Goal: Communication & Community: Answer question/provide support

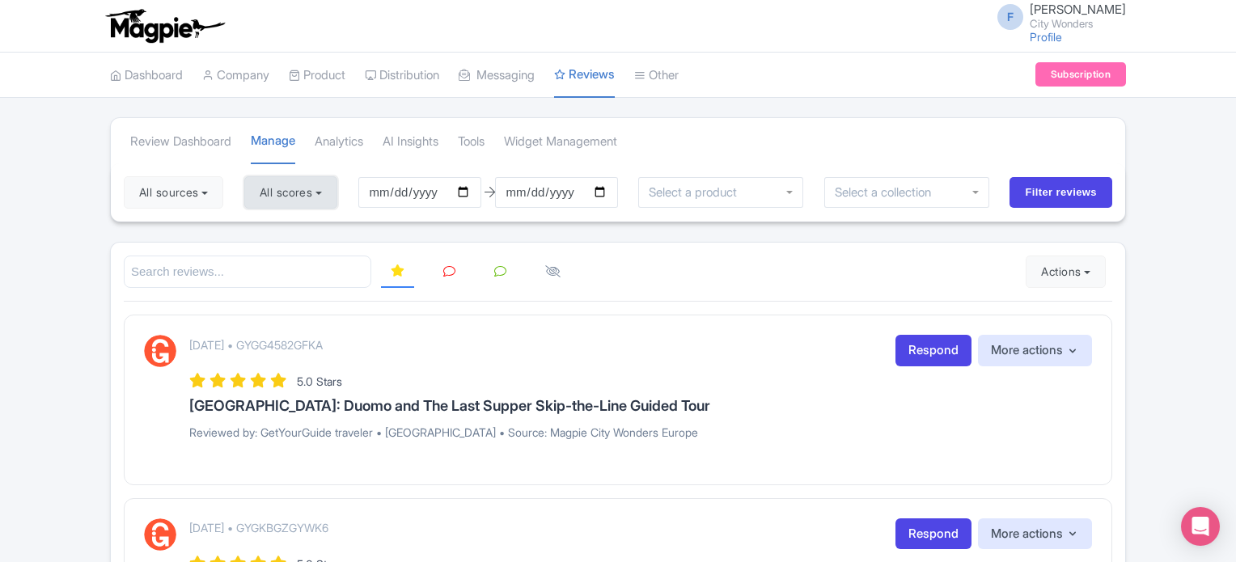
click at [317, 193] on button "All scores" at bounding box center [290, 192] width 93 height 32
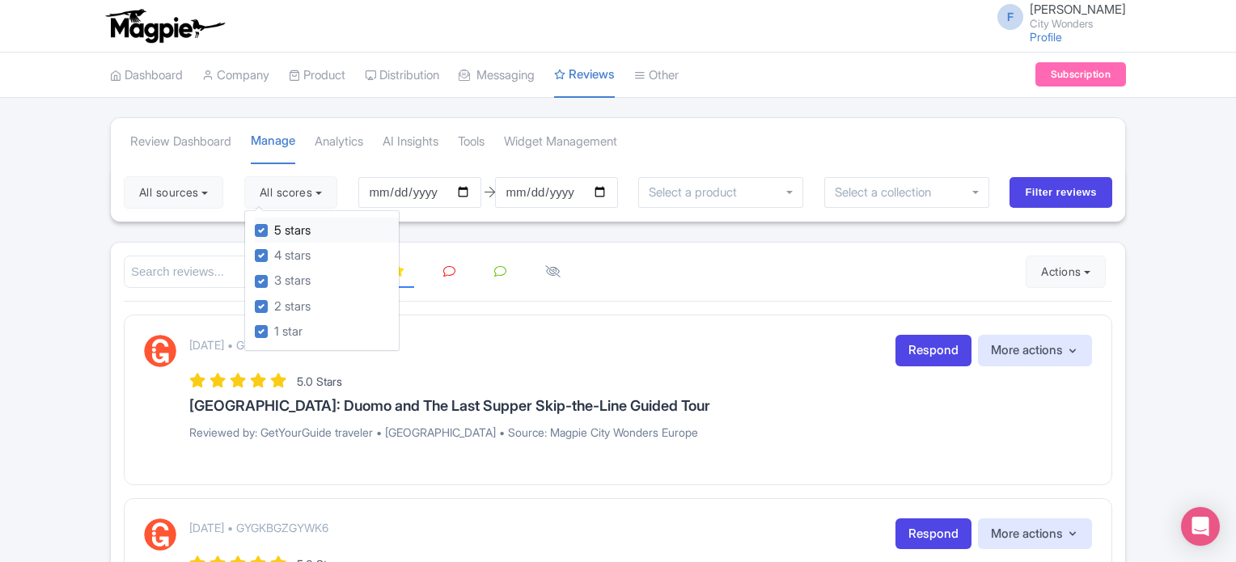
click at [274, 231] on label "5 stars" at bounding box center [292, 231] width 36 height 19
click at [274, 231] on input "5 stars" at bounding box center [279, 226] width 11 height 11
checkbox input "false"
click at [274, 249] on label "4 stars" at bounding box center [292, 256] width 36 height 19
click at [274, 249] on input "4 stars" at bounding box center [279, 251] width 11 height 11
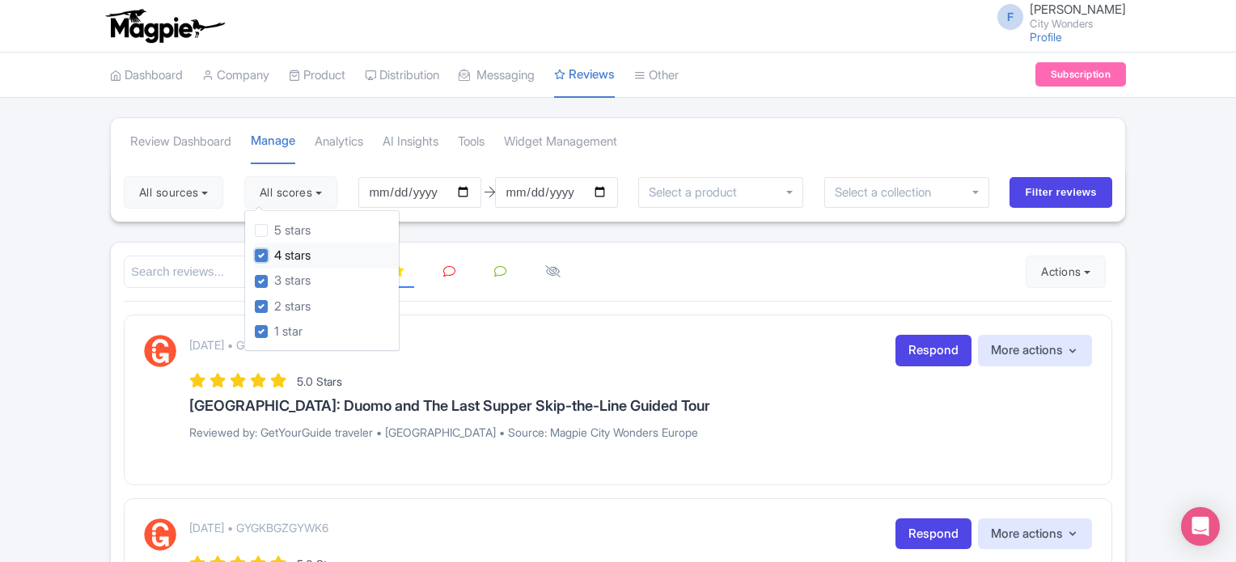
checkbox input "false"
click at [208, 197] on button "All sources" at bounding box center [174, 192] width 100 height 32
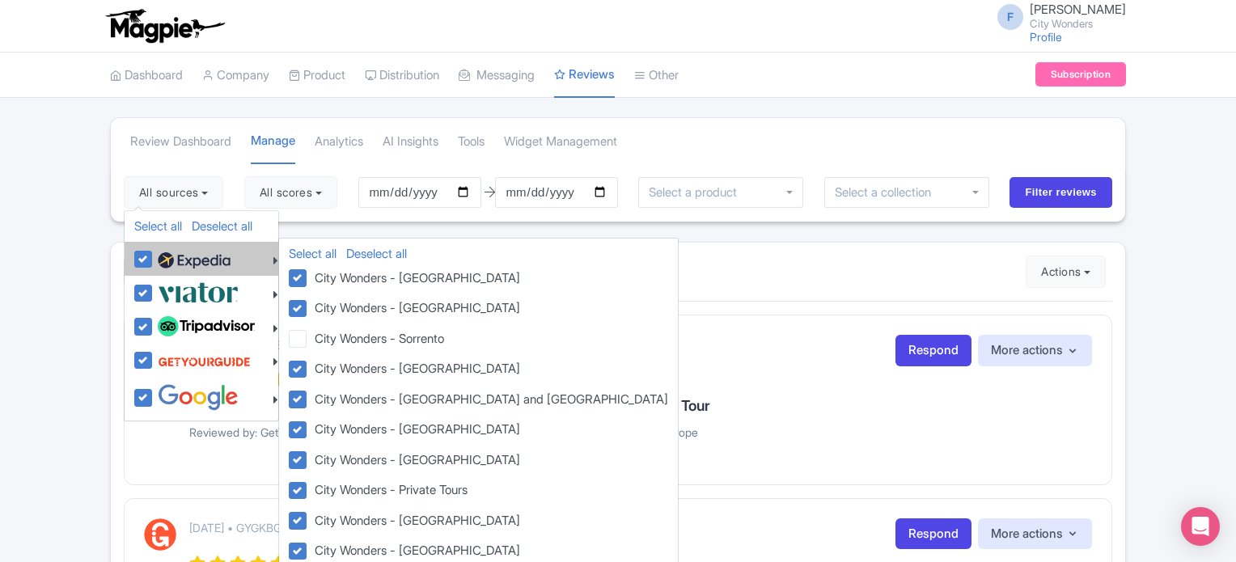
click at [154, 260] on label at bounding box center [192, 259] width 77 height 28
click at [154, 256] on input "checkbox" at bounding box center [159, 250] width 11 height 11
checkbox input "false"
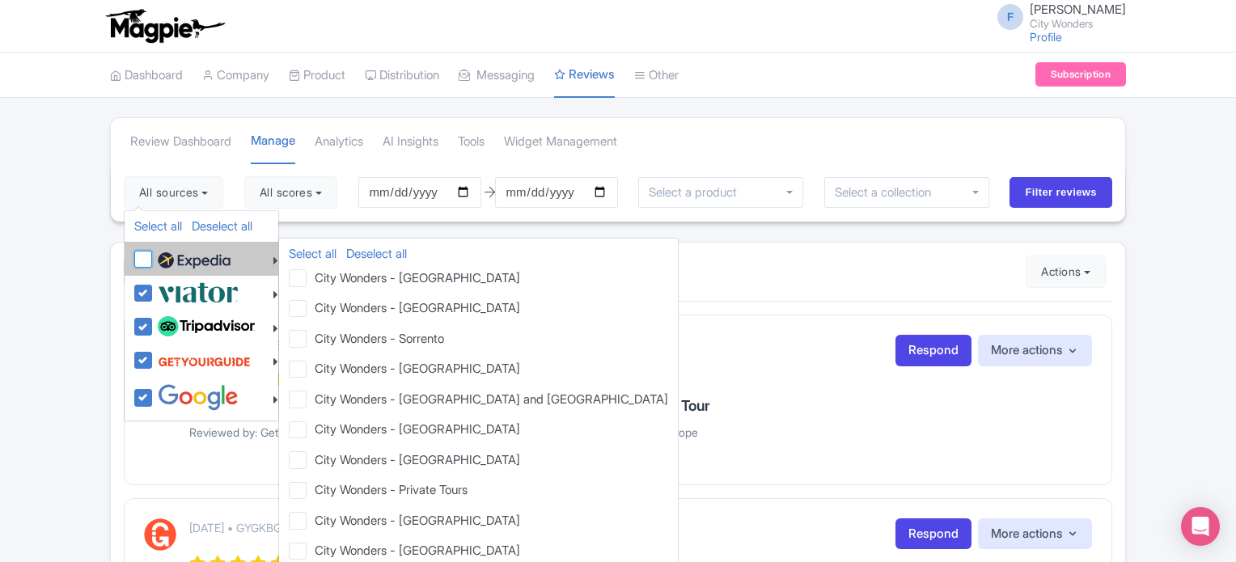
checkbox input "false"
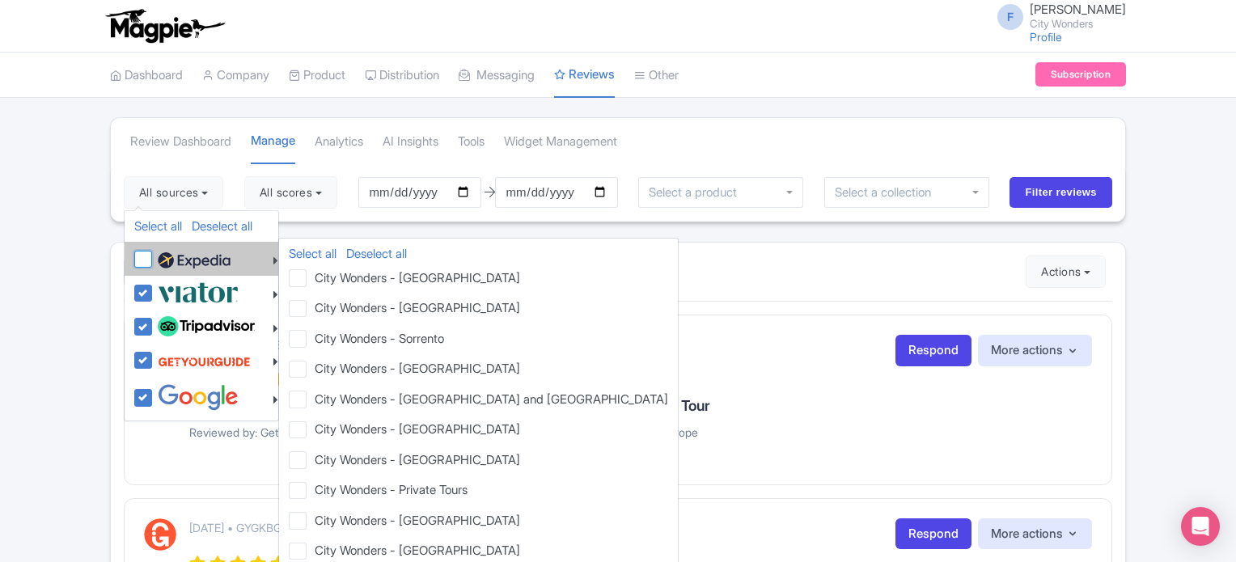
checkbox input "false"
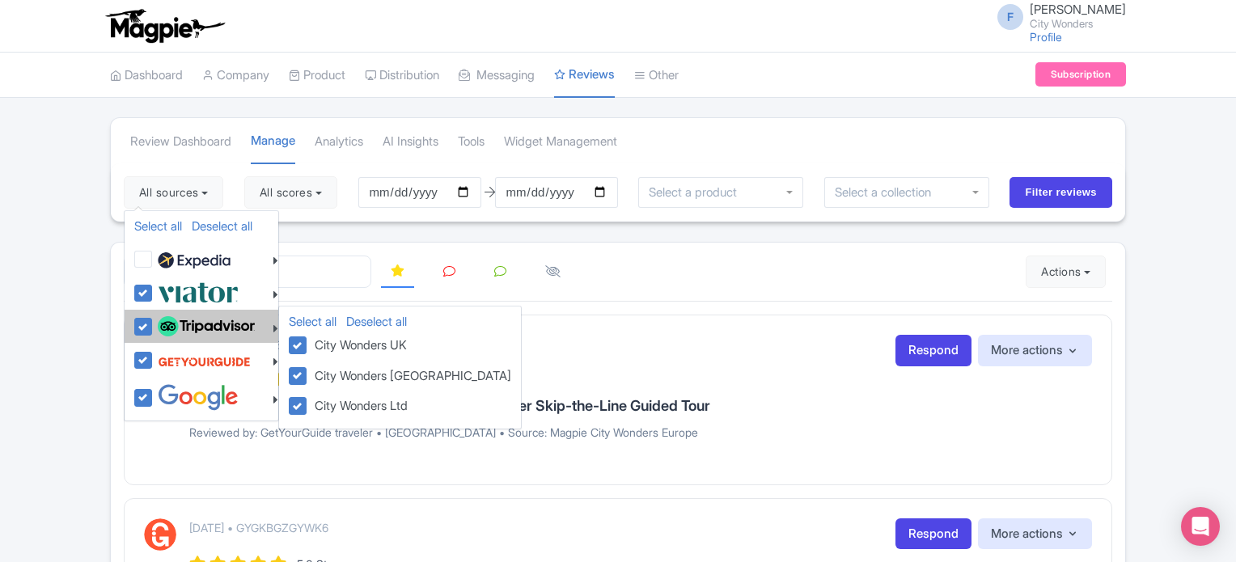
click at [154, 326] on label at bounding box center [204, 327] width 101 height 28
click at [154, 324] on input "checkbox" at bounding box center [159, 318] width 11 height 11
checkbox input "false"
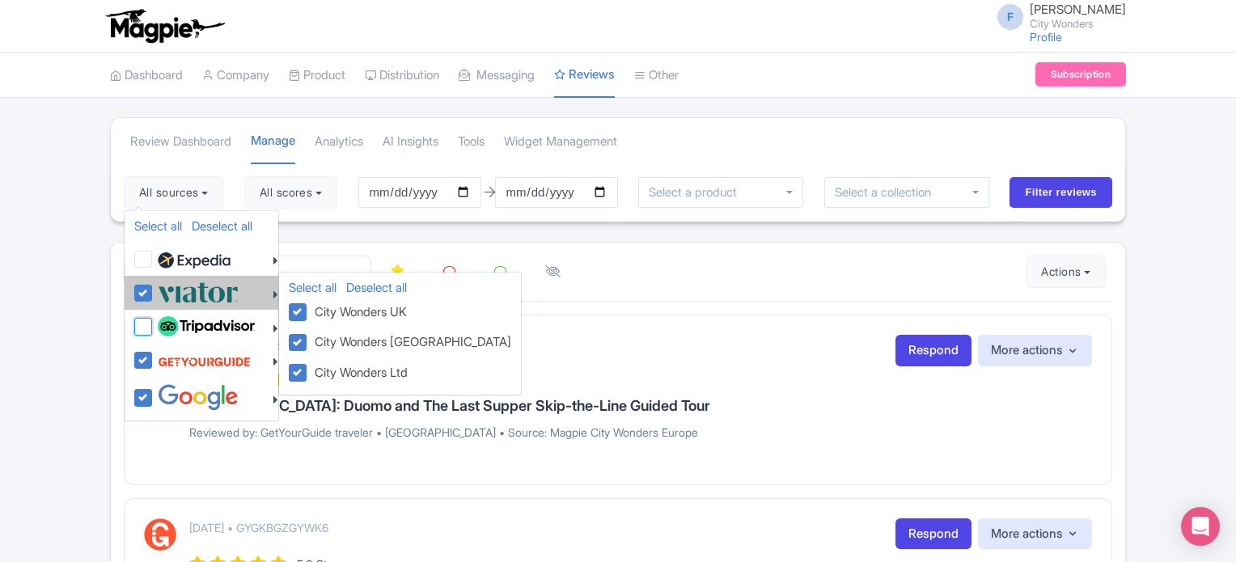
checkbox input "false"
click at [154, 294] on label at bounding box center [196, 292] width 85 height 27
click at [154, 290] on input "checkbox" at bounding box center [159, 284] width 11 height 11
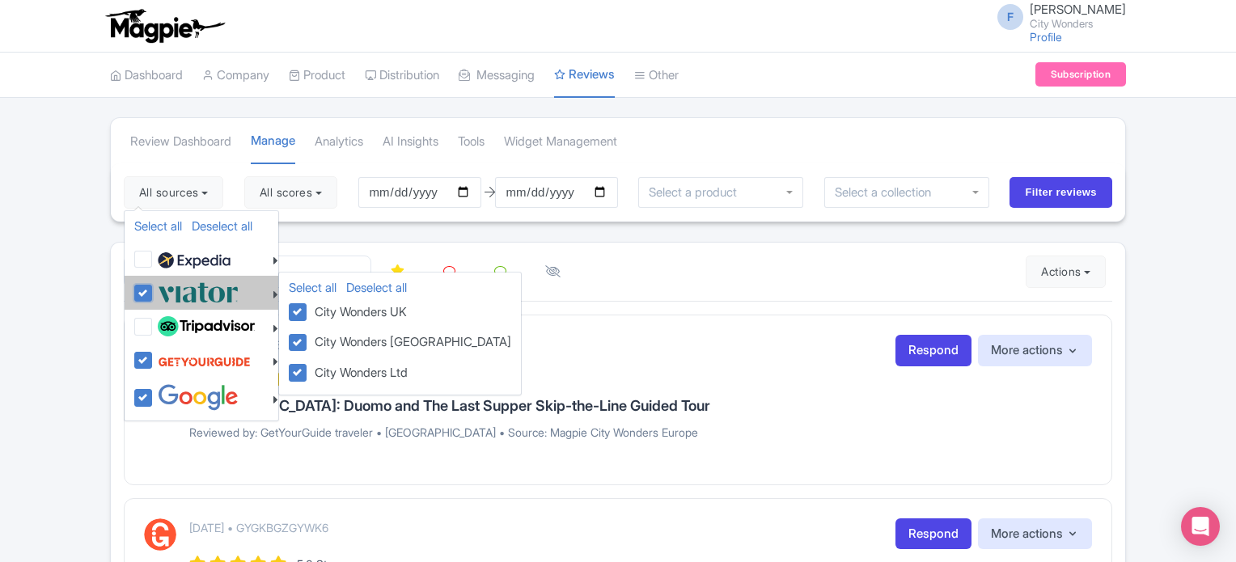
checkbox input "false"
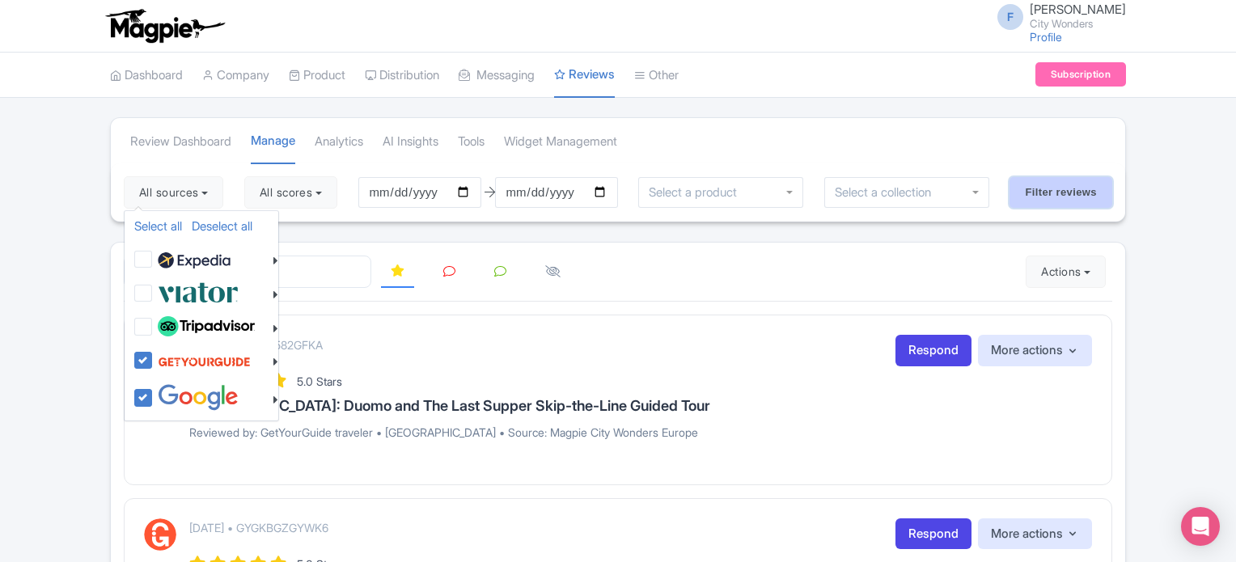
drag, startPoint x: 1025, startPoint y: 193, endPoint x: 861, endPoint y: 211, distance: 165.2
click at [1026, 193] on input "Filter reviews" at bounding box center [1061, 192] width 103 height 31
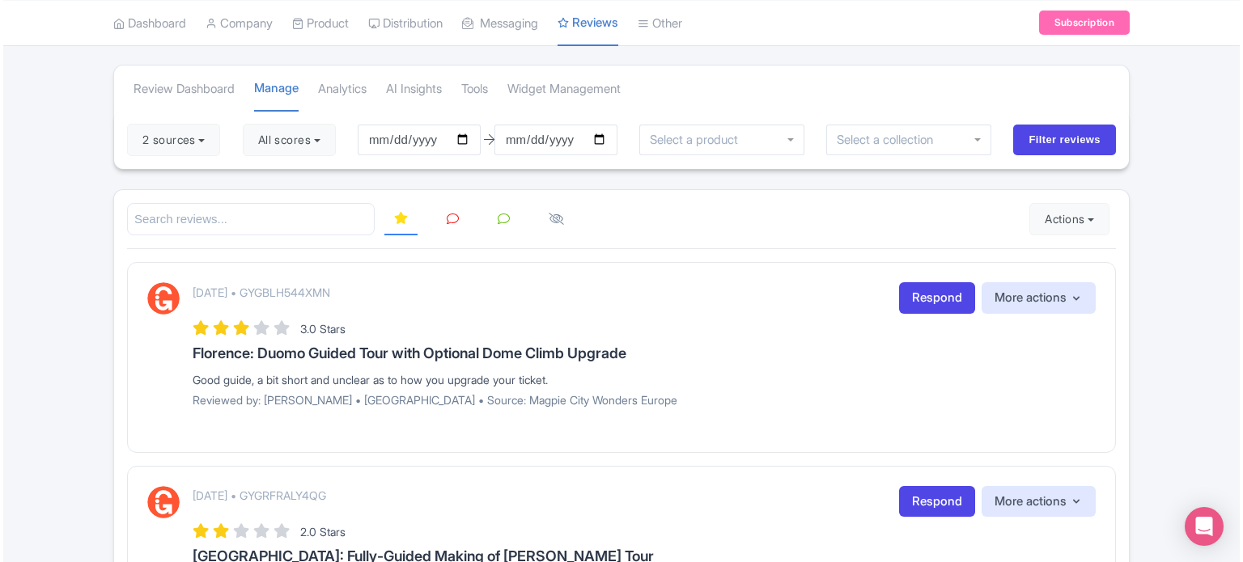
scroll to position [81, 0]
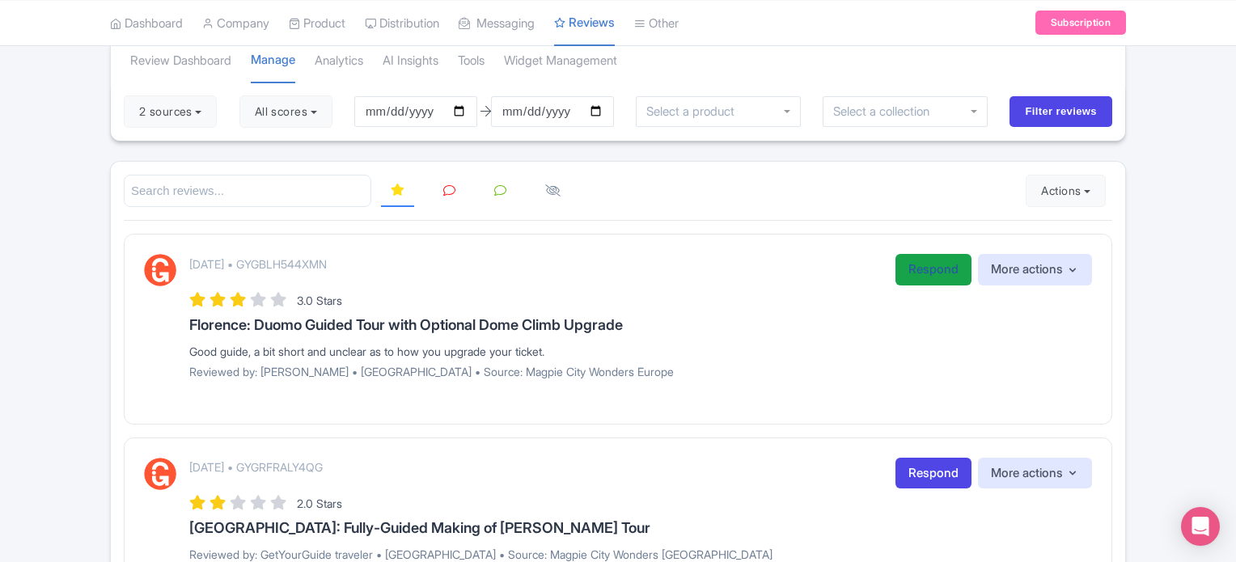
click at [932, 268] on link "Respond" at bounding box center [934, 270] width 76 height 32
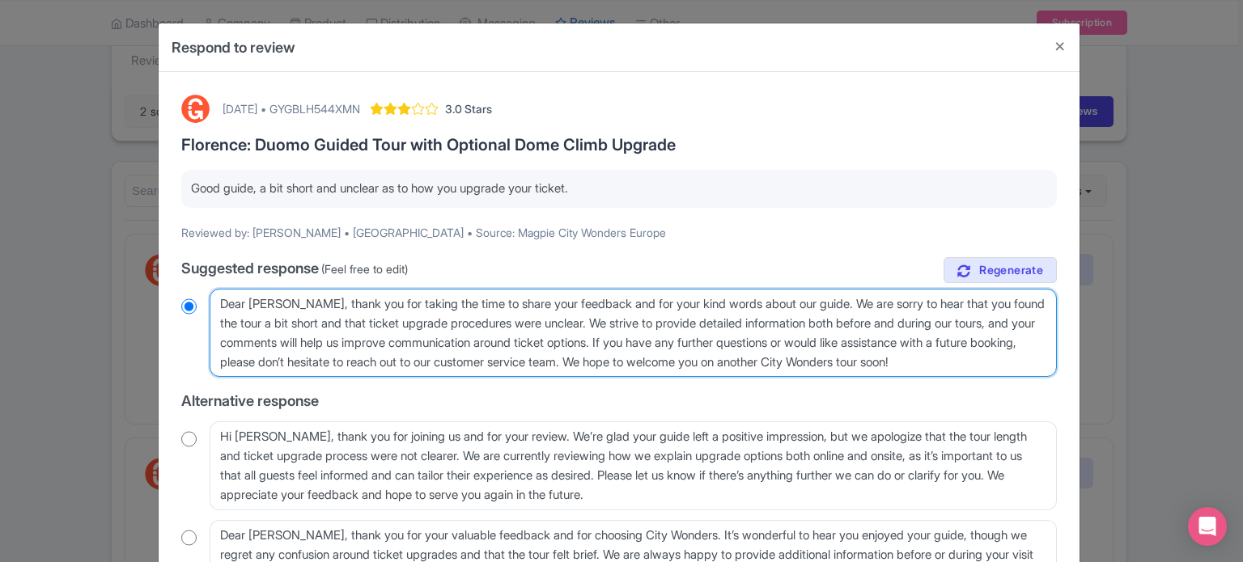
drag, startPoint x: 612, startPoint y: 319, endPoint x: 672, endPoint y: 362, distance: 73.6
click at [672, 362] on textarea "Dear [PERSON_NAME], thank you for taking the time to share your feedback and fo…" at bounding box center [633, 333] width 847 height 89
type textarea "Dear [PERSON_NAME], thank you for taking the time to share your feedback and fo…"
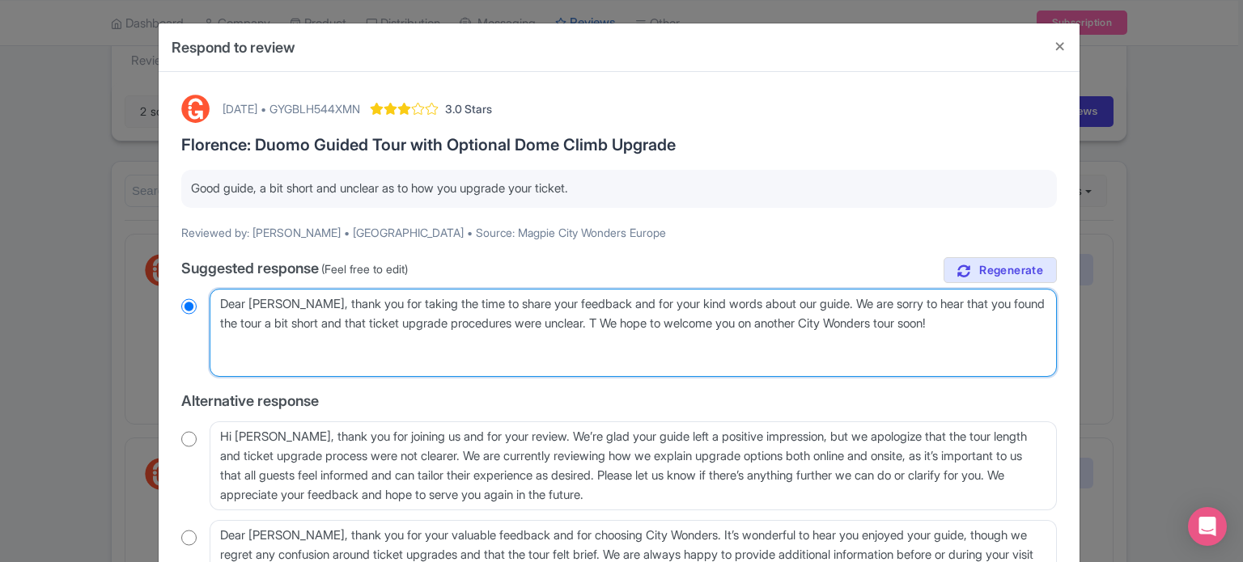
radio input "true"
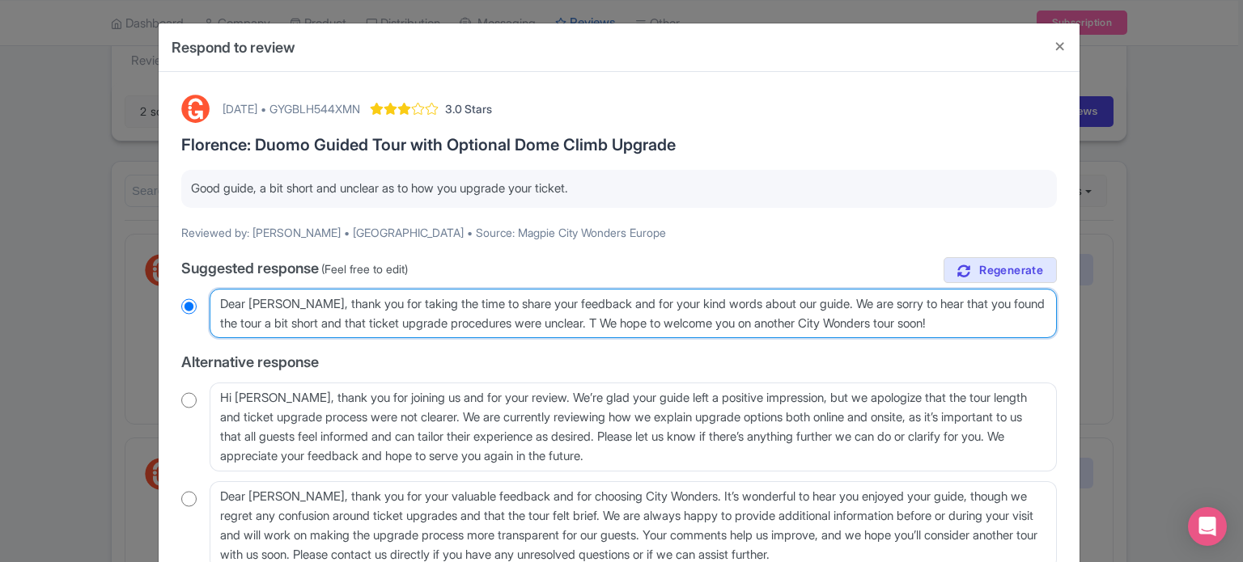
type textarea "Dear [PERSON_NAME], thank you for taking the time to share your feedback and fo…"
radio input "true"
type textarea "Dear [PERSON_NAME], thank you for taking the time to share your feedback and fo…"
radio input "true"
type textarea "Dear [PERSON_NAME], thank you for taking the time to share your feedback and fo…"
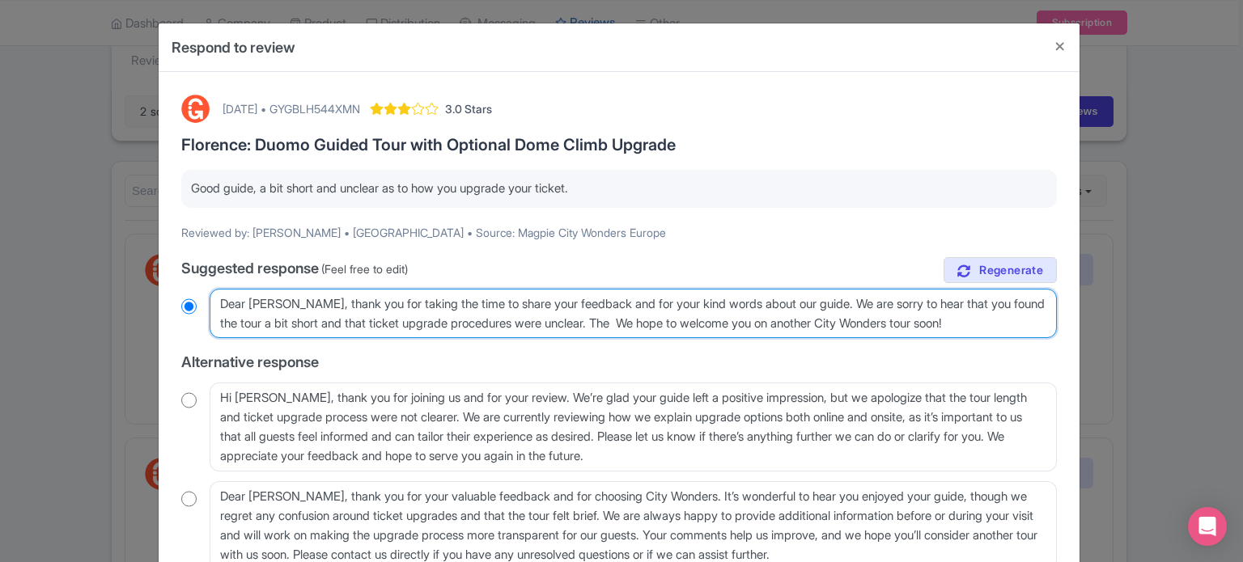
radio input "true"
type textarea "Dear [PERSON_NAME], thank you for taking the time to share your feedback and fo…"
radio input "true"
type textarea "Dear [PERSON_NAME], thank you for taking the time to share your feedback and fo…"
radio input "true"
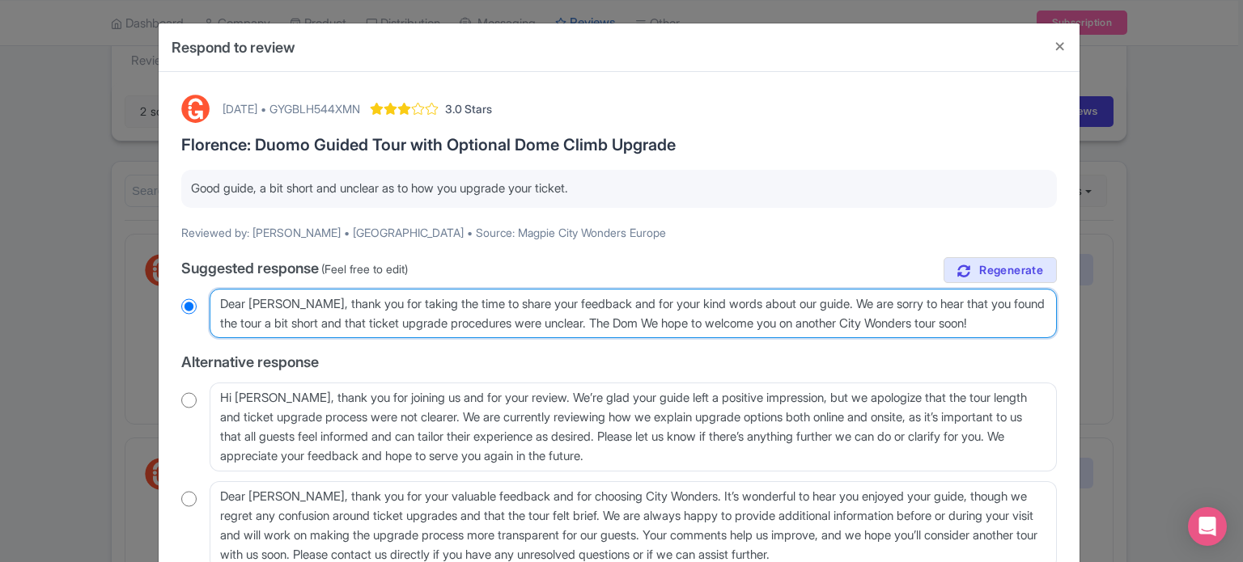
type textarea "Dear [PERSON_NAME], thank you for taking the time to share your feedback and fo…"
radio input "true"
type textarea "Dear [PERSON_NAME], thank you for taking the time to share your feedback and fo…"
radio input "true"
type textarea "Dear [PERSON_NAME], thank you for taking the time to share your feedback and fo…"
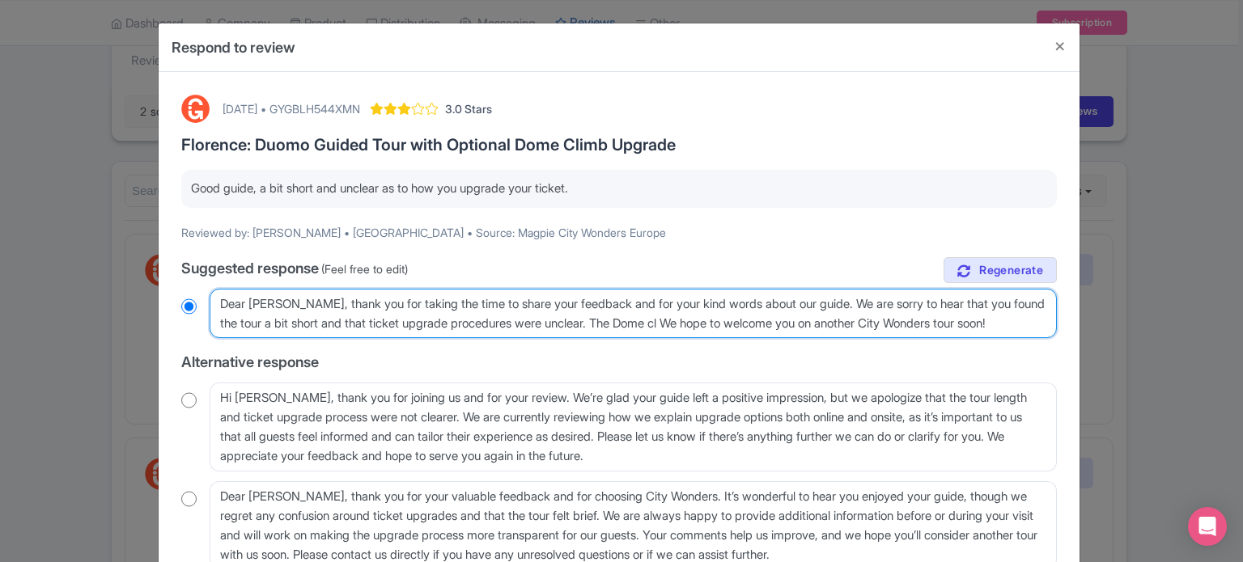
radio input "true"
type textarea "Dear [PERSON_NAME], thank you for taking the time to share your feedback and fo…"
radio input "true"
type textarea "Dear [PERSON_NAME], thank you for taking the time to share your feedback and fo…"
radio input "true"
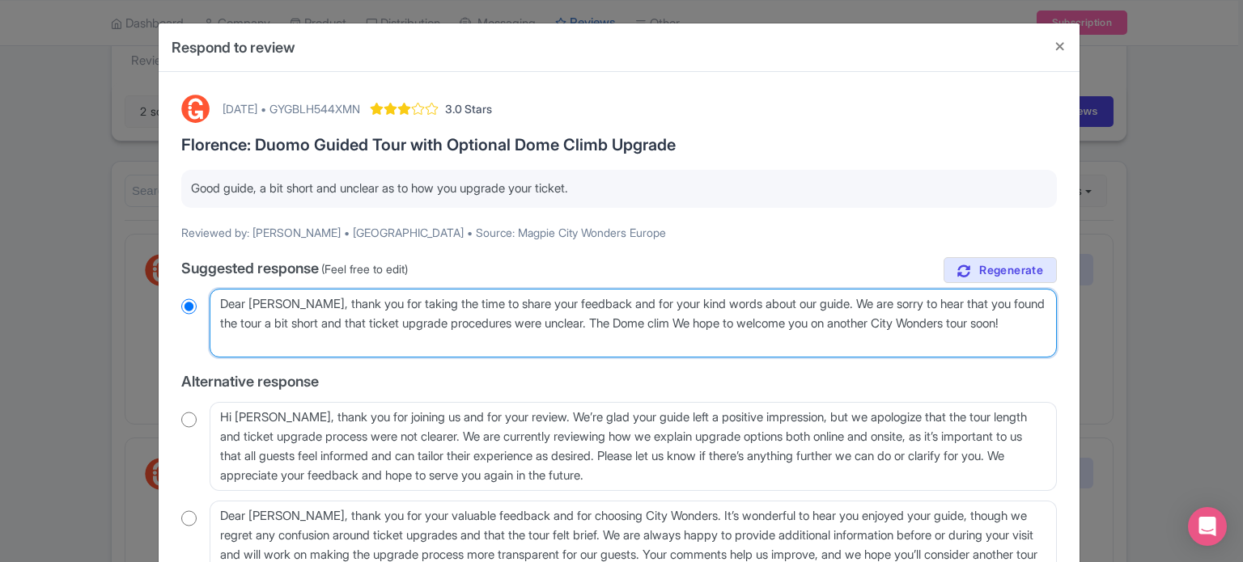
type textarea "Dear [PERSON_NAME], thank you for taking the time to share your feedback and fo…"
radio input "true"
type textarea "Dear [PERSON_NAME], thank you for taking the time to share your feedback and fo…"
radio input "true"
type textarea "Dear [PERSON_NAME], thank you for taking the time to share your feedback and fo…"
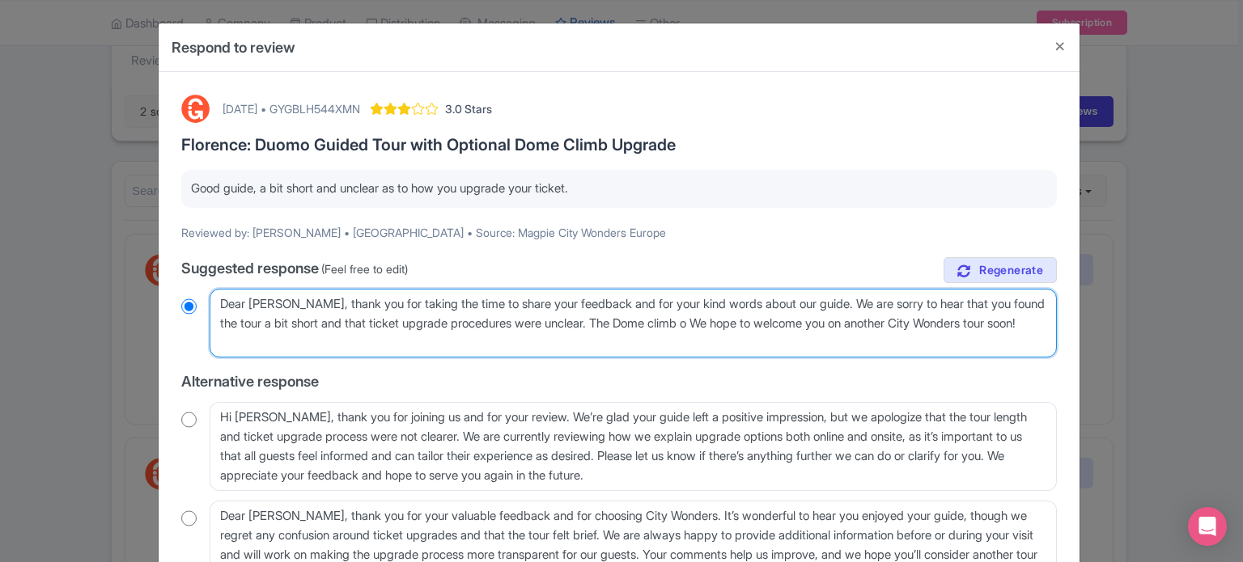
radio input "true"
type textarea "Dear [PERSON_NAME], thank you for taking the time to share your feedback and fo…"
radio input "true"
type textarea "Dear [PERSON_NAME], thank you for taking the time to share your feedback and fo…"
radio input "true"
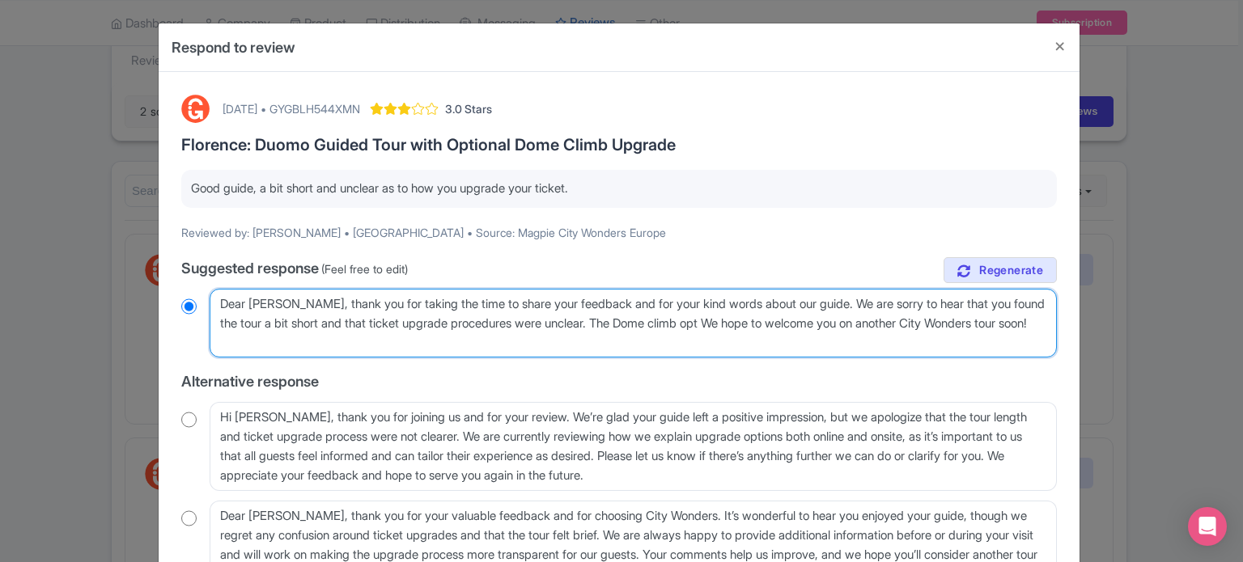
type textarea "Dear [PERSON_NAME], thank you for taking the time to share your feedback and fo…"
radio input "true"
type textarea "Dear Lucas, thank you for taking the time to share your feedback and for your k…"
radio input "true"
type textarea "Dear Lucas, thank you for taking the time to share your feedback and for your k…"
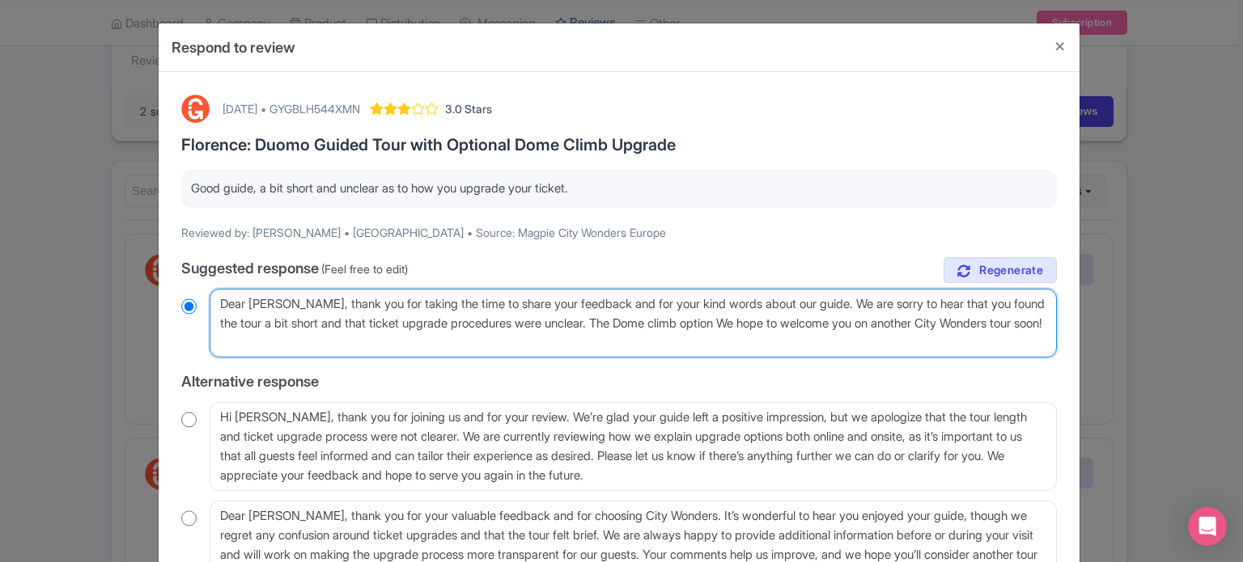
radio input "true"
type textarea "Dear Lucas, thank you for taking the time to share your feedback and for your k…"
radio input "true"
type textarea "Dear Lucas, thank you for taking the time to share your feedback and for your k…"
radio input "true"
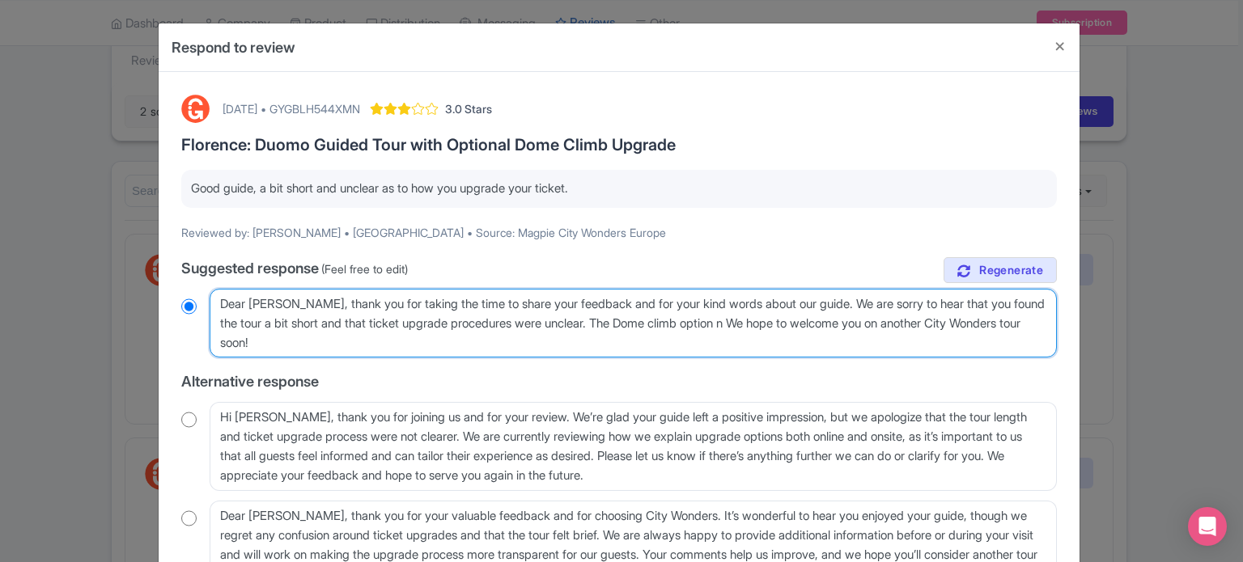
type textarea "Dear Lucas, thank you for taking the time to share your feedback and for your k…"
radio input "true"
type textarea "Dear Lucas, thank you for taking the time to share your feedback and for your k…"
radio input "true"
type textarea "Dear Lucas, thank you for taking the time to share your feedback and for your k…"
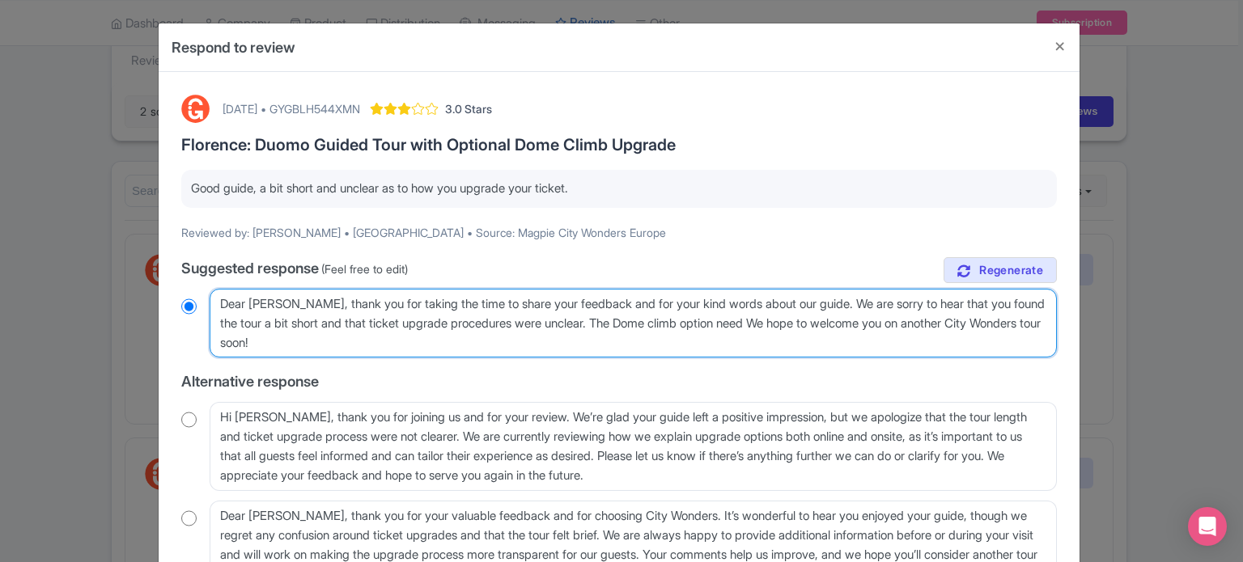
radio input "true"
type textarea "Dear Lucas, thank you for taking the time to share your feedback and for your k…"
radio input "true"
type textarea "Dear Lucas, thank you for taking the time to share your feedback and for your k…"
radio input "true"
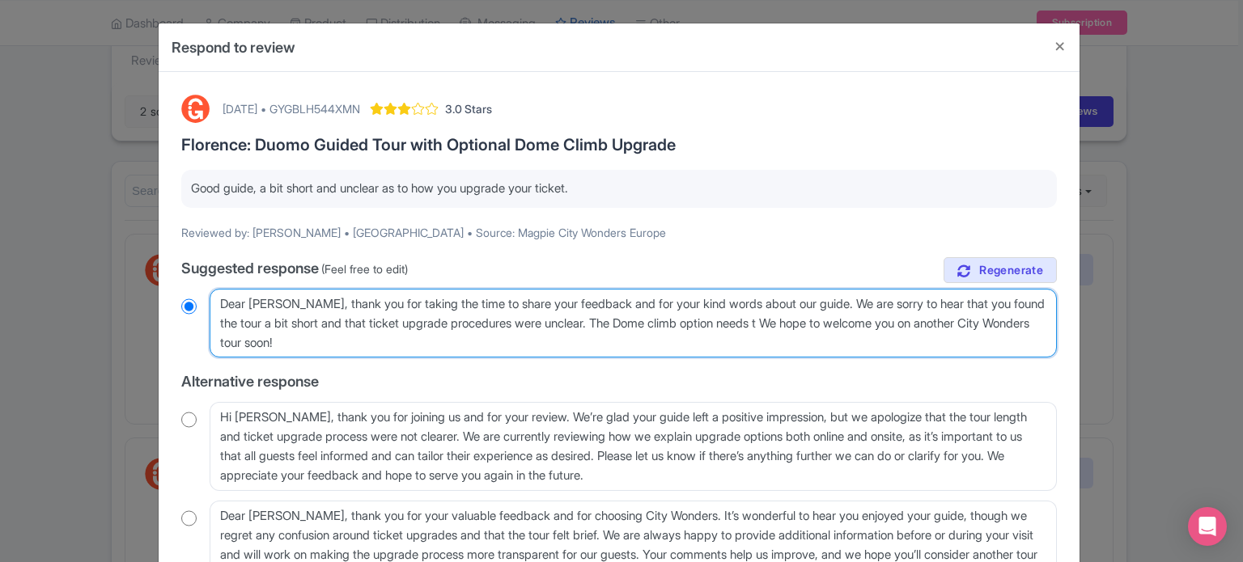
type textarea "Dear Lucas, thank you for taking the time to share your feedback and for your k…"
radio input "true"
type textarea "Dear Lucas, thank you for taking the time to share your feedback and for your k…"
radio input "true"
type textarea "Dear Lucas, thank you for taking the time to share your feedback and for your k…"
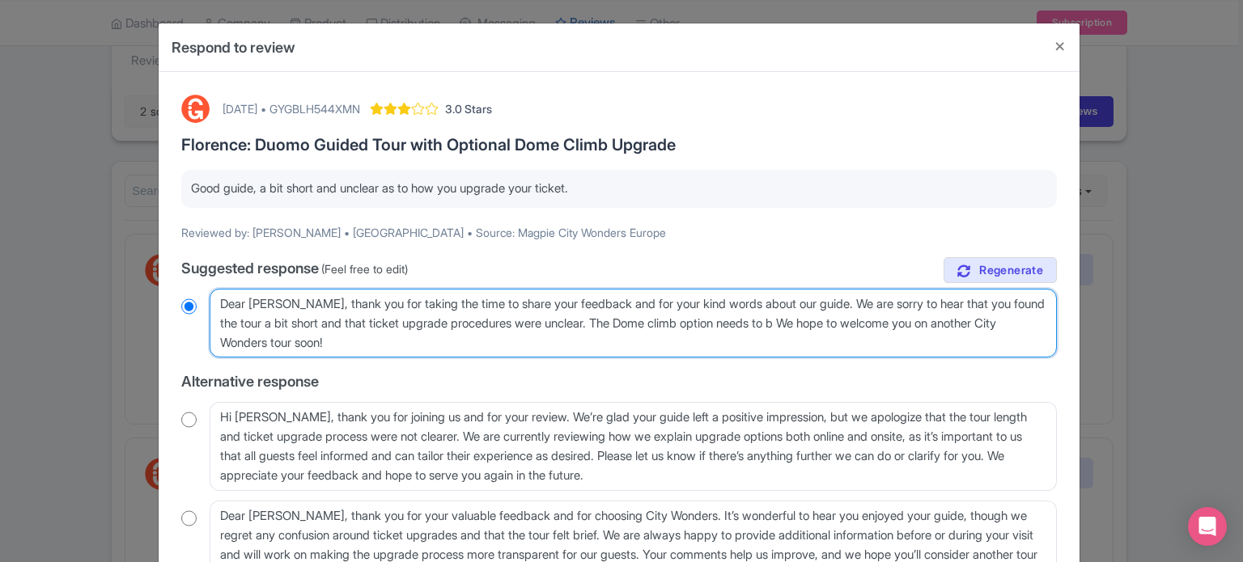
radio input "true"
type textarea "Dear Lucas, thank you for taking the time to share your feedback and for your k…"
radio input "true"
type textarea "Dear Lucas, thank you for taking the time to share your feedback and for your k…"
radio input "true"
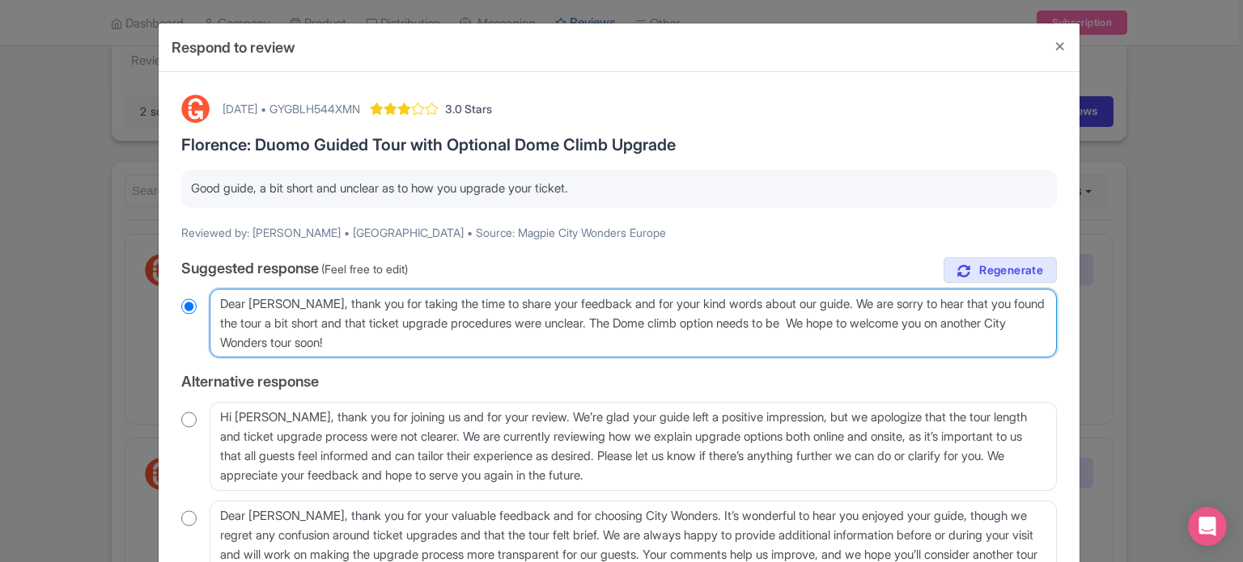
type textarea "Dear Lucas, thank you for taking the time to share your feedback and for your k…"
radio input "true"
type textarea "Dear Lucas, thank you for taking the time to share your feedback and for your k…"
radio input "true"
type textarea "Dear Lucas, thank you for taking the time to share your feedback and for your k…"
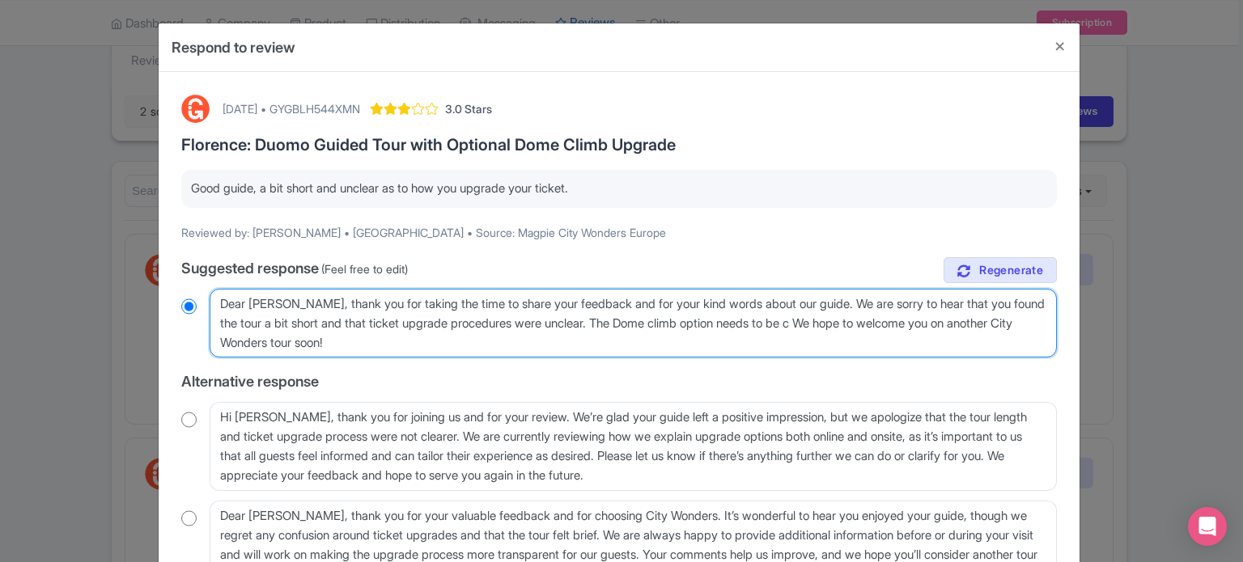
radio input "true"
type textarea "Dear Lucas, thank you for taking the time to share your feedback and for your k…"
radio input "true"
type textarea "Dear Lucas, thank you for taking the time to share your feedback and for your k…"
radio input "true"
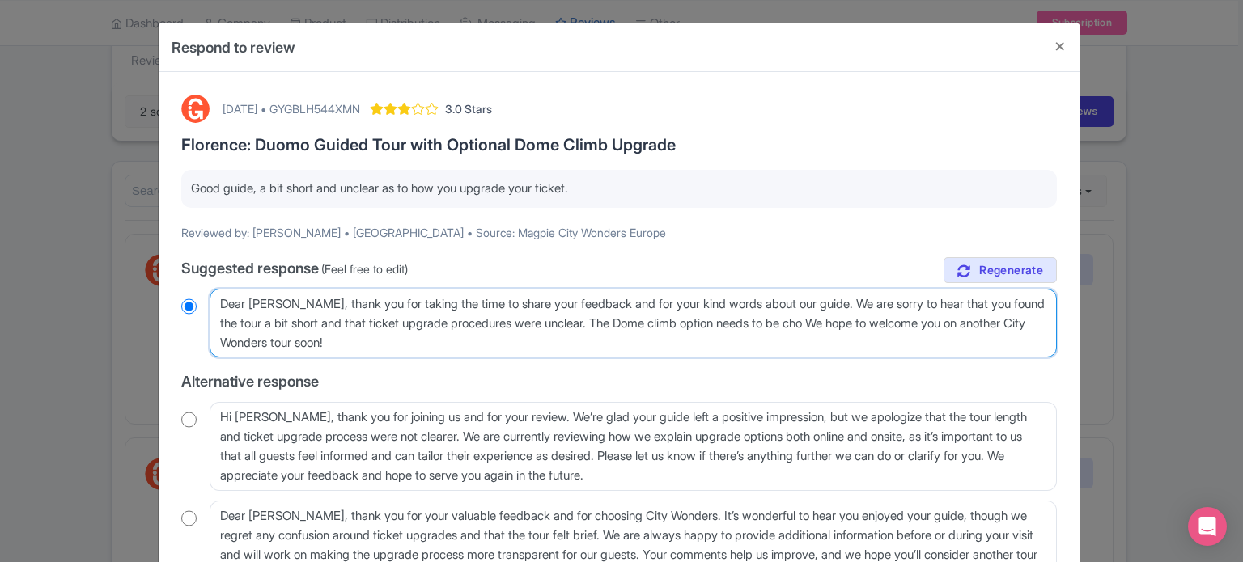
type textarea "Dear Lucas, thank you for taking the time to share your feedback and for your k…"
radio input "true"
type textarea "Dear Lucas, thank you for taking the time to share your feedback and for your k…"
radio input "true"
type textarea "Dear Lucas, thank you for taking the time to share your feedback and for your k…"
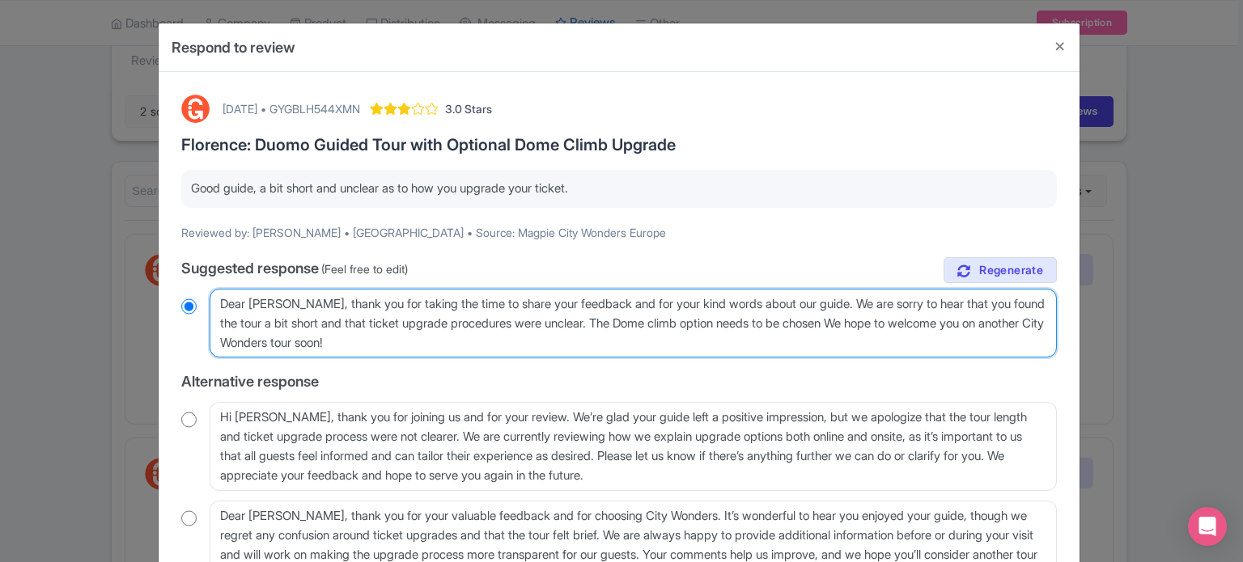
radio input "true"
type textarea "Dear Lucas, thank you for taking the time to share your feedback and for your k…"
radio input "true"
type textarea "Dear Lucas, thank you for taking the time to share your feedback and for your k…"
radio input "true"
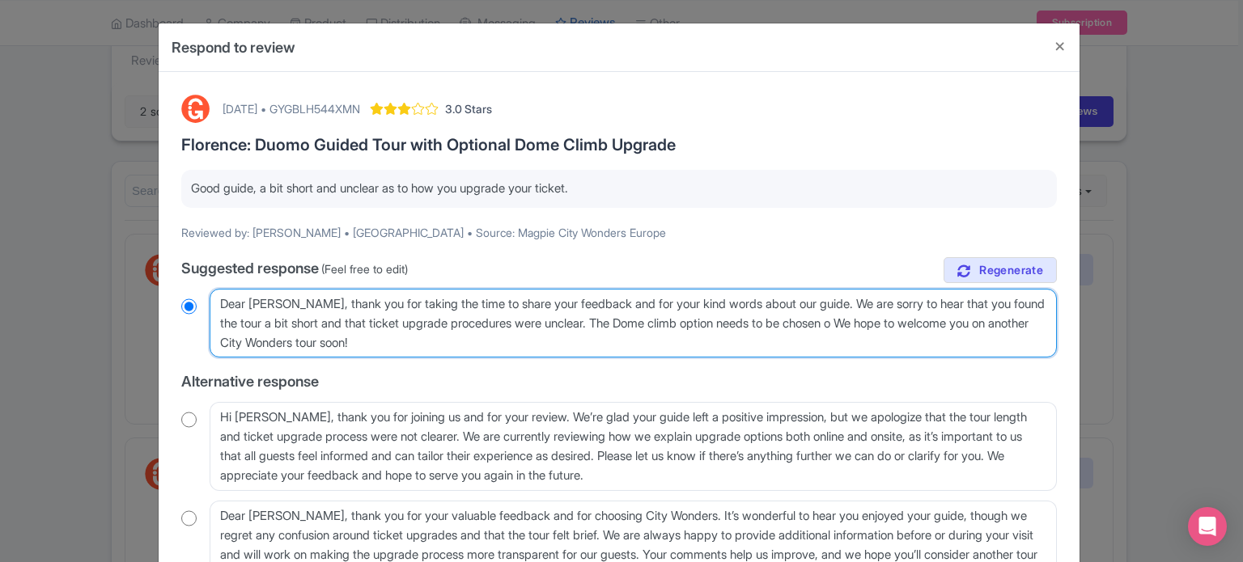
type textarea "Dear Lucas, thank you for taking the time to share your feedback and for your k…"
radio input "true"
type textarea "Dear Lucas, thank you for taking the time to share your feedback and for your k…"
radio input "true"
type textarea "Dear Lucas, thank you for taking the time to share your feedback and for your k…"
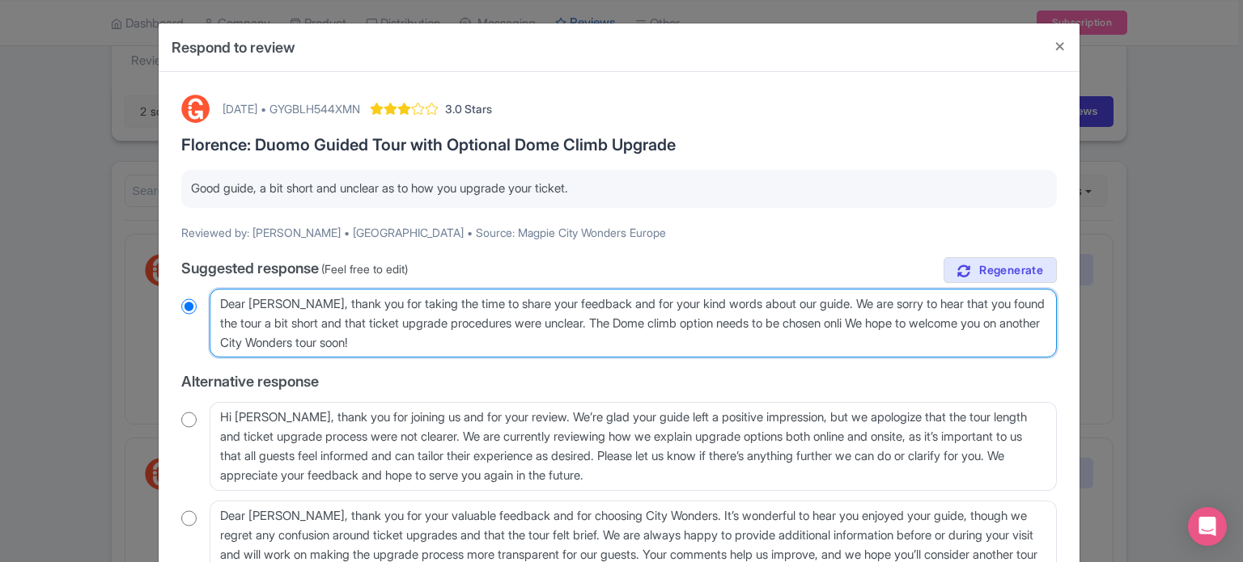
radio input "true"
type textarea "Dear Lucas, thank you for taking the time to share your feedback and for your k…"
radio input "true"
type textarea "Dear Lucas, thank you for taking the time to share your feedback and for your k…"
radio input "true"
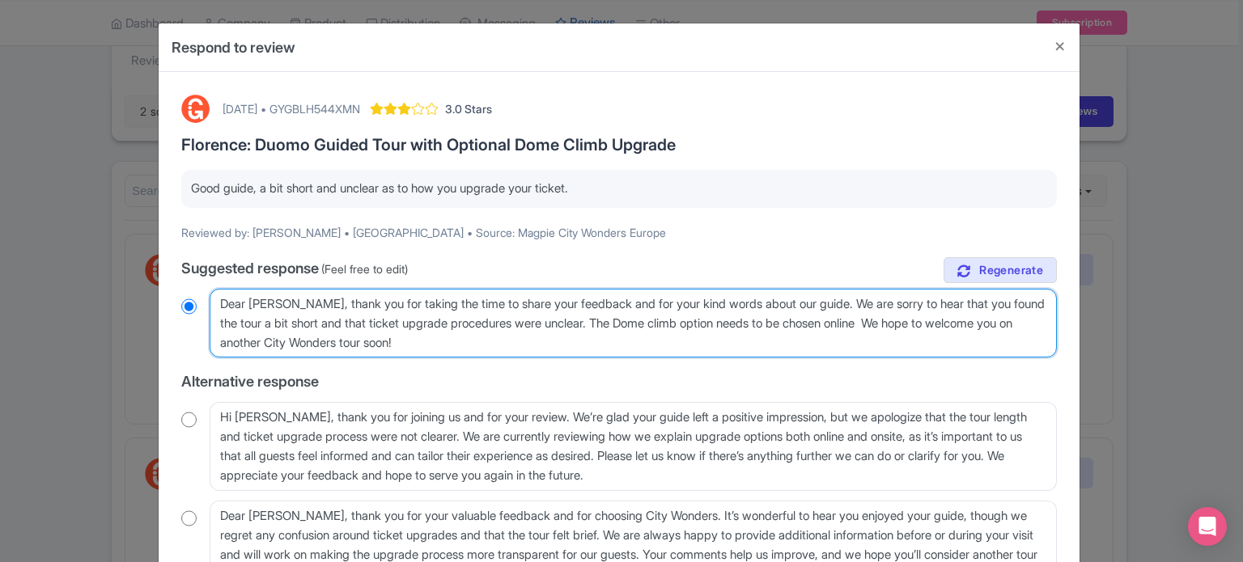
type textarea "Dear Lucas, thank you for taking the time to share your feedback and for your k…"
radio input "true"
type textarea "Dear Lucas, thank you for taking the time to share your feedback and for your k…"
radio input "true"
type textarea "Dear Lucas, thank you for taking the time to share your feedback and for your k…"
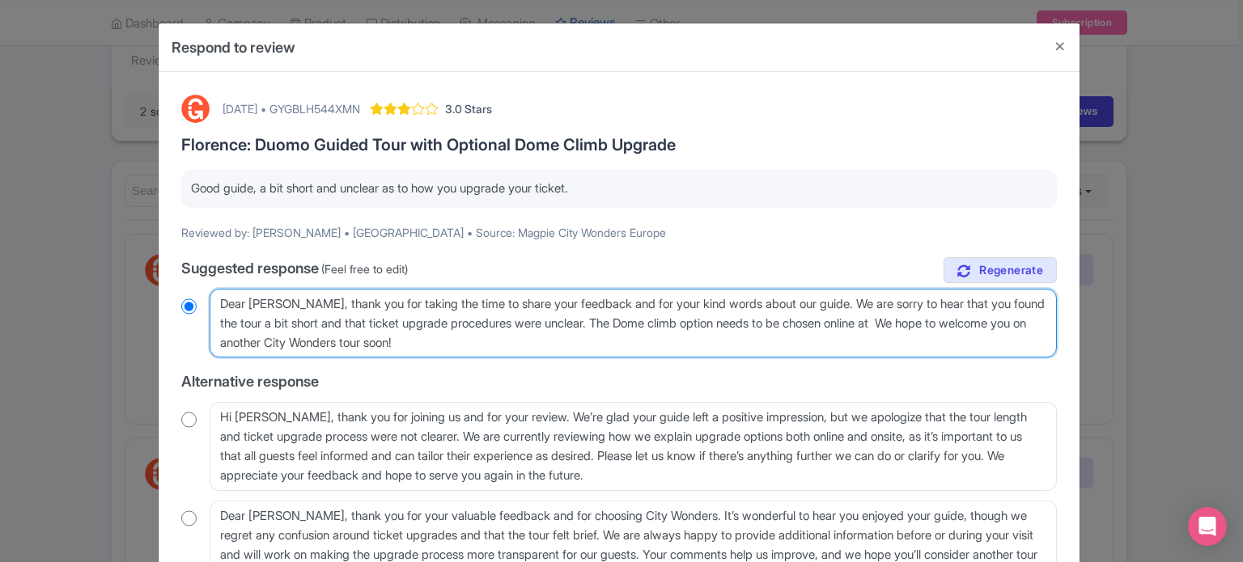
radio input "true"
type textarea "Dear Lucas, thank you for taking the time to share your feedback and for your k…"
radio input "true"
type textarea "Dear Lucas, thank you for taking the time to share your feedback and for your k…"
radio input "true"
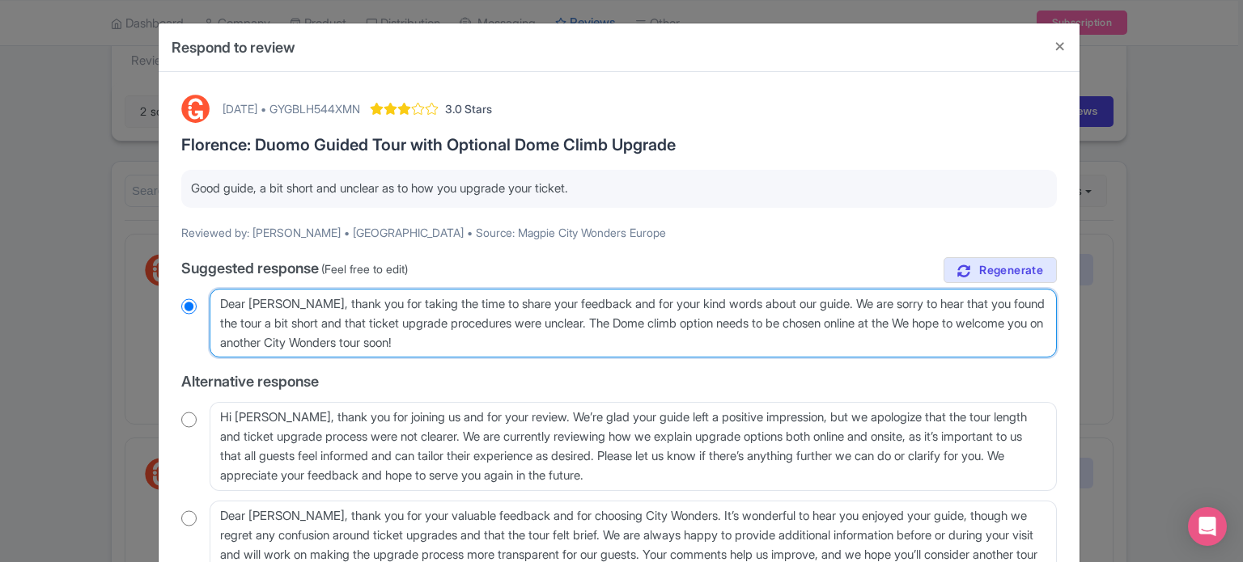
type textarea "Dear Lucas, thank you for taking the time to share your feedback and for your k…"
radio input "true"
type textarea "Dear Lucas, thank you for taking the time to share your feedback and for your k…"
radio input "true"
type textarea "Dear Lucas, thank you for taking the time to share your feedback and for your k…"
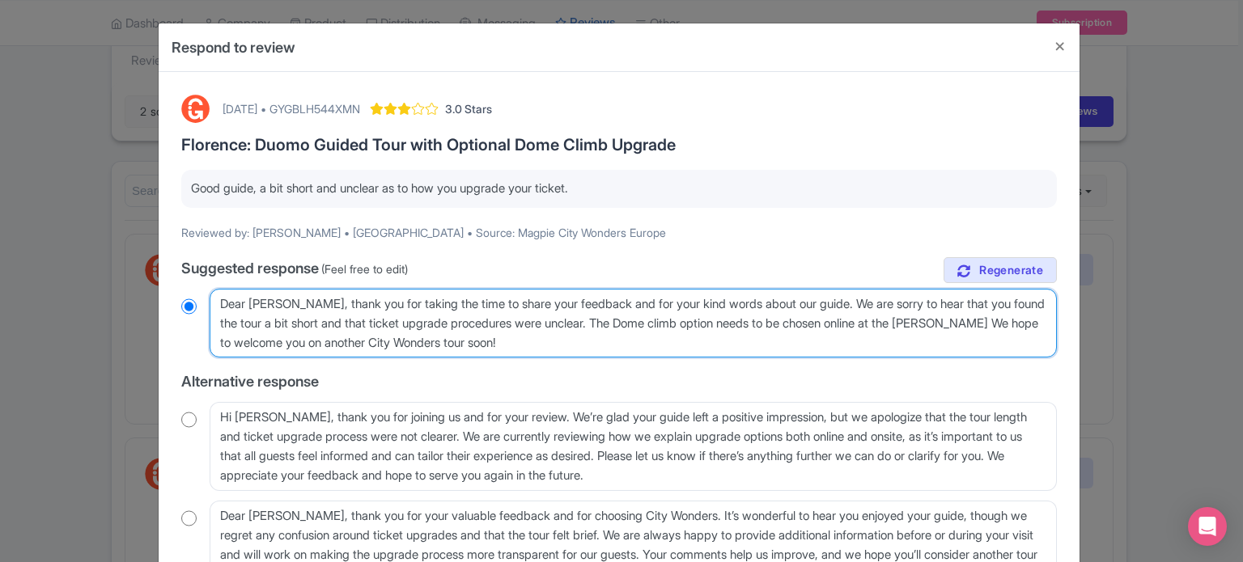
radio input "true"
type textarea "Dear Lucas, thank you for taking the time to share your feedback and for your k…"
radio input "true"
type textarea "Dear Lucas, thank you for taking the time to share your feedback and for your k…"
radio input "true"
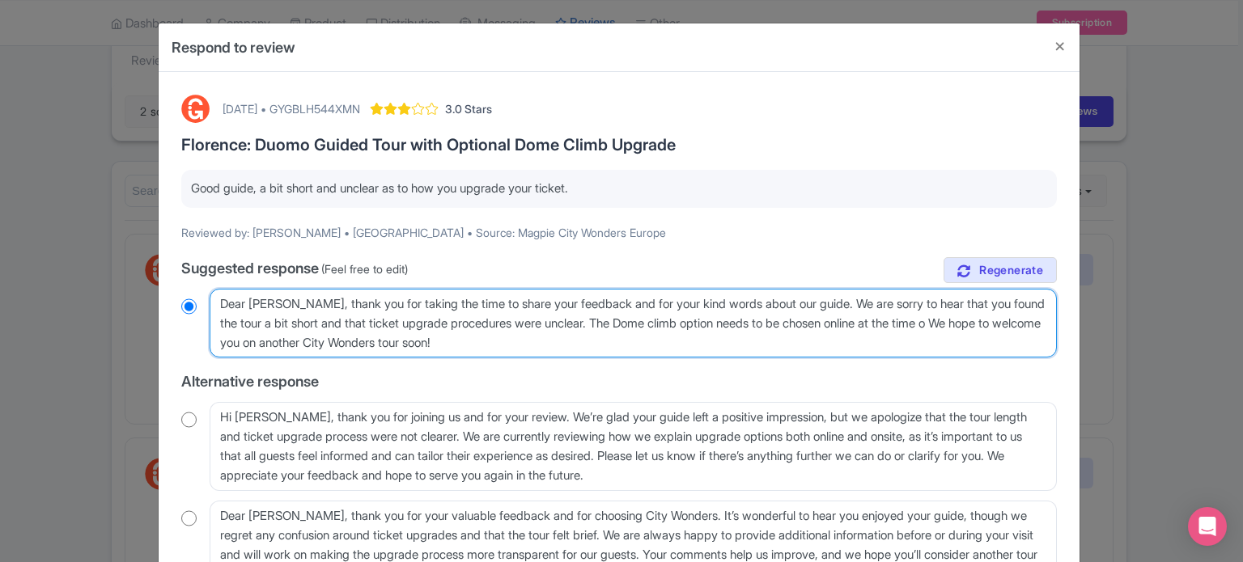
type textarea "Dear Lucas, thank you for taking the time to share your feedback and for your k…"
radio input "true"
type textarea "Dear Lucas, thank you for taking the time to share your feedback and for your k…"
radio input "true"
type textarea "Dear Lucas, thank you for taking the time to share your feedback and for your k…"
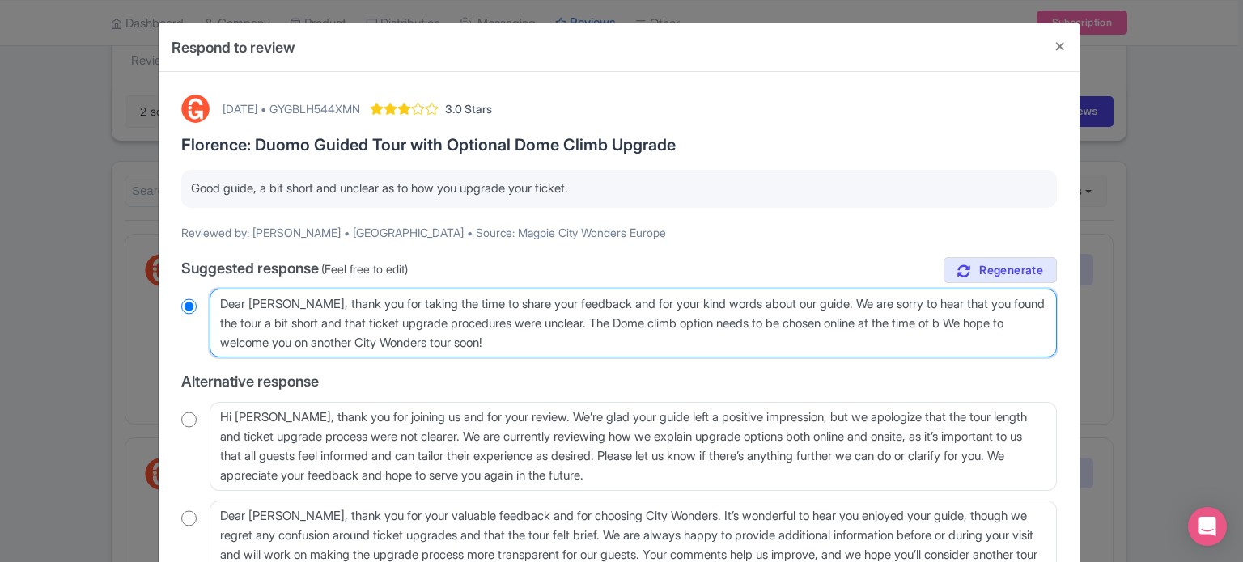
radio input "true"
type textarea "Dear Lucas, thank you for taking the time to share your feedback and for your k…"
radio input "true"
type textarea "Dear Lucas, thank you for taking the time to share your feedback and for your k…"
radio input "true"
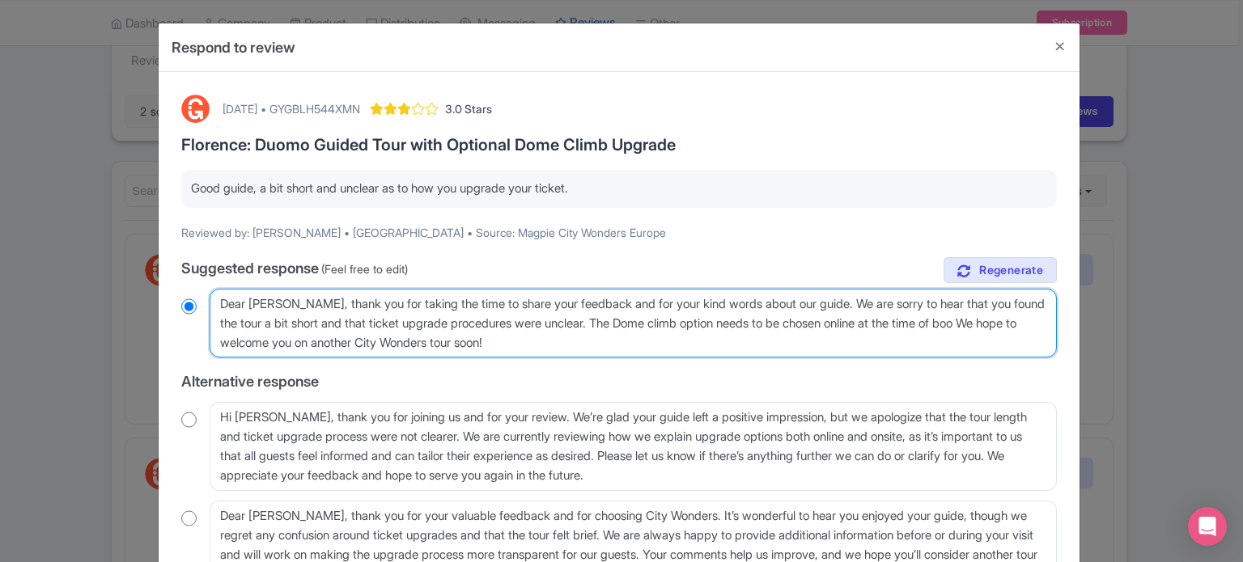
type textarea "Dear Lucas, thank you for taking the time to share your feedback and for your k…"
radio input "true"
type textarea "Dear Lucas, thank you for taking the time to share your feedback and for your k…"
radio input "true"
type textarea "Dear Lucas, thank you for taking the time to share your feedback and for your k…"
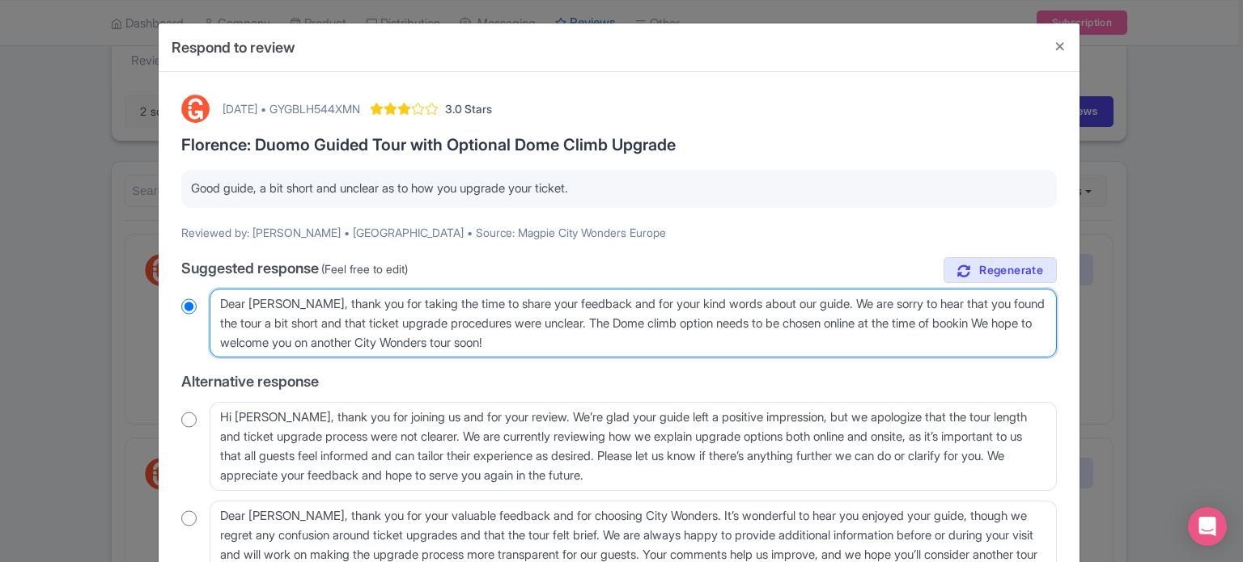
radio input "true"
type textarea "Dear Lucas, thank you for taking the time to share your feedback and for your k…"
radio input "true"
type textarea "Dear Lucas, thank you for taking the time to share your feedback and for your k…"
radio input "true"
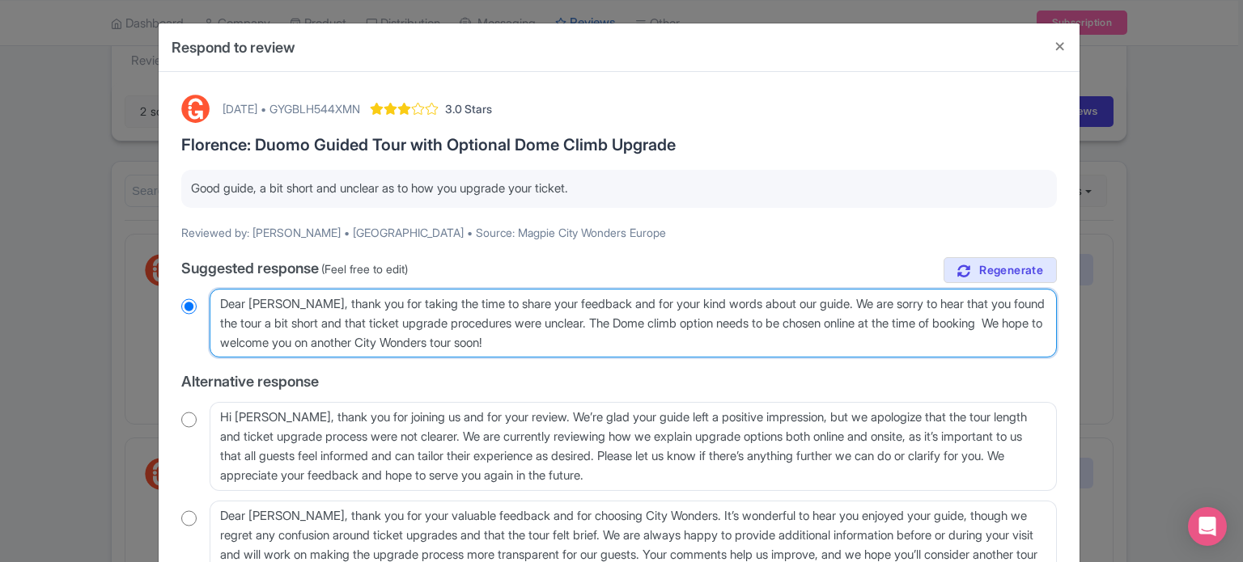
type textarea "Dear Lucas, thank you for taking the time to share your feedback and for your k…"
radio input "true"
type textarea "Dear Lucas, thank you for taking the time to share your feedback and for your k…"
radio input "true"
type textarea "Dear Lucas, thank you for taking the time to share your feedback and for your k…"
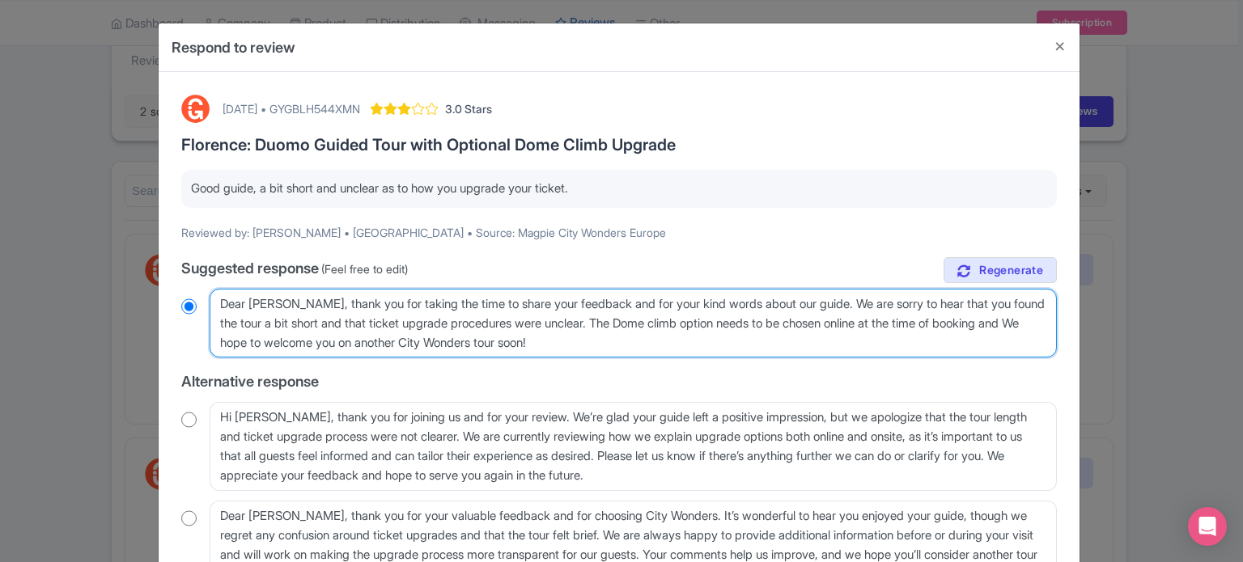
radio input "true"
type textarea "Dear Lucas, thank you for taking the time to share your feedback and for your k…"
radio input "true"
type textarea "Dear Lucas, thank you for taking the time to share your feedback and for your k…"
radio input "true"
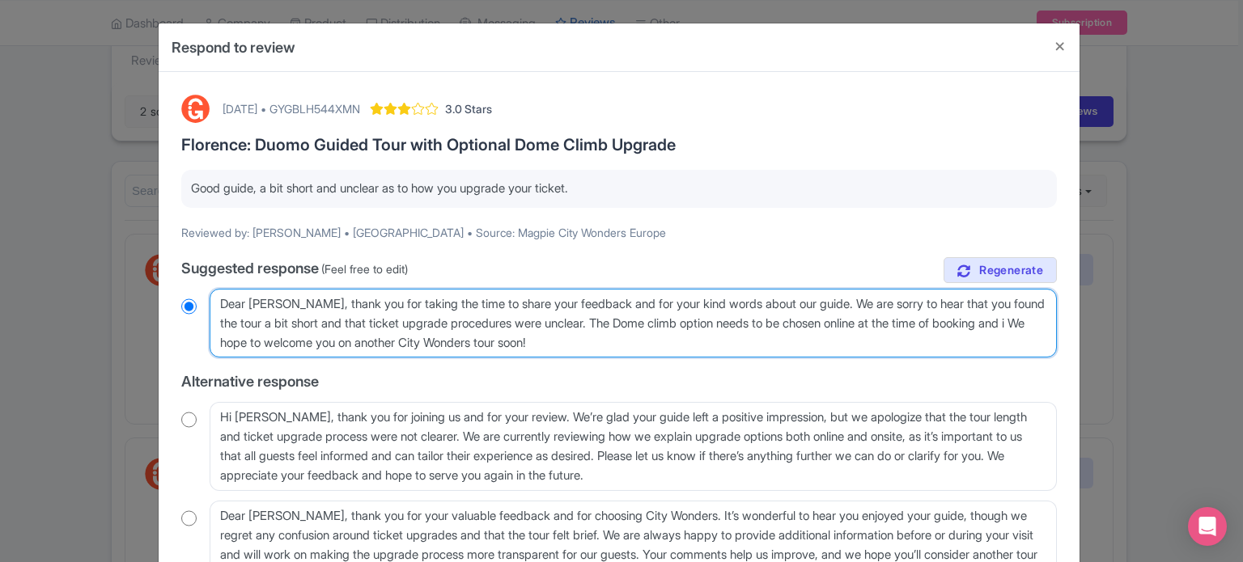
type textarea "Dear Lucas, thank you for taking the time to share your feedback and for your k…"
radio input "true"
type textarea "Dear Lucas, thank you for taking the time to share your feedback and for your k…"
radio input "true"
type textarea "Dear Lucas, thank you for taking the time to share your feedback and for your k…"
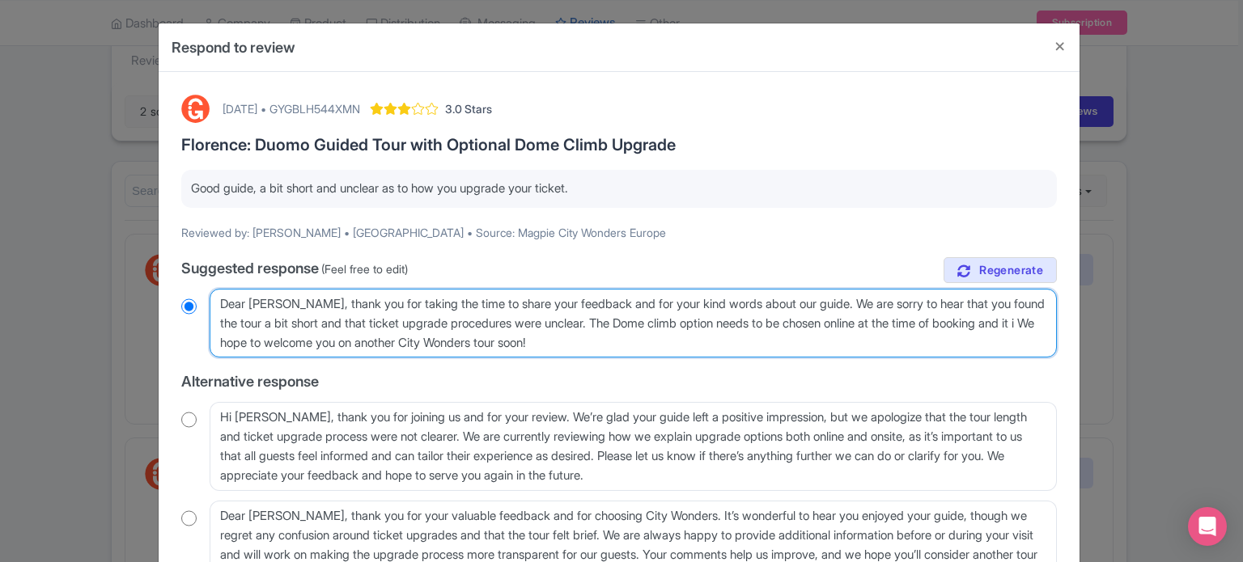
radio input "true"
type textarea "Dear Lucas, thank you for taking the time to share your feedback and for your k…"
radio input "true"
type textarea "Dear Lucas, thank you for taking the time to share your feedback and for your k…"
radio input "true"
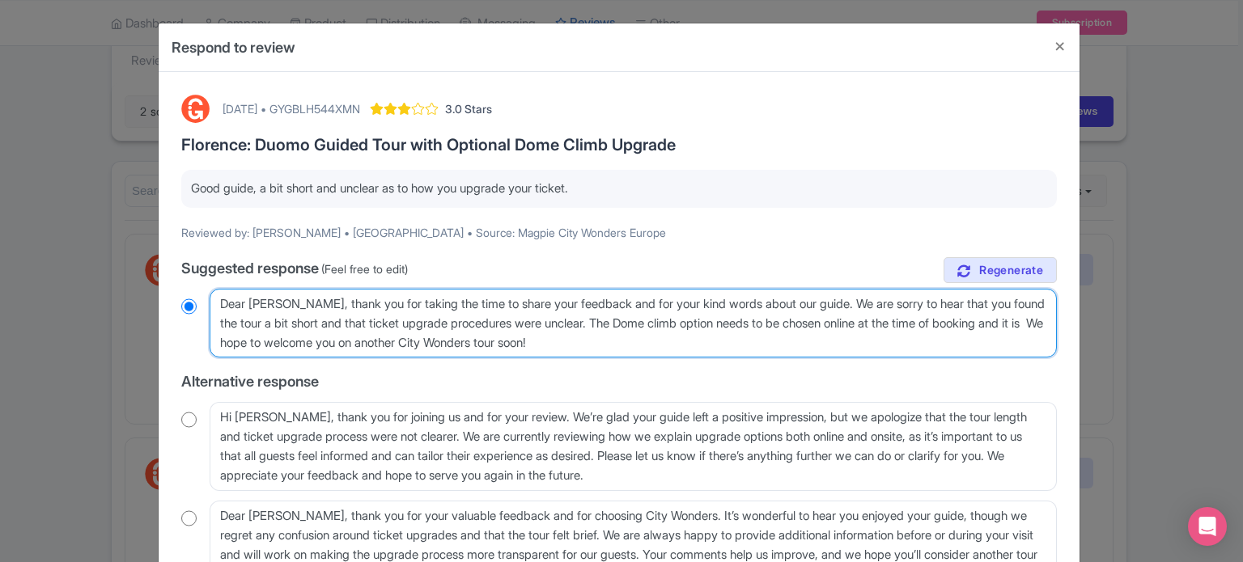
type textarea "Dear Lucas, thank you for taking the time to share your feedback and for your k…"
radio input "true"
type textarea "Dear Lucas, thank you for taking the time to share your feedback and for your k…"
radio input "true"
type textarea "Dear Lucas, thank you for taking the time to share your feedback and for your k…"
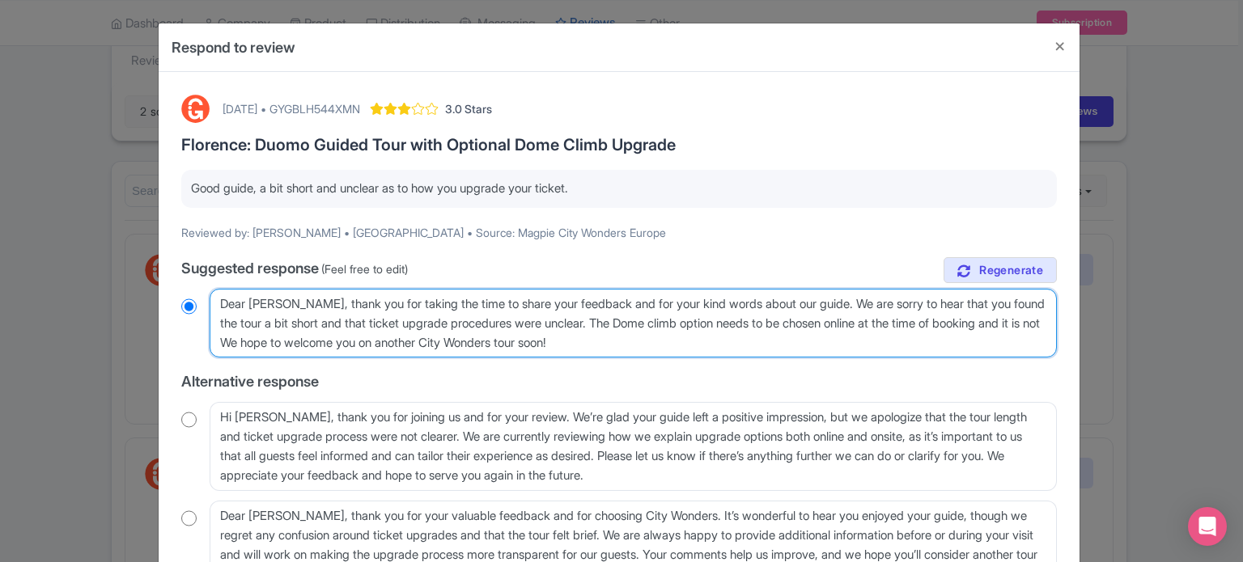
radio input "true"
type textarea "Dear Lucas, thank you for taking the time to share your feedback and for your k…"
radio input "true"
type textarea "Dear Lucas, thank you for taking the time to share your feedback and for your k…"
radio input "true"
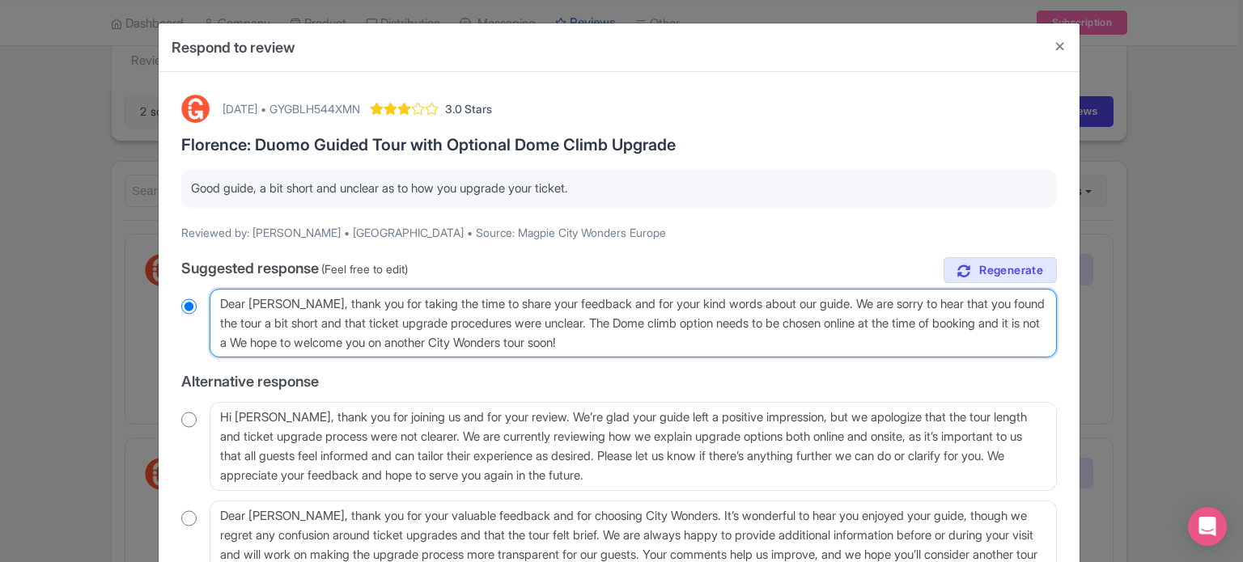
type textarea "Dear Lucas, thank you for taking the time to share your feedback and for your k…"
radio input "true"
type textarea "Dear Lucas, thank you for taking the time to share your feedback and for your k…"
radio input "true"
type textarea "Dear Lucas, thank you for taking the time to share your feedback and for your k…"
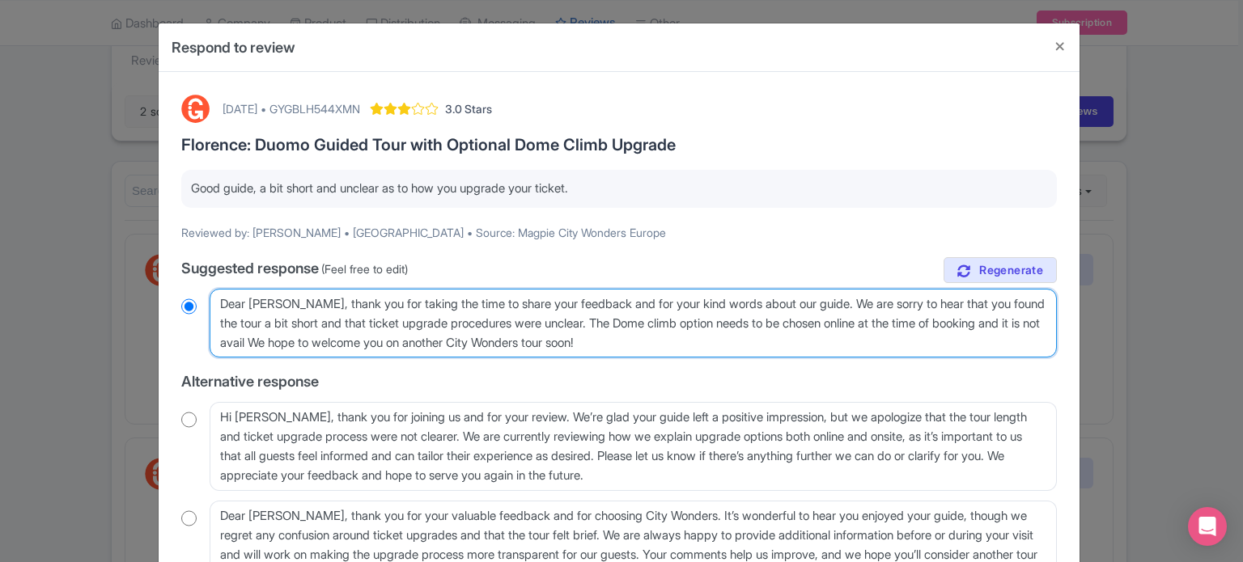
radio input "true"
type textarea "Dear Lucas, thank you for taking the time to share your feedback and for your k…"
radio input "true"
type textarea "Dear Lucas, thank you for taking the time to share your feedback and for your k…"
radio input "true"
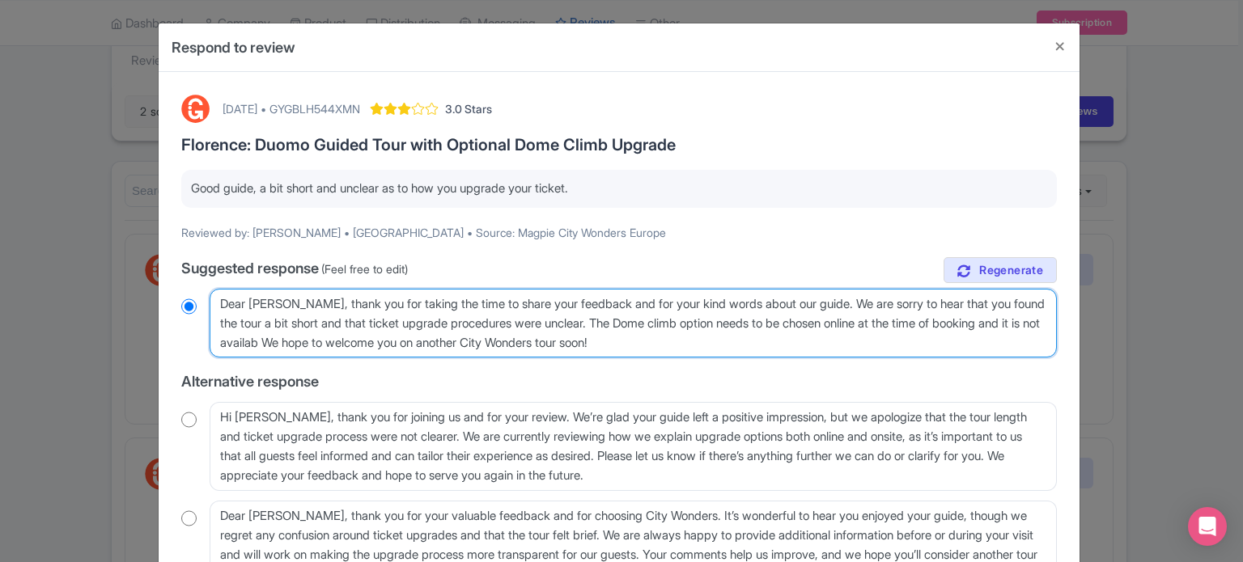
type textarea "Dear Lucas, thank you for taking the time to share your feedback and for your k…"
radio input "true"
type textarea "Dear Lucas, thank you for taking the time to share your feedback and for your k…"
radio input "true"
type textarea "Dear Lucas, thank you for taking the time to share your feedback and for your k…"
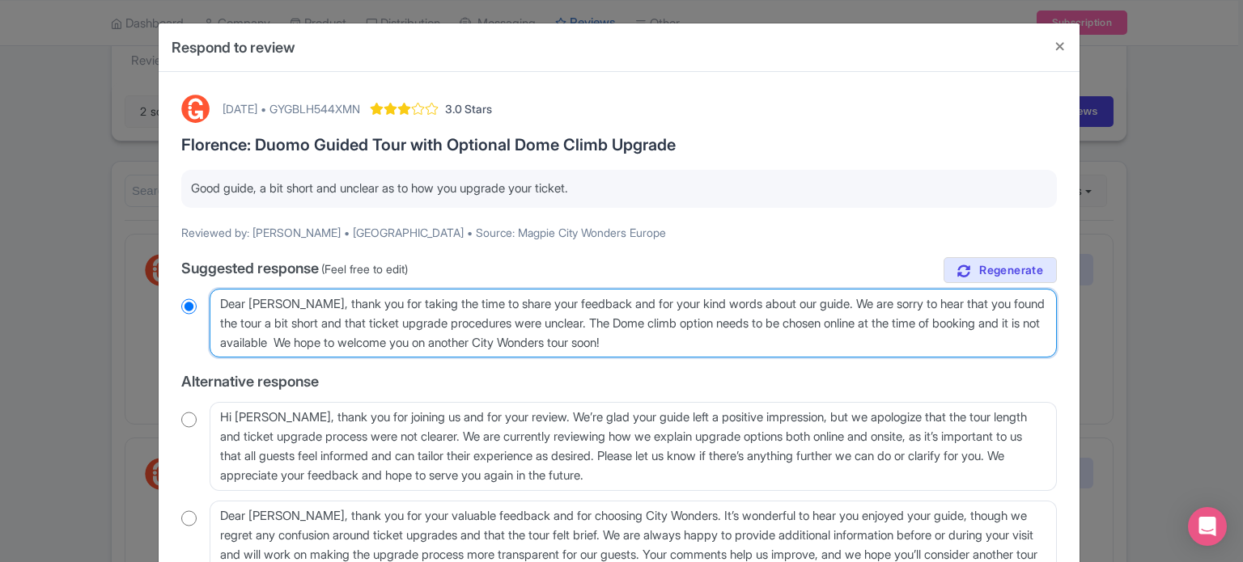
radio input "true"
type textarea "Dear Lucas, thank you for taking the time to share your feedback and for your k…"
radio input "true"
type textarea "Dear Lucas, thank you for taking the time to share your feedback and for your k…"
radio input "true"
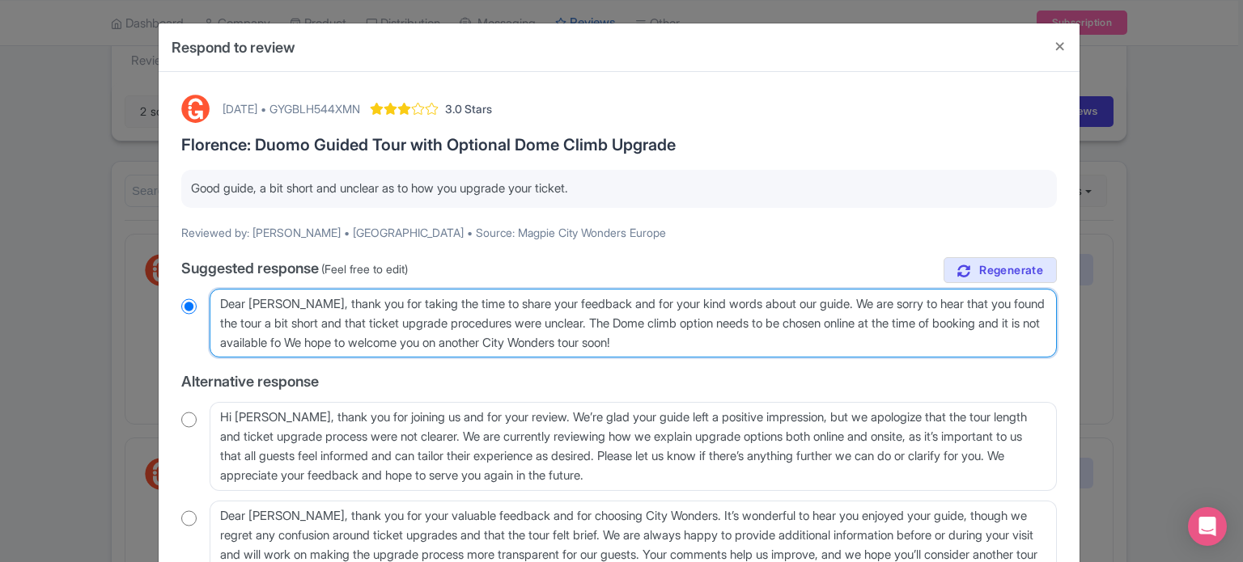
type textarea "Dear Lucas, thank you for taking the time to share your feedback and for your k…"
radio input "true"
type textarea "Dear Lucas, thank you for taking the time to share your feedback and for your k…"
radio input "true"
type textarea "Dear Lucas, thank you for taking the time to share your feedback and for your k…"
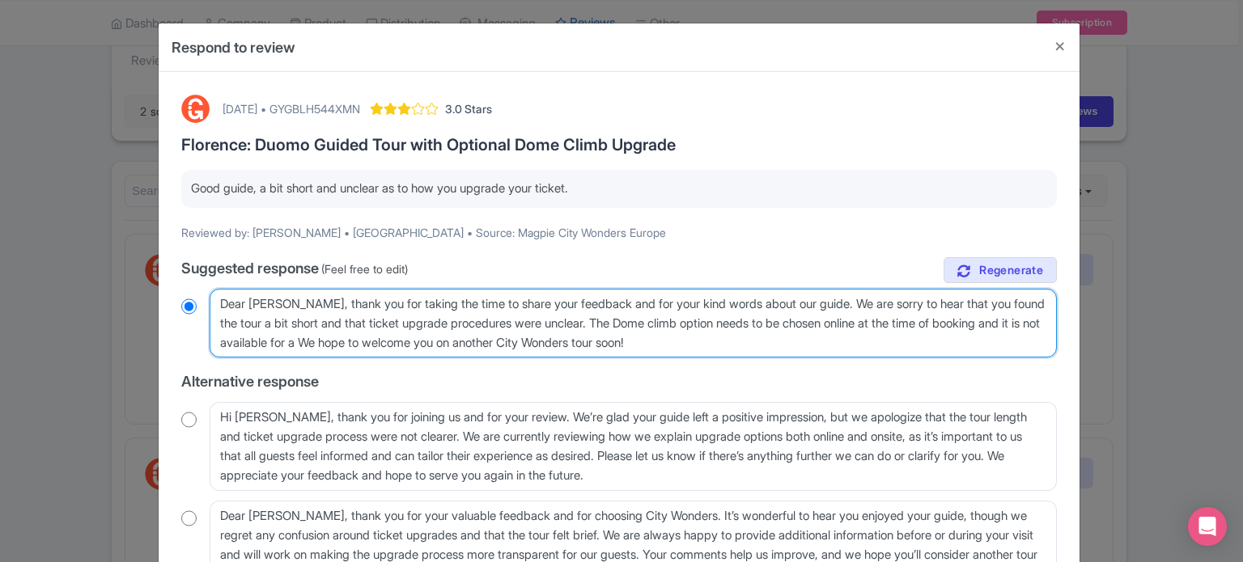
radio input "true"
type textarea "Dear Lucas, thank you for taking the time to share your feedback and for your k…"
radio input "true"
type textarea "Dear Lucas, thank you for taking the time to share your feedback and for your k…"
radio input "true"
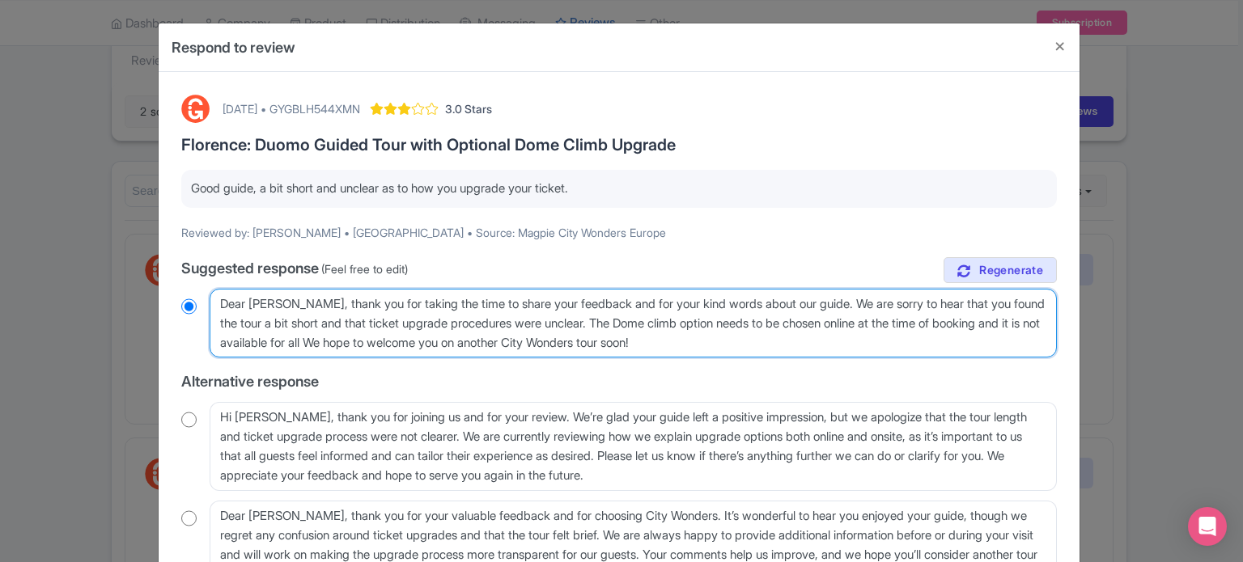
type textarea "Dear Lucas, thank you for taking the time to share your feedback and for your k…"
radio input "true"
type textarea "Dear Lucas, thank you for taking the time to share your feedback and for your k…"
radio input "true"
type textarea "Dear Lucas, thank you for taking the time to share your feedback and for your k…"
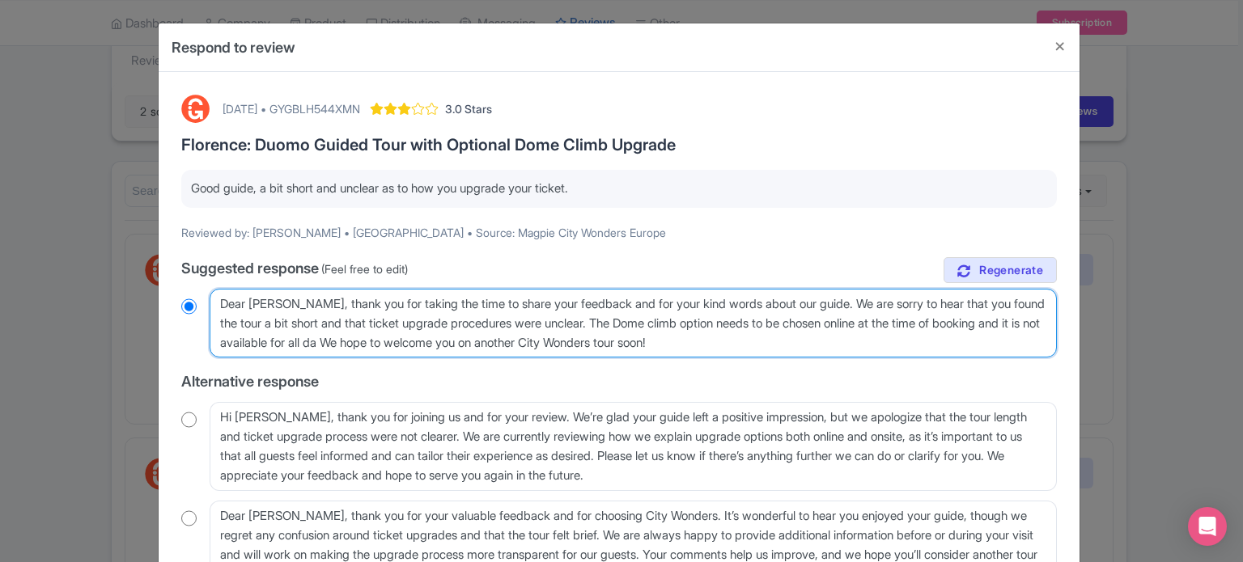
radio input "true"
type textarea "Dear Lucas, thank you for taking the time to share your feedback and for your k…"
radio input "true"
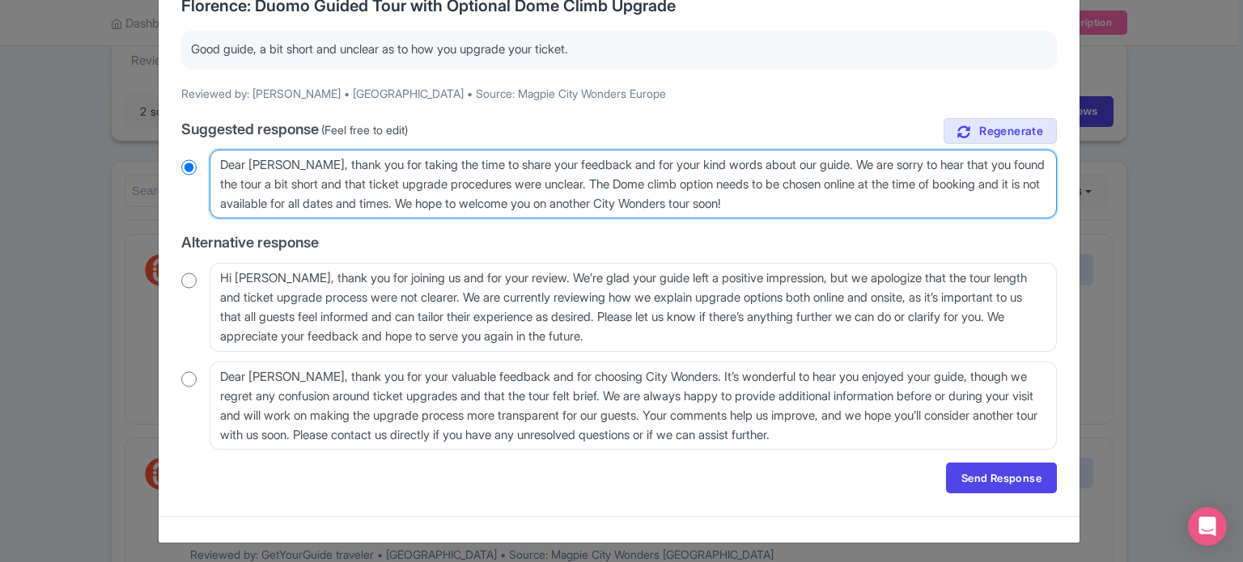
scroll to position [142, 0]
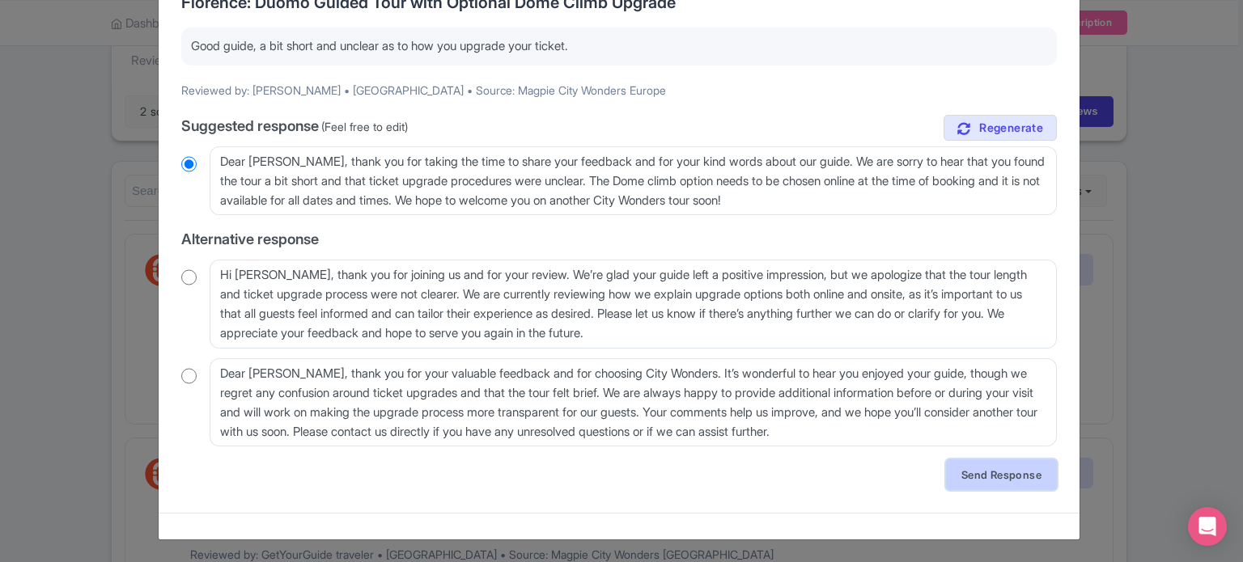
click at [955, 485] on link "Send Response" at bounding box center [1001, 475] width 111 height 31
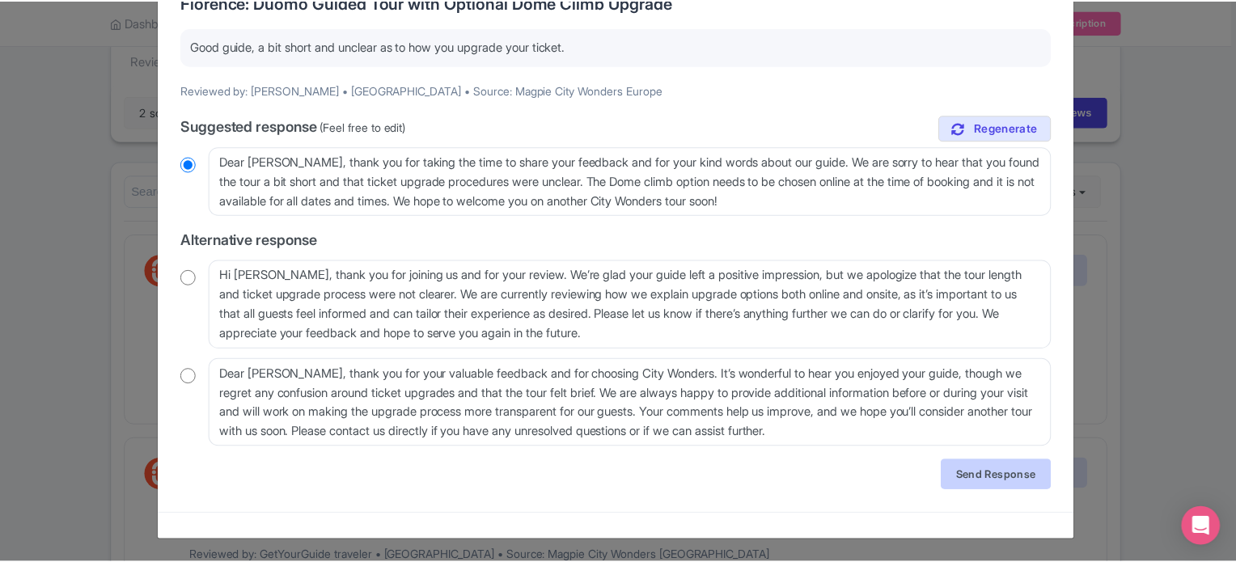
scroll to position [0, 0]
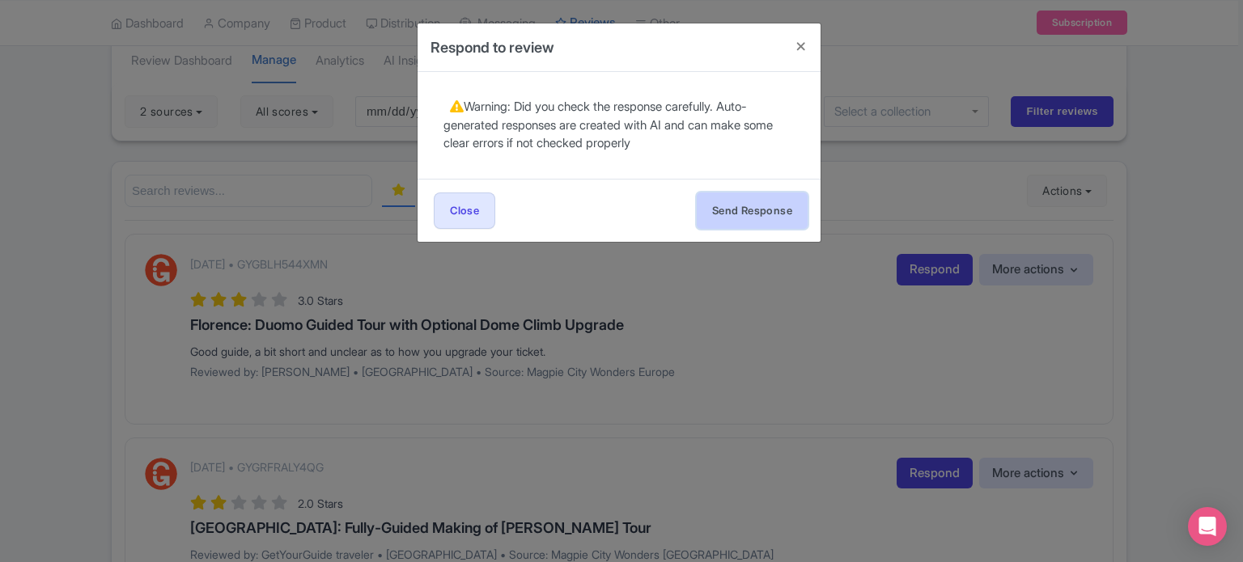
click at [752, 214] on button "Send Response" at bounding box center [752, 211] width 111 height 36
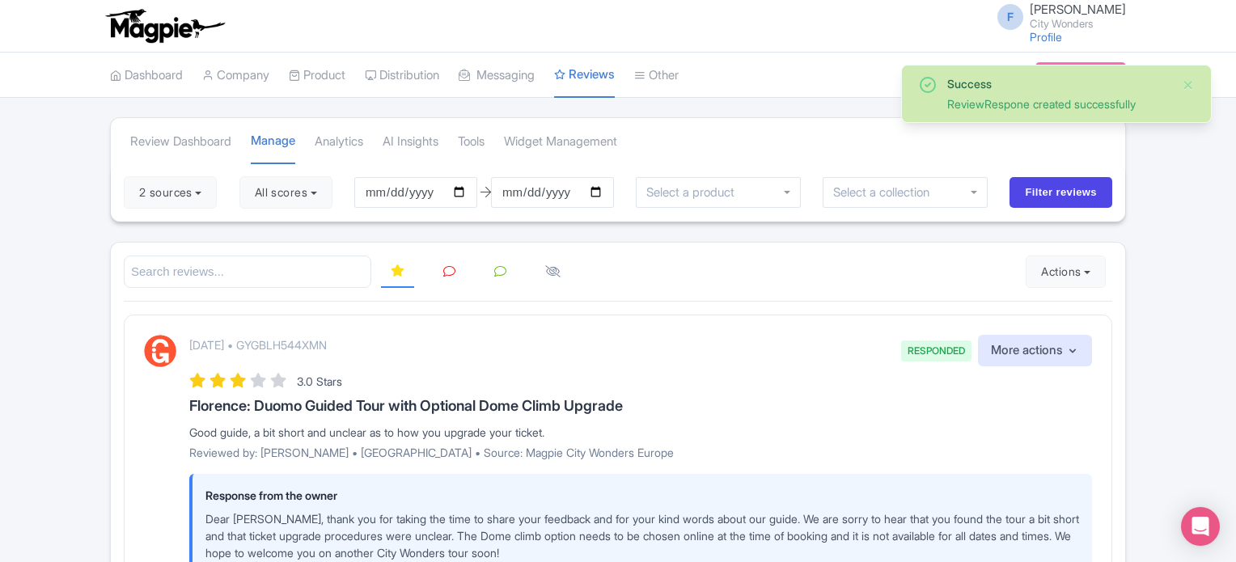
click at [443, 278] on link at bounding box center [450, 272] width 32 height 32
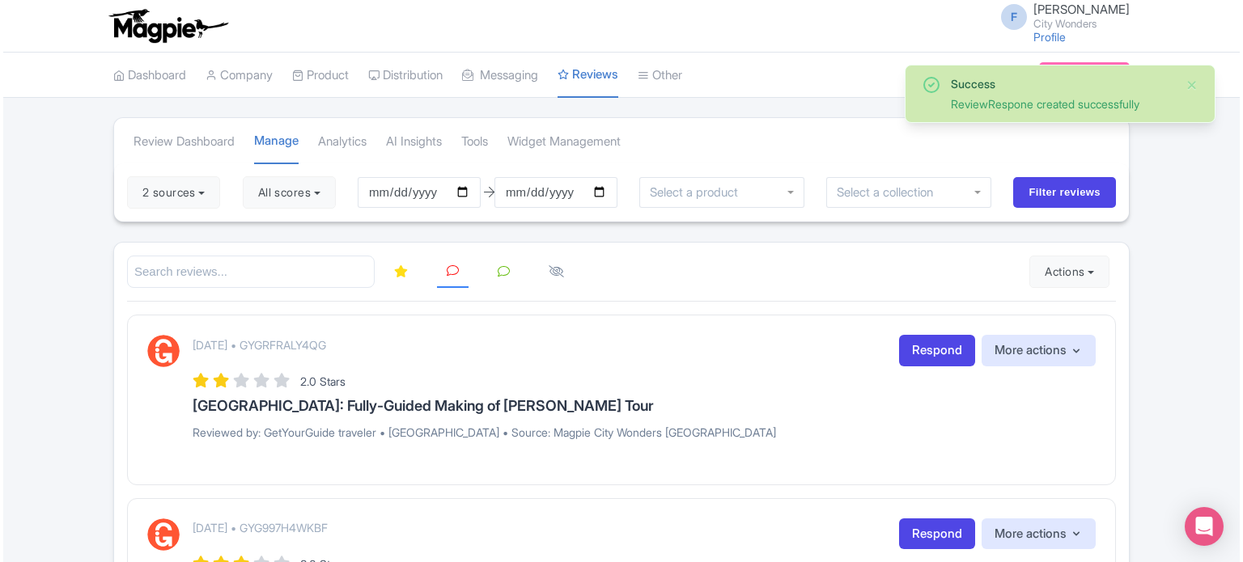
scroll to position [81, 0]
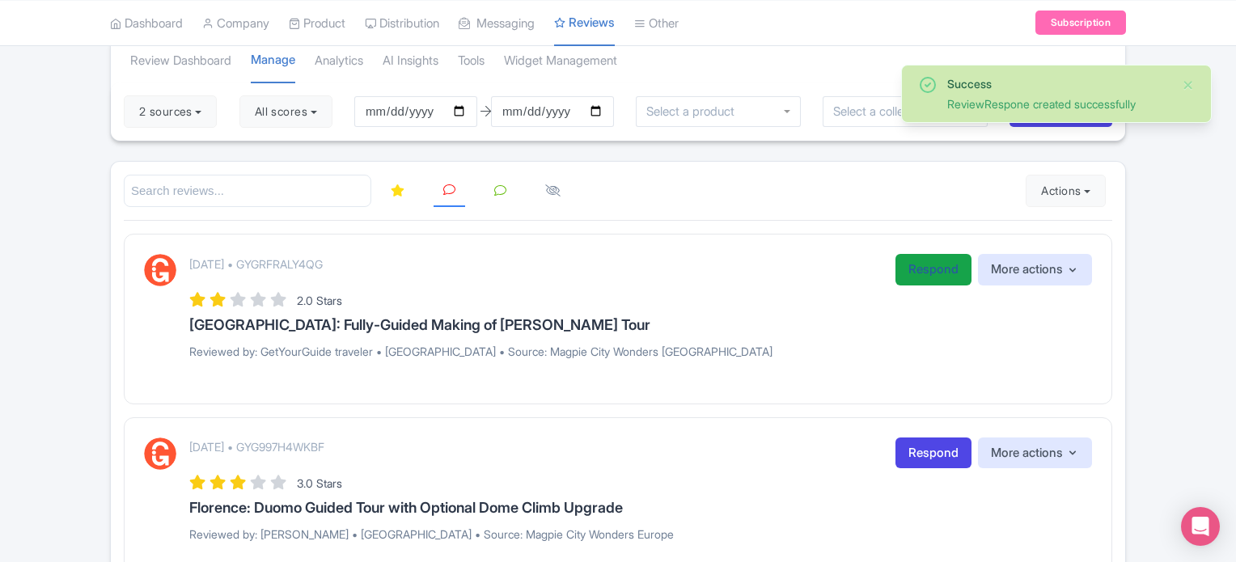
click at [906, 271] on link "Respond" at bounding box center [934, 270] width 76 height 32
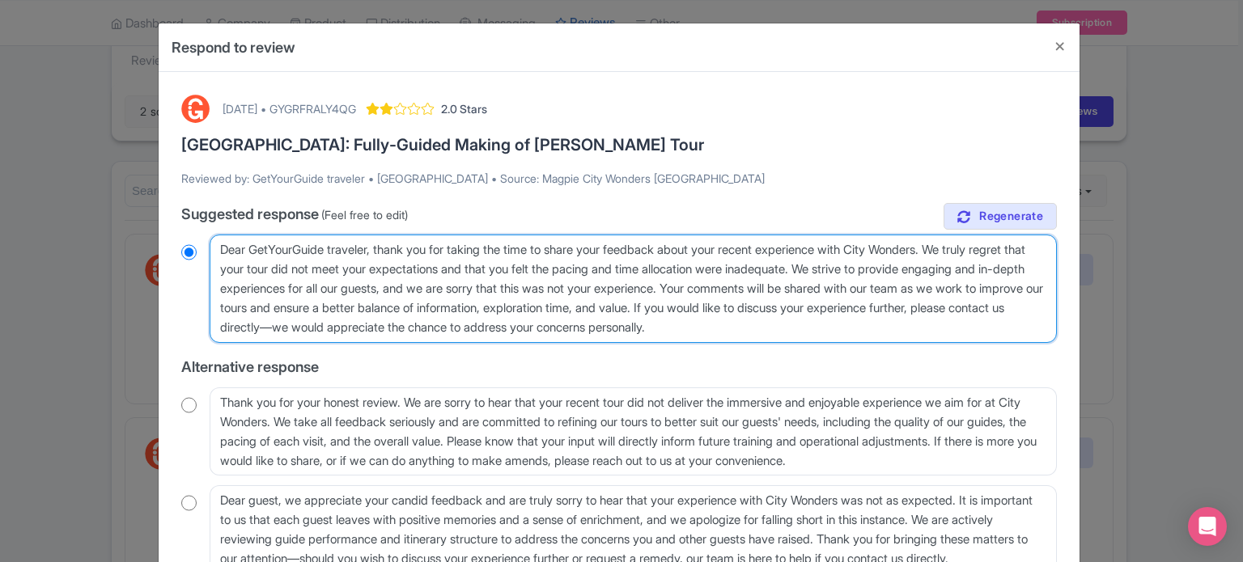
drag, startPoint x: 217, startPoint y: 246, endPoint x: 375, endPoint y: 244, distance: 158.6
click at [375, 244] on textarea "Dear GetYourGuide traveler, thank you for taking the time to share your feedbac…" at bounding box center [633, 289] width 847 height 108
type textarea "H, thank you for taking the time to share your feedback about your recent exper…"
radio input "true"
type textarea "Hel, thank you for taking the time to share your feedback about your recent exp…"
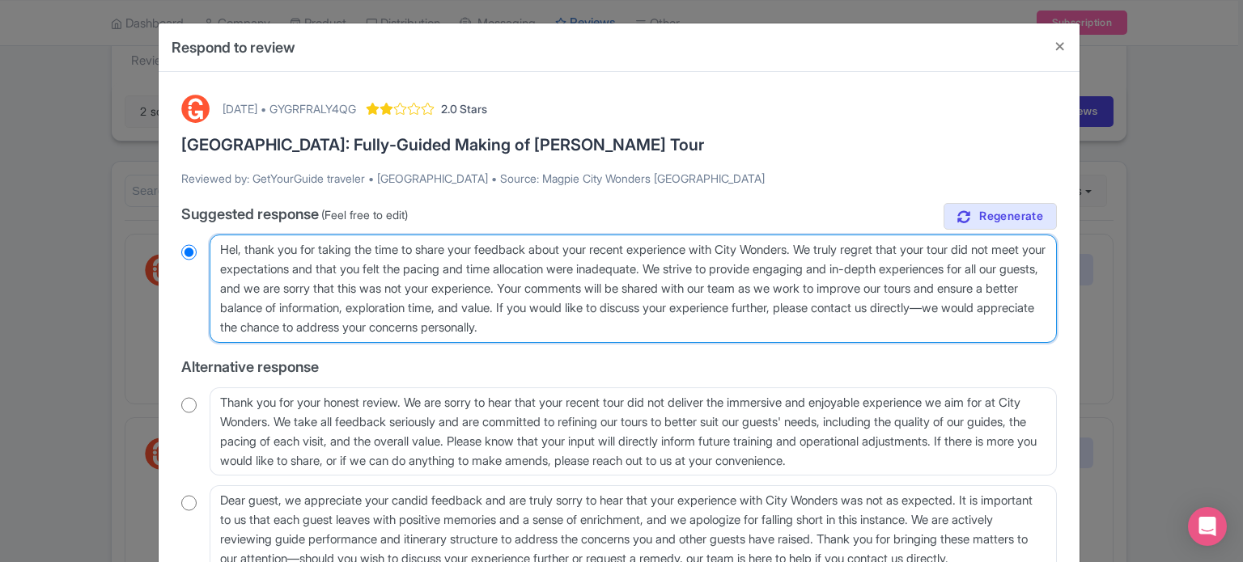
radio input "true"
type textarea "Hell, thank you for taking the time to share your feedback about your recent ex…"
radio input "true"
type textarea "Hello, thank you for taking the time to share your feedback about your recent e…"
radio input "true"
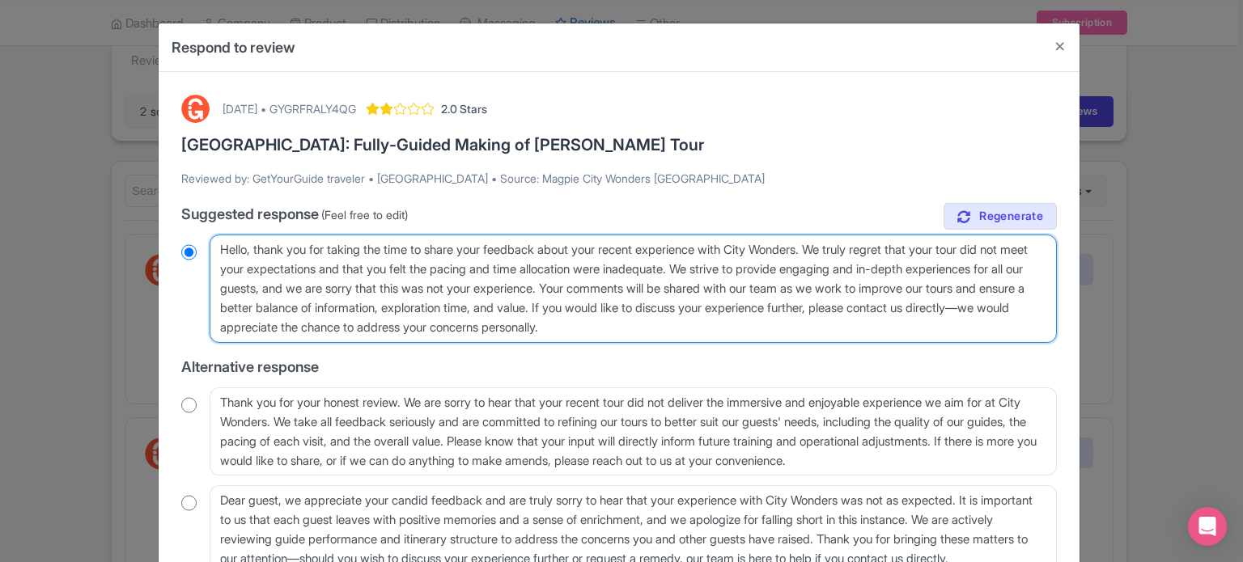
drag, startPoint x: 375, startPoint y: 270, endPoint x: 728, endPoint y: 305, distance: 354.4
click at [728, 305] on textarea "Dear GetYourGuide traveler, thank you for taking the time to share your feedbac…" at bounding box center [633, 289] width 847 height 108
type textarea "Hello, thank you for taking the time to share your feedback about your recent e…"
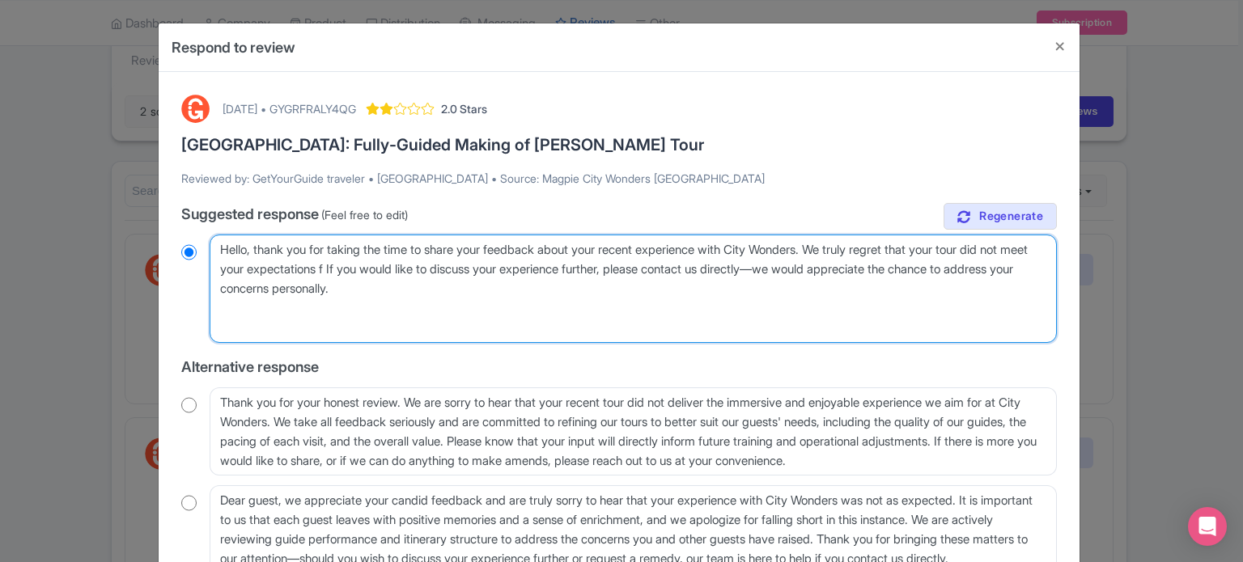
radio input "true"
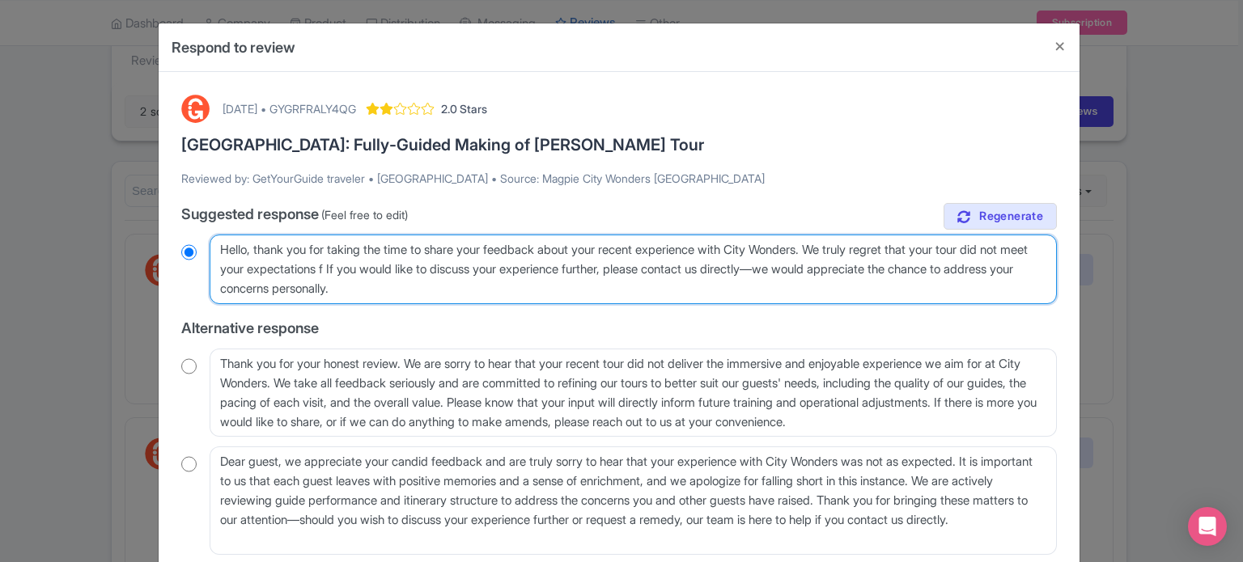
type textarea "Hello, thank you for taking the time to share your feedback about your recent e…"
radio input "true"
type textarea "Hello, thank you for taking the time to share your feedback about your recent e…"
radio input "true"
type textarea "Hello, thank you for taking the time to share your feedback about your recent e…"
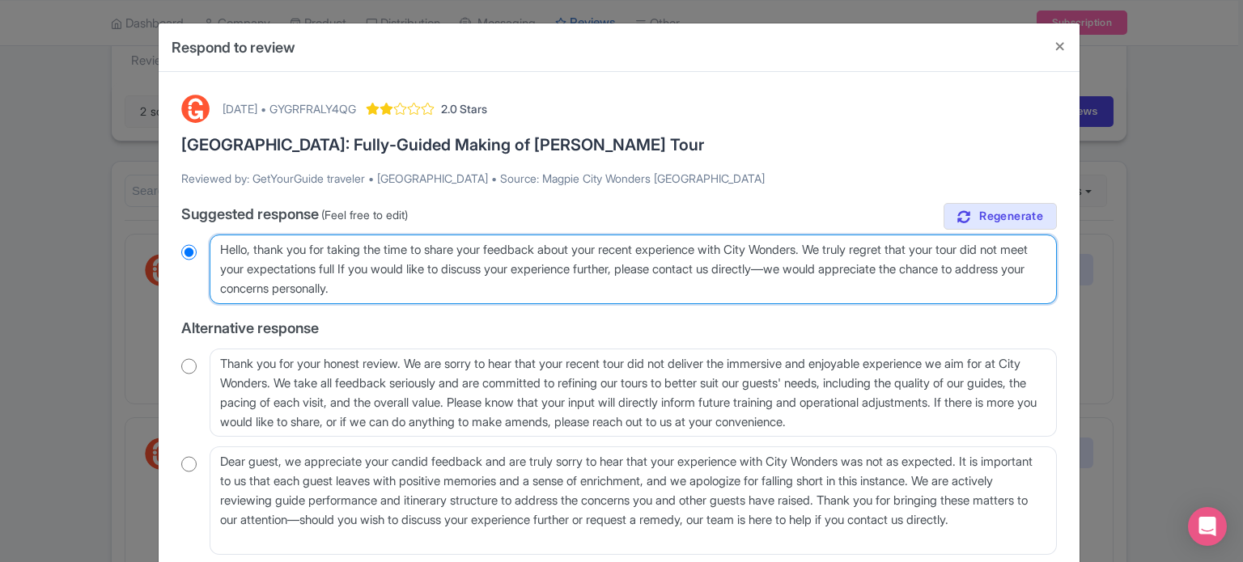
radio input "true"
type textarea "Hello, thank you for taking the time to share your feedback about your recent e…"
radio input "true"
type textarea "Hello, thank you for taking the time to share your feedback about your recent e…"
radio input "true"
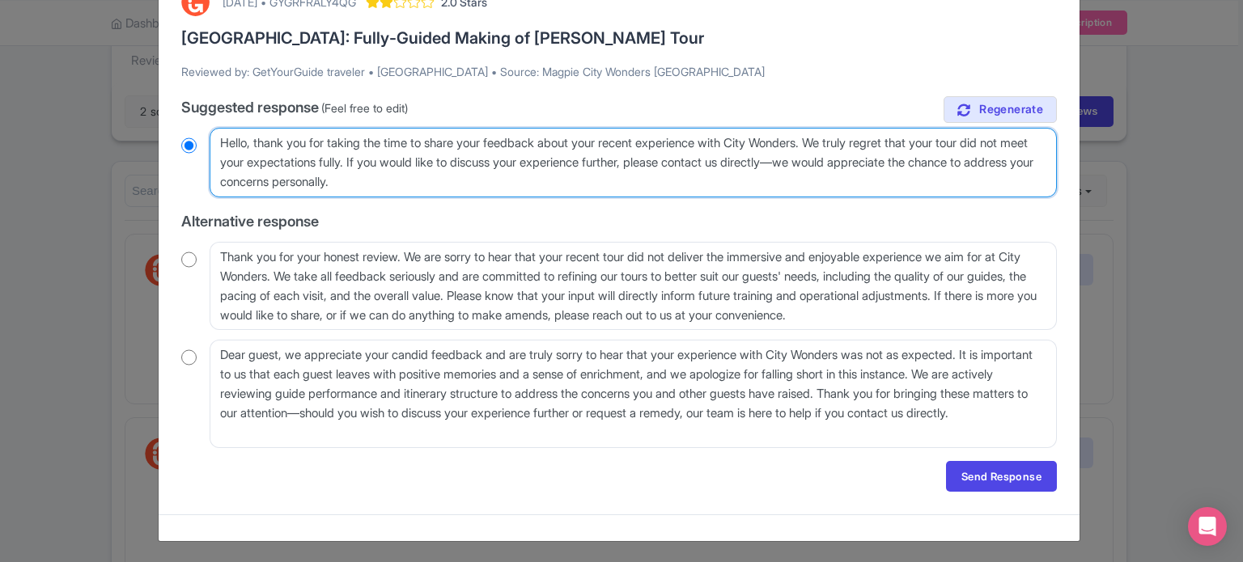
scroll to position [108, 0]
type textarea "Hello, thank you for taking the time to share your feedback about your recent e…"
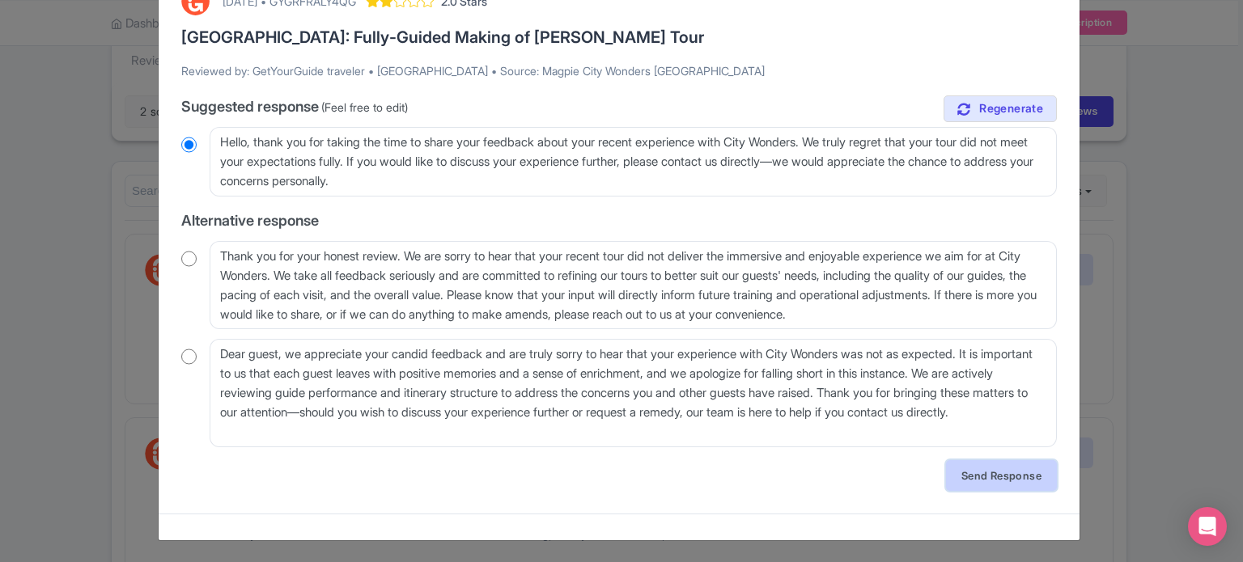
click at [996, 472] on link "Send Response" at bounding box center [1001, 475] width 111 height 31
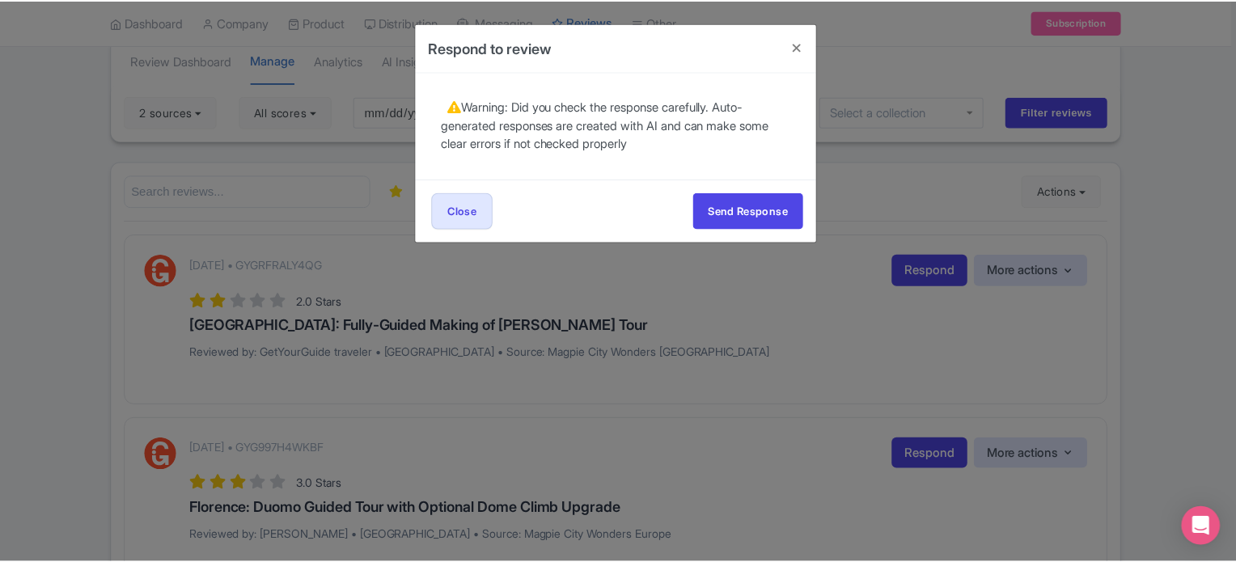
scroll to position [0, 0]
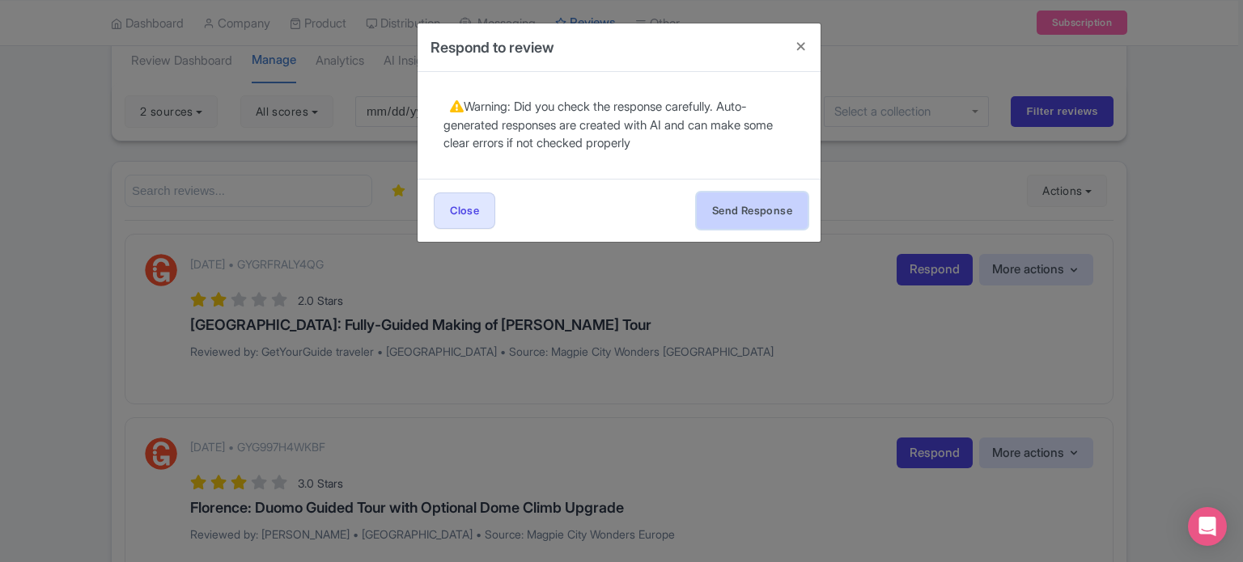
click at [734, 206] on button "Send Response" at bounding box center [752, 211] width 111 height 36
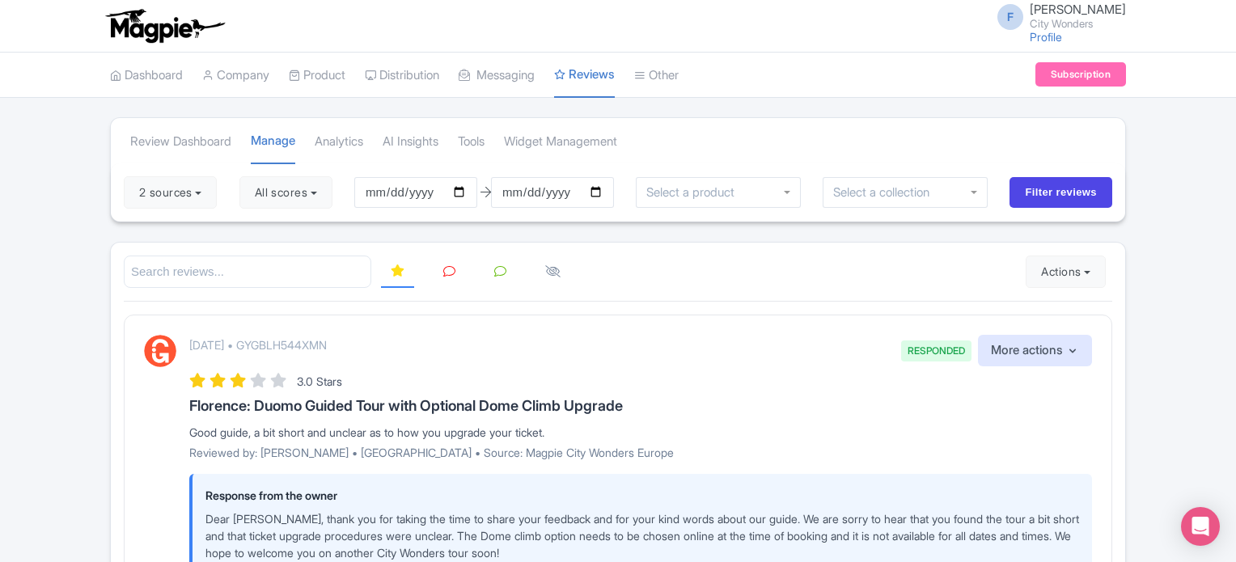
click at [443, 274] on icon at bounding box center [449, 271] width 12 height 12
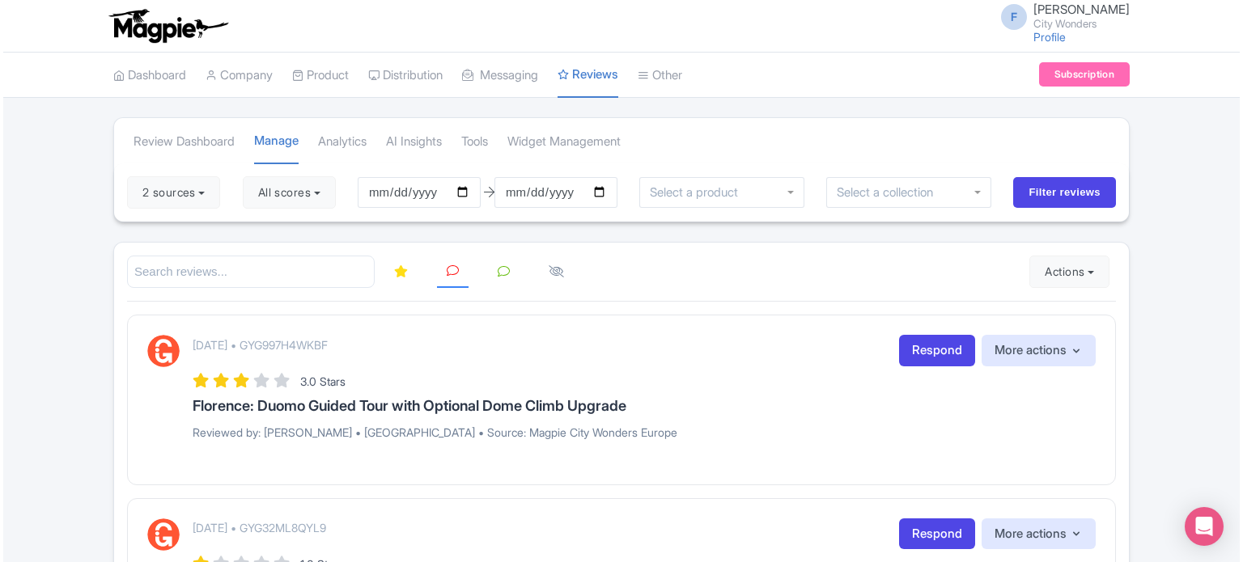
scroll to position [81, 0]
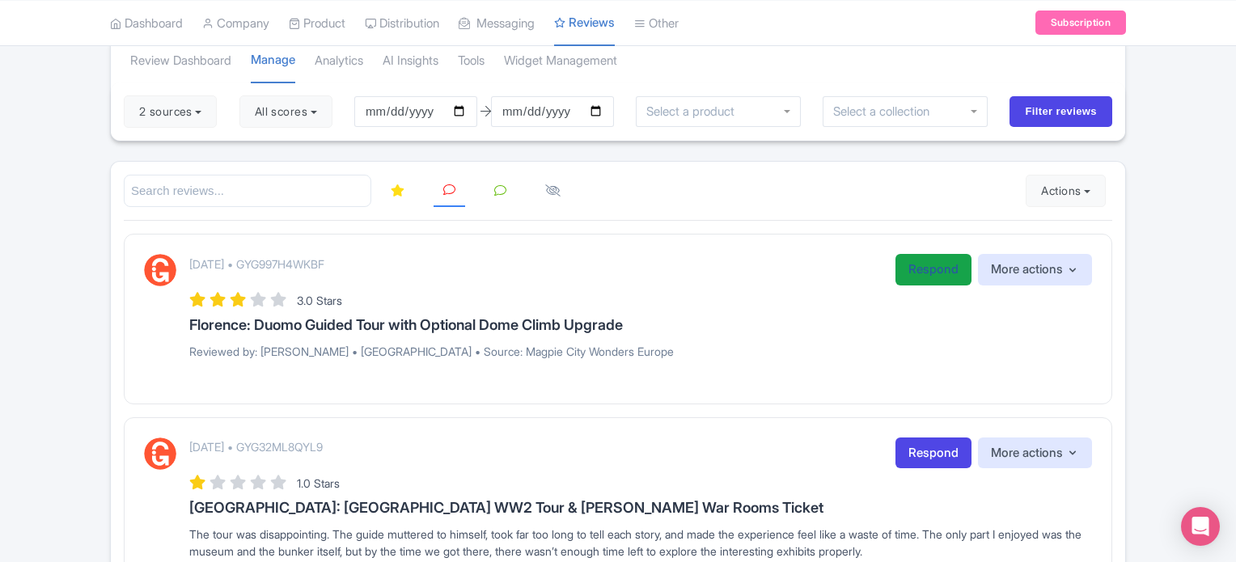
click at [903, 277] on link "Respond" at bounding box center [934, 270] width 76 height 32
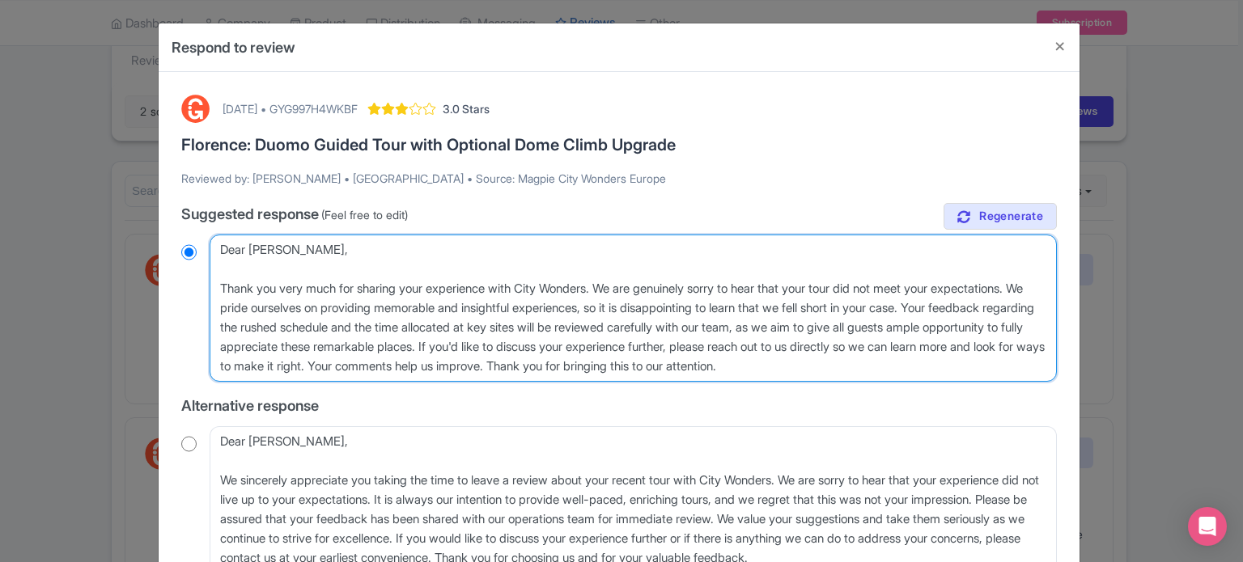
click at [919, 290] on textarea "Dear Olga, Thank you very much for sharing your experience with City Wonders. W…" at bounding box center [633, 308] width 847 height 147
type textarea "Dear Olga, Thank you very much for sharing your experience with City Wonders. W…"
radio input "true"
type textarea "Dear Olga, Thank you very much for sharing your experience with City Wonders. W…"
radio input "true"
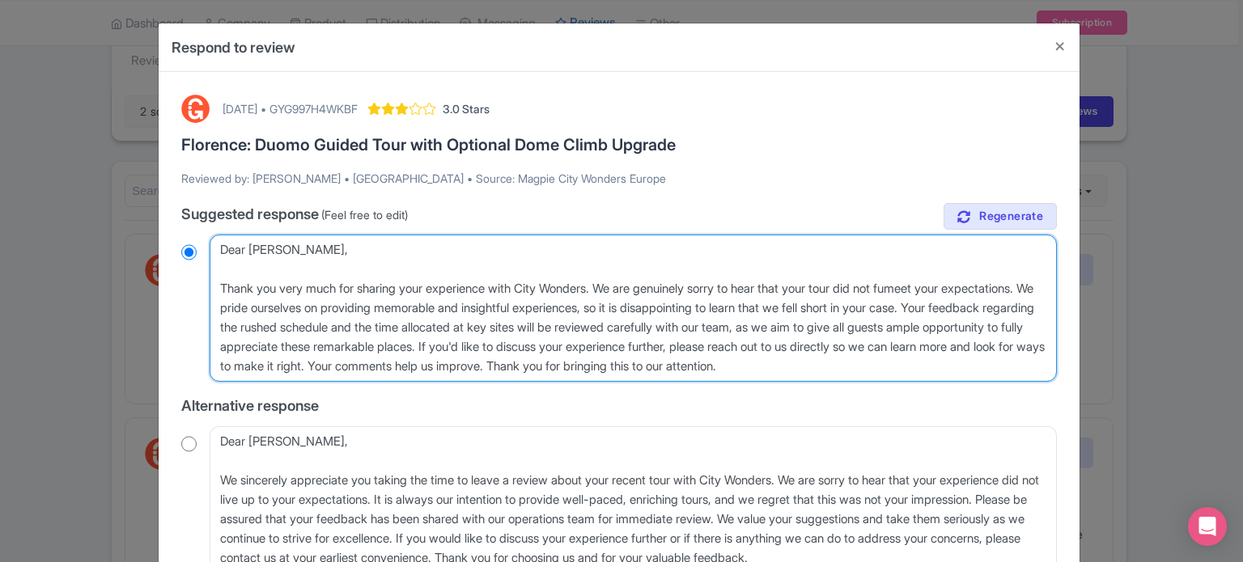
type textarea "Dear Olga, Thank you very much for sharing your experience with City Wonders. W…"
radio input "true"
type textarea "Dear Olga, Thank you very much for sharing your experience with City Wonders. W…"
radio input "true"
type textarea "Dear Olga, Thank you very much for sharing your experience with City Wonders. W…"
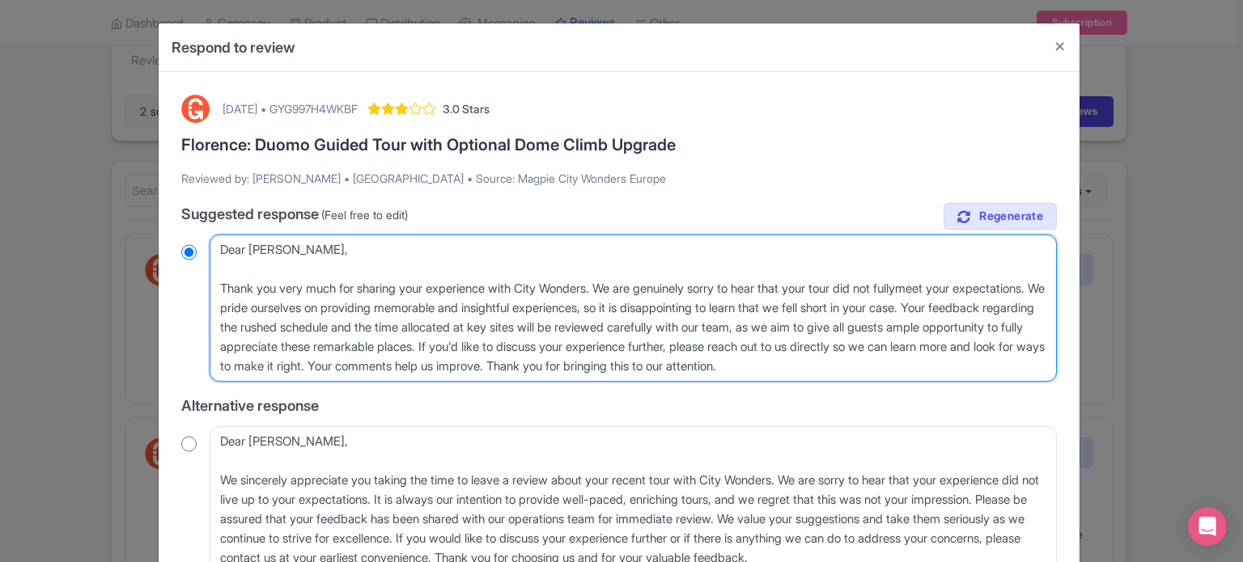
radio input "true"
type textarea "Dear Olga, Thank you very much for sharing your experience with City Wonders. W…"
radio input "true"
drag, startPoint x: 299, startPoint y: 309, endPoint x: 659, endPoint y: 355, distance: 362.9
click at [659, 355] on textarea "Dear Olga, Thank you very much for sharing your experience with City Wonders. W…" at bounding box center [633, 308] width 847 height 147
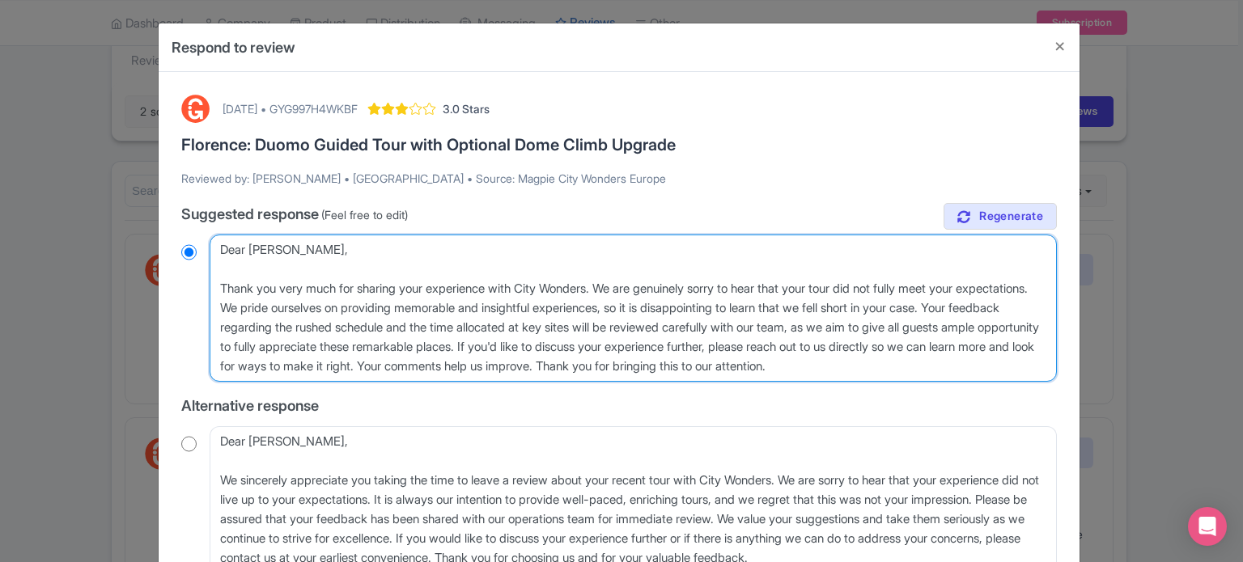
type textarea "Dear Olga, Thank you very much for sharing your experience with City Wonders. W…"
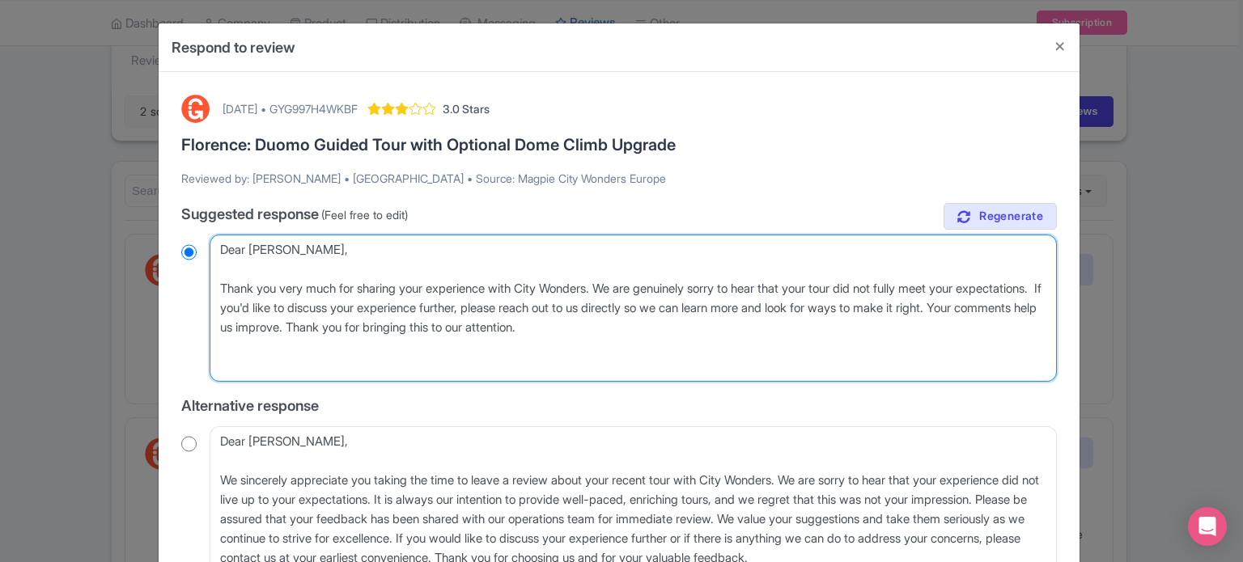
radio input "true"
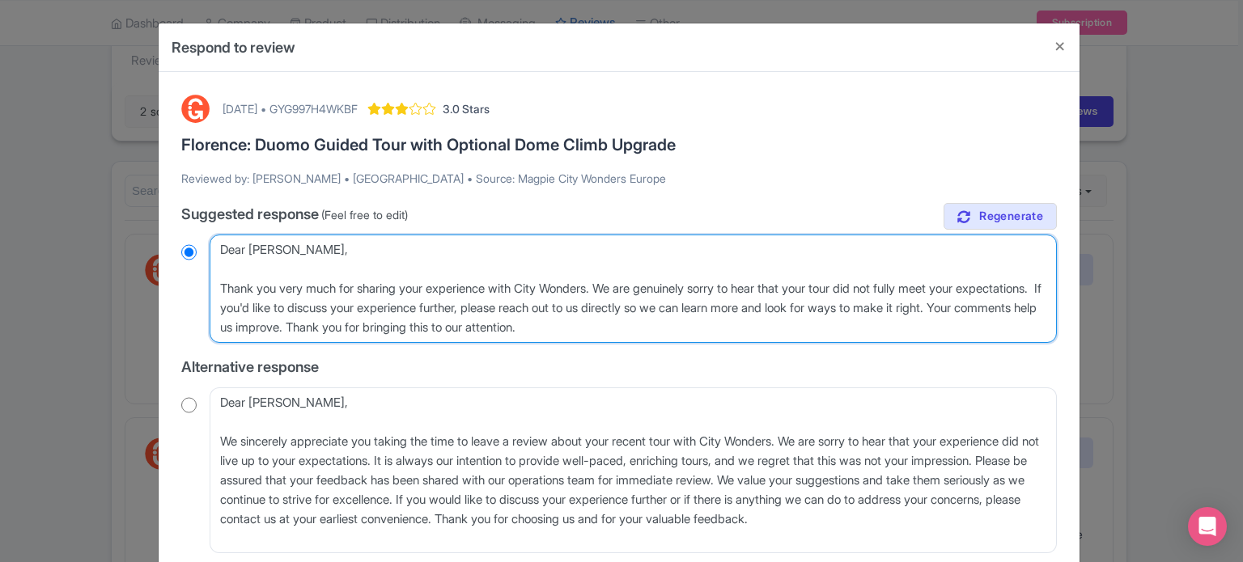
drag, startPoint x: 711, startPoint y: 329, endPoint x: 741, endPoint y: 307, distance: 37.5
click at [741, 307] on textarea "Dear Olga, Thank you very much for sharing your experience with City Wonders. W…" at bounding box center [633, 289] width 847 height 108
type textarea "Dear Olga, Thank you very much for sharing your experience with City Wonders. W…"
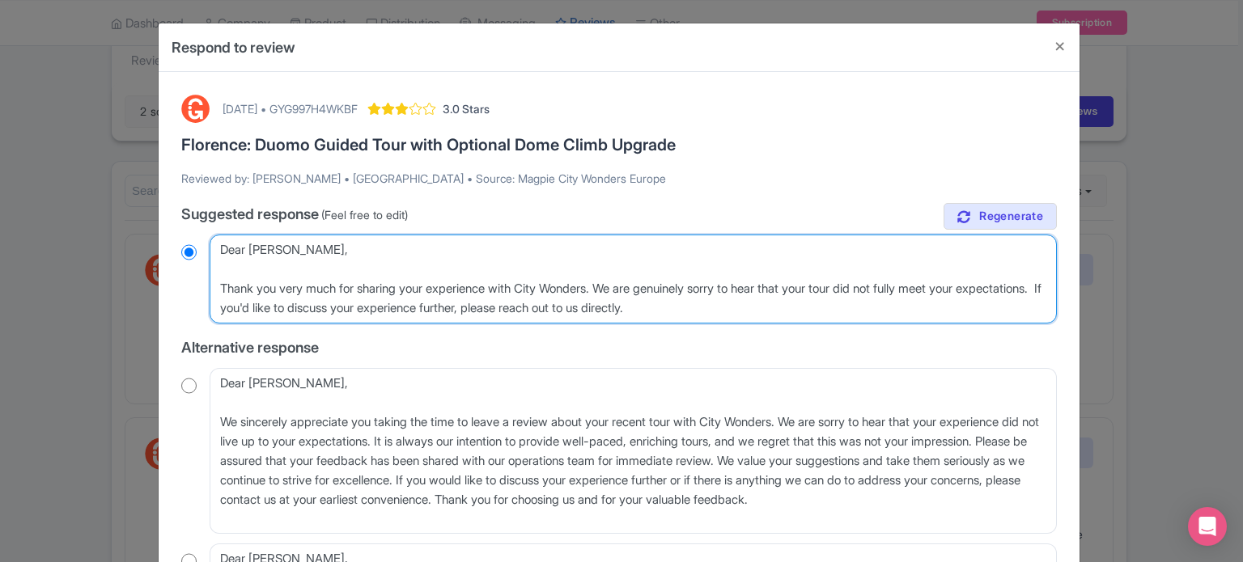
radio input "true"
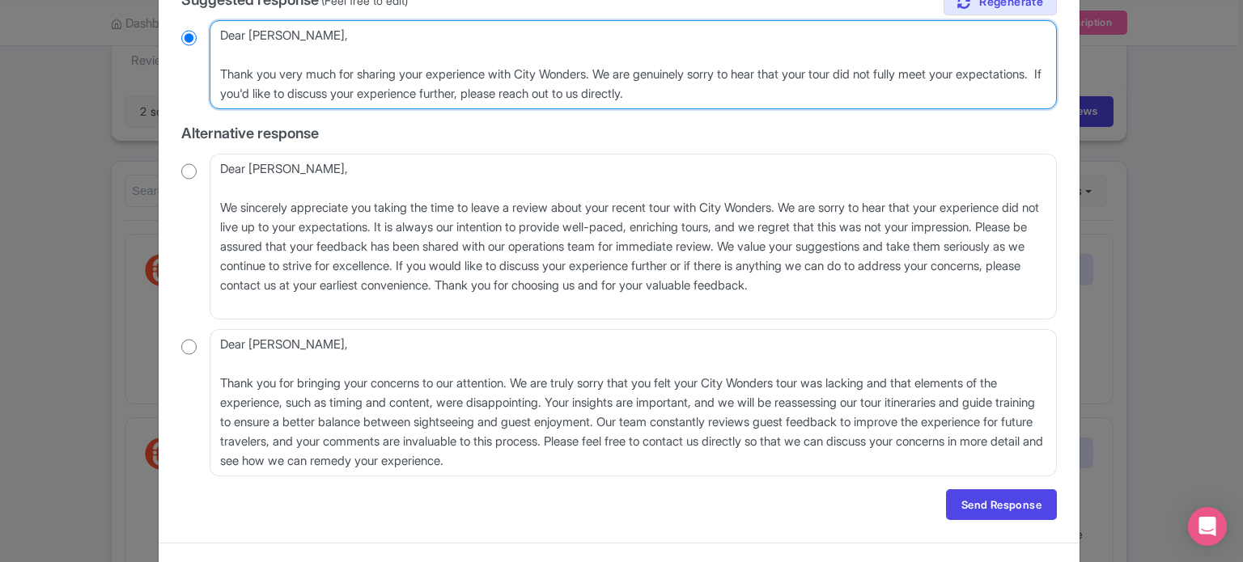
scroll to position [243, 0]
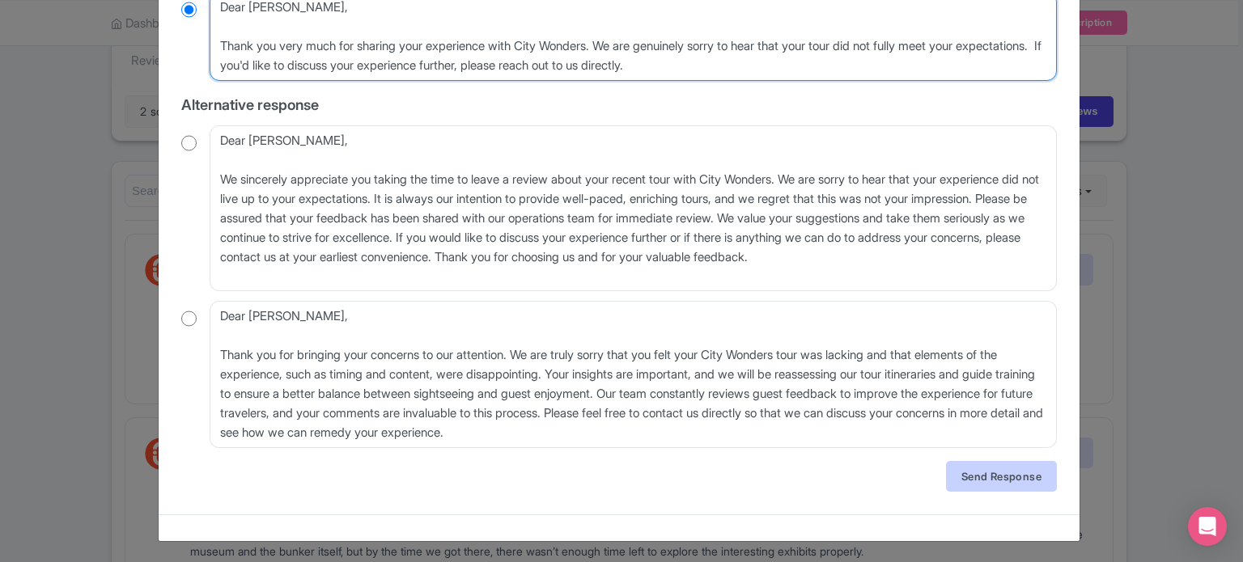
type textarea "Dear Olga, Thank you very much for sharing your experience with City Wonders. W…"
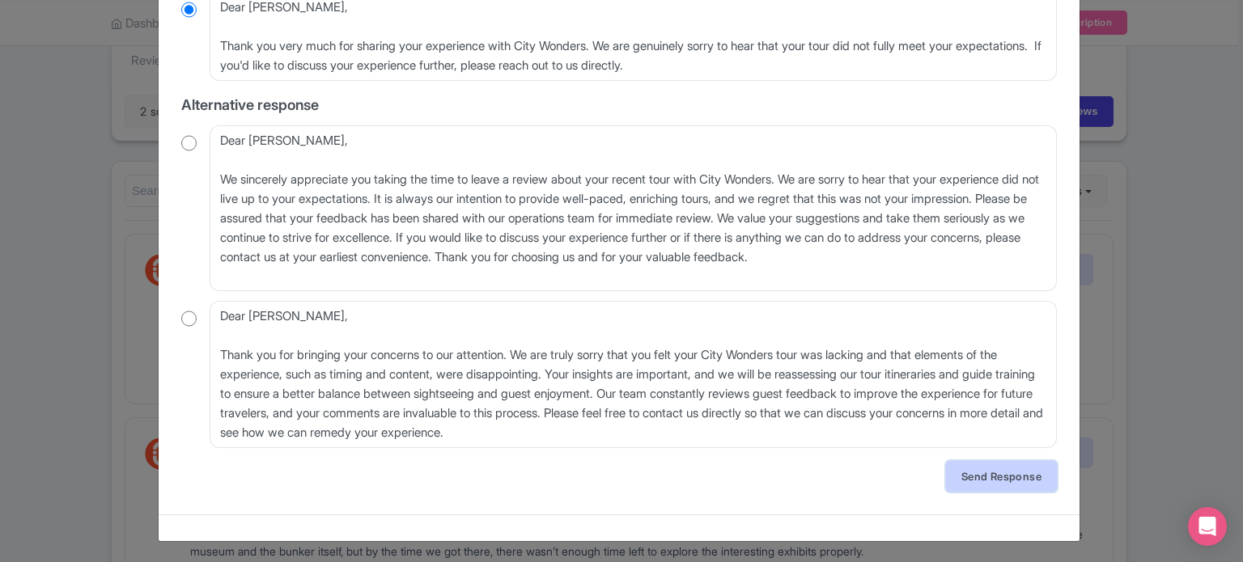
click at [962, 468] on link "Send Response" at bounding box center [1001, 476] width 111 height 31
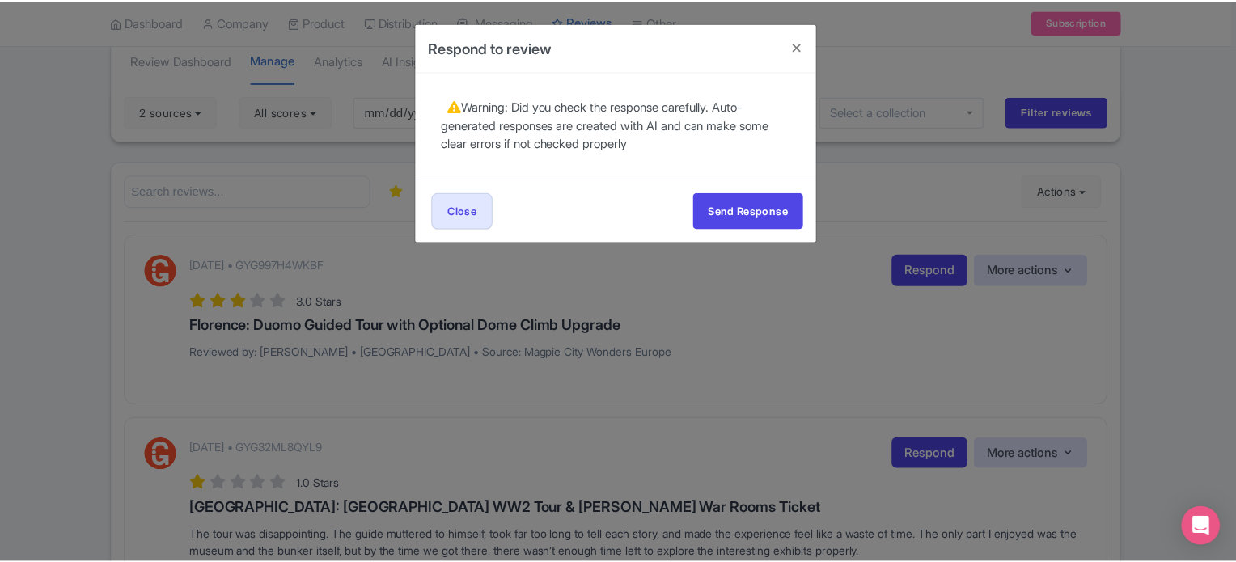
scroll to position [0, 0]
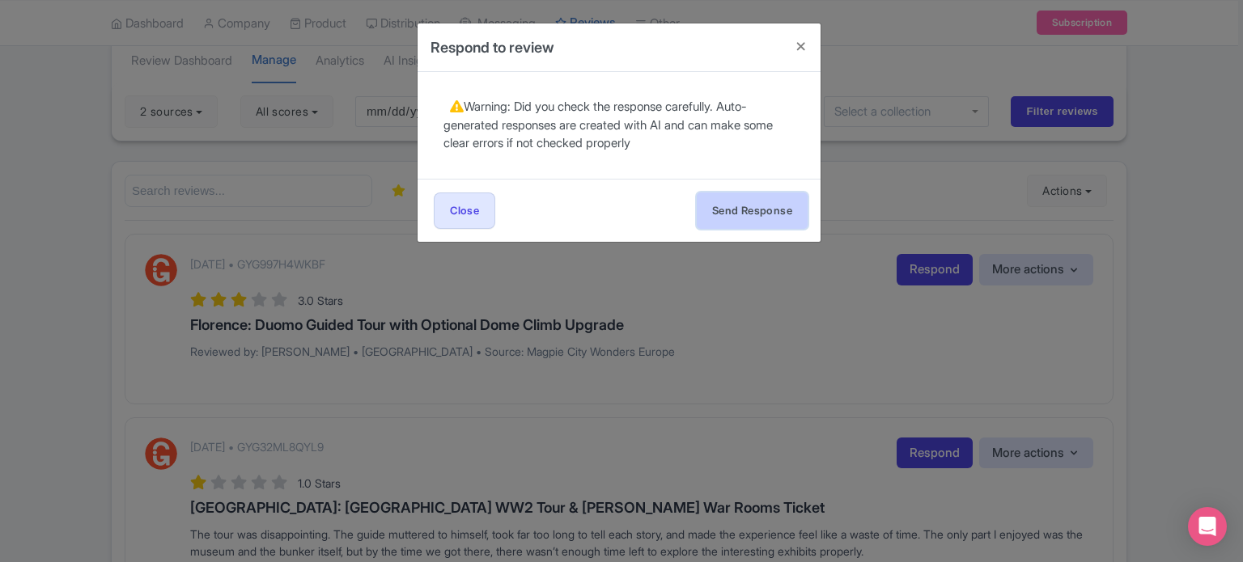
click at [781, 210] on button "Send Response" at bounding box center [752, 211] width 111 height 36
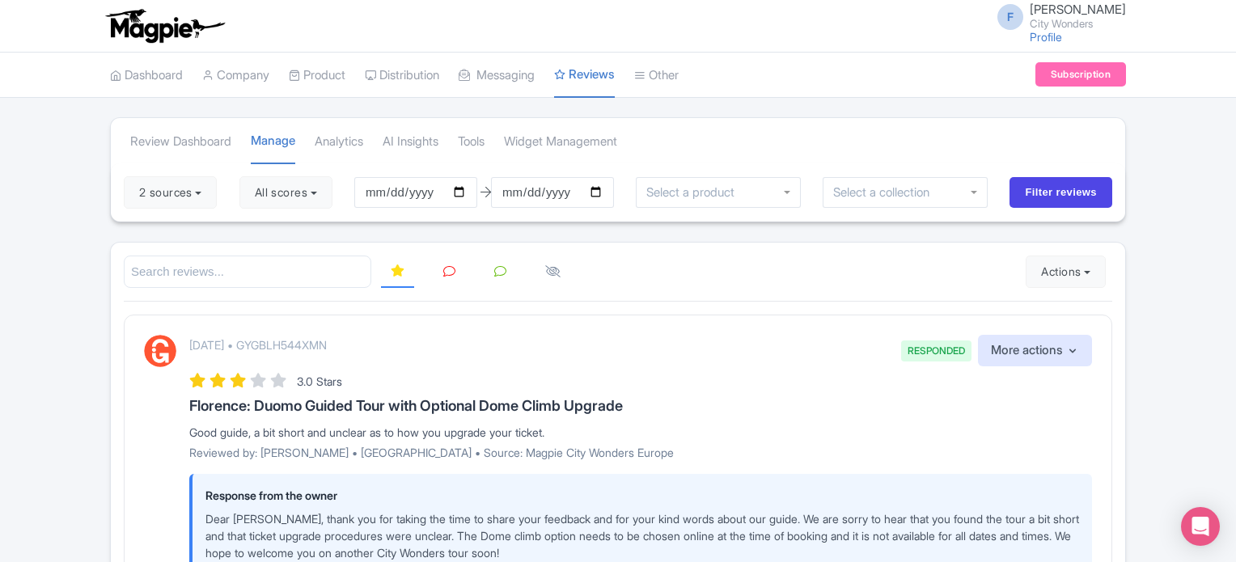
click at [447, 278] on link at bounding box center [450, 272] width 32 height 32
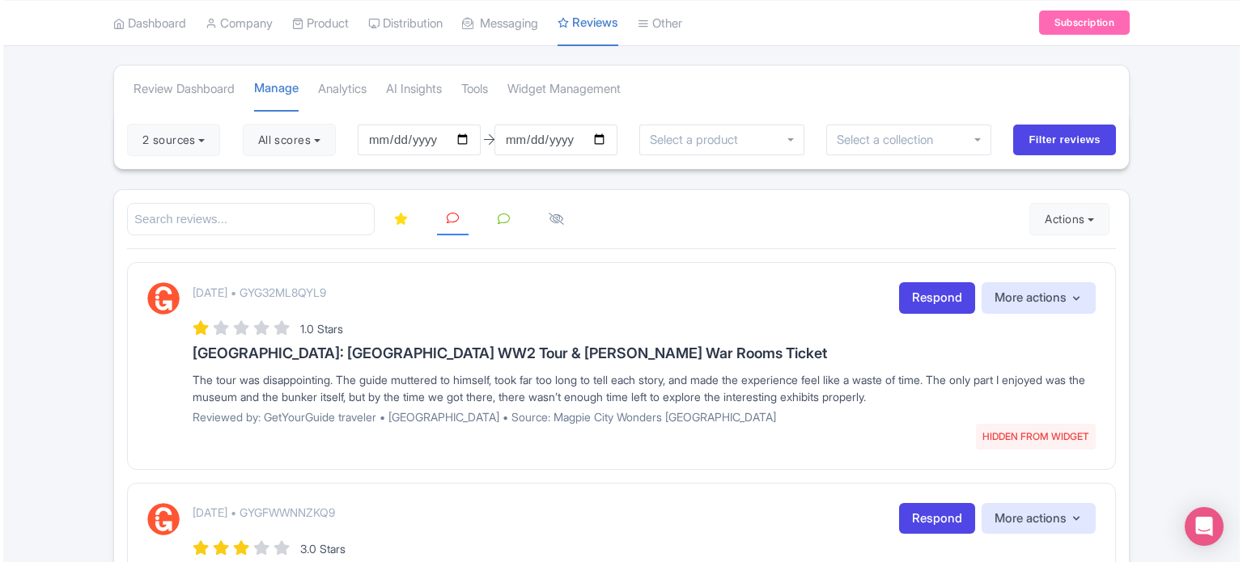
scroll to position [81, 0]
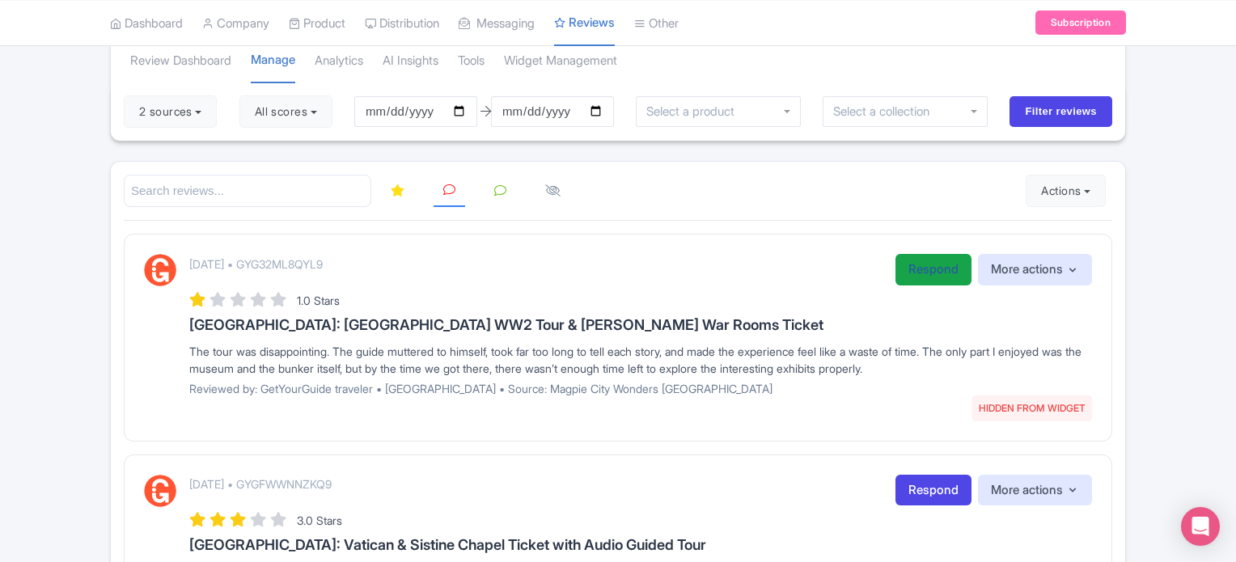
click at [904, 265] on link "Respond" at bounding box center [934, 270] width 76 height 32
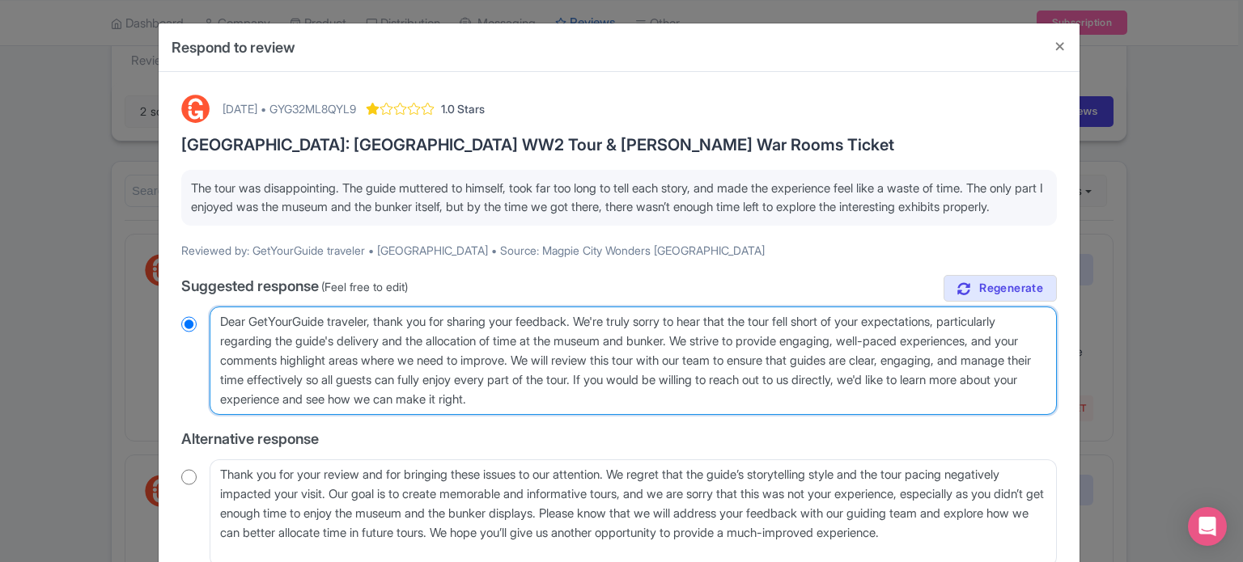
drag, startPoint x: 220, startPoint y: 340, endPoint x: 373, endPoint y: 339, distance: 152.9
click at [373, 339] on textarea "Dear GetYourGuide traveler, thank you for sharing your feedback. We're truly so…" at bounding box center [633, 361] width 847 height 108
type textarea "H, thank you for sharing your feedback. We're truly sorry to hear that the tour…"
radio input "true"
type textarea "Hel, thank you for sharing your feedback. We're truly sorry to hear that the to…"
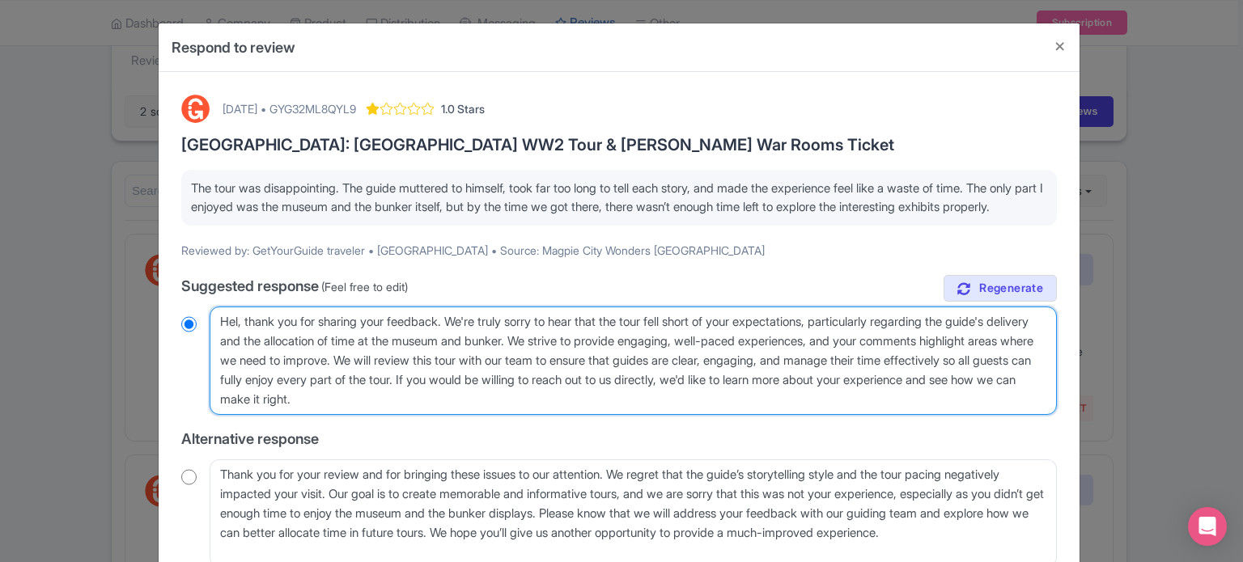
radio input "true"
type textarea "Hell, thank you for sharing your feedback. We're truly sorry to hear that the t…"
radio input "true"
type textarea "Hello, thank you for sharing your feedback. We're truly sorry to hear that the …"
radio input "true"
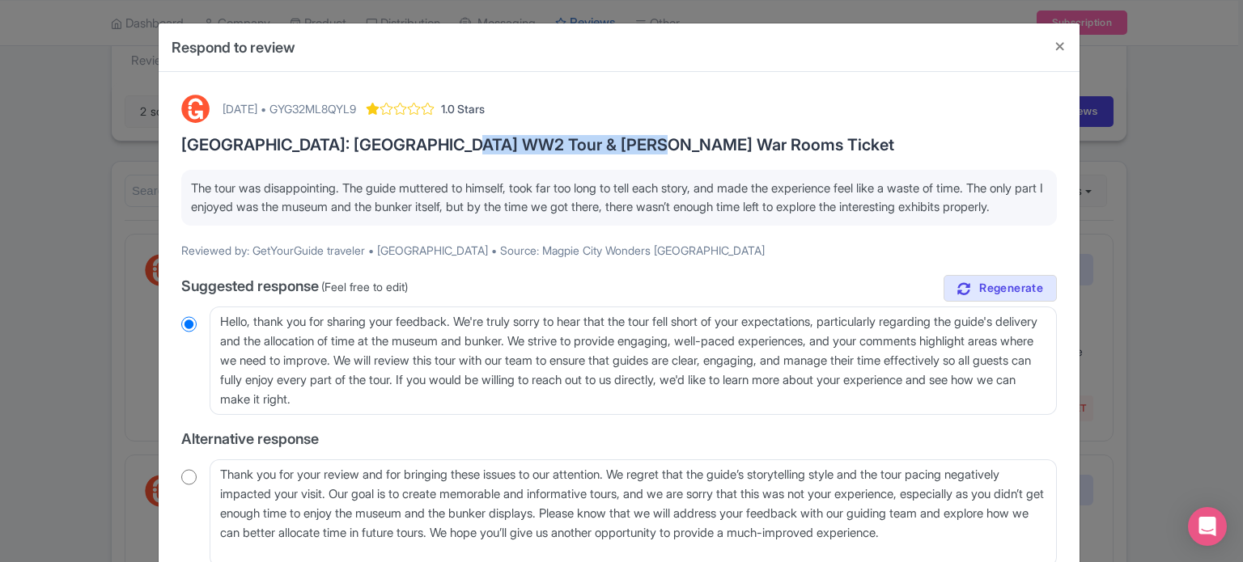
drag, startPoint x: 448, startPoint y: 137, endPoint x: 616, endPoint y: 140, distance: 168.3
click at [616, 140] on h3 "[GEOGRAPHIC_DATA]: [GEOGRAPHIC_DATA] WW2 Tour & Churchill’s War Rooms Ticket" at bounding box center [618, 145] width 875 height 18
copy h3 "Churchill’s War Rooms"
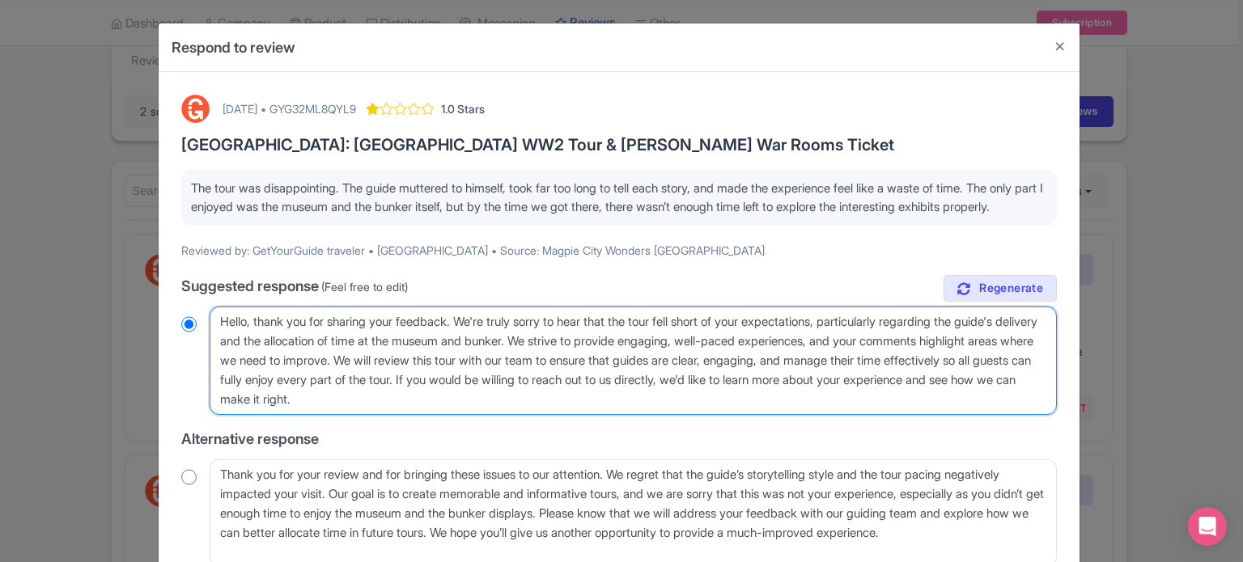
drag, startPoint x: 524, startPoint y: 374, endPoint x: 668, endPoint y: 397, distance: 145.9
click at [668, 397] on textarea "Dear GetYourGuide traveler, thank you for sharing your feedback. We're truly so…" at bounding box center [633, 361] width 847 height 108
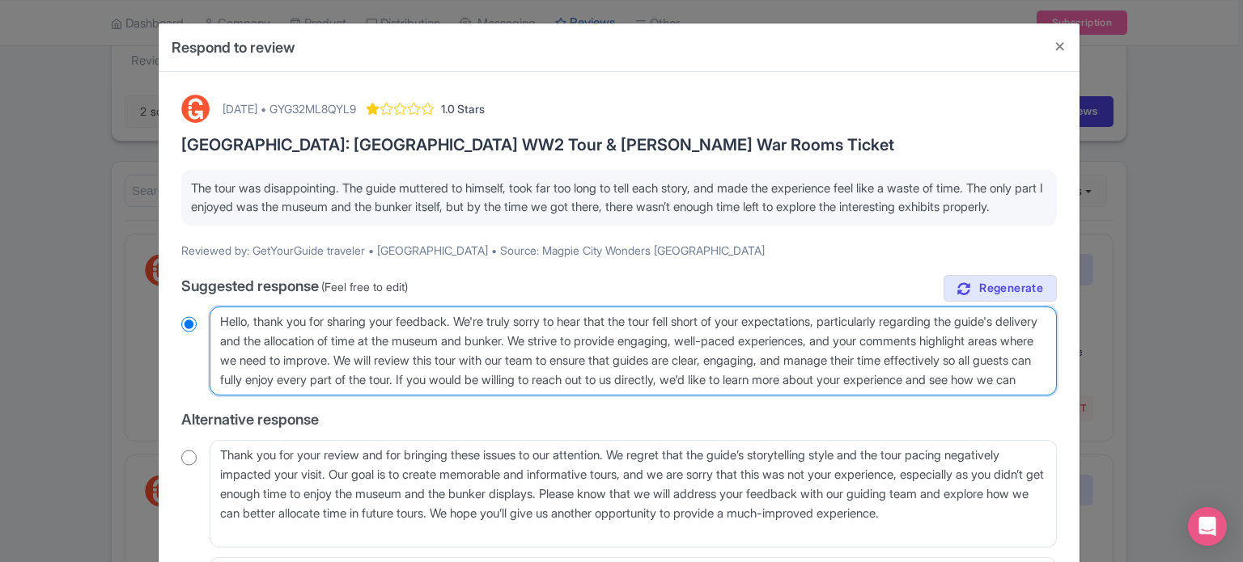
type textarea "Hello, thank you for sharing your feedback. We're truly sorry to hear that the …"
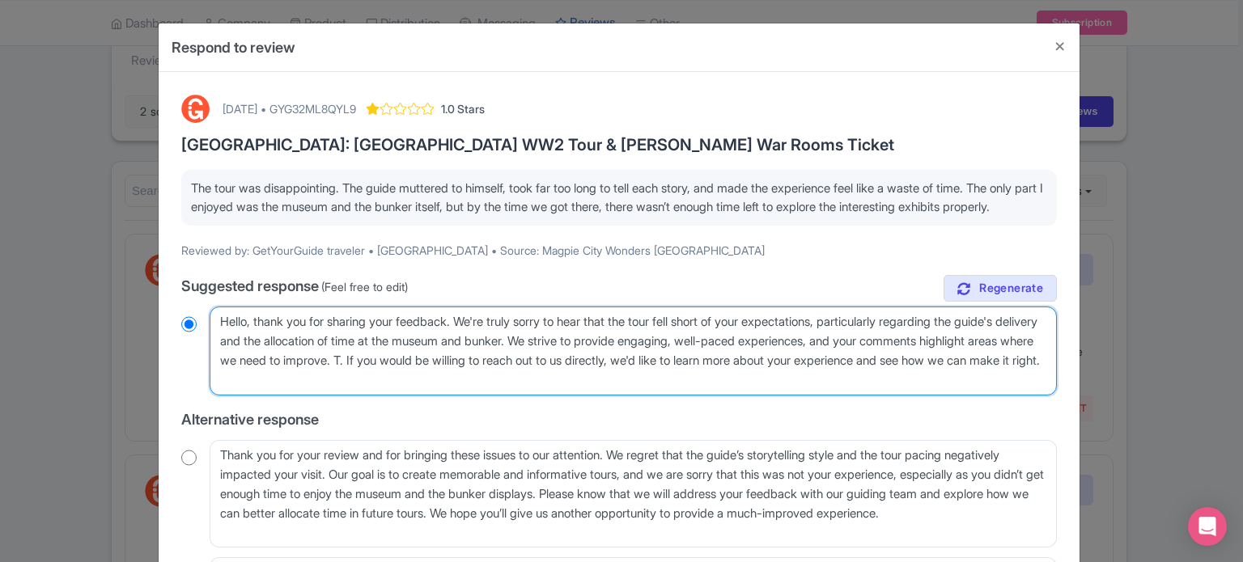
radio input "true"
type textarea "Hello, thank you for sharing your feedback. We're truly sorry to hear that the …"
radio input "true"
type textarea "Hello, thank you for sharing your feedback. We're truly sorry to hear that the …"
radio input "true"
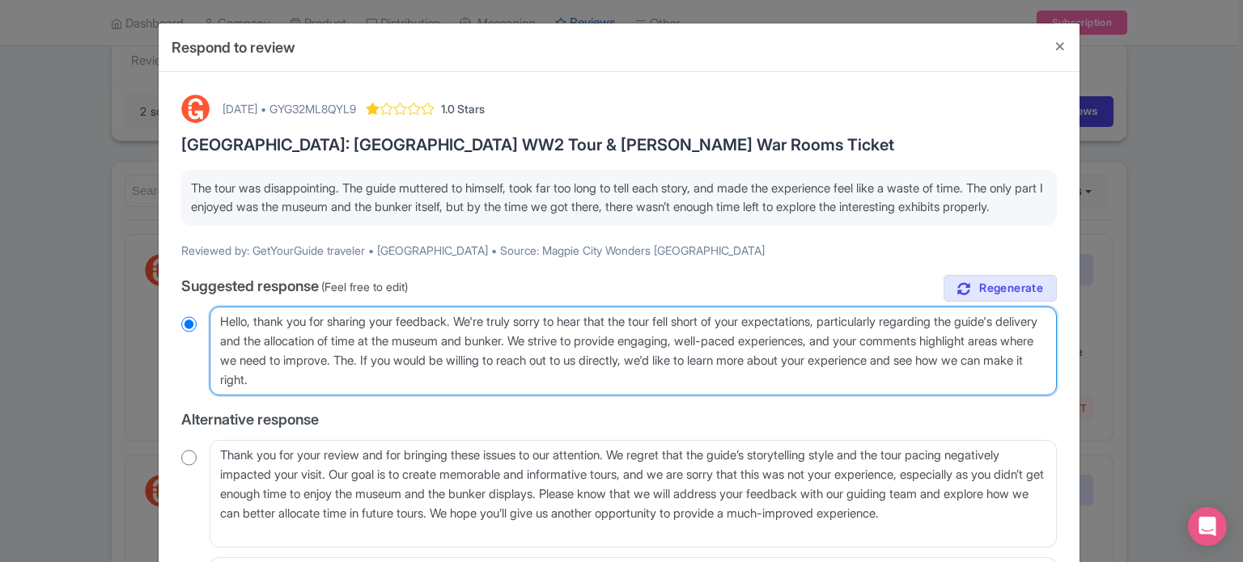
type textarea "Hello, thank you for sharing your feedback. We're truly sorry to hear that the …"
radio input "true"
type textarea "Hello, thank you for sharing your feedback. We're truly sorry to hear that the …"
radio input "true"
type textarea "Hello, thank you for sharing your feedback. We're truly sorry to hear that the …"
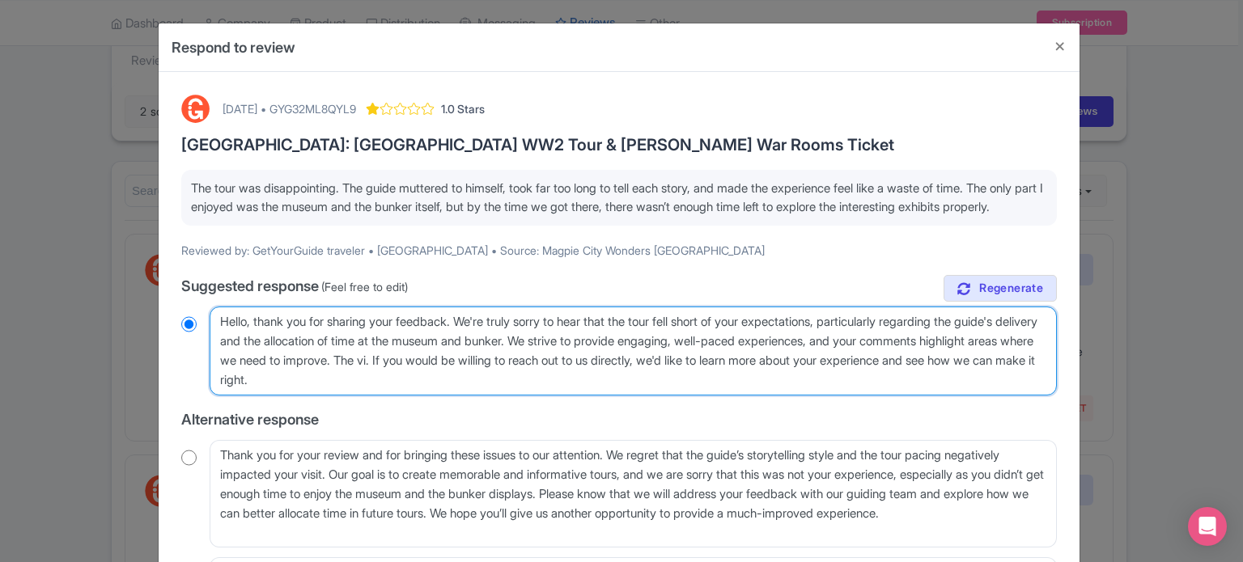
radio input "true"
type textarea "Hello, thank you for sharing your feedback. We're truly sorry to hear that the …"
radio input "true"
type textarea "Hello, thank you for sharing your feedback. We're truly sorry to hear that the …"
radio input "true"
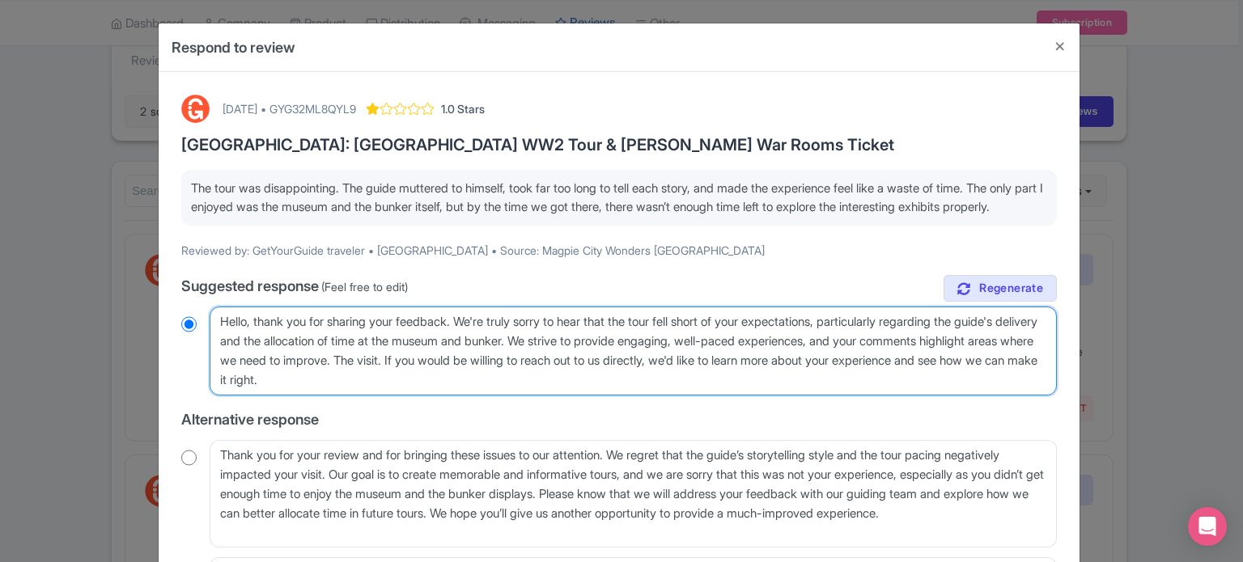
type textarea "Hello, thank you for sharing your feedback. We're truly sorry to hear that the …"
radio input "true"
type textarea "Hello, thank you for sharing your feedback. We're truly sorry to hear that the …"
radio input "true"
type textarea "Hello, thank you for sharing your feedback. We're truly sorry to hear that the …"
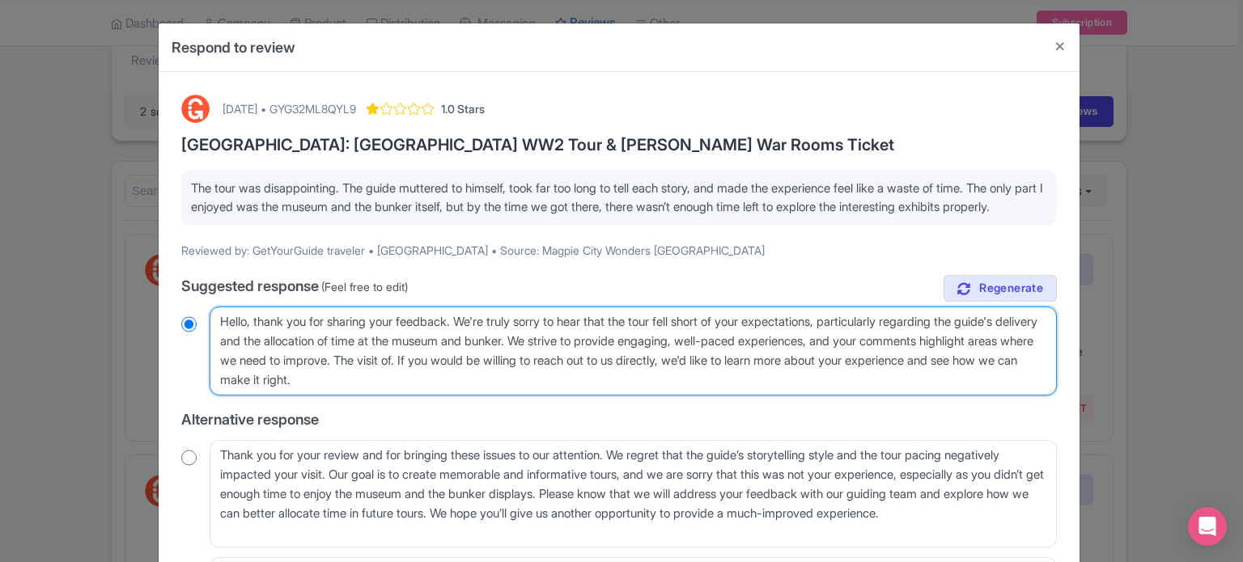
radio input "true"
type textarea "Hello, thank you for sharing your feedback. We're truly sorry to hear that the …"
radio input "true"
type textarea "Hello, thank you for sharing your feedback. We're truly sorry to hear that the …"
radio input "true"
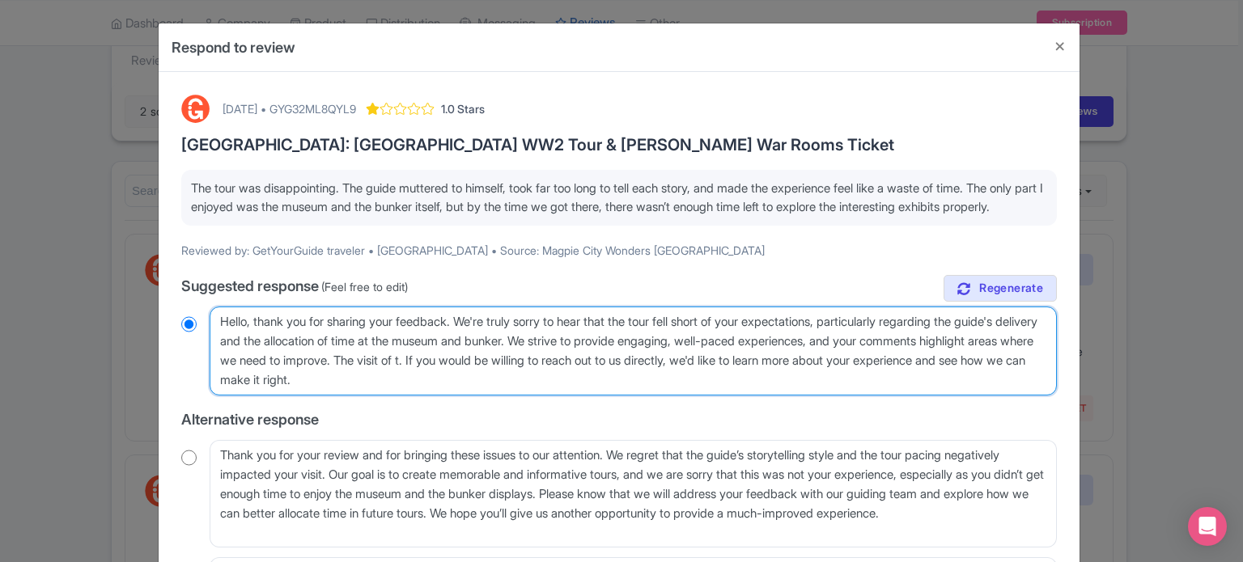
type textarea "Hello, thank you for sharing your feedback. We're truly sorry to hear that the …"
radio input "true"
type textarea "Hello, thank you for sharing your feedback. We're truly sorry to hear that the …"
radio input "true"
type textarea "Hello, thank you for sharing your feedback. We're truly sorry to hear that the …"
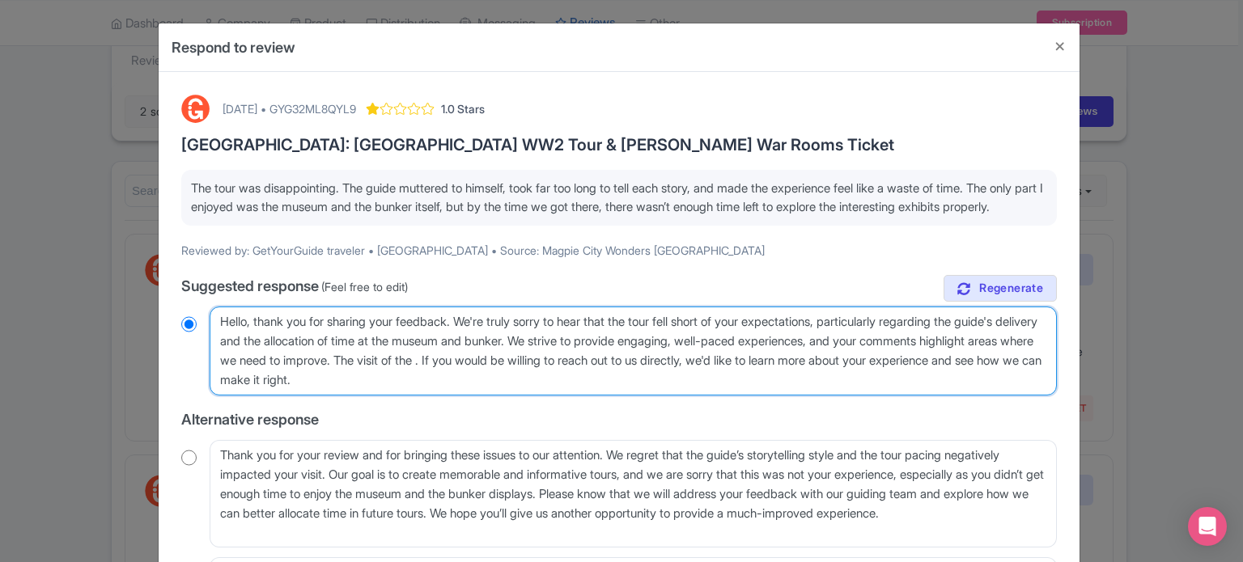
radio input "true"
paste textarea "Churchill’s War Rooms"
type textarea "Hello, thank you for sharing your feedback. We're truly sorry to hear that the …"
radio input "true"
type textarea "Hello, thank you for sharing your feedback. We're truly sorry to hear that the …"
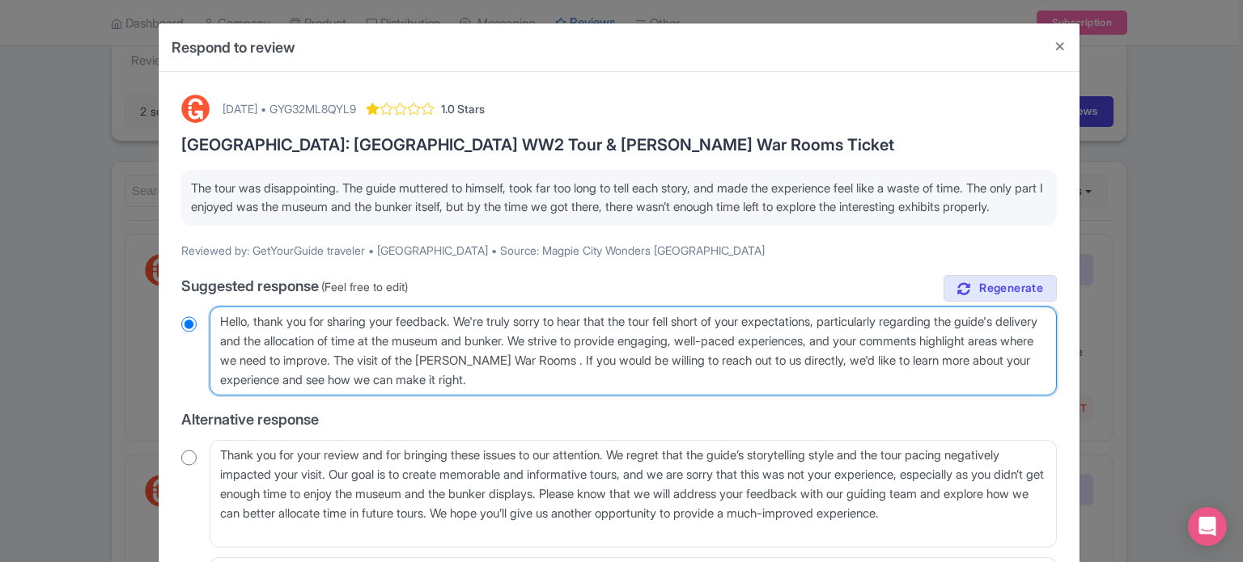
radio input "true"
type textarea "Hello, thank you for sharing your feedback. We're truly sorry to hear that the …"
radio input "true"
type textarea "Hello, thank you for sharing your feedback. We're truly sorry to hear that the …"
radio input "true"
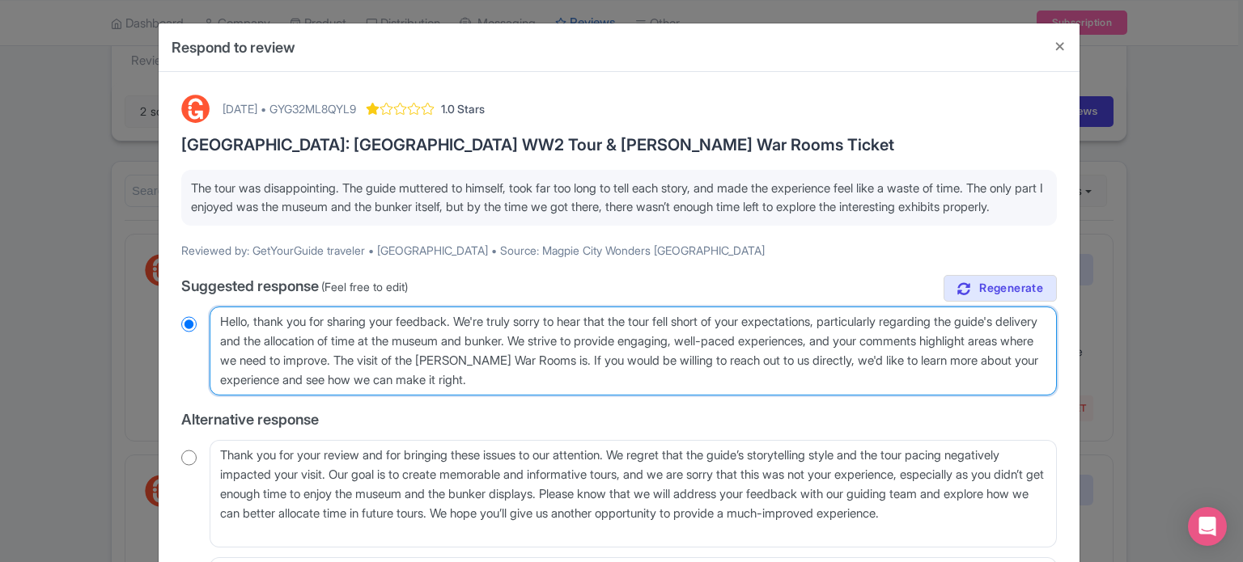
type textarea "Hello, thank you for sharing your feedback. We're truly sorry to hear that the …"
radio input "true"
type textarea "Hello, thank you for sharing your feedback. We're truly sorry to hear that the …"
radio input "true"
type textarea "Hello, thank you for sharing your feedback. We're truly sorry to hear that the …"
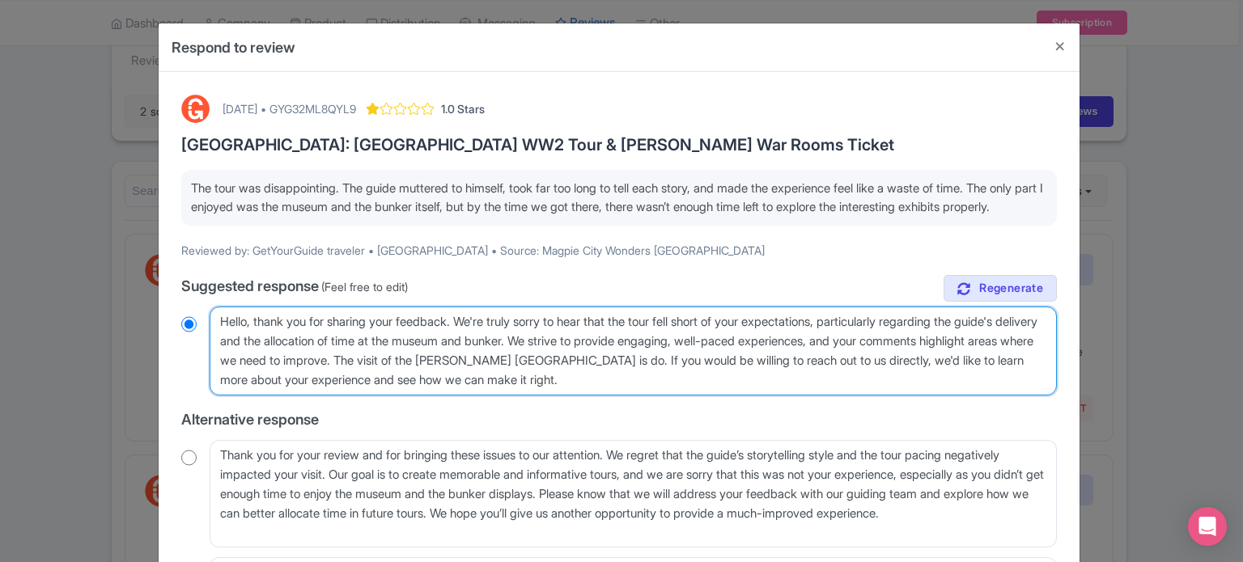
radio input "true"
type textarea "Hello, thank you for sharing your feedback. We're truly sorry to hear that the …"
radio input "true"
type textarea "Hello, thank you for sharing your feedback. We're truly sorry to hear that the …"
radio input "true"
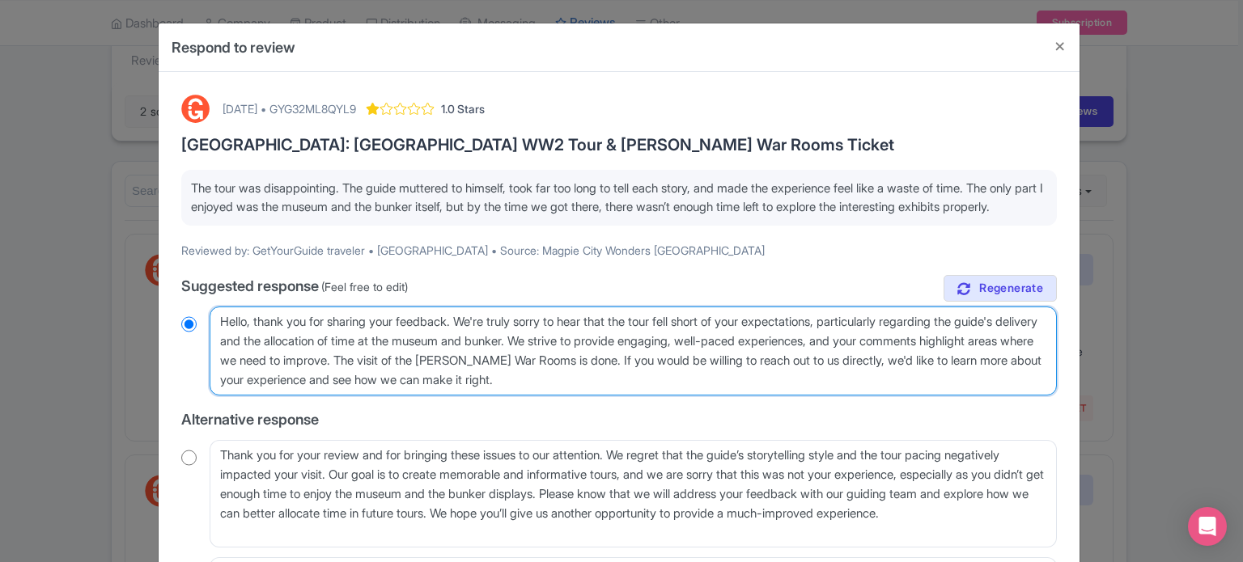
type textarea "Hello, thank you for sharing your feedback. We're truly sorry to hear that the …"
radio input "true"
type textarea "Hello, thank you for sharing your feedback. We're truly sorry to hear that the …"
radio input "true"
type textarea "Hello, thank you for sharing your feedback. We're truly sorry to hear that the …"
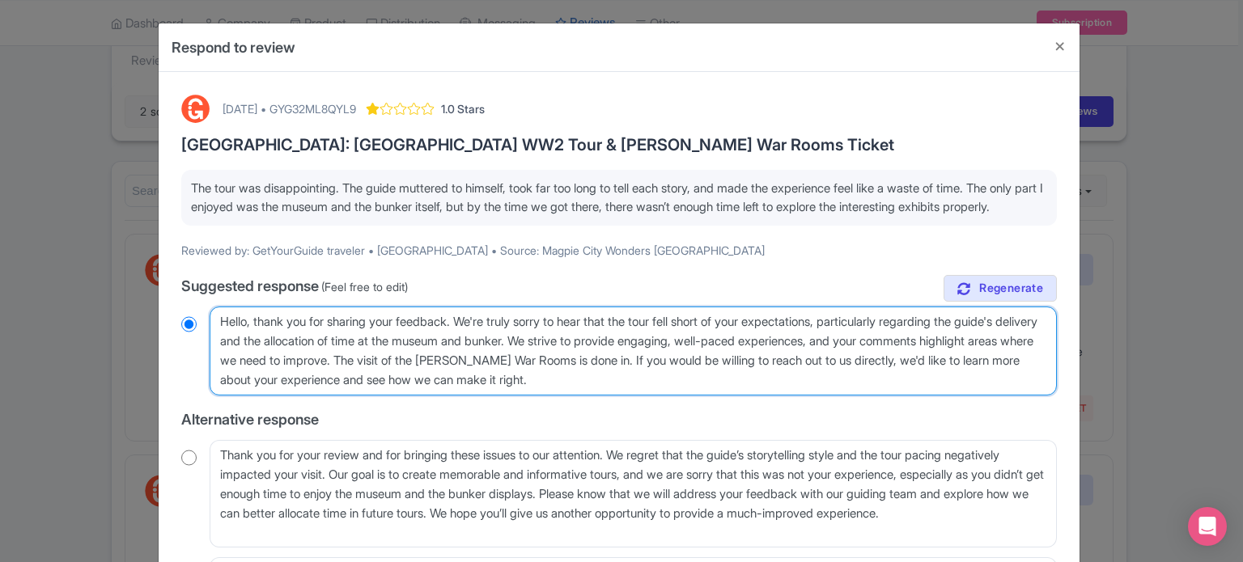
radio input "true"
type textarea "Hello, thank you for sharing your feedback. We're truly sorry to hear that the …"
radio input "true"
type textarea "Hello, thank you for sharing your feedback. We're truly sorry to hear that the …"
radio input "true"
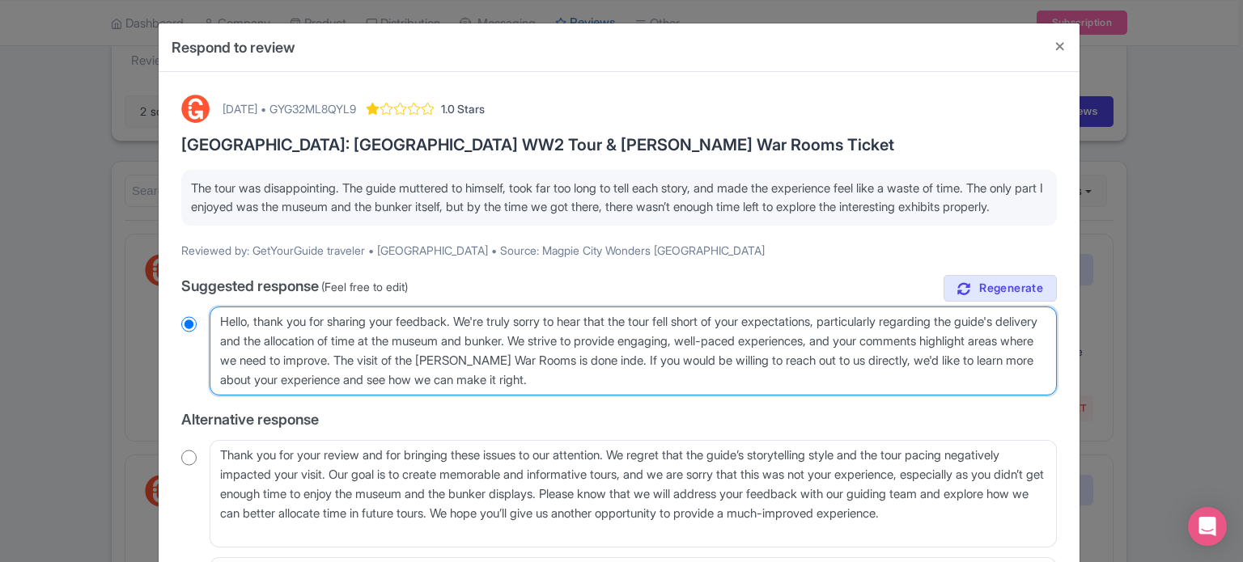
type textarea "Hello, thank you for sharing your feedback. We're truly sorry to hear that the …"
radio input "true"
type textarea "Hello, thank you for sharing your feedback. We're truly sorry to hear that the …"
radio input "true"
type textarea "Hello, thank you for sharing your feedback. We're truly sorry to hear that the …"
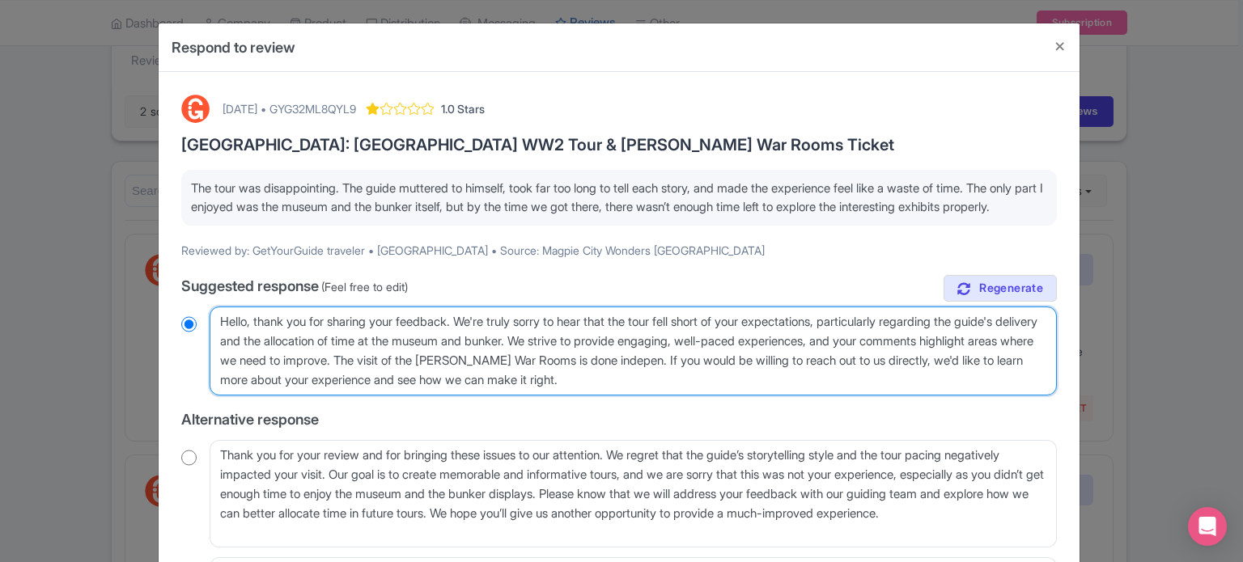
radio input "true"
type textarea "Hello, thank you for sharing your feedback. We're truly sorry to hear that the …"
radio input "true"
type textarea "Hello, thank you for sharing your feedback. We're truly sorry to hear that the …"
radio input "true"
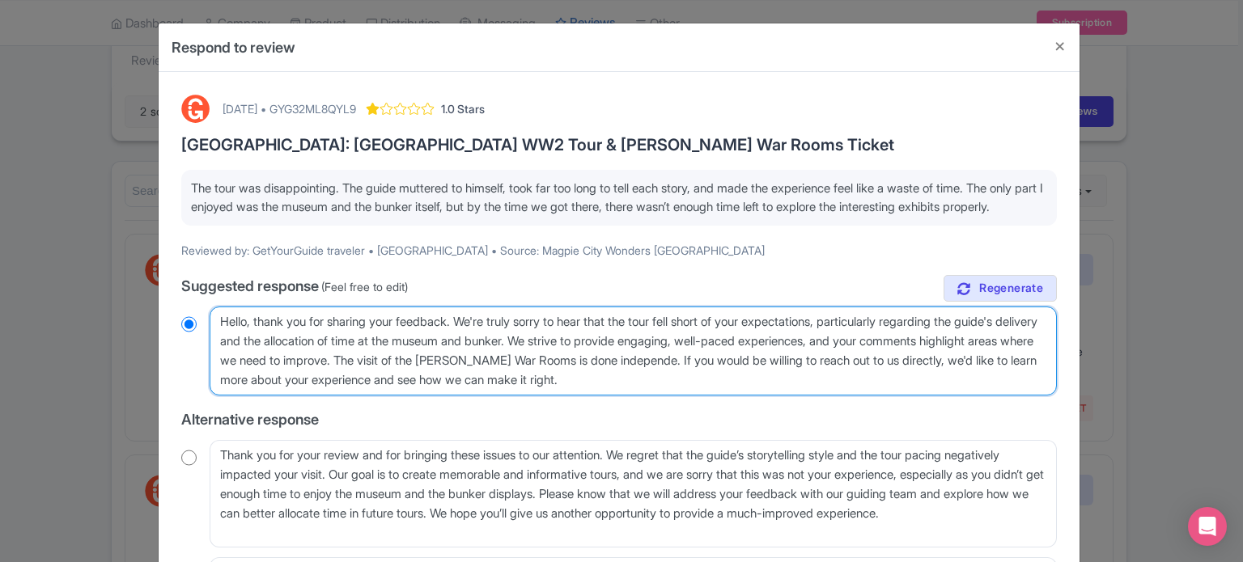
type textarea "Hello, thank you for sharing your feedback. We're truly sorry to hear that the …"
radio input "true"
type textarea "Hello, thank you for sharing your feedback. We're truly sorry to hear that the …"
radio input "true"
type textarea "Hello, thank you for sharing your feedback. We're truly sorry to hear that the …"
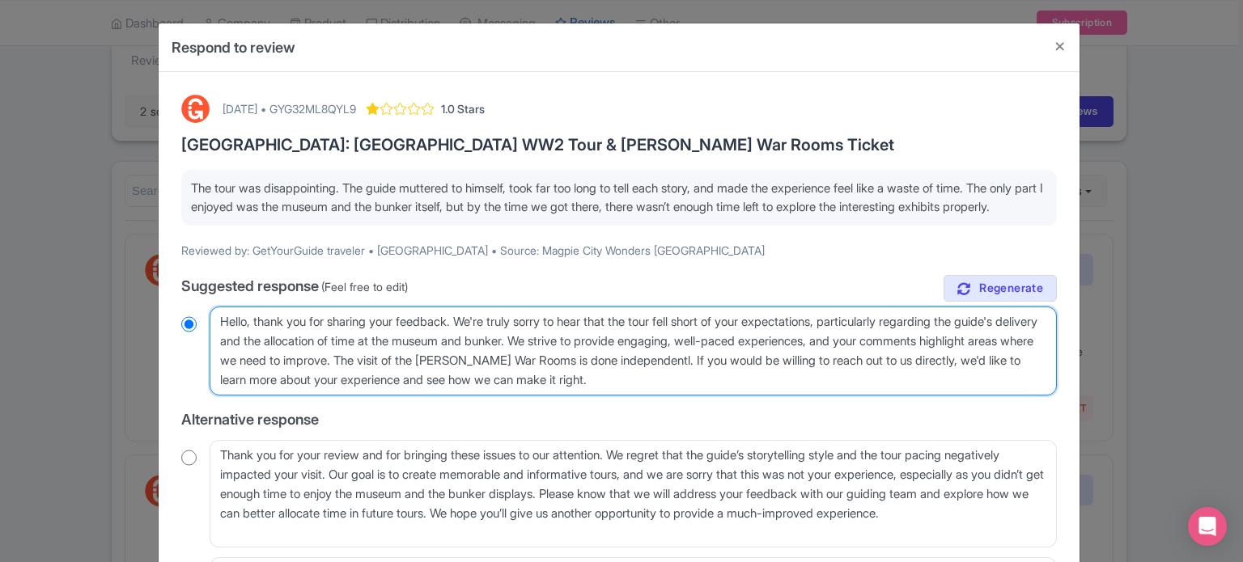
radio input "true"
type textarea "Hello, thank you for sharing your feedback. We're truly sorry to hear that the …"
radio input "true"
type textarea "Hello, thank you for sharing your feedback. We're truly sorry to hear that the …"
radio input "true"
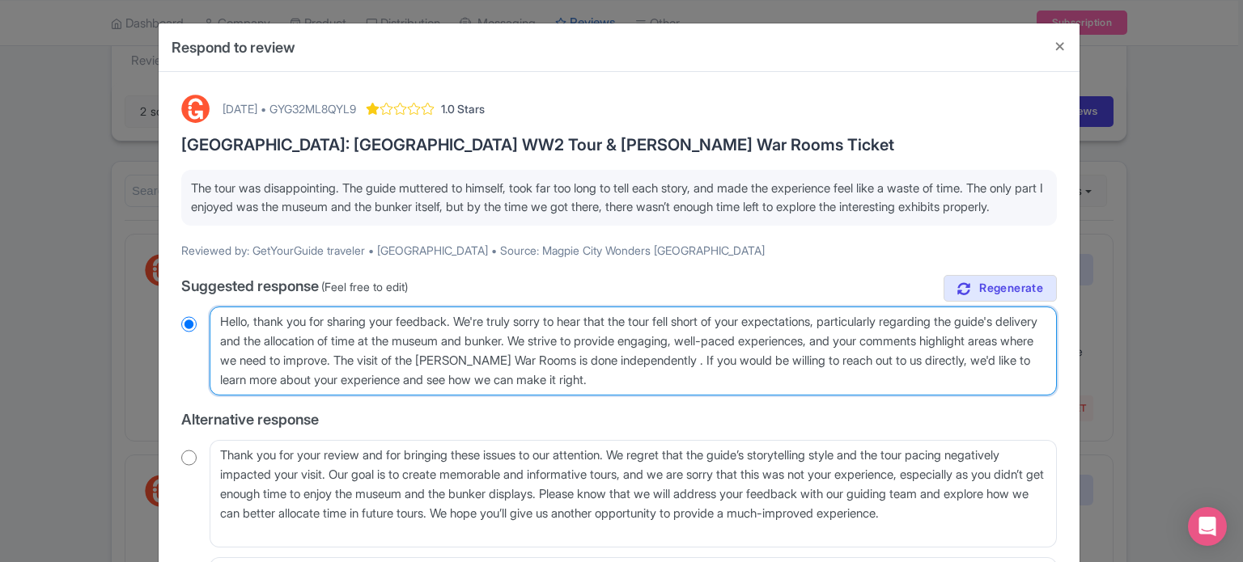
type textarea "Hello, thank you for sharing your feedback. We're truly sorry to hear that the …"
radio input "true"
type textarea "Hello, thank you for sharing your feedback. We're truly sorry to hear that the …"
radio input "true"
type textarea "Hello, thank you for sharing your feedback. We're truly sorry to hear that the …"
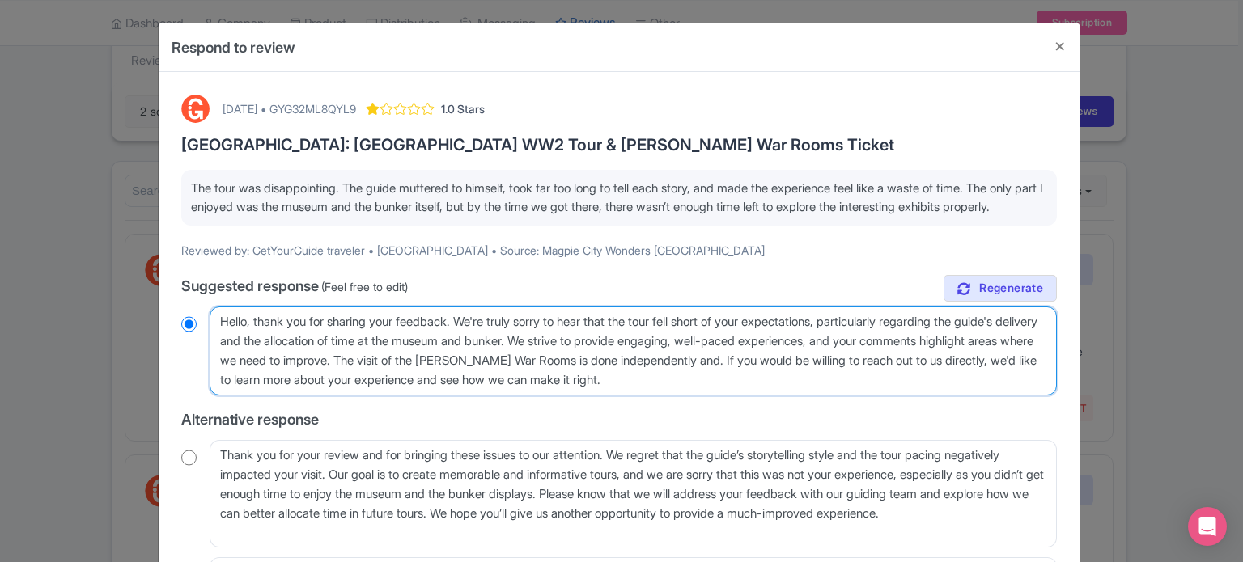
radio input "true"
type textarea "Hello, thank you for sharing your feedback. We're truly sorry to hear that the …"
radio input "true"
type textarea "Hello, thank you for sharing your feedback. We're truly sorry to hear that the …"
radio input "true"
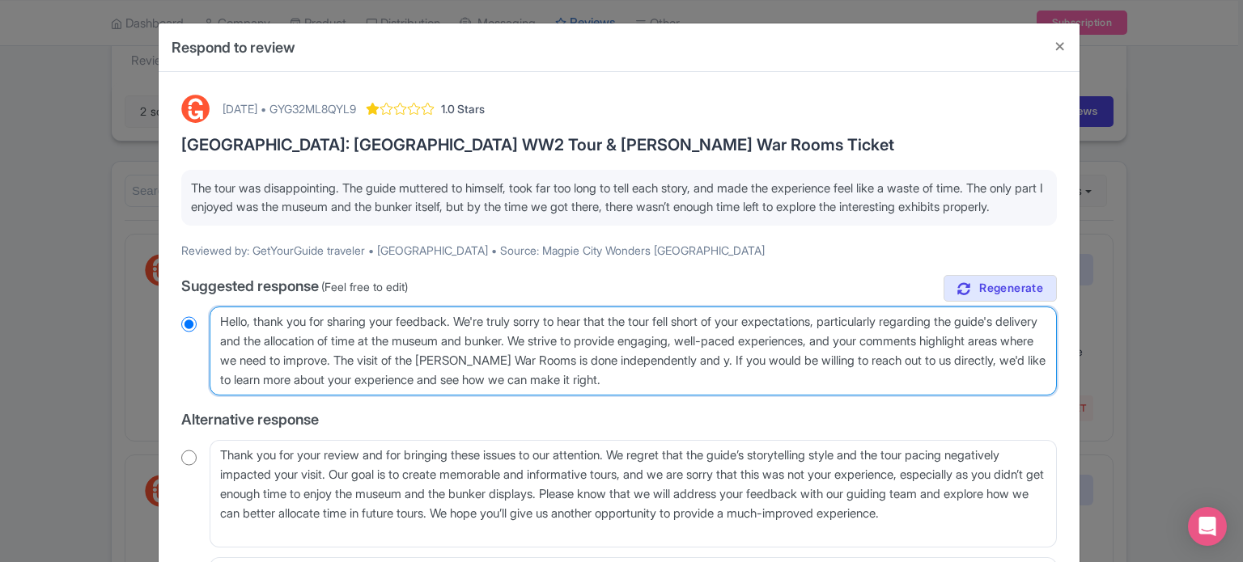
type textarea "Hello, thank you for sharing your feedback. We're truly sorry to hear that the …"
radio input "true"
type textarea "Hello, thank you for sharing your feedback. We're truly sorry to hear that the …"
radio input "true"
type textarea "Hello, thank you for sharing your feedback. We're truly sorry to hear that the …"
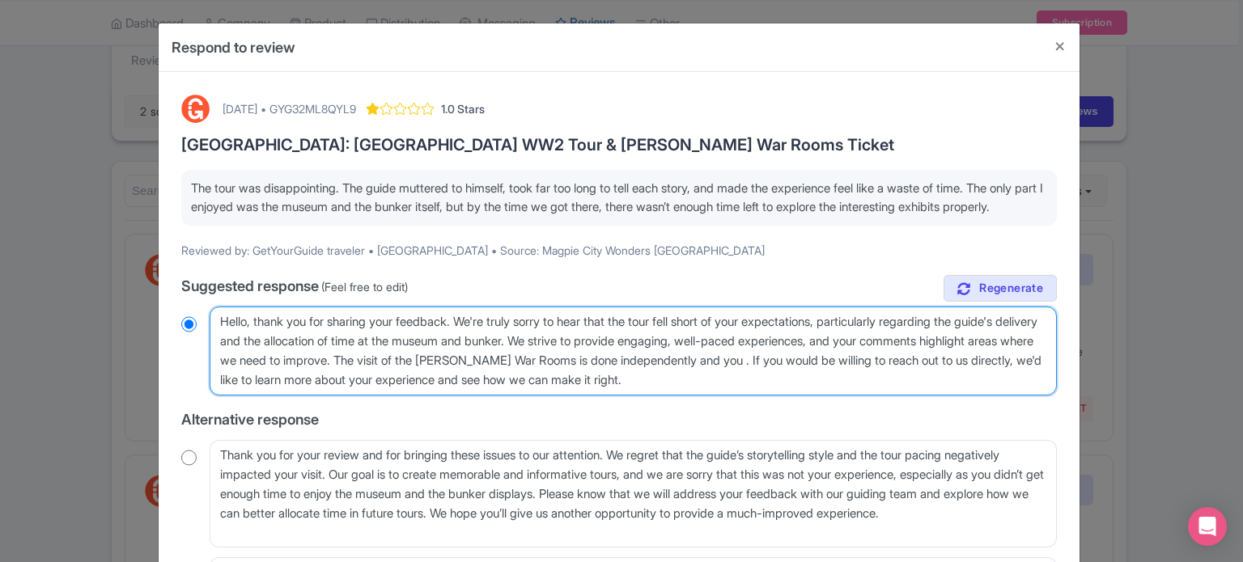
radio input "true"
type textarea "Hello, thank you for sharing your feedback. We're truly sorry to hear that the …"
radio input "true"
type textarea "Hello, thank you for sharing your feedback. We're truly sorry to hear that the …"
radio input "true"
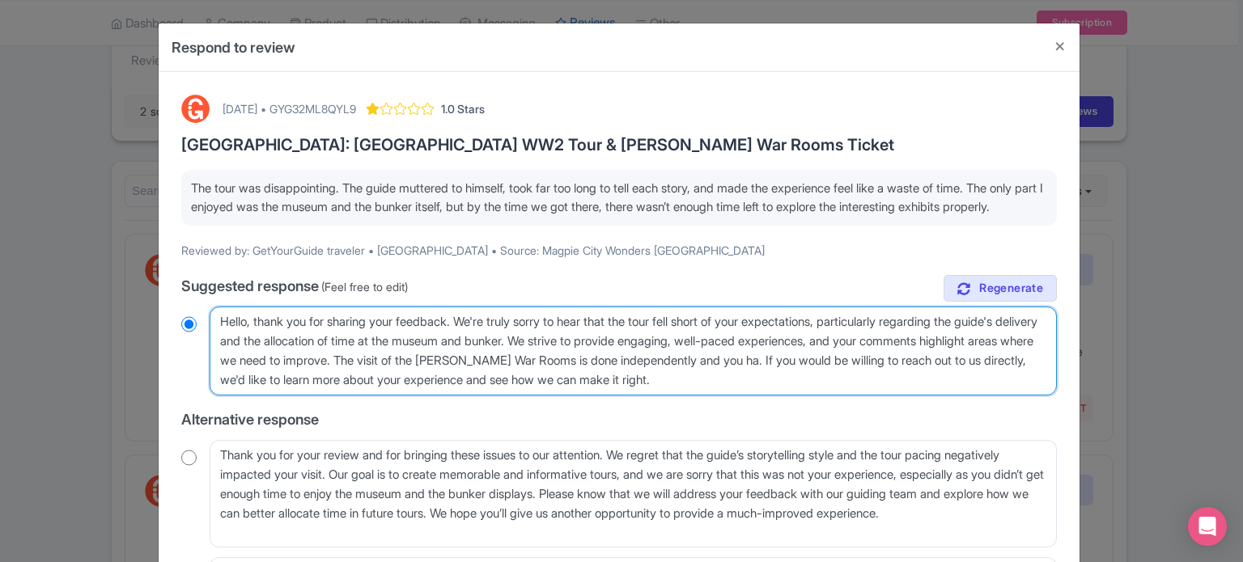
type textarea "Hello, thank you for sharing your feedback. We're truly sorry to hear that the …"
radio input "true"
type textarea "Hello, thank you for sharing your feedback. We're truly sorry to hear that the …"
radio input "true"
type textarea "Hello, thank you for sharing your feedback. We're truly sorry to hear that the …"
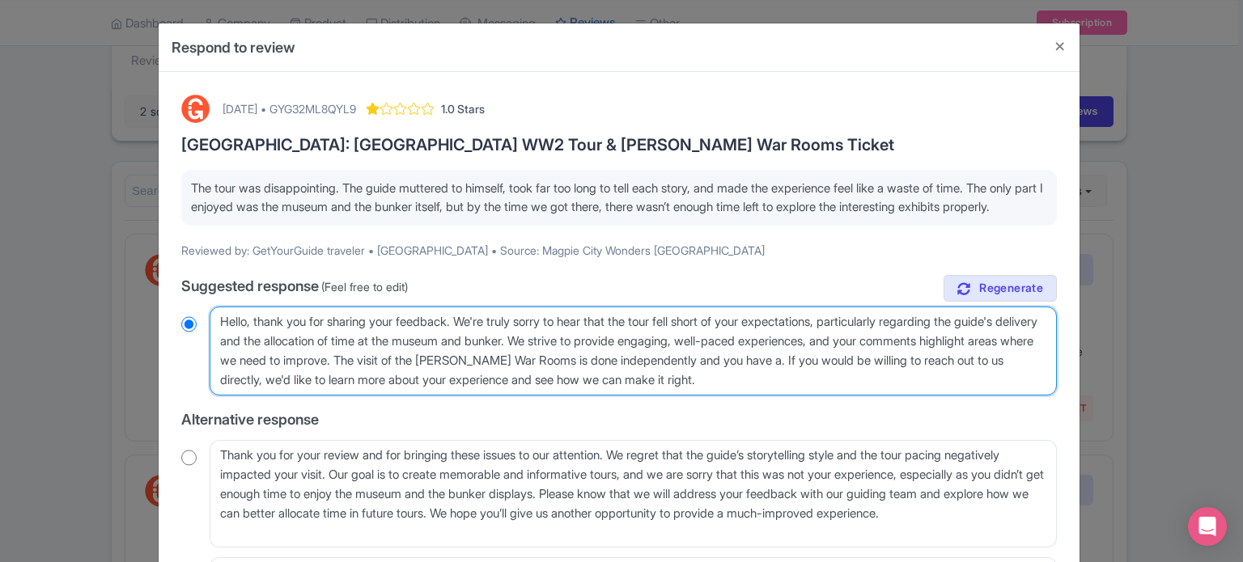
radio input "true"
type textarea "Hello, thank you for sharing your feedback. We're truly sorry to hear that the …"
radio input "true"
type textarea "Hello, thank you for sharing your feedback. We're truly sorry to hear that the …"
radio input "true"
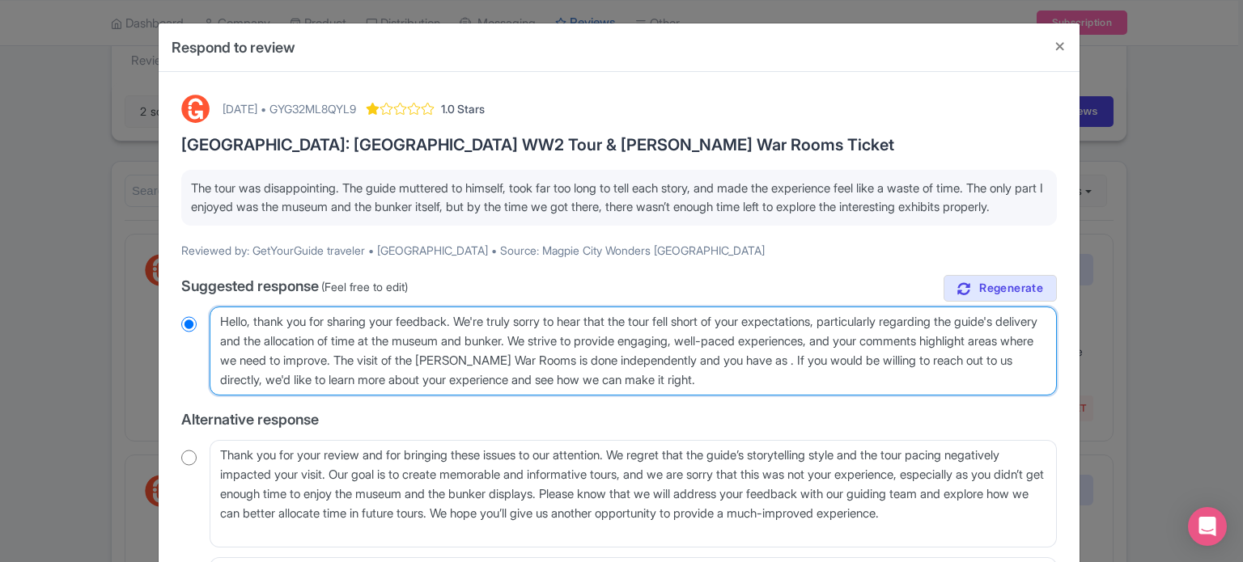
type textarea "Hello, thank you for sharing your feedback. We're truly sorry to hear that the …"
radio input "true"
type textarea "Hello, thank you for sharing your feedback. We're truly sorry to hear that the …"
radio input "true"
type textarea "Hello, thank you for sharing your feedback. We're truly sorry to hear that the …"
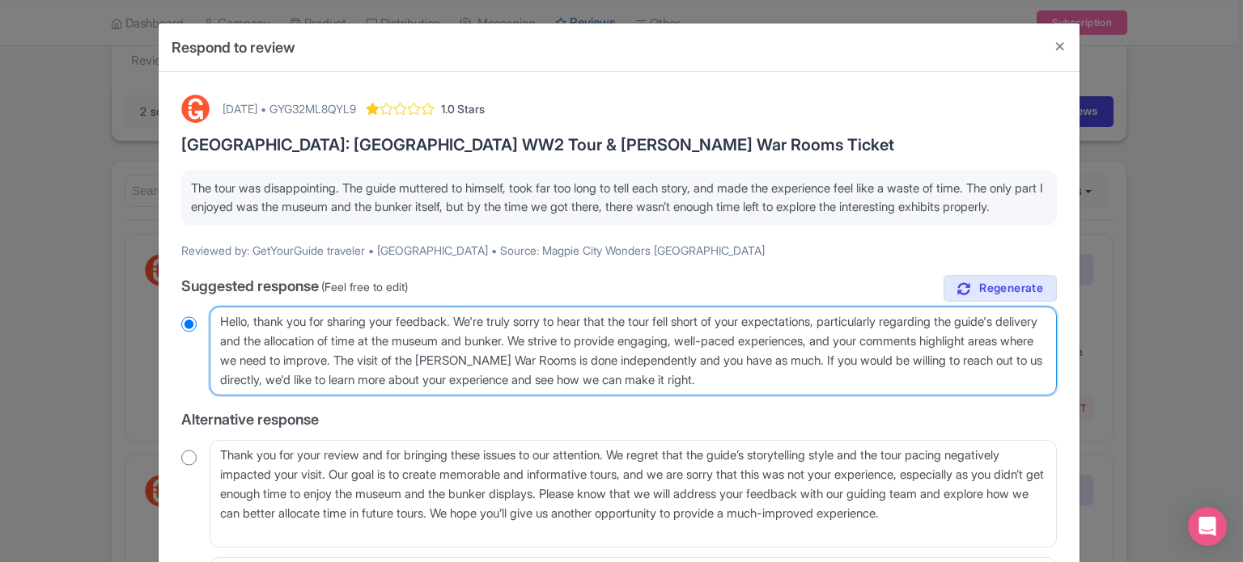
radio input "true"
type textarea "Hello, thank you for sharing your feedback. We're truly sorry to hear that the …"
radio input "true"
type textarea "Hello, thank you for sharing your feedback. We're truly sorry to hear that the …"
radio input "true"
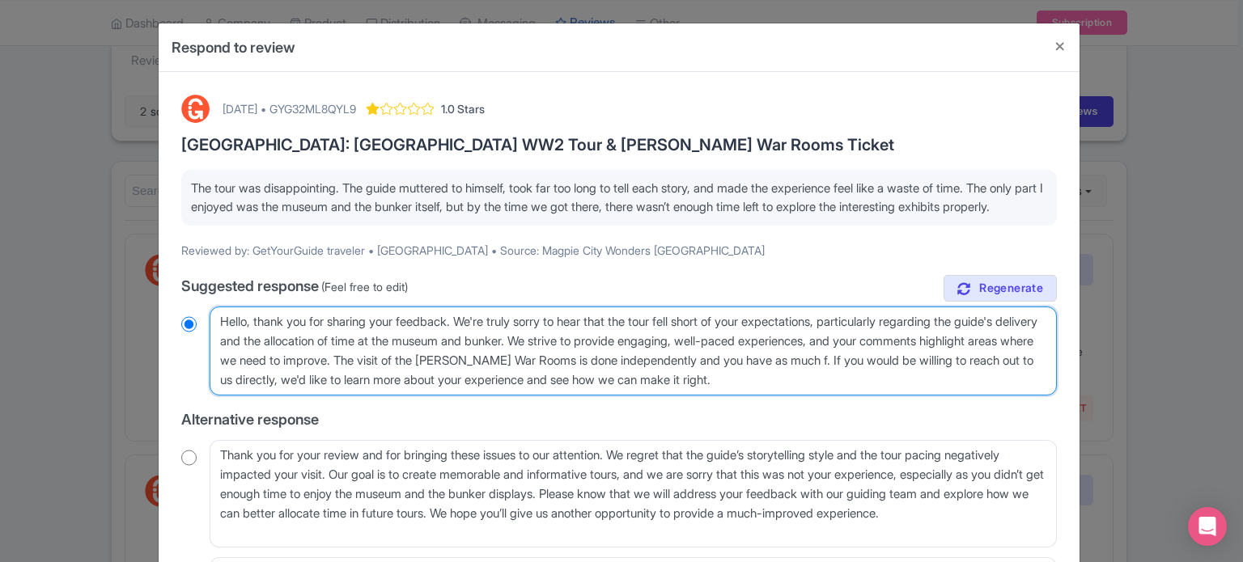
type textarea "Hello, thank you for sharing your feedback. We're truly sorry to hear that the …"
radio input "true"
type textarea "Hello, thank you for sharing your feedback. We're truly sorry to hear that the …"
radio input "true"
type textarea "Hello, thank you for sharing your feedback. We're truly sorry to hear that the …"
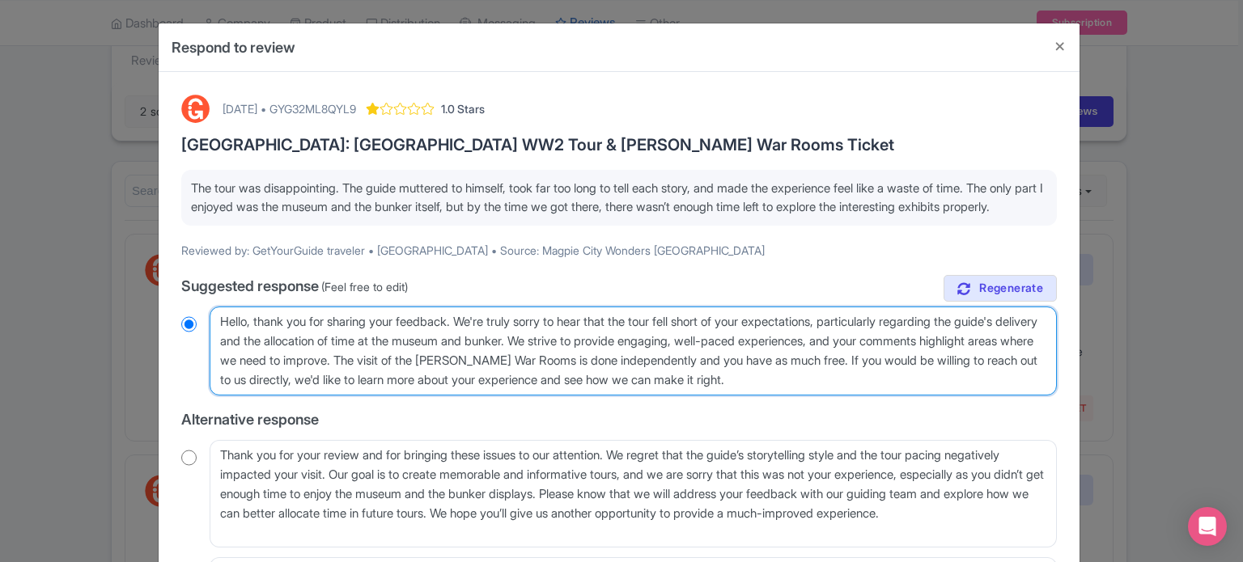
radio input "true"
type textarea "Hello, thank you for sharing your feedback. We're truly sorry to hear that the …"
radio input "true"
type textarea "Hello, thank you for sharing your feedback. We're truly sorry to hear that the …"
radio input "true"
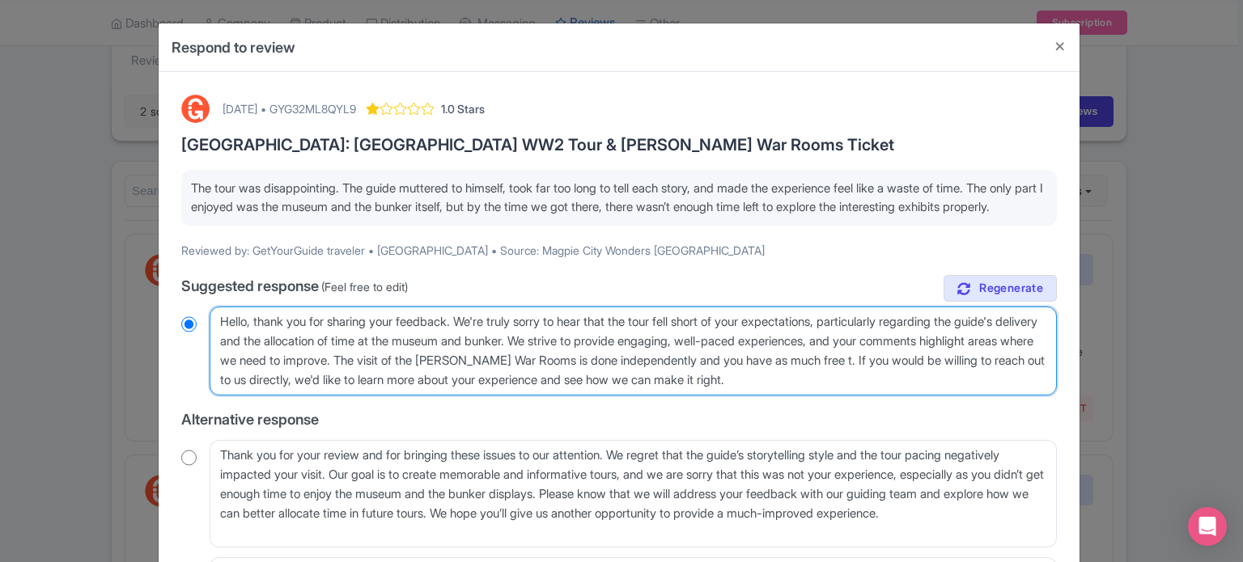
type textarea "Hello, thank you for sharing your feedback. We're truly sorry to hear that the …"
radio input "true"
type textarea "Hello, thank you for sharing your feedback. We're truly sorry to hear that the …"
radio input "true"
type textarea "Hello, thank you for sharing your feedback. We're truly sorry to hear that the …"
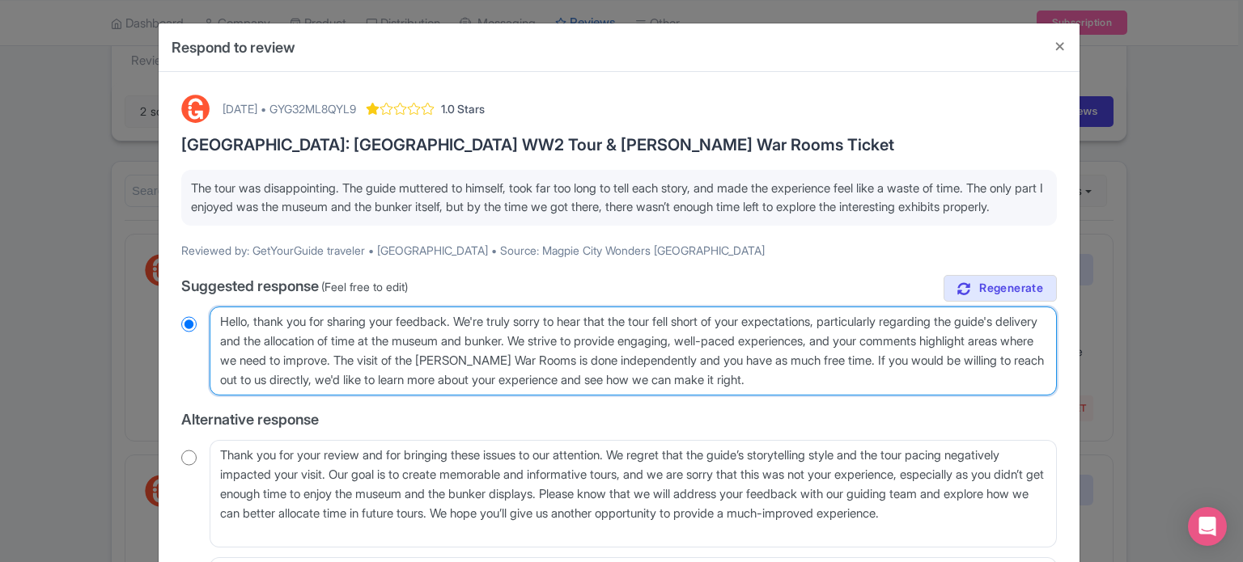
radio input "true"
type textarea "Hello, thank you for sharing your feedback. We're truly sorry to hear that the …"
radio input "true"
type textarea "Hello, thank you for sharing your feedback. We're truly sorry to hear that the …"
radio input "true"
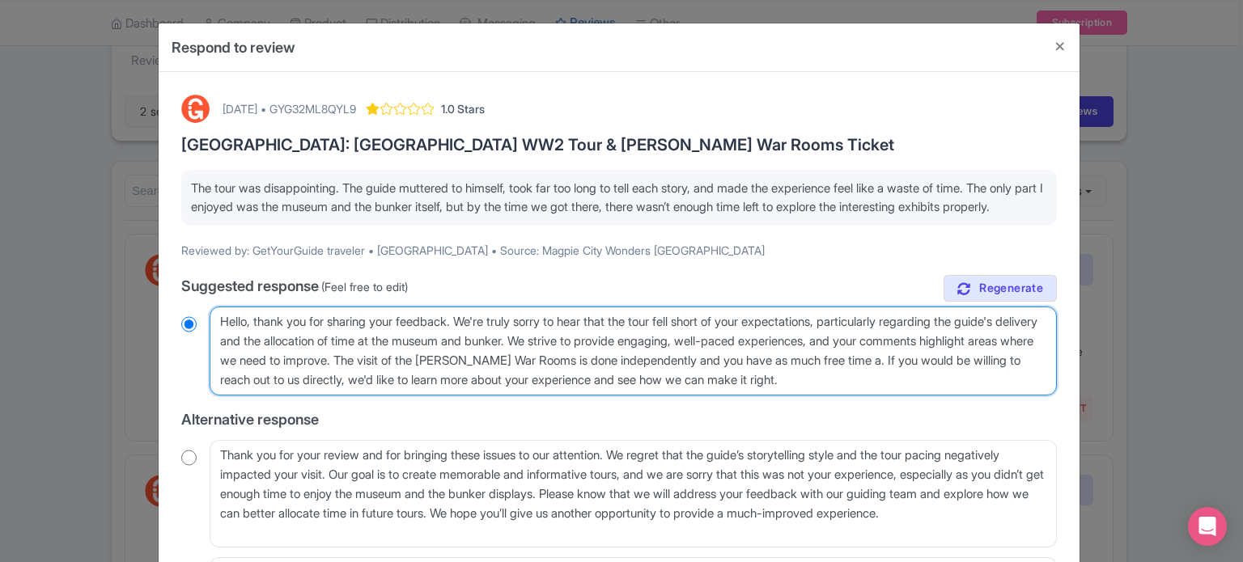
type textarea "Hello, thank you for sharing your feedback. We're truly sorry to hear that the …"
radio input "true"
type textarea "Hello, thank you for sharing your feedback. We're truly sorry to hear that the …"
radio input "true"
type textarea "Hello, thank you for sharing your feedback. We're truly sorry to hear that the …"
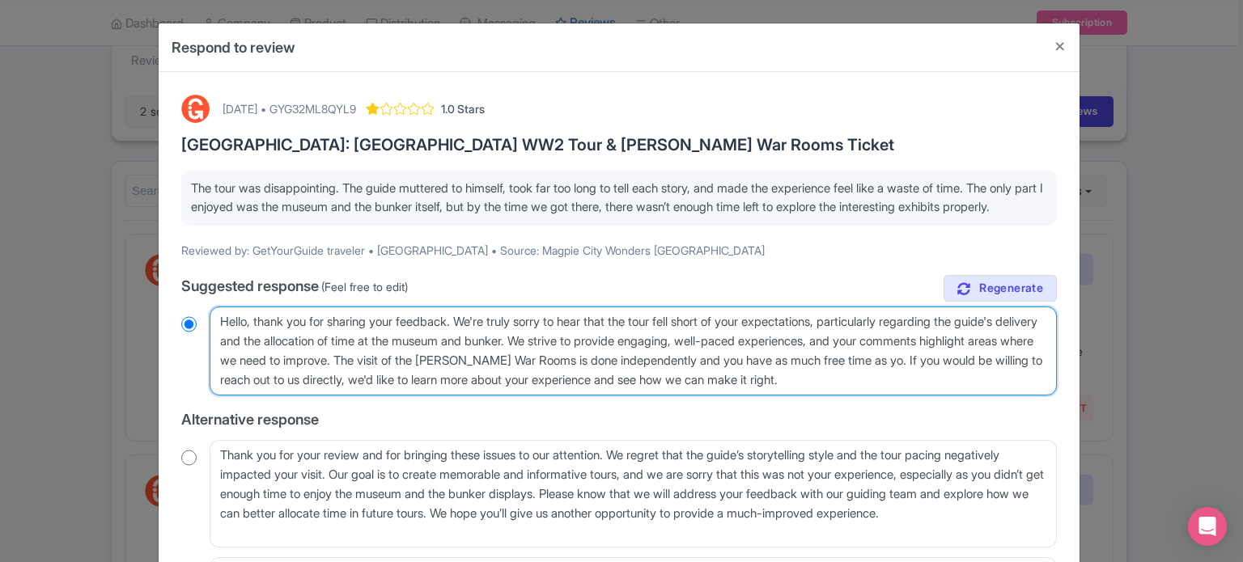
radio input "true"
type textarea "Hello, thank you for sharing your feedback. We're truly sorry to hear that the …"
radio input "true"
type textarea "Hello, thank you for sharing your feedback. We're truly sorry to hear that the …"
radio input "true"
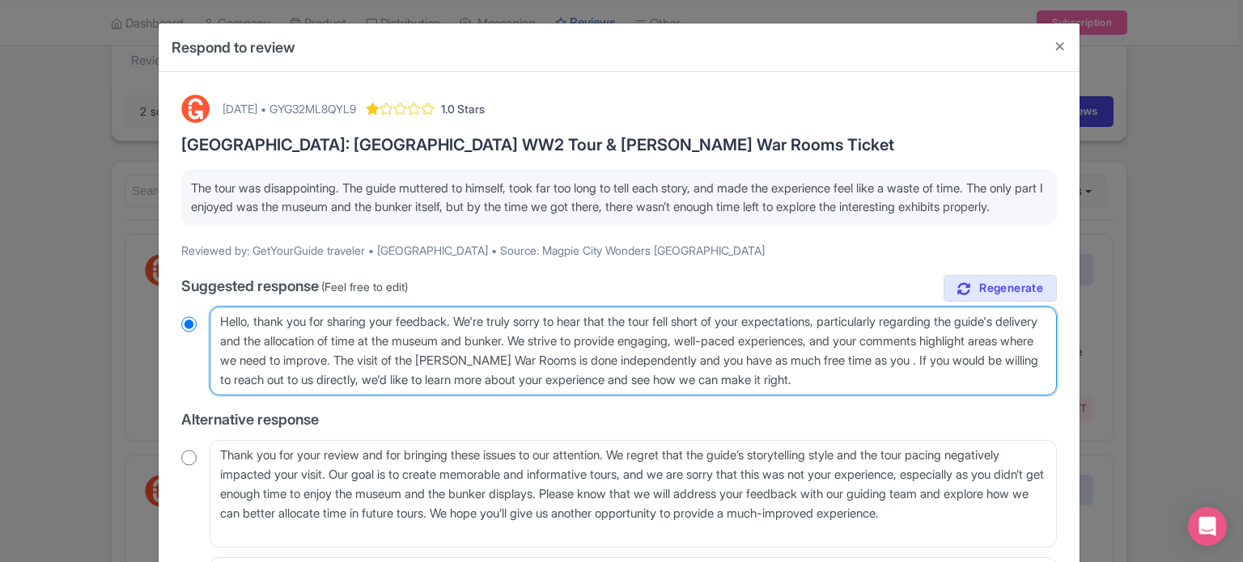
type textarea "Hello, thank you for sharing your feedback. We're truly sorry to hear that the …"
radio input "true"
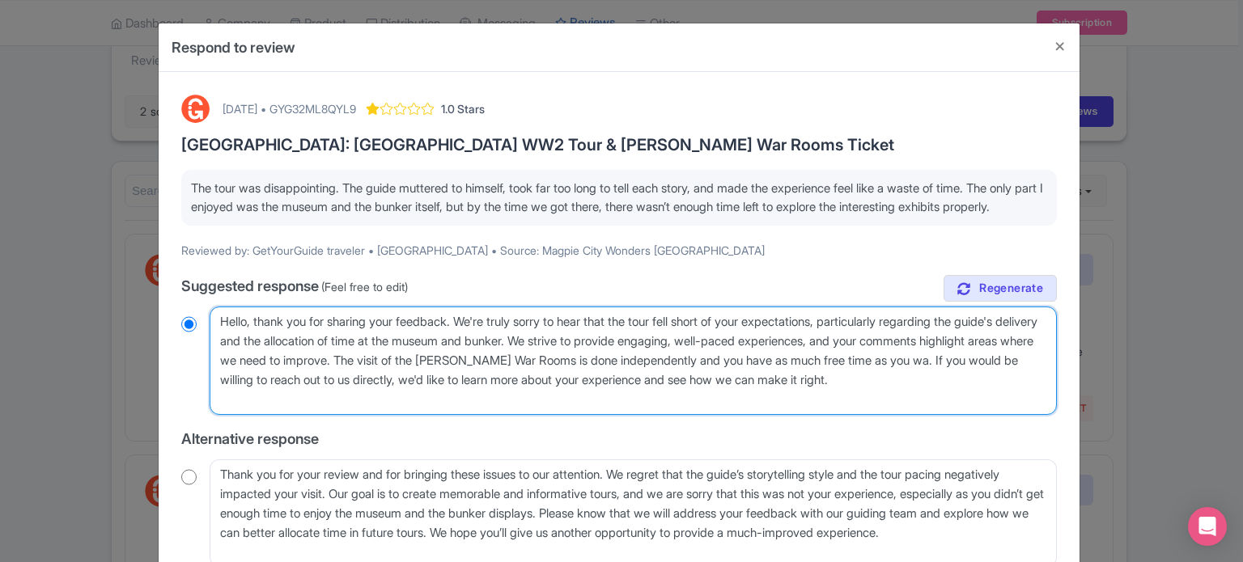
type textarea "Hello, thank you for sharing your feedback. We're truly sorry to hear that the …"
radio input "true"
type textarea "Hello, thank you for sharing your feedback. We're truly sorry to hear that the …"
radio input "true"
type textarea "Hello, thank you for sharing your feedback. We're truly sorry to hear that the …"
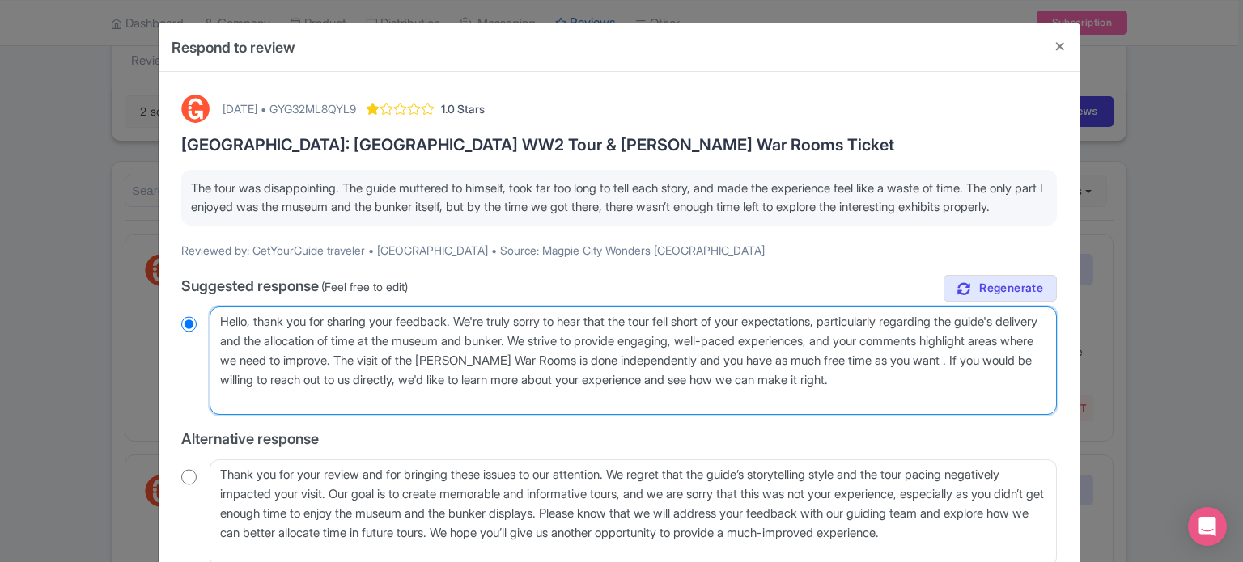
radio input "true"
type textarea "Hello, thank you for sharing your feedback. We're truly sorry to hear that the …"
radio input "true"
type textarea "Hello, thank you for sharing your feedback. We're truly sorry to hear that the …"
radio input "true"
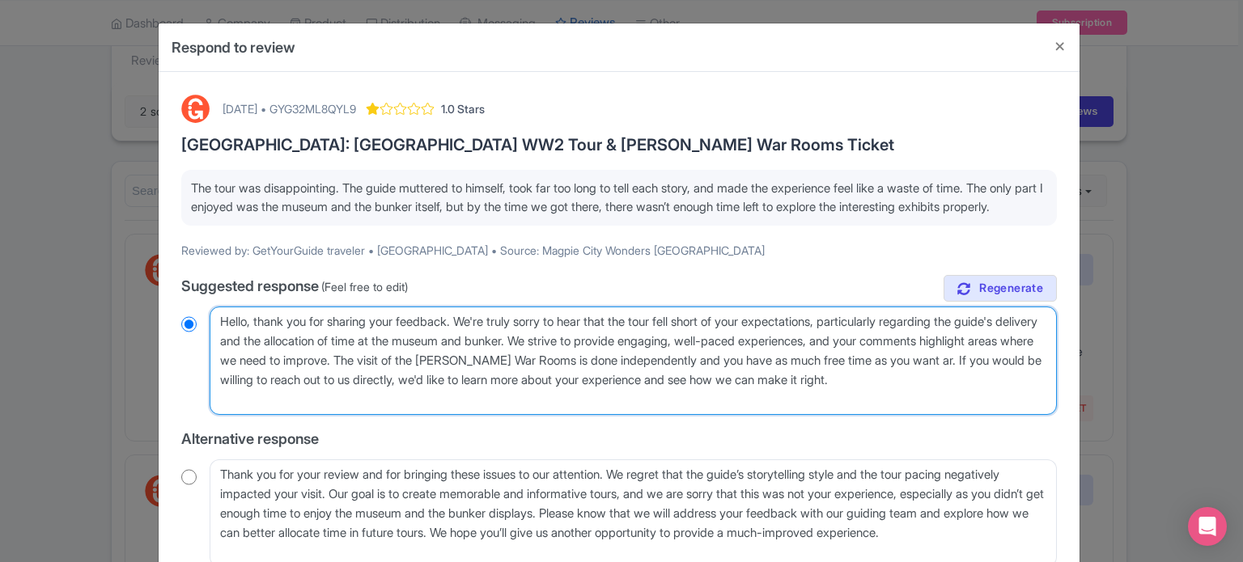
type textarea "Hello, thank you for sharing your feedback. We're truly sorry to hear that the …"
radio input "true"
type textarea "Hello, thank you for sharing your feedback. We're truly sorry to hear that the …"
radio input "true"
type textarea "Hello, thank you for sharing your feedback. We're truly sorry to hear that the …"
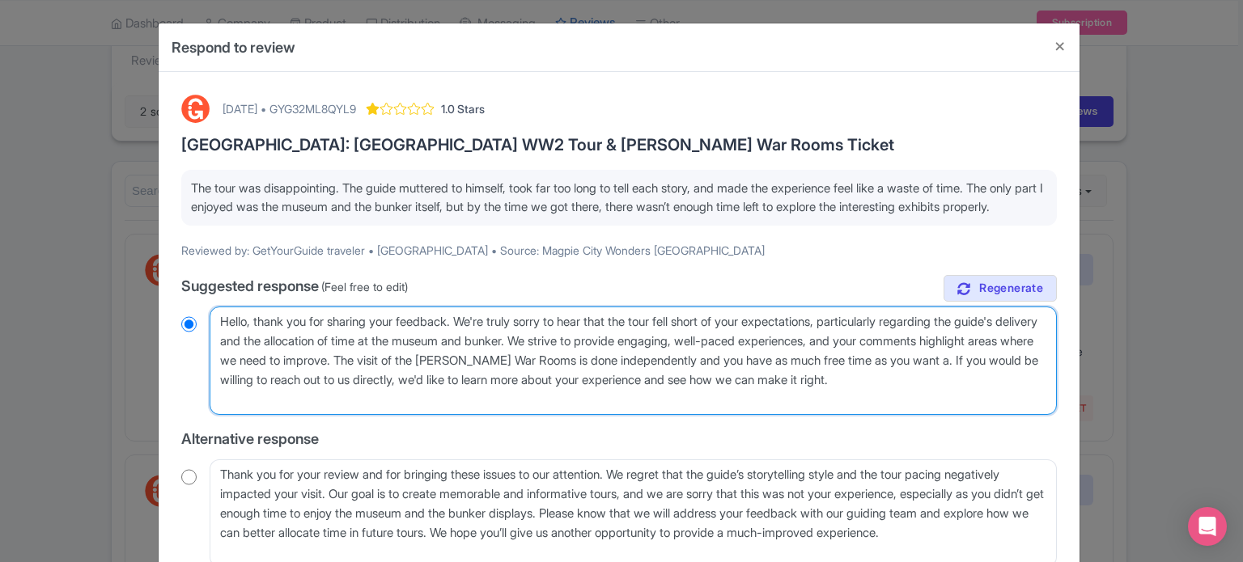
radio input "true"
type textarea "Hello, thank you for sharing your feedback. We're truly sorry to hear that the …"
radio input "true"
type textarea "Hello, thank you for sharing your feedback. We're truly sorry to hear that the …"
radio input "true"
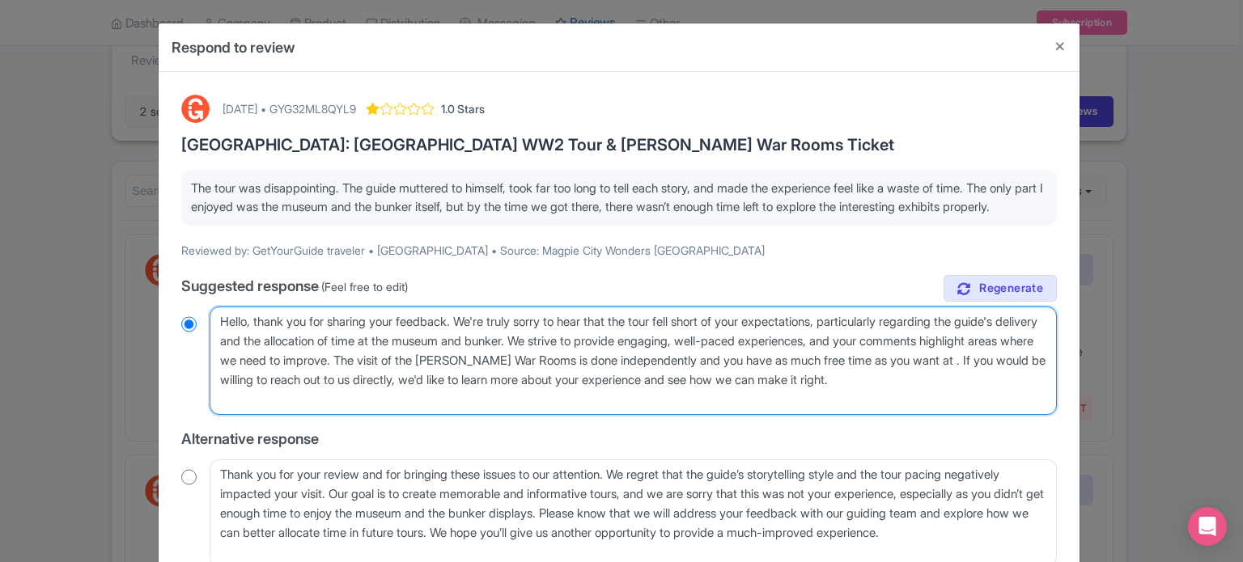
type textarea "Hello, thank you for sharing your feedback. We're truly sorry to hear that the …"
radio input "true"
type textarea "Hello, thank you for sharing your feedback. We're truly sorry to hear that the …"
radio input "true"
type textarea "Hello, thank you for sharing your feedback. We're truly sorry to hear that the …"
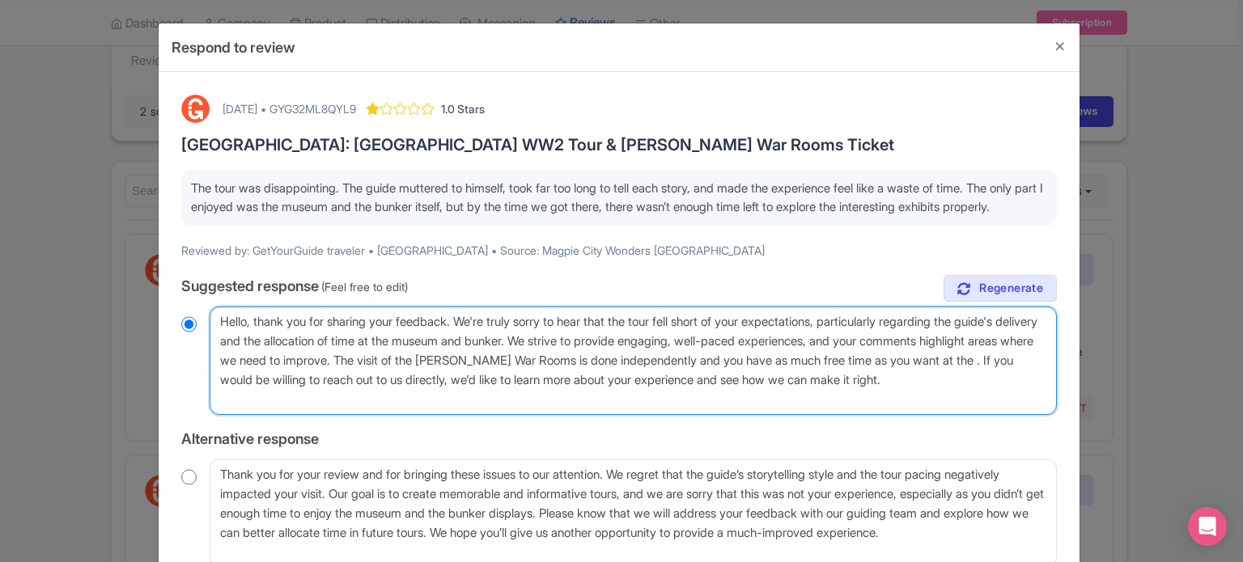
radio input "true"
type textarea "Hello, thank you for sharing your feedback. We're truly sorry to hear that the …"
radio input "true"
type textarea "Hello, thank you for sharing your feedback. We're truly sorry to hear that the …"
radio input "true"
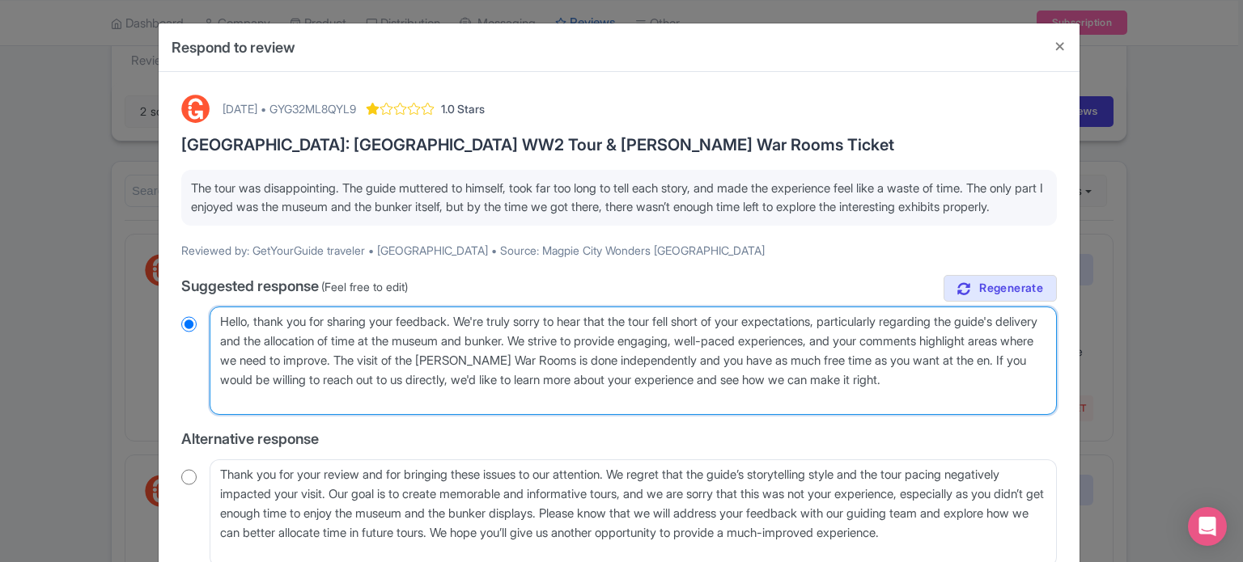
type textarea "Hello, thank you for sharing your feedback. We're truly sorry to hear that the …"
radio input "true"
type textarea "Hello, thank you for sharing your feedback. We're truly sorry to hear that the …"
radio input "true"
type textarea "Hello, thank you for sharing your feedback. We're truly sorry to hear that the …"
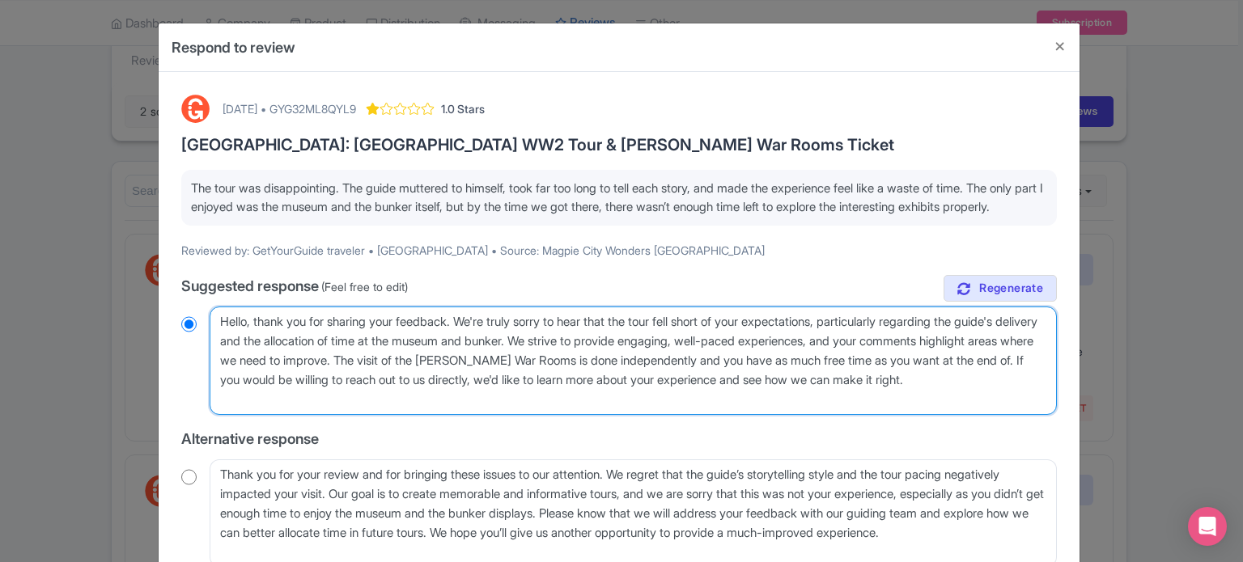
radio input "true"
type textarea "Hello, thank you for sharing your feedback. We're truly sorry to hear that the …"
radio input "true"
type textarea "Hello, thank you for sharing your feedback. We're truly sorry to hear that the …"
radio input "true"
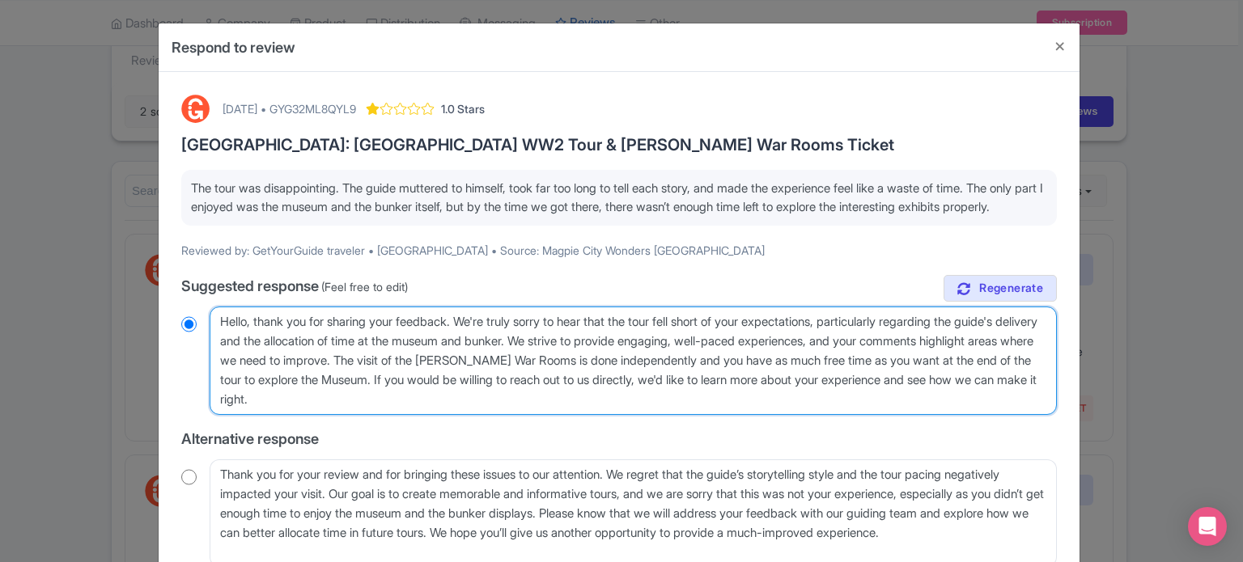
drag, startPoint x: 612, startPoint y: 414, endPoint x: 309, endPoint y: 414, distance: 302.6
click at [309, 414] on textarea "Dear GetYourGuide traveler, thank you for sharing your feedback. We're truly so…" at bounding box center [633, 361] width 847 height 108
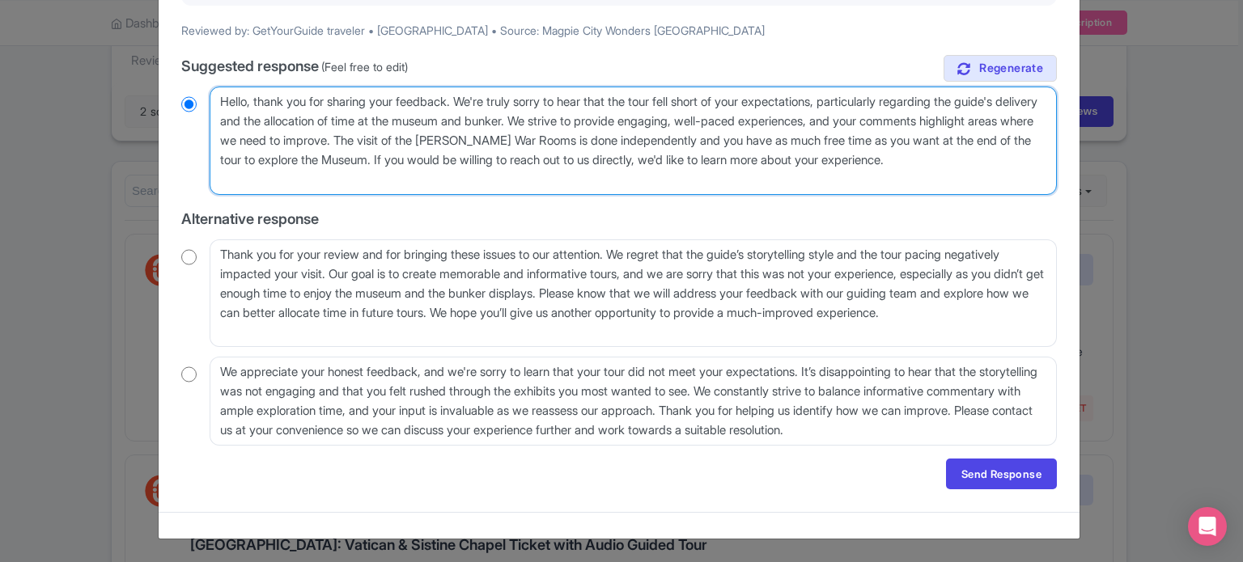
scroll to position [236, 0]
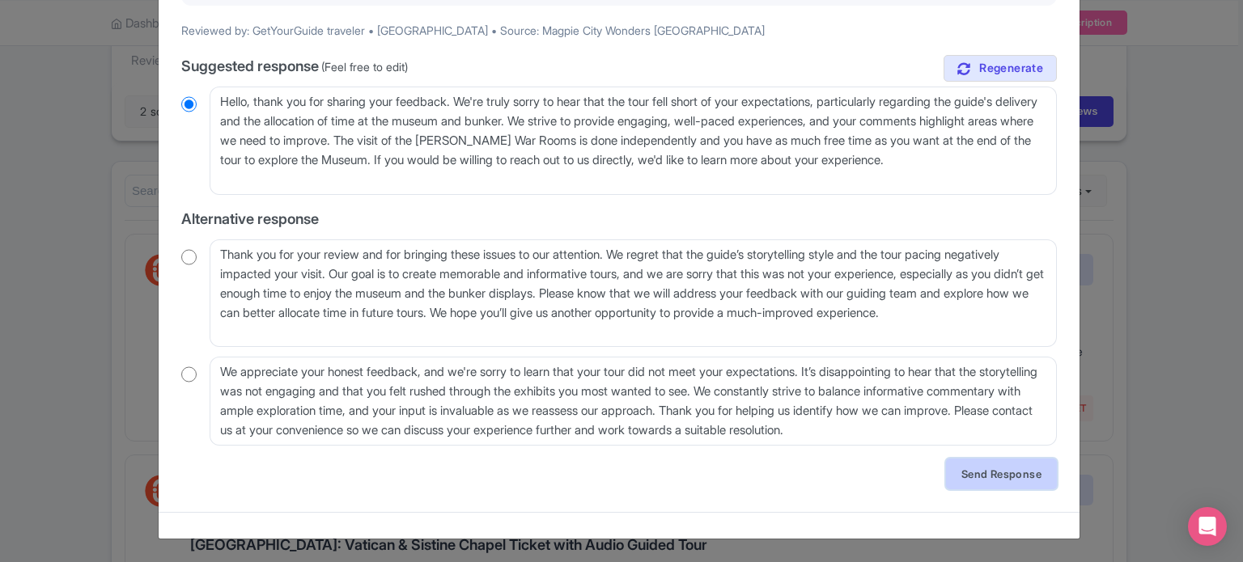
click at [983, 478] on link "Send Response" at bounding box center [1001, 474] width 111 height 31
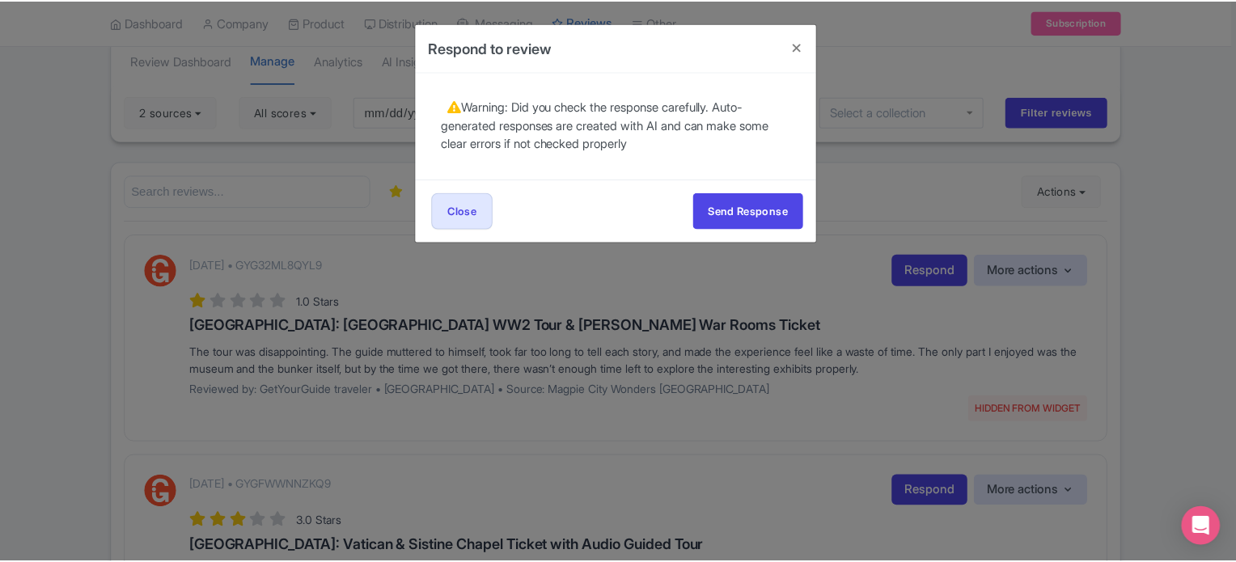
scroll to position [0, 0]
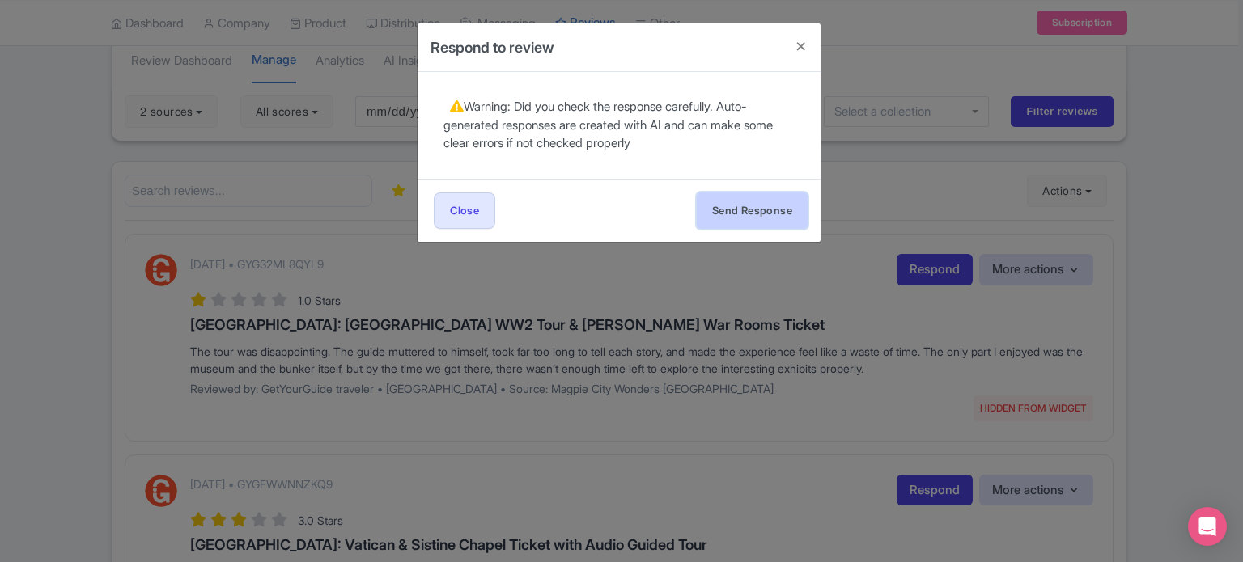
click at [725, 220] on button "Send Response" at bounding box center [752, 211] width 111 height 36
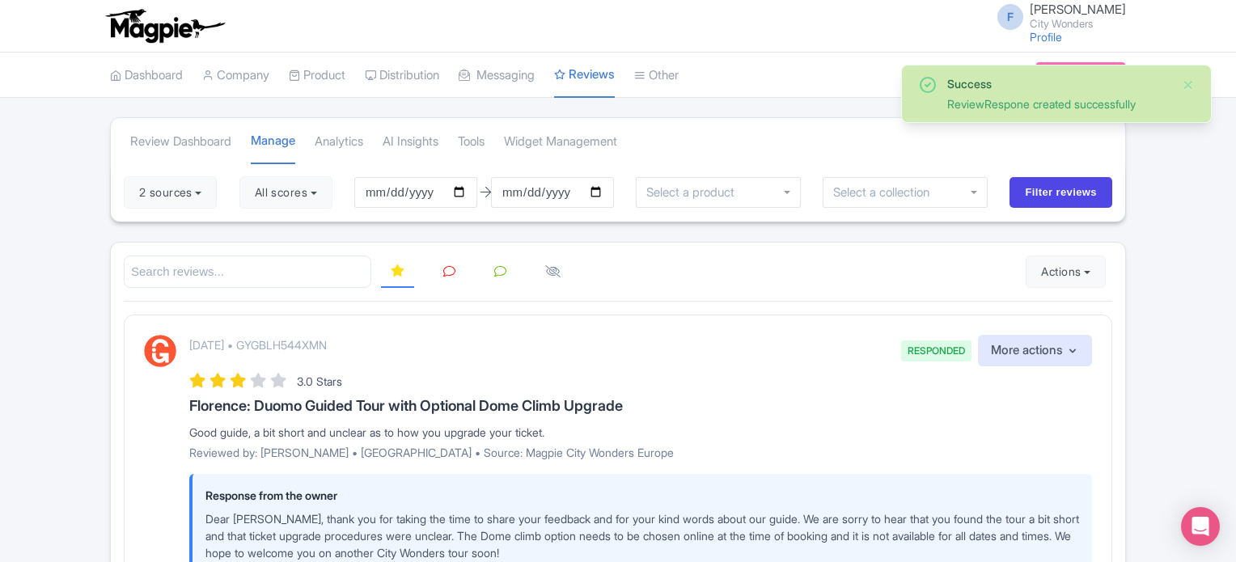
click at [448, 270] on icon at bounding box center [449, 271] width 12 height 12
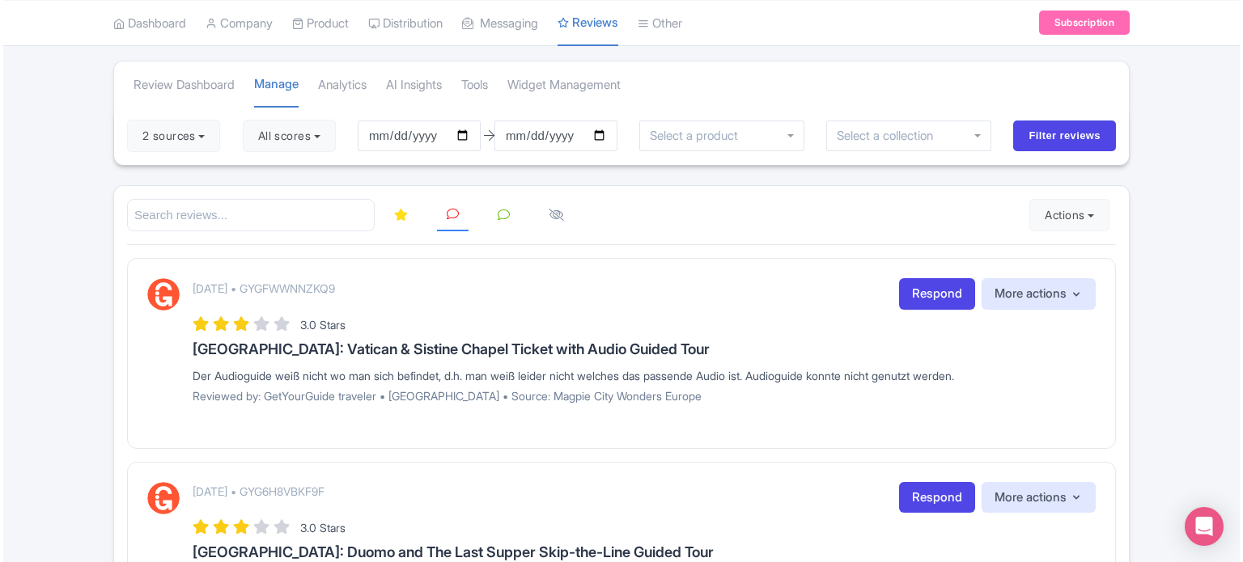
scroll to position [81, 0]
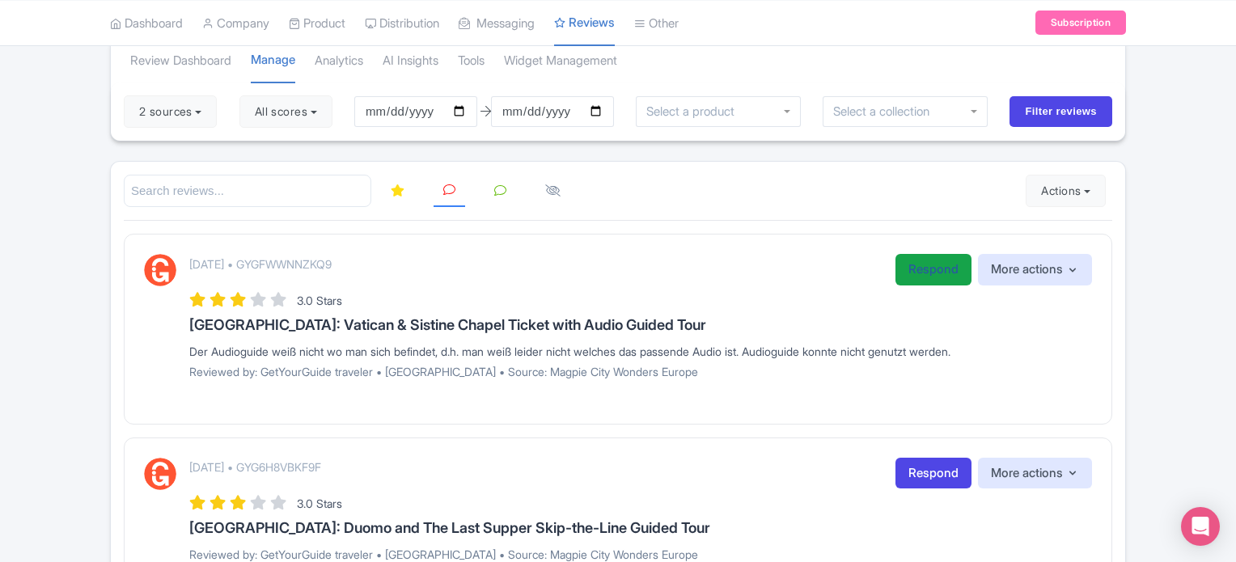
click at [900, 263] on link "Respond" at bounding box center [934, 270] width 76 height 32
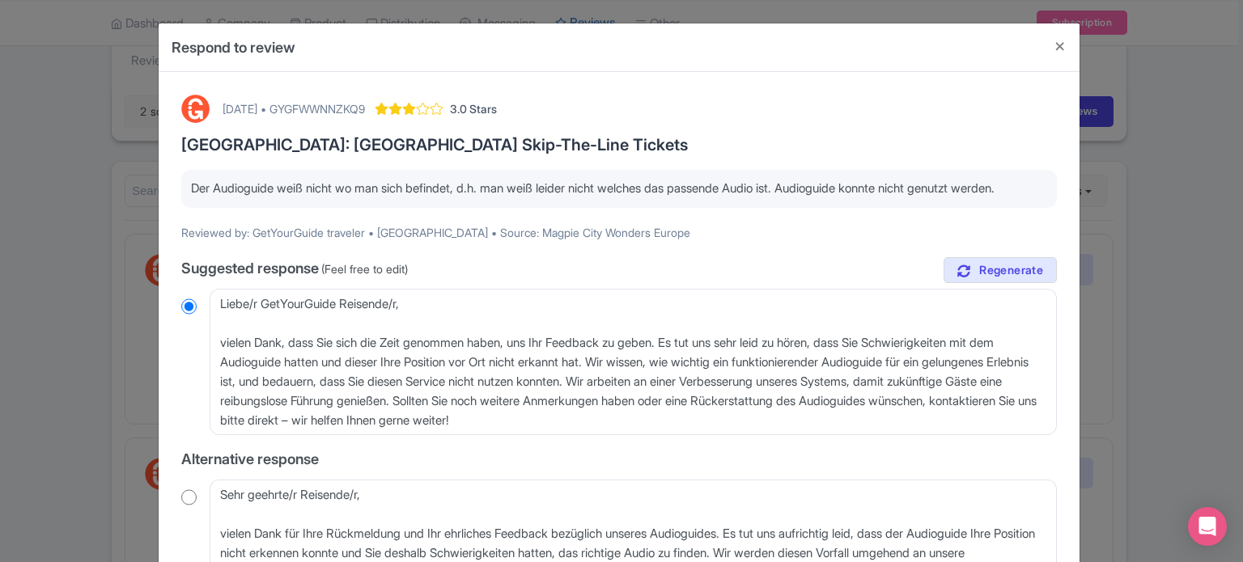
drag, startPoint x: 244, startPoint y: 203, endPoint x: 188, endPoint y: 188, distance: 57.9
click at [191, 188] on p "Der Audioguide weiß nicht wo man sich befindet, d.h. man weiß leider nicht welc…" at bounding box center [619, 189] width 856 height 19
copy p "Der Audioguide weiß nicht wo man sich befindet, d.h. man weiß leider nicht welc…"
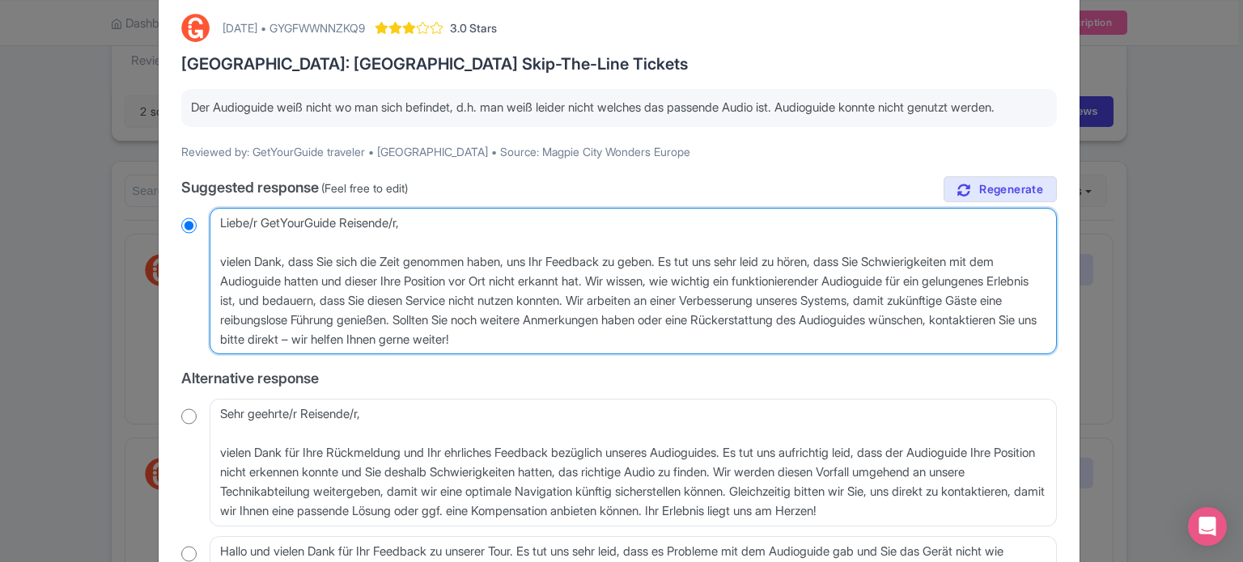
drag, startPoint x: 262, startPoint y: 240, endPoint x: 345, endPoint y: 240, distance: 82.5
click at [345, 240] on textarea "Liebe/r GetYourGuide Reisende/r, vielen Dank, dass Sie sich die Zeit genommen h…" at bounding box center [633, 281] width 847 height 147
type textarea "Liebe/r Reisende/r, vielen Dank, dass Sie sich die Zeit genommen haben, uns Ihr…"
radio input "true"
click at [254, 232] on textarea "Liebe/r GetYourGuide Reisende/r, vielen Dank, dass Sie sich die Zeit genommen h…" at bounding box center [633, 281] width 847 height 147
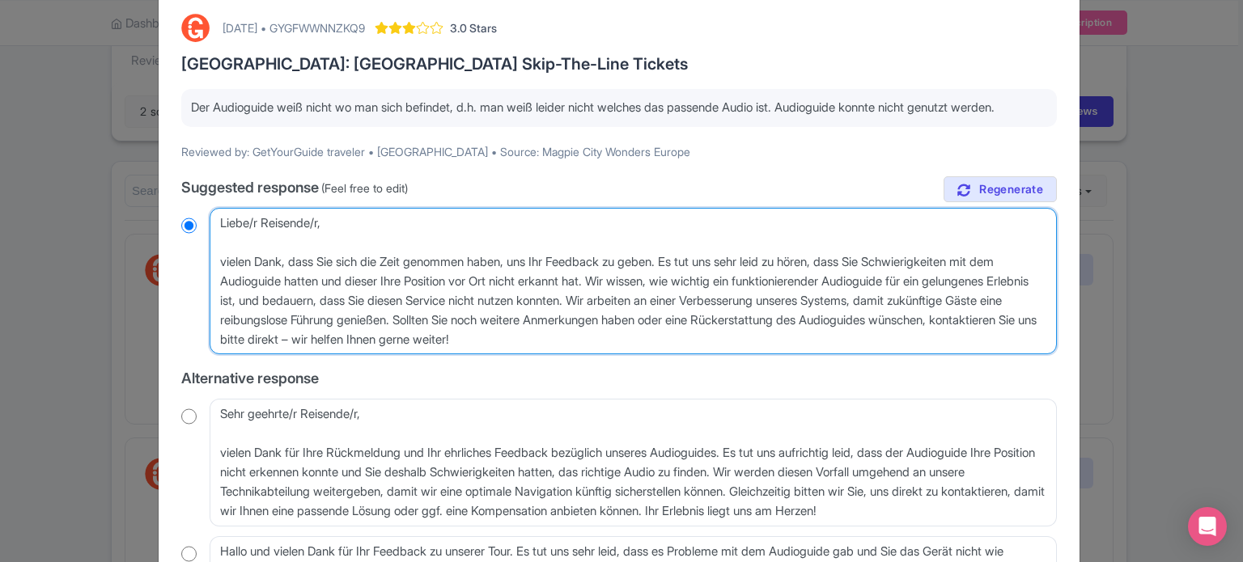
type textarea "Lieber Reisende/r, vielen Dank, dass Sie sich die Zeit genommen haben, uns Ihr …"
radio input "true"
click at [315, 241] on textarea "Liebe/r GetYourGuide Reisende/r, vielen Dank, dass Sie sich die Zeit genommen h…" at bounding box center [633, 281] width 847 height 147
type textarea "Lieber Reisender, vielen Dank, dass Sie sich die Zeit genommen haben, uns Ihr F…"
radio input "true"
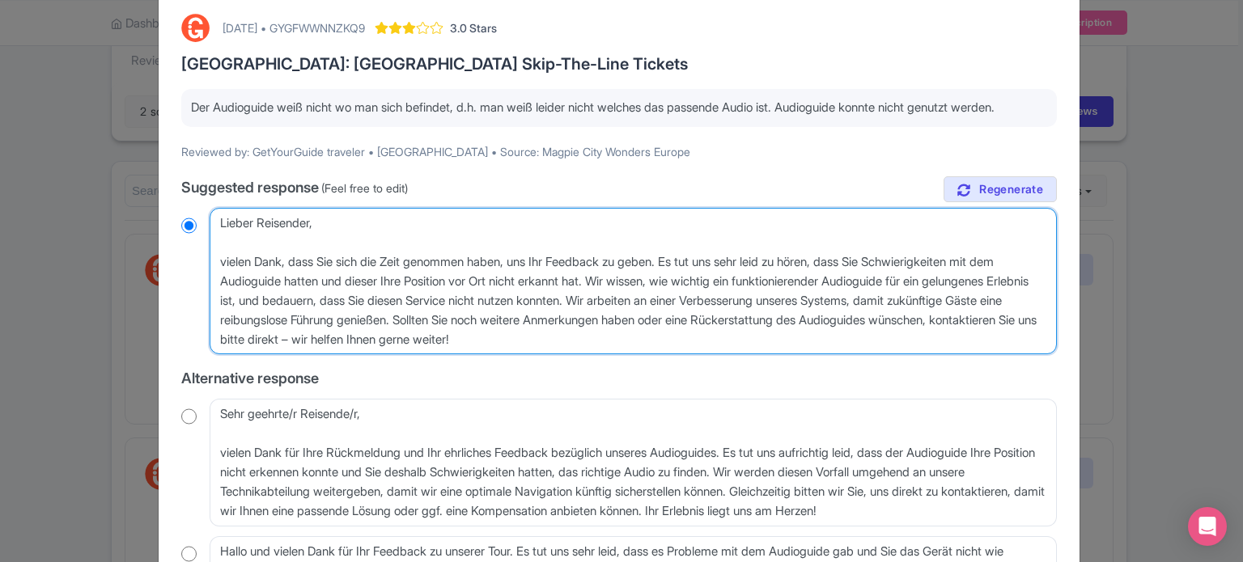
drag, startPoint x: 222, startPoint y: 279, endPoint x: 729, endPoint y: 352, distance: 511.6
click at [729, 352] on textarea "Liebe/r GetYourGuide Reisende/r, vielen Dank, dass Sie sich die Zeit genommen h…" at bounding box center [633, 281] width 847 height 147
type textarea "Lieber Reisender, v"
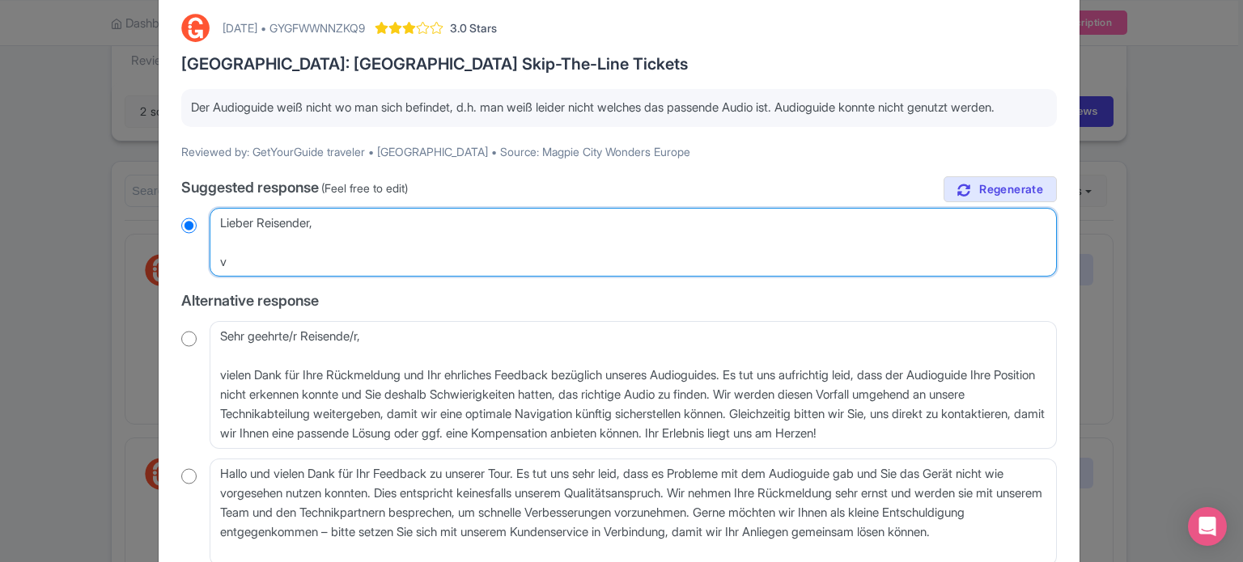
radio input "true"
type textarea "Lieber Reisender,"
radio input "true"
type textarea "Lieber Reisender,"
radio input "true"
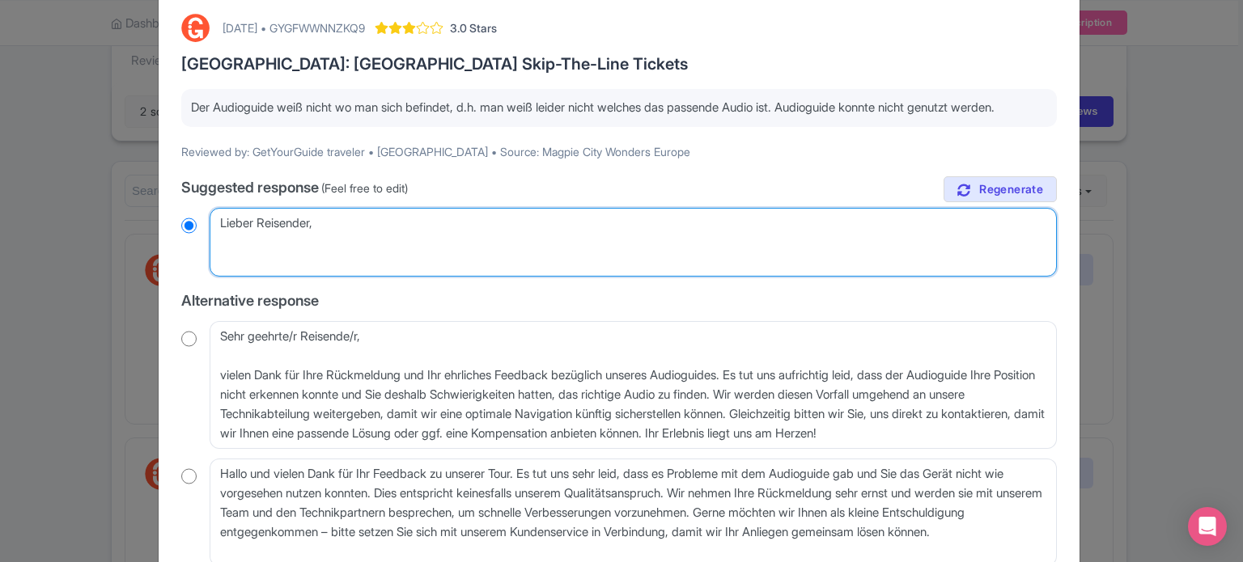
click at [358, 247] on textarea "Liebe/r GetYourGuide Reisende/r, vielen Dank, dass Sie sich die Zeit genommen h…" at bounding box center [633, 243] width 847 height 70
type textarea "Lieber Reisender,"
radio input "true"
paste textarea "Vielen Dank für Ihr Feedback. Es tut uns sehr leid, dass Sie Schwierigkeiten mi…"
type textarea "[PERSON_NAME] Reisender, Vielen Dank für Ihr Feedback. Es tut uns sehr [PERSON_…"
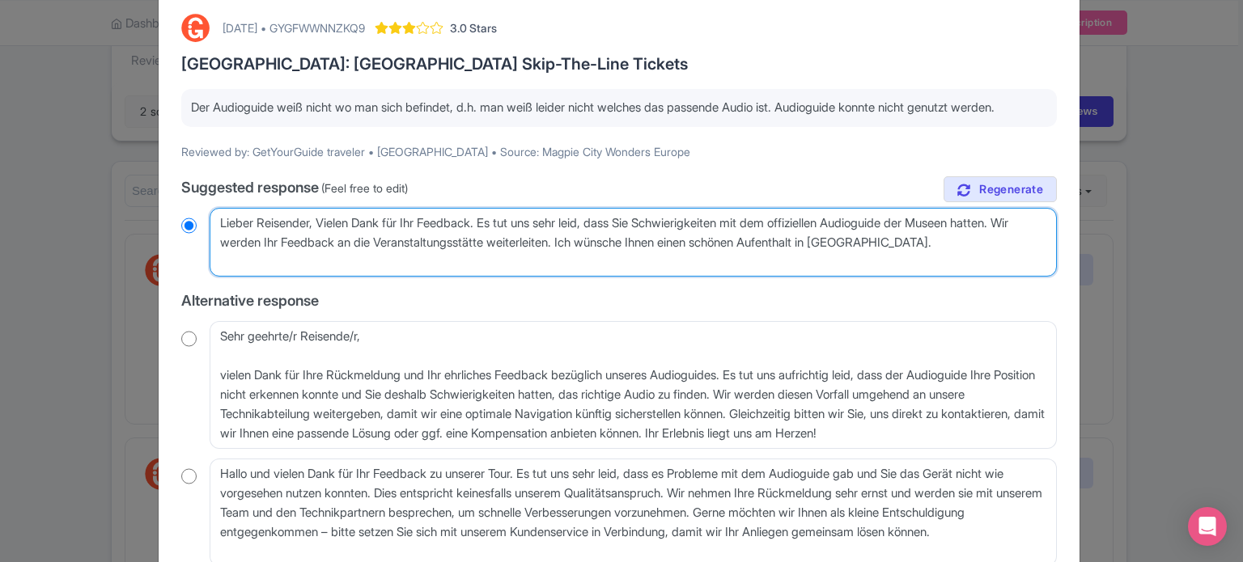
radio input "true"
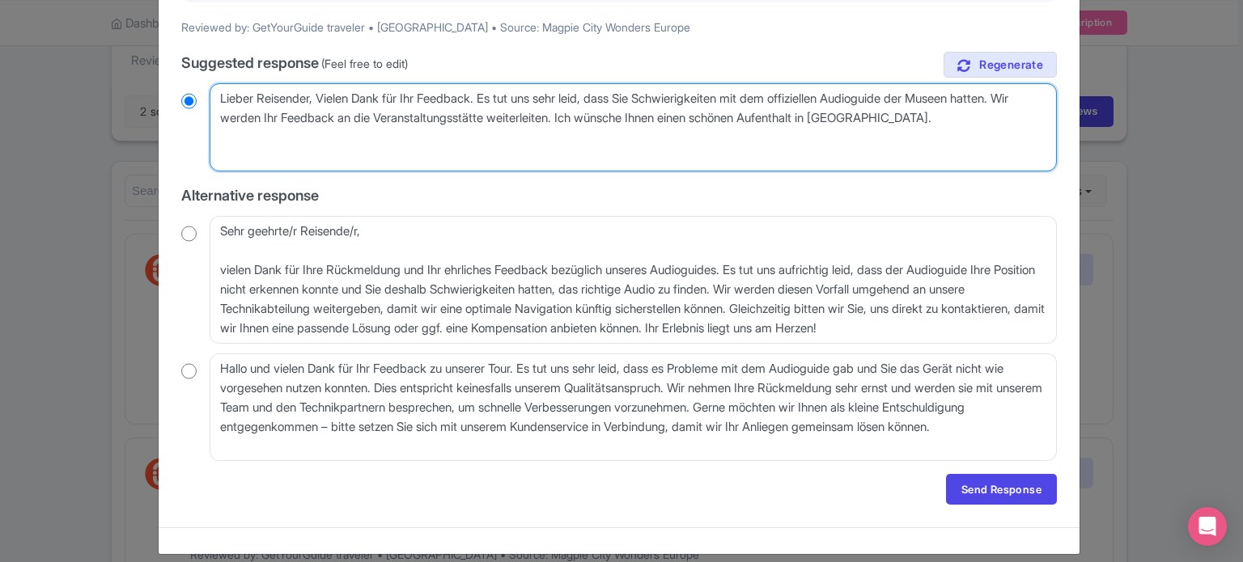
scroll to position [238, 0]
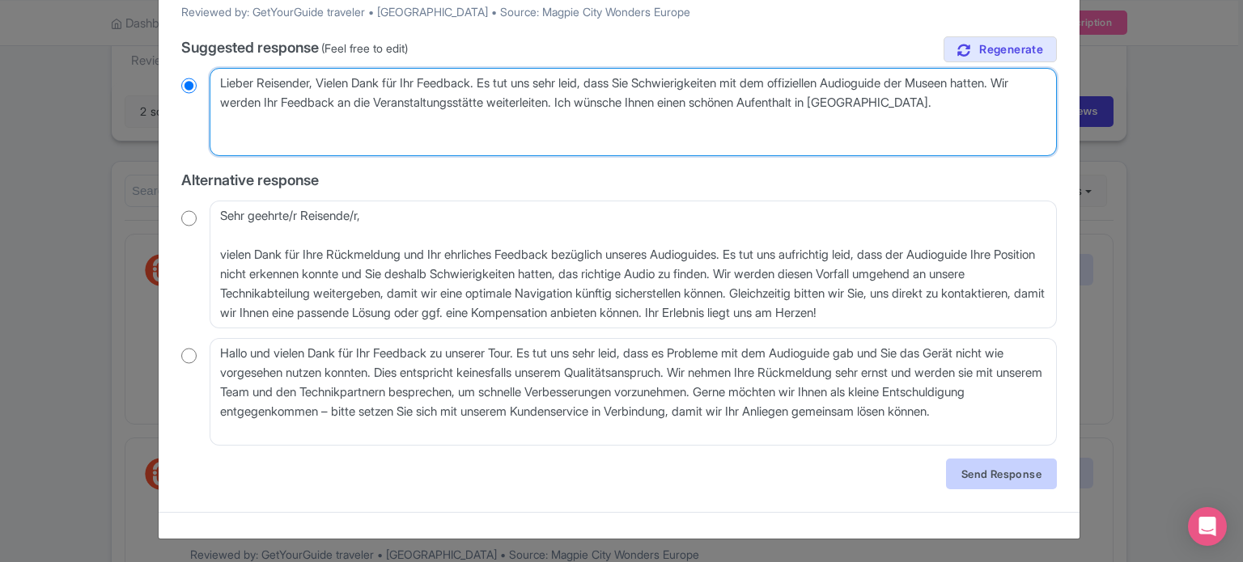
type textarea "[PERSON_NAME] Reisender, Vielen Dank für Ihr Feedback. Es tut uns sehr [PERSON_…"
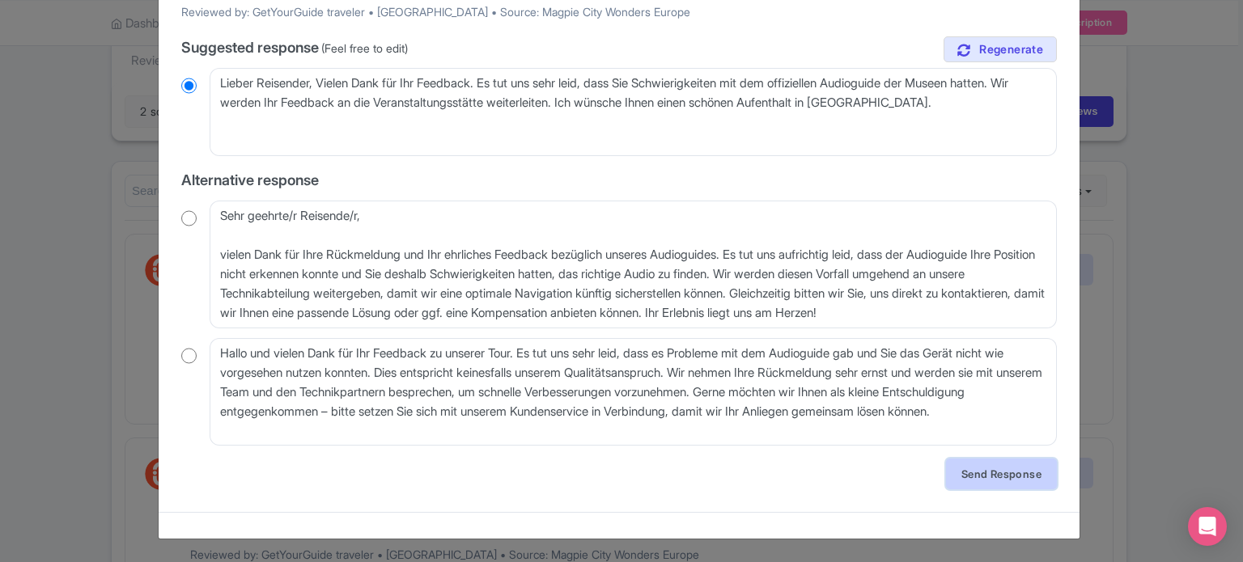
click at [977, 472] on link "Send Response" at bounding box center [1001, 474] width 111 height 31
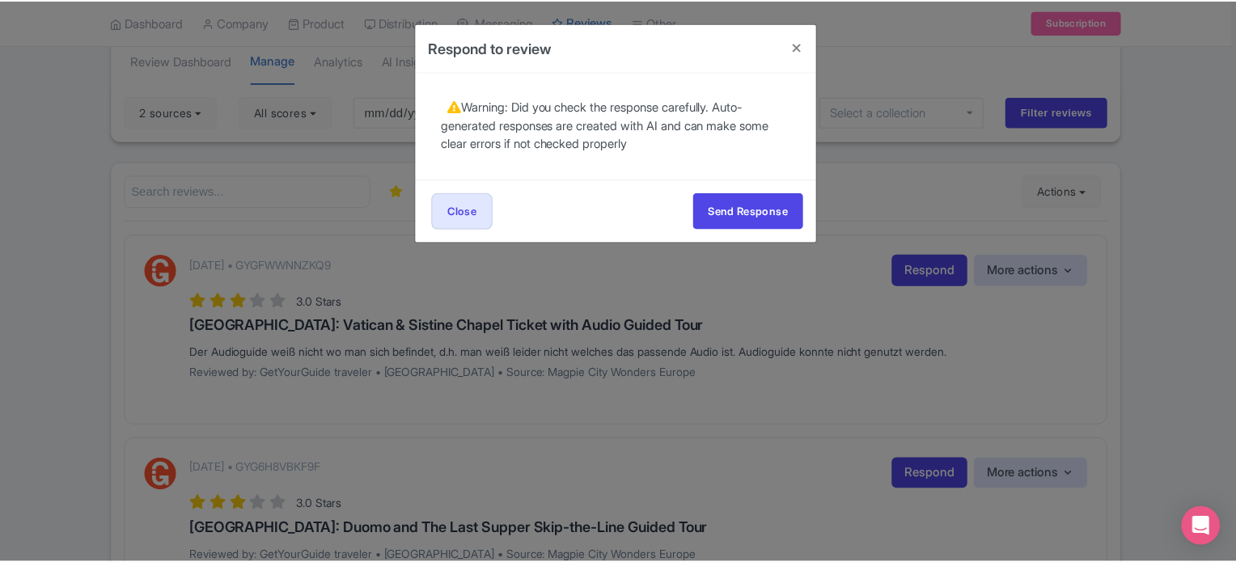
scroll to position [0, 0]
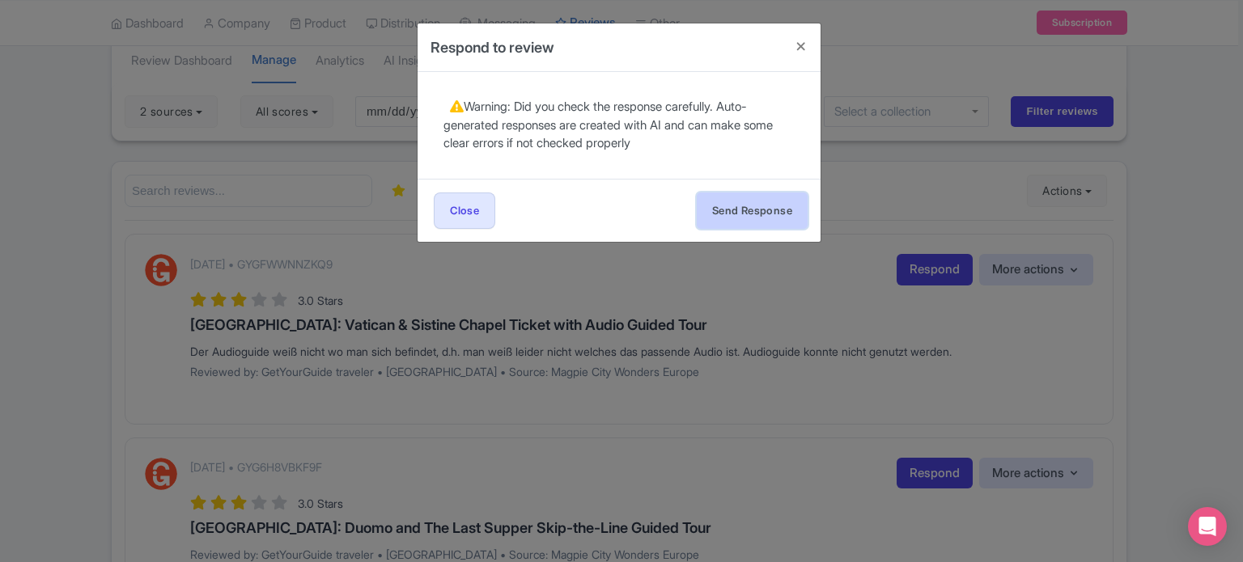
click at [768, 210] on button "Send Response" at bounding box center [752, 211] width 111 height 36
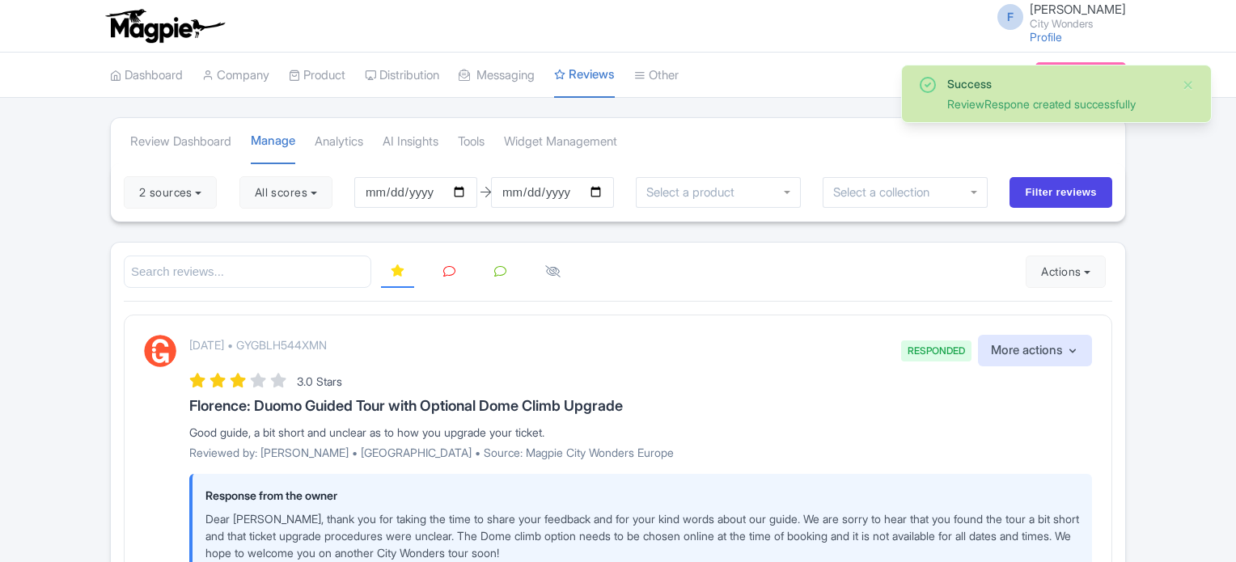
click at [447, 274] on icon at bounding box center [449, 271] width 12 height 12
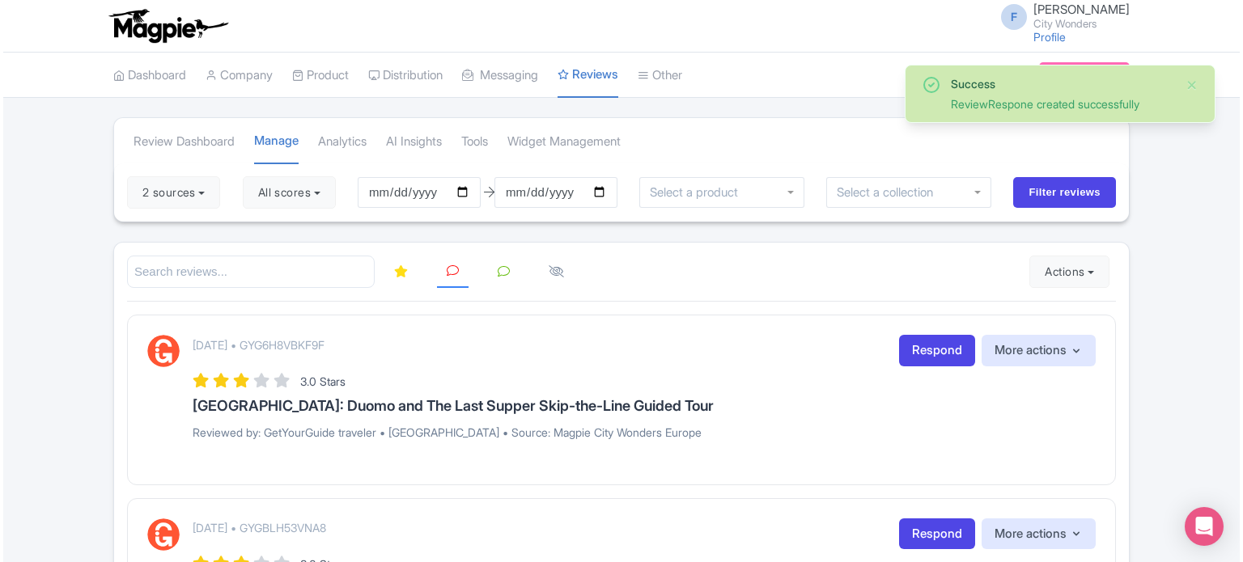
scroll to position [81, 0]
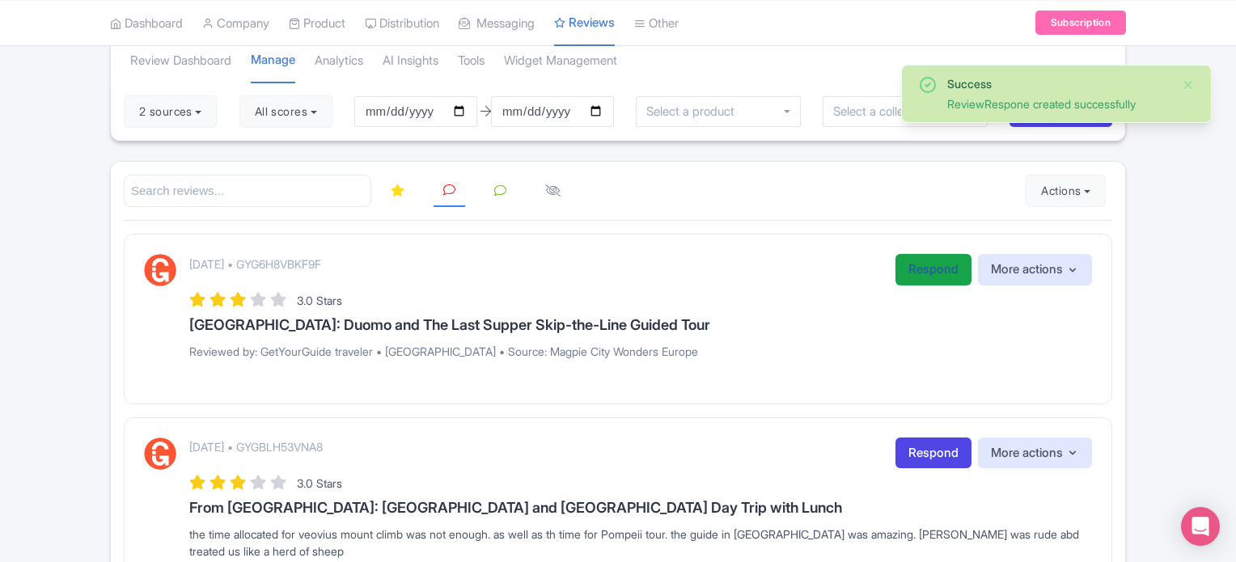
click at [909, 267] on link "Respond" at bounding box center [934, 270] width 76 height 32
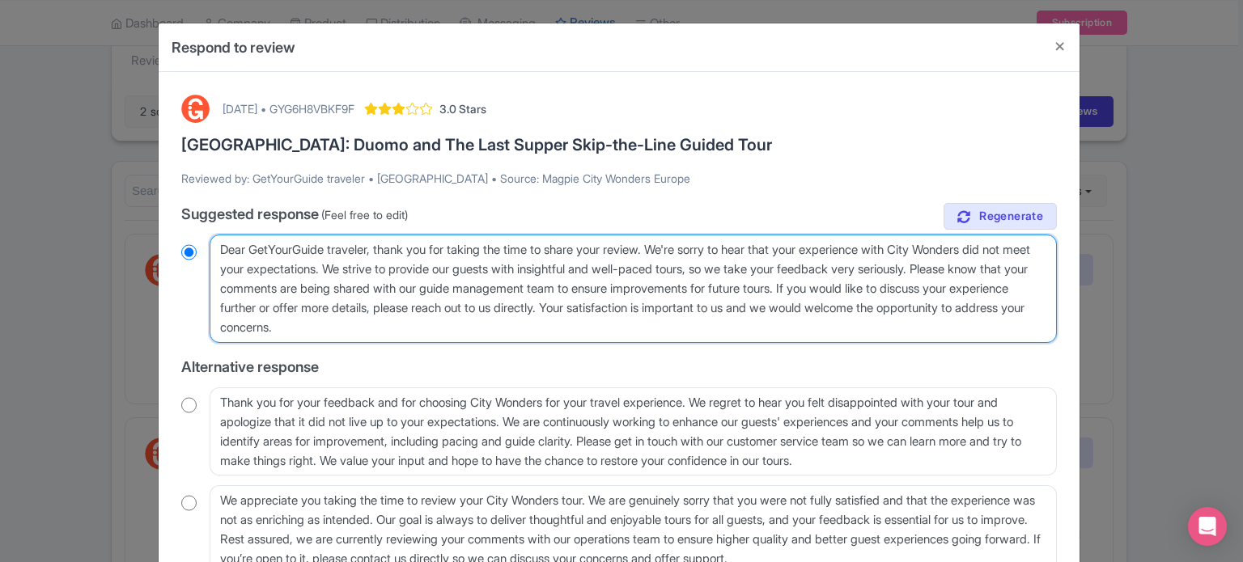
drag, startPoint x: 223, startPoint y: 248, endPoint x: 252, endPoint y: 248, distance: 28.3
click at [252, 248] on textarea "Dear GetYourGuide traveler, thank you for taking the time to share your review.…" at bounding box center [633, 289] width 847 height 108
drag, startPoint x: 217, startPoint y: 248, endPoint x: 372, endPoint y: 248, distance: 155.3
click at [372, 248] on textarea "Dear GetYourGuide traveler, thank you for taking the time to share your review.…" at bounding box center [633, 289] width 847 height 108
type textarea "H, thank you for taking the time to share your review. We're sorry to hear that…"
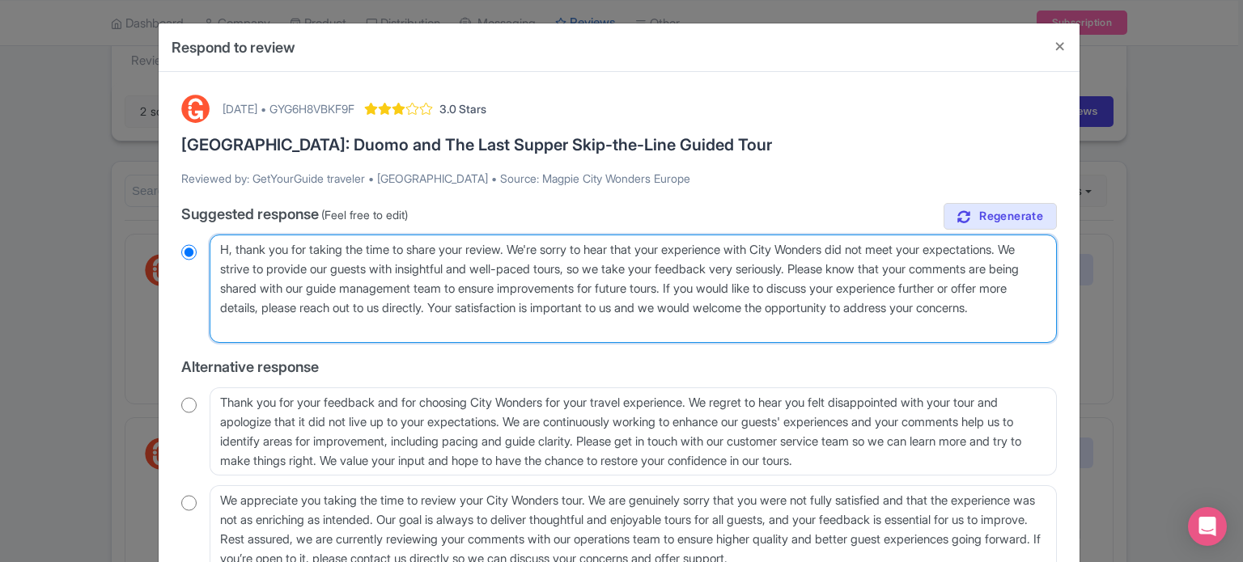
radio input "true"
type textarea "Hel, thank you for taking the time to share your review. We're sorry to hear th…"
radio input "true"
type textarea "Hell, thank you for taking the time to share your review. We're sorry to hear t…"
radio input "true"
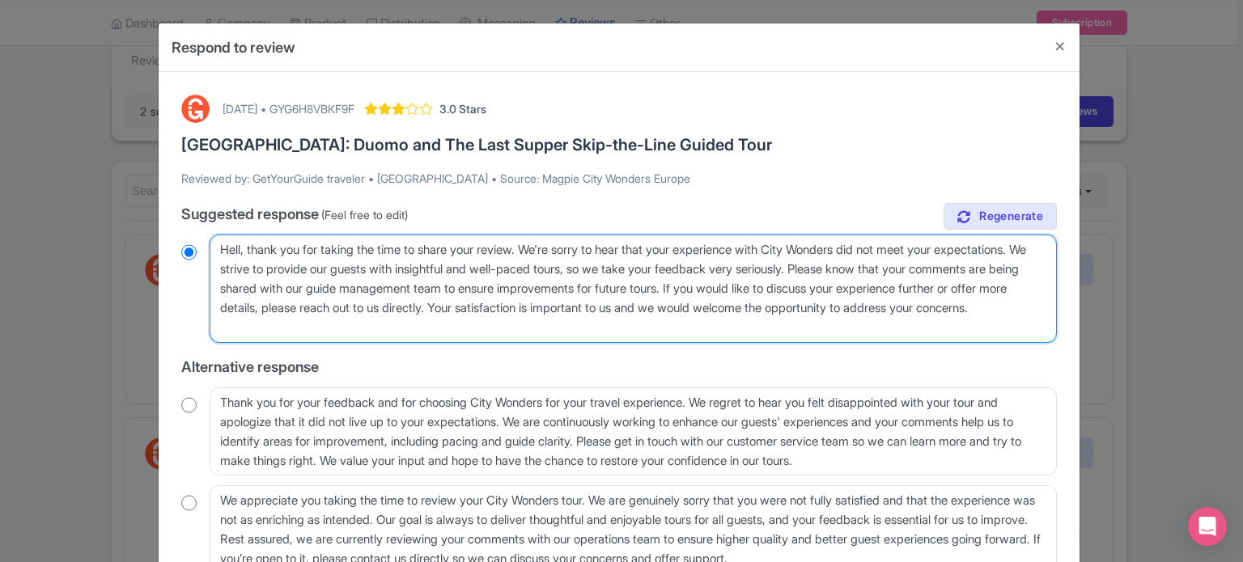
type textarea "Hello, thank you for taking the time to share your review. We're sorry to hear …"
radio input "true"
click at [883, 248] on textarea "Dear GetYourGuide traveler, thank you for taking the time to share your review.…" at bounding box center [633, 289] width 847 height 108
type textarea "Hello, thank you for taking the time to share your review. We're sorry to hear …"
radio input "true"
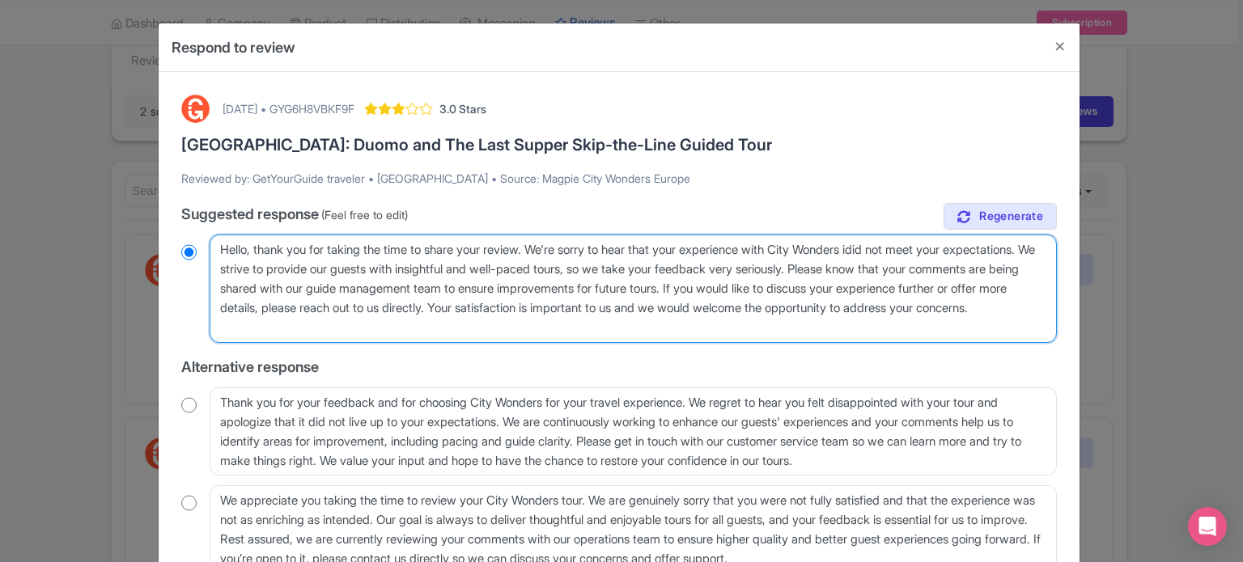
type textarea "Hello, thank you for taking the time to share your review. We're sorry to hear …"
radio input "true"
type textarea "Hello, thank you for taking the time to share your review. We're sorry to hear …"
radio input "true"
type textarea "Hello, thank you for taking the time to share your review. We're sorry to hear …"
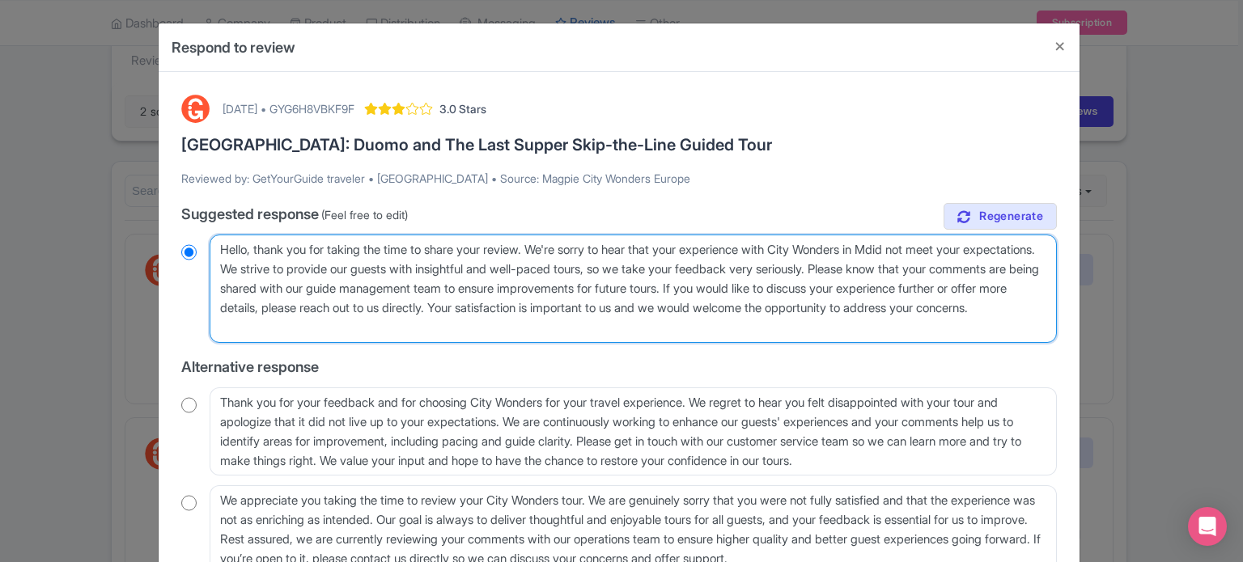
radio input "true"
type textarea "Hello, thank you for taking the time to share your review. We're sorry to hear …"
radio input "true"
type textarea "Hello, thank you for taking the time to share your review. We're sorry to hear …"
radio input "true"
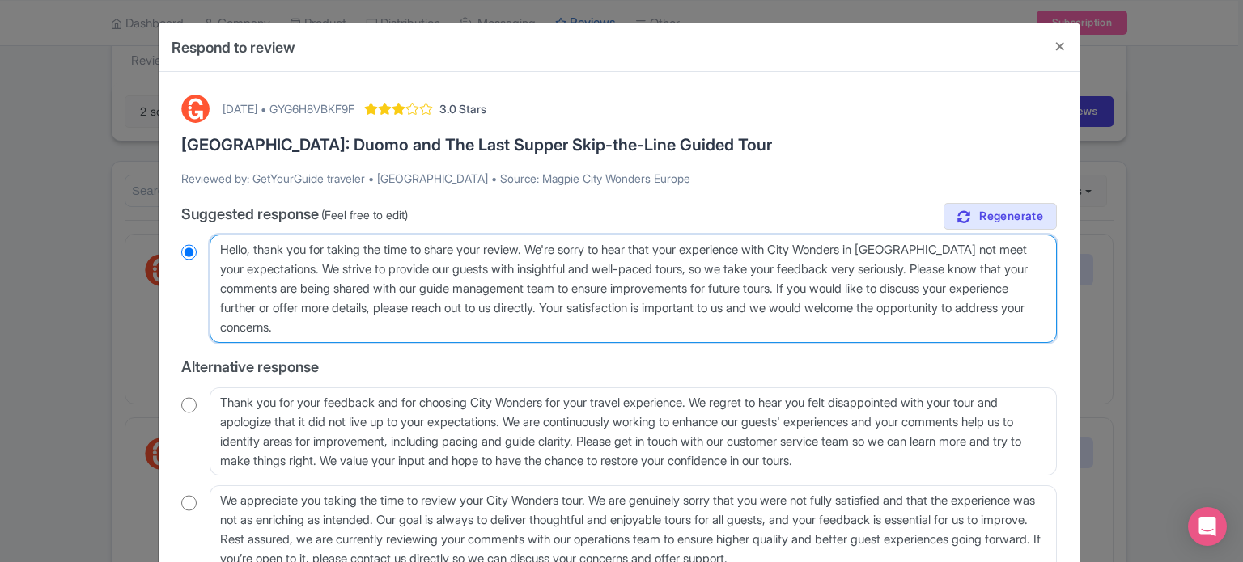
type textarea "Hello, thank you for taking the time to share your review. We're sorry to hear …"
radio input "true"
type textarea "Hello, thank you for taking the time to share your review. We're sorry to hear …"
radio input "true"
type textarea "Hello, thank you for taking the time to share your review. We're sorry to hear …"
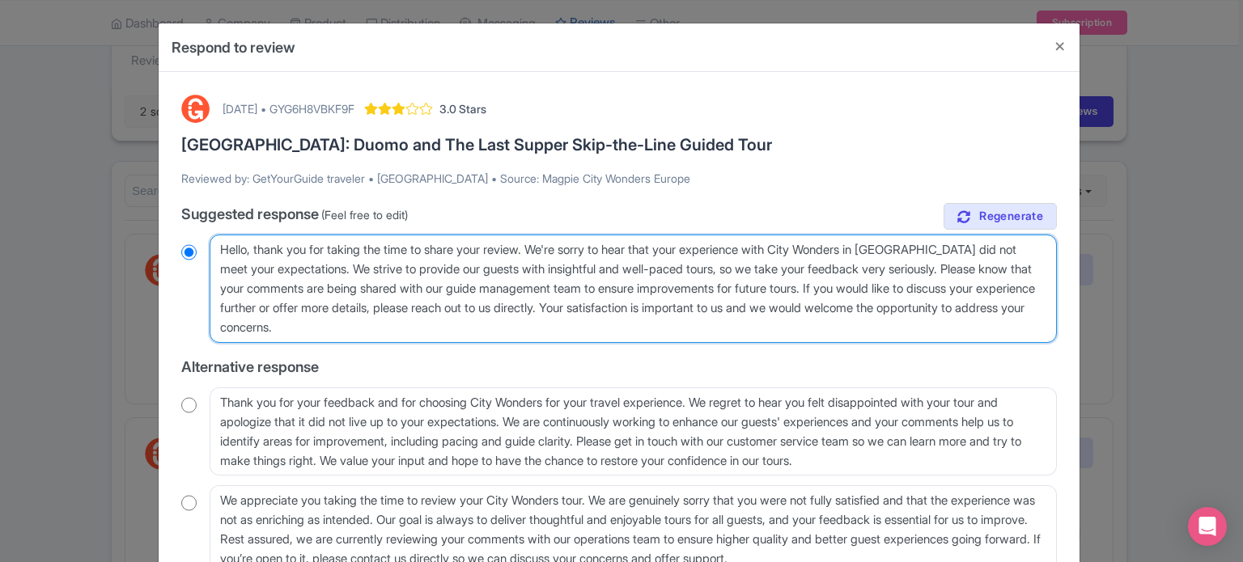
radio input "true"
drag, startPoint x: 297, startPoint y: 273, endPoint x: 836, endPoint y: 289, distance: 539.8
click at [836, 289] on textarea "Dear GetYourGuide traveler, thank you for taking the time to share your review.…" at bounding box center [633, 289] width 847 height 108
type textarea "Hello, thank you for taking the time to share your review. We're sorry to hear …"
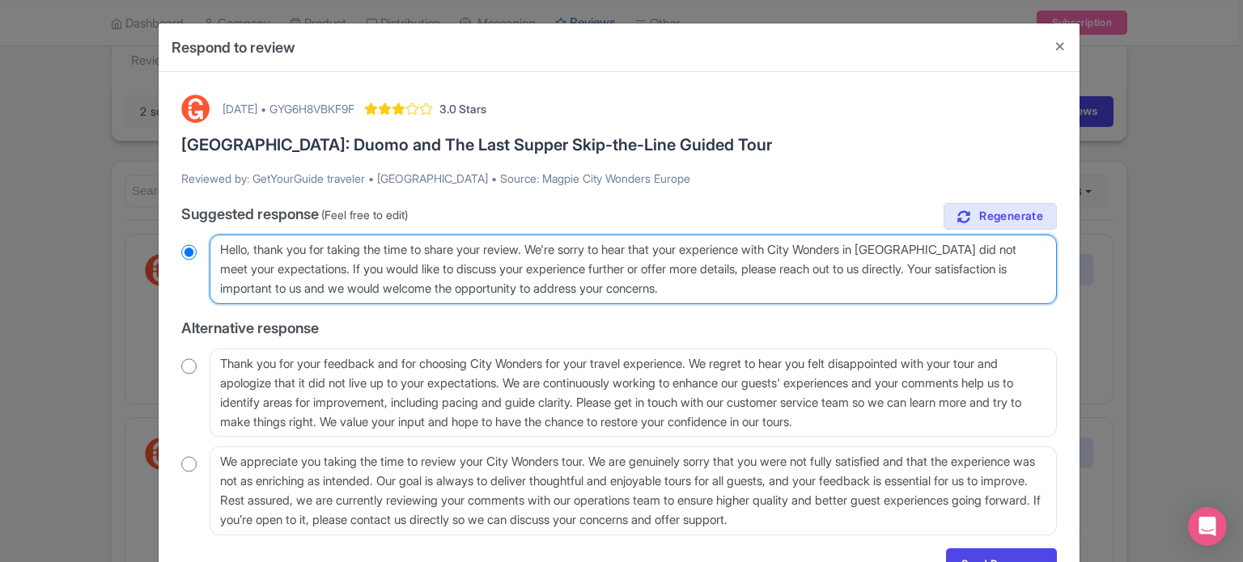
radio input "true"
click at [785, 294] on textarea "Dear GetYourGuide traveler, thank you for taking the time to share your review.…" at bounding box center [633, 270] width 847 height 70
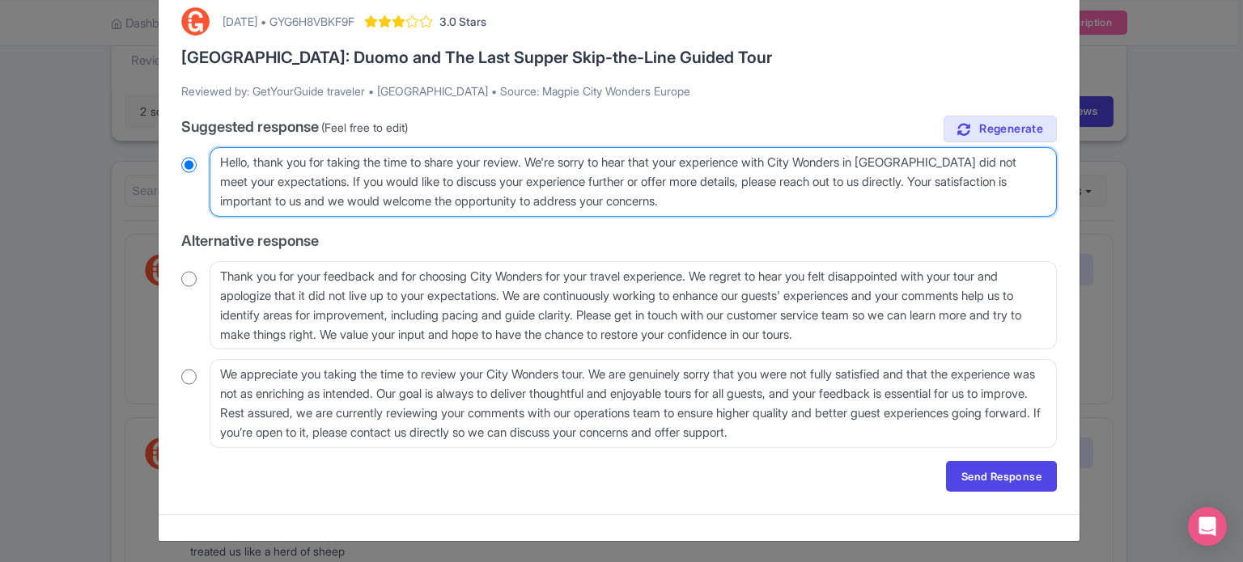
scroll to position [88, 0]
type textarea "Hello, thank you for taking the time to share your review. We're sorry to hear …"
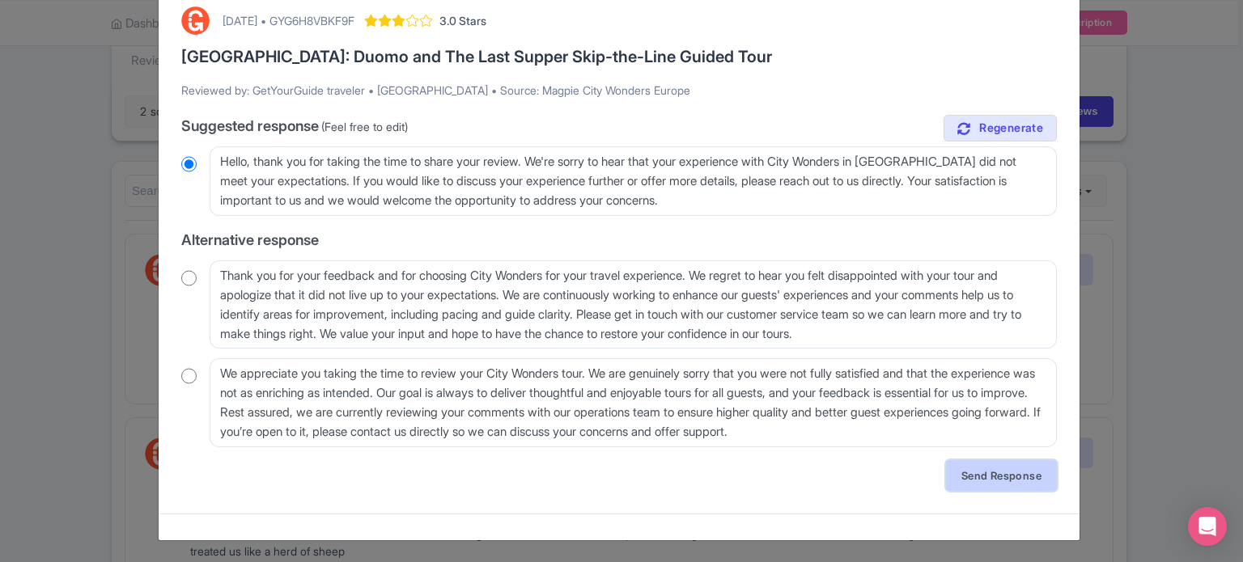
click at [981, 465] on link "Send Response" at bounding box center [1001, 475] width 111 height 31
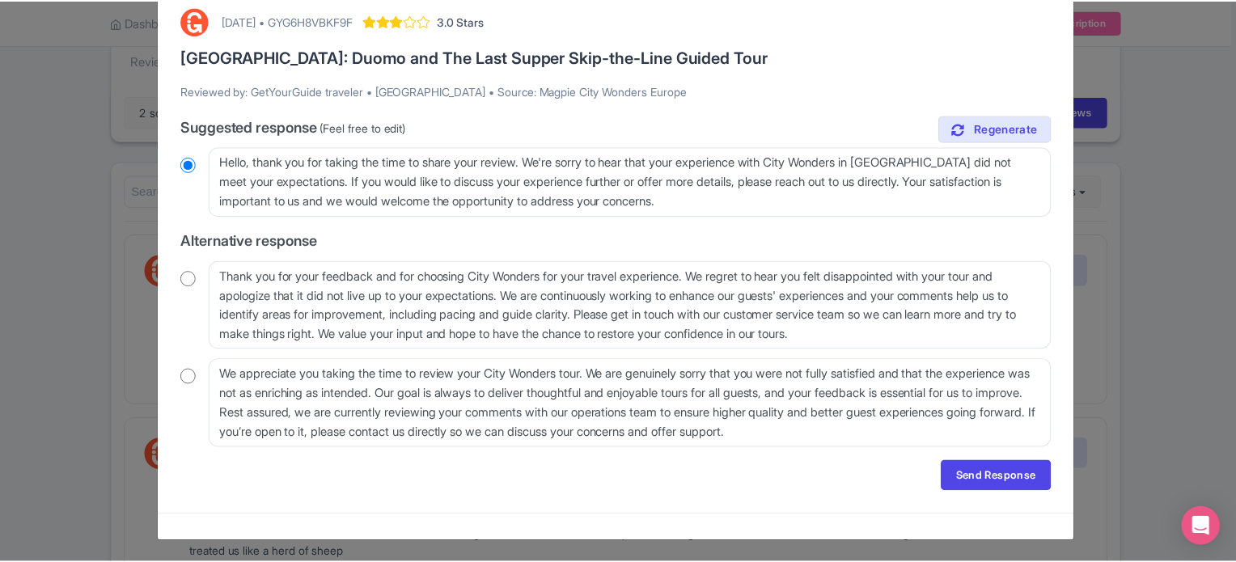
scroll to position [0, 0]
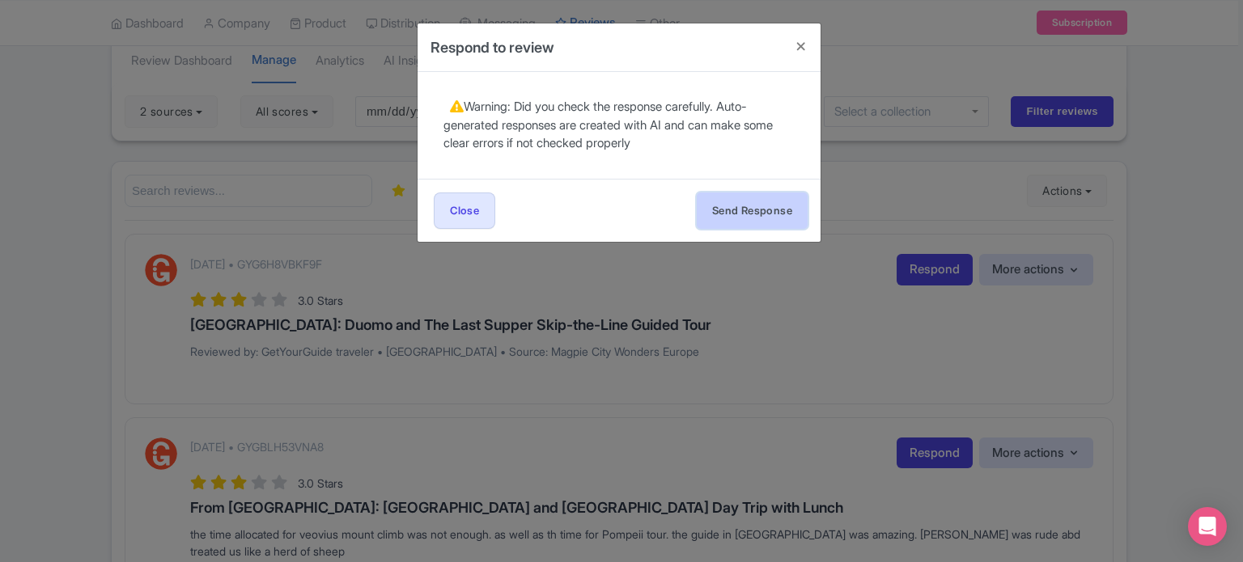
click at [776, 205] on button "Send Response" at bounding box center [752, 211] width 111 height 36
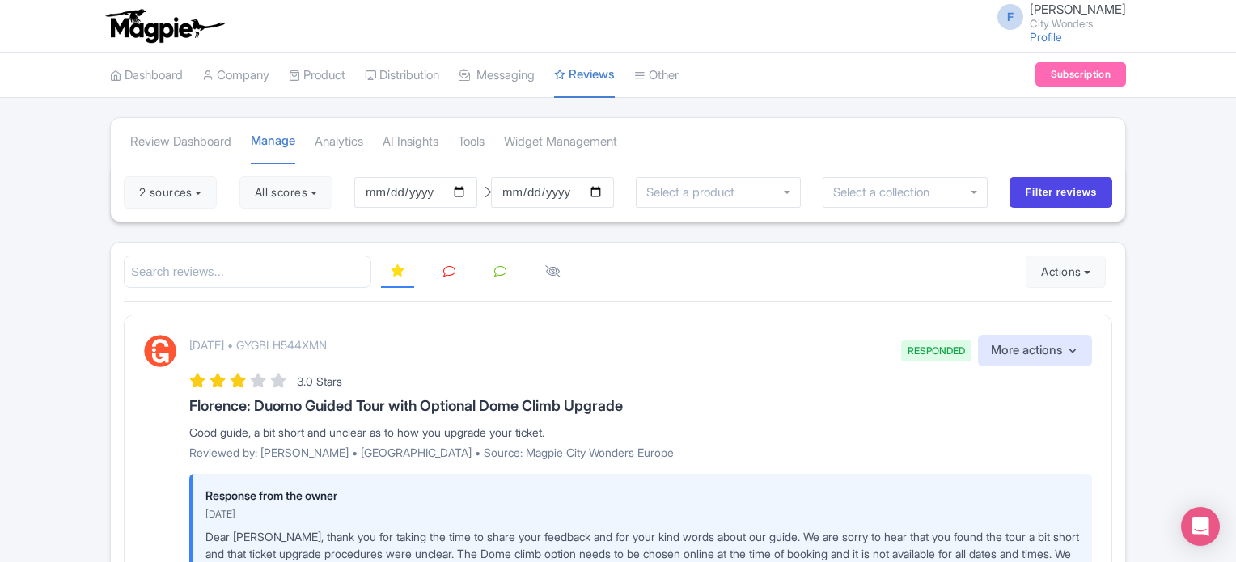
click at [447, 273] on icon at bounding box center [449, 271] width 12 height 12
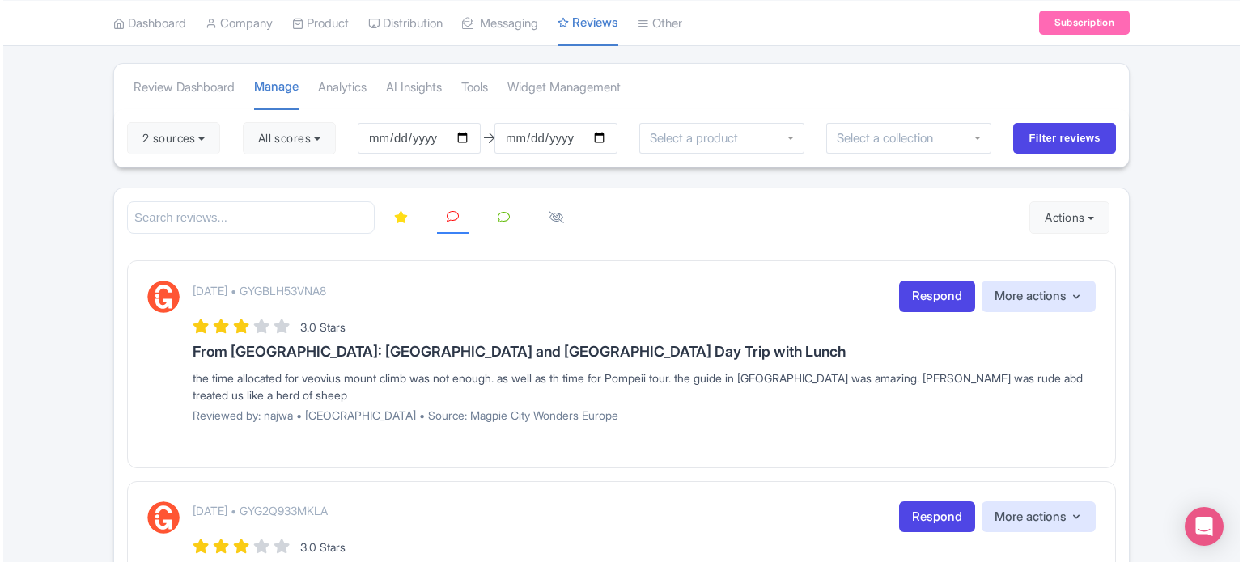
scroll to position [81, 0]
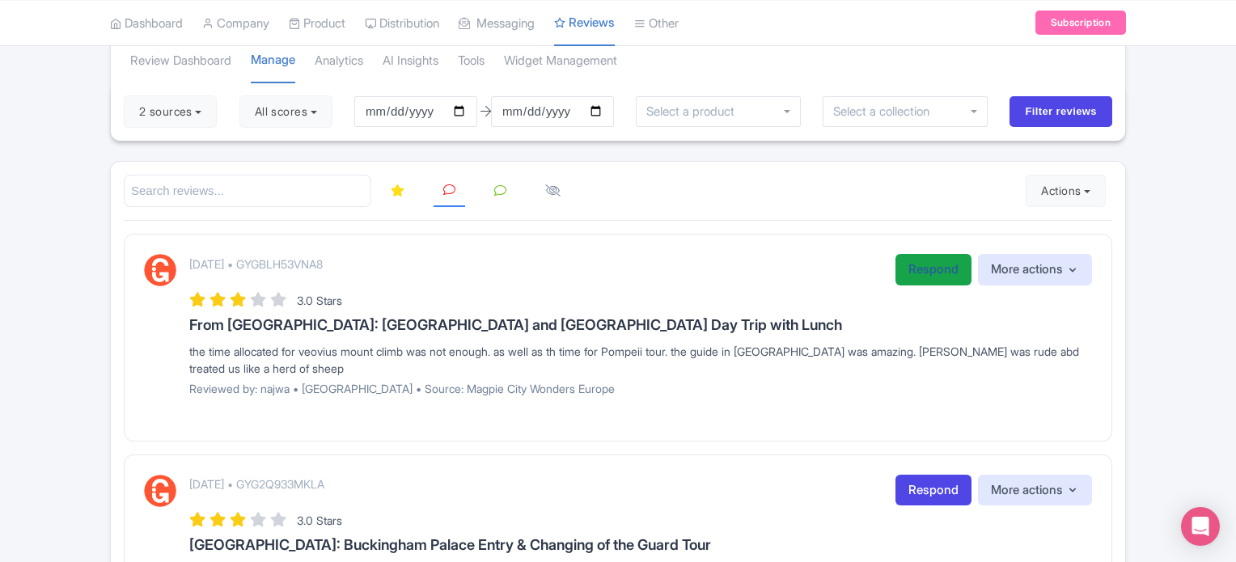
click at [907, 274] on link "Respond" at bounding box center [934, 270] width 76 height 32
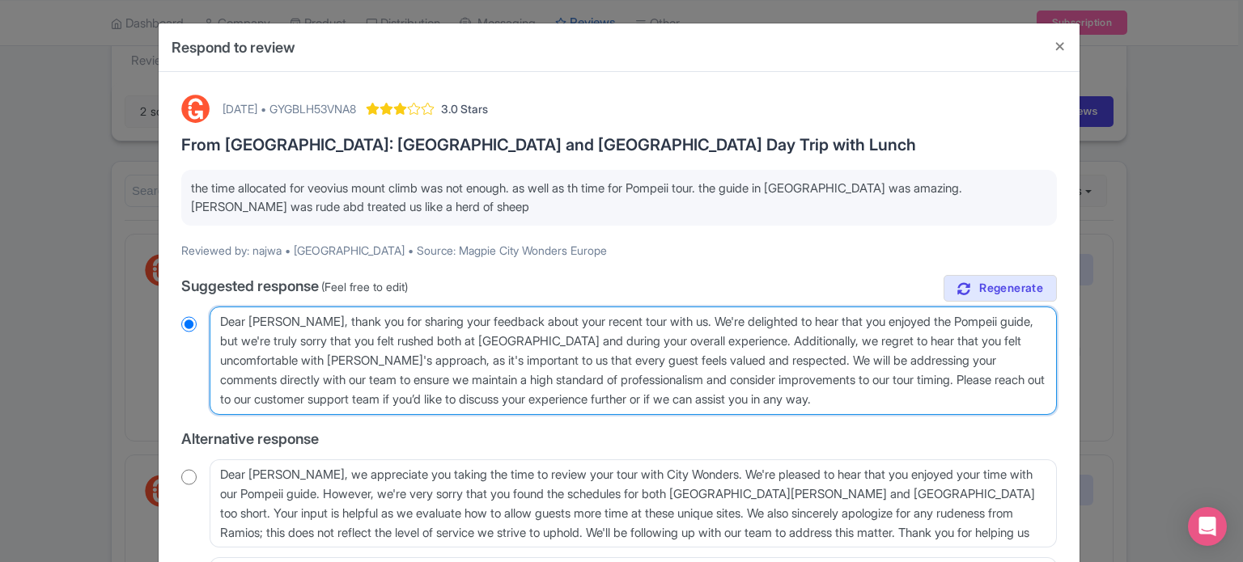
drag, startPoint x: 307, startPoint y: 357, endPoint x: 833, endPoint y: 361, distance: 525.9
click at [833, 361] on textarea "Dear Najwa, thank you for sharing your feedback about your recent tour with us.…" at bounding box center [633, 361] width 847 height 108
type textarea "Dear Najwa, thank you for sharing your feedback about your recent tour with us.…"
radio input "true"
type textarea "Dear Najwa, thank you for sharing your feedback about your recent tour with us.…"
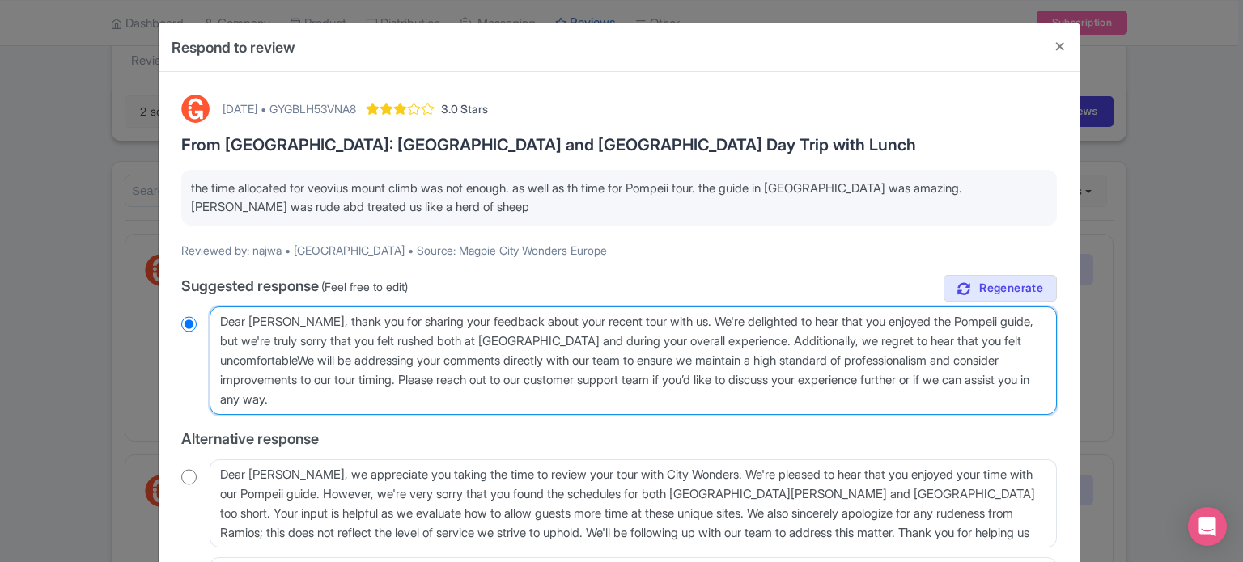
radio input "true"
type textarea "Dear Najwa, thank you for sharing your feedback about your recent tour with us.…"
radio input "true"
type textarea "Dear Najwa, thank you for sharing your feedback about your recent tour with us.…"
radio input "true"
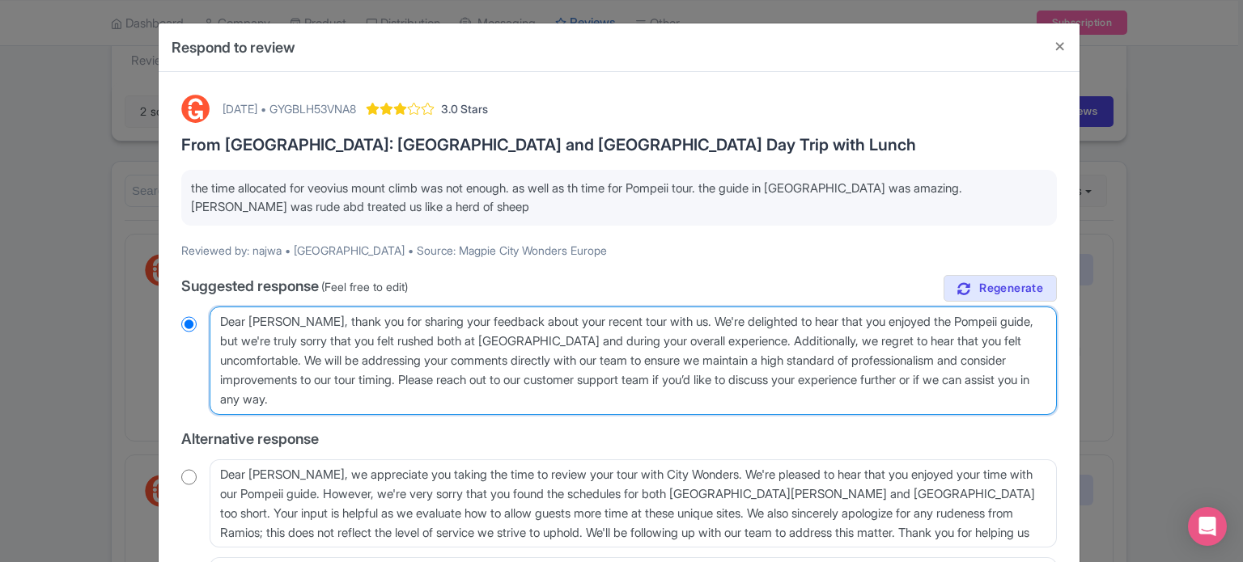
click at [807, 361] on textarea "Dear Najwa, thank you for sharing your feedback about your recent tour with us.…" at bounding box center [633, 361] width 847 height 108
drag, startPoint x: 985, startPoint y: 358, endPoint x: 536, endPoint y: 400, distance: 450.2
click at [536, 400] on textarea "Dear Najwa, thank you for sharing your feedback about your recent tour with us.…" at bounding box center [633, 361] width 847 height 108
type textarea "Dear Najwa, thank you for sharing your feedback about your recent tour with us.…"
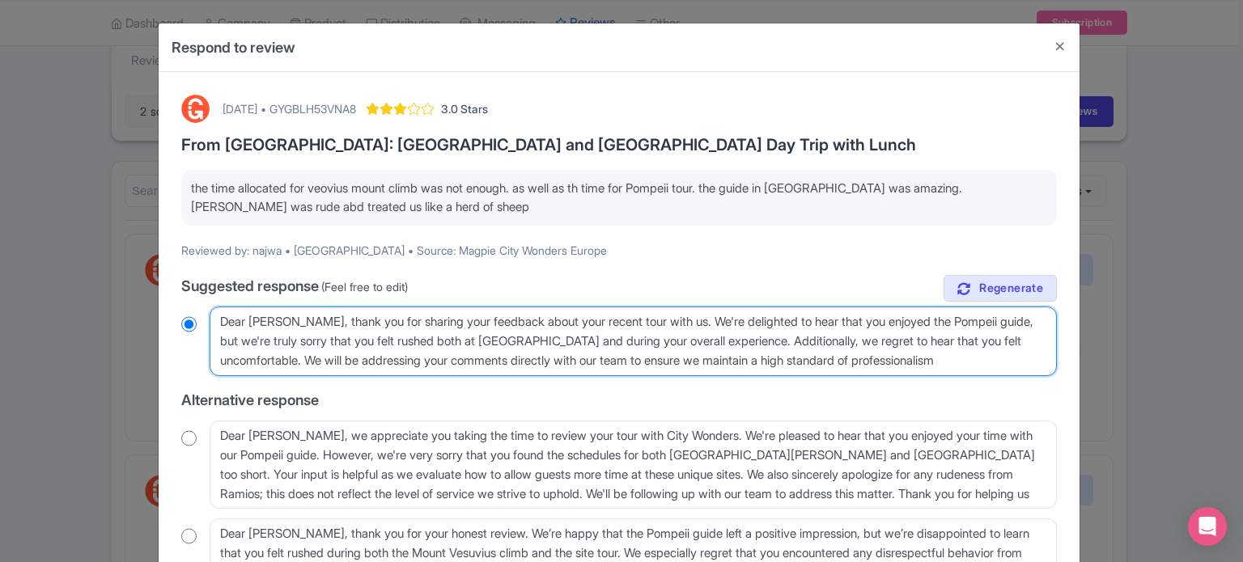
radio input "true"
type textarea "Dear Najwa, thank you for sharing your feedback about your recent tour with us.…"
radio input "true"
type textarea "Dear Najwa, thank you for sharing your feedback about your recent tour with us.…"
radio input "true"
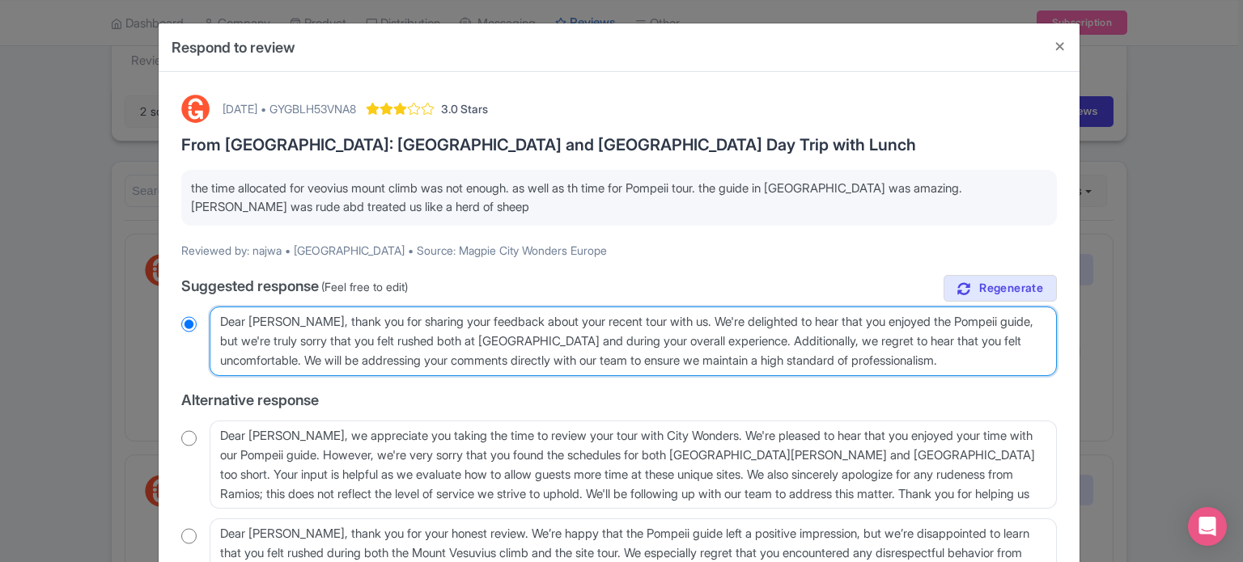
type textarea "Dear Najwa, thank you for sharing your feedback about your recent tour with us.…"
radio input "true"
type textarea "Dear Najwa, thank you for sharing your feedback about your recent tour with us.…"
radio input "true"
type textarea "Dear Najwa, thank you for sharing your feedback about your recent tour with us.…"
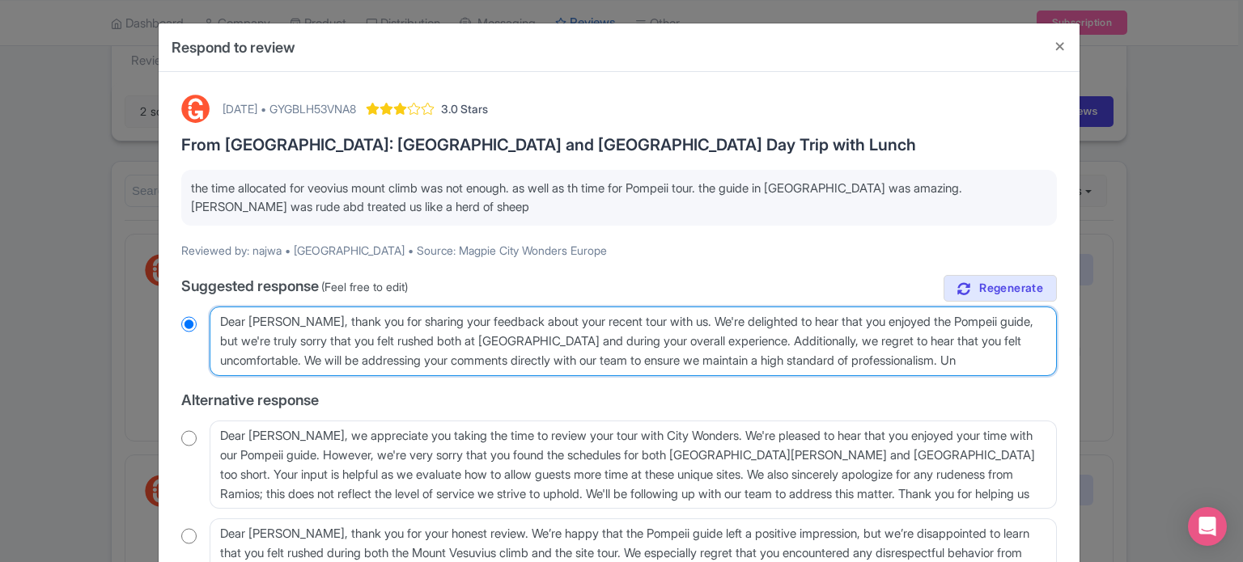
radio input "true"
type textarea "Dear Najwa, thank you for sharing your feedback about your recent tour with us.…"
radio input "true"
type textarea "Dear Najwa, thank you for sharing your feedback about your recent tour with us.…"
radio input "true"
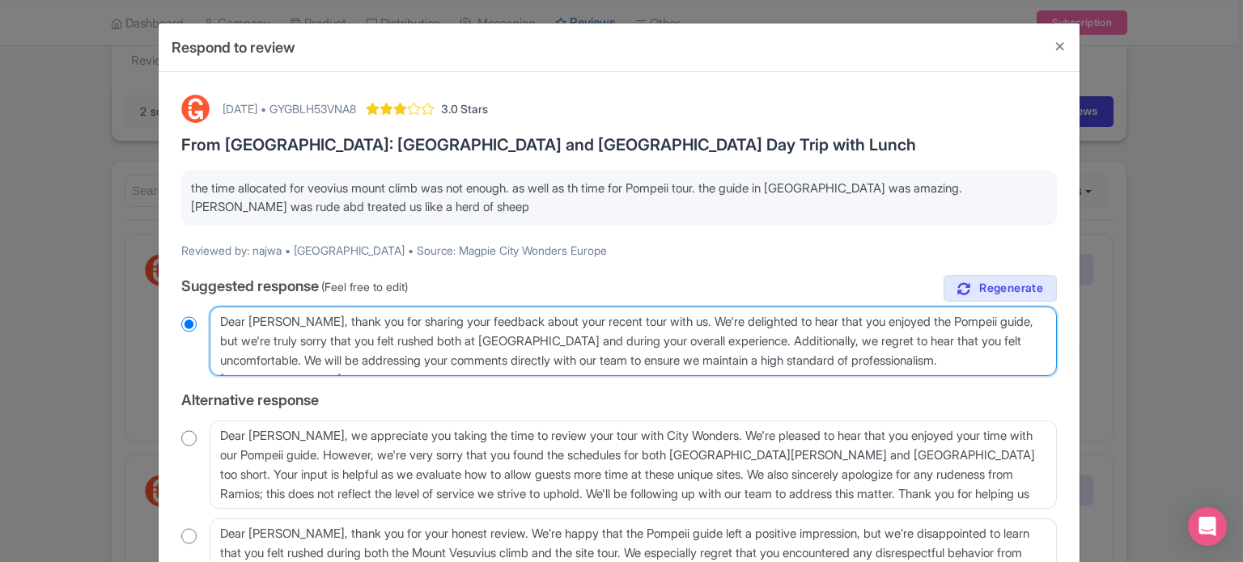
type textarea "Dear Najwa, thank you for sharing your feedback about your recent tour with us.…"
radio input "true"
type textarea "Dear Najwa, thank you for sharing your feedback about your recent tour with us.…"
radio input "true"
type textarea "Dear Najwa, thank you for sharing your feedback about your recent tour with us.…"
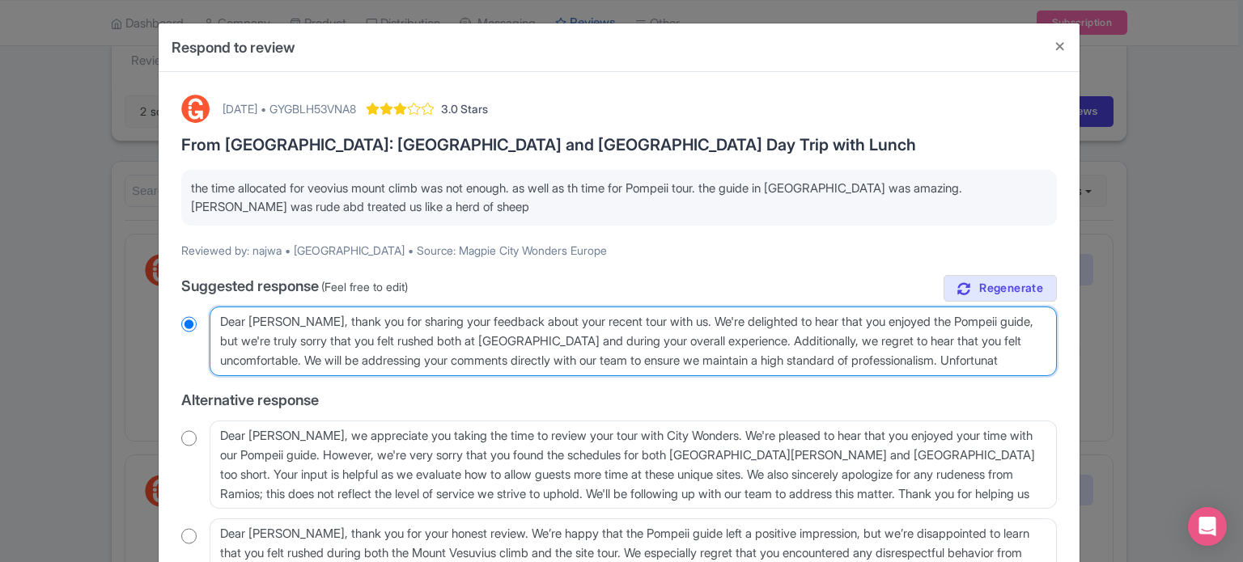
radio input "true"
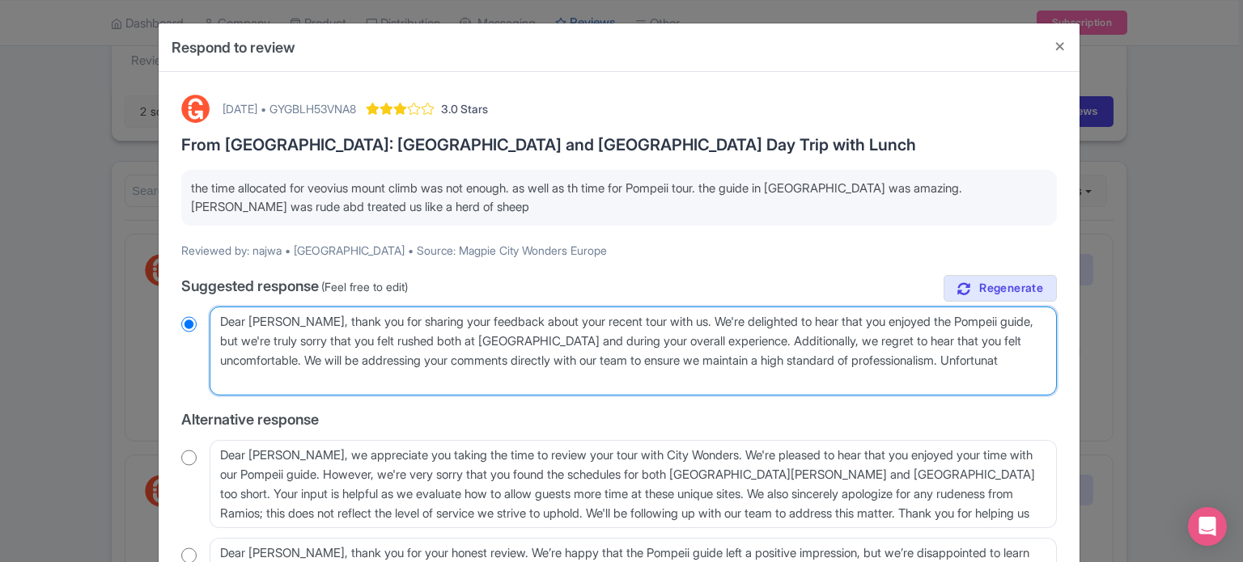
type textarea "Dear Najwa, thank you for sharing your feedback about your recent tour with us.…"
radio input "true"
type textarea "Dear Najwa, thank you for sharing your feedback about your recent tour with us.…"
radio input "true"
type textarea "Dear Najwa, thank you for sharing your feedback about your recent tour with us.…"
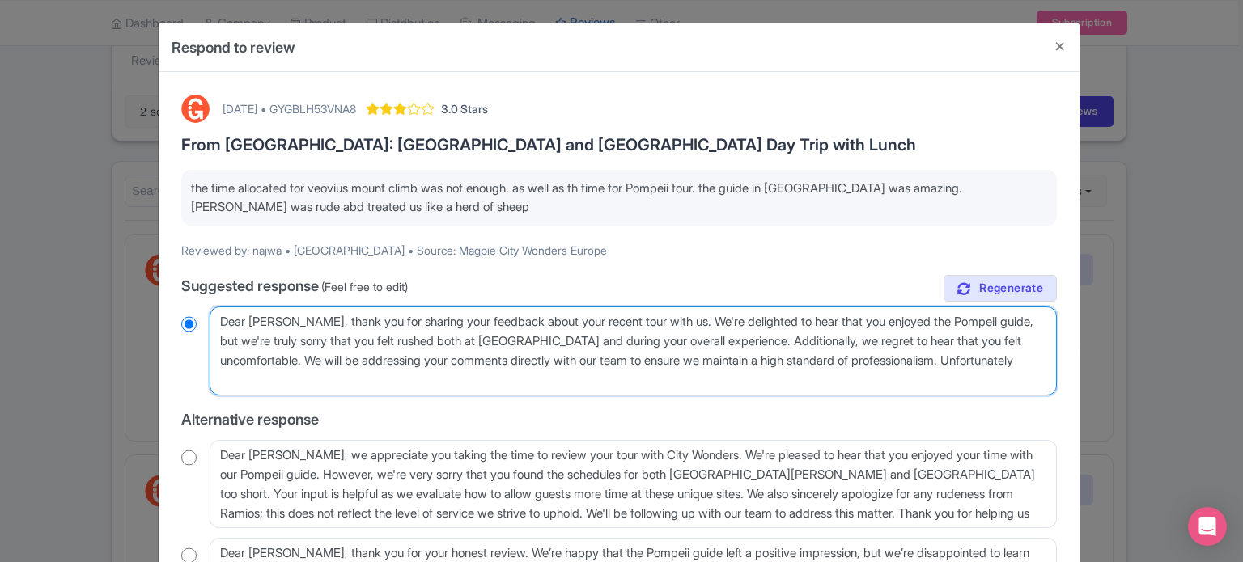
radio input "true"
type textarea "Dear Najwa, thank you for sharing your feedback about your recent tour with us.…"
radio input "true"
type textarea "Dear Najwa, thank you for sharing your feedback about your recent tour with us.…"
radio input "true"
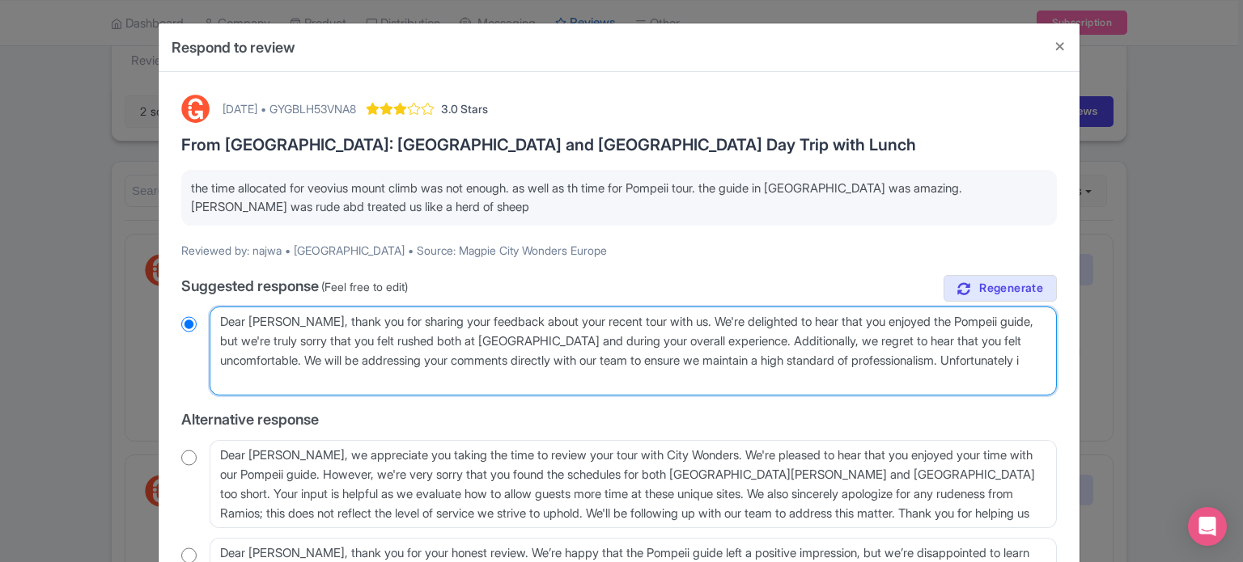
type textarea "Dear Najwa, thank you for sharing your feedback about your recent tour with us.…"
radio input "true"
type textarea "Dear Najwa, thank you for sharing your feedback about your recent tour with us.…"
radio input "true"
type textarea "Dear Najwa, thank you for sharing your feedback about your recent tour with us.…"
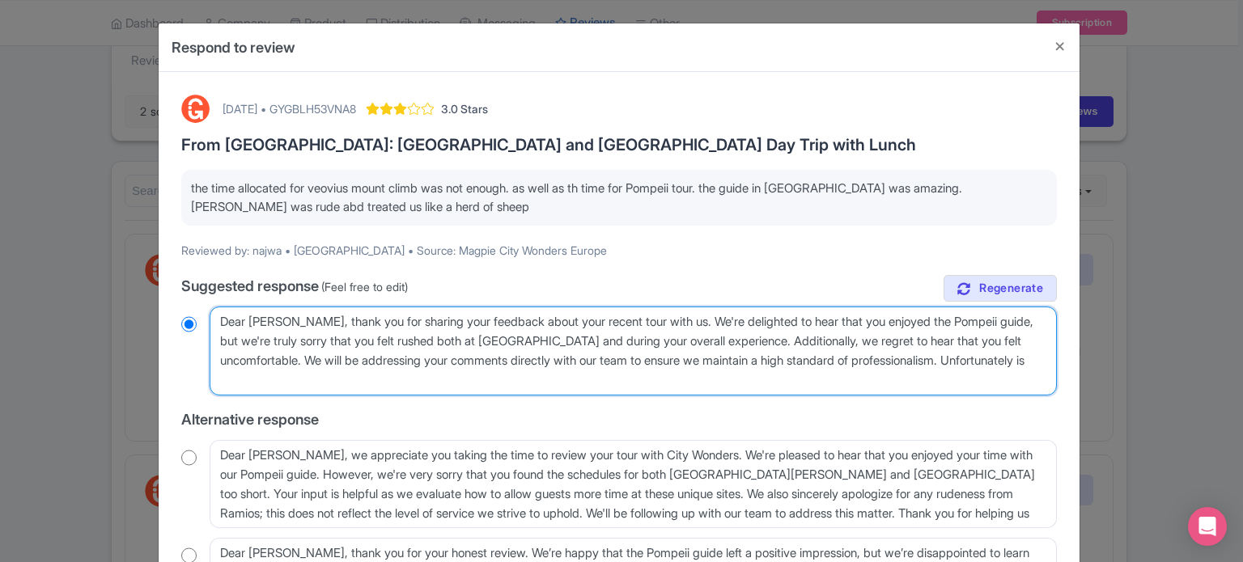
radio input "true"
type textarea "Dear Najwa, thank you for sharing your feedback about your recent tour with us.…"
radio input "true"
type textarea "Dear Najwa, thank you for sharing your feedback about your recent tour with us.…"
radio input "true"
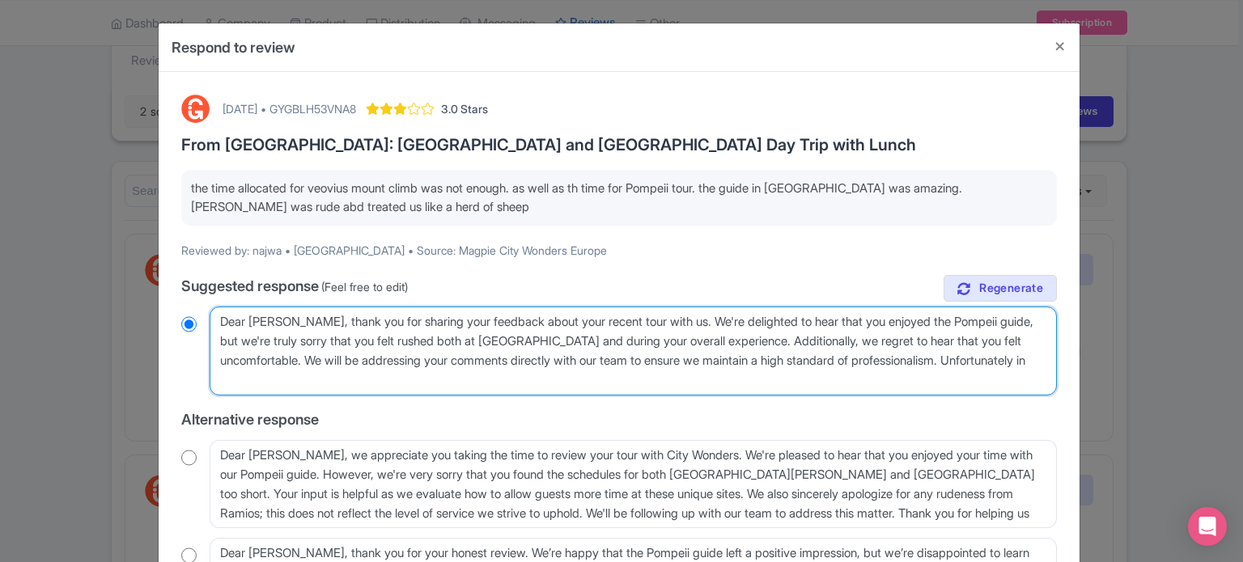
type textarea "Dear Najwa, thank you for sharing your feedback about your recent tour with us.…"
radio input "true"
type textarea "Dear Najwa, thank you for sharing your feedback about your recent tour with us.…"
radio input "true"
type textarea "Dear Najwa, thank you for sharing your feedback about your recent tour with us.…"
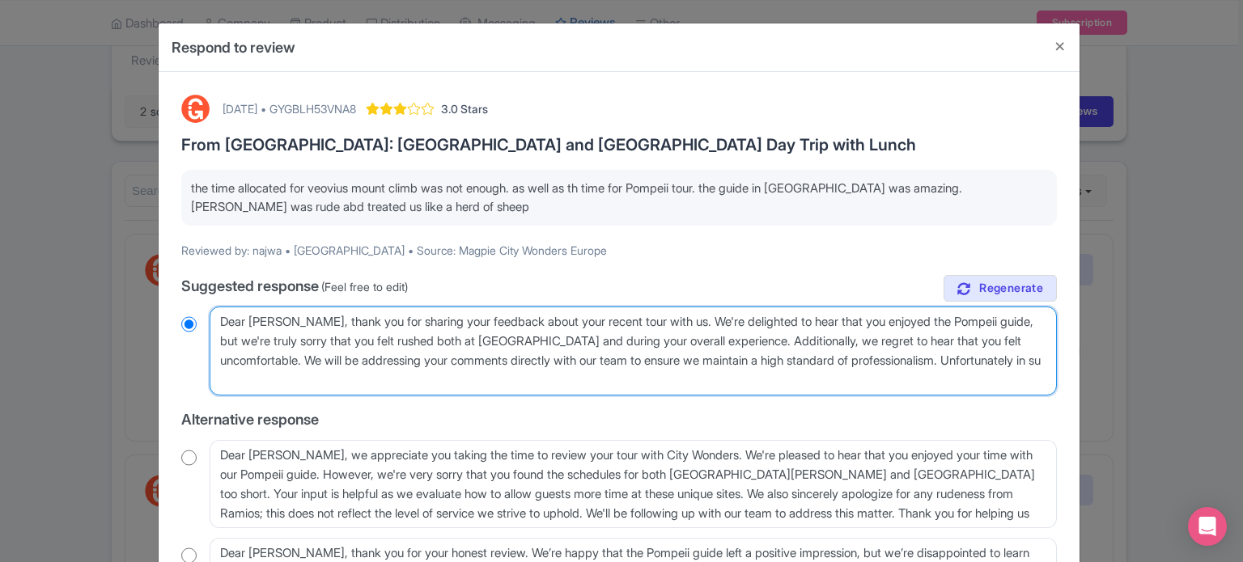
radio input "true"
type textarea "Dear Najwa, thank you for sharing your feedback about your recent tour with us.…"
radio input "true"
type textarea "Dear Najwa, thank you for sharing your feedback about your recent tour with us.…"
radio input "true"
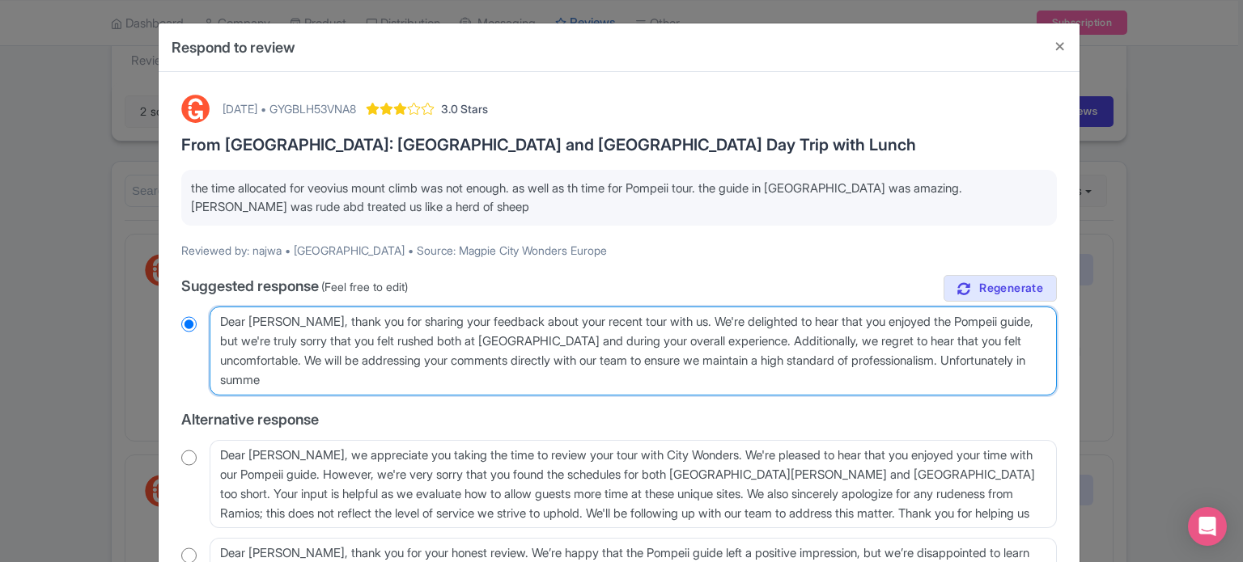
type textarea "Dear Najwa, thank you for sharing your feedback about your recent tour with us.…"
radio input "true"
type textarea "Dear Najwa, thank you for sharing your feedback about your recent tour with us.…"
radio input "true"
type textarea "Dear Najwa, thank you for sharing your feedback about your recent tour with us.…"
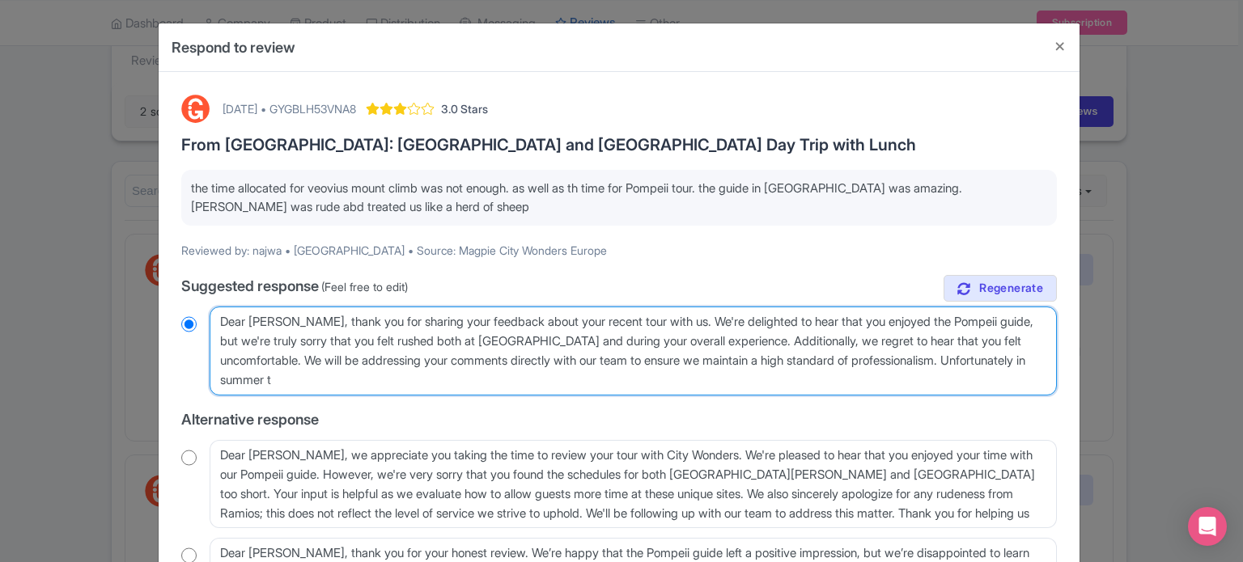
radio input "true"
type textarea "Dear Najwa, thank you for sharing your feedback about your recent tour with us.…"
radio input "true"
type textarea "Dear Najwa, thank you for sharing your feedback about your recent tour with us.…"
radio input "true"
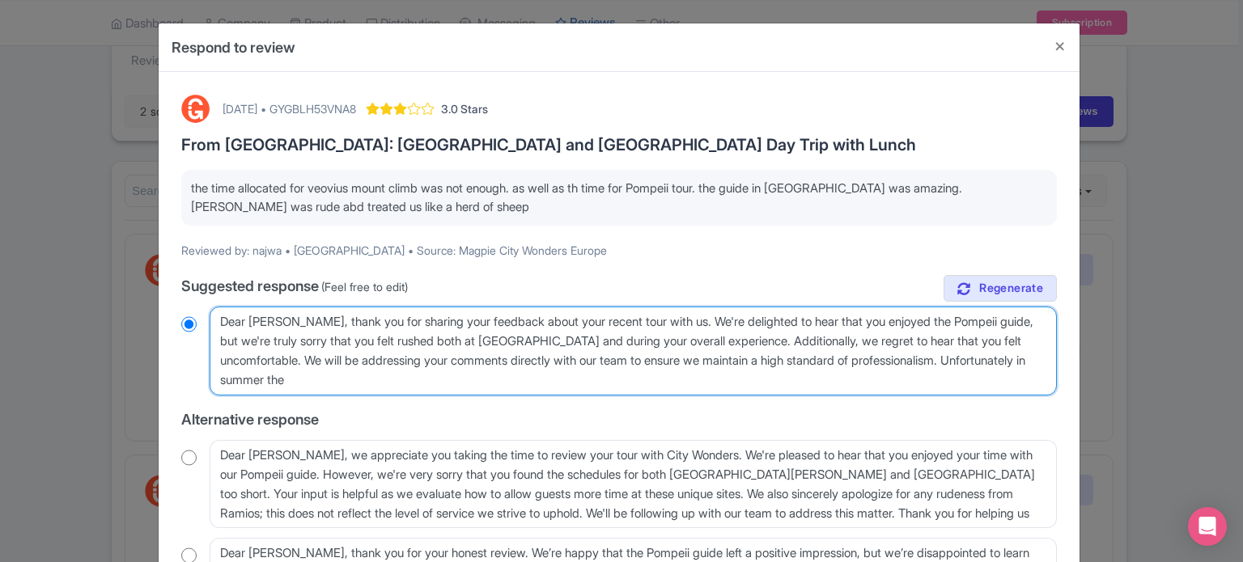
type textarea "Dear Najwa, thank you for sharing your feedback about your recent tour with us.…"
radio input "true"
type textarea "Dear Najwa, thank you for sharing your feedback about your recent tour with us.…"
radio input "true"
type textarea "Dear Najwa, thank you for sharing your feedback about your recent tour with us.…"
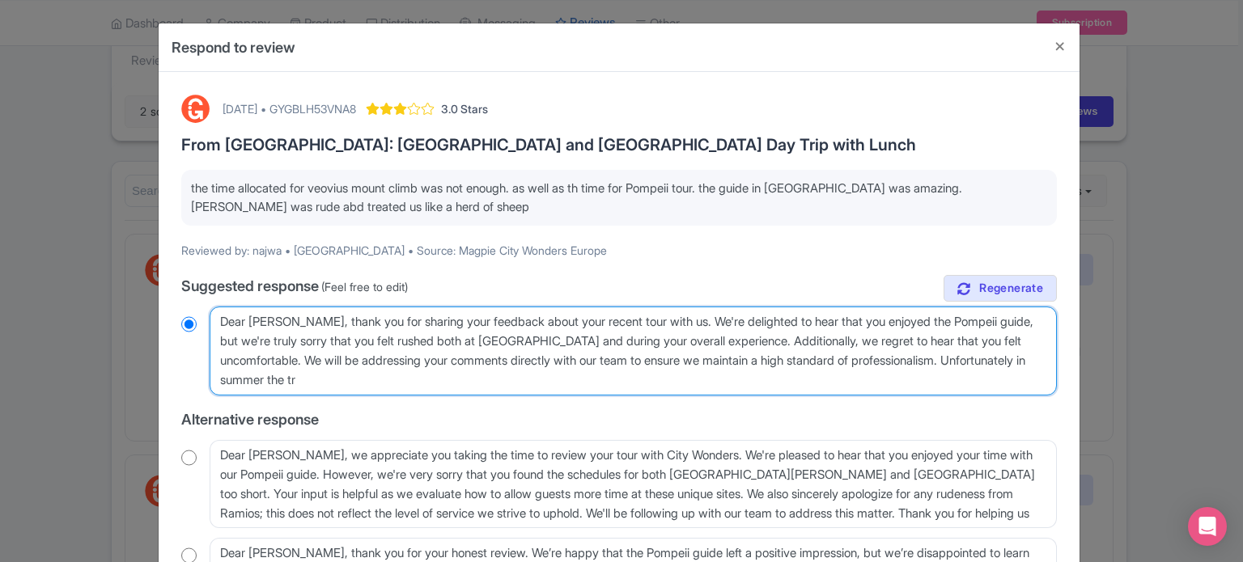
radio input "true"
type textarea "Dear Najwa, thank you for sharing your feedback about your recent tour with us.…"
radio input "true"
type textarea "Dear Najwa, thank you for sharing your feedback about your recent tour with us.…"
radio input "true"
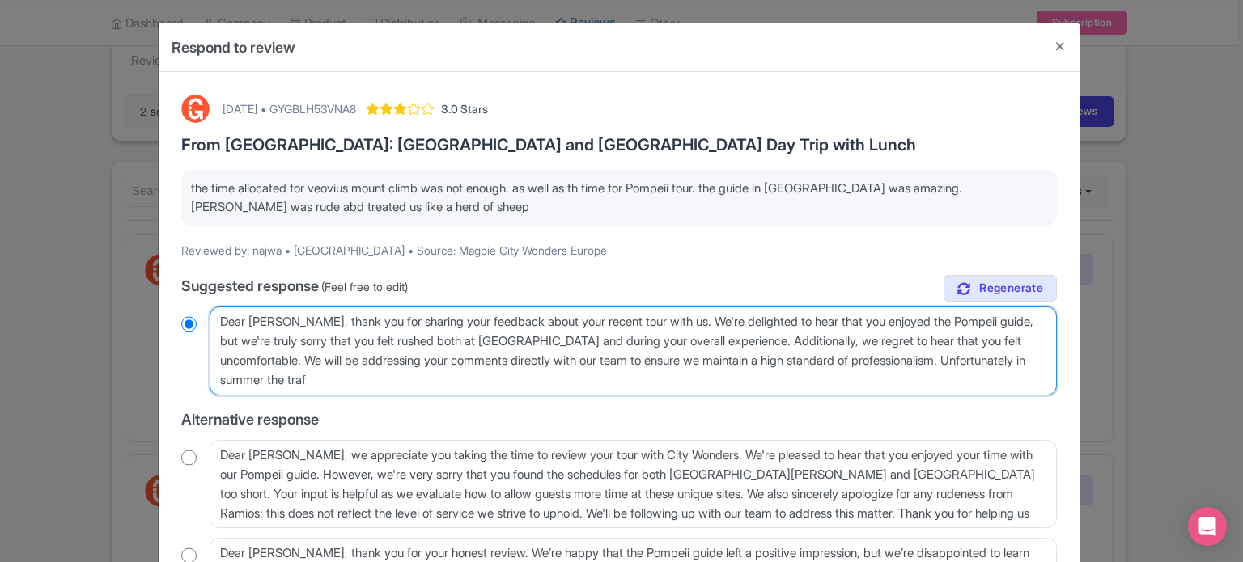
type textarea "Dear Najwa, thank you for sharing your feedback about your recent tour with us.…"
radio input "true"
type textarea "Dear Najwa, thank you for sharing your feedback about your recent tour with us.…"
radio input "true"
type textarea "Dear Najwa, thank you for sharing your feedback about your recent tour with us.…"
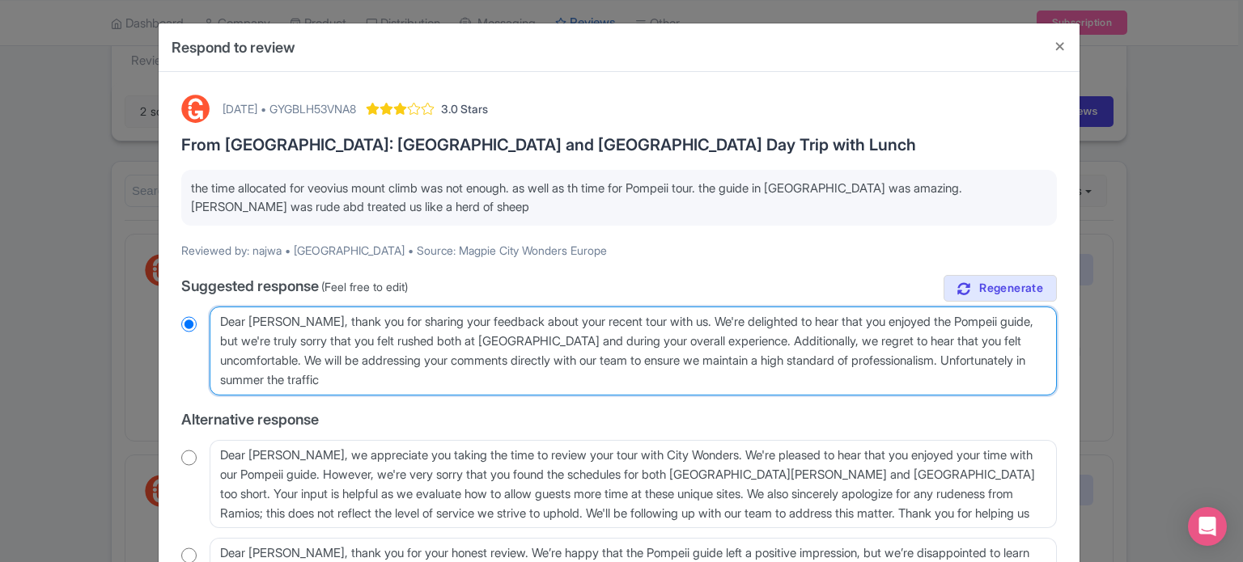
radio input "true"
type textarea "Dear Najwa, thank you for sharing your feedback about your recent tour with us.…"
radio input "true"
type textarea "Dear Najwa, thank you for sharing your feedback about your recent tour with us.…"
radio input "true"
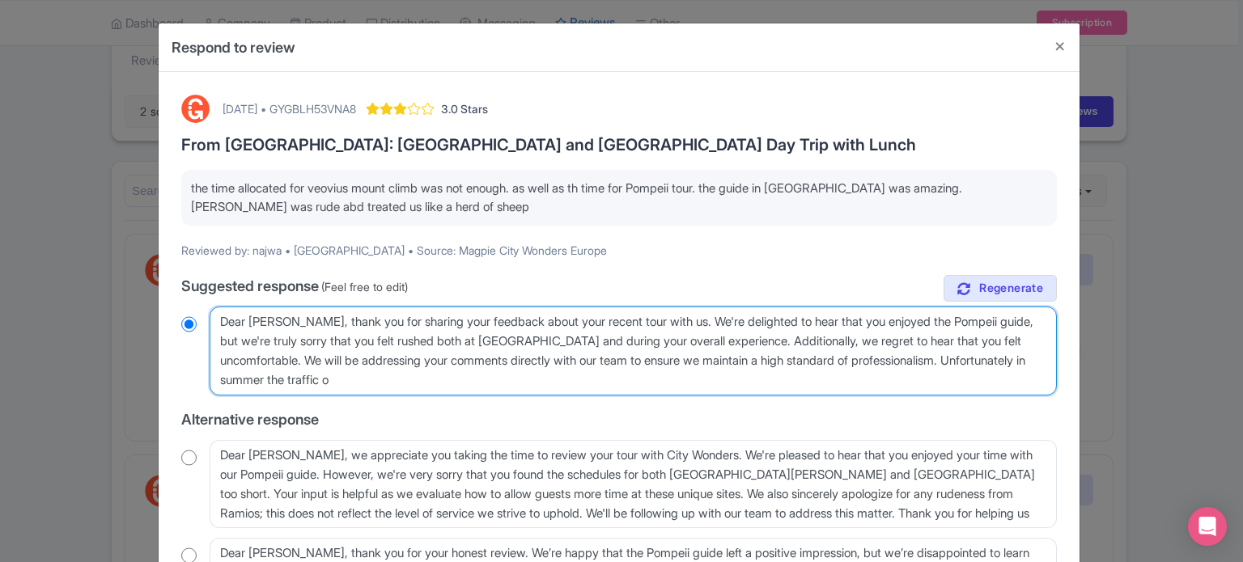
type textarea "Dear Najwa, thank you for sharing your feedback about your recent tour with us.…"
radio input "true"
type textarea "Dear Najwa, thank you for sharing your feedback about your recent tour with us.…"
radio input "true"
type textarea "Dear Najwa, thank you for sharing your feedback about your recent tour with us.…"
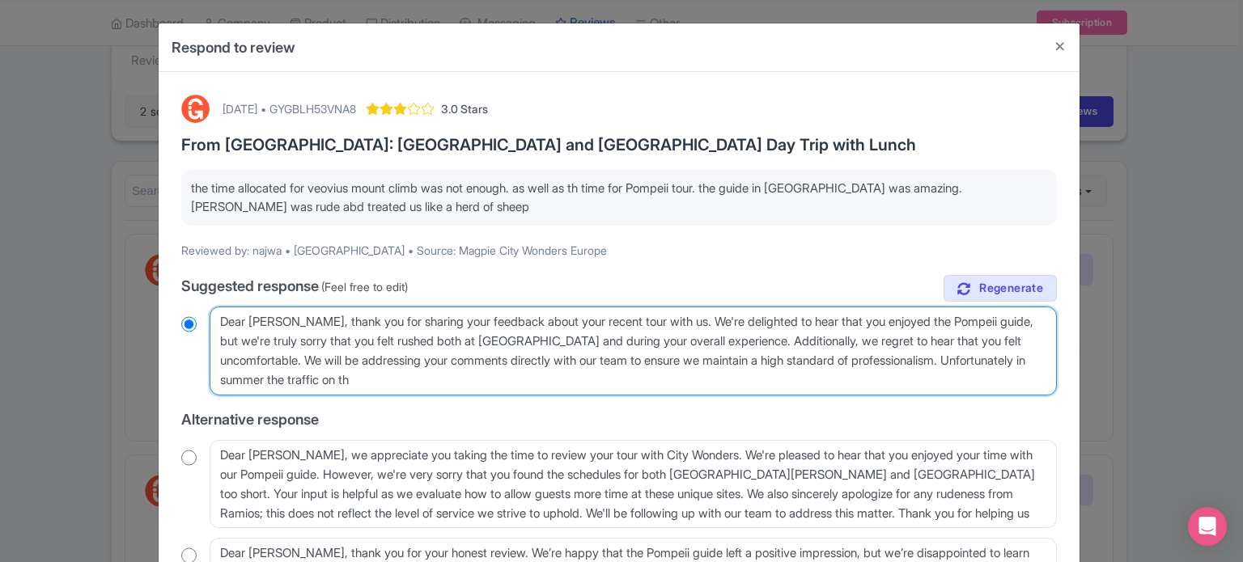
radio input "true"
type textarea "Dear Najwa, thank you for sharing your feedback about your recent tour with us.…"
radio input "true"
type textarea "Dear Najwa, thank you for sharing your feedback about your recent tour with us.…"
radio input "true"
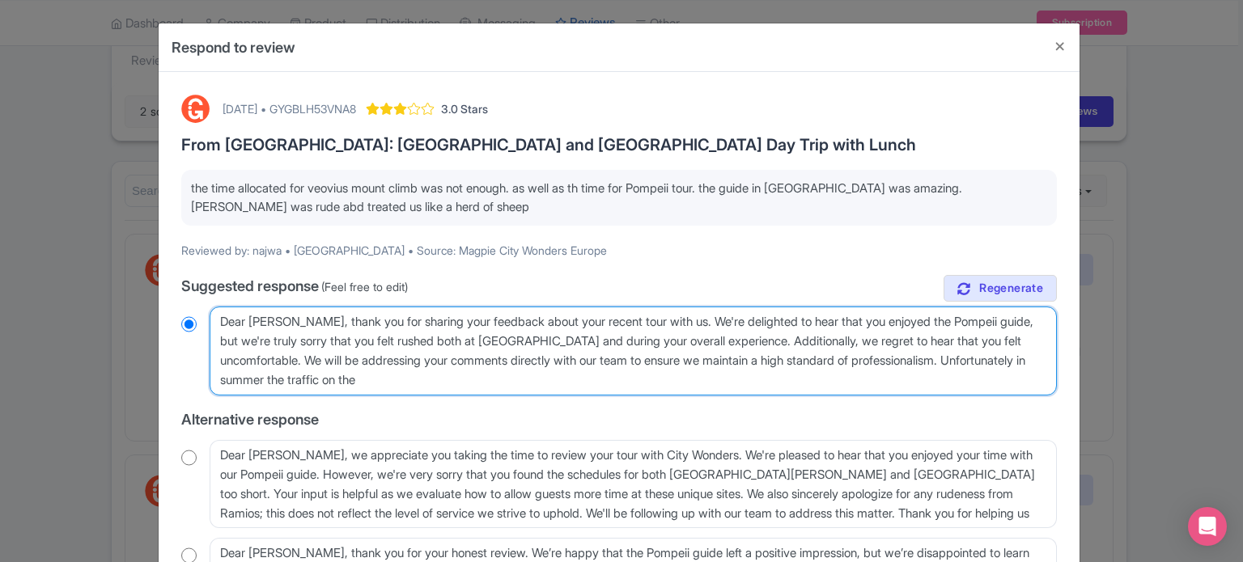
type textarea "Dear Najwa, thank you for sharing your feedback about your recent tour with us.…"
radio input "true"
type textarea "Dear Najwa, thank you for sharing your feedback about your recent tour with us.…"
radio input "true"
type textarea "Dear Najwa, thank you for sharing your feedback about your recent tour with us.…"
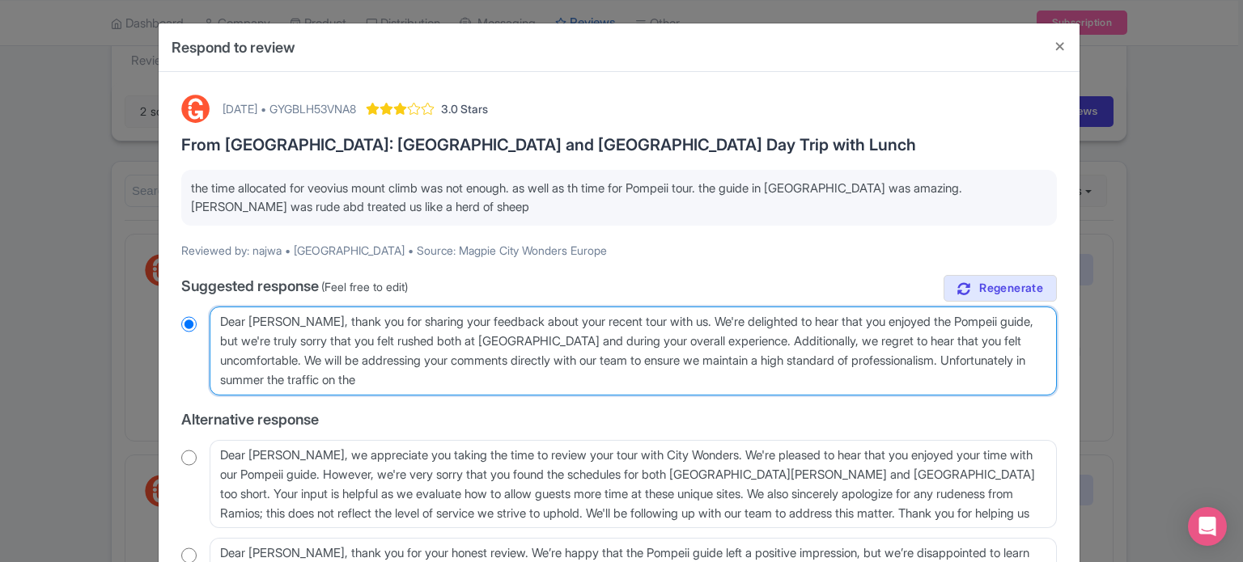
radio input "true"
type textarea "Dear Najwa, thank you for sharing your feedback about your recent tour with us.…"
radio input "true"
type textarea "Dear Najwa, thank you for sharing your feedback about your recent tour with us.…"
radio input "true"
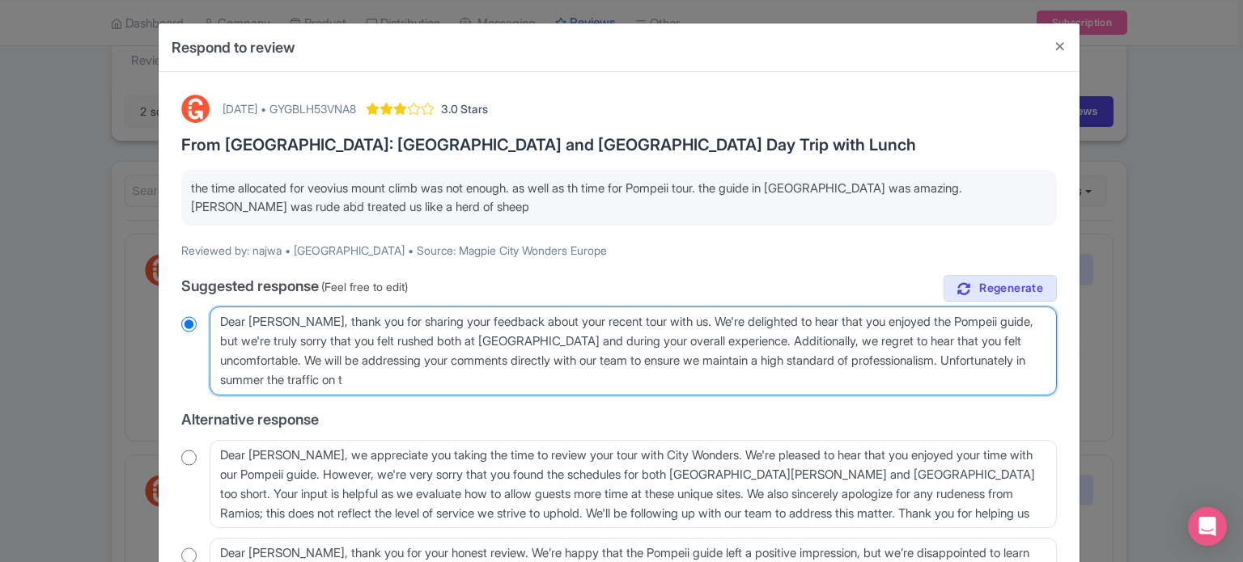
type textarea "Dear Najwa, thank you for sharing your feedback about your recent tour with us.…"
radio input "true"
type textarea "Dear Najwa, thank you for sharing your feedback about your recent tour with us.…"
radio input "true"
type textarea "Dear Najwa, thank you for sharing your feedback about your recent tour with us.…"
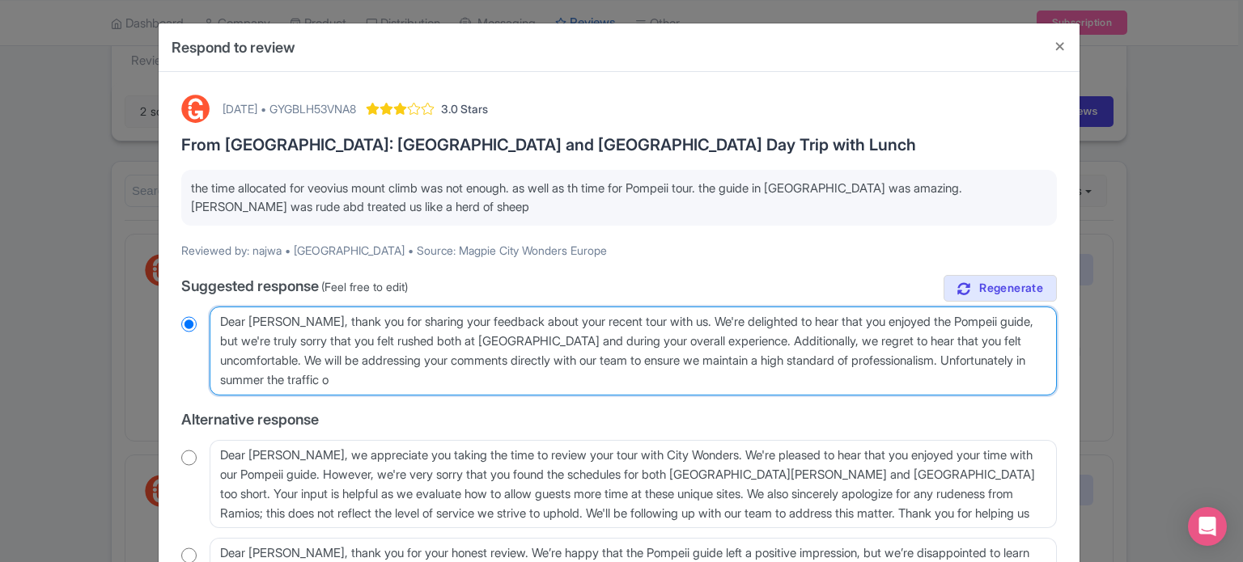
radio input "true"
type textarea "Dear Najwa, thank you for sharing your feedback about your recent tour with us.…"
radio input "true"
type textarea "Dear Najwa, thank you for sharing your feedback about your recent tour with us.…"
radio input "true"
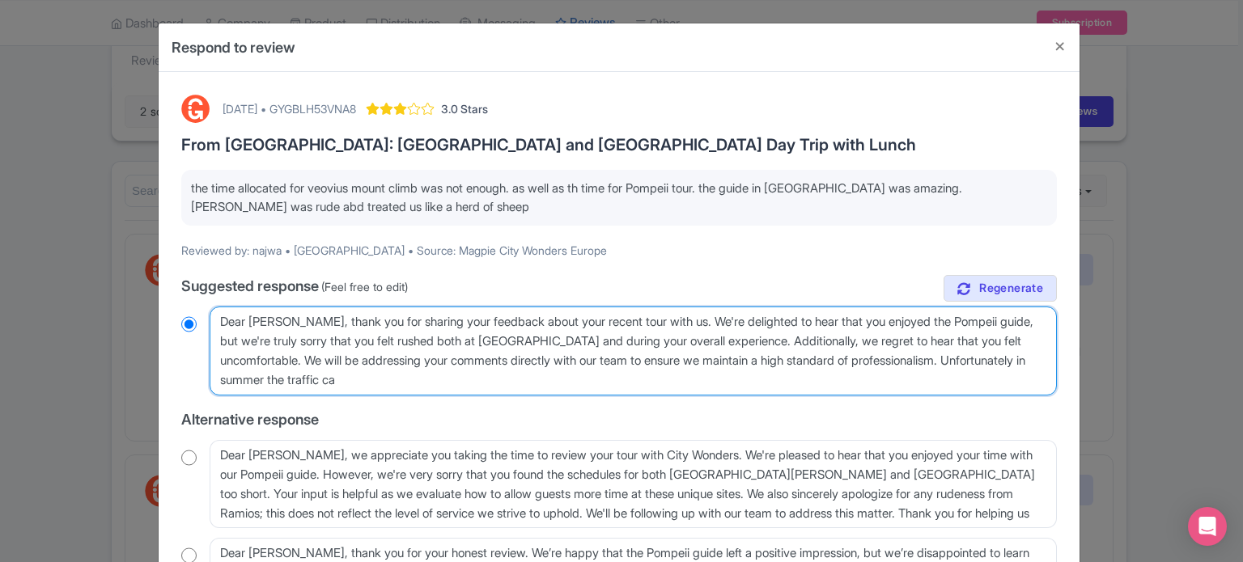
type textarea "Dear Najwa, thank you for sharing your feedback about your recent tour with us.…"
radio input "true"
type textarea "Dear Najwa, thank you for sharing your feedback about your recent tour with us.…"
radio input "true"
type textarea "Dear Najwa, thank you for sharing your feedback about your recent tour with us.…"
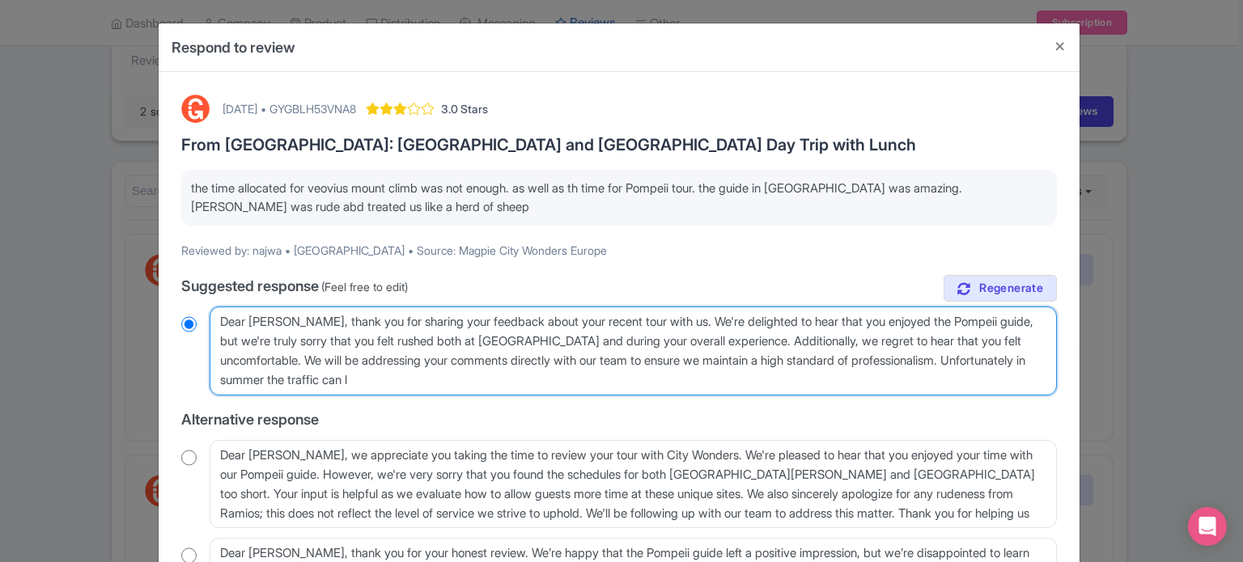
radio input "true"
type textarea "Dear Najwa, thank you for sharing your feedback about your recent tour with us.…"
radio input "true"
type textarea "Dear Najwa, thank you for sharing your feedback about your recent tour with us.…"
radio input "true"
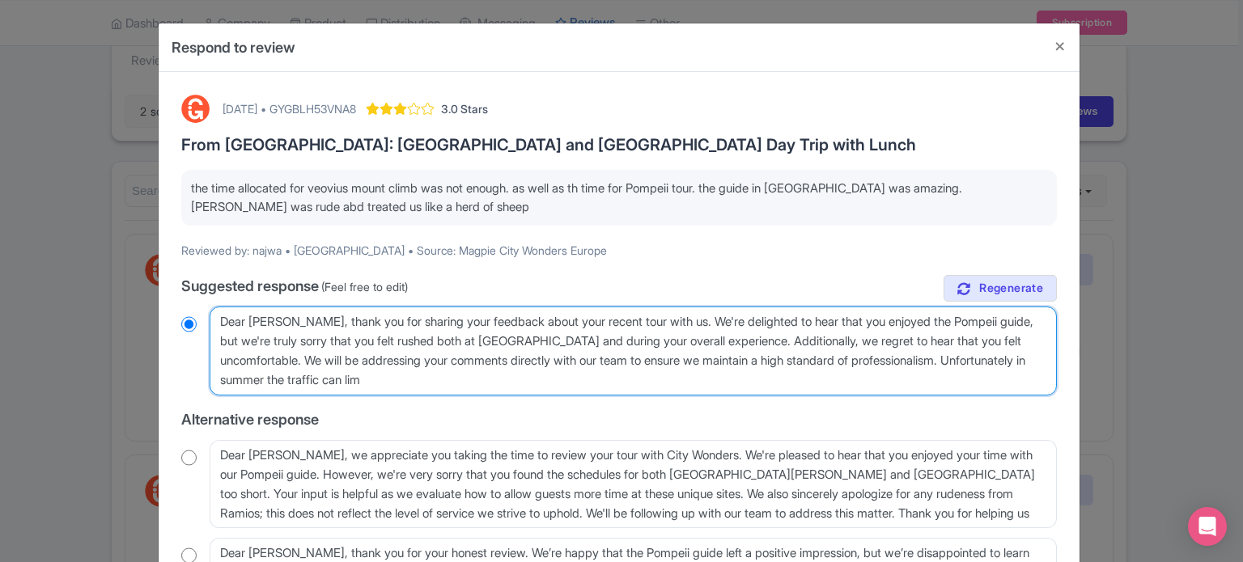
type textarea "Dear Najwa, thank you for sharing your feedback about your recent tour with us.…"
radio input "true"
type textarea "Dear Najwa, thank you for sharing your feedback about your recent tour with us.…"
radio input "true"
type textarea "Dear Najwa, thank you for sharing your feedback about your recent tour with us.…"
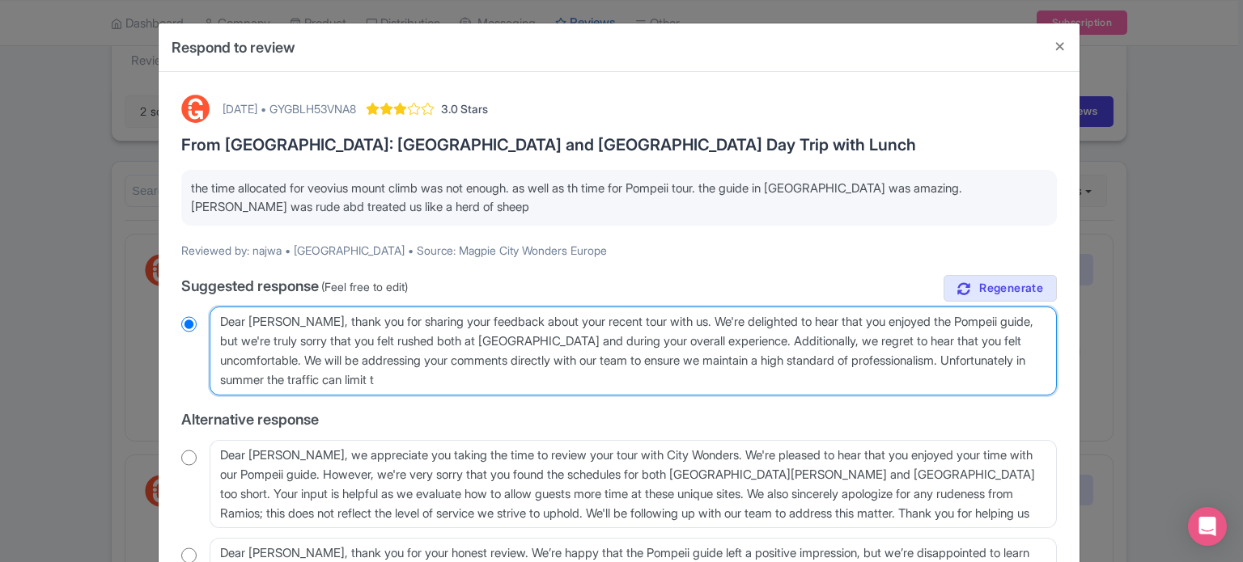
radio input "true"
type textarea "Dear Najwa, thank you for sharing your feedback about your recent tour with us.…"
radio input "true"
type textarea "Dear Najwa, thank you for sharing your feedback about your recent tour with us.…"
radio input "true"
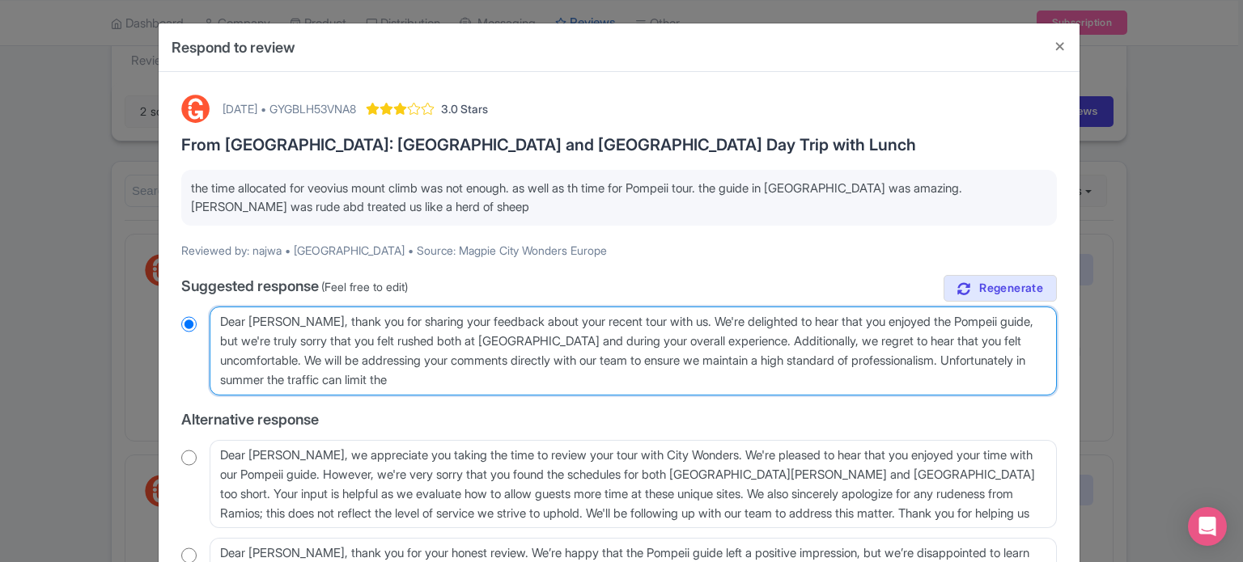
type textarea "Dear Najwa, thank you for sharing your feedback about your recent tour with us.…"
radio input "true"
type textarea "Dear Najwa, thank you for sharing your feedback about your recent tour with us.…"
radio input "true"
type textarea "Dear Najwa, thank you for sharing your feedback about your recent tour with us.…"
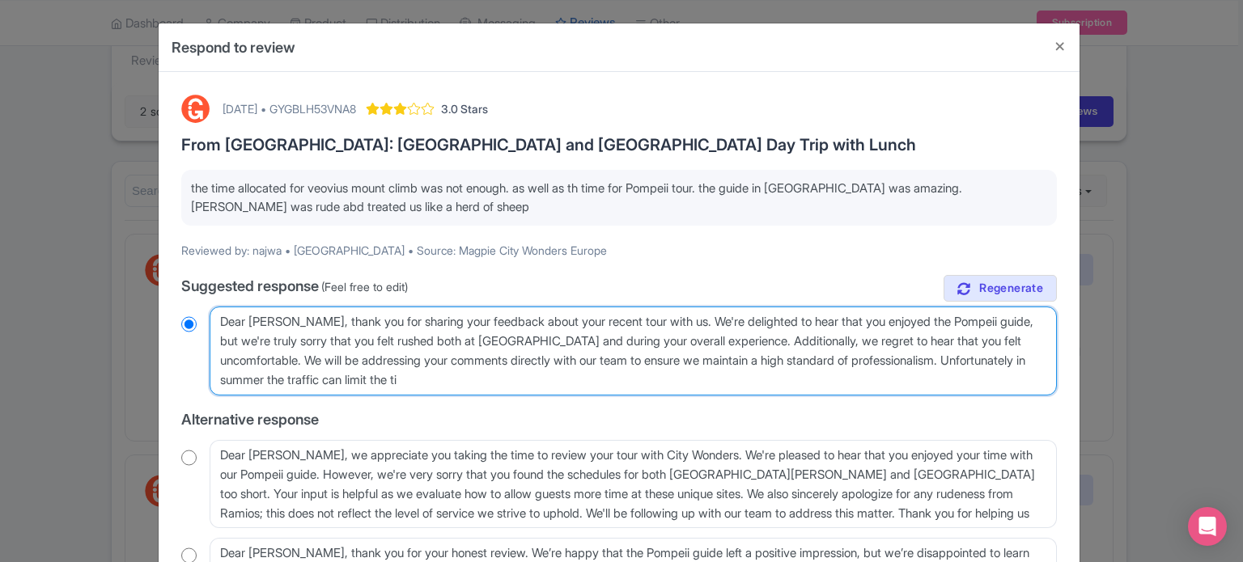
radio input "true"
type textarea "Dear Najwa, thank you for sharing your feedback about your recent tour with us.…"
radio input "true"
type textarea "Dear Najwa, thank you for sharing your feedback about your recent tour with us.…"
radio input "true"
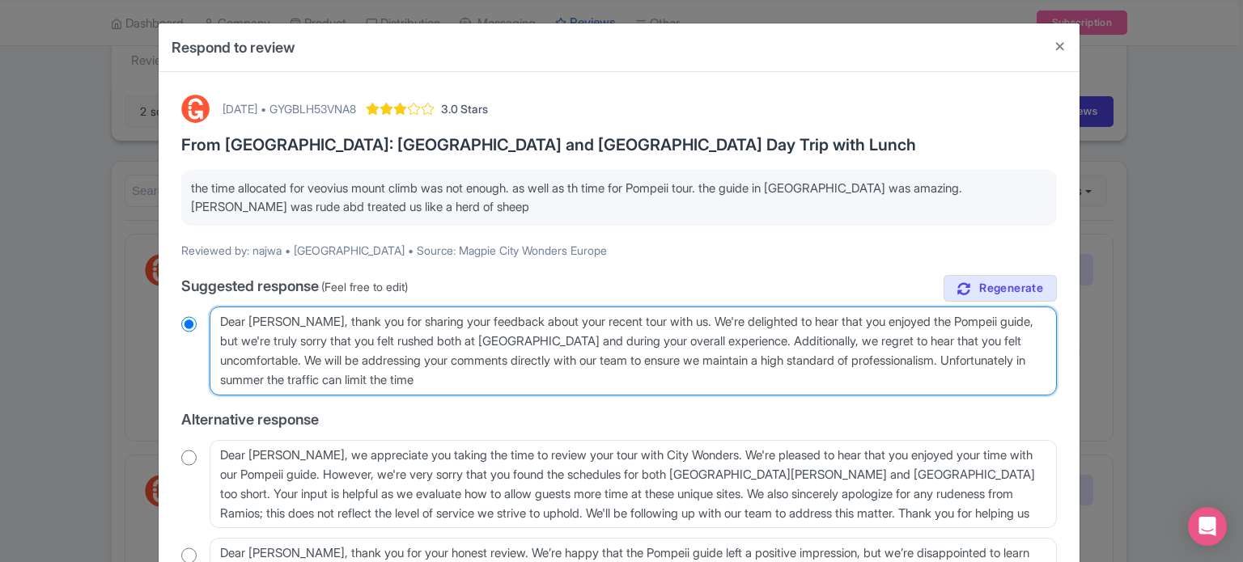
type textarea "Dear Najwa, thank you for sharing your feedback about your recent tour with us.…"
radio input "true"
type textarea "Dear Najwa, thank you for sharing your feedback about your recent tour with us.…"
radio input "true"
type textarea "Dear Najwa, thank you for sharing your feedback about your recent tour with us.…"
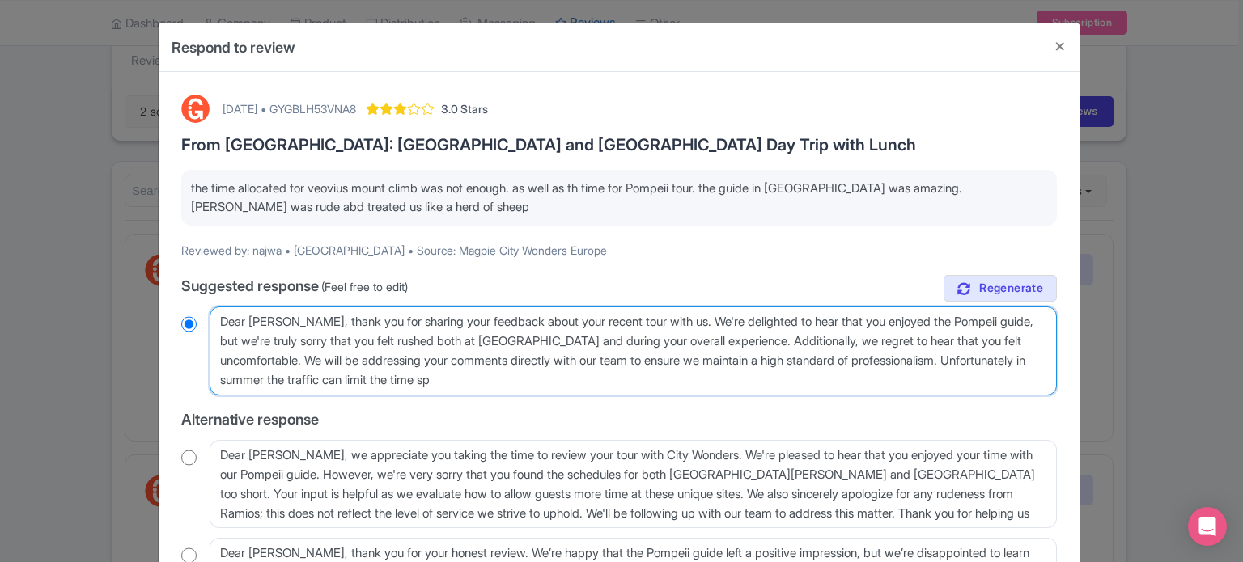
radio input "true"
type textarea "Dear Najwa, thank you for sharing your feedback about your recent tour with us.…"
radio input "true"
type textarea "Dear Najwa, thank you for sharing your feedback about your recent tour with us.…"
radio input "true"
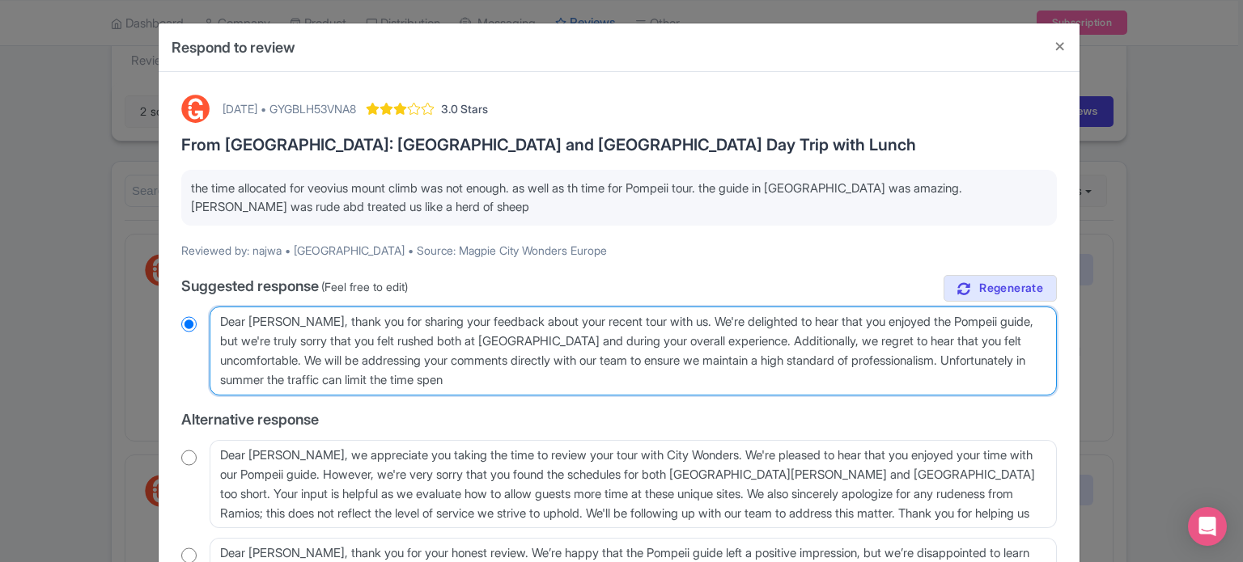
type textarea "Dear Najwa, thank you for sharing your feedback about your recent tour with us.…"
radio input "true"
type textarea "Dear Najwa, thank you for sharing your feedback about your recent tour with us.…"
radio input "true"
type textarea "Dear Najwa, thank you for sharing your feedback about your recent tour with us.…"
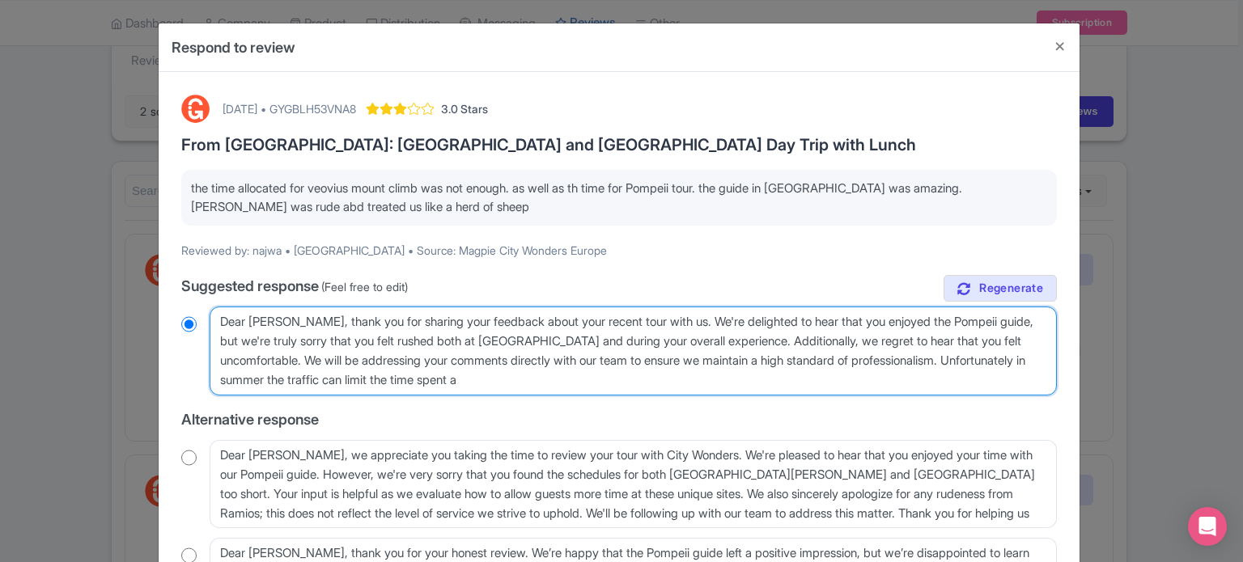
radio input "true"
type textarea "Dear Najwa, thank you for sharing your feedback about your recent tour with us.…"
radio input "true"
type textarea "Dear Najwa, thank you for sharing your feedback about your recent tour with us.…"
radio input "true"
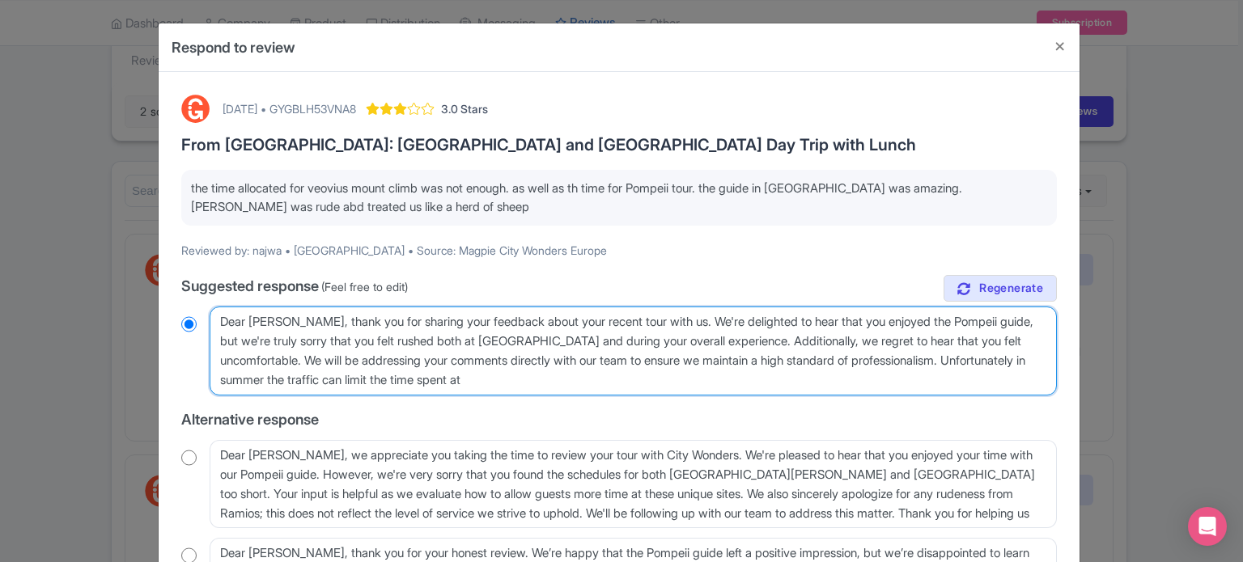
type textarea "Dear Najwa, thank you for sharing your feedback about your recent tour with us.…"
radio input "true"
type textarea "Dear Najwa, thank you for sharing your feedback about your recent tour with us.…"
radio input "true"
type textarea "Dear Najwa, thank you for sharing your feedback about your recent tour with us.…"
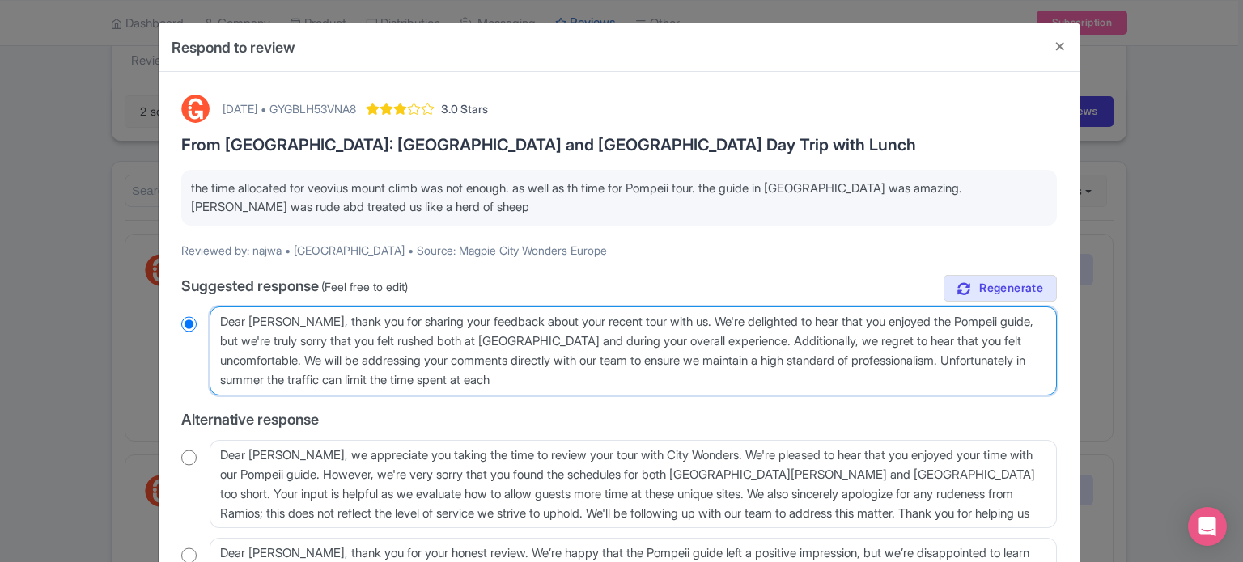
radio input "true"
type textarea "Dear Najwa, thank you for sharing your feedback about your recent tour with us.…"
radio input "true"
type textarea "Dear Najwa, thank you for sharing your feedback about your recent tour with us.…"
radio input "true"
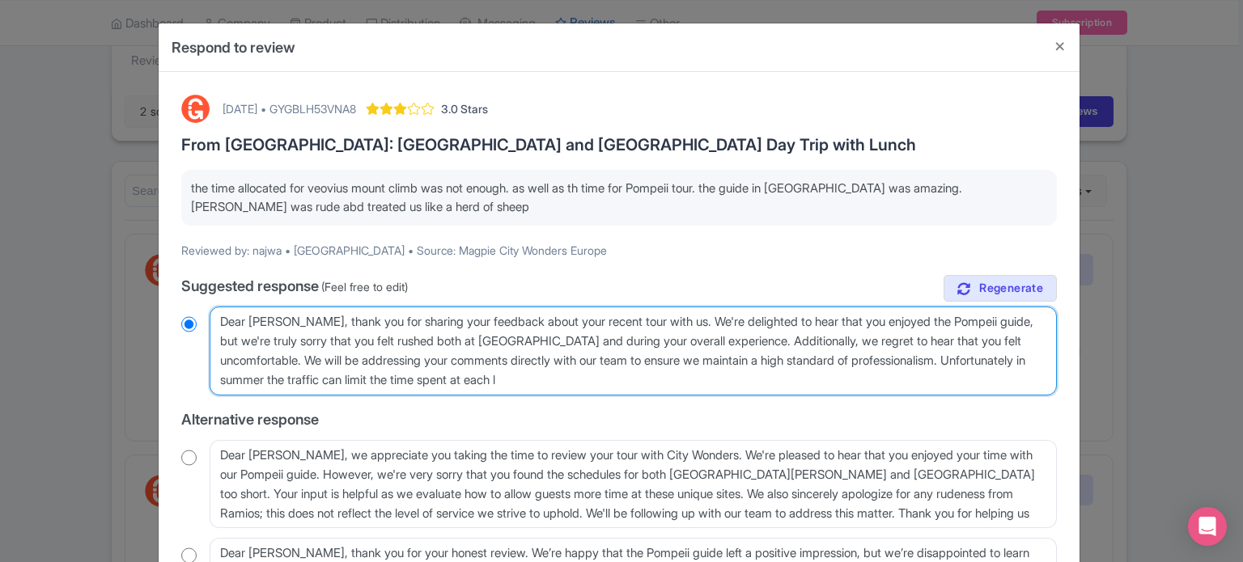
type textarea "Dear Najwa, thank you for sharing your feedback about your recent tour with us.…"
radio input "true"
type textarea "Dear Najwa, thank you for sharing your feedback about your recent tour with us.…"
radio input "true"
type textarea "Dear Najwa, thank you for sharing your feedback about your recent tour with us.…"
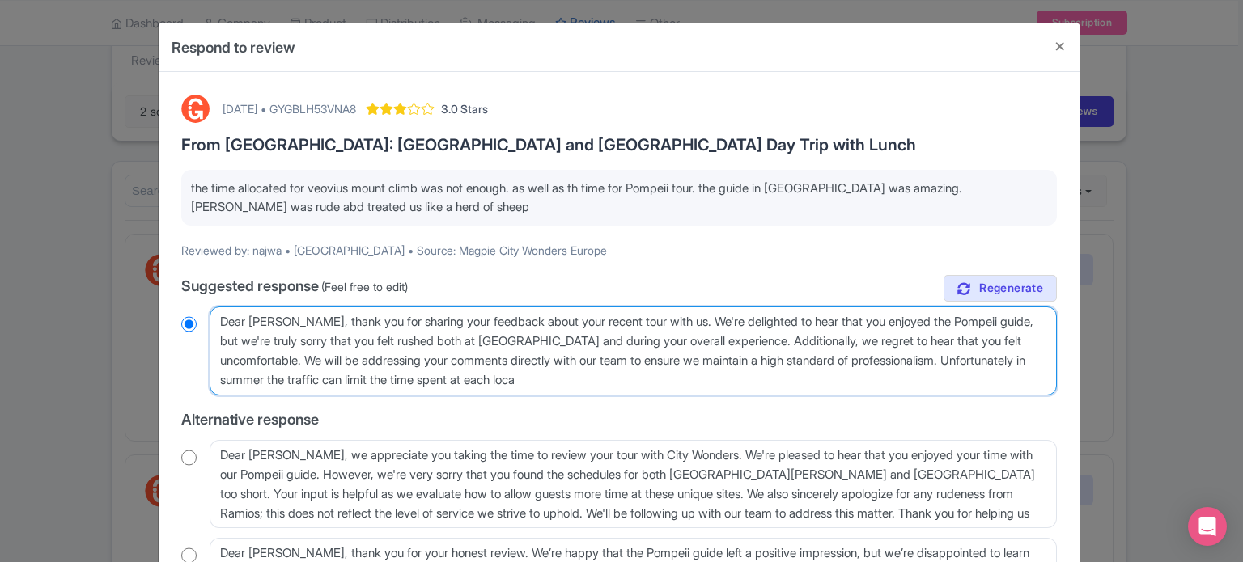
radio input "true"
type textarea "Dear Najwa, thank you for sharing your feedback about your recent tour with us.…"
radio input "true"
type textarea "Dear Najwa, thank you for sharing your feedback about your recent tour with us.…"
radio input "true"
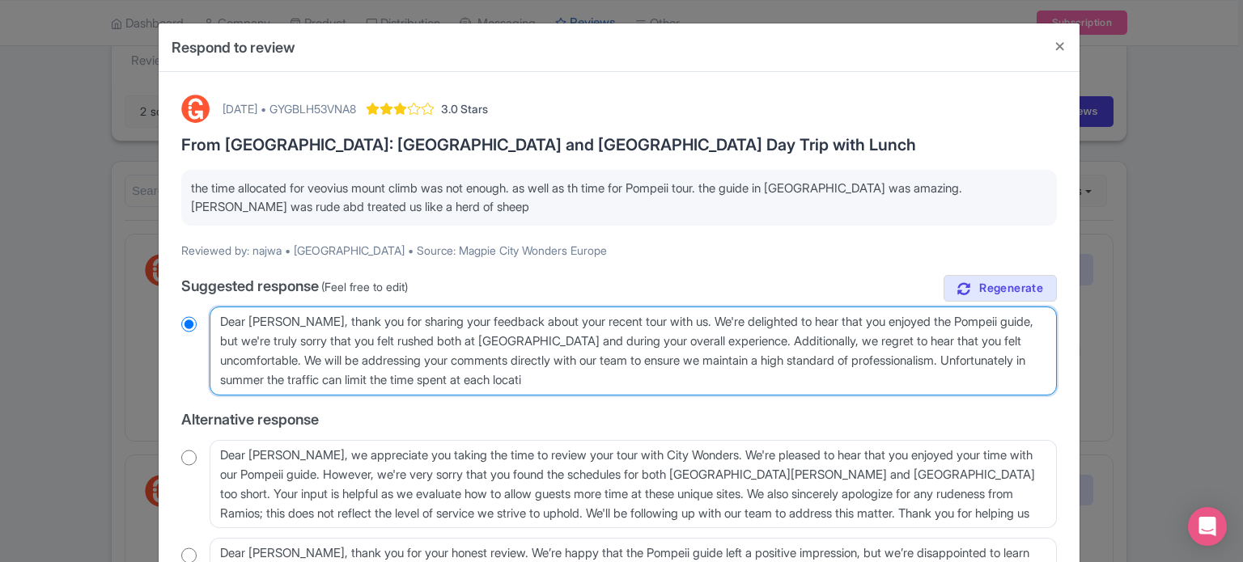
type textarea "Dear Najwa, thank you for sharing your feedback about your recent tour with us.…"
radio input "true"
type textarea "Dear Najwa, thank you for sharing your feedback about your recent tour with us.…"
radio input "true"
type textarea "Dear Najwa, thank you for sharing your feedback about your recent tour with us.…"
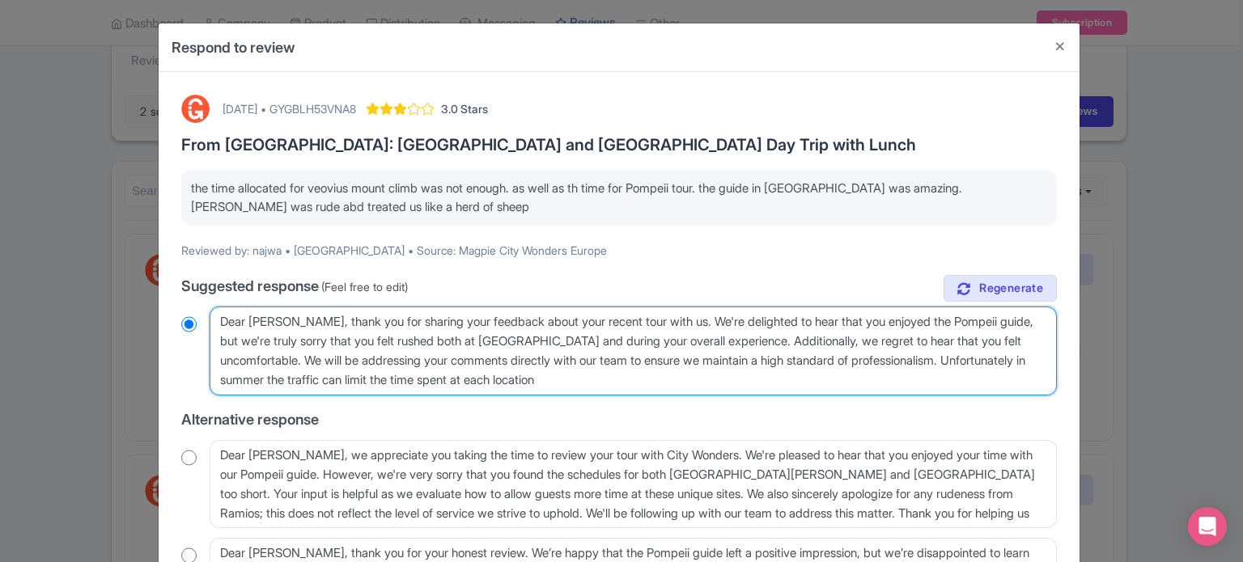
radio input "true"
type textarea "Dear Najwa, thank you for sharing your feedback about your recent tour with us.…"
radio input "true"
type textarea "Dear Najwa, thank you for sharing your feedback about your recent tour with us.…"
radio input "true"
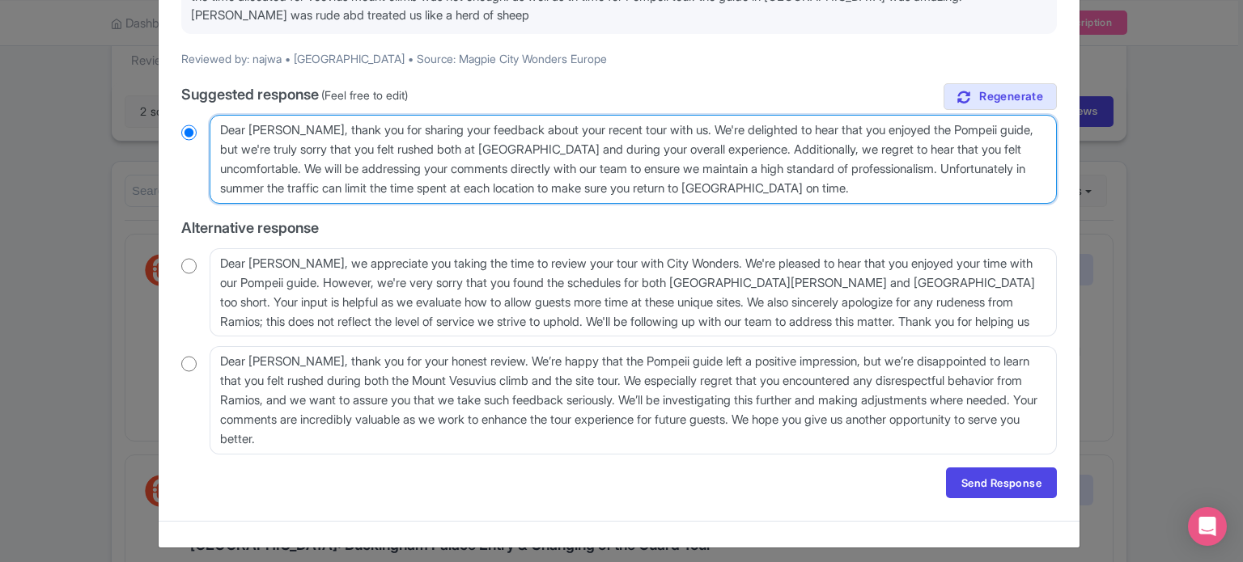
scroll to position [199, 0]
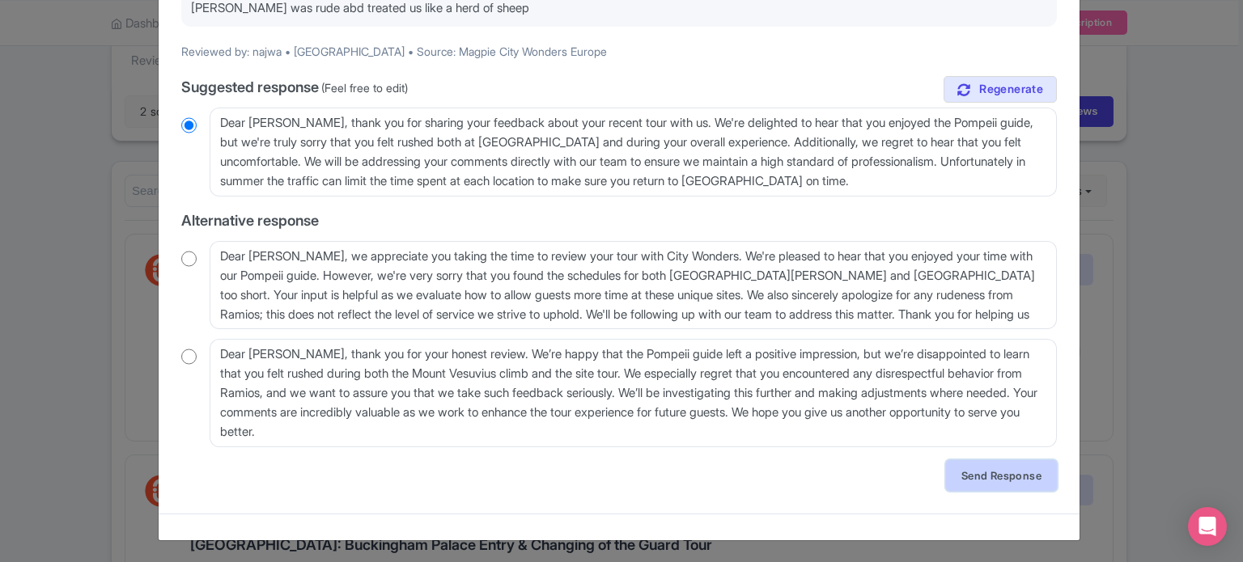
click at [1016, 476] on link "Send Response" at bounding box center [1001, 475] width 111 height 31
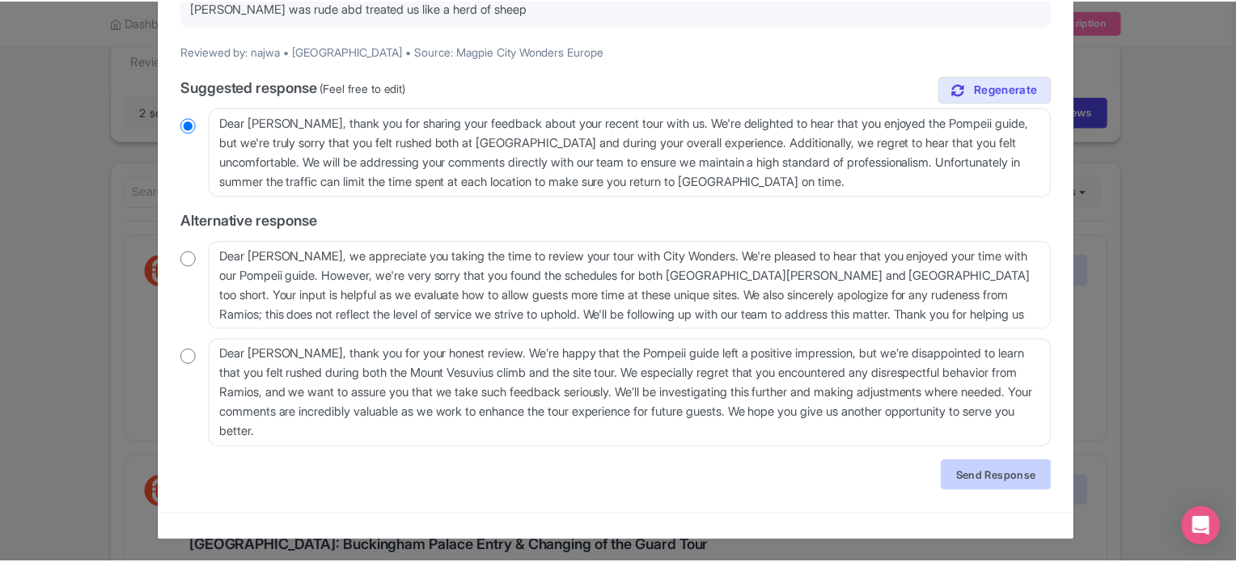
scroll to position [0, 0]
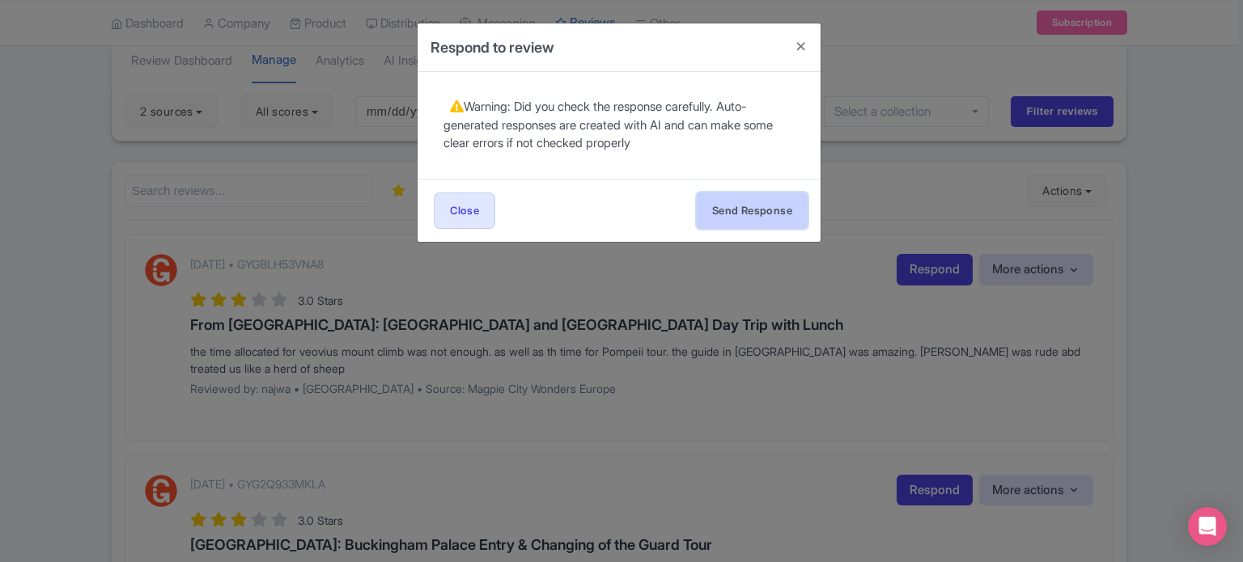
click at [753, 210] on button "Send Response" at bounding box center [752, 211] width 111 height 36
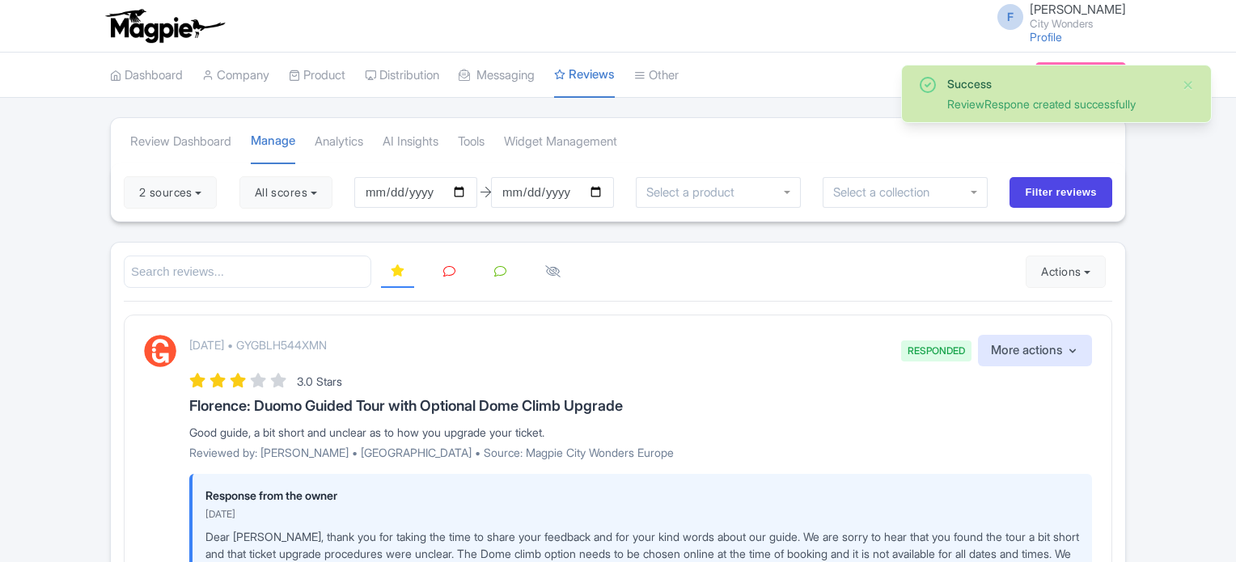
click at [447, 280] on link at bounding box center [450, 272] width 32 height 32
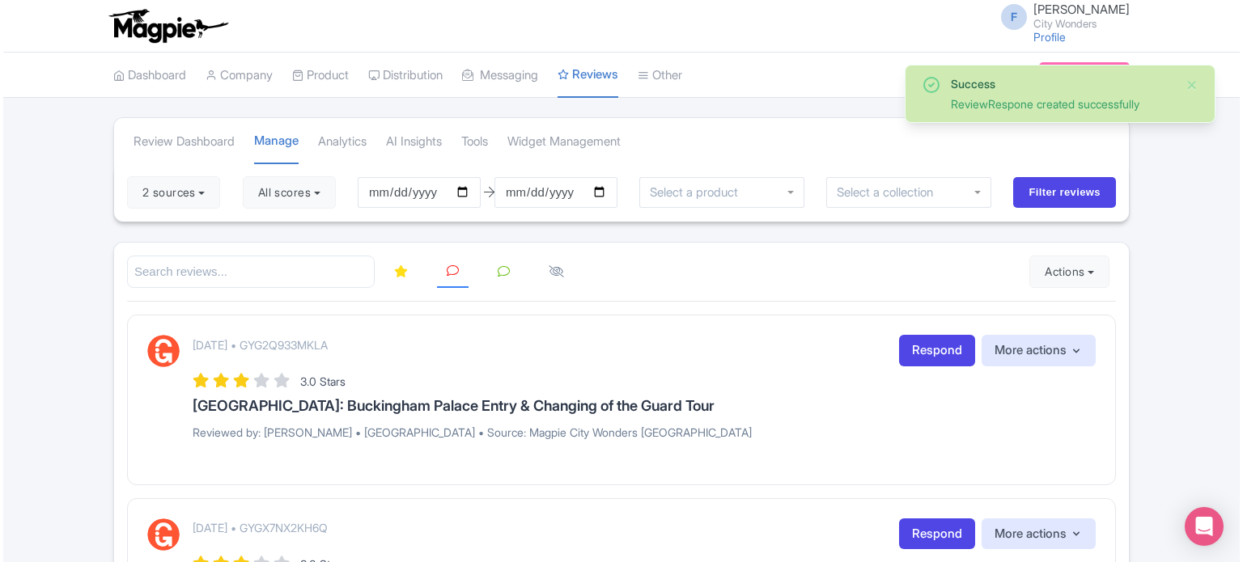
scroll to position [81, 0]
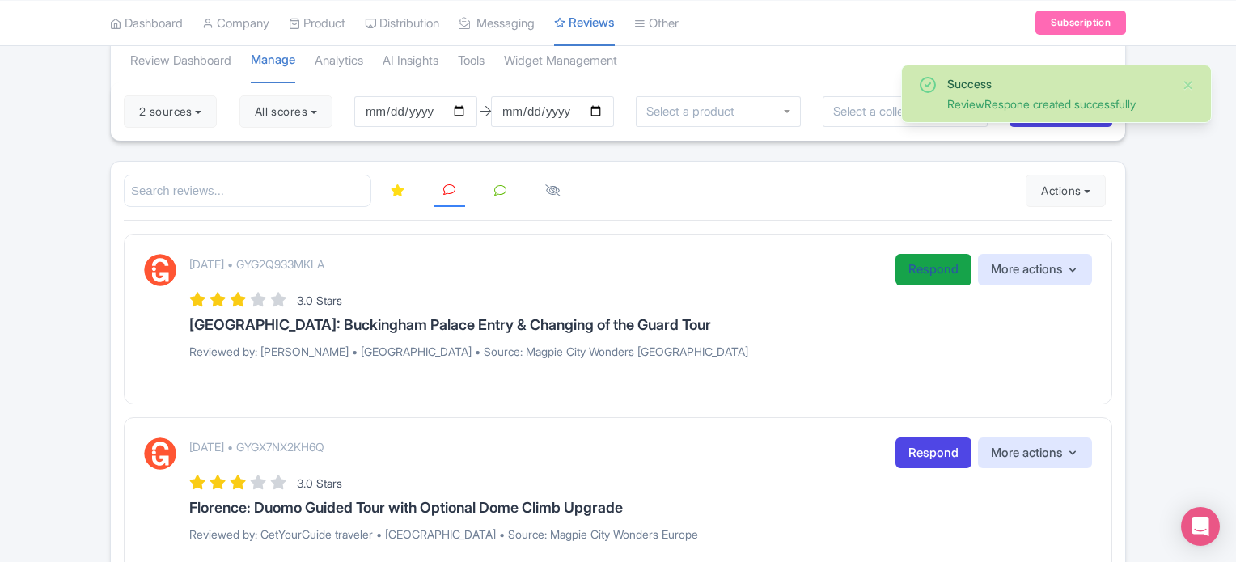
click at [909, 272] on link "Respond" at bounding box center [934, 270] width 76 height 32
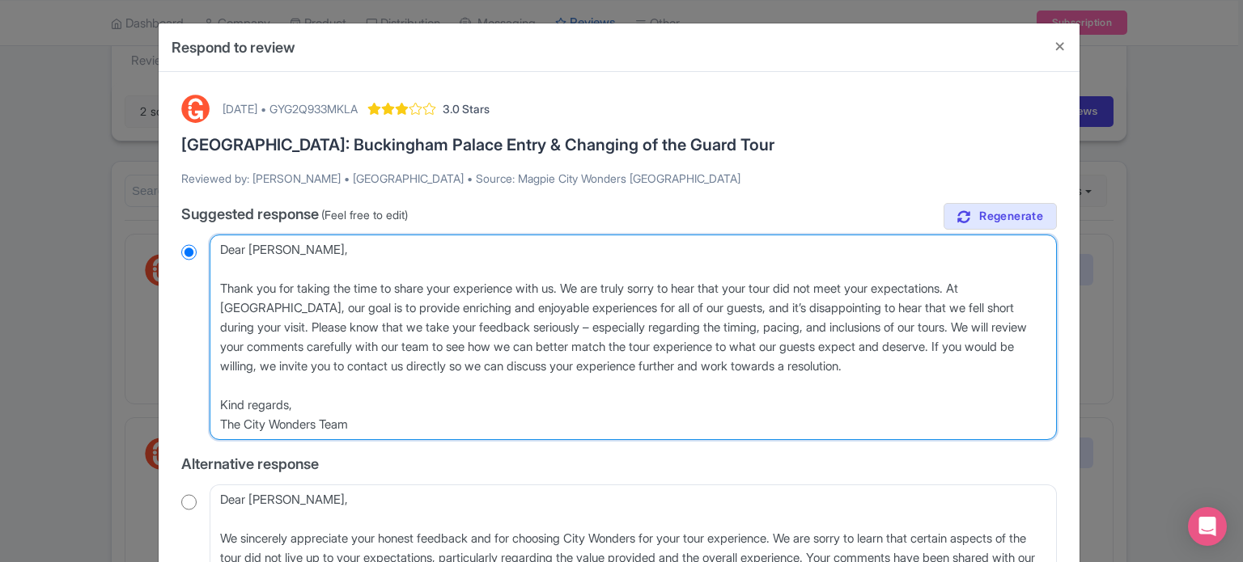
click at [724, 311] on textarea "Dear [PERSON_NAME], Thank you for taking the time to share your experience with…" at bounding box center [633, 337] width 847 height 205
drag, startPoint x: 725, startPoint y: 307, endPoint x: 974, endPoint y: 351, distance: 253.1
click at [974, 351] on textarea "Dear [PERSON_NAME], Thank you for taking the time to share your experience with…" at bounding box center [633, 337] width 847 height 205
type textarea "Dear [PERSON_NAME], Thank you for taking the time to share your experience with…"
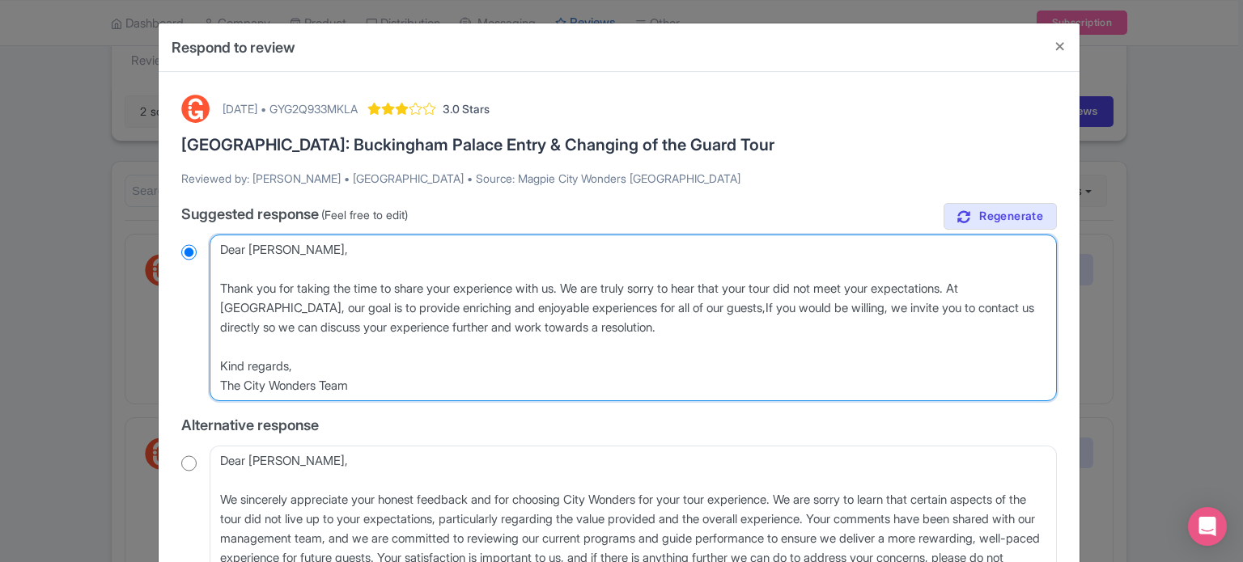
radio input "true"
type textarea "Dear [PERSON_NAME], Thank you for taking the time to share your experience with…"
radio input "true"
type textarea "Dear [PERSON_NAME], Thank you for taking the time to share your experience with…"
radio input "true"
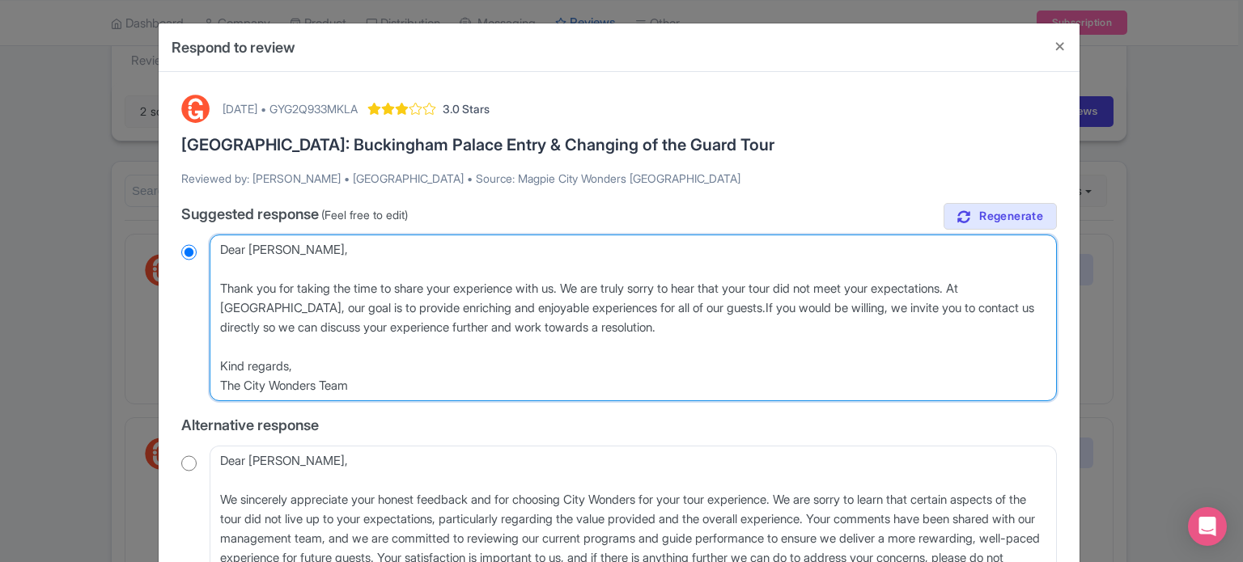
type textarea "Dear [PERSON_NAME], Thank you for taking the time to share your experience with…"
radio input "true"
click at [631, 285] on textarea "Dear [PERSON_NAME], Thank you for taking the time to share your experience with…" at bounding box center [633, 318] width 847 height 167
type textarea "Dear [PERSON_NAME], Thank you for taking the time to share your experience with…"
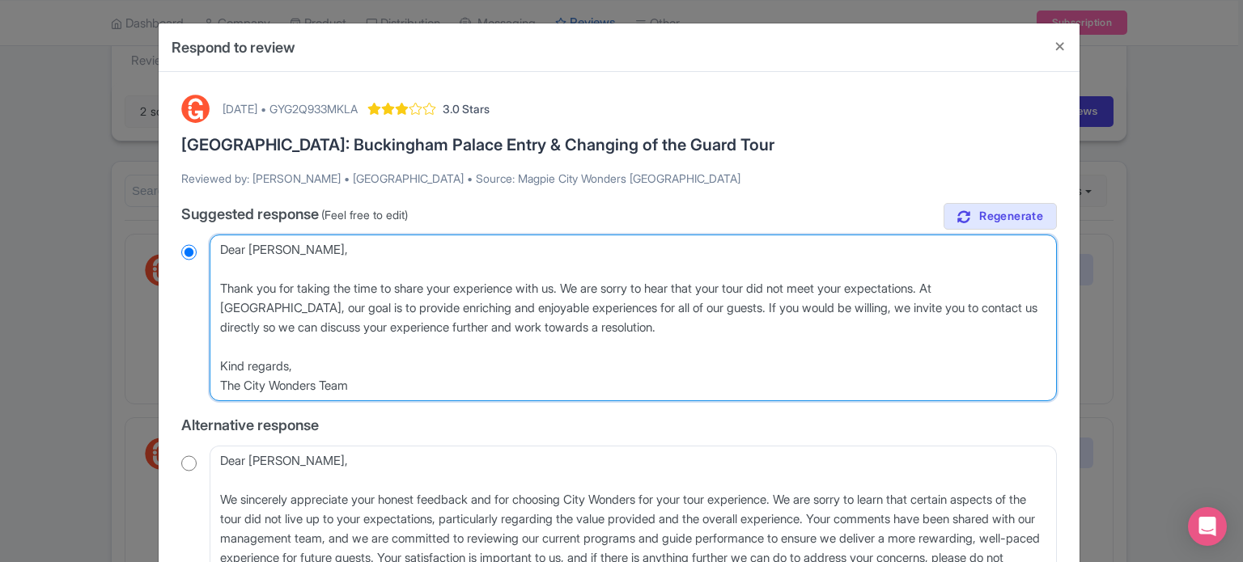
radio input "true"
click at [824, 284] on textarea "Dear [PERSON_NAME], Thank you for taking the time to share your experience with…" at bounding box center [633, 318] width 847 height 167
type textarea "Dear [PERSON_NAME], Thank you for taking the time to share your experience with…"
radio input "true"
type textarea "Dear [PERSON_NAME], Thank you for taking the time to share your experience with…"
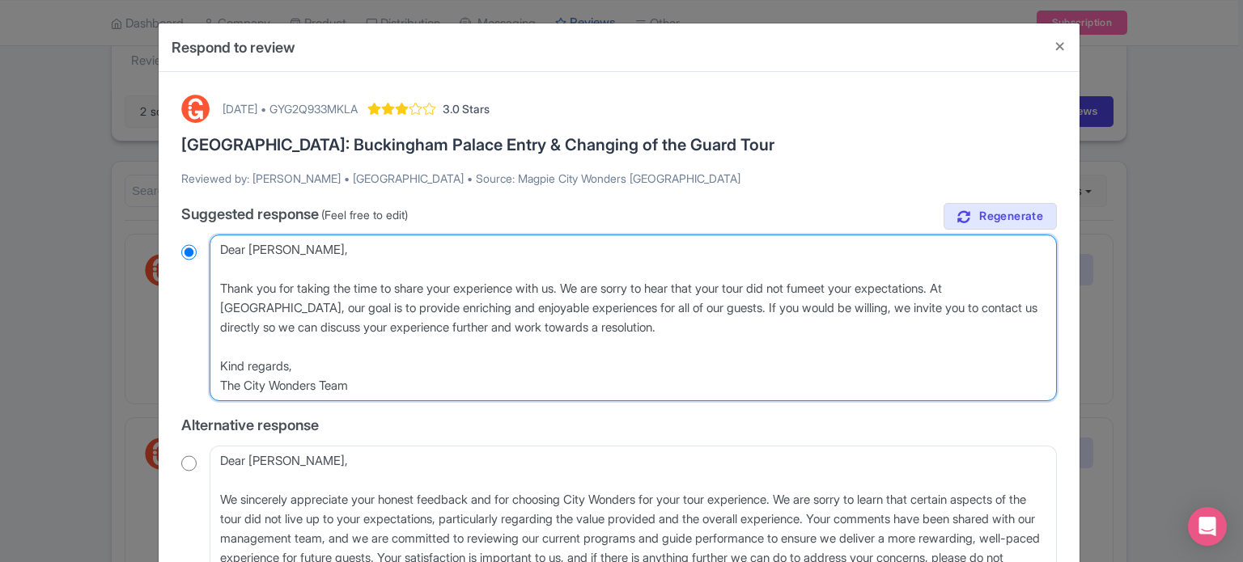
radio input "true"
type textarea "Dear [PERSON_NAME], Thank you for taking the time to share your experience with…"
radio input "true"
type textarea "Dear [PERSON_NAME], Thank you for taking the time to share your experience with…"
radio input "true"
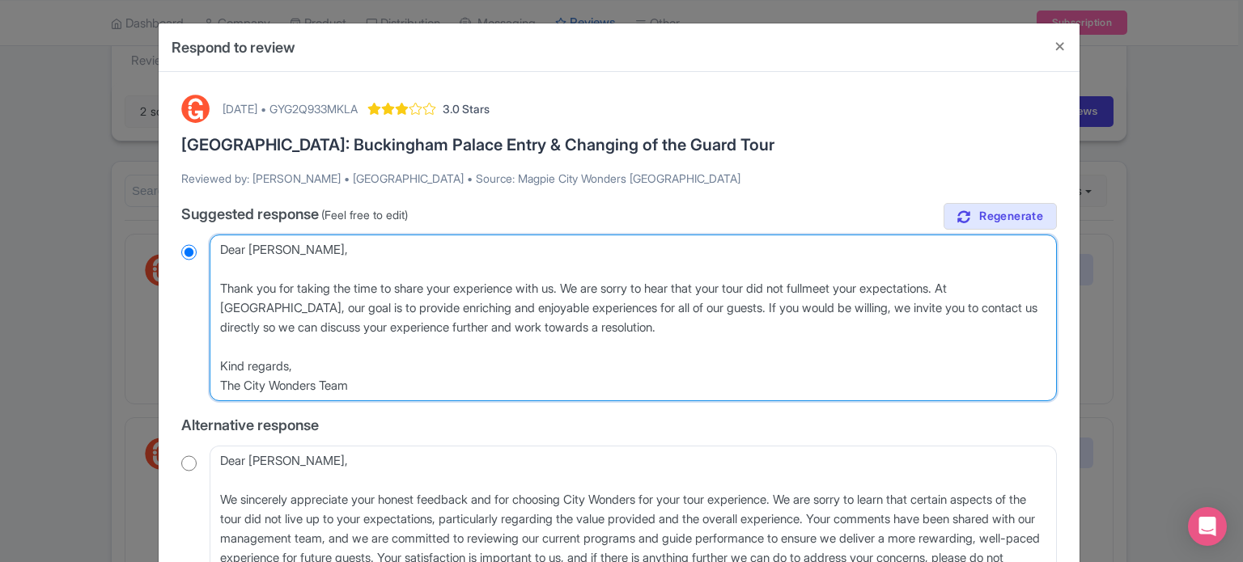
type textarea "Dear Maria, Thank you for taking the time to share your experience with us. We …"
radio input "true"
type textarea "Dear Maria, Thank you for taking the time to share your experience with us. We …"
radio input "true"
drag, startPoint x: 718, startPoint y: 330, endPoint x: 462, endPoint y: 323, distance: 255.7
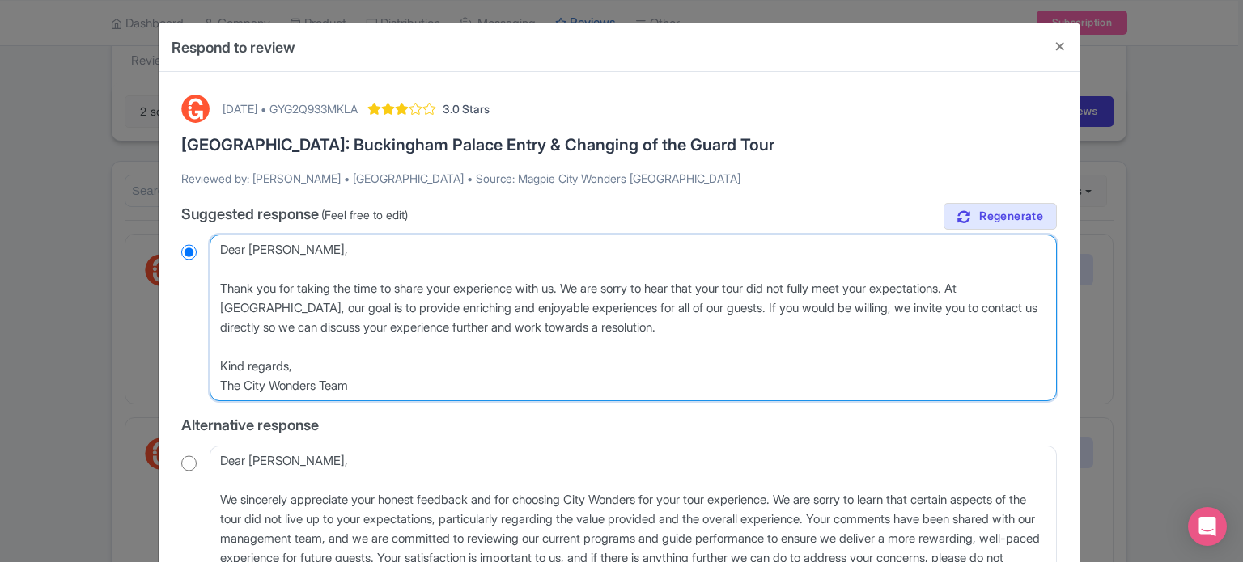
click at [462, 323] on textarea "Dear Maria, Thank you for taking the time to share your experience with us. We …" at bounding box center [633, 318] width 847 height 167
type textarea "Dear [PERSON_NAME], Thank you for taking the time to share your experience with…"
radio input "true"
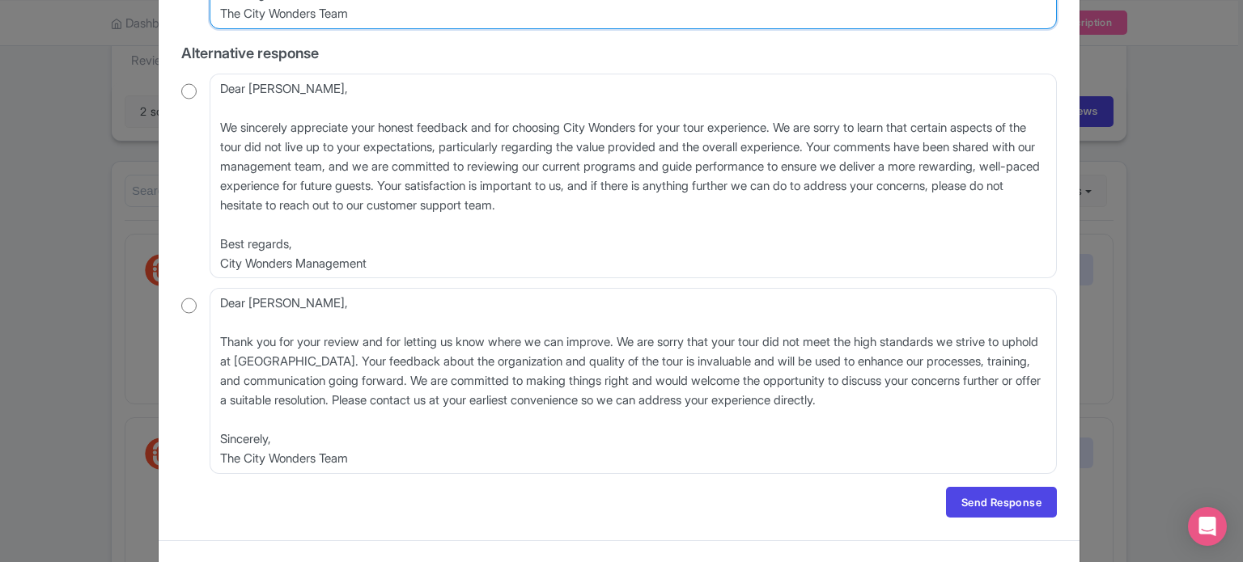
scroll to position [399, 0]
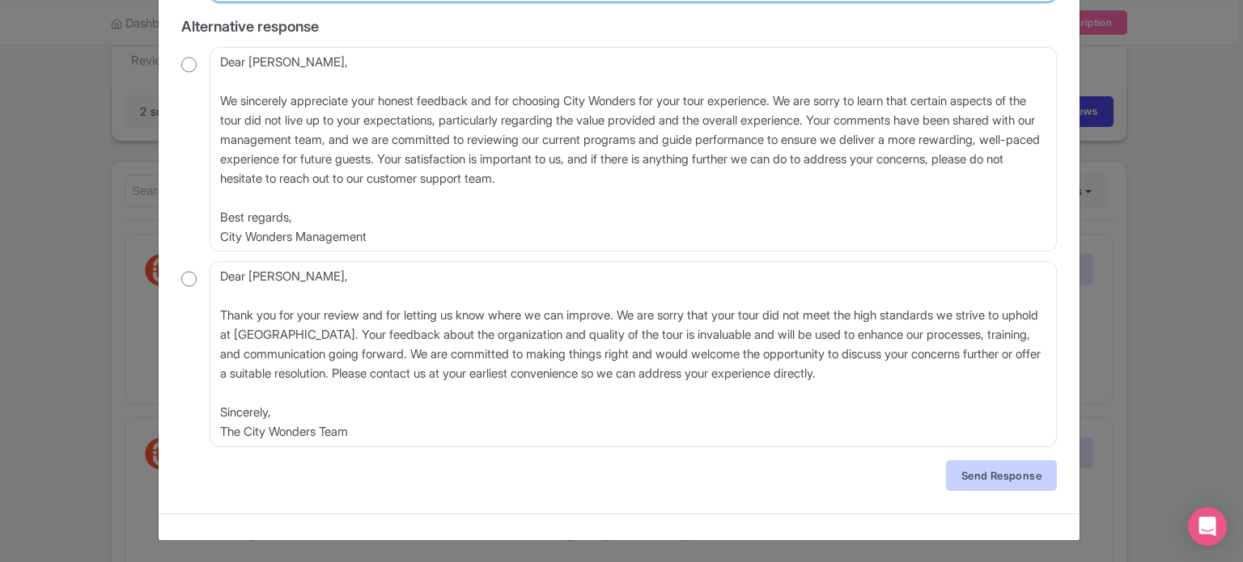
type textarea "Dear [PERSON_NAME], Thank you for taking the time to share your experience with…"
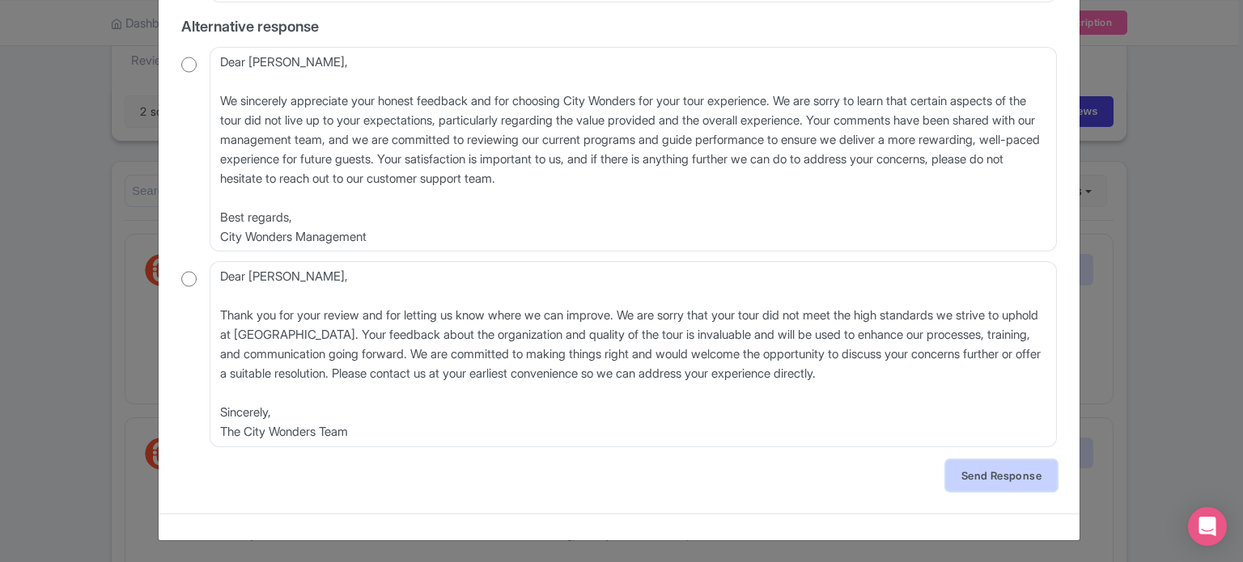
click at [985, 480] on link "Send Response" at bounding box center [1001, 475] width 111 height 31
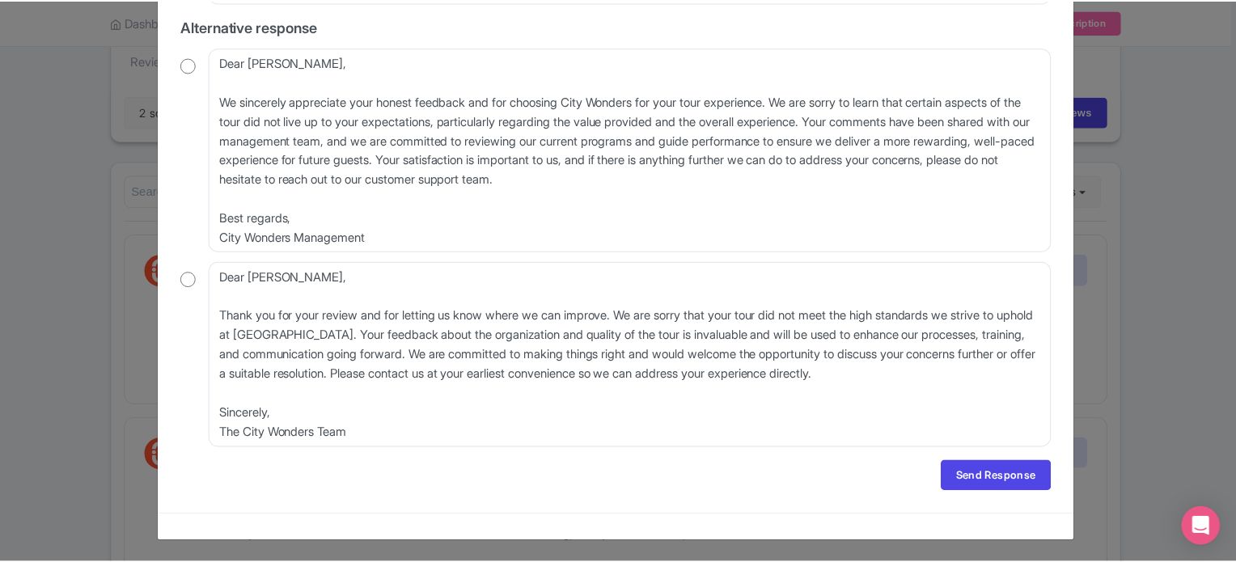
scroll to position [0, 0]
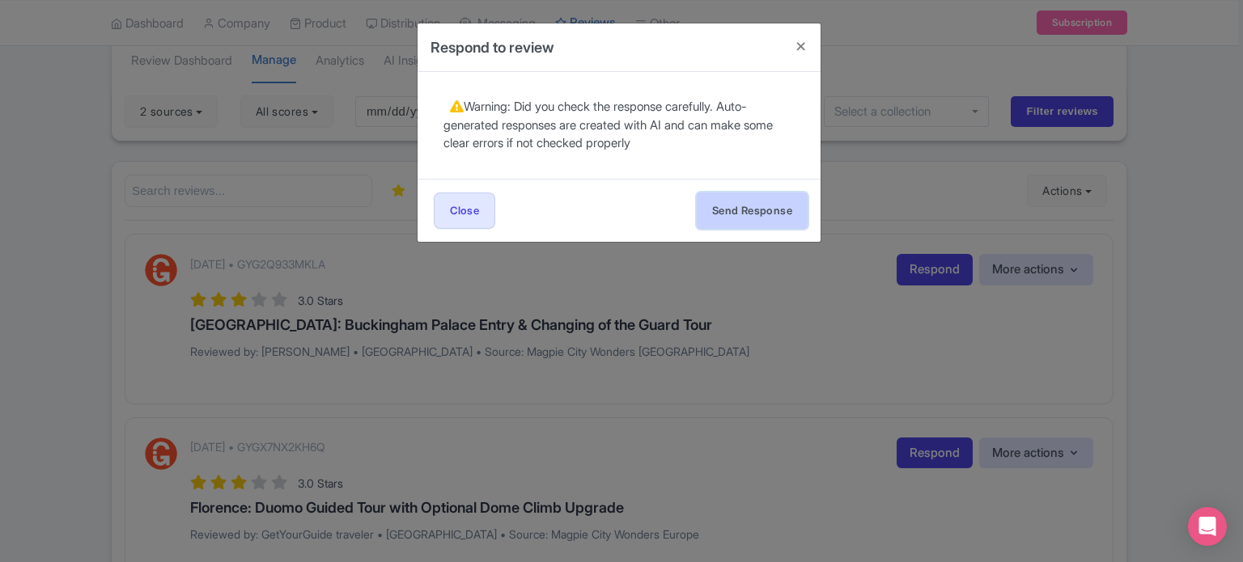
click at [718, 214] on button "Send Response" at bounding box center [752, 211] width 111 height 36
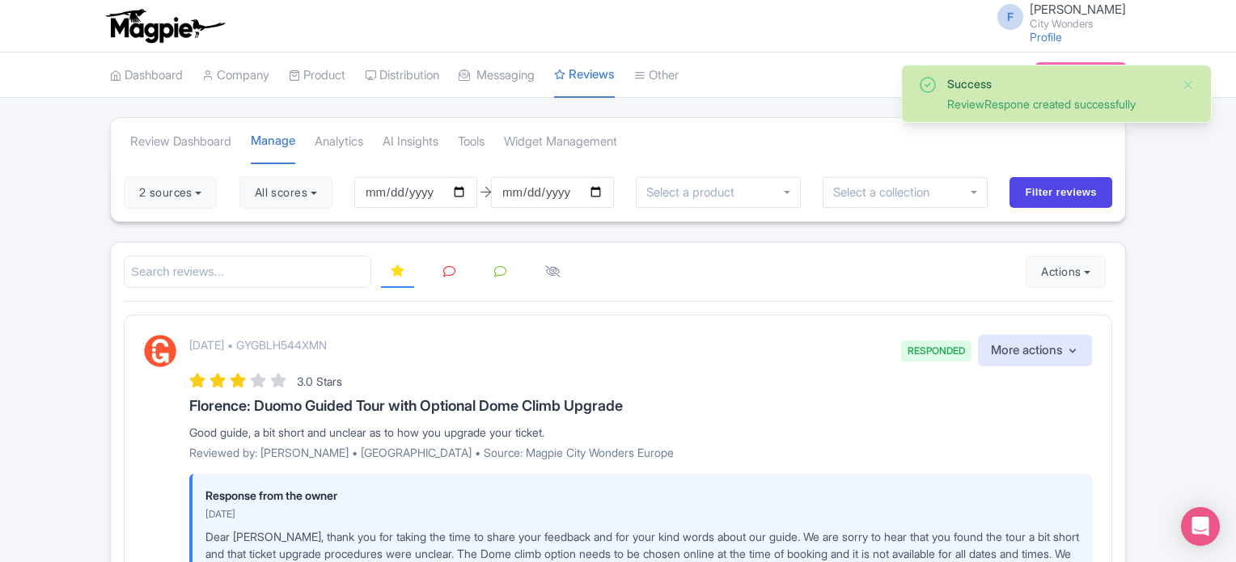
click at [454, 266] on icon at bounding box center [449, 271] width 12 height 12
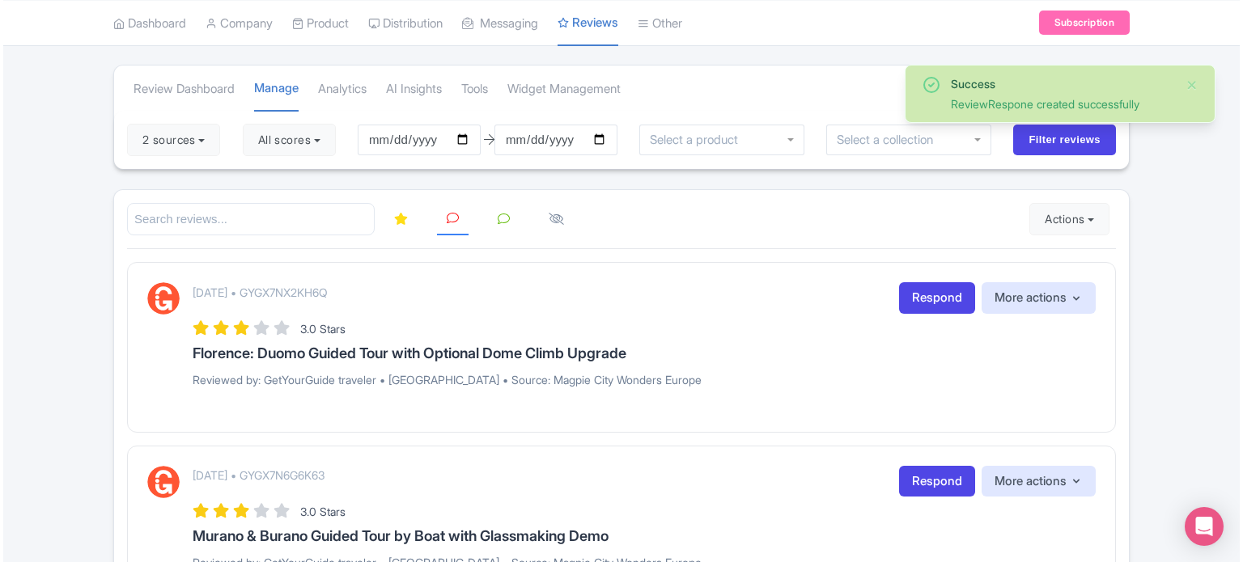
scroll to position [81, 0]
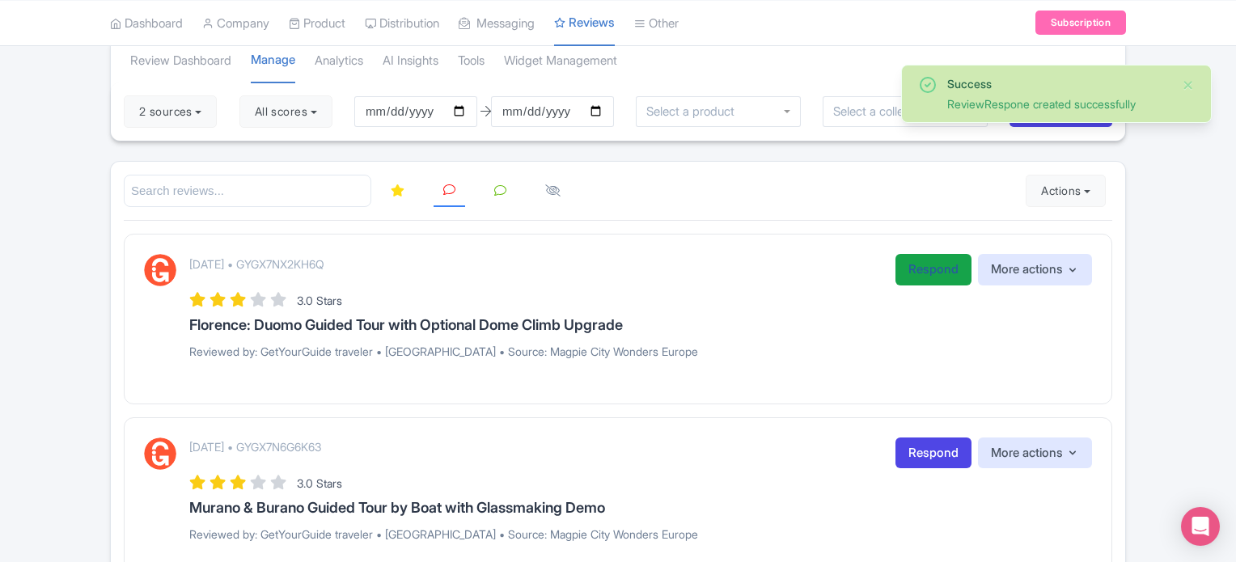
click at [912, 270] on link "Respond" at bounding box center [934, 270] width 76 height 32
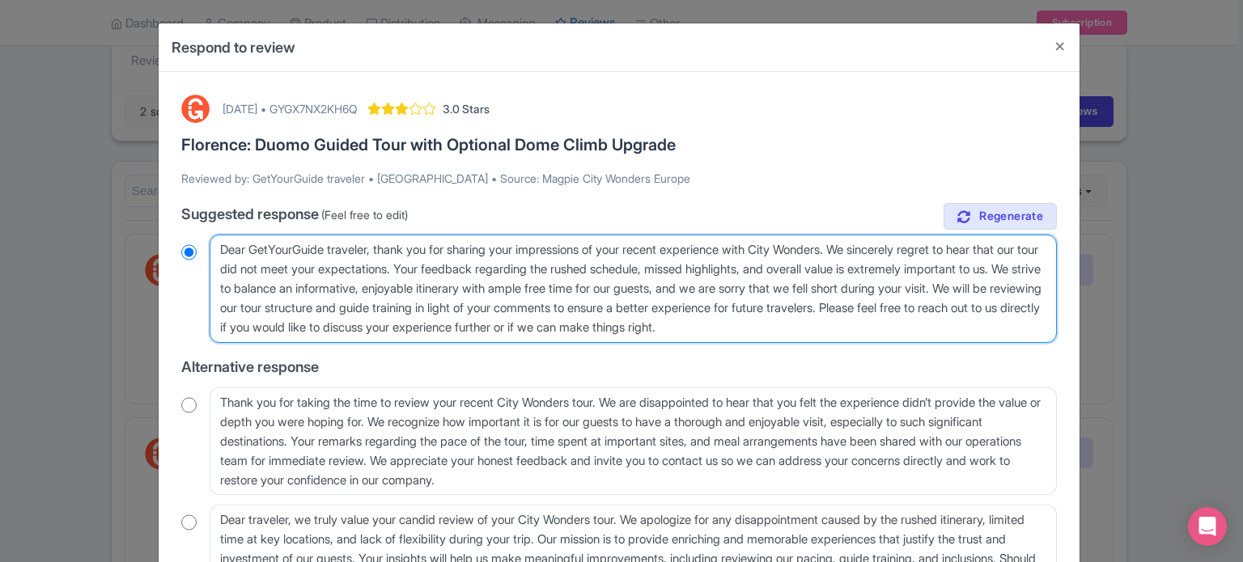
drag, startPoint x: 217, startPoint y: 252, endPoint x: 373, endPoint y: 242, distance: 156.4
click at [373, 242] on textarea "Dear GetYourGuide traveler, thank you for sharing your impressions of your rece…" at bounding box center [633, 289] width 847 height 108
type textarea "H, thank you for sharing your impressions of your recent experience with City W…"
radio input "true"
type textarea "He, thank you for sharing your impressions of your recent experience with City …"
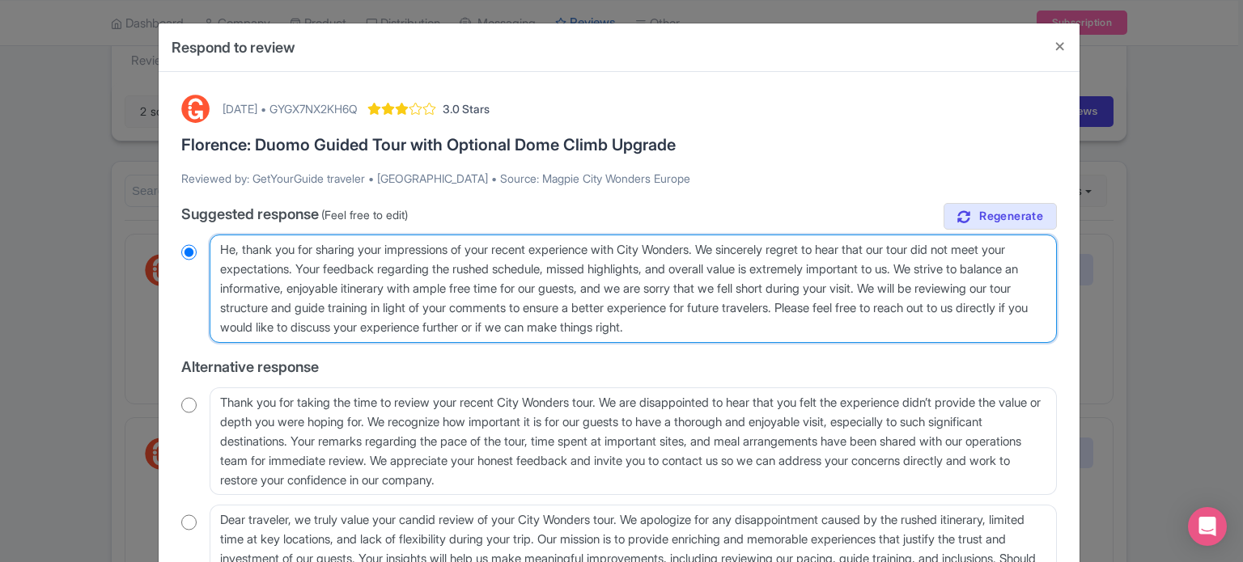
radio input "true"
type textarea "Hel, thank you for sharing your impressions of your recent experience with City…"
radio input "true"
type textarea "Hell, thank you for sharing your impressions of your recent experience with Cit…"
radio input "true"
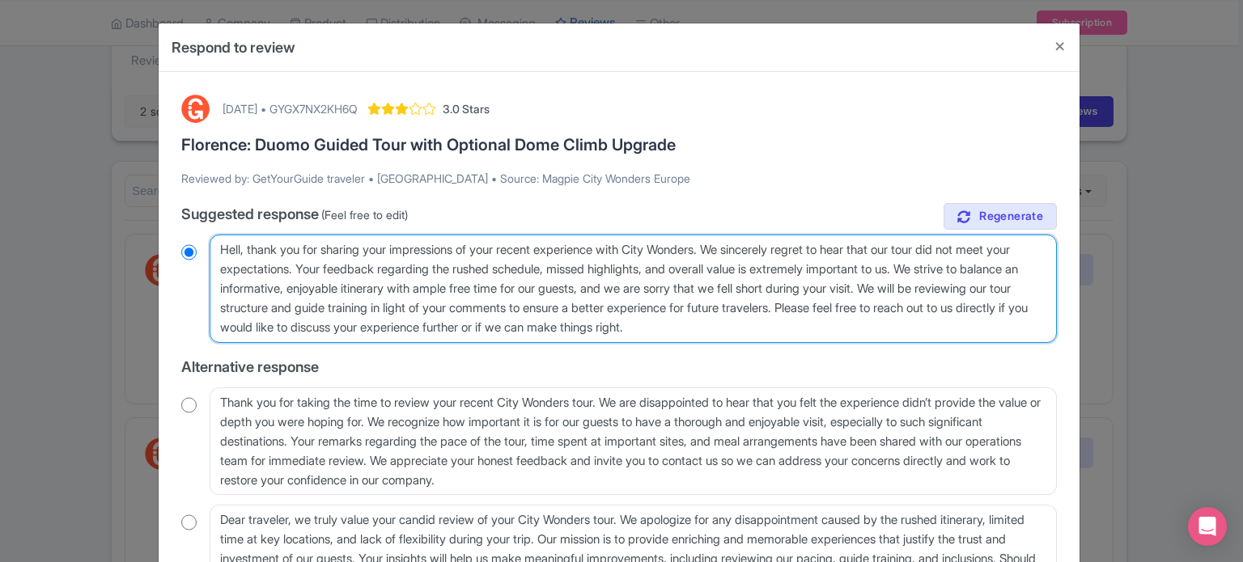
type textarea "Hello, thank you for sharing your impressions of your recent experience with Ci…"
radio input "true"
click at [438, 246] on textarea "Dear GetYourGuide traveler, thank you for sharing your impressions of your rece…" at bounding box center [633, 289] width 847 height 108
type textarea "Hello, thank you for sharing your rof your recent experience with City Wonders.…"
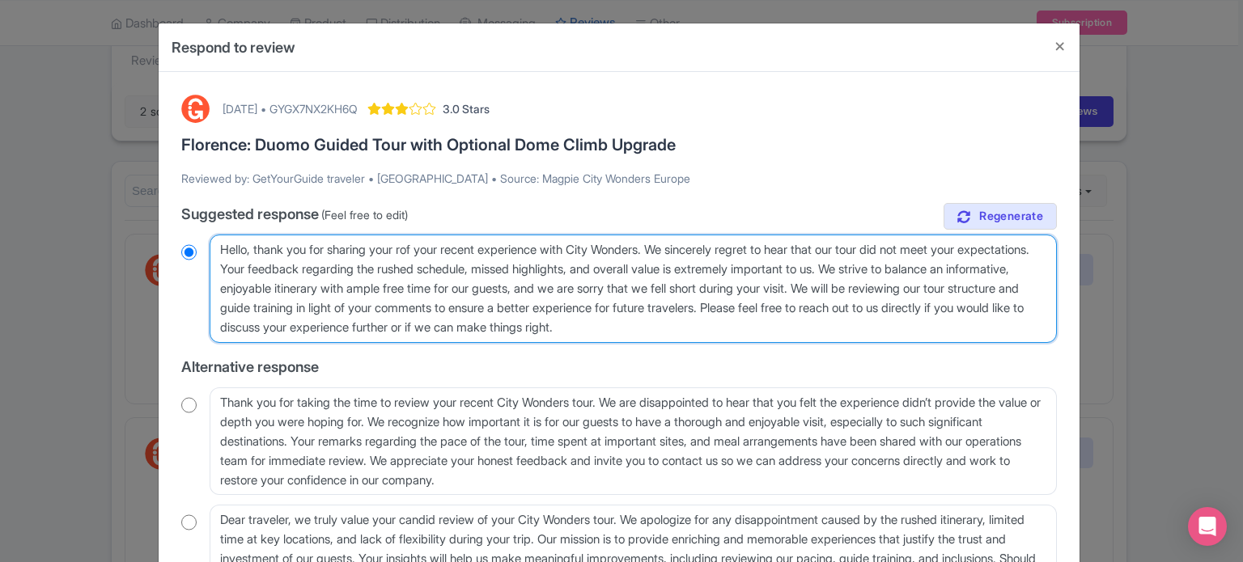
radio input "true"
type textarea "Hello, thank you for sharing your reof your recent experience with City Wonders…"
radio input "true"
type textarea "Hello, thank you for sharing your revof your recent experience with City Wonder…"
radio input "true"
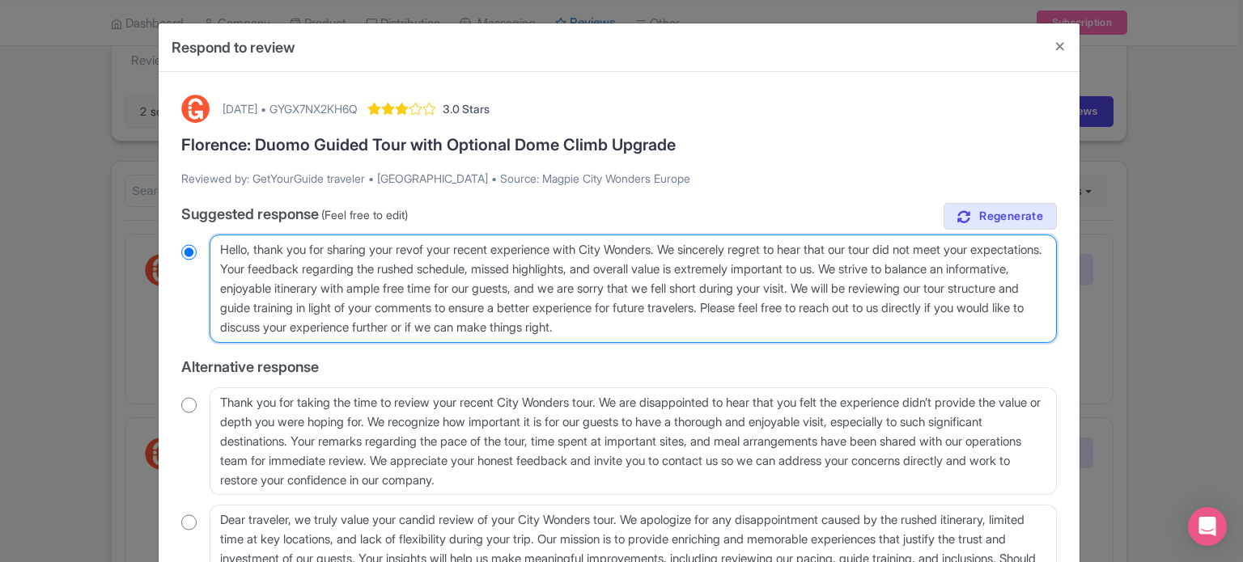
type textarea "Hello, thank you for sharing your reviof your recent experience with City Wonde…"
radio input "true"
type textarea "Hello, thank you for sharing your revieof your recent experience with City Wond…"
radio input "true"
type textarea "Hello, thank you for sharing your reviewof your recent experience with City Won…"
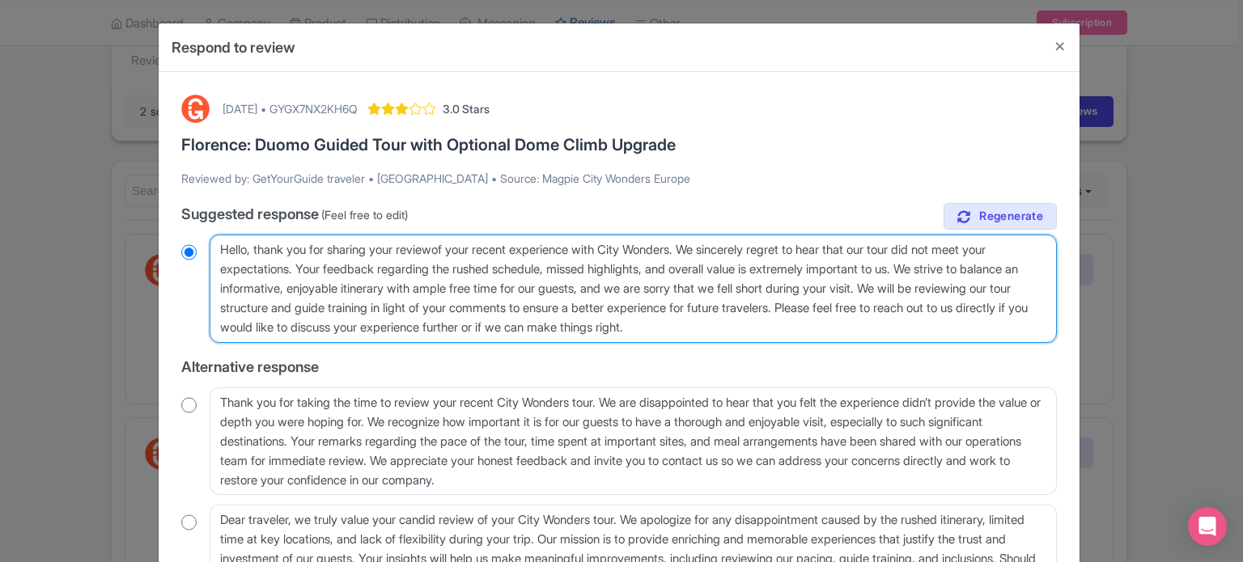
radio input "true"
type textarea "Hello, thank you for sharing your review of your recent experience with City Wo…"
radio input "true"
drag, startPoint x: 385, startPoint y: 269, endPoint x: 916, endPoint y: 310, distance: 532.2
click at [916, 310] on textarea "Dear GetYourGuide traveler, thank you for sharing your impressions of your rece…" at bounding box center [633, 289] width 847 height 108
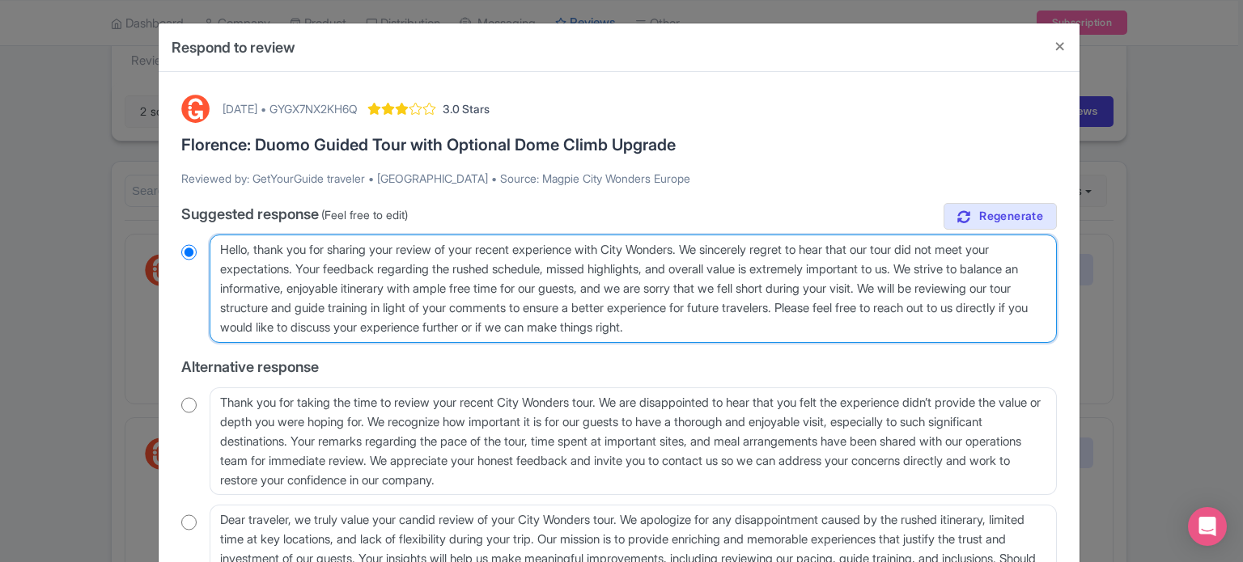
type textarea "Hello, thank you for sharing your review of your recent experience with City Wo…"
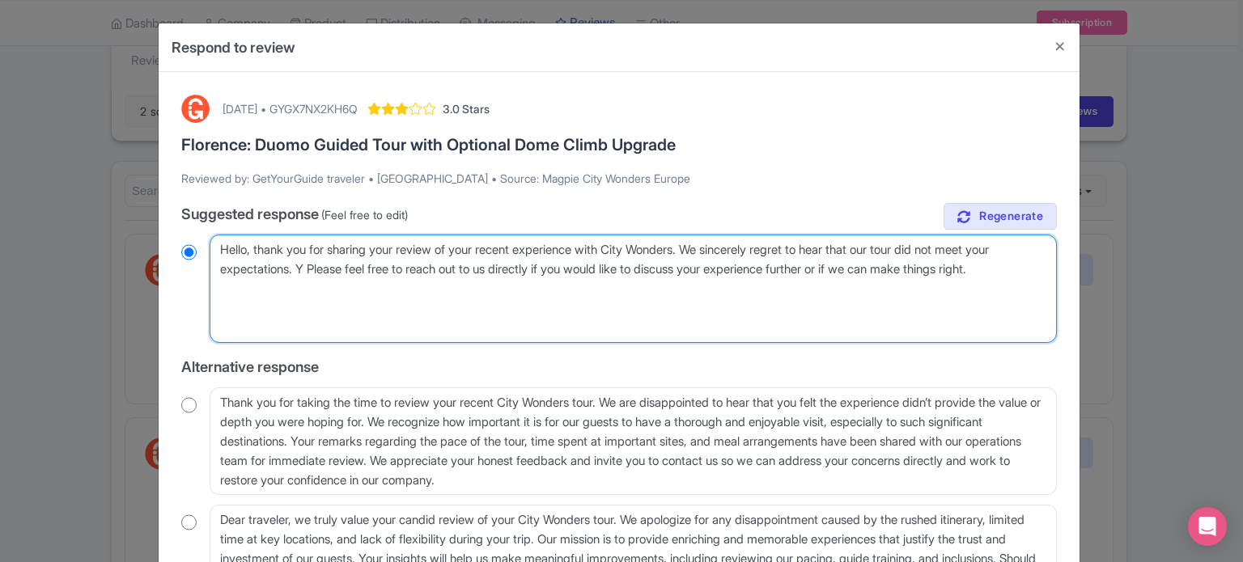
radio input "true"
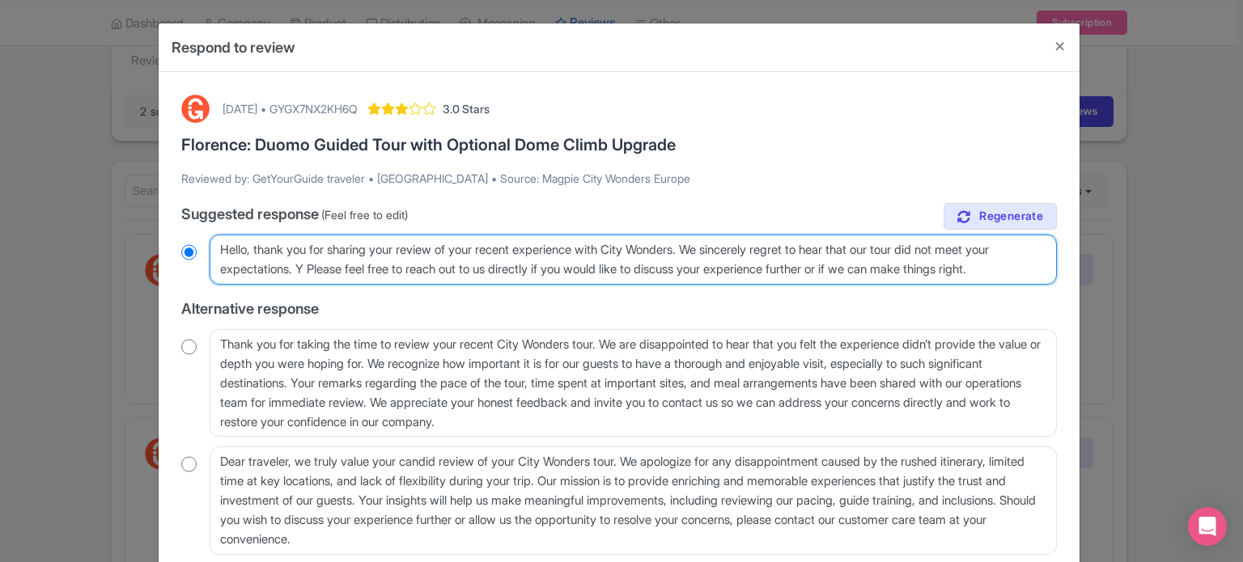
type textarea "Hello, thank you for sharing your review of your recent experience with City Wo…"
radio input "true"
type textarea "Hello, thank you for sharing your review of your recent experience with City Wo…"
radio input "true"
drag, startPoint x: 1029, startPoint y: 271, endPoint x: 830, endPoint y: 273, distance: 199.0
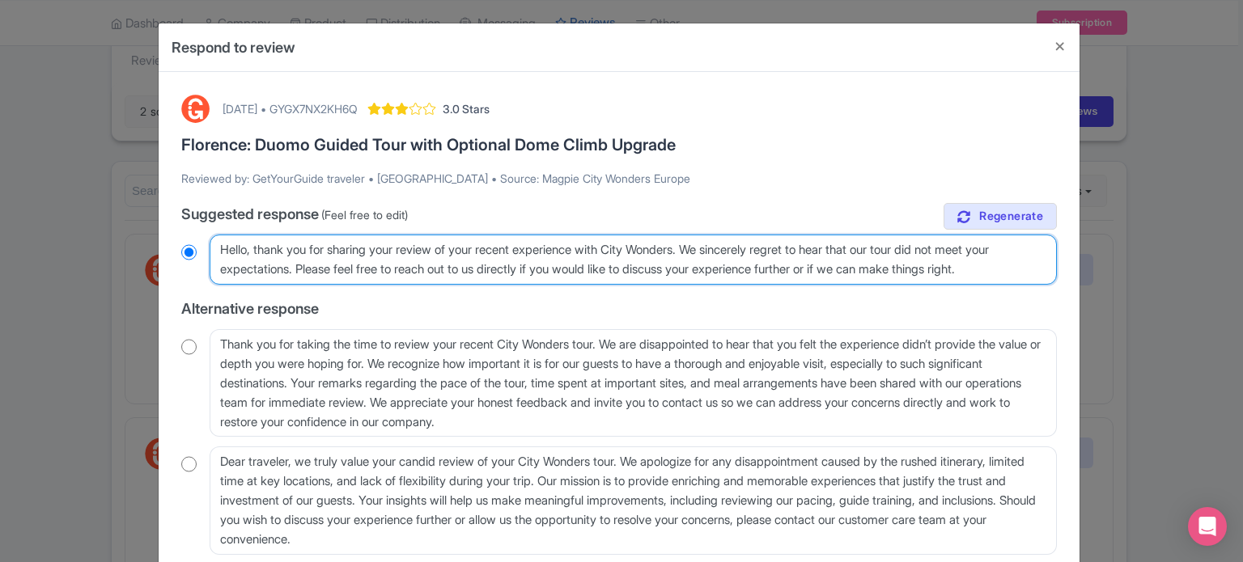
click at [830, 273] on textarea "Dear GetYourGuide traveler, thank you for sharing your impressions of your rece…" at bounding box center [633, 260] width 847 height 50
type textarea "Hello, thank you for sharing your review of your recent experience with City Wo…"
radio input "true"
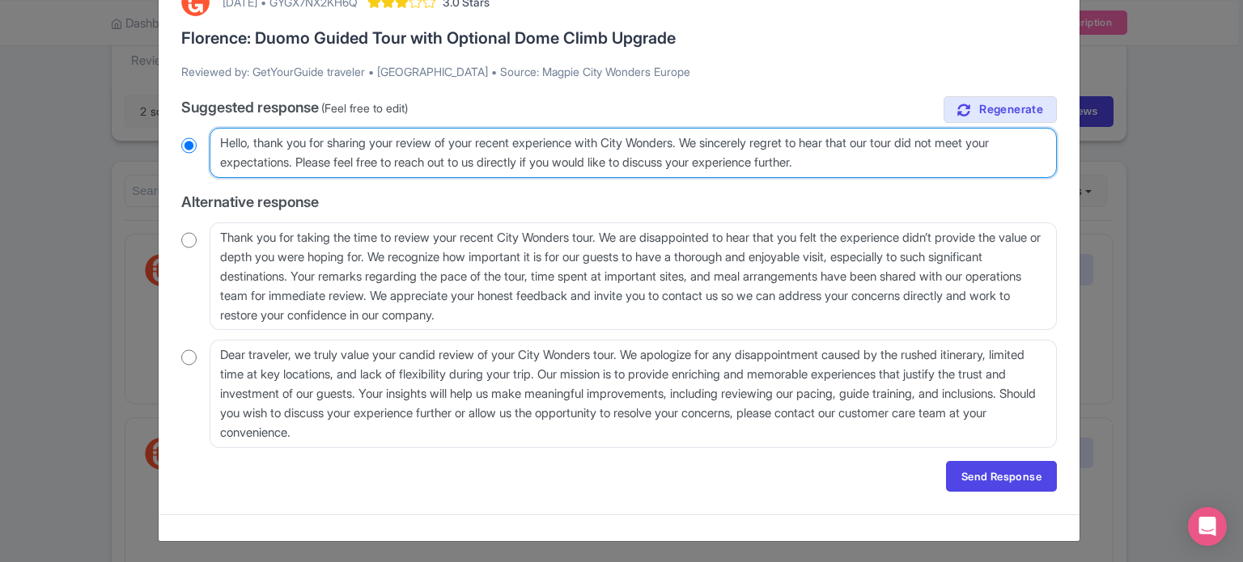
scroll to position [108, 0]
type textarea "Hello, thank you for sharing your review of your recent experience with City Wo…"
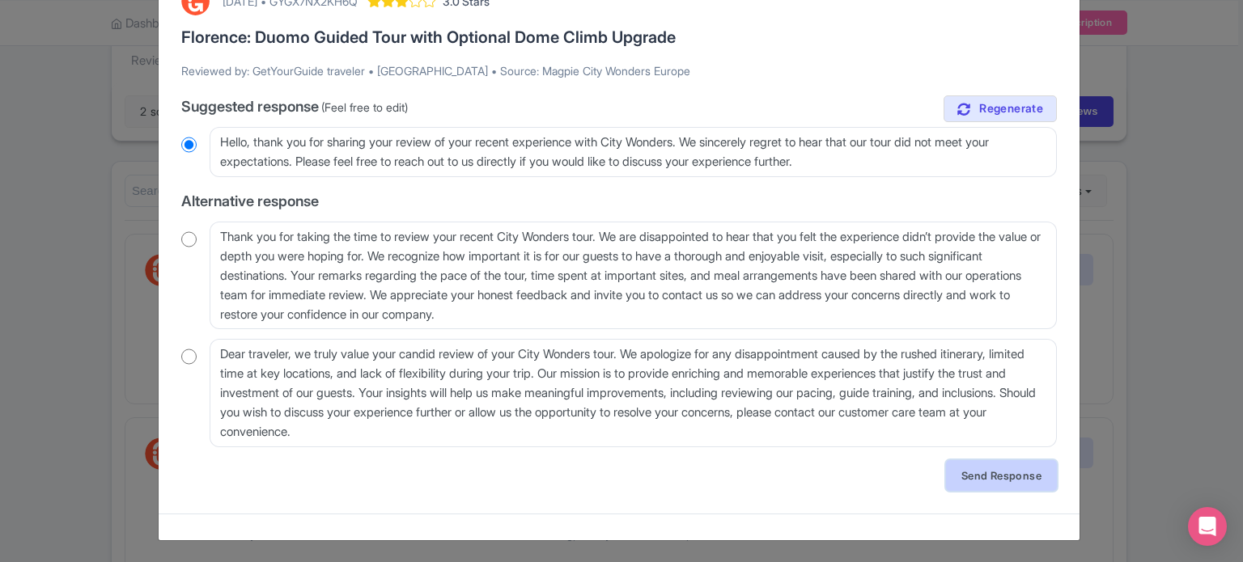
click at [984, 471] on link "Send Response" at bounding box center [1001, 475] width 111 height 31
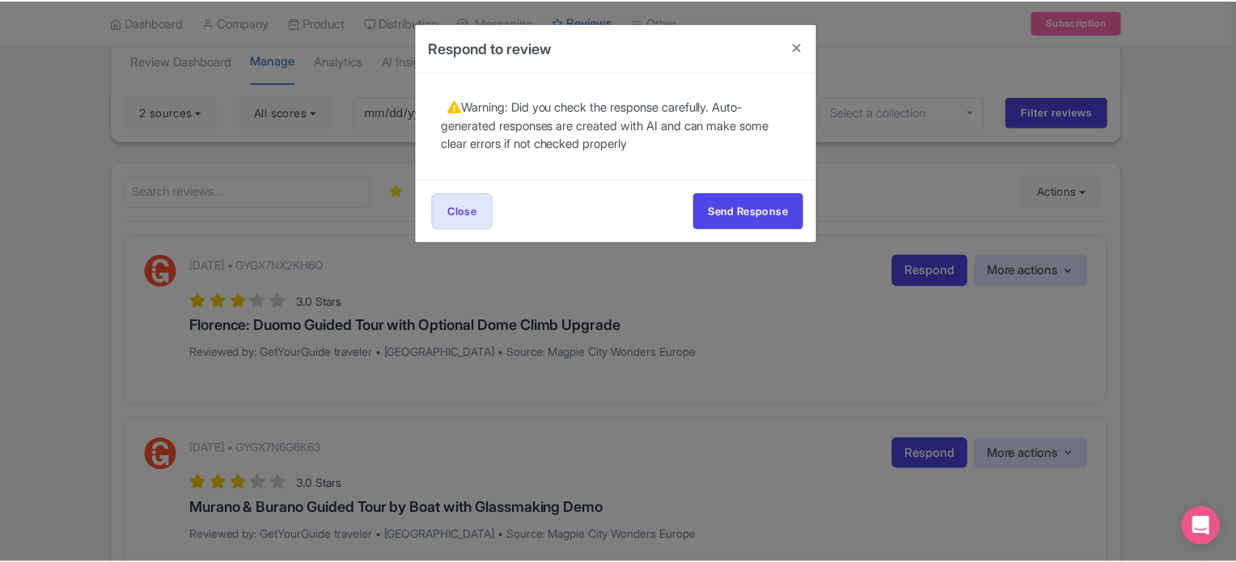
scroll to position [0, 0]
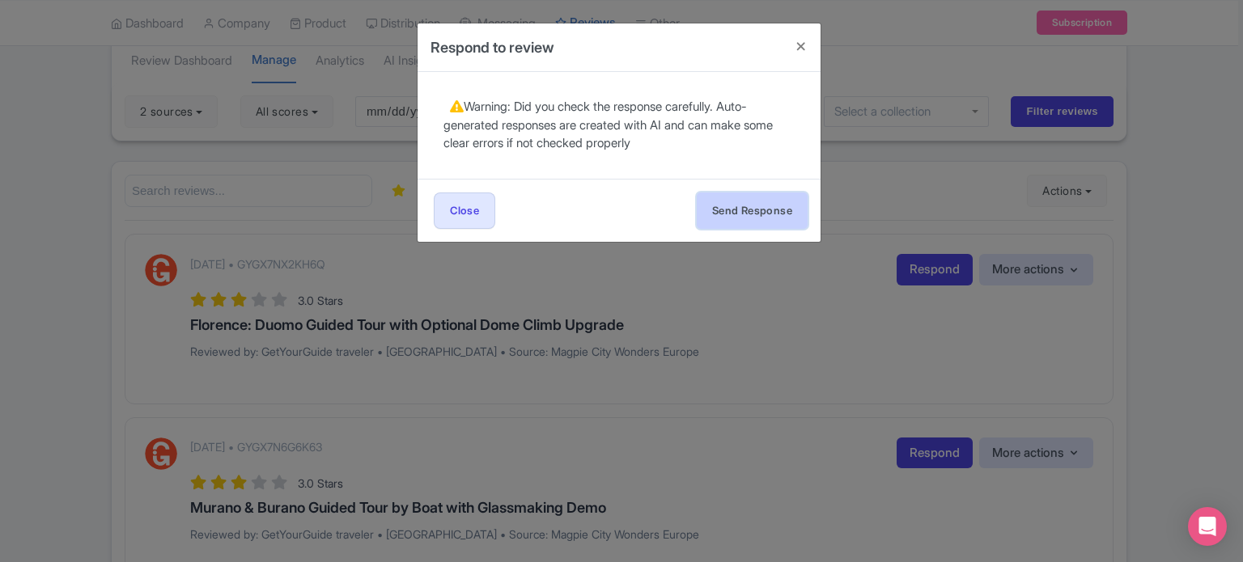
click at [763, 208] on button "Send Response" at bounding box center [752, 211] width 111 height 36
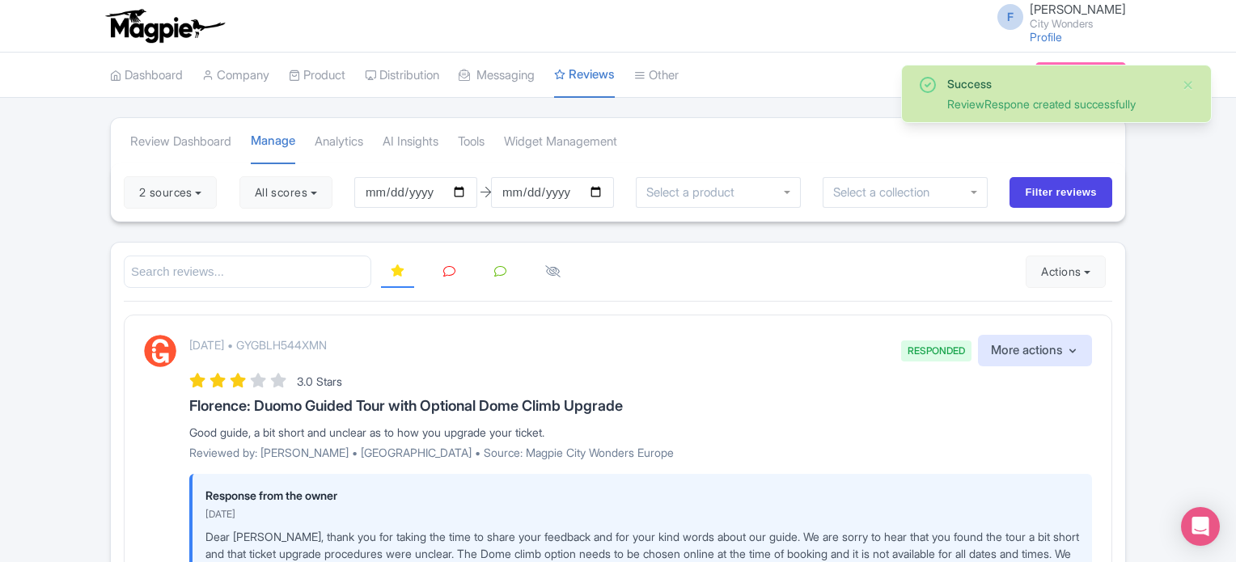
click at [446, 280] on link at bounding box center [450, 272] width 32 height 32
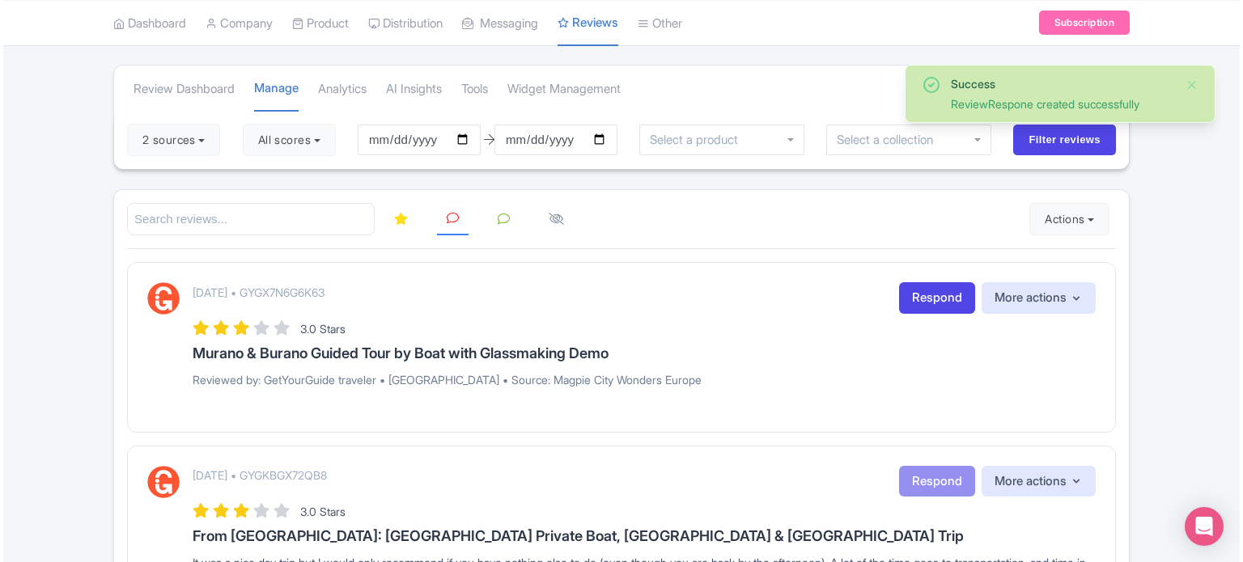
scroll to position [81, 0]
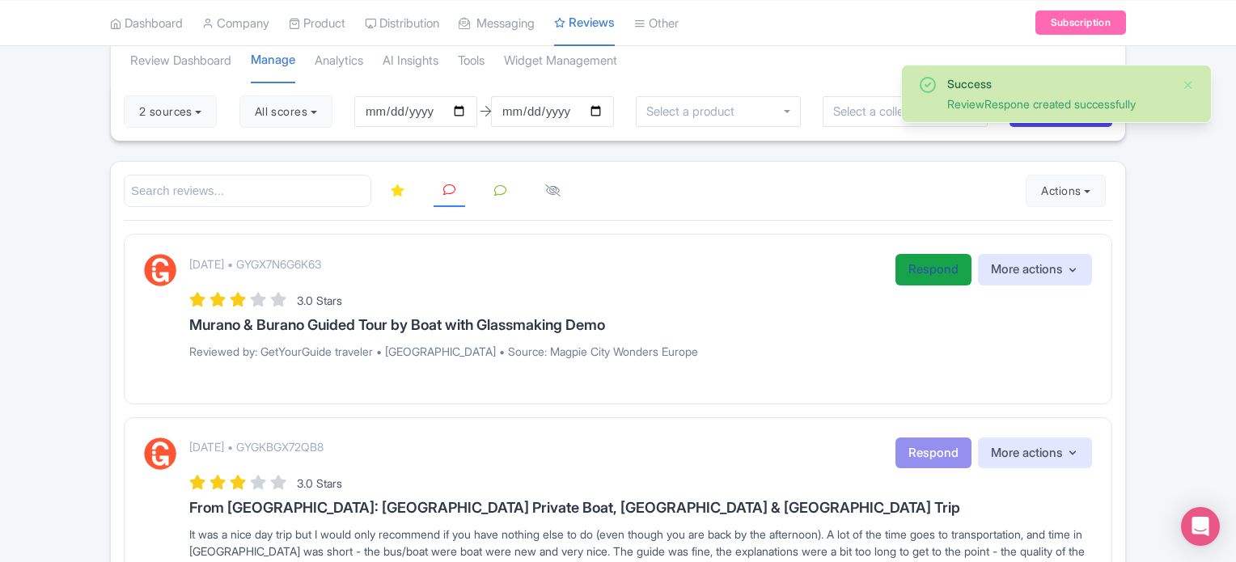
click at [928, 262] on link "Respond" at bounding box center [934, 270] width 76 height 32
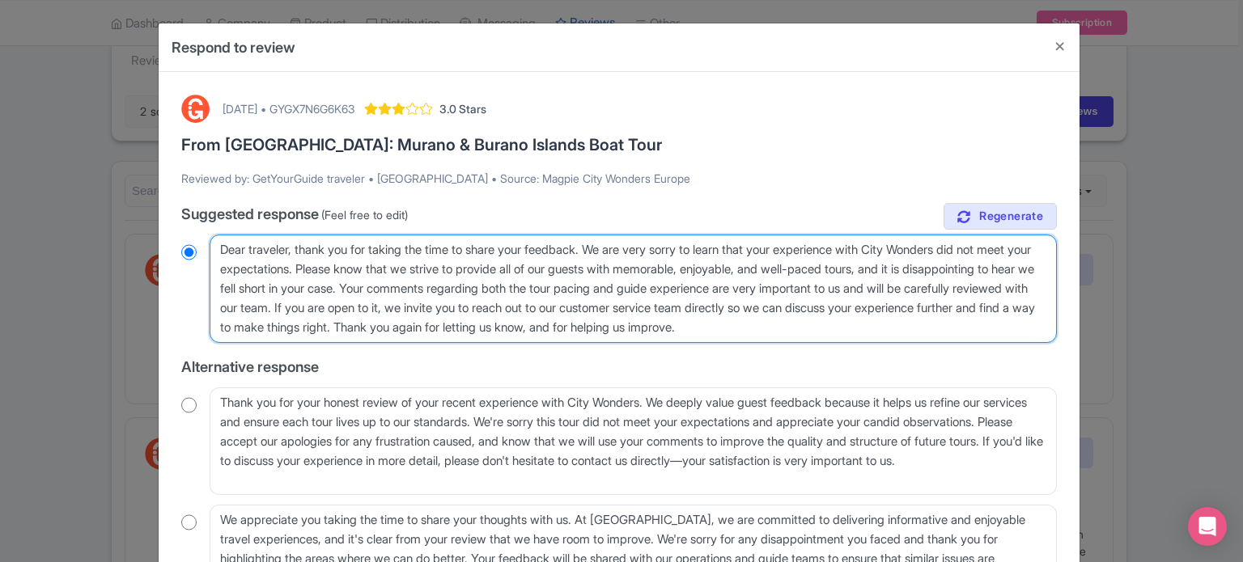
click at [353, 269] on textarea "Dear traveler, thank you for taking the time to share your feedback. We are ver…" at bounding box center [633, 289] width 847 height 108
type textarea "Dear traveler, thank you for taking the time to share your feedback. We are ver…"
radio input "true"
type textarea "Dear traveler, thank you for taking the time to share your feedback. We are ver…"
radio input "true"
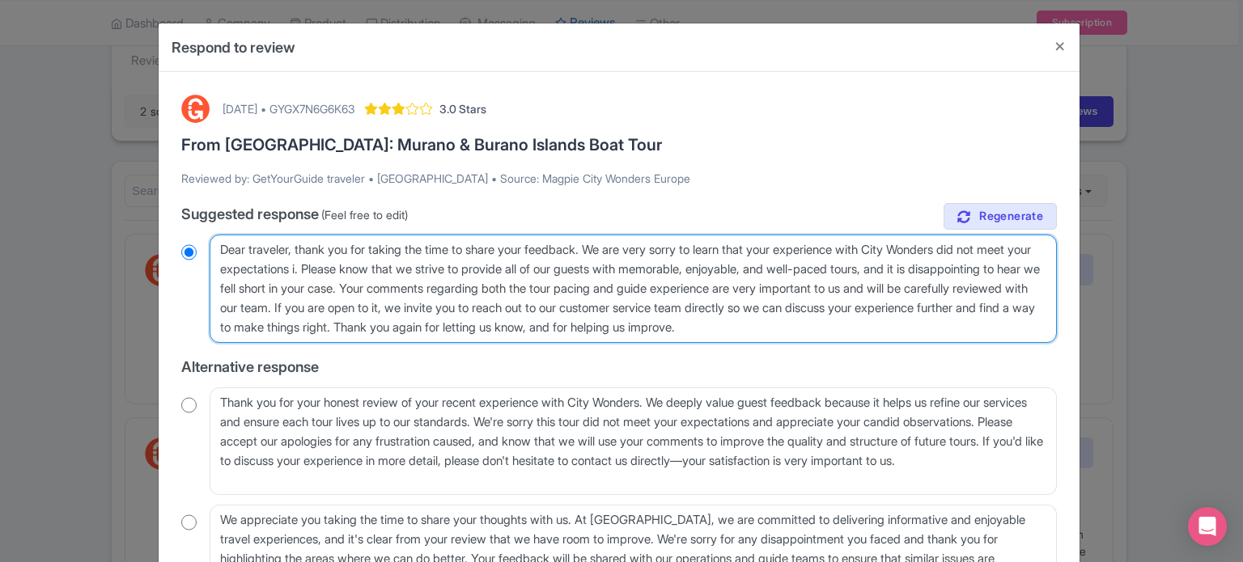
type textarea "Dear traveler, thank you for taking the time to share your feedback. We are ver…"
radio input "true"
type textarea "Dear traveler, thank you for taking the time to share your feedback. We are ver…"
radio input "true"
type textarea "Dear traveler, thank you for taking the time to share your feedback. We are ver…"
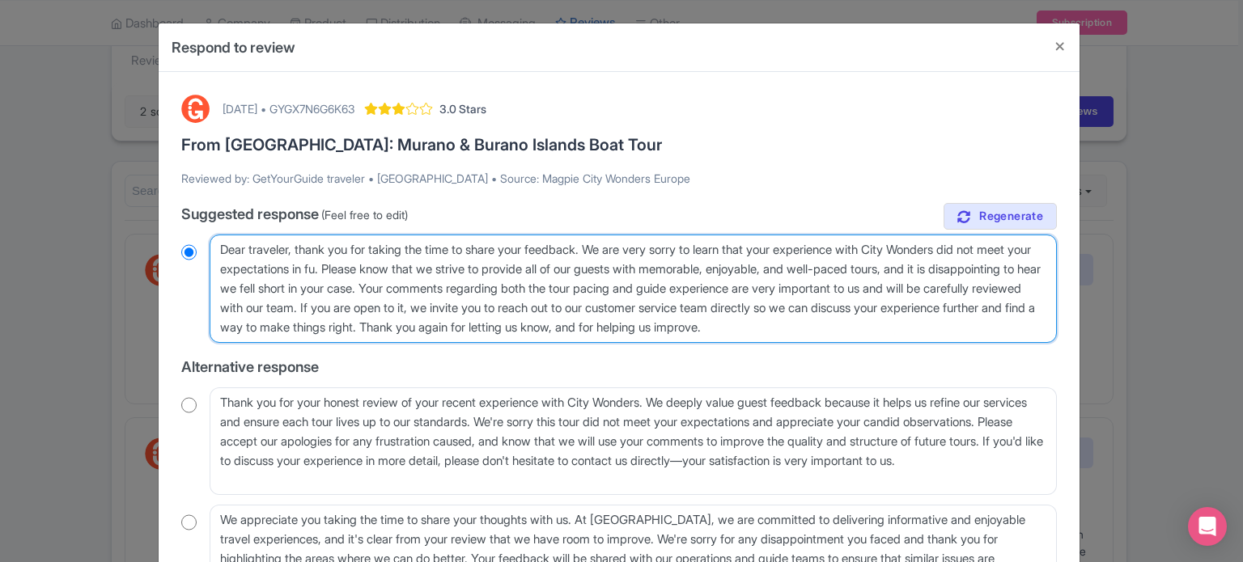
radio input "true"
type textarea "Dear traveler, thank you for taking the time to share your feedback. We are ver…"
radio input "true"
type textarea "Dear traveler, thank you for taking the time to share your feedback. We are ver…"
radio input "true"
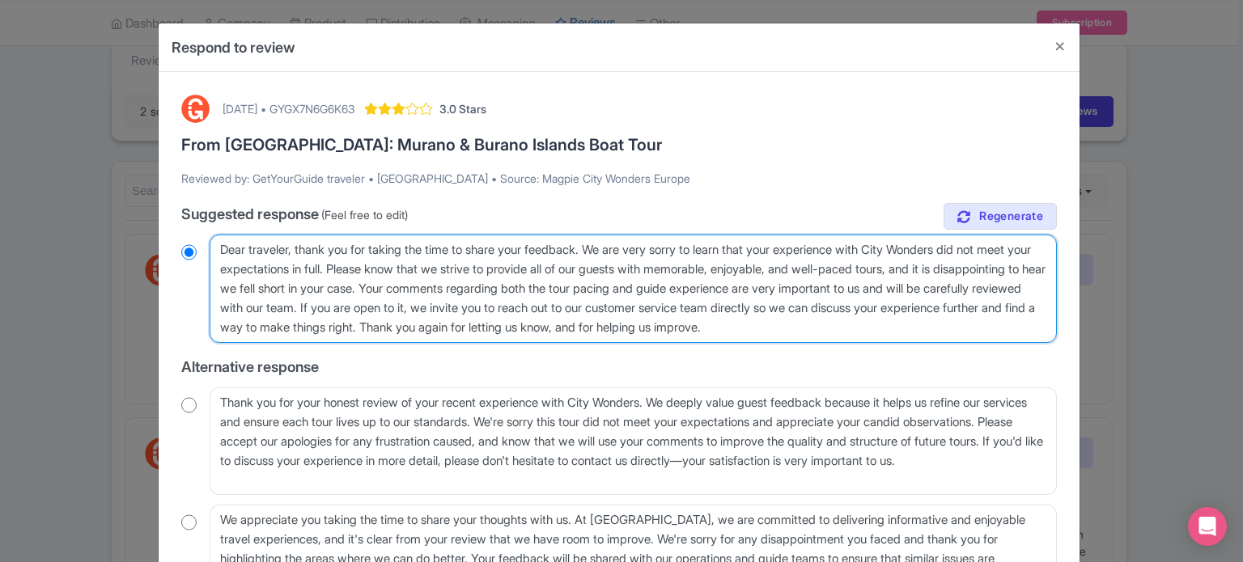
drag, startPoint x: 985, startPoint y: 266, endPoint x: 475, endPoint y: 303, distance: 511.8
click at [475, 303] on textarea "Dear traveler, thank you for taking the time to share your feedback. We are ver…" at bounding box center [633, 289] width 847 height 108
type textarea "Dear traveler, thank you for taking the time to share your feedback. We are ver…"
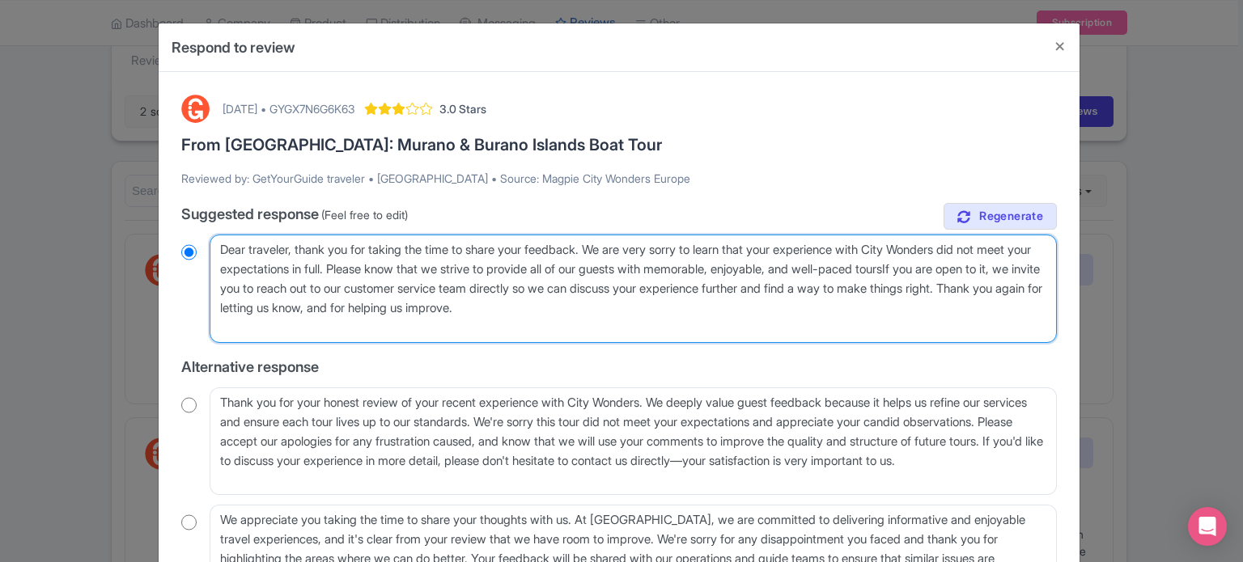
radio input "true"
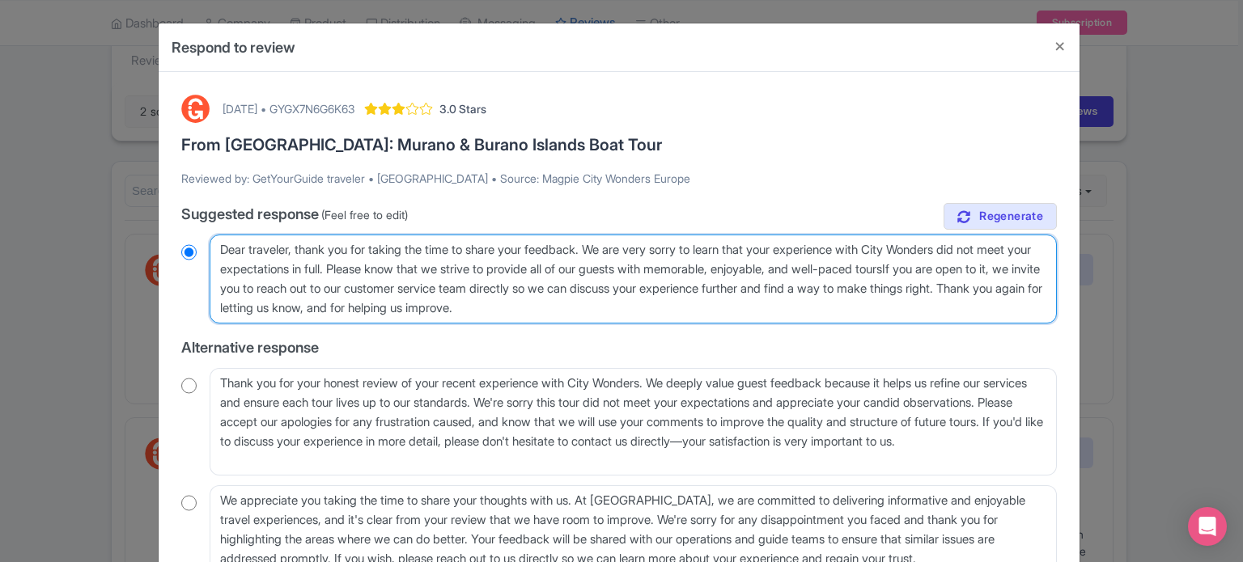
type textarea "Dear traveler, thank you for taking the time to share your feedback. We are ver…"
radio input "true"
type textarea "Dear traveler, thank you for taking the time to share your feedback. We are ver…"
radio input "true"
drag, startPoint x: 456, startPoint y: 287, endPoint x: 755, endPoint y: 311, distance: 299.5
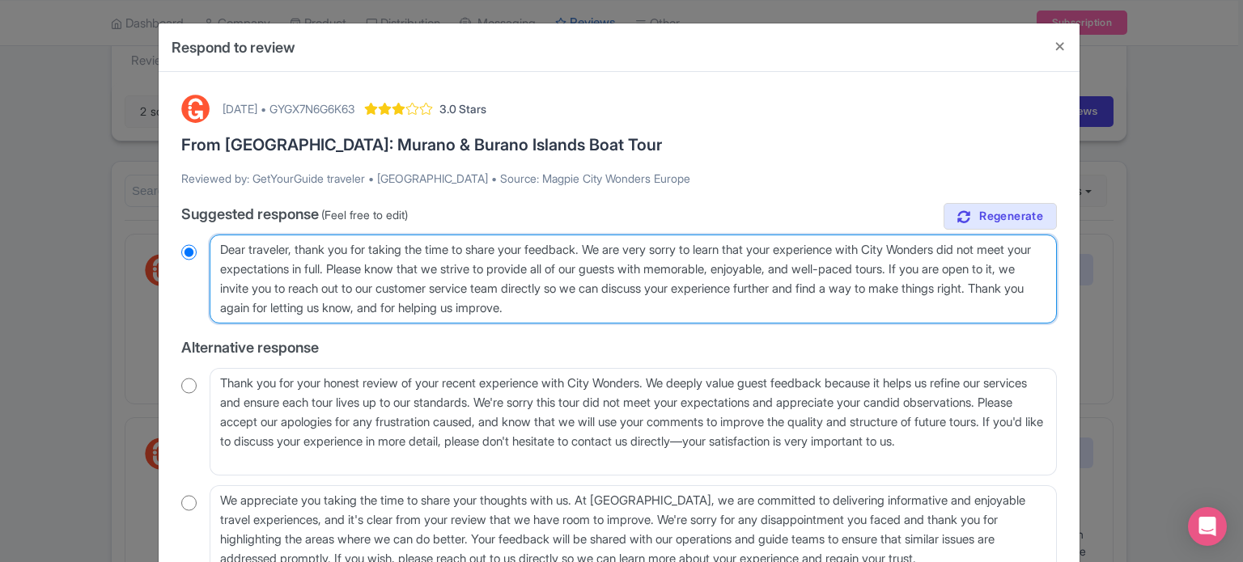
click at [755, 311] on textarea "Dear traveler, thank you for taking the time to share your feedback. We are ver…" at bounding box center [633, 279] width 847 height 89
type textarea "Dear traveler, thank you for taking the time to share your feedback. We are ver…"
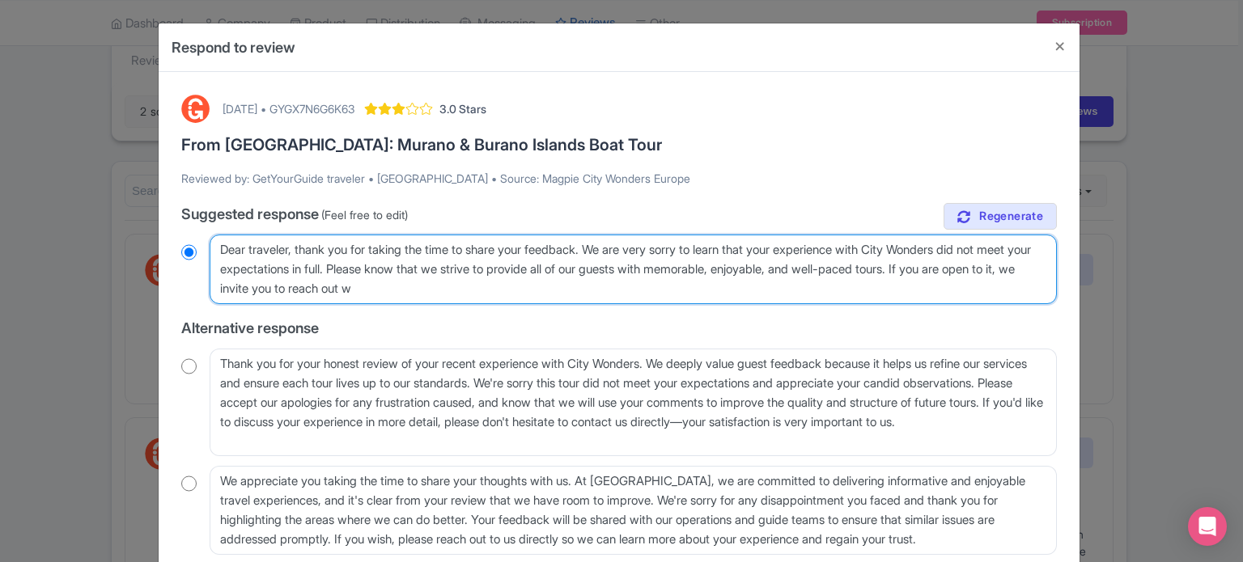
radio input "true"
type textarea "Dear traveler, thank you for taking the time to share your feedback. We are ver…"
radio input "true"
type textarea "Dear traveler, thank you for taking the time to share your feedback. We are ver…"
radio input "true"
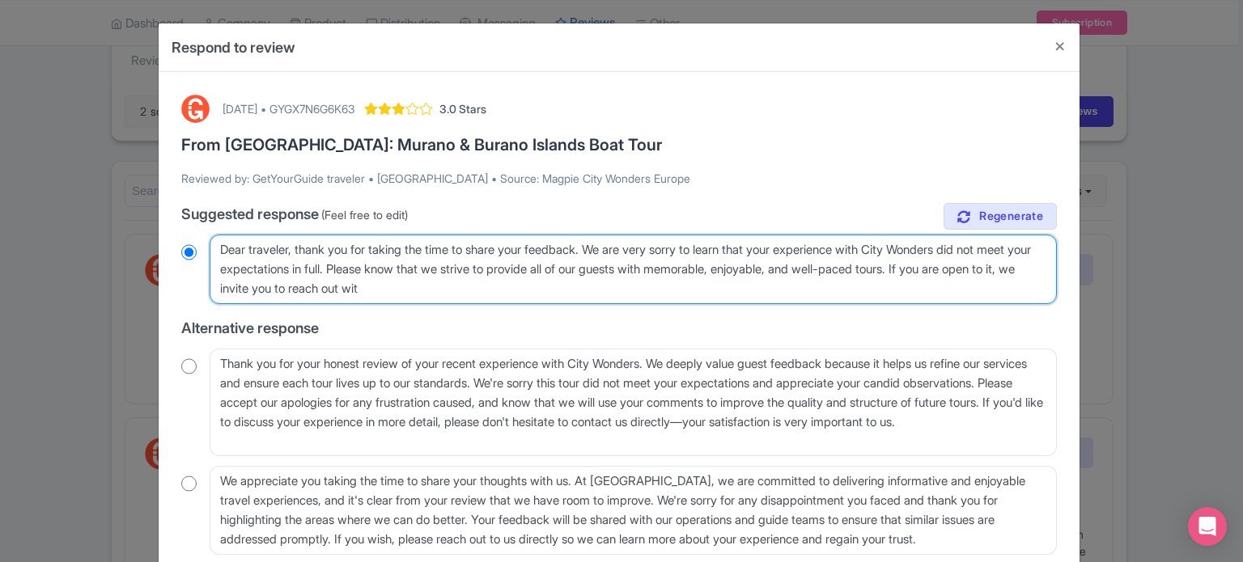
type textarea "Dear traveler, thank you for taking the time to share your feedback. We are ver…"
radio input "true"
type textarea "Dear traveler, thank you for taking the time to share your feedback. We are ver…"
radio input "true"
type textarea "Dear traveler, thank you for taking the time to share your feedback. We are ver…"
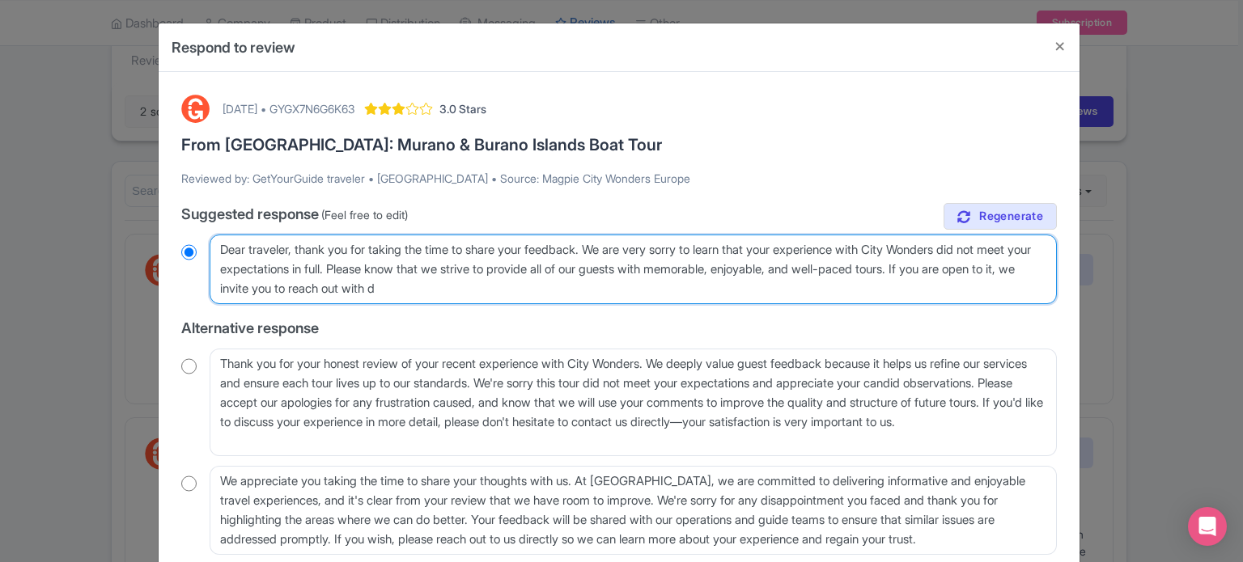
radio input "true"
type textarea "Dear traveler, thank you for taking the time to share your feedback. We are ver…"
radio input "true"
type textarea "Dear traveler, thank you for taking the time to share your feedback. We are ver…"
radio input "true"
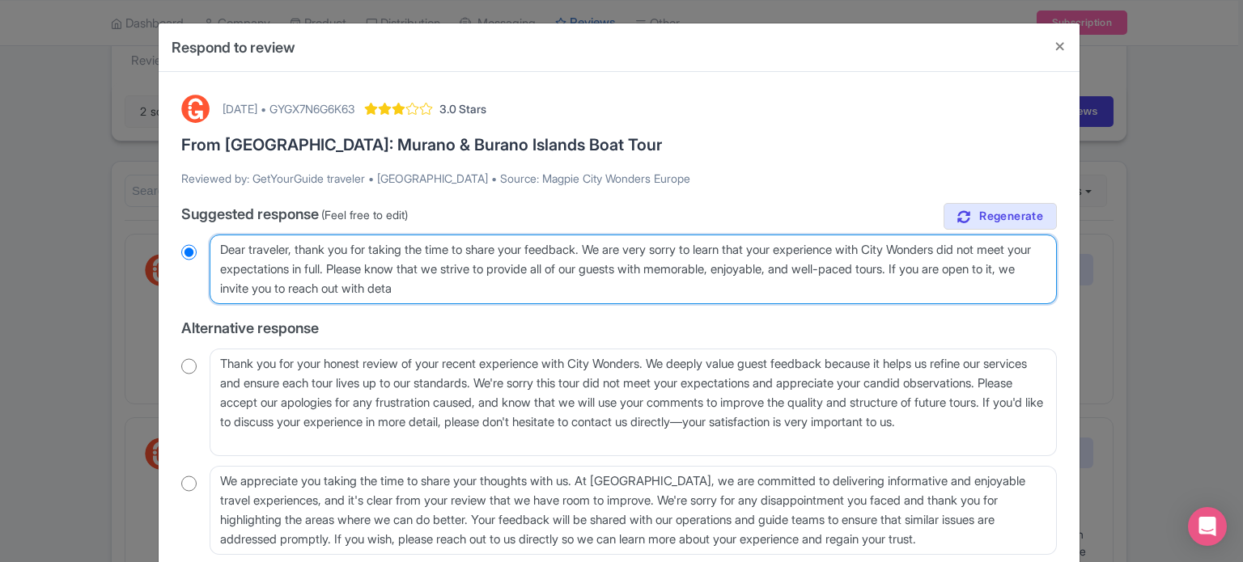
type textarea "Dear traveler, thank you for taking the time to share your feedback. We are ver…"
radio input "true"
type textarea "Dear traveler, thank you for taking the time to share your feedback. We are ver…"
radio input "true"
type textarea "Dear traveler, thank you for taking the time to share your feedback. We are ver…"
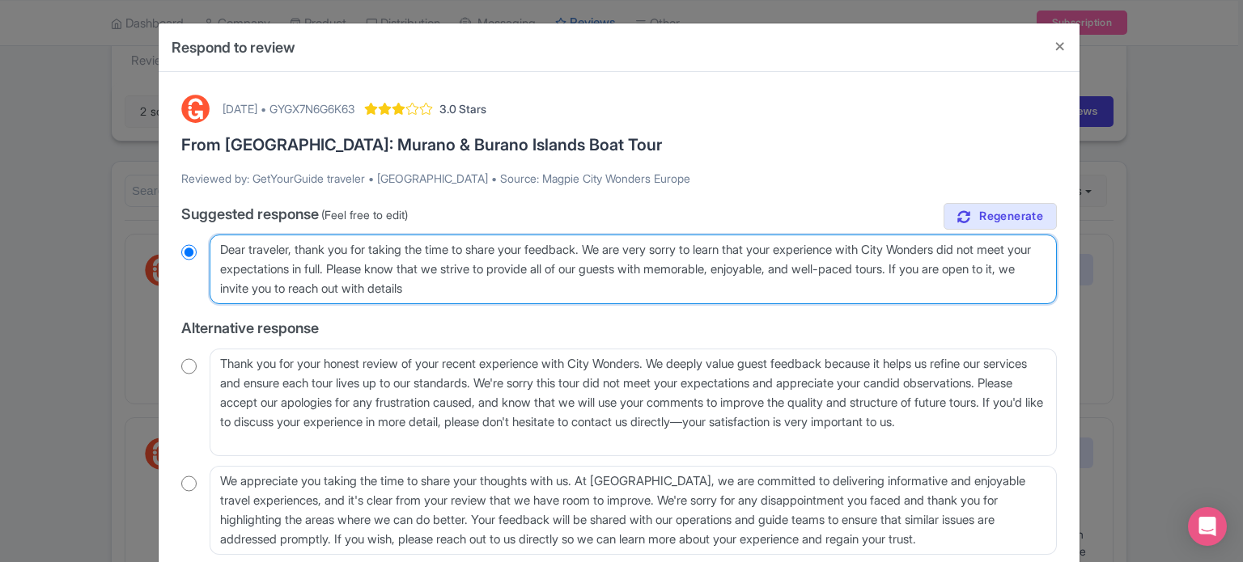
radio input "true"
type textarea "Dear traveler, thank you for taking the time to share your feedback. We are ver…"
radio input "true"
type textarea "Dear traveler, thank you for taking the time to share your feedback. We are ver…"
radio input "true"
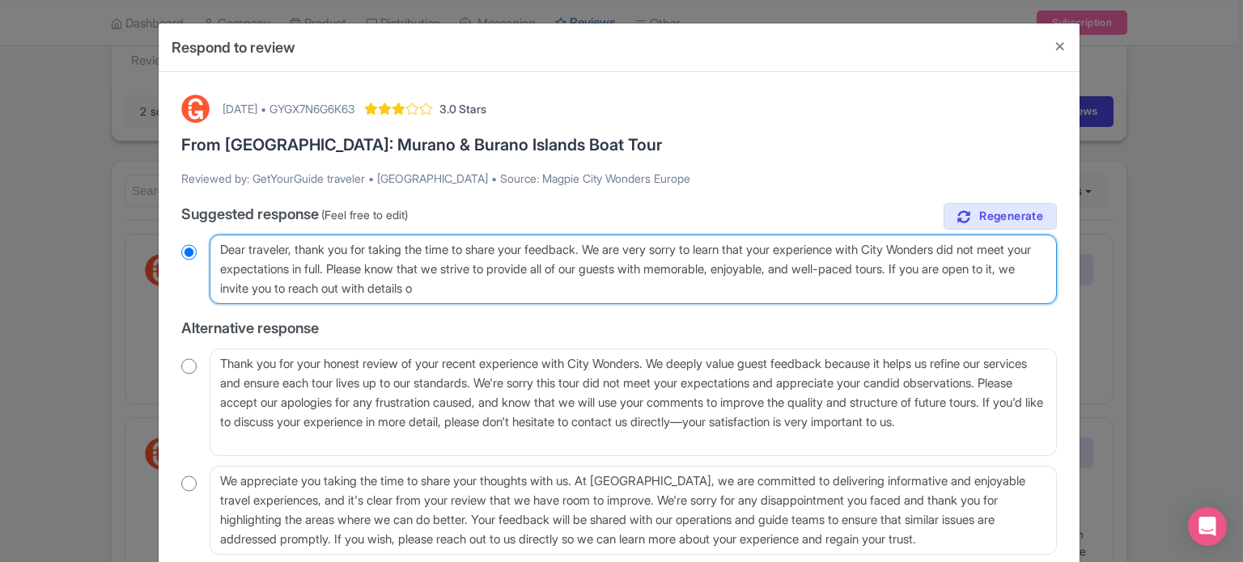
type textarea "Dear traveler, thank you for taking the time to share your feedback. We are ver…"
radio input "true"
type textarea "Dear traveler, thank you for taking the time to share your feedback. We are ver…"
radio input "true"
type textarea "Dear traveler, thank you for taking the time to share your feedback. We are ver…"
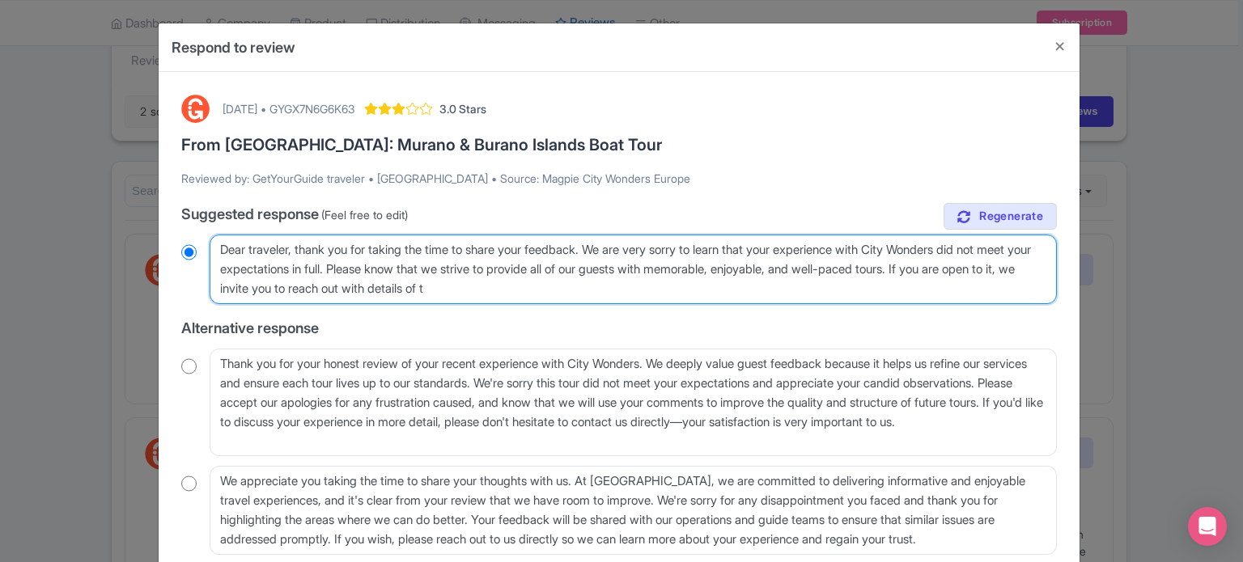
radio input "true"
type textarea "Dear traveler, thank you for taking the time to share your feedback. We are ver…"
radio input "true"
type textarea "Dear traveler, thank you for taking the time to share your feedback. We are ver…"
radio input "true"
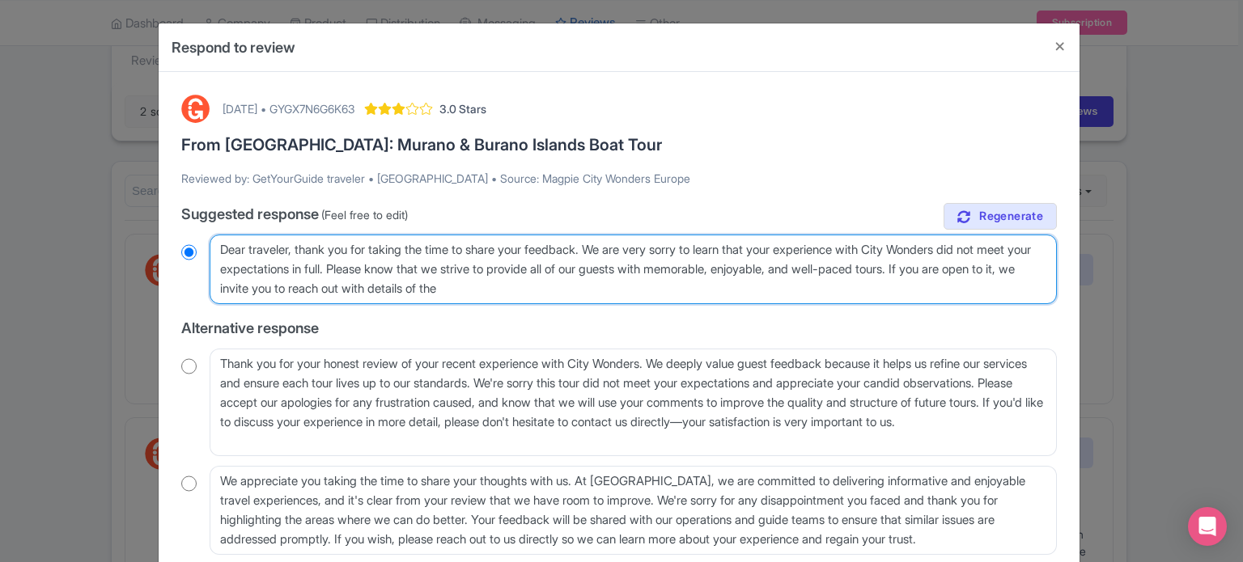
type textarea "Dear traveler, thank you for taking the time to share your feedback. We are ver…"
radio input "true"
type textarea "Dear traveler, thank you for taking the time to share your feedback. We are ver…"
radio input "true"
type textarea "Dear traveler, thank you for taking the time to share your feedback. We are ver…"
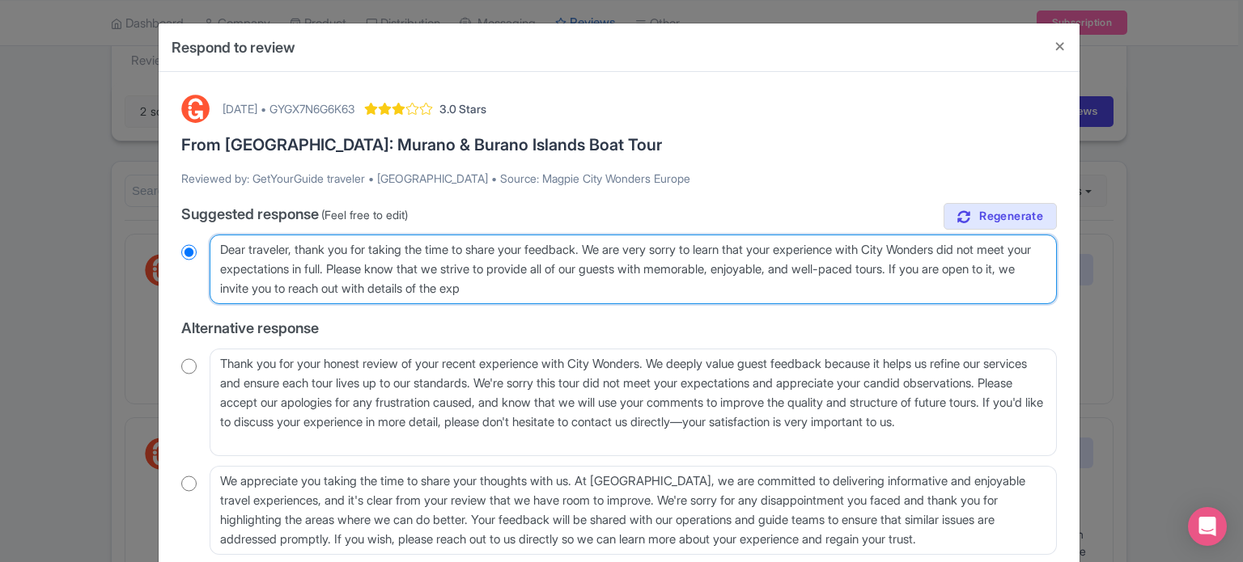
radio input "true"
type textarea "Dear traveler, thank you for taking the time to share your feedback. We are ver…"
radio input "true"
type textarea "Dear traveler, thank you for taking the time to share your feedback. We are ver…"
radio input "true"
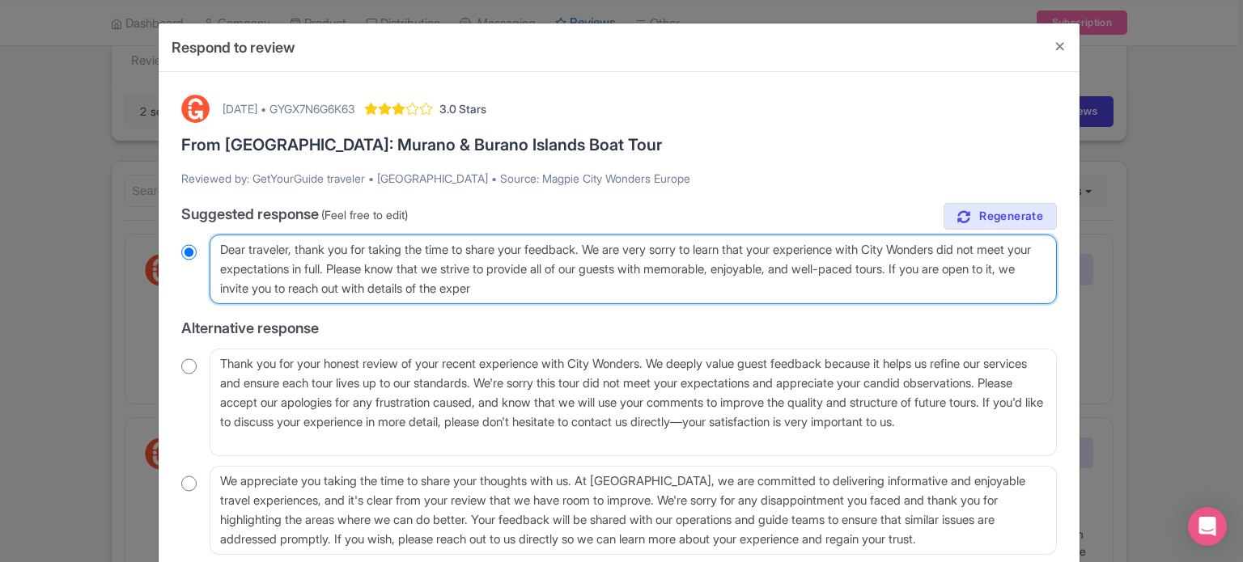
type textarea "Dear traveler, thank you for taking the time to share your feedback. We are ver…"
radio input "true"
type textarea "Dear traveler, thank you for taking the time to share your feedback. We are ver…"
radio input "true"
type textarea "Dear traveler, thank you for taking the time to share your feedback. We are ver…"
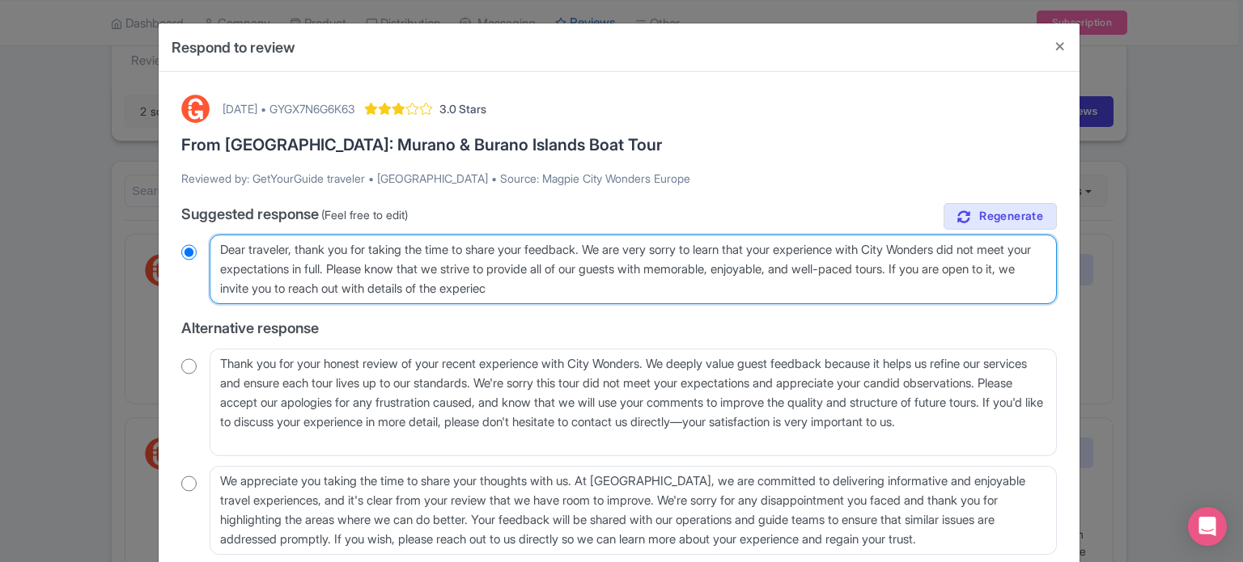
radio input "true"
type textarea "Dear traveler, thank you for taking the time to share your feedback. We are ver…"
radio input "true"
type textarea "Dear traveler, thank you for taking the time to share your feedback. We are ver…"
radio input "true"
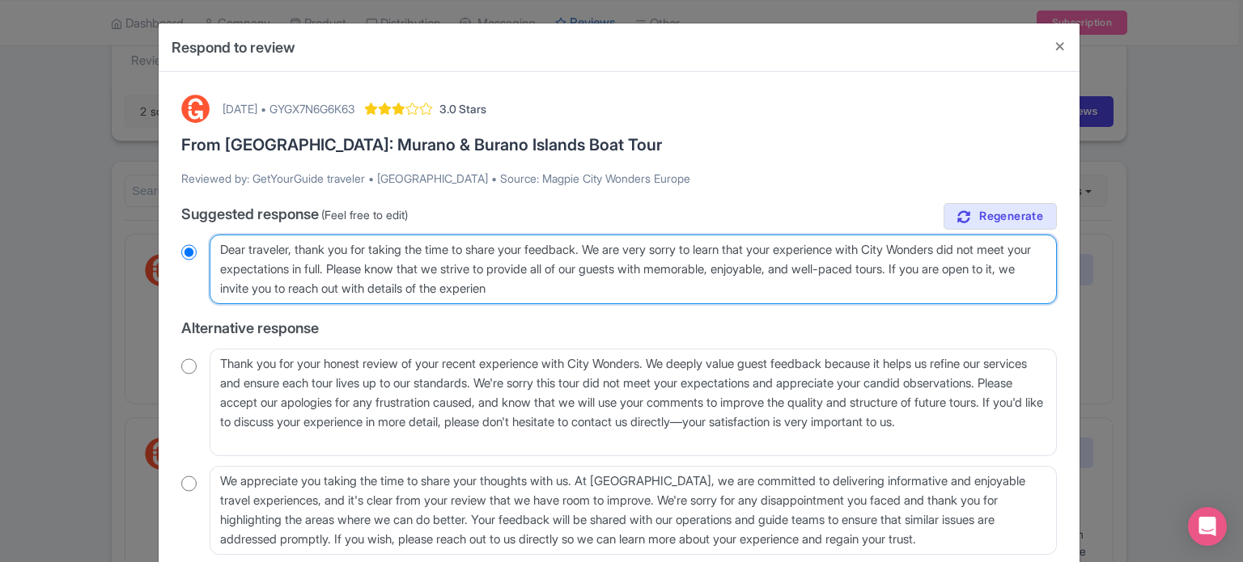
type textarea "Dear traveler, thank you for taking the time to share your feedback. We are ver…"
radio input "true"
type textarea "Dear traveler, thank you for taking the time to share your feedback. We are ver…"
radio input "true"
type textarea "Dear traveler, thank you for taking the time to share your feedback. We are ver…"
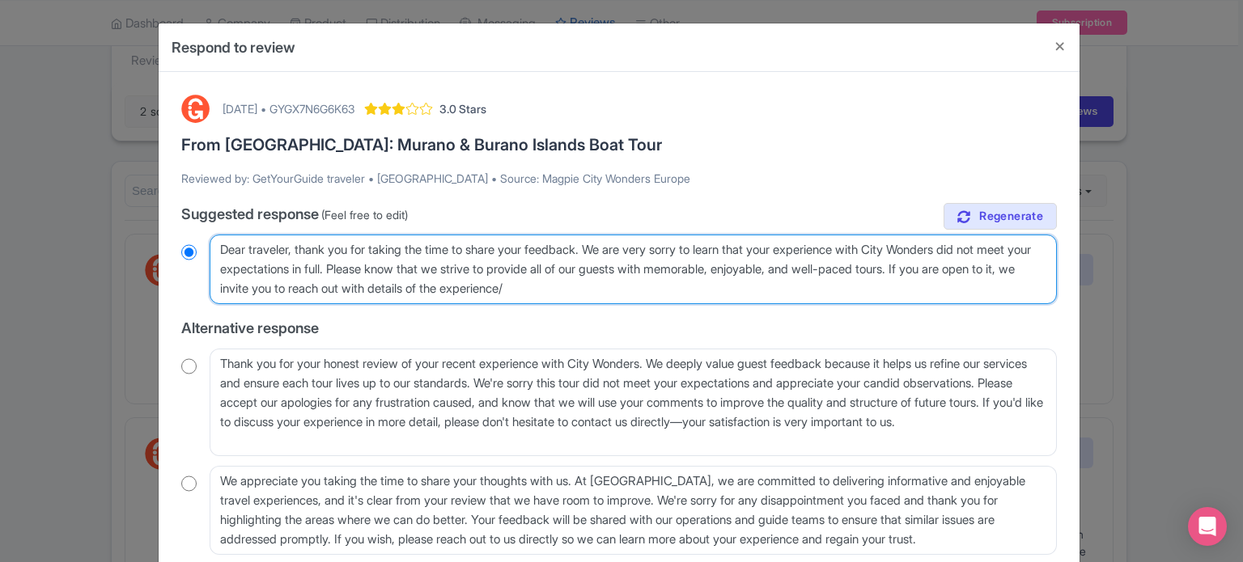
radio input "true"
type textarea "Dear traveler, thank you for taking the time to share your feedback. We are ver…"
radio input "true"
type textarea "Dear traveler, thank you for taking the time to share your feedback. We are ver…"
radio input "true"
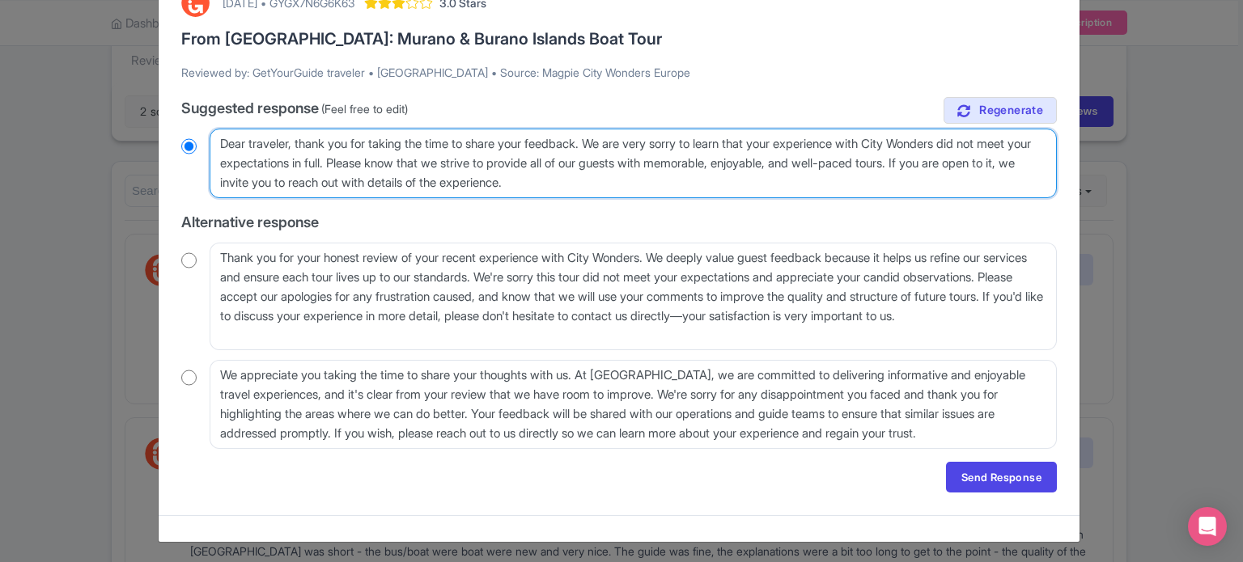
scroll to position [108, 0]
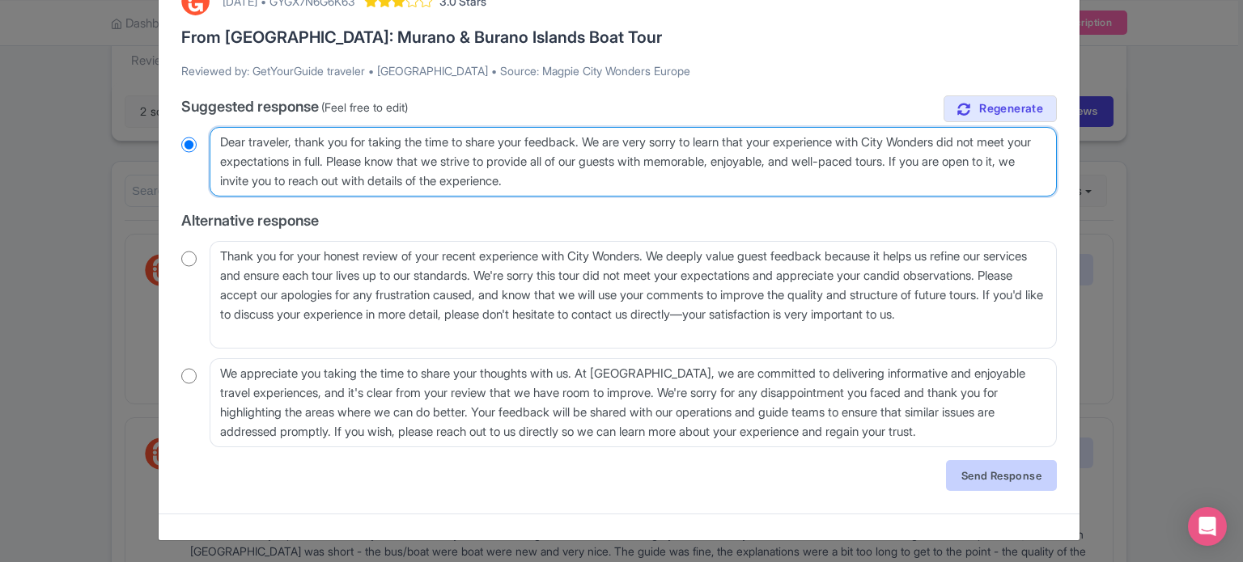
type textarea "Dear traveler, thank you for taking the time to share your feedback. We are ver…"
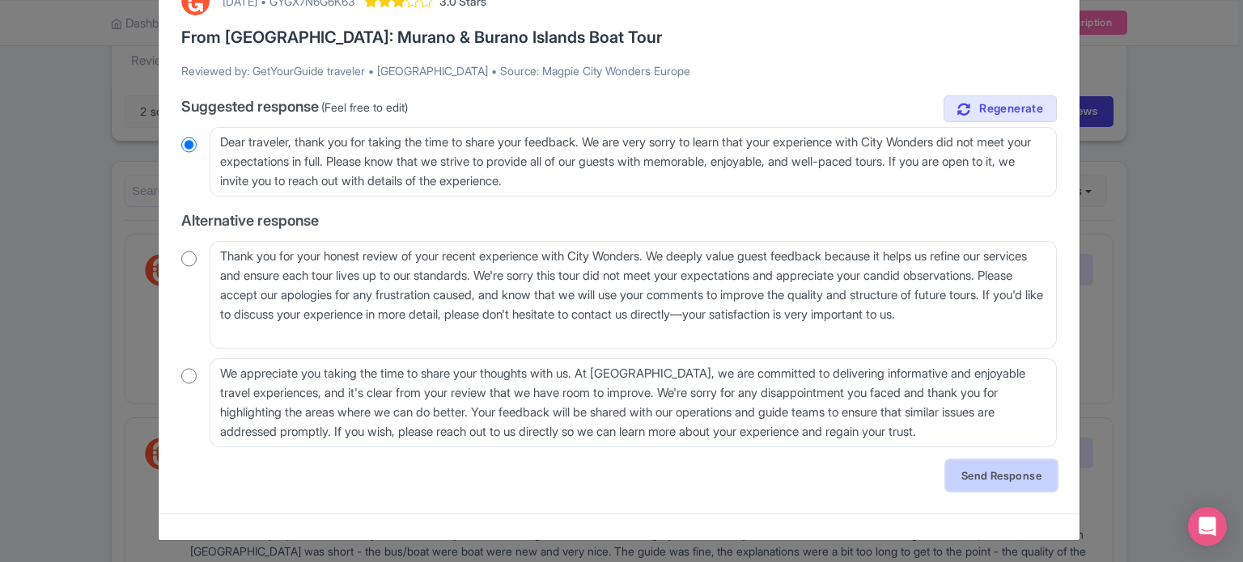
click at [968, 468] on link "Send Response" at bounding box center [1001, 475] width 111 height 31
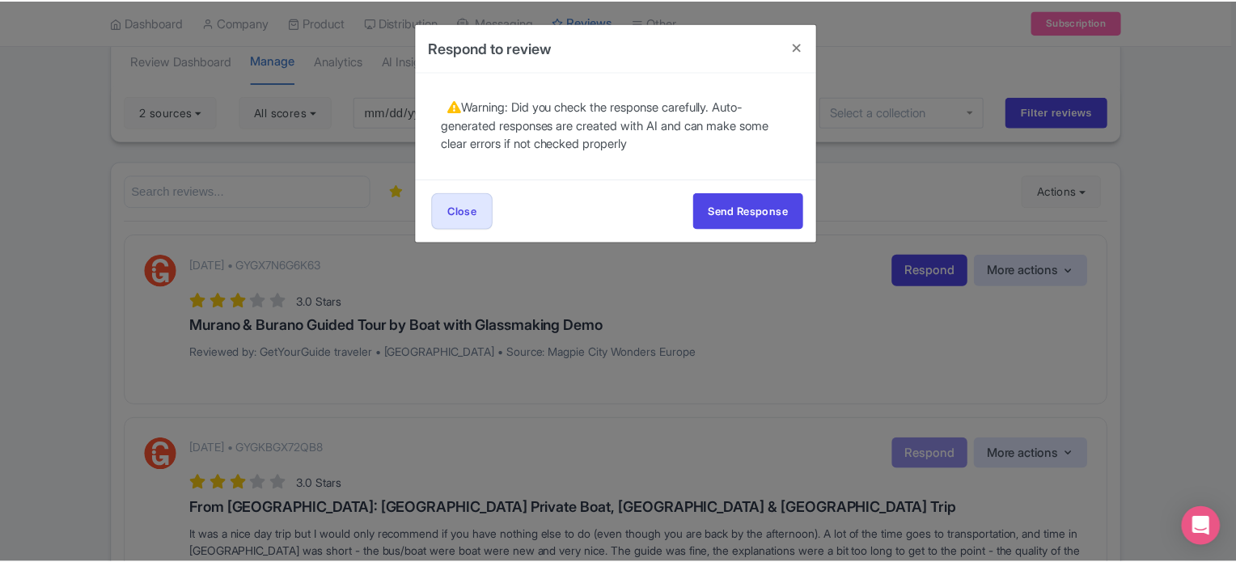
scroll to position [0, 0]
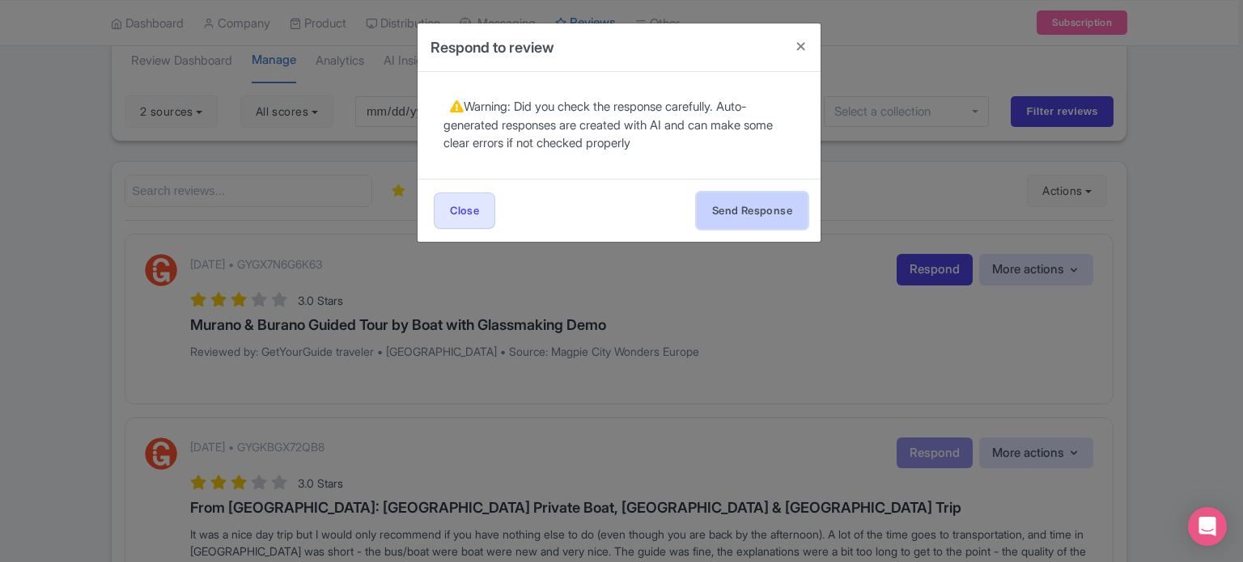
click at [738, 206] on button "Send Response" at bounding box center [752, 211] width 111 height 36
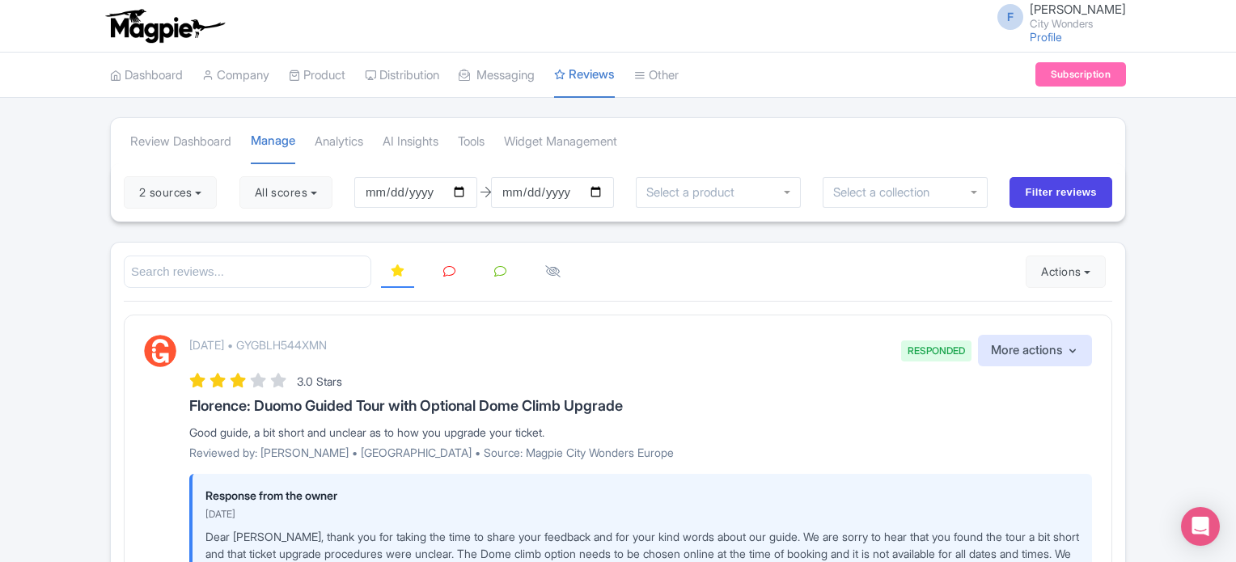
click at [452, 280] on link at bounding box center [450, 272] width 32 height 32
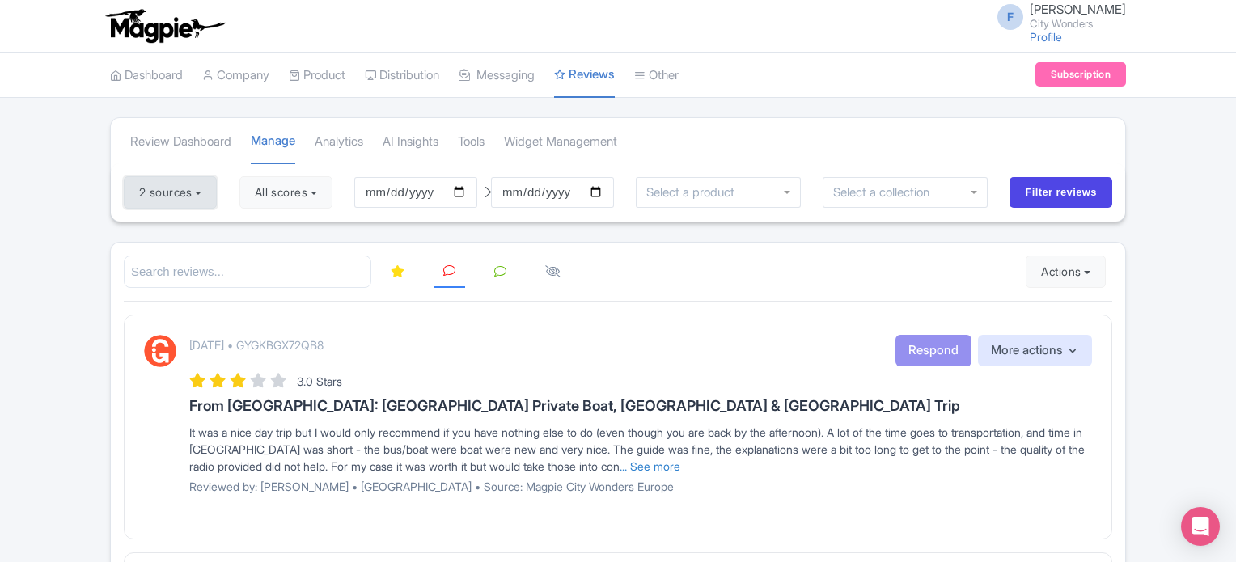
click at [167, 187] on button "2 sources" at bounding box center [170, 192] width 93 height 32
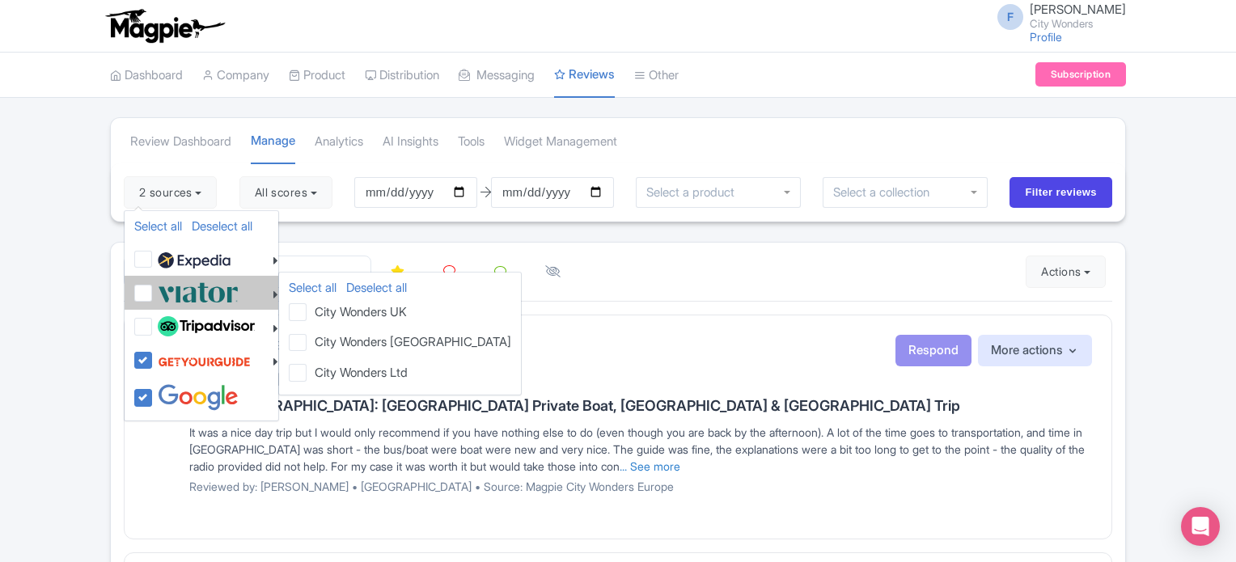
click at [154, 287] on label at bounding box center [196, 292] width 85 height 27
click at [154, 287] on input "checkbox" at bounding box center [159, 284] width 11 height 11
checkbox input "true"
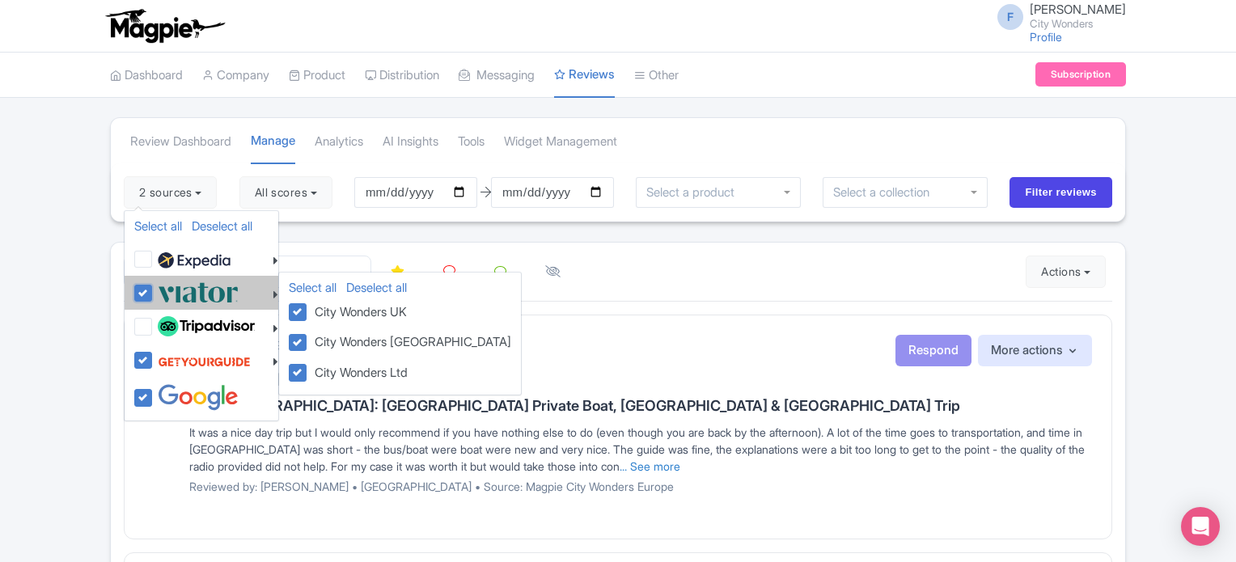
checkbox input "true"
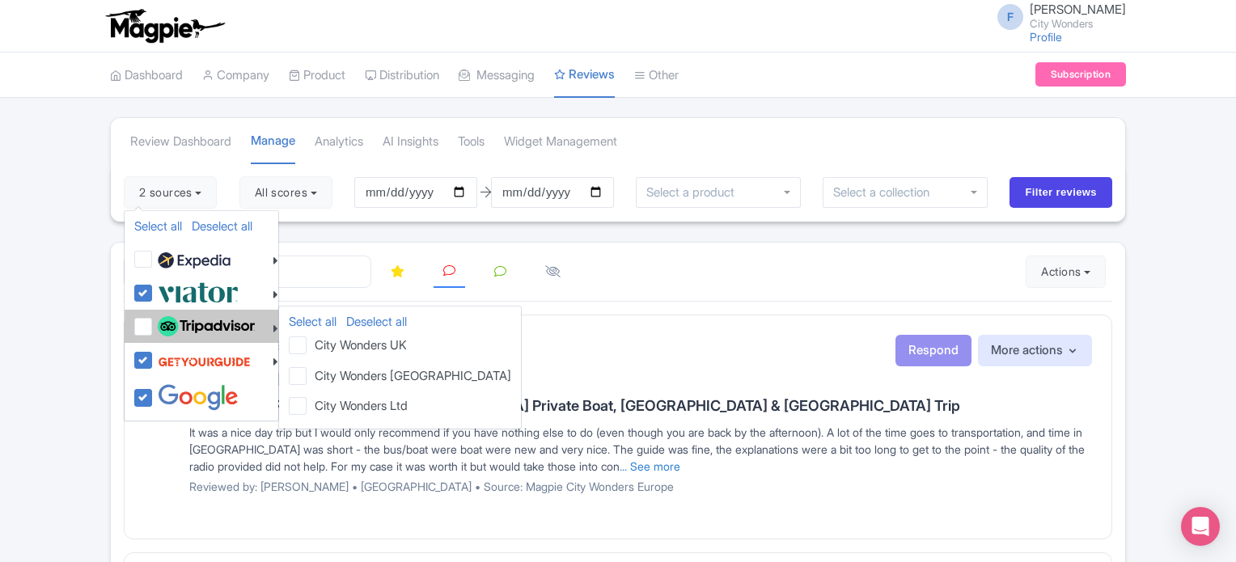
click at [154, 320] on label at bounding box center [204, 327] width 101 height 28
click at [154, 320] on input "checkbox" at bounding box center [159, 318] width 11 height 11
checkbox input "true"
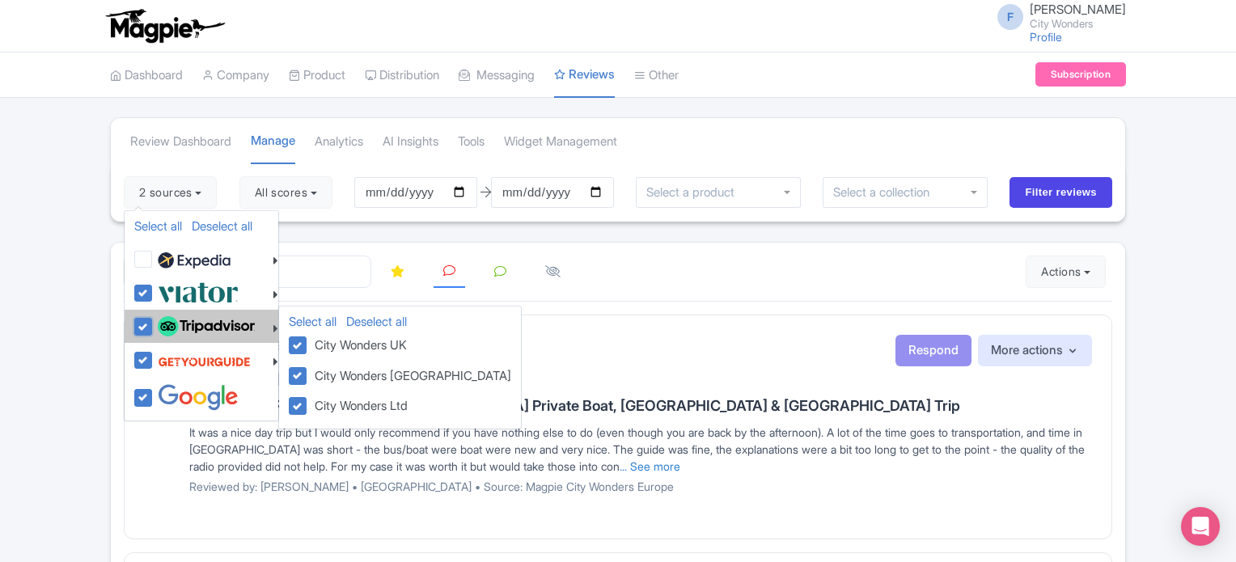
checkbox input "true"
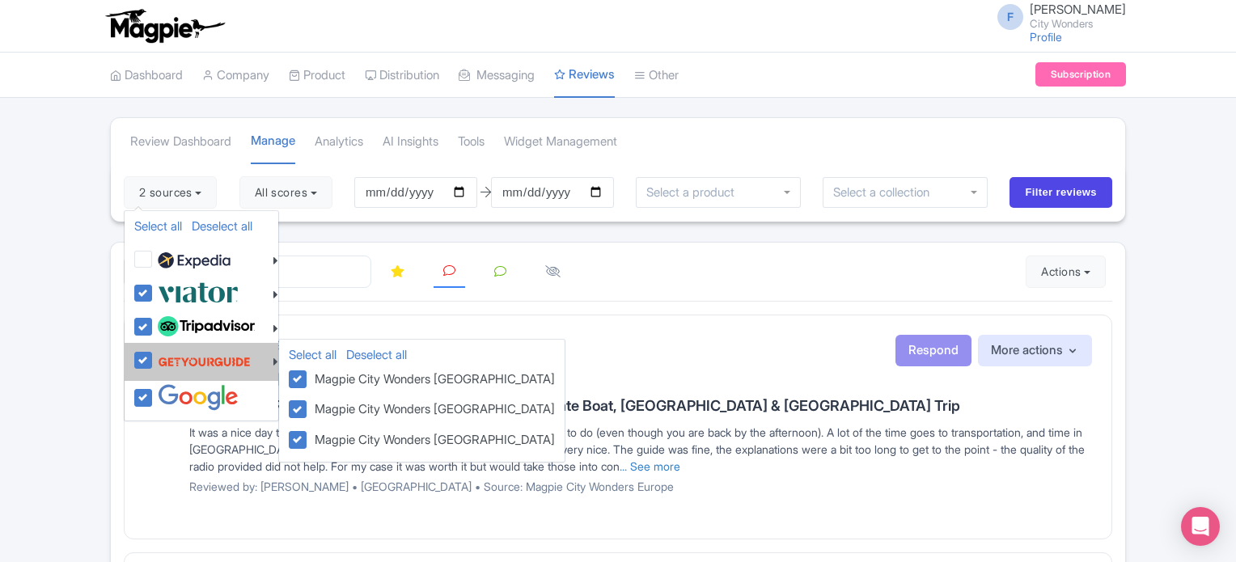
click at [154, 352] on label at bounding box center [202, 361] width 97 height 31
click at [154, 352] on input "checkbox" at bounding box center [159, 351] width 11 height 11
checkbox input "false"
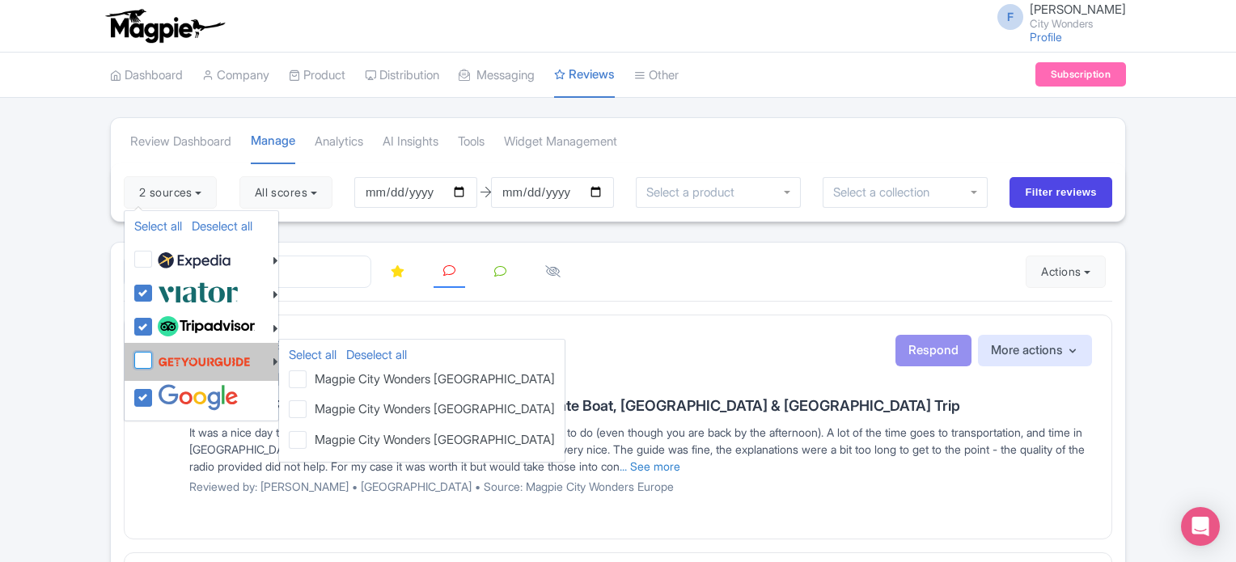
checkbox input "false"
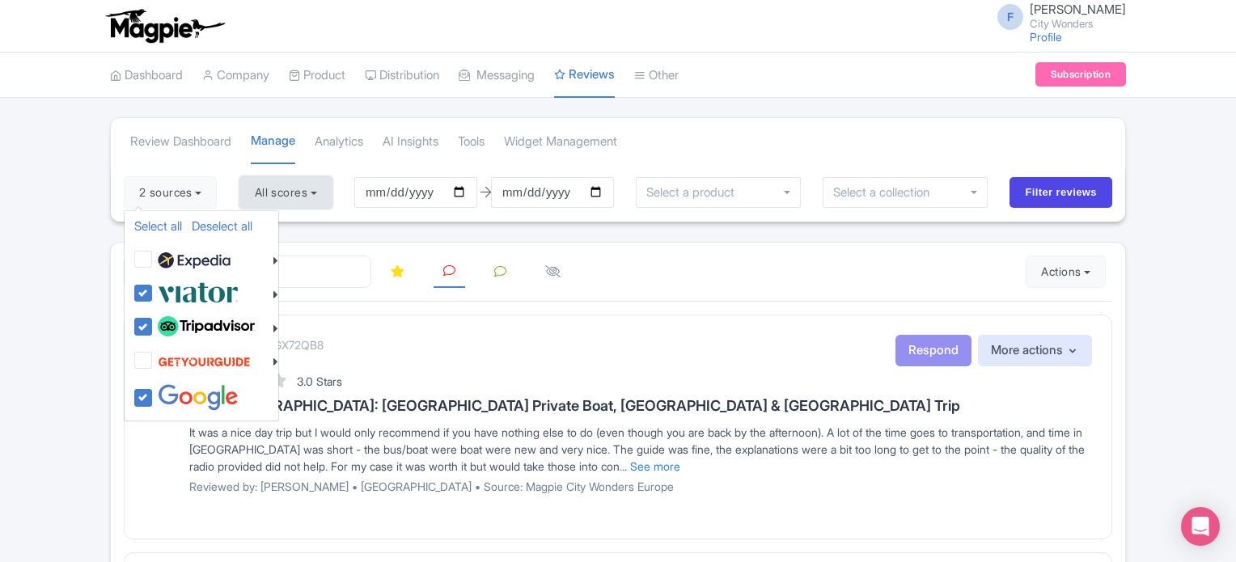
click at [322, 193] on button "All scores" at bounding box center [285, 192] width 93 height 32
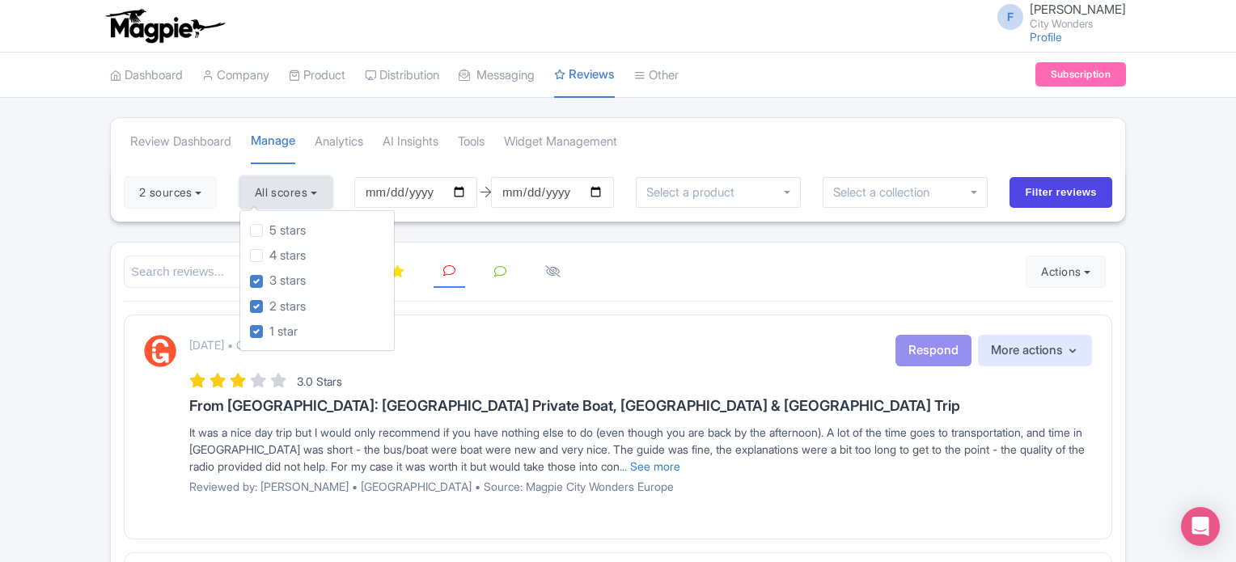
click at [322, 193] on button "All scores" at bounding box center [285, 192] width 93 height 32
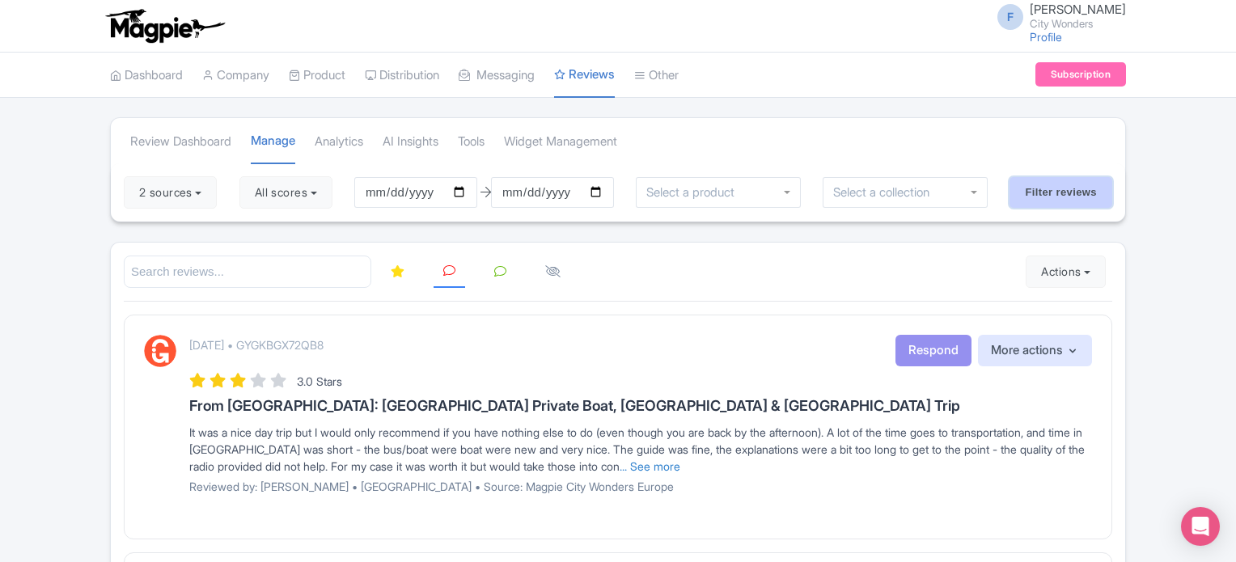
click at [1074, 193] on input "Filter reviews" at bounding box center [1061, 192] width 103 height 31
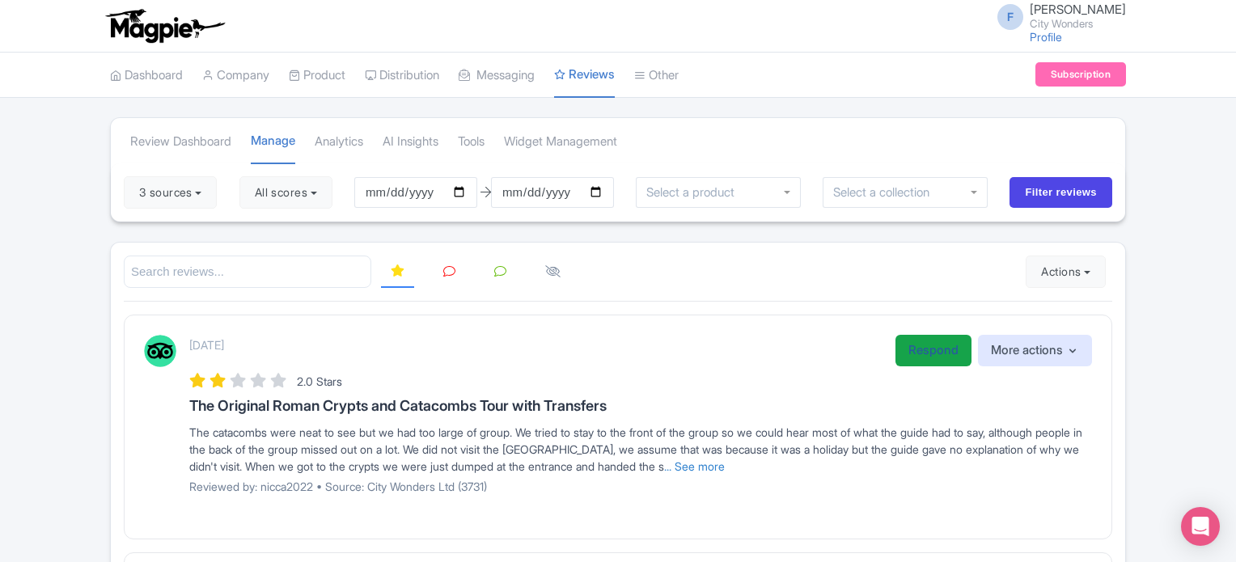
click at [938, 362] on link "Respond" at bounding box center [934, 351] width 76 height 32
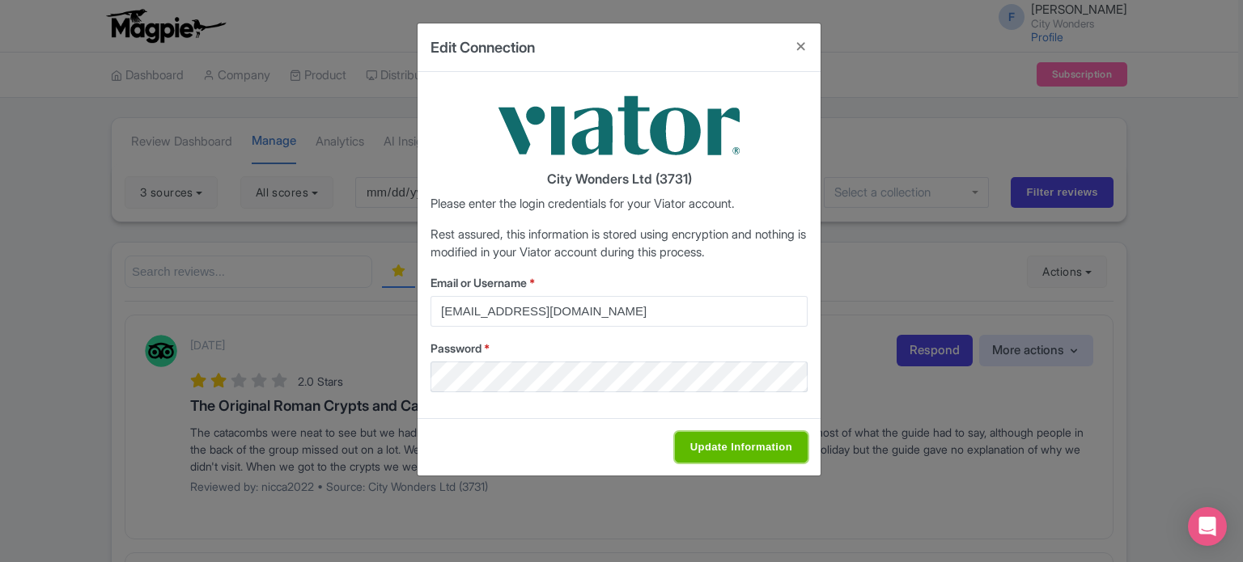
click at [701, 457] on input "Update Information" at bounding box center [741, 447] width 133 height 31
type input "Saving..."
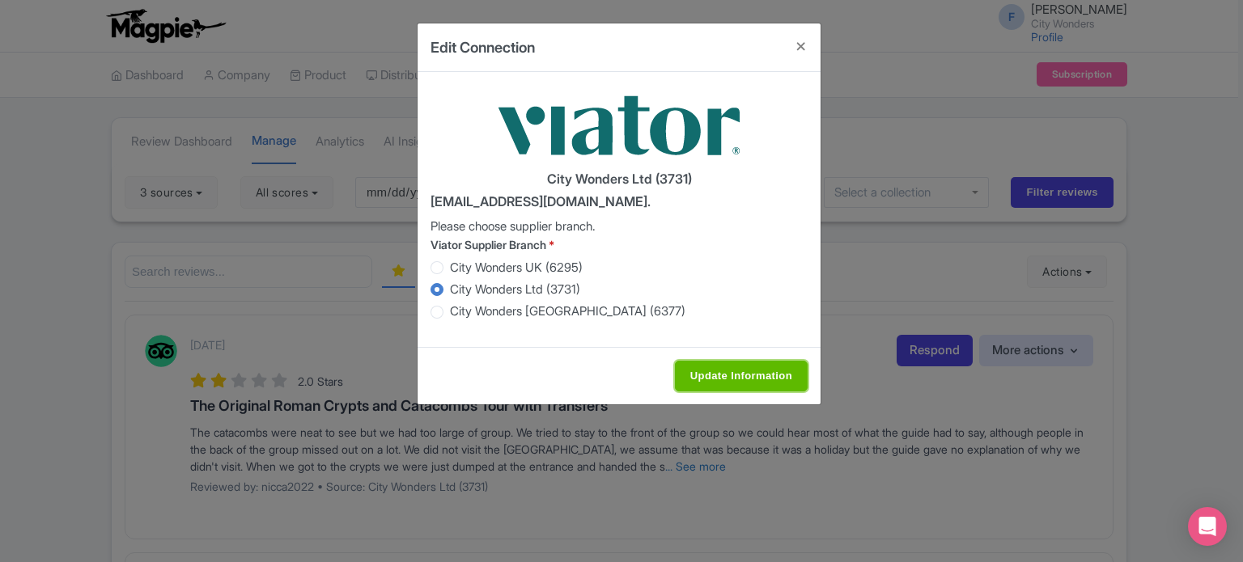
click at [723, 378] on input "Update Information" at bounding box center [741, 376] width 133 height 31
type input "Saving..."
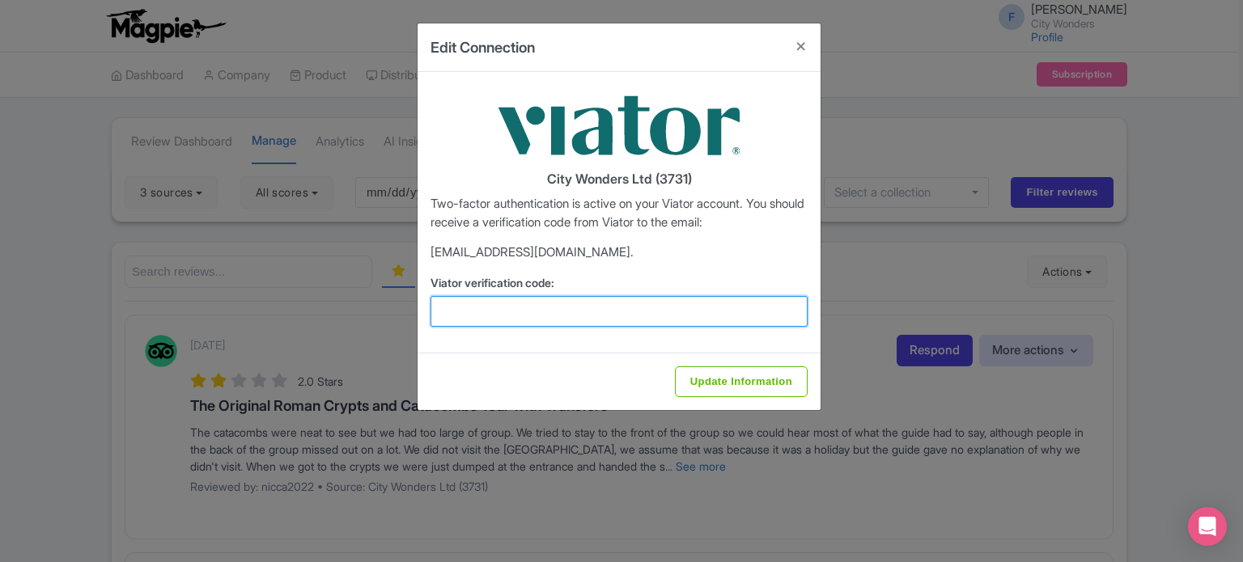
click at [574, 324] on input "Viator verification code:" at bounding box center [618, 311] width 377 height 31
paste input "794142"
type input "794142"
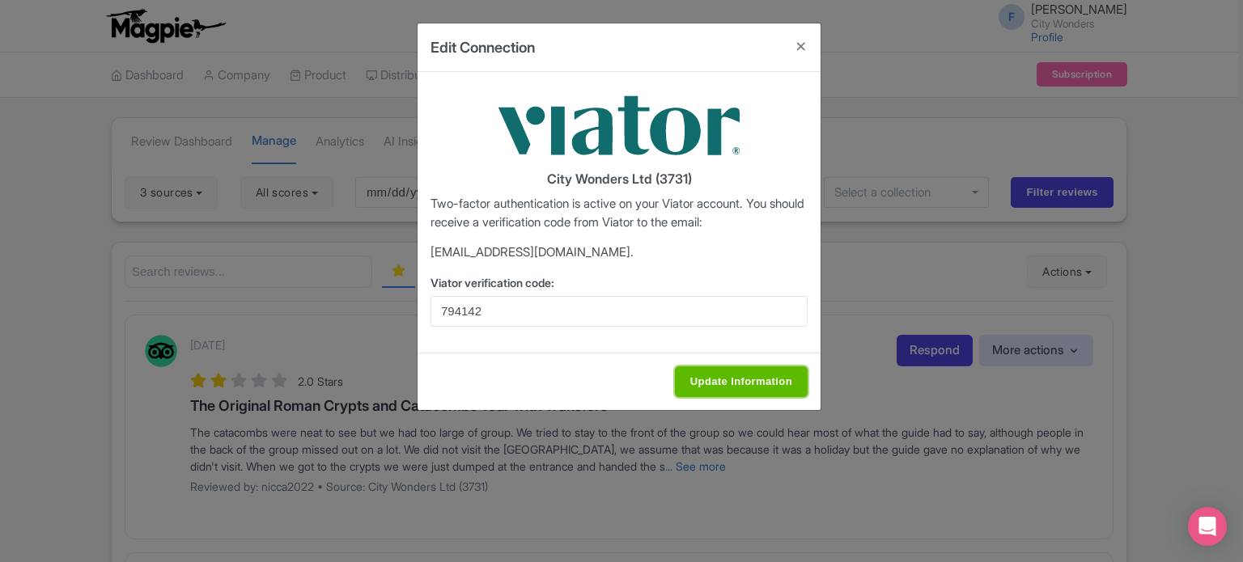
click at [722, 368] on input "Update Information" at bounding box center [741, 381] width 133 height 31
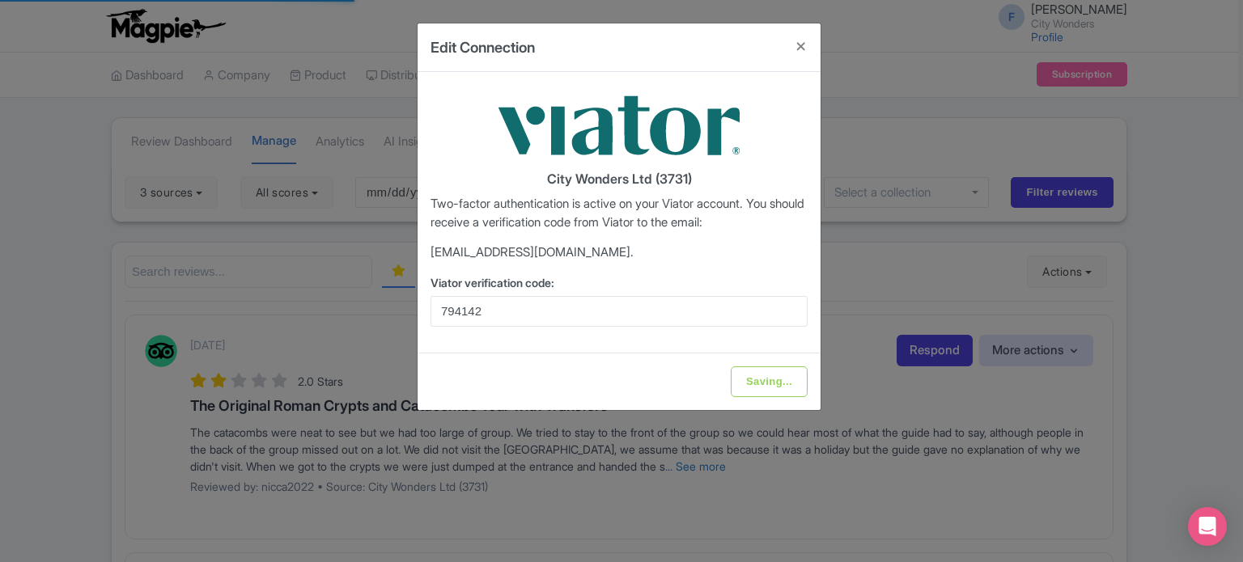
type input "Update Information"
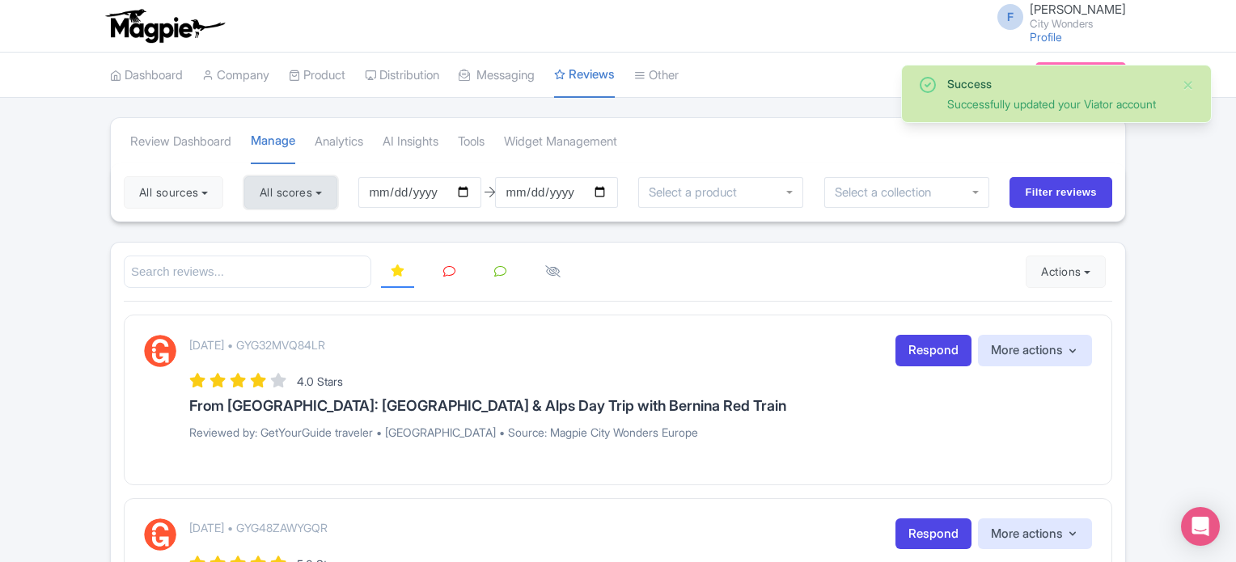
click at [287, 197] on button "All scores" at bounding box center [290, 192] width 93 height 32
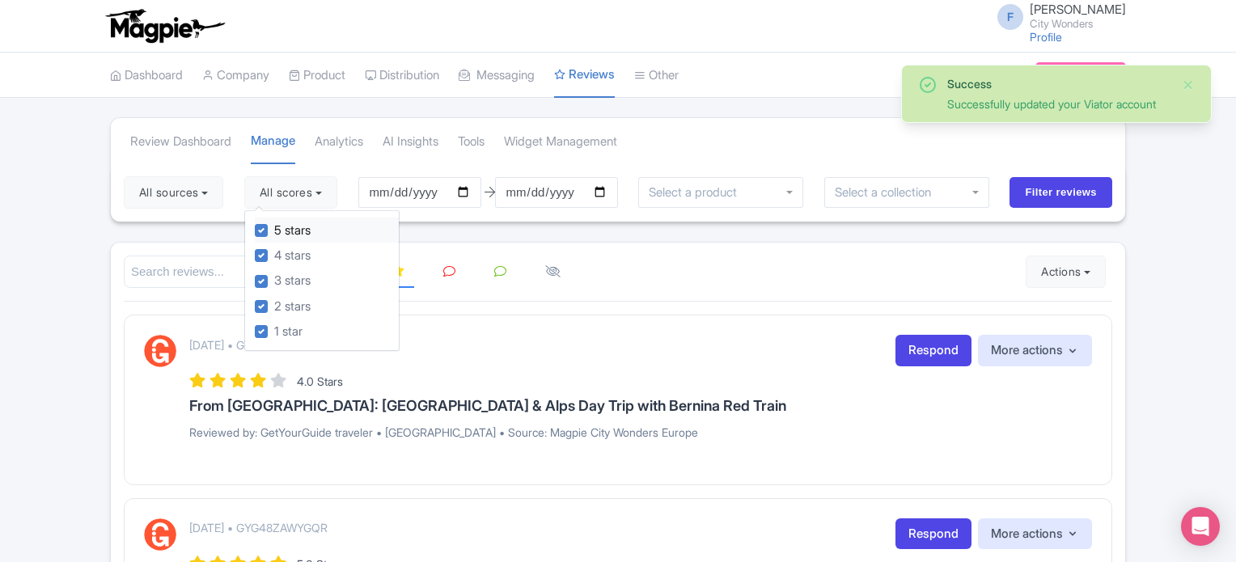
click at [274, 233] on label "5 stars" at bounding box center [292, 231] width 36 height 19
click at [274, 231] on input "5 stars" at bounding box center [279, 226] width 11 height 11
checkbox input "false"
click at [274, 250] on label "4 stars" at bounding box center [292, 256] width 36 height 19
click at [274, 250] on input "4 stars" at bounding box center [279, 251] width 11 height 11
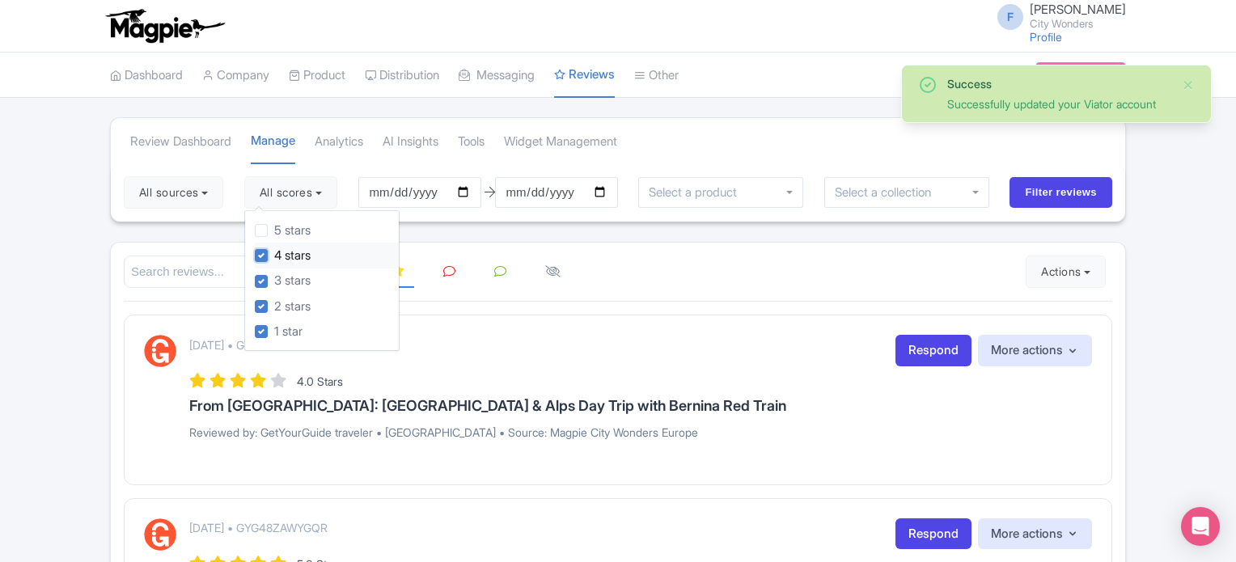
checkbox input "false"
click at [218, 205] on button "All sources" at bounding box center [174, 192] width 100 height 32
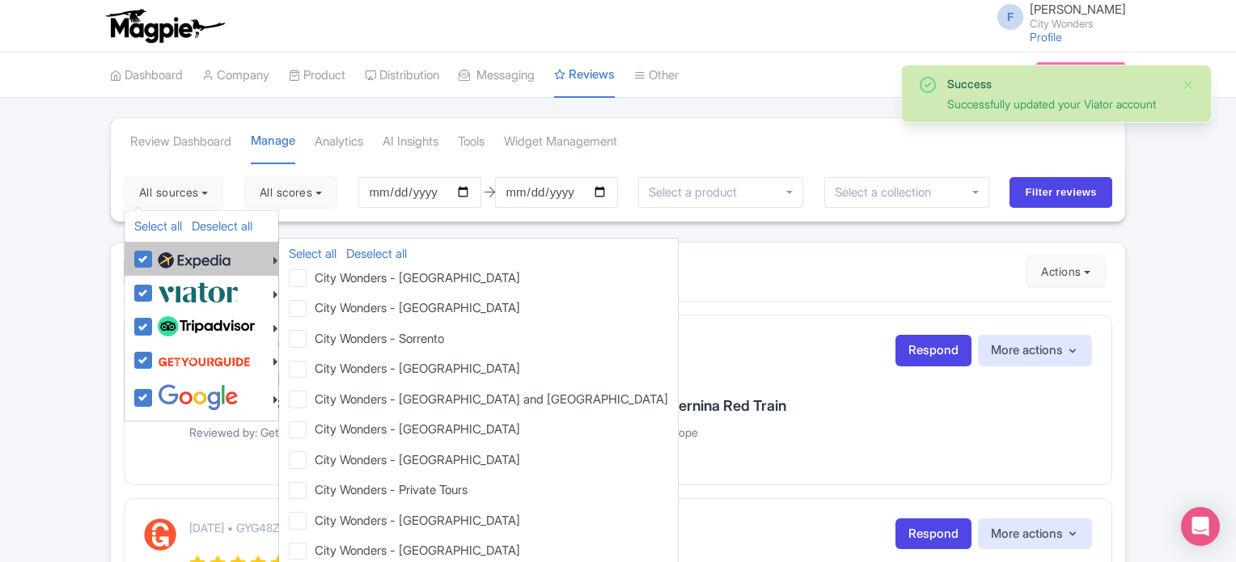
click at [154, 258] on label at bounding box center [192, 259] width 77 height 28
click at [154, 256] on input "checkbox" at bounding box center [159, 250] width 11 height 11
checkbox input "false"
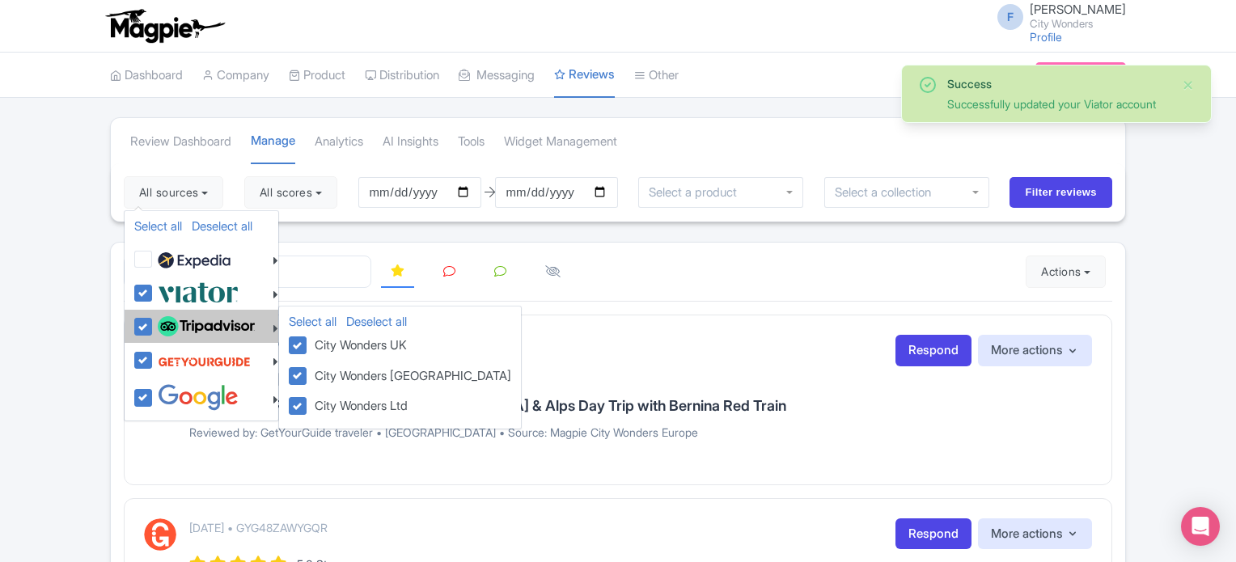
drag, startPoint x: 143, startPoint y: 293, endPoint x: 143, endPoint y: 310, distance: 17.0
click at [154, 297] on label at bounding box center [196, 292] width 85 height 27
click at [154, 290] on input "checkbox" at bounding box center [159, 284] width 11 height 11
checkbox input "false"
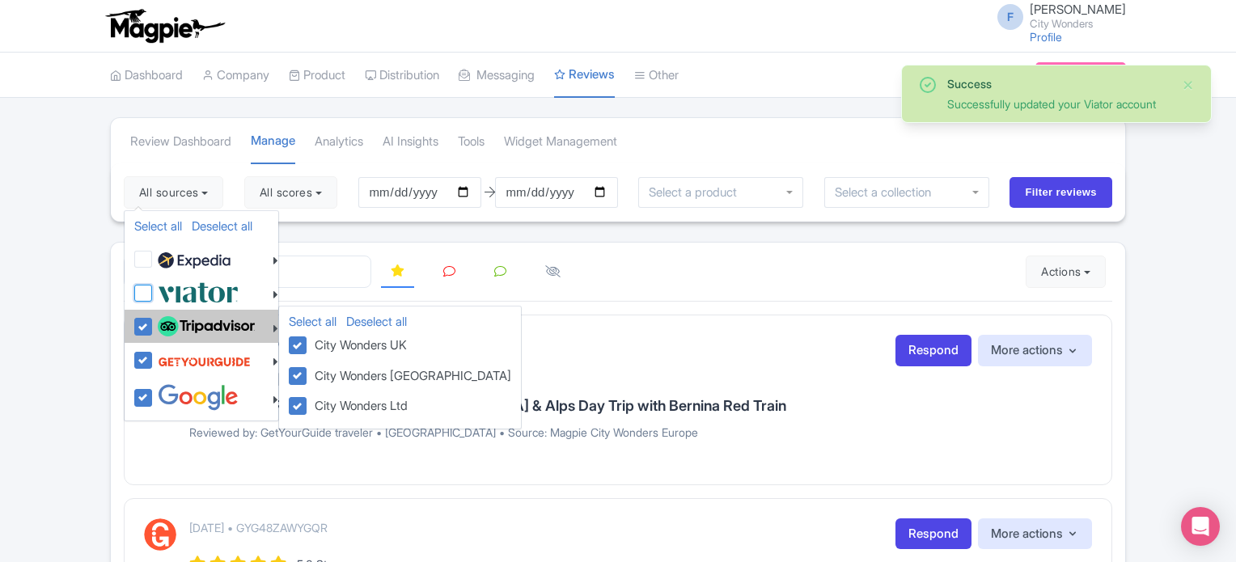
checkbox input "false"
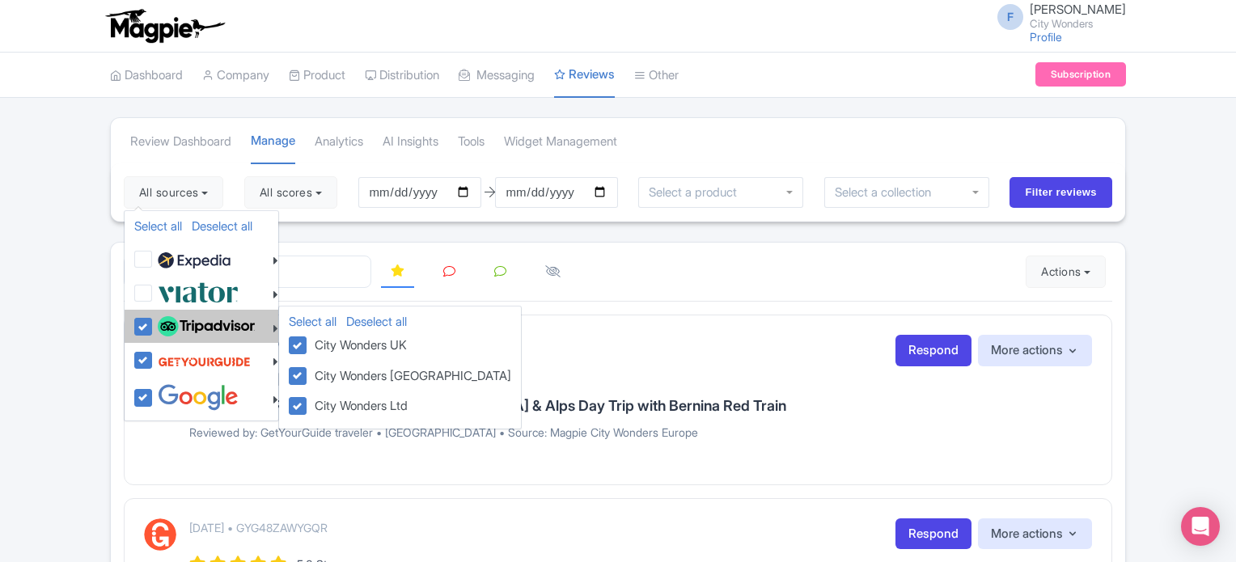
click at [154, 324] on label at bounding box center [204, 327] width 101 height 28
click at [154, 324] on input "checkbox" at bounding box center [159, 318] width 11 height 11
checkbox input "false"
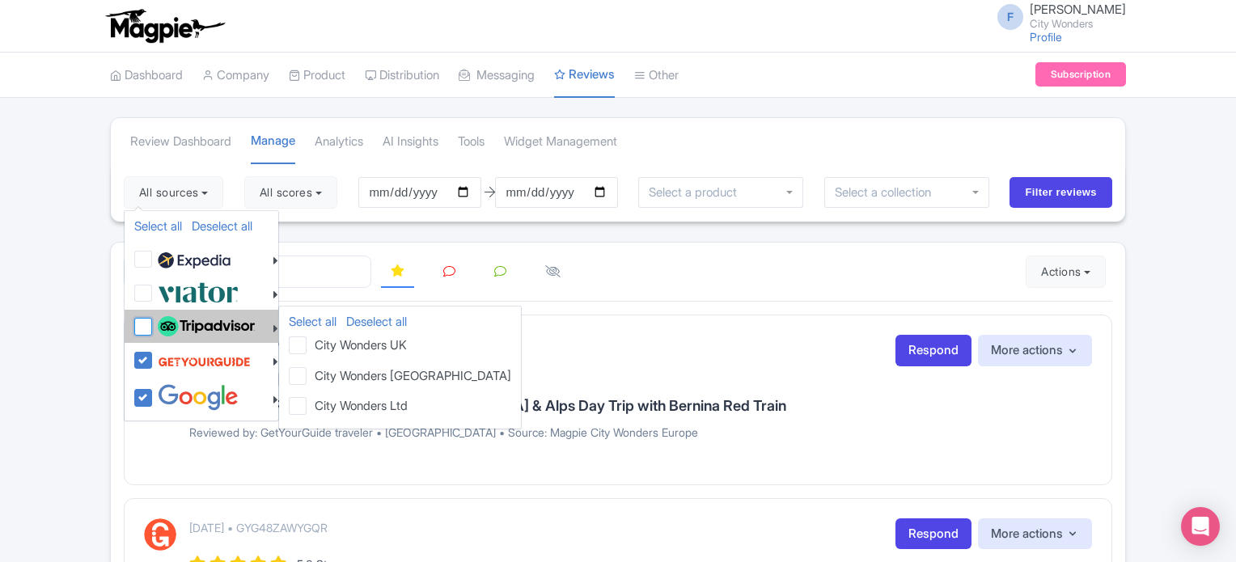
checkbox input "false"
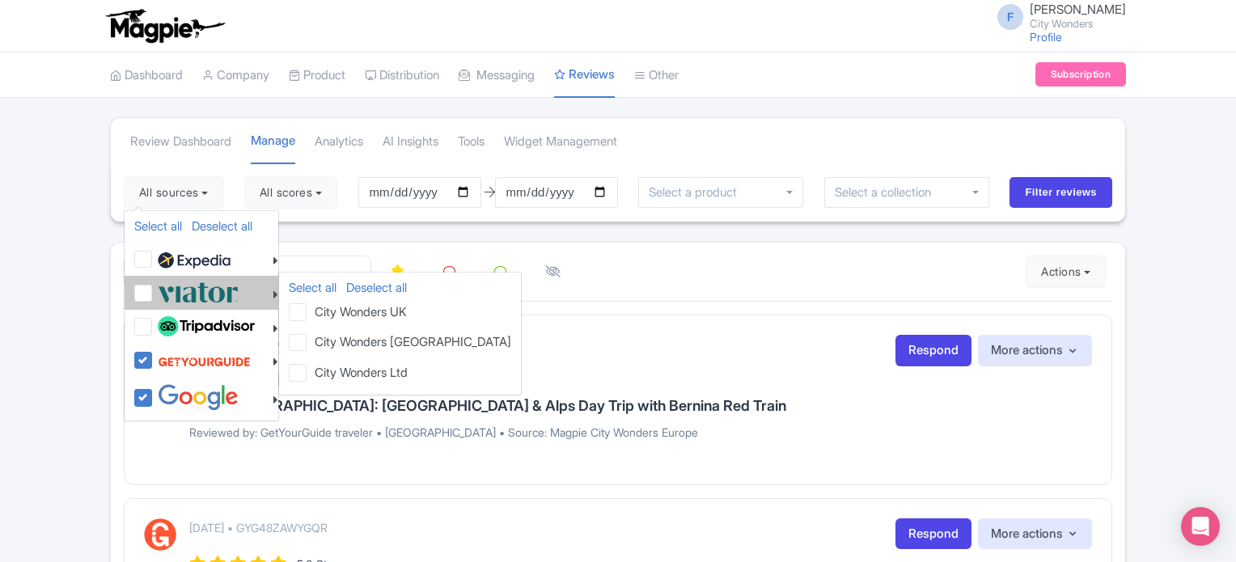
click at [154, 295] on label at bounding box center [196, 292] width 85 height 27
click at [154, 290] on input "checkbox" at bounding box center [159, 284] width 11 height 11
checkbox input "true"
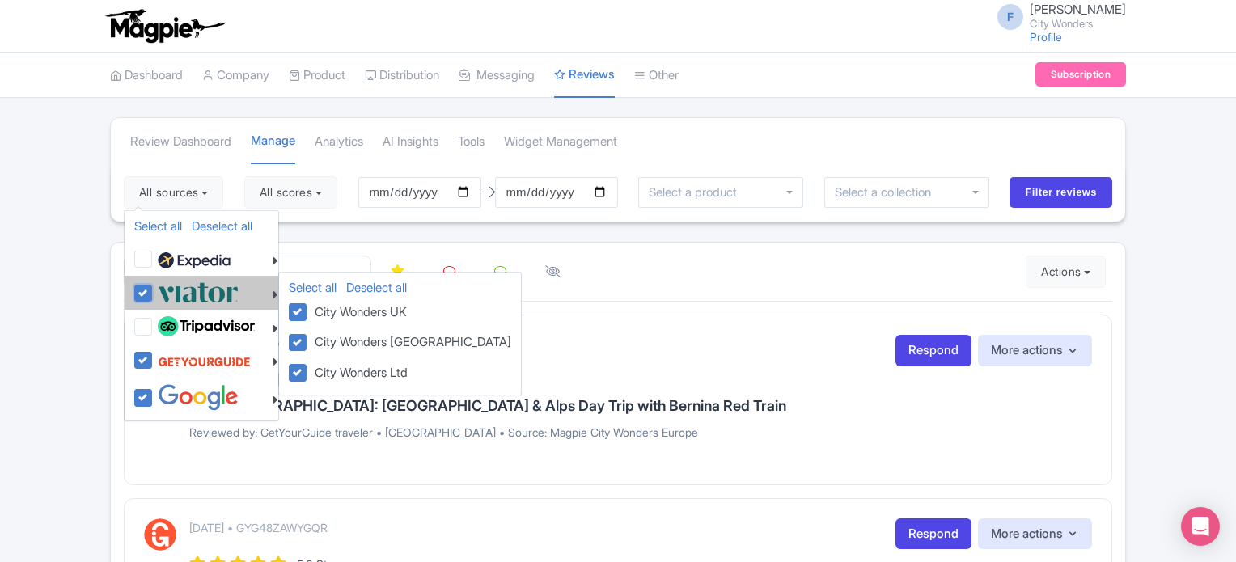
checkbox input "true"
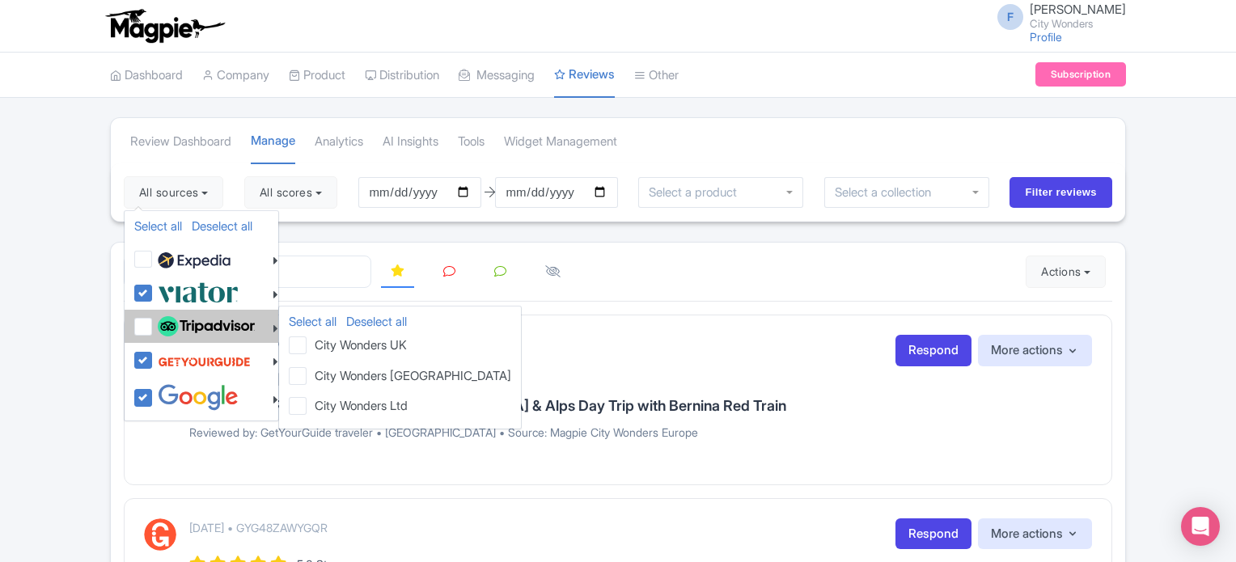
click at [154, 329] on label at bounding box center [204, 327] width 101 height 28
click at [154, 324] on input "checkbox" at bounding box center [159, 318] width 11 height 11
checkbox input "true"
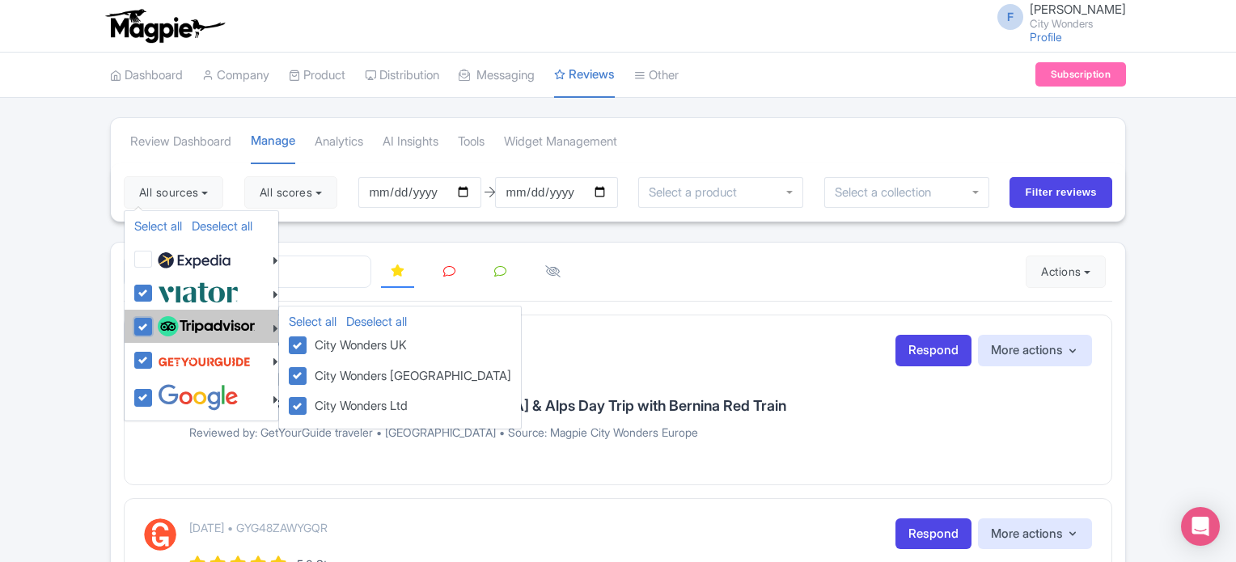
checkbox input "true"
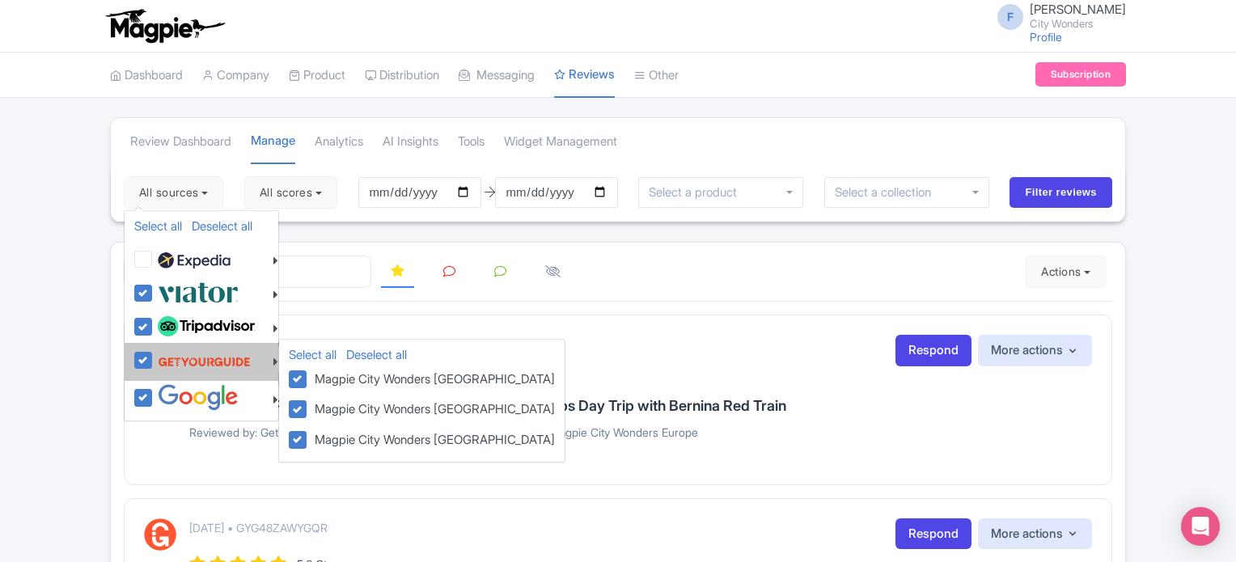
click at [154, 354] on label at bounding box center [202, 361] width 97 height 31
click at [154, 354] on input "checkbox" at bounding box center [159, 351] width 11 height 11
checkbox input "false"
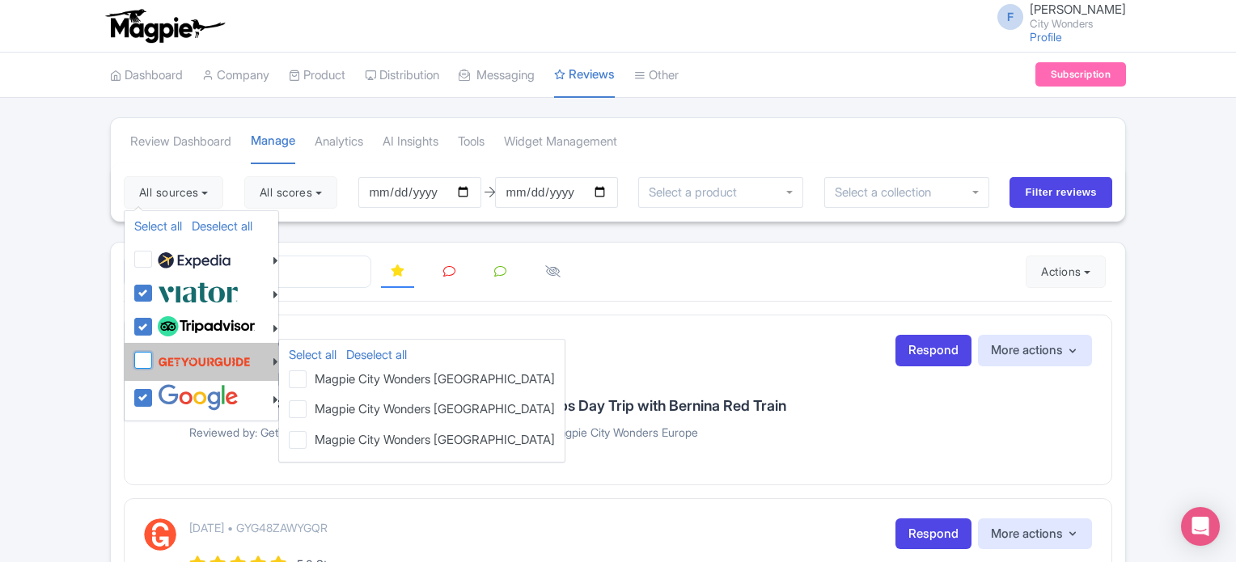
checkbox input "false"
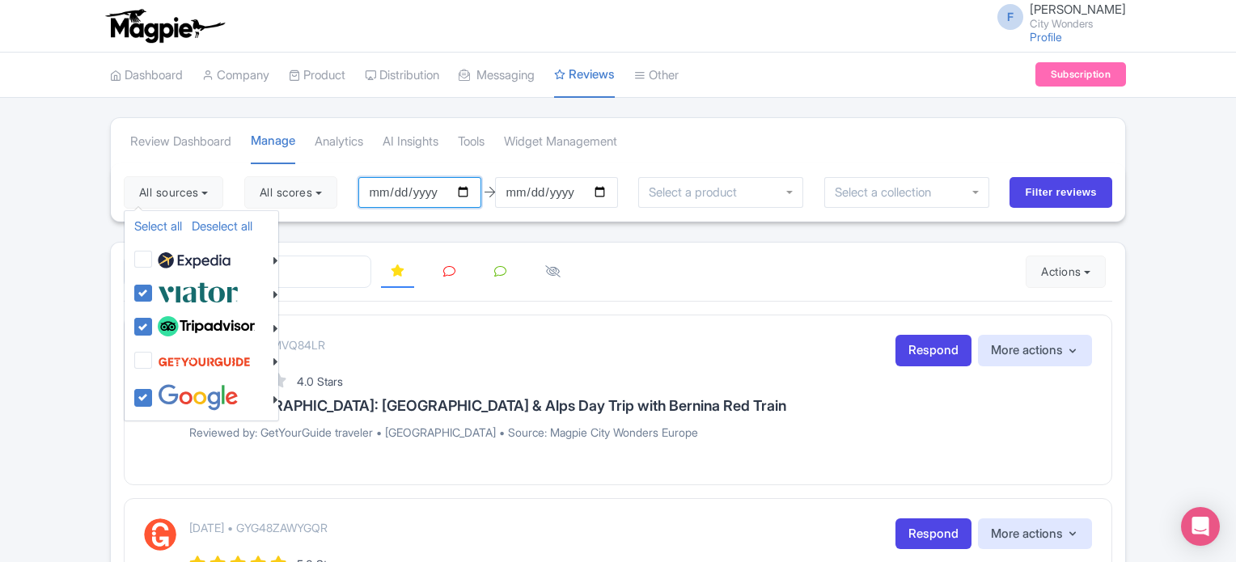
click at [441, 187] on input "2025-06-05" at bounding box center [419, 192] width 123 height 31
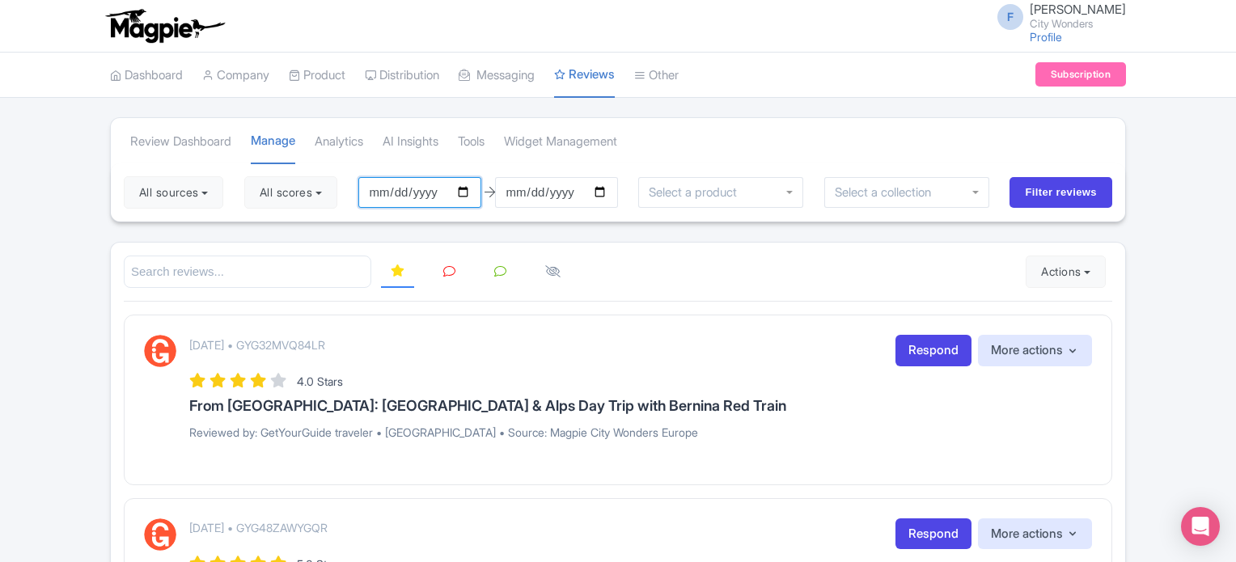
click at [479, 187] on input "2025-06-05" at bounding box center [419, 192] width 123 height 31
click at [476, 189] on input "2025-06-05" at bounding box center [419, 192] width 123 height 31
type input "[DATE]"
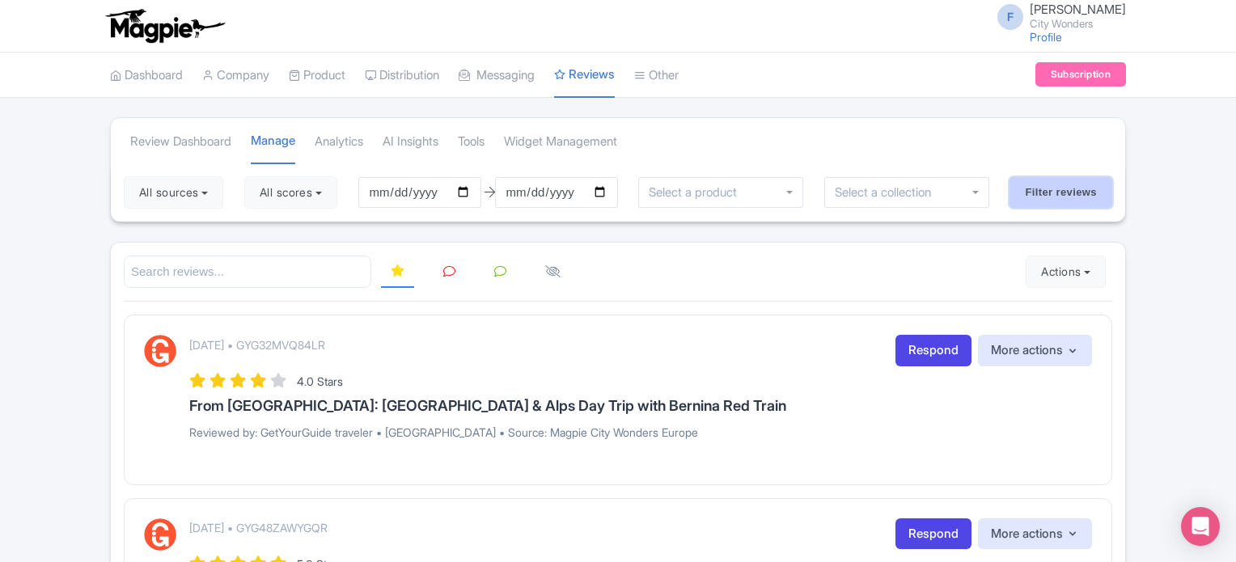
click at [1033, 186] on input "Filter reviews" at bounding box center [1061, 192] width 103 height 31
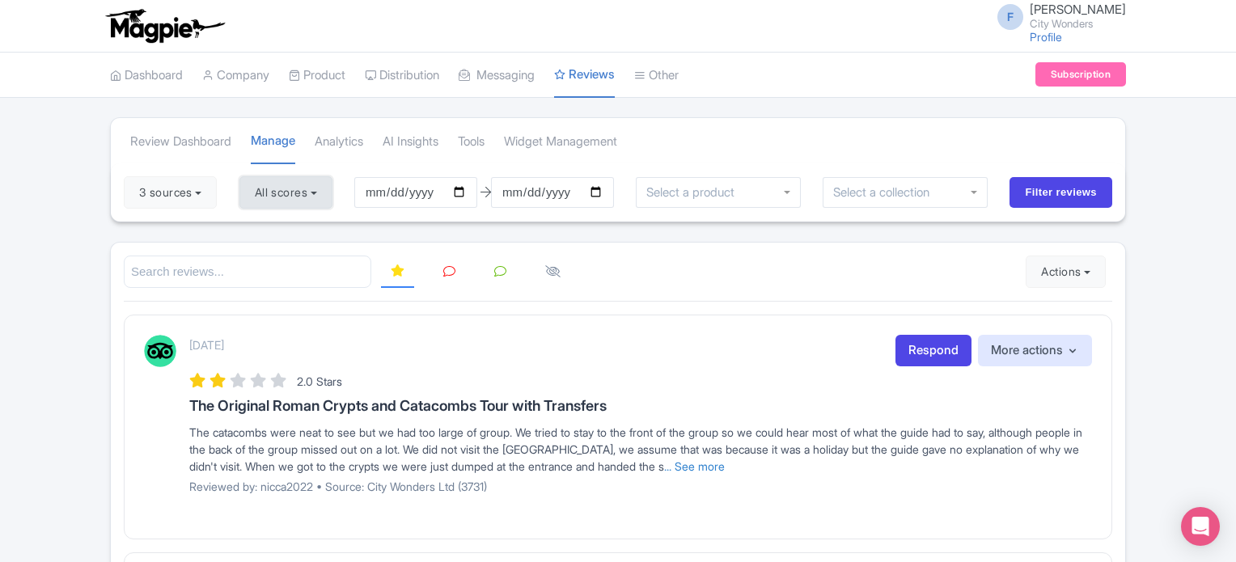
click at [303, 188] on button "All scores" at bounding box center [285, 192] width 93 height 32
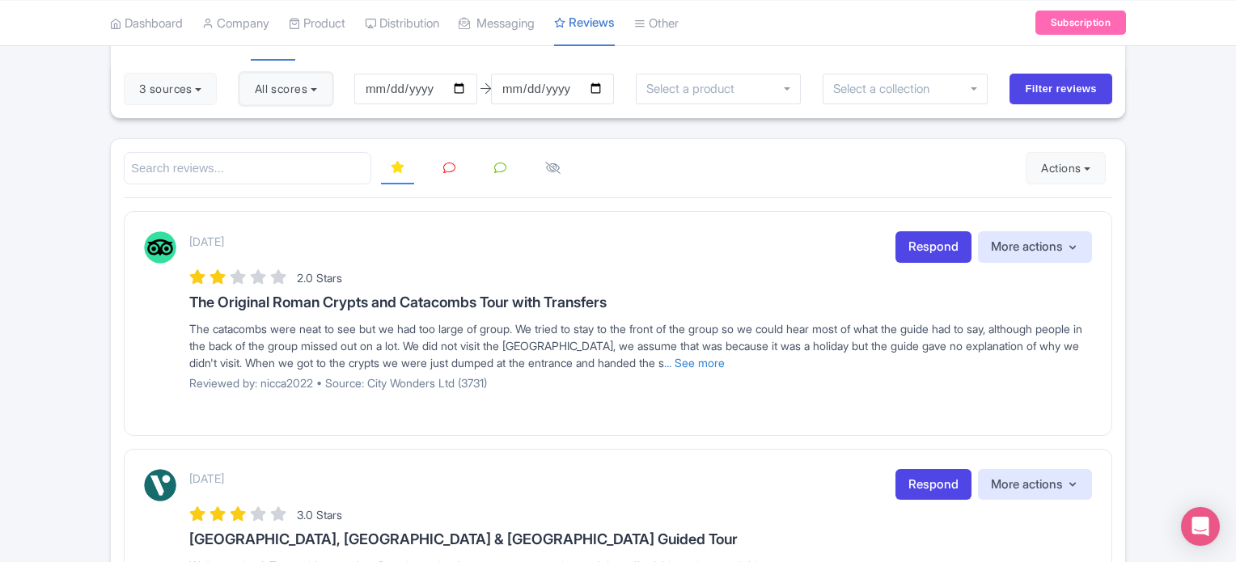
scroll to position [95, 0]
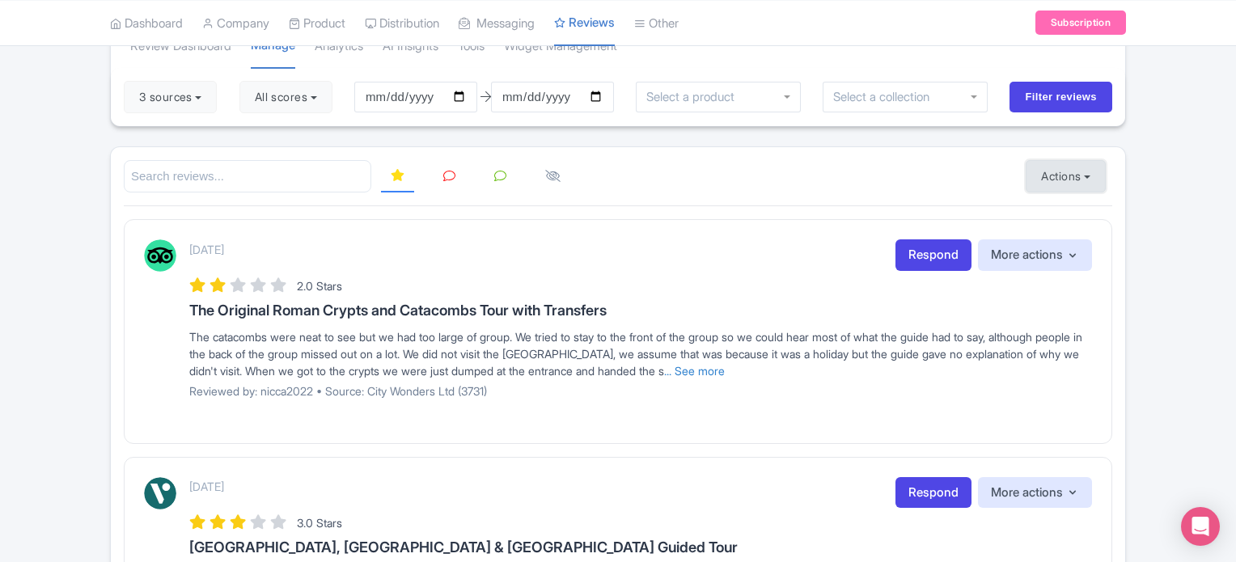
click at [1059, 176] on button "Actions" at bounding box center [1066, 176] width 80 height 32
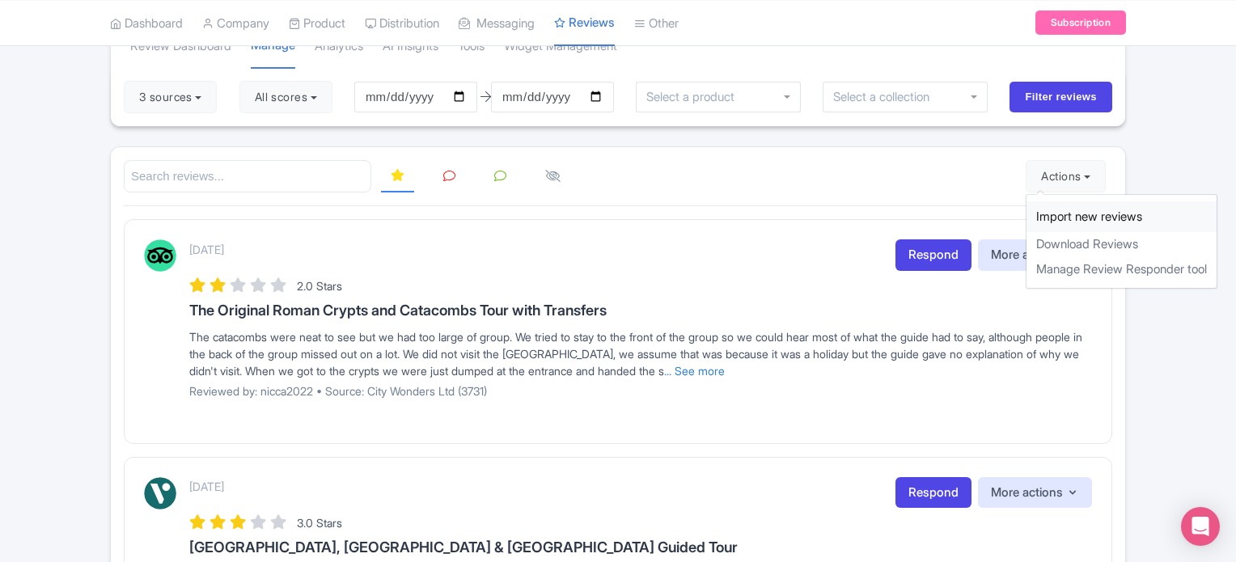
click at [1053, 214] on link "Import new reviews" at bounding box center [1122, 217] width 190 height 32
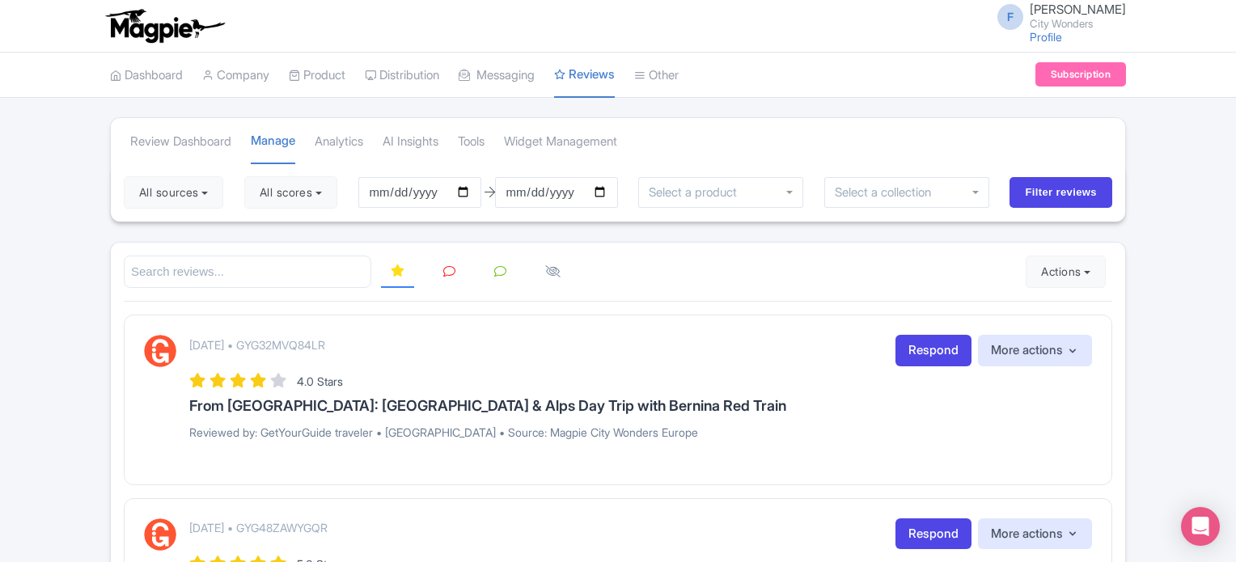
click at [290, 197] on button "All scores" at bounding box center [290, 192] width 93 height 32
click at [274, 231] on label "5 stars" at bounding box center [292, 231] width 36 height 19
click at [274, 231] on input "5 stars" at bounding box center [279, 226] width 11 height 11
checkbox input "false"
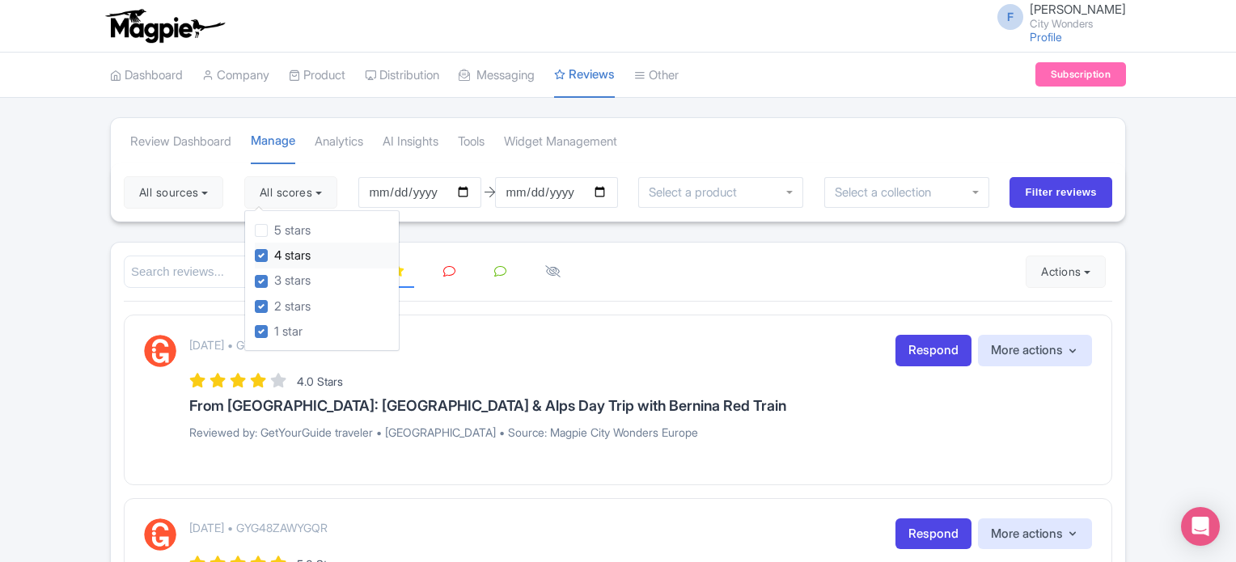
click at [274, 252] on label "4 stars" at bounding box center [292, 256] width 36 height 19
click at [274, 252] on input "4 stars" at bounding box center [279, 251] width 11 height 11
checkbox input "false"
click at [207, 201] on button "All sources" at bounding box center [174, 192] width 100 height 32
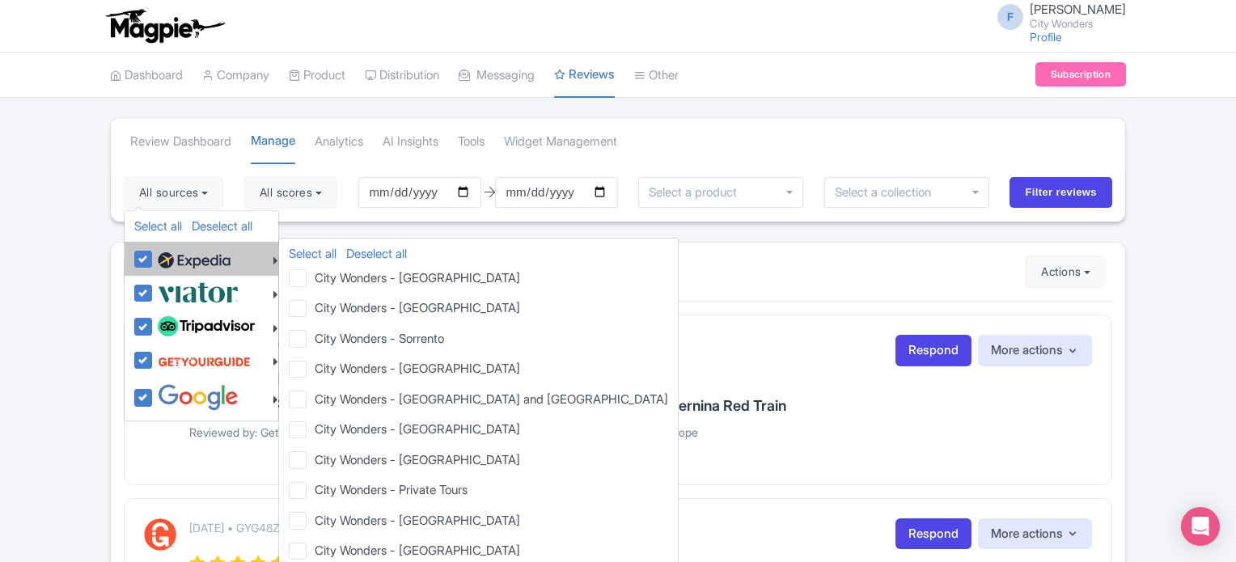
click at [154, 256] on label at bounding box center [192, 259] width 77 height 28
click at [154, 256] on input "checkbox" at bounding box center [159, 250] width 11 height 11
checkbox input "false"
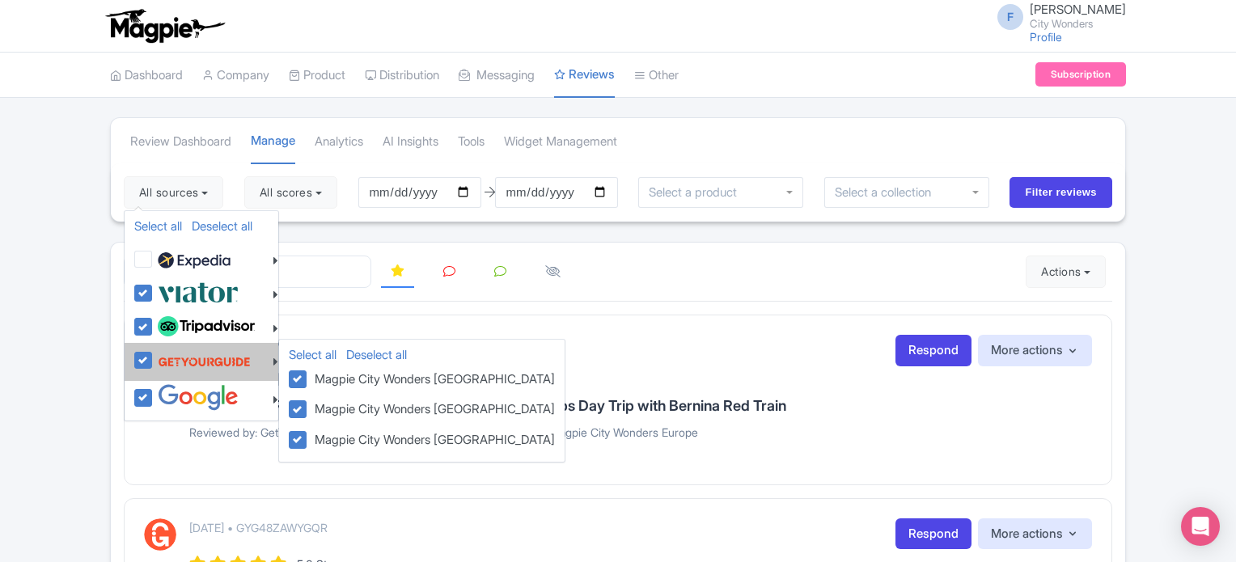
click at [154, 357] on label at bounding box center [202, 361] width 97 height 31
click at [154, 357] on input "checkbox" at bounding box center [159, 351] width 11 height 11
checkbox input "false"
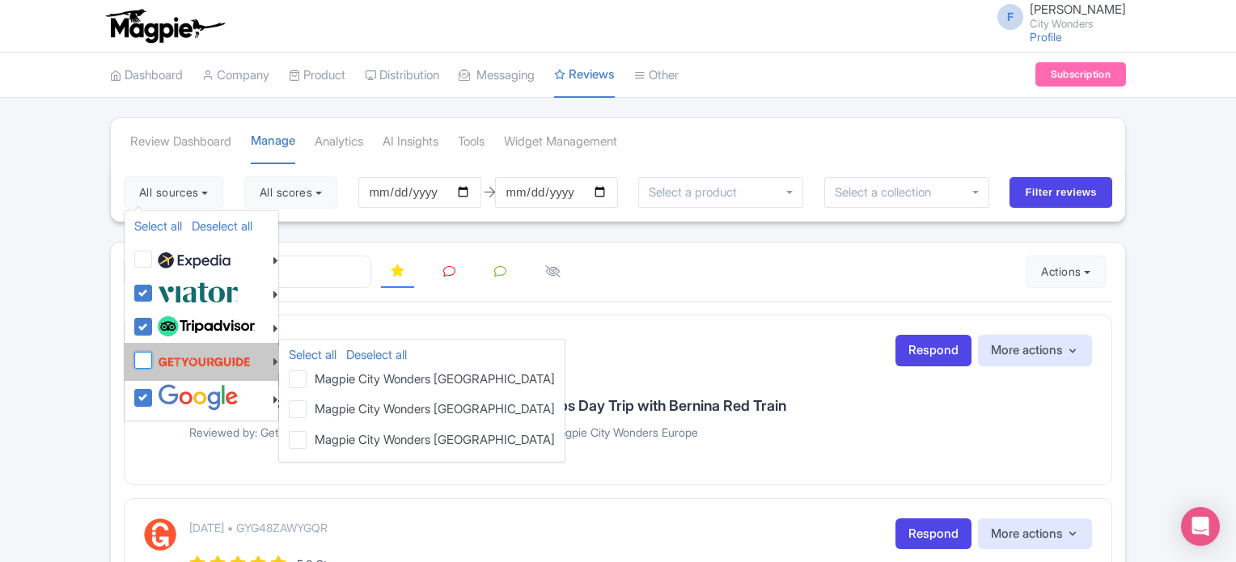
checkbox input "false"
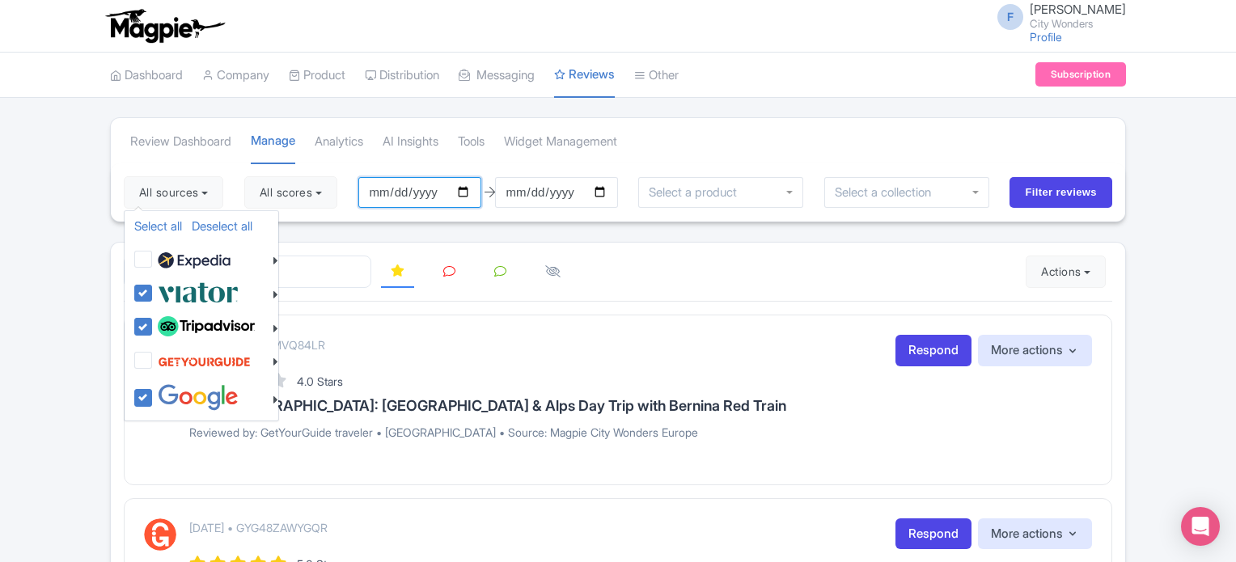
click at [479, 188] on input "2025-06-05" at bounding box center [419, 192] width 123 height 31
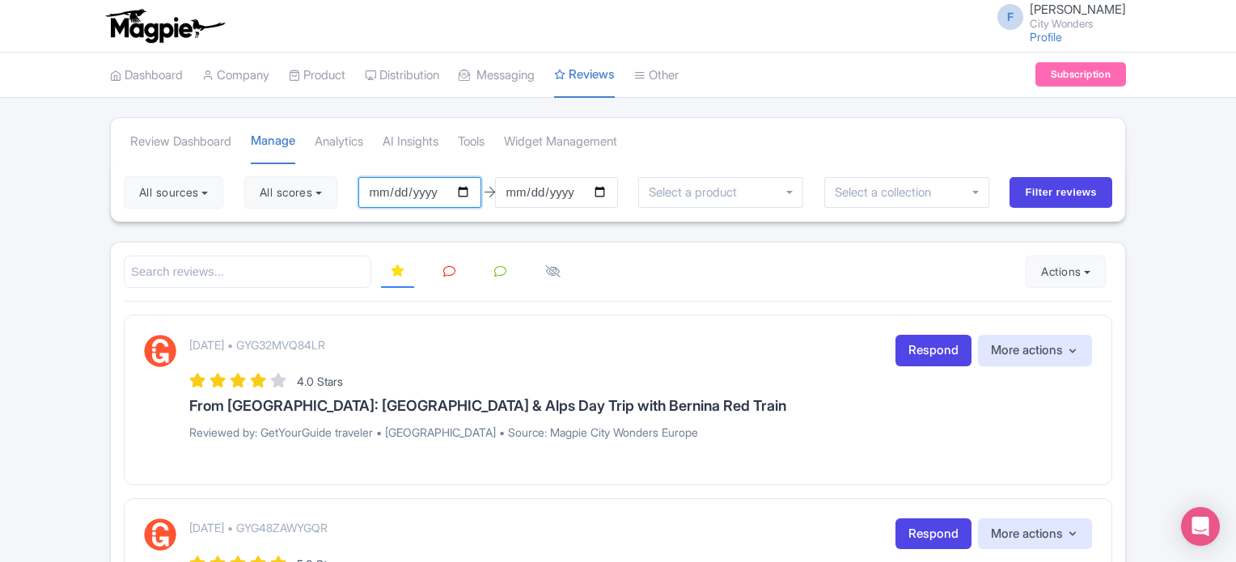
click at [468, 190] on input "2025-06-05" at bounding box center [419, 192] width 123 height 31
type input "[DATE]"
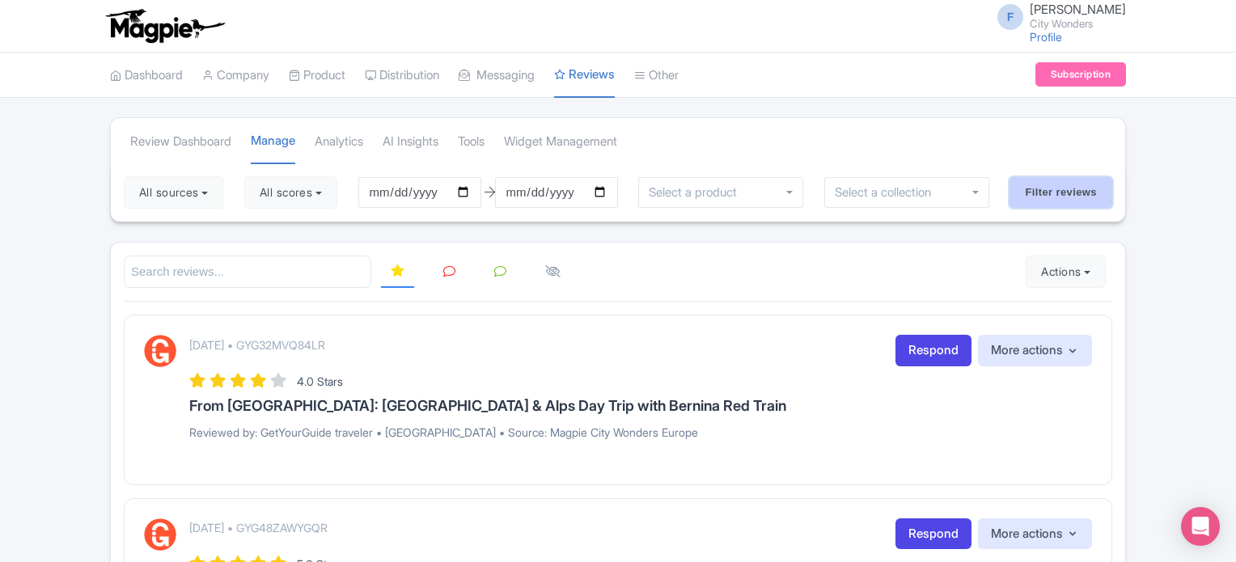
click at [1052, 190] on input "Filter reviews" at bounding box center [1061, 192] width 103 height 31
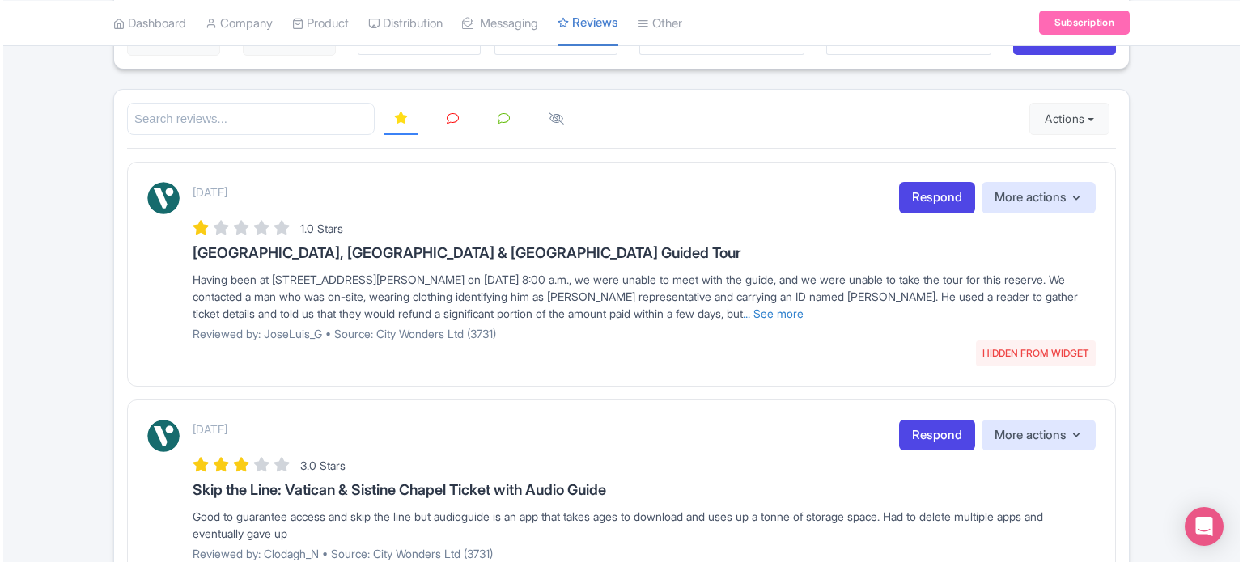
scroll to position [162, 0]
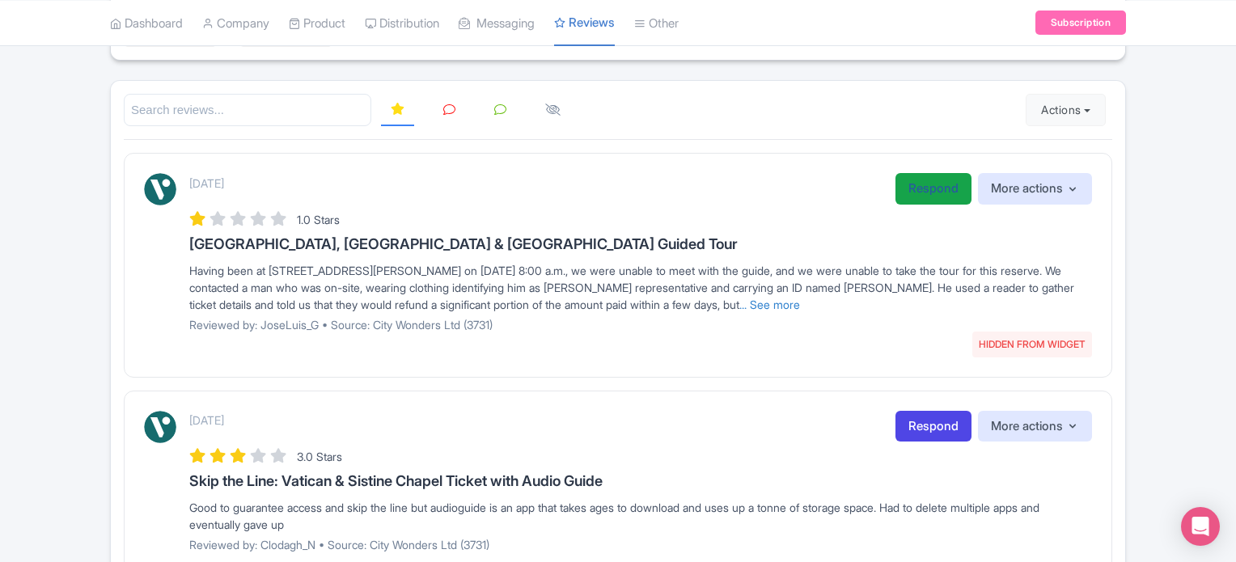
click at [944, 190] on link "Respond" at bounding box center [934, 189] width 76 height 32
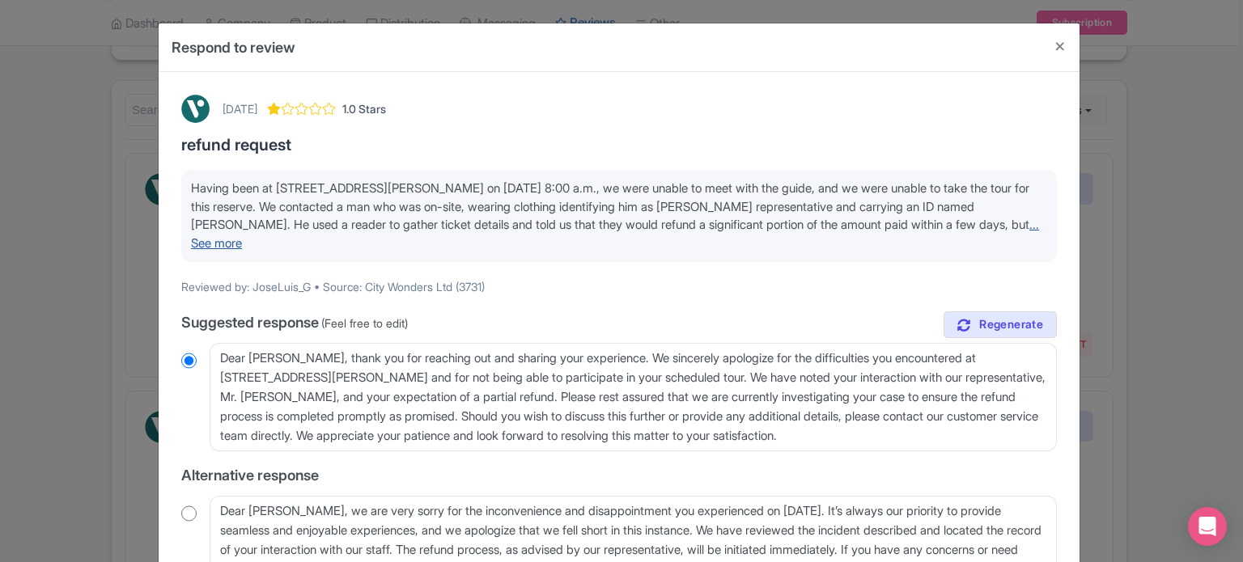
click at [1012, 218] on link "... See more" at bounding box center [615, 234] width 848 height 34
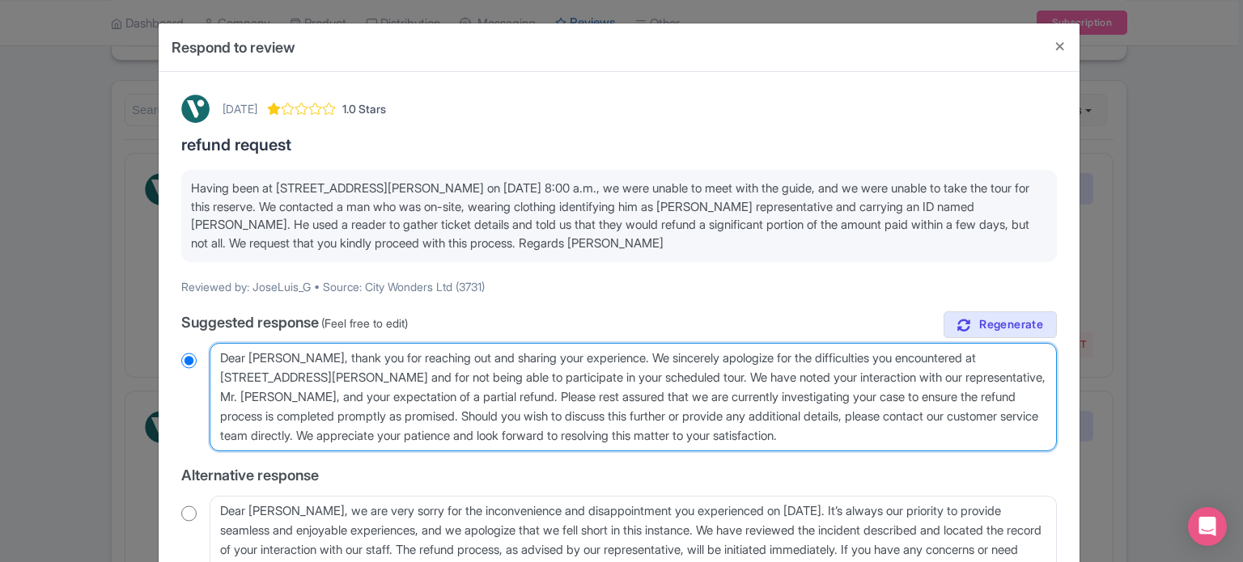
drag, startPoint x: 633, startPoint y: 356, endPoint x: 796, endPoint y: 431, distance: 179.9
click at [796, 431] on textarea "Dear José Luis, thank you for reaching out and sharing your experience. We sinc…" at bounding box center [633, 397] width 847 height 108
radio input "true"
type textarea "Dear José Luis, thank you for reaching out and sharing your experience. O"
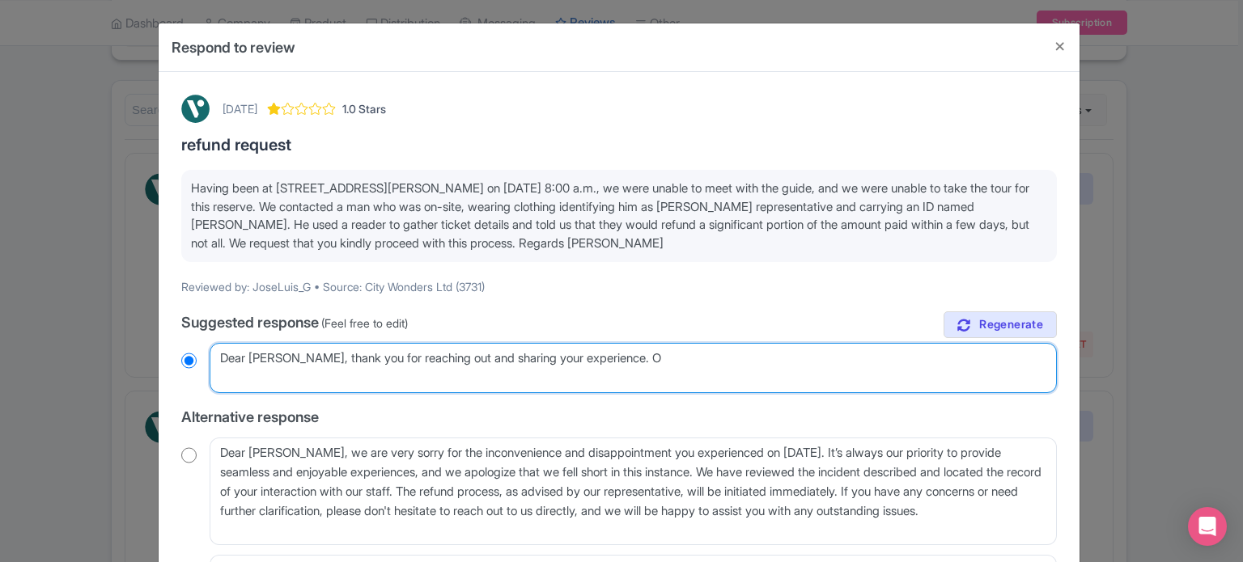
radio input "true"
type textarea "Dear José Luis, thank you for reaching out and sharing your experience. Ou"
radio input "true"
type textarea "Dear José Luis, thank you for reaching out and sharing your experience. Our"
radio input "true"
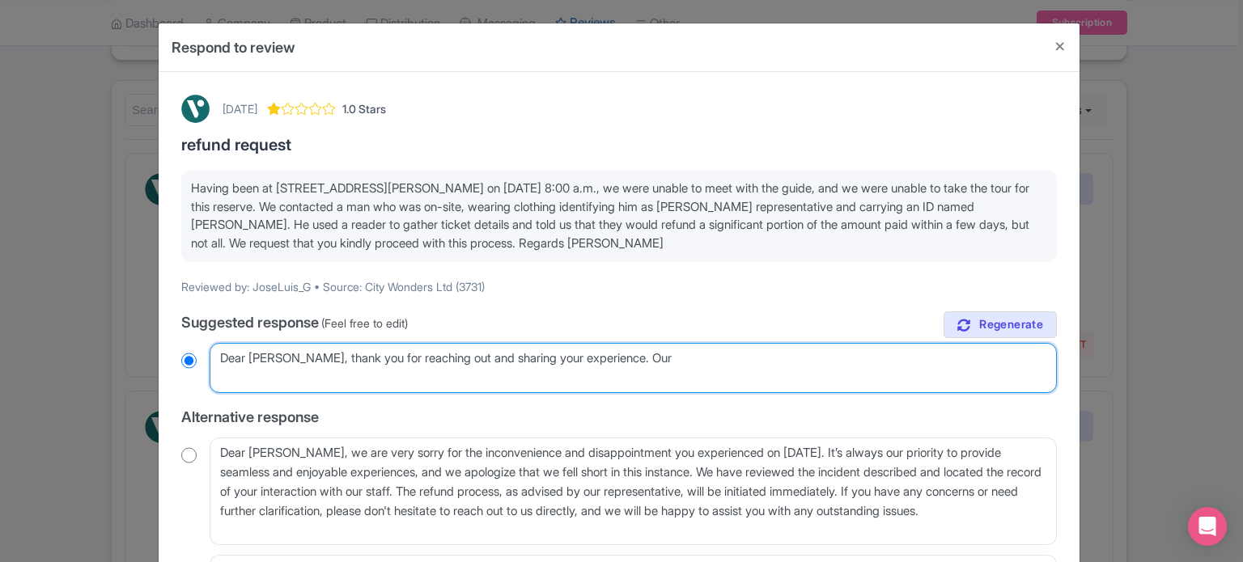
type textarea "Dear José Luis, thank you for reaching out and sharing your experience. Our"
radio input "true"
type textarea "Dear José Luis, thank you for reaching out and sharing your experience. Our t"
radio input "true"
type textarea "Dear José Luis, thank you for reaching out and sharing your experience. Our"
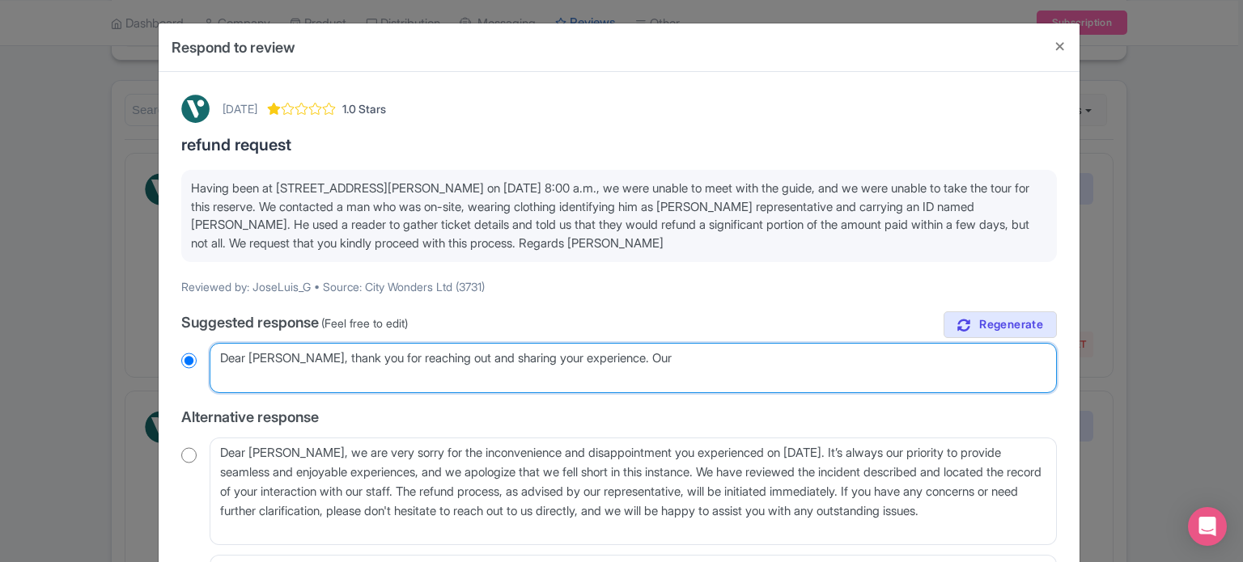
radio input "true"
type textarea "Dear José Luis, thank you for reaching out and sharing your experience. Our r"
radio input "true"
type textarea "Dear José Luis, thank you for reaching out and sharing your experience. Our re"
radio input "true"
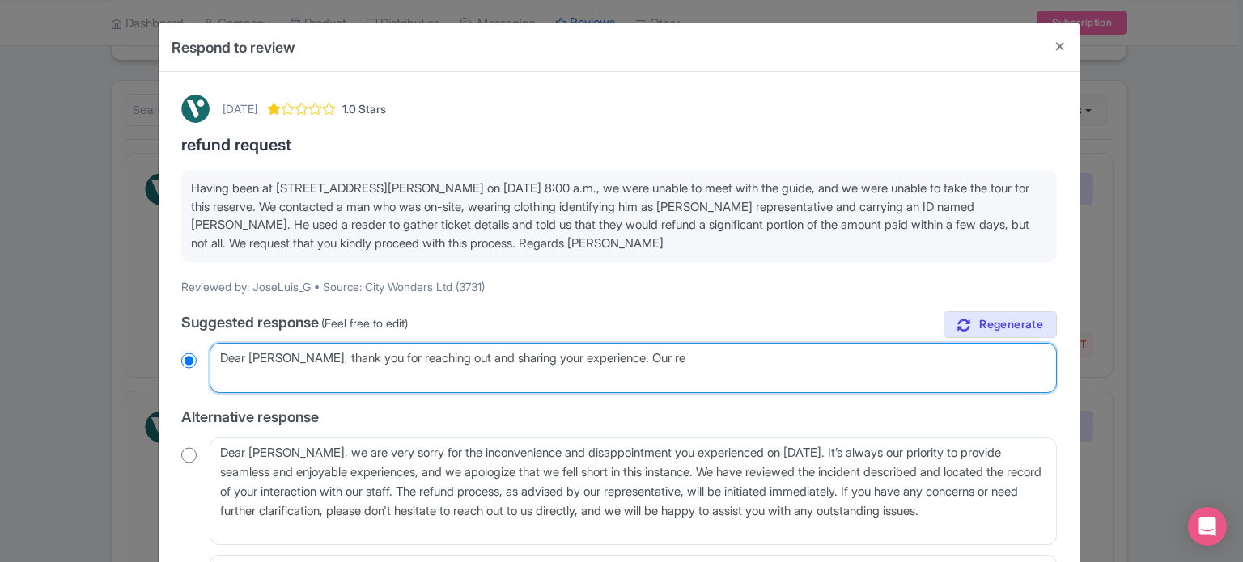
type textarea "Dear José Luis, thank you for reaching out and sharing your experience. Our rep"
radio input "true"
type textarea "Dear José Luis, thank you for reaching out and sharing your experience. Our repr"
radio input "true"
type textarea "Dear José Luis, thank you for reaching out and sharing your experience. Our rep…"
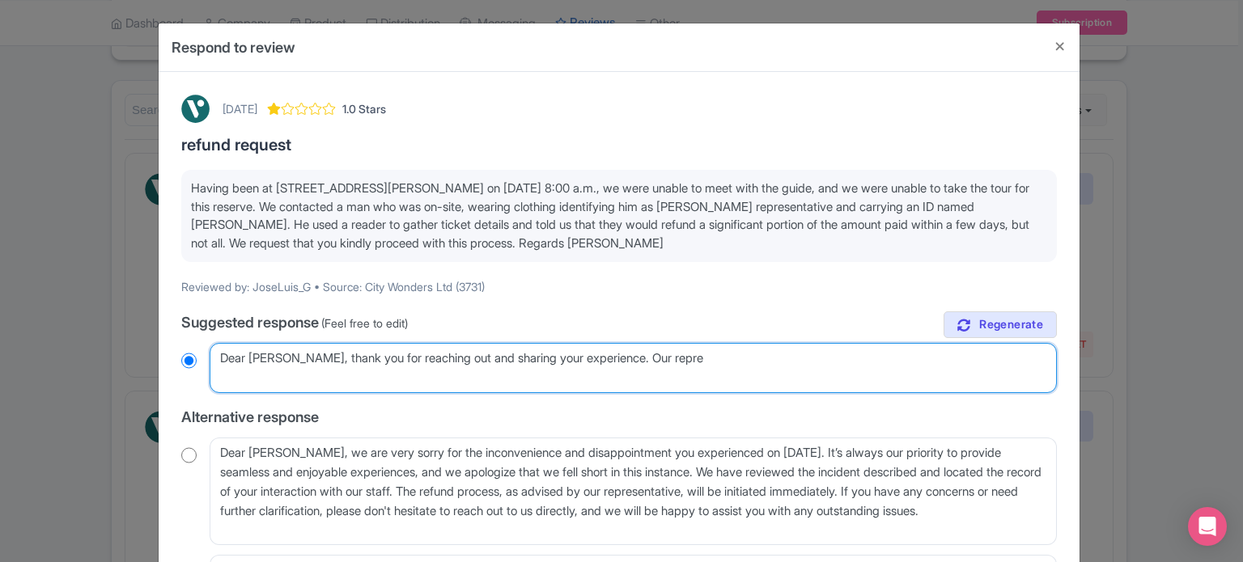
radio input "true"
type textarea "Dear José Luis, thank you for reaching out and sharing your experience. Our rep…"
radio input "true"
type textarea "Dear José Luis, thank you for reaching out and sharing your experience. Our rep…"
radio input "true"
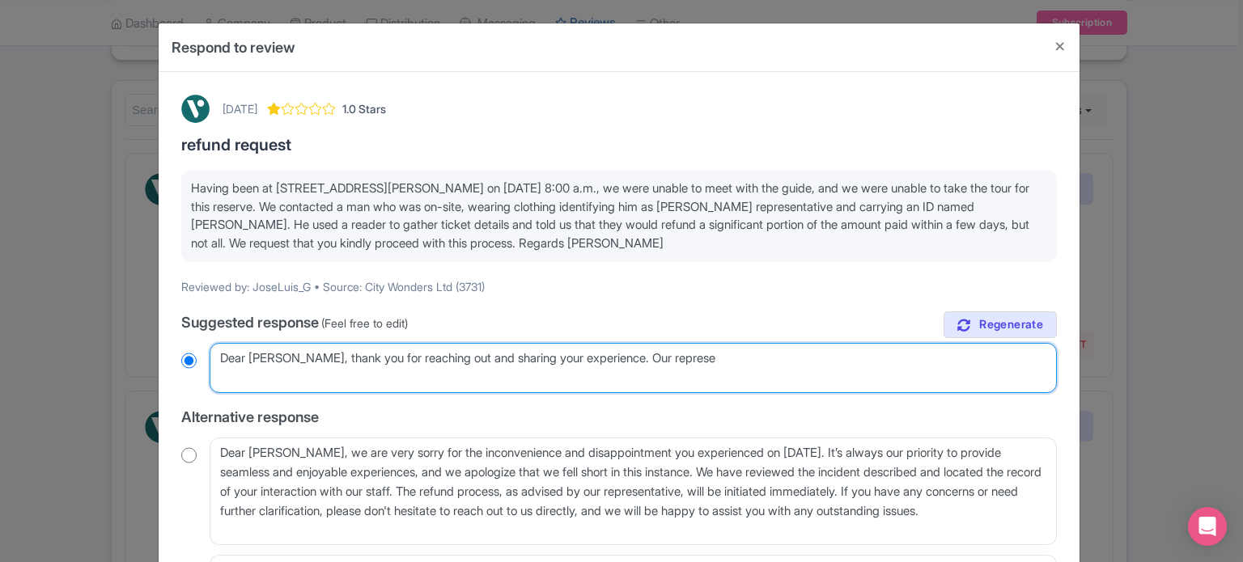
type textarea "Dear José Luis, thank you for reaching out and sharing your experience. Our rep…"
radio input "true"
type textarea "Dear José Luis, thank you for reaching out and sharing your experience. Our rep…"
radio input "true"
type textarea "Dear José Luis, thank you for reaching out and sharing your experience. Our rep…"
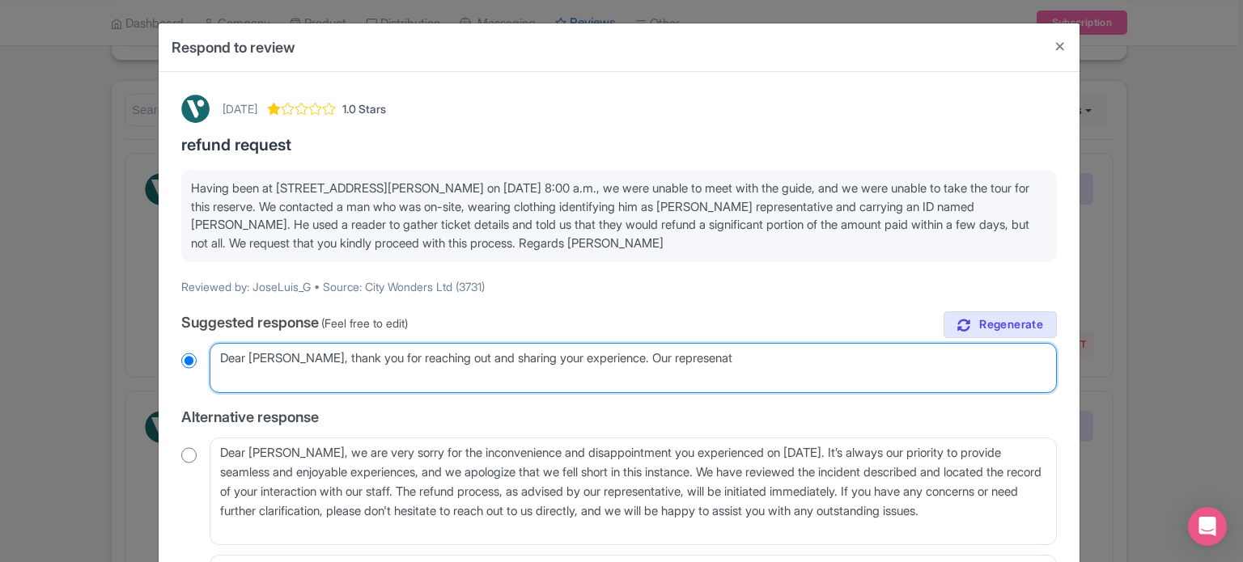
radio input "true"
type textarea "Dear José Luis, thank you for reaching out and sharing your experience. Our rep…"
radio input "true"
type textarea "Dear José Luis, thank you for reaching out and sharing your experience. Our rep…"
radio input "true"
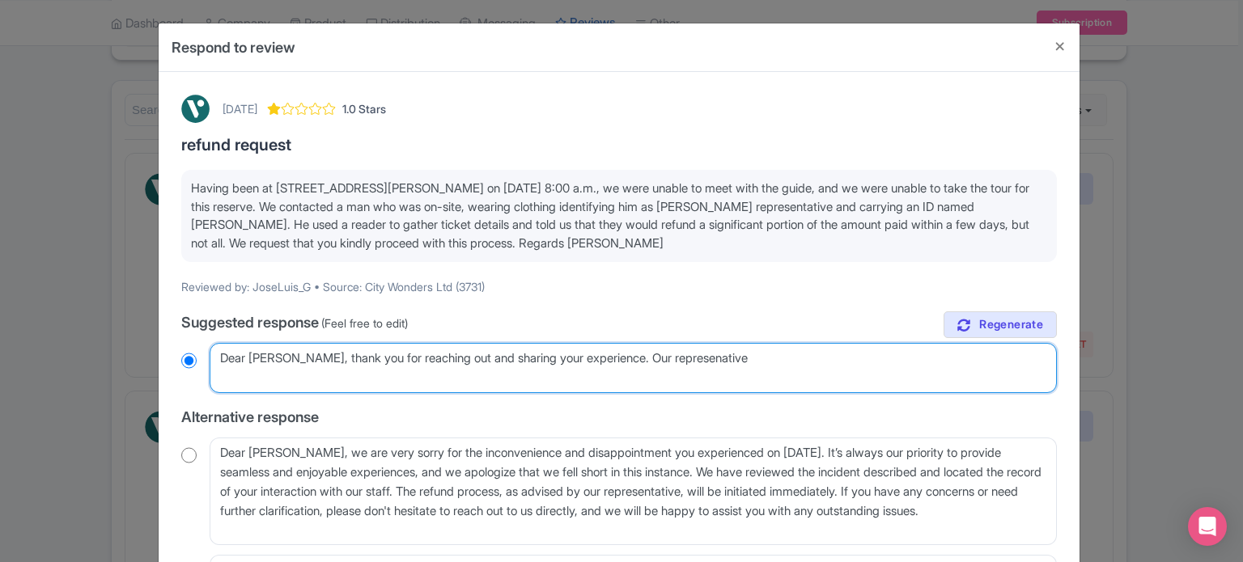
type textarea "Dear José Luis, thank you for reaching out and sharing your experience. Our rep…"
radio input "true"
type textarea "Dear José Luis, thank you for reaching out and sharing your experience. Our rep…"
radio input "true"
type textarea "Dear José Luis, thank you for reaching out and sharing your experience. Our rep…"
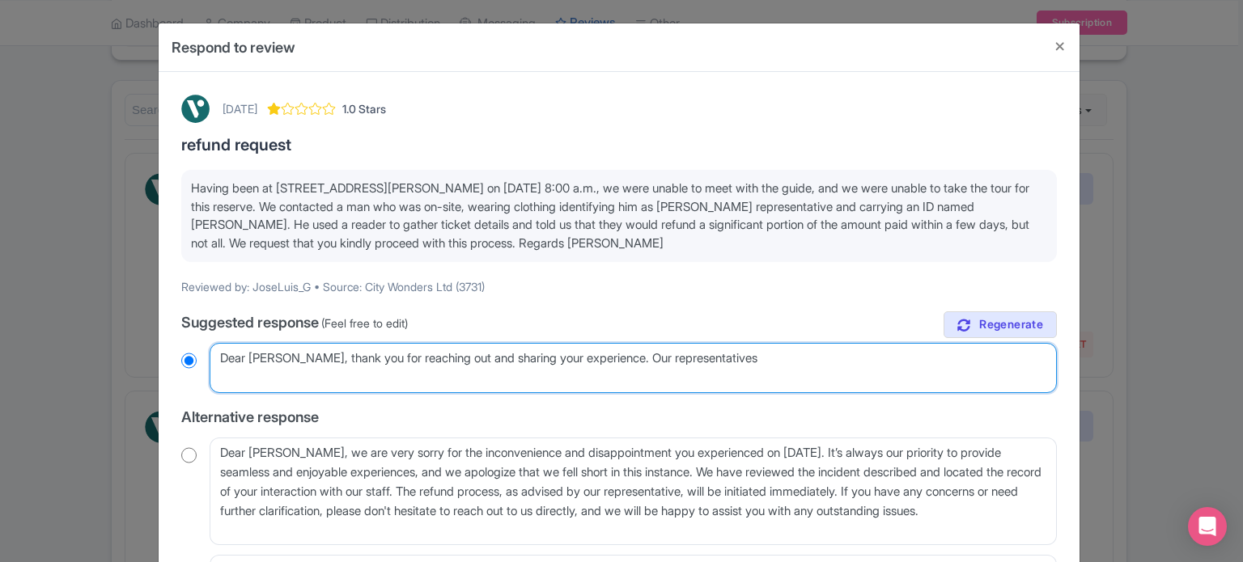
radio input "true"
type textarea "Dear José Luis, thank you for reaching out and sharing your experience. Our rep…"
radio input "true"
type textarea "Dear José Luis, thank you for reaching out and sharing your experience. Our rep…"
radio input "true"
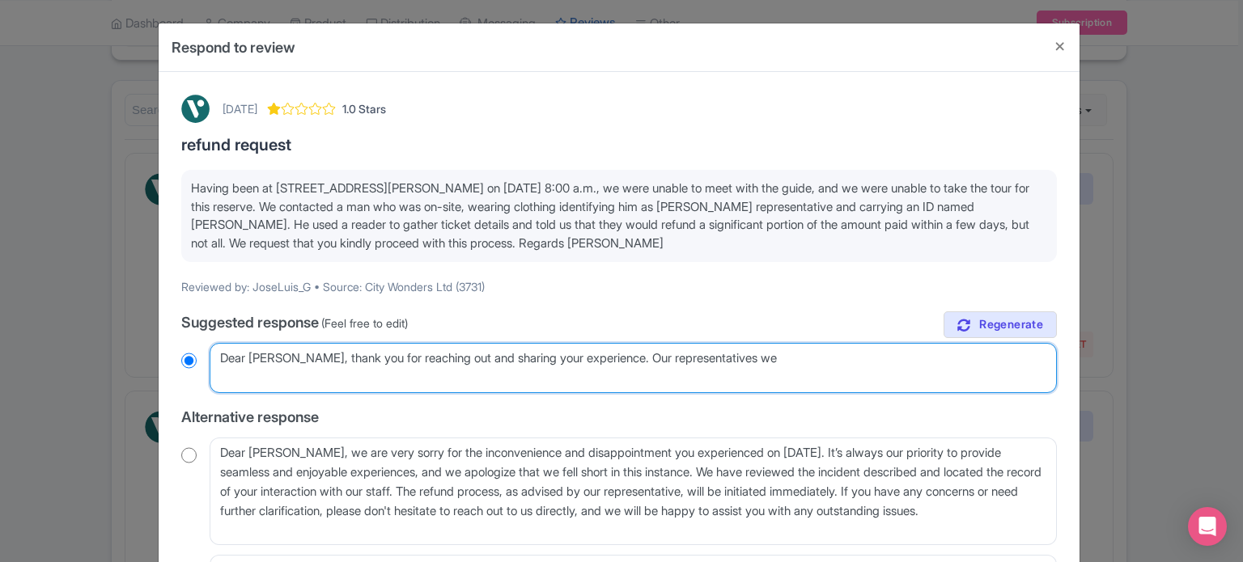
type textarea "Dear José Luis, thank you for reaching out and sharing your experience. Our rep…"
radio input "true"
type textarea "Dear José Luis, thank you for reaching out and sharing your experience. Our rep…"
radio input "true"
type textarea "Dear José Luis, thank you for reaching out and sharing your experience. Our rep…"
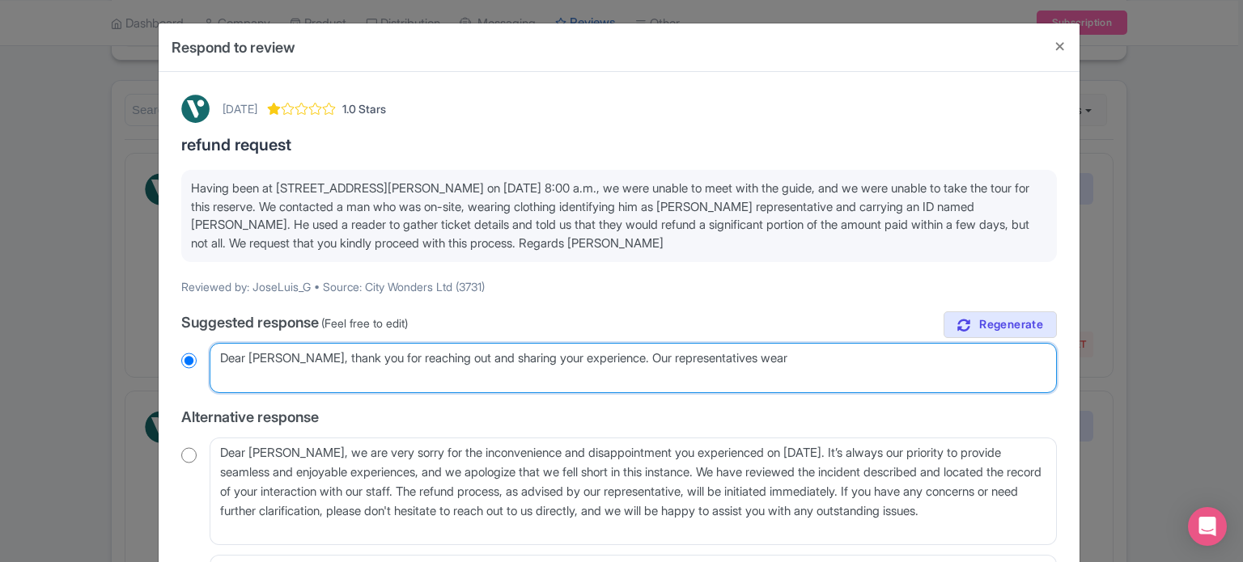
radio input "true"
type textarea "Dear José Luis, thank you for reaching out and sharing your experience. Our rep…"
radio input "true"
type textarea "Dear José Luis, thank you for reaching out and sharing your experience. Our rep…"
radio input "true"
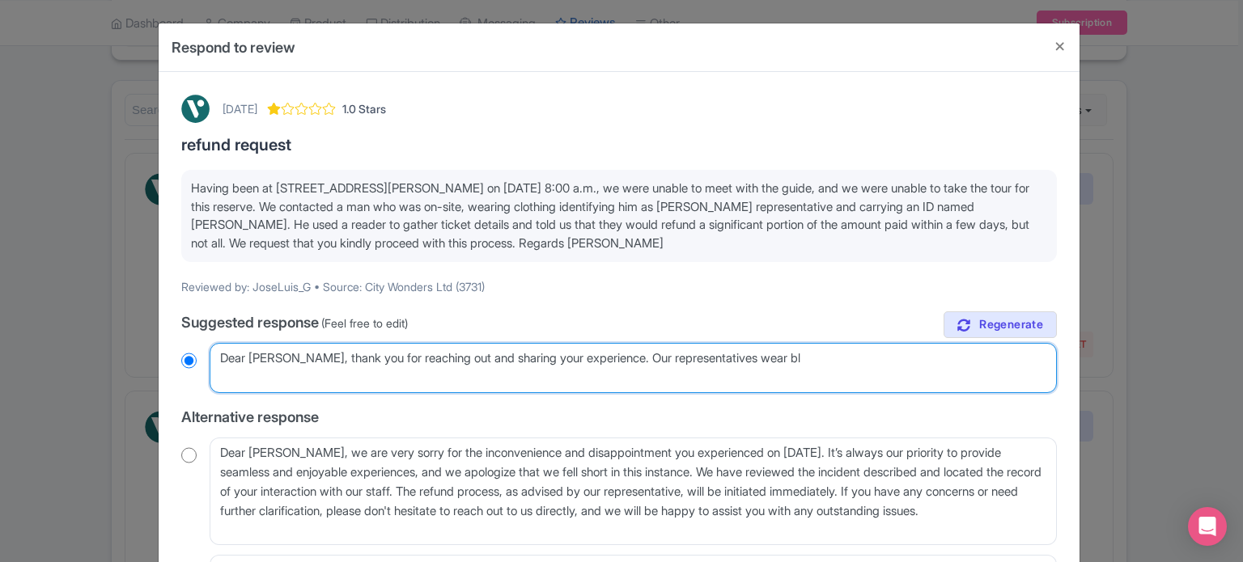
type textarea "Dear José Luis, thank you for reaching out and sharing your experience. Our rep…"
radio input "true"
type textarea "Dear José Luis, thank you for reaching out and sharing your experience. Our rep…"
radio input "true"
type textarea "Dear José Luis, thank you for reaching out and sharing your experience. Our rep…"
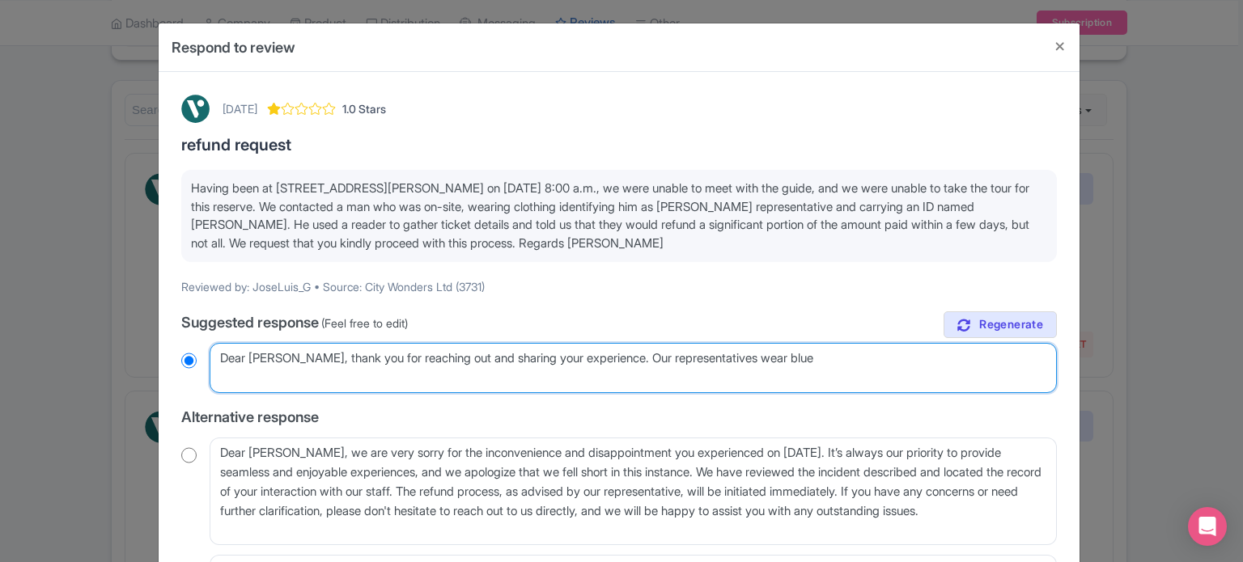
radio input "true"
type textarea "Dear José Luis, thank you for reaching out and sharing your experience. Our rep…"
radio input "true"
type textarea "Dear José Luis, thank you for reaching out and sharing your experience. Our rep…"
radio input "true"
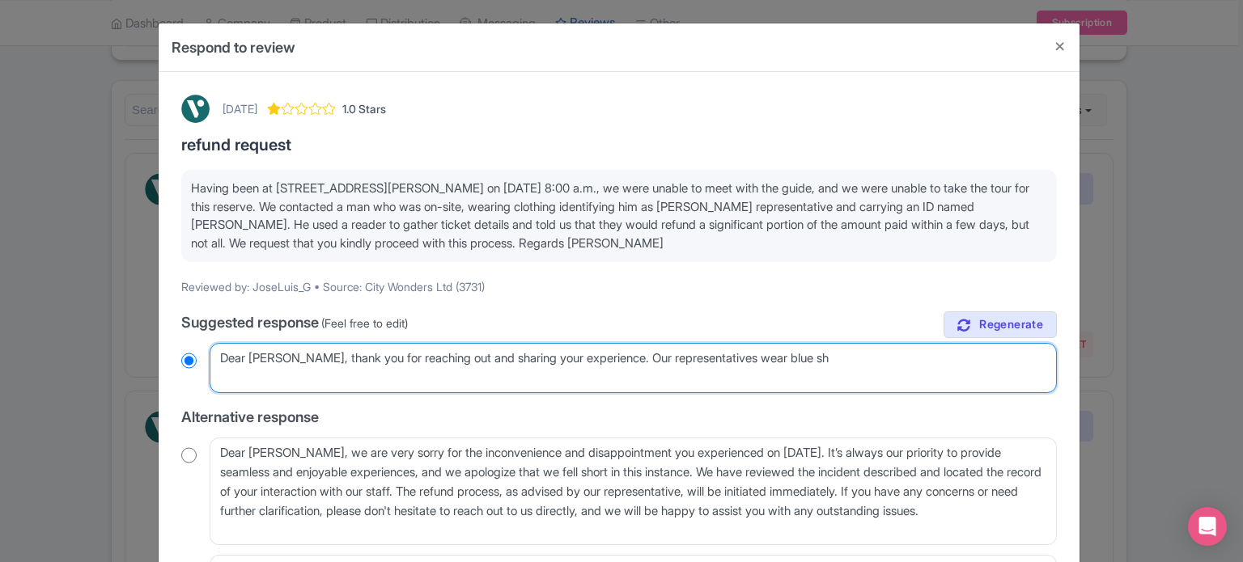
type textarea "Dear José Luis, thank you for reaching out and sharing your experience. Our rep…"
radio input "true"
type textarea "Dear José Luis, thank you for reaching out and sharing your experience. Our rep…"
radio input "true"
type textarea "Dear José Luis, thank you for reaching out and sharing your experience. Our rep…"
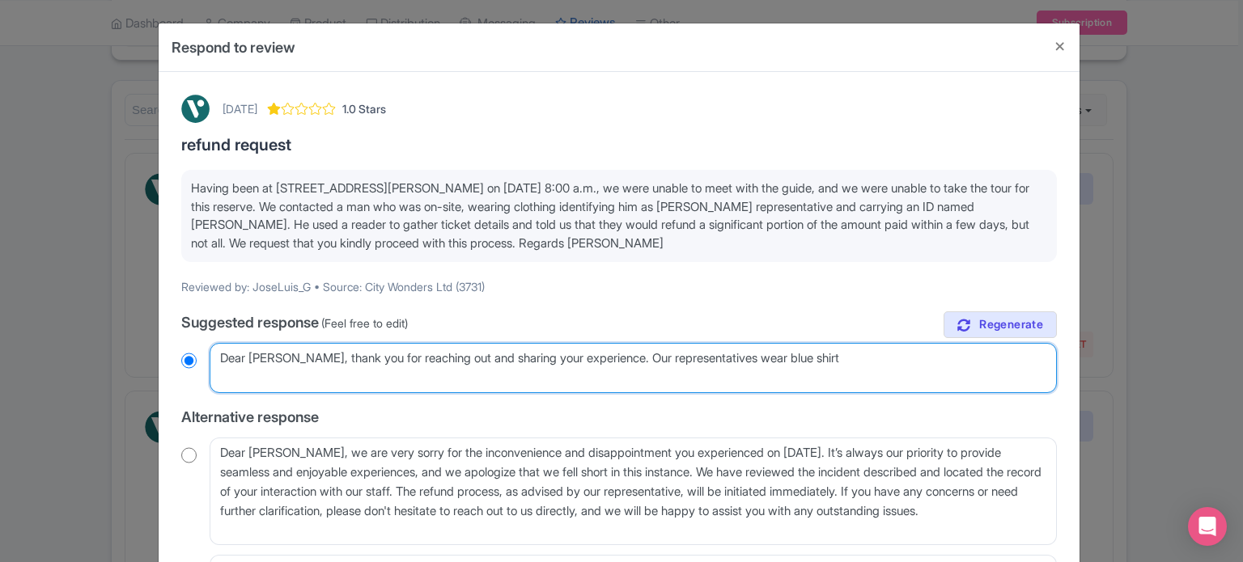
radio input "true"
type textarea "Dear José Luis, thank you for reaching out and sharing your experience. Our rep…"
radio input "true"
type textarea "Dear José Luis, thank you for reaching out and sharing your experience. Our rep…"
radio input "true"
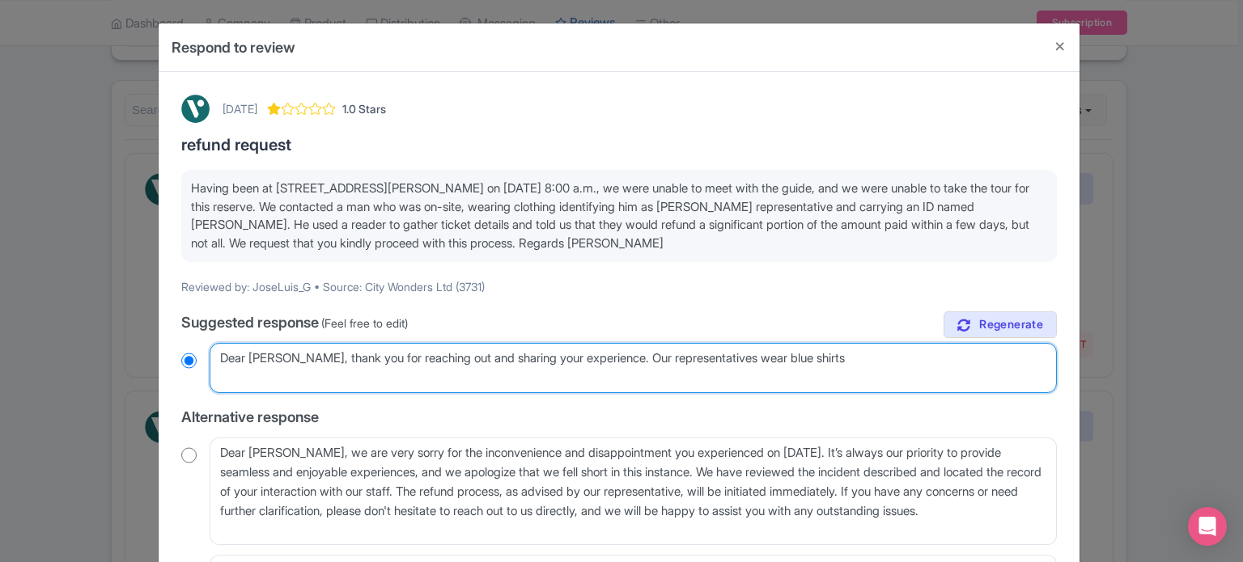
type textarea "Dear José Luis, thank you for reaching out and sharing your experience. Our rep…"
radio input "true"
type textarea "Dear José Luis, thank you for reaching out and sharing your experience. Our rep…"
radio input "true"
type textarea "Dear José Luis, thank you for reaching out and sharing your experience. Our rep…"
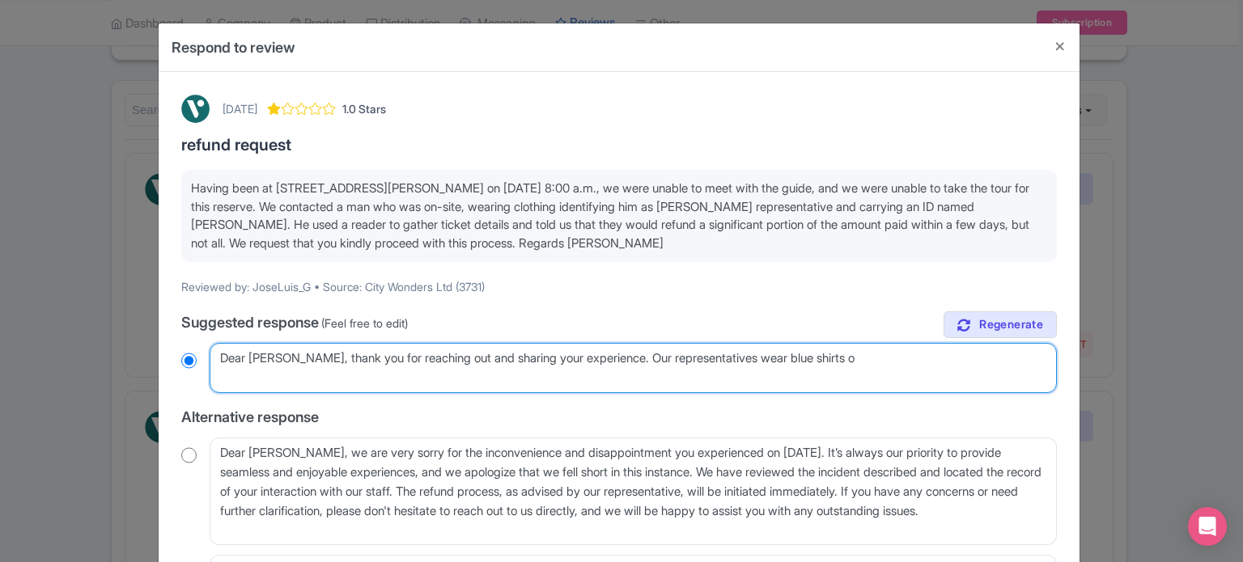
radio input "true"
type textarea "Dear José Luis, thank you for reaching out and sharing your experience. Our rep…"
radio input "true"
type textarea "Dear José Luis, thank you for reaching out and sharing your experience. Our rep…"
radio input "true"
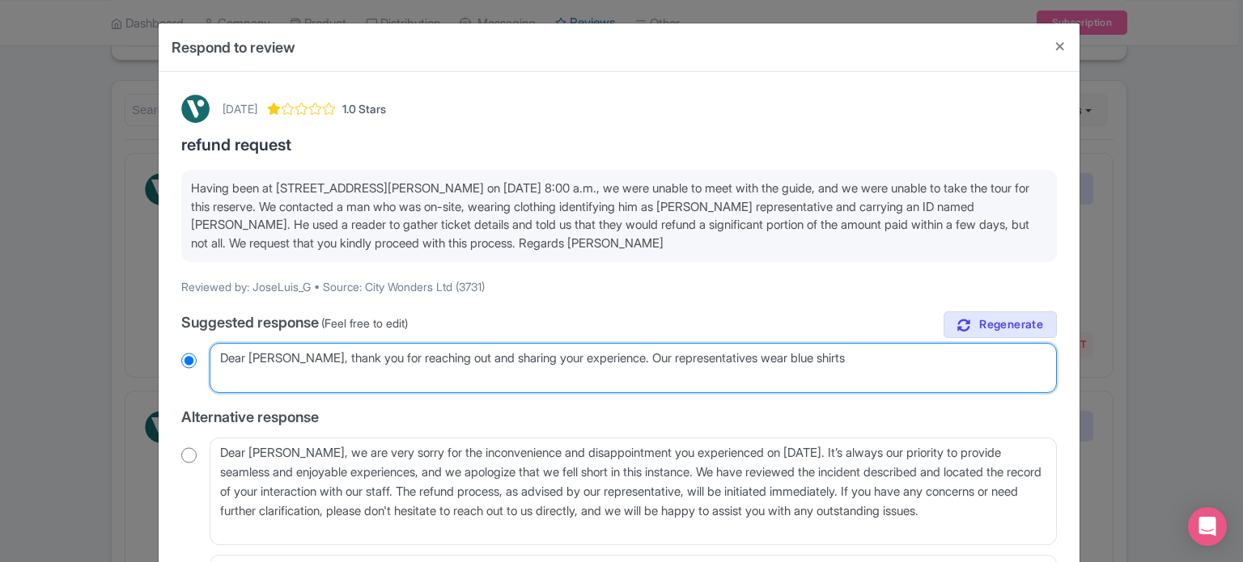
type textarea "Dear José Luis, thank you for reaching out and sharing your experience. Our rep…"
radio input "true"
type textarea "Dear José Luis, thank you for reaching out and sharing your experience. Our rep…"
radio input "true"
type textarea "Dear José Luis, thank you for reaching out and sharing your experience. Our rep…"
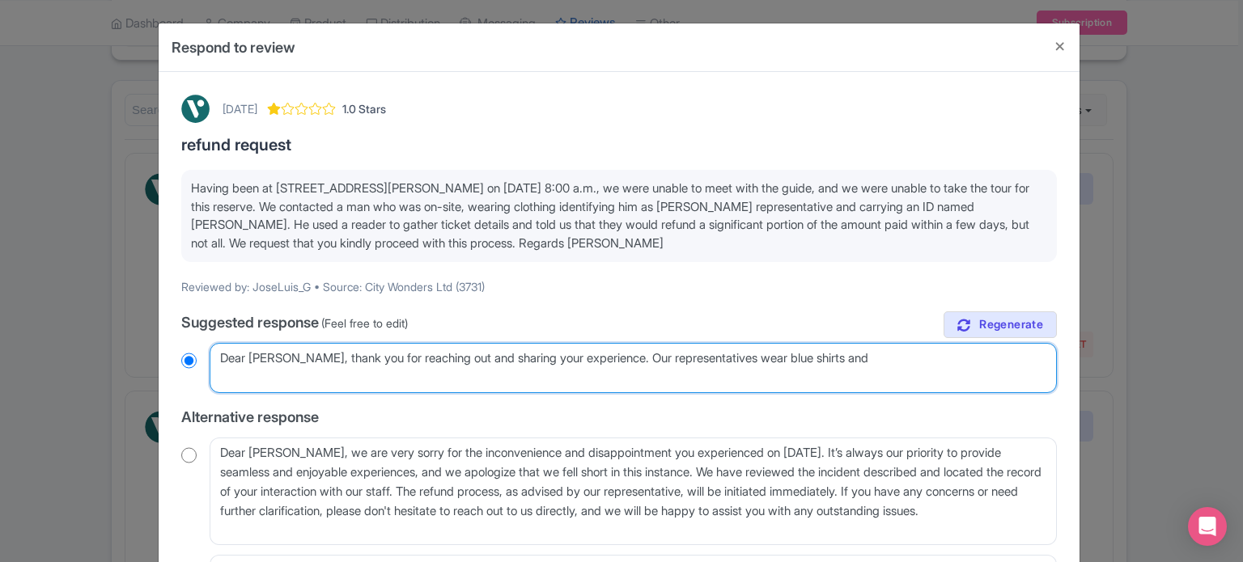
radio input "true"
type textarea "Dear José Luis, thank you for reaching out and sharing your experience. Our rep…"
radio input "true"
type textarea "Dear José Luis, thank you for reaching out and sharing your experience. Our rep…"
radio input "true"
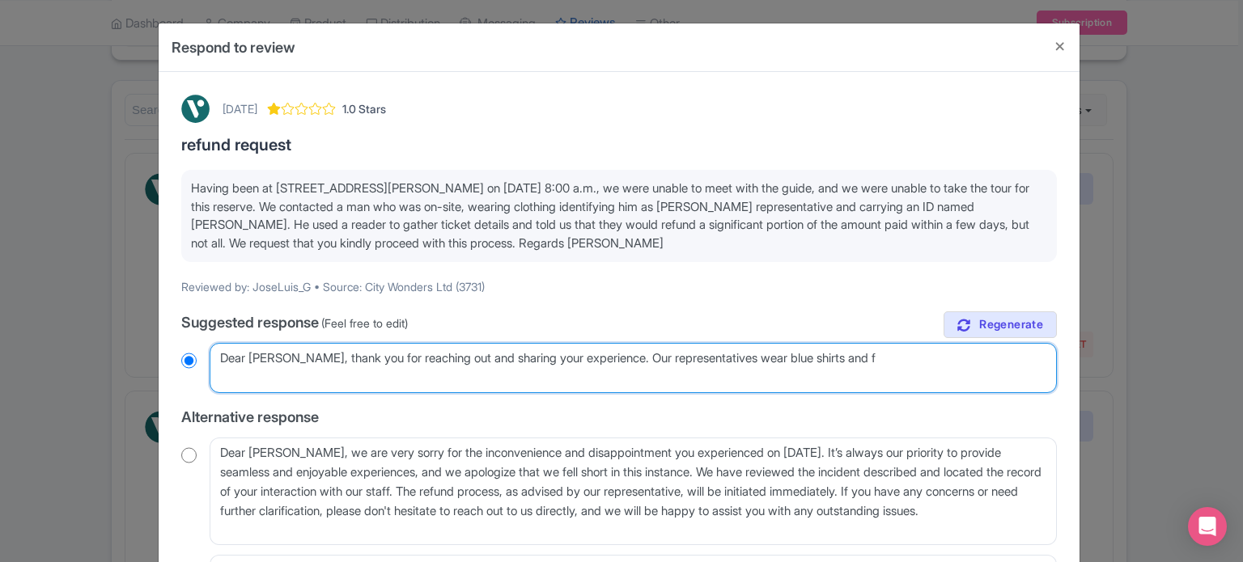
type textarea "Dear José Luis, thank you for reaching out and sharing your experience. Our rep…"
radio input "true"
type textarea "Dear José Luis, thank you for reaching out and sharing your experience. Our rep…"
radio input "true"
type textarea "Dear José Luis, thank you for reaching out and sharing your experience. Our rep…"
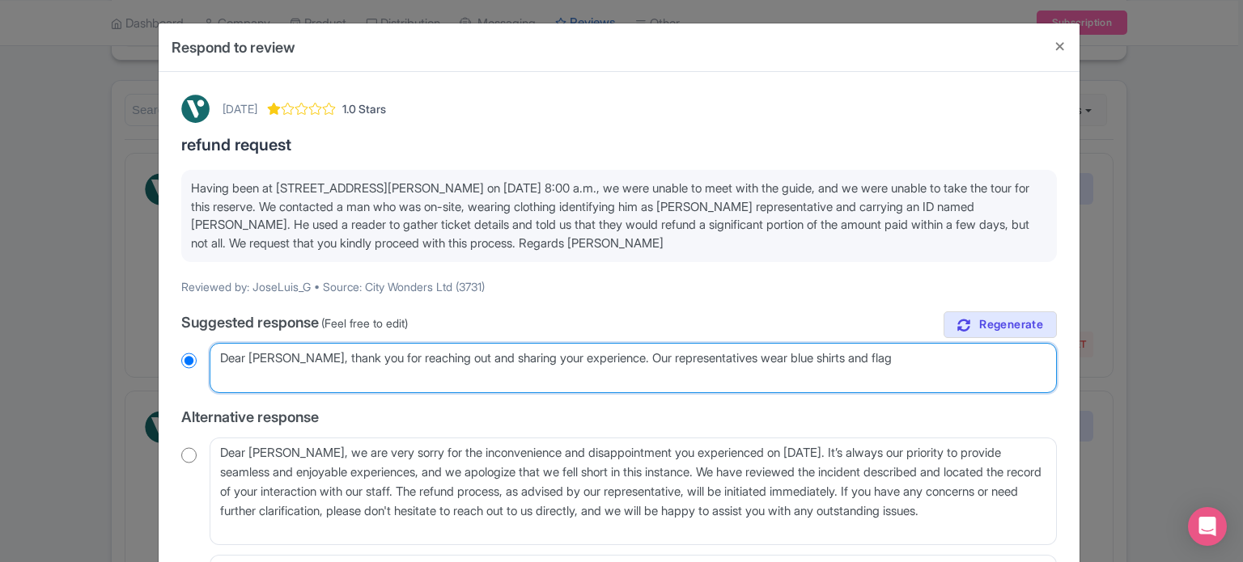
radio input "true"
type textarea "Dear José Luis, thank you for reaching out and sharing your experience. Our rep…"
radio input "true"
type textarea "Dear José Luis, thank you for reaching out and sharing your experience. Our rep…"
radio input "true"
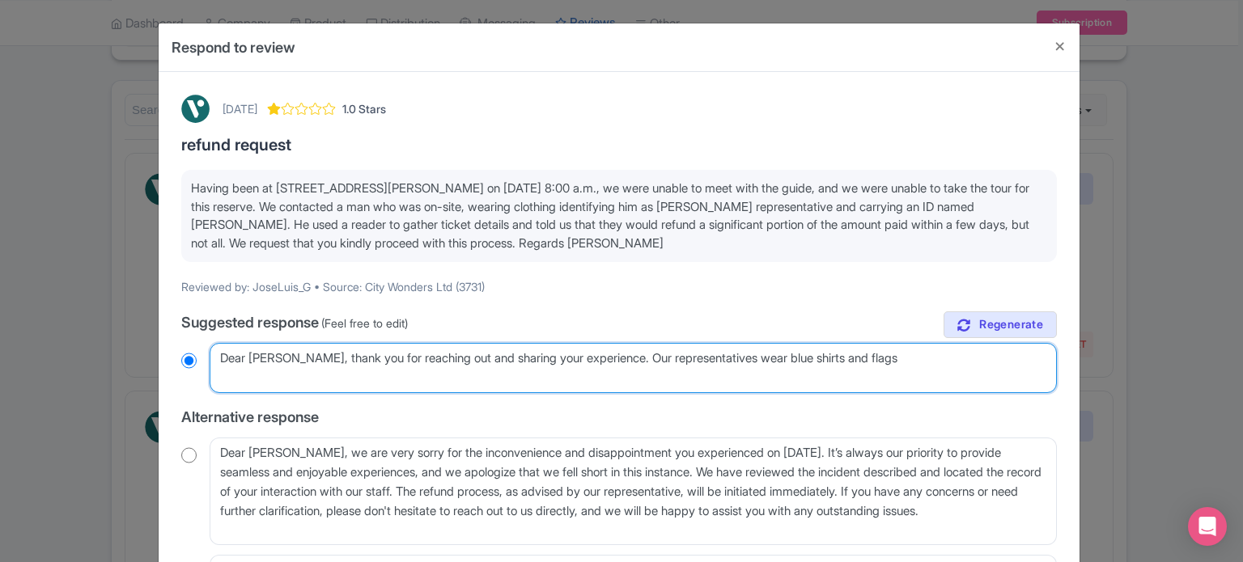
type textarea "Dear José Luis, thank you for reaching out and sharing your experience. Our rep…"
radio input "true"
type textarea "Dear José Luis, thank you for reaching out and sharing your experience. Our rep…"
radio input "true"
type textarea "Dear José Luis, thank you for reaching out and sharing your experience. Our rep…"
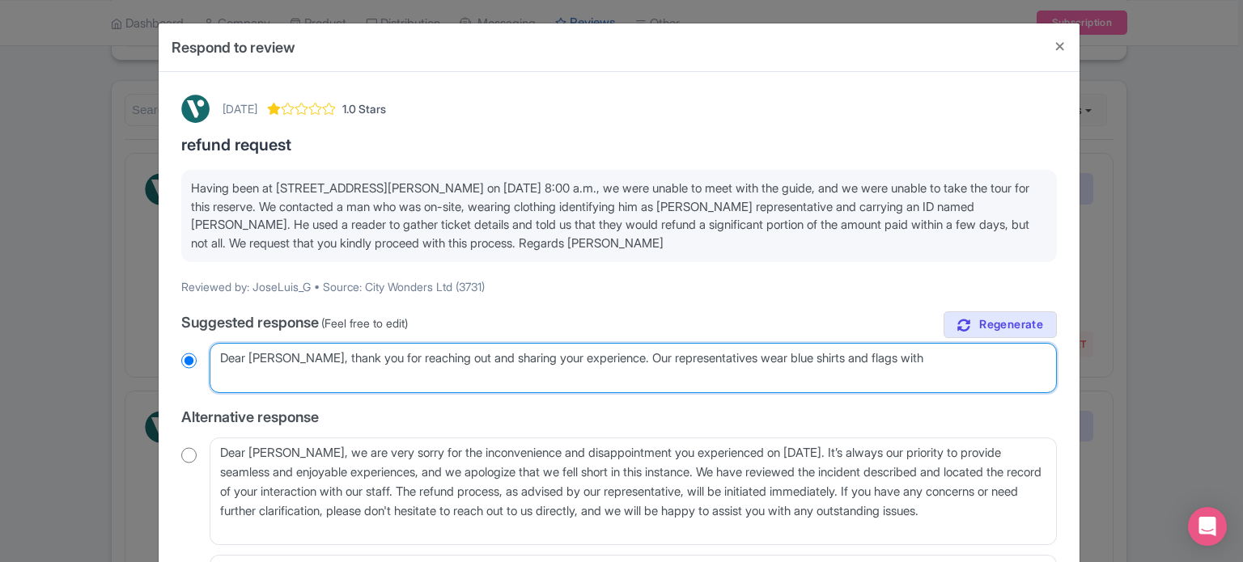
radio input "true"
type textarea "Dear José Luis, thank you for reaching out and sharing your experience. Our rep…"
radio input "true"
type textarea "Dear José Luis, thank you for reaching out and sharing your experience. Our rep…"
radio input "true"
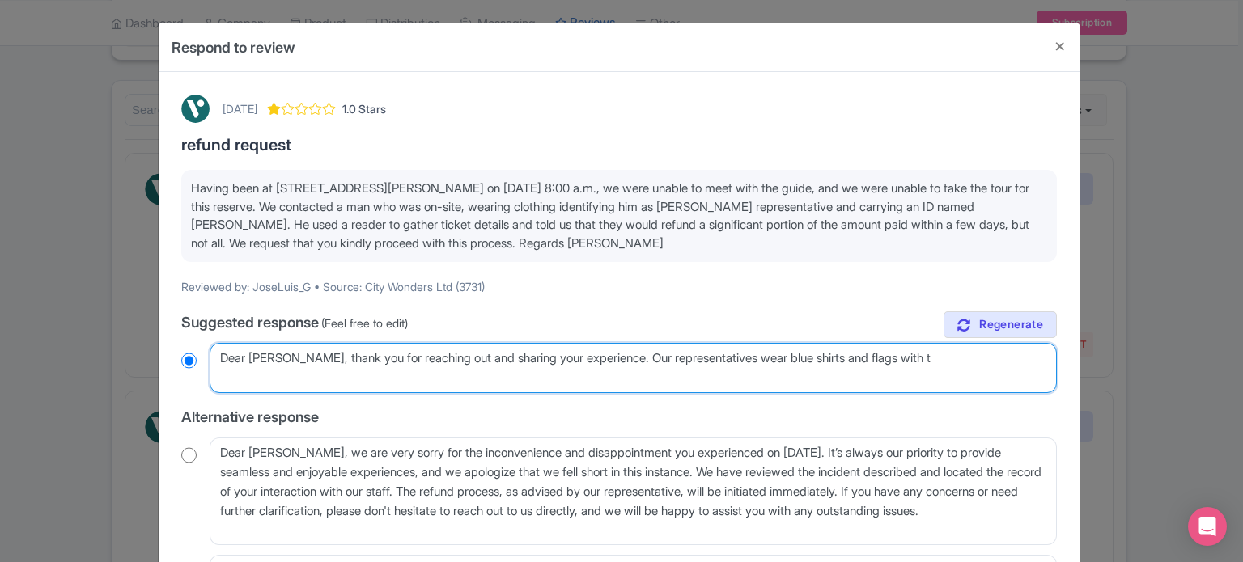
type textarea "Dear José Luis, thank you for reaching out and sharing your experience. Our rep…"
radio input "true"
type textarea "Dear José Luis, thank you for reaching out and sharing your experience. Our rep…"
radio input "true"
type textarea "Dear José Luis, thank you for reaching out and sharing your experience. Our rep…"
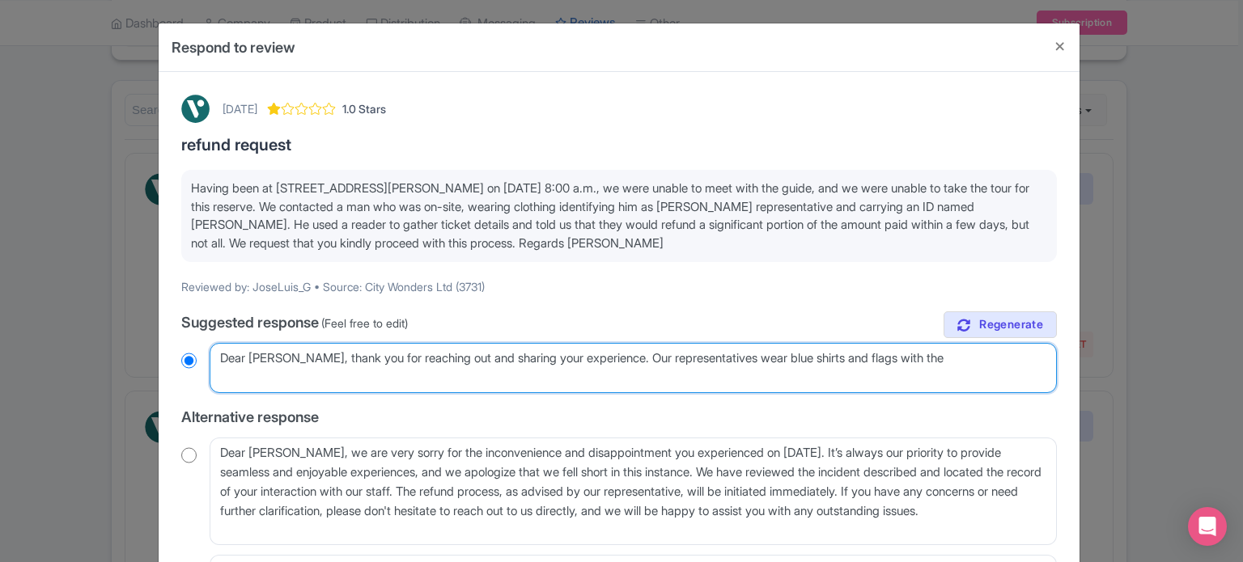
radio input "true"
type textarea "Dear José Luis, thank you for reaching out and sharing your experience. Our rep…"
radio input "true"
type textarea "Dear José Luis, thank you for reaching out and sharing your experience. Our rep…"
radio input "true"
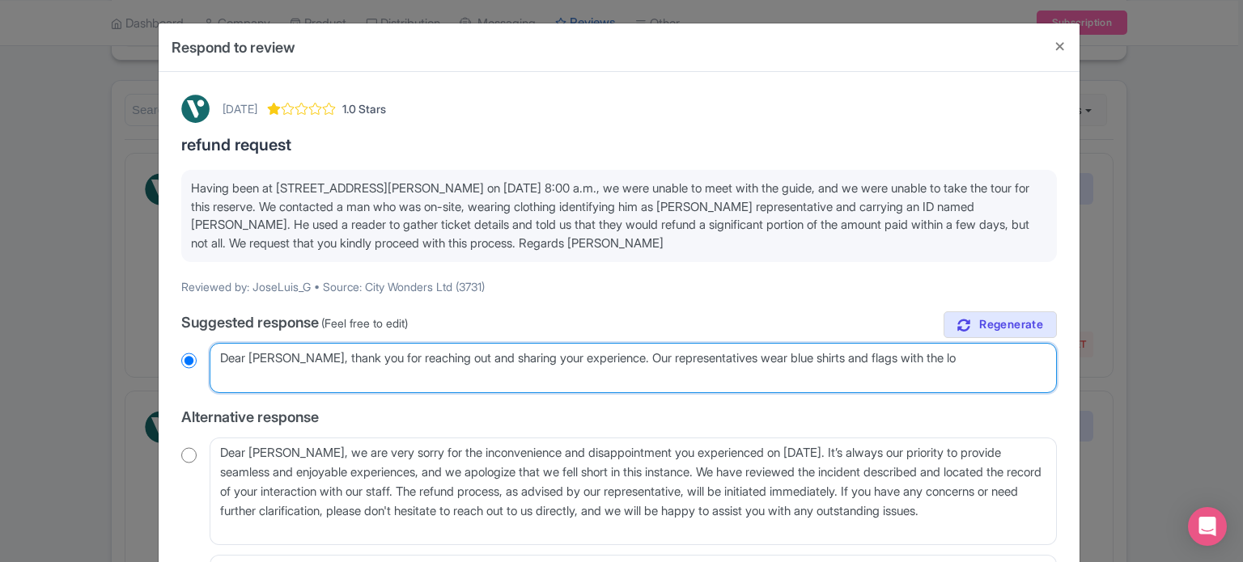
type textarea "Dear José Luis, thank you for reaching out and sharing your experience. Our rep…"
radio input "true"
type textarea "Dear José Luis, thank you for reaching out and sharing your experience. Our rep…"
radio input "true"
type textarea "Dear José Luis, thank you for reaching out and sharing your experience. Our rep…"
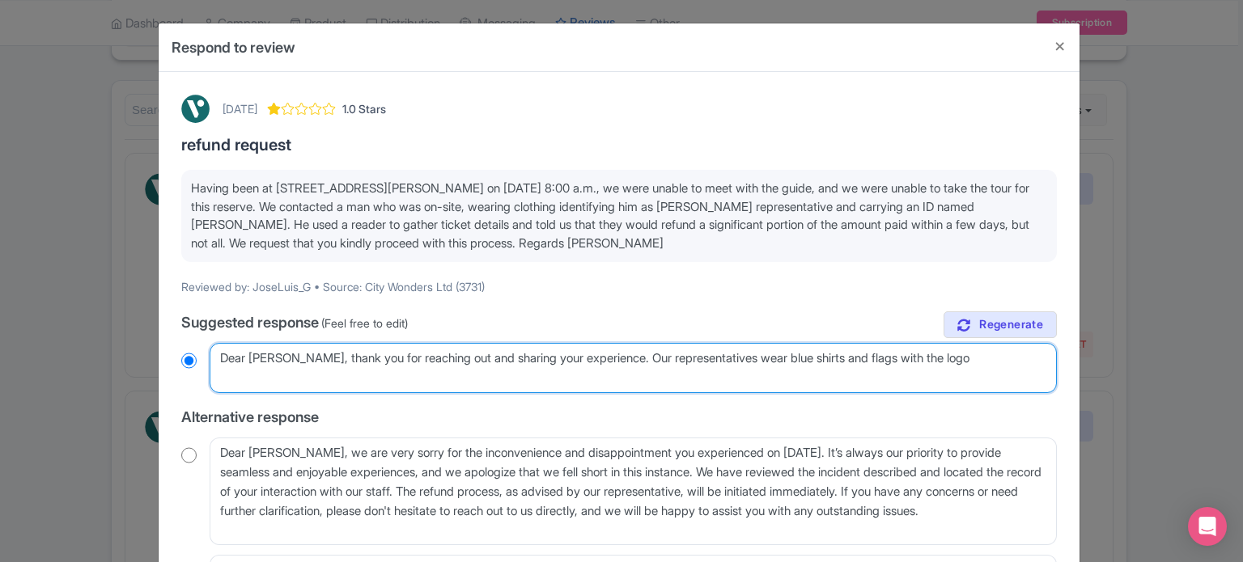
radio input "true"
type textarea "Dear José Luis, thank you for reaching out and sharing your experience. Our rep…"
radio input "true"
type textarea "Dear José Luis, thank you for reaching out and sharing your experience. Our rep…"
radio input "true"
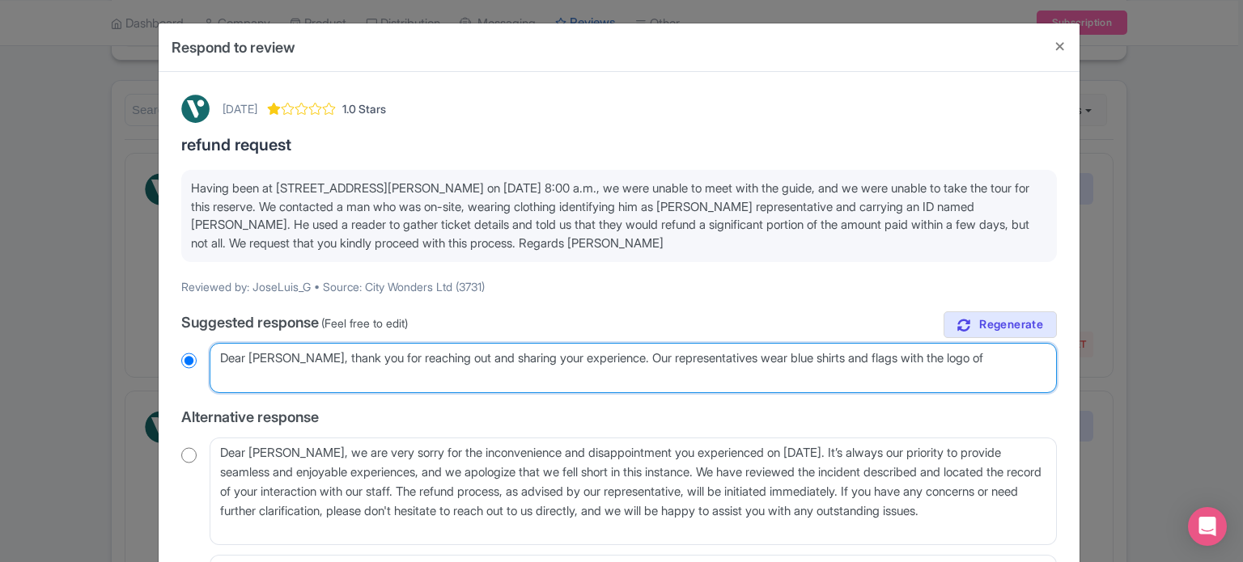
type textarea "Dear José Luis, thank you for reaching out and sharing your experience. Our rep…"
radio input "true"
type textarea "Dear José Luis, thank you for reaching out and sharing your experience. Our rep…"
radio input "true"
type textarea "Dear José Luis, thank you for reaching out and sharing your experience. Our rep…"
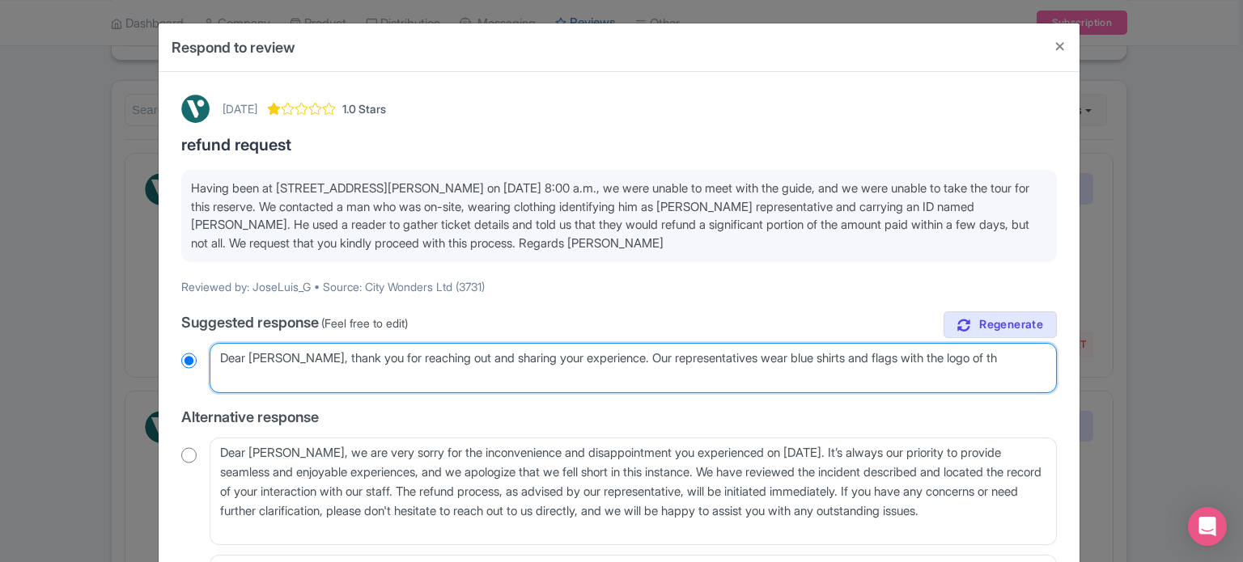
radio input "true"
type textarea "Dear José Luis, thank you for reaching out and sharing your experience. Our rep…"
radio input "true"
type textarea "Dear José Luis, thank you for reaching out and sharing your experience. Our rep…"
radio input "true"
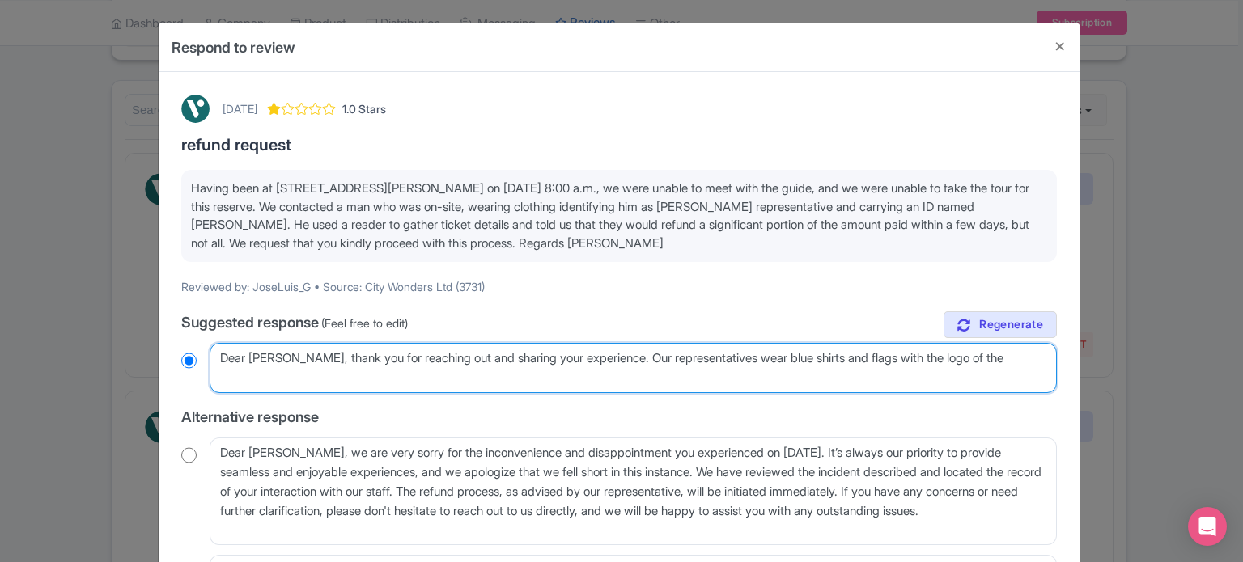
type textarea "Dear José Luis, thank you for reaching out and sharing your experience. Our rep…"
radio input "true"
type textarea "Dear José Luis, thank you for reaching out and sharing your experience. Our rep…"
radio input "true"
type textarea "Dear José Luis, thank you for reaching out and sharing your experience. Our rep…"
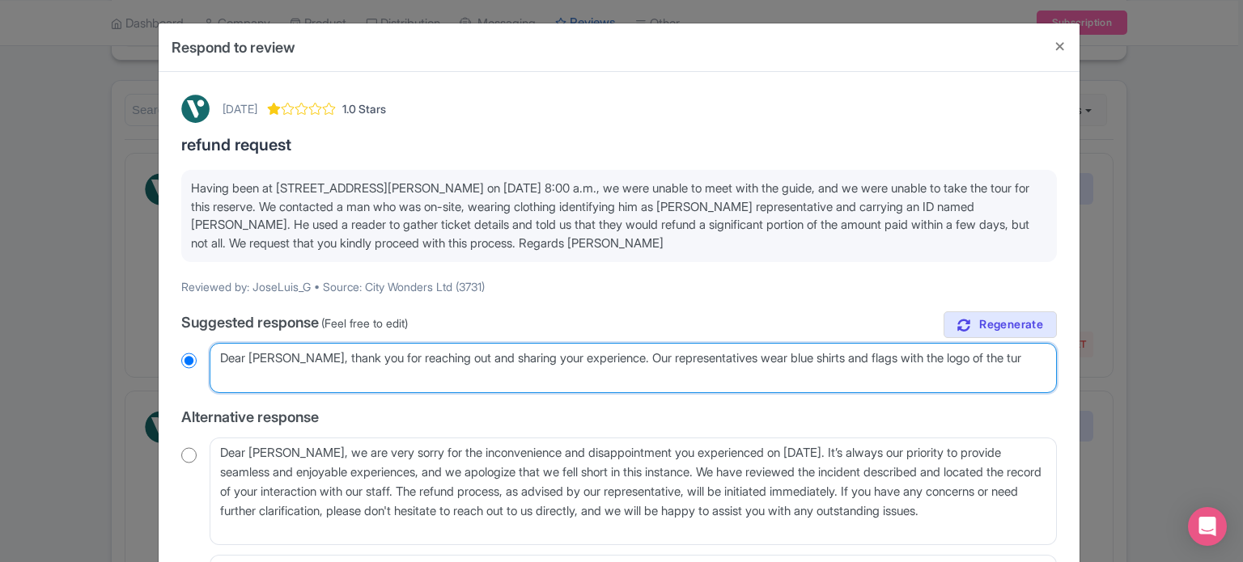
radio input "true"
type textarea "Dear José Luis, thank you for reaching out and sharing your experience. Our rep…"
radio input "true"
type textarea "Dear José Luis, thank you for reaching out and sharing your experience. Our rep…"
radio input "true"
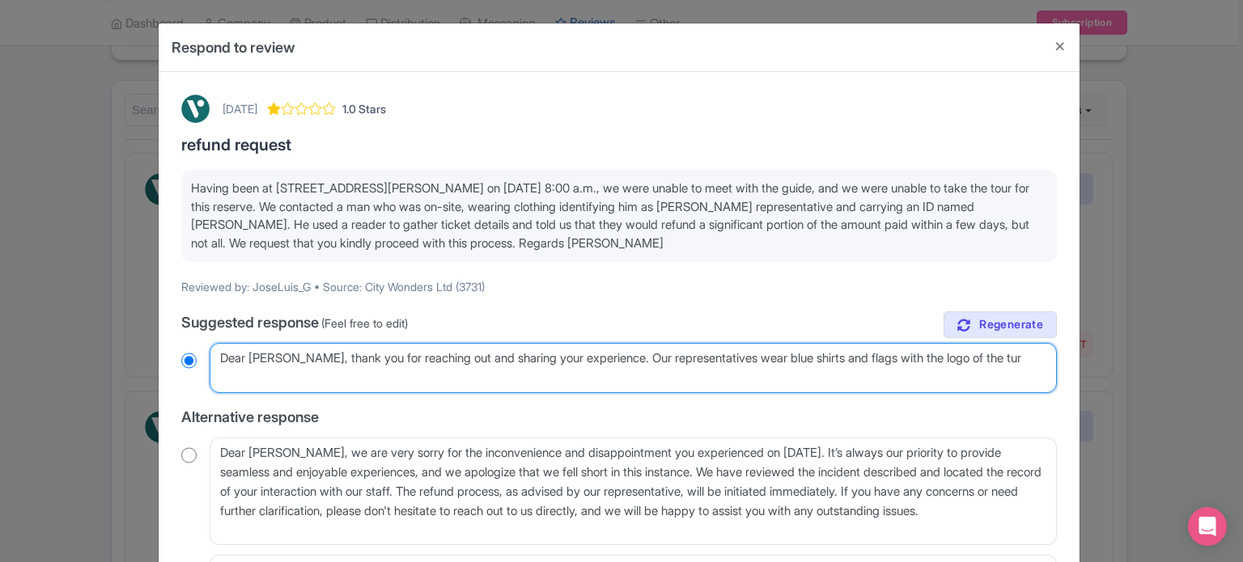
type textarea "Dear José Luis, thank you for reaching out and sharing your experience. Our rep…"
radio input "true"
type textarea "Dear José Luis, thank you for reaching out and sharing your experience. Our rep…"
radio input "true"
type textarea "Dear José Luis, thank you for reaching out and sharing your experience. Our rep…"
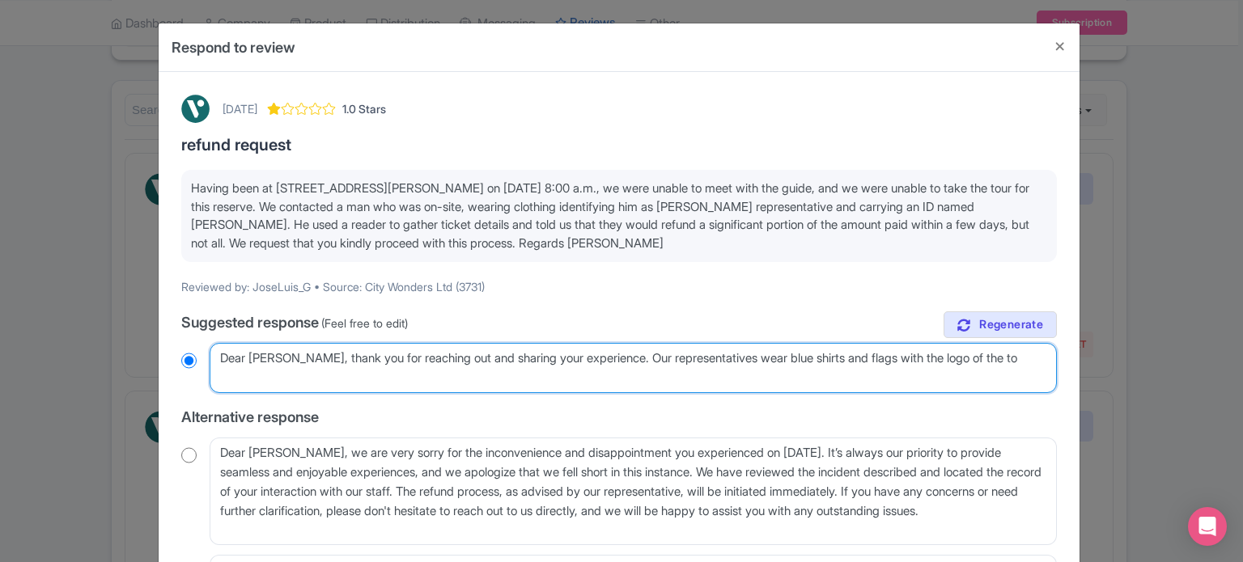
radio input "true"
type textarea "Dear José Luis, thank you for reaching out and sharing your experience. Our rep…"
radio input "true"
type textarea "Dear José Luis, thank you for reaching out and sharing your experience. Our rep…"
radio input "true"
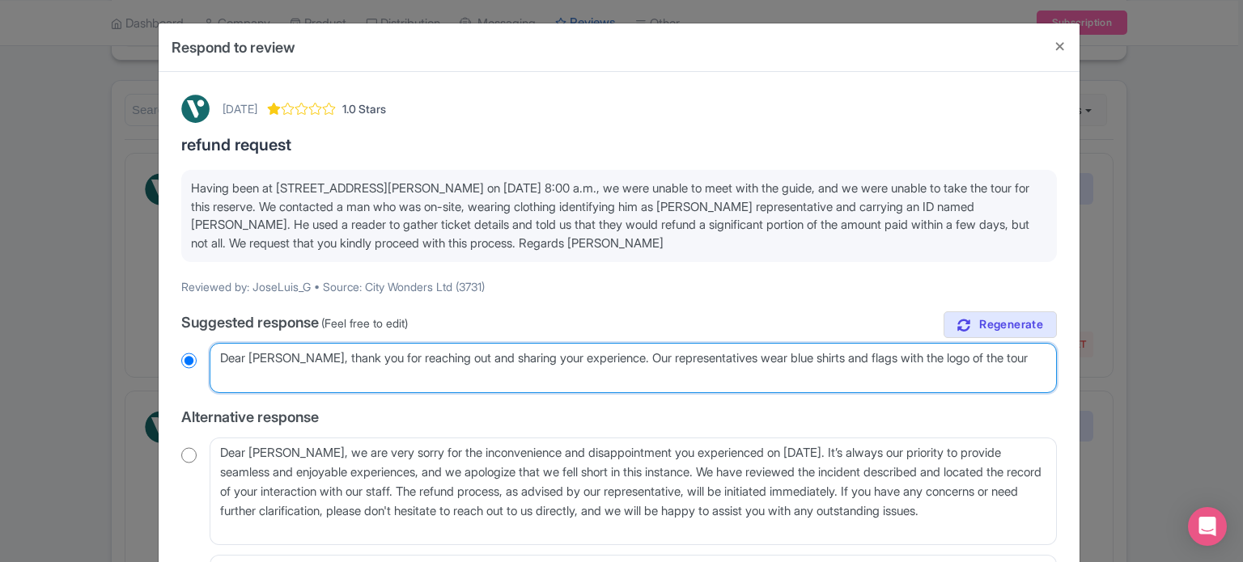
type textarea "Dear José Luis, thank you for reaching out and sharing your experience. Our rep…"
radio input "true"
type textarea "Dear José Luis, thank you for reaching out and sharing your experience. Our rep…"
radio input "true"
type textarea "Dear José Luis, thank you for reaching out and sharing your experience. Our rep…"
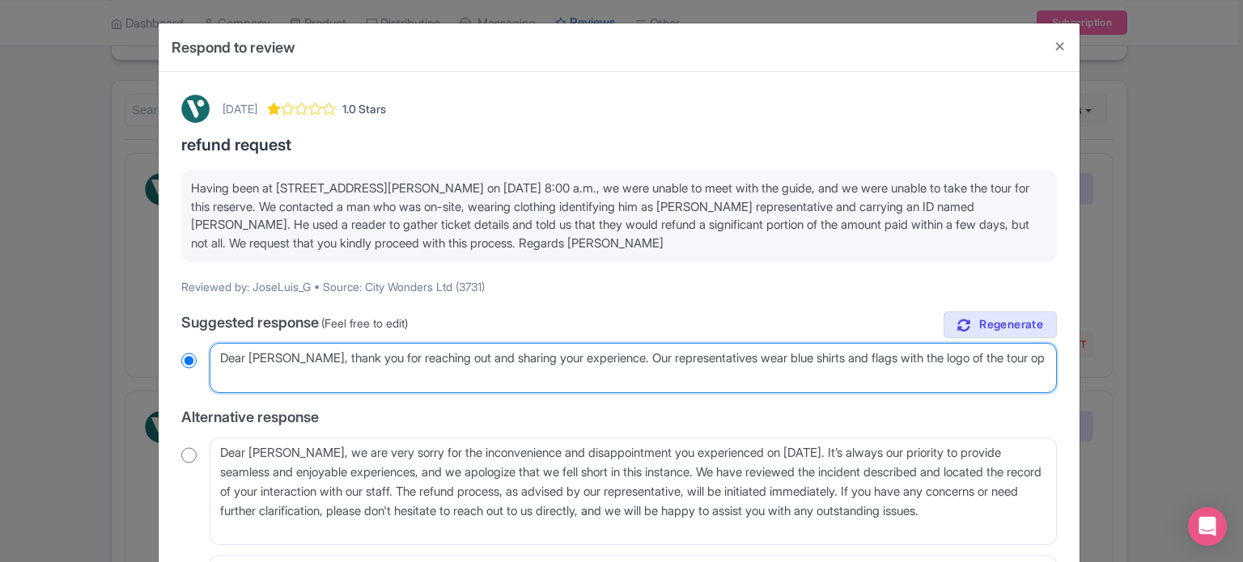
radio input "true"
type textarea "Dear José Luis, thank you for reaching out and sharing your experience. Our rep…"
radio input "true"
type textarea "Dear José Luis, thank you for reaching out and sharing your experience. Our rep…"
radio input "true"
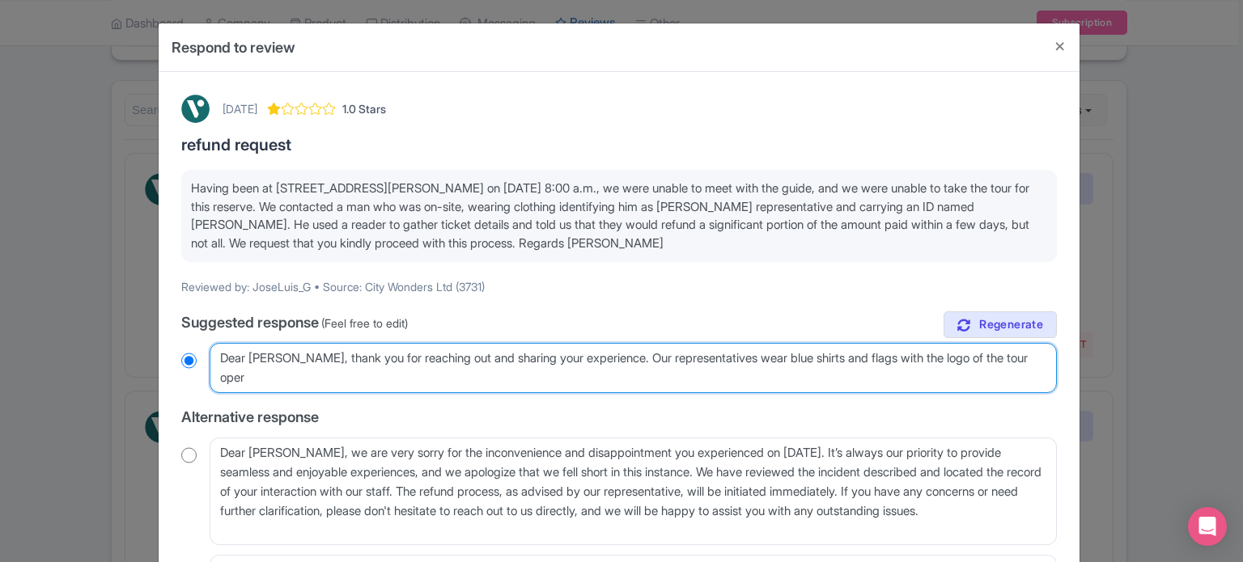
type textarea "Dear José Luis, thank you for reaching out and sharing your experience. Our rep…"
radio input "true"
type textarea "Dear José Luis, thank you for reaching out and sharing your experience. Our rep…"
radio input "true"
type textarea "Dear José Luis, thank you for reaching out and sharing your experience. Our rep…"
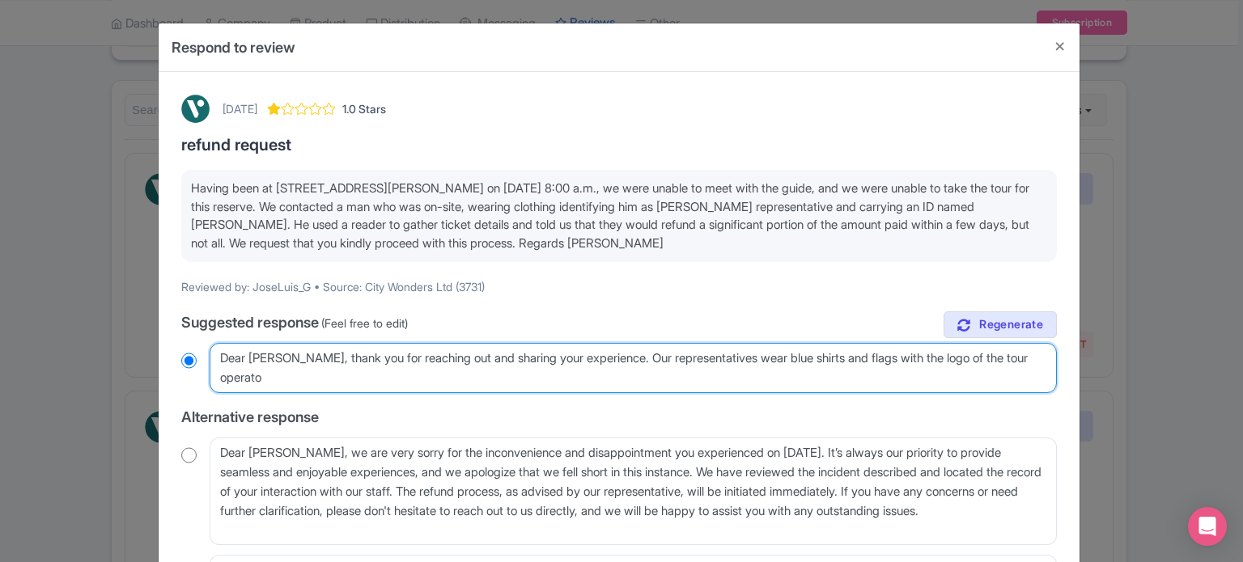
radio input "true"
type textarea "Dear José Luis, thank you for reaching out and sharing your experience. Our rep…"
radio input "true"
type textarea "Dear José Luis, thank you for reaching out and sharing your experience. Our rep…"
radio input "true"
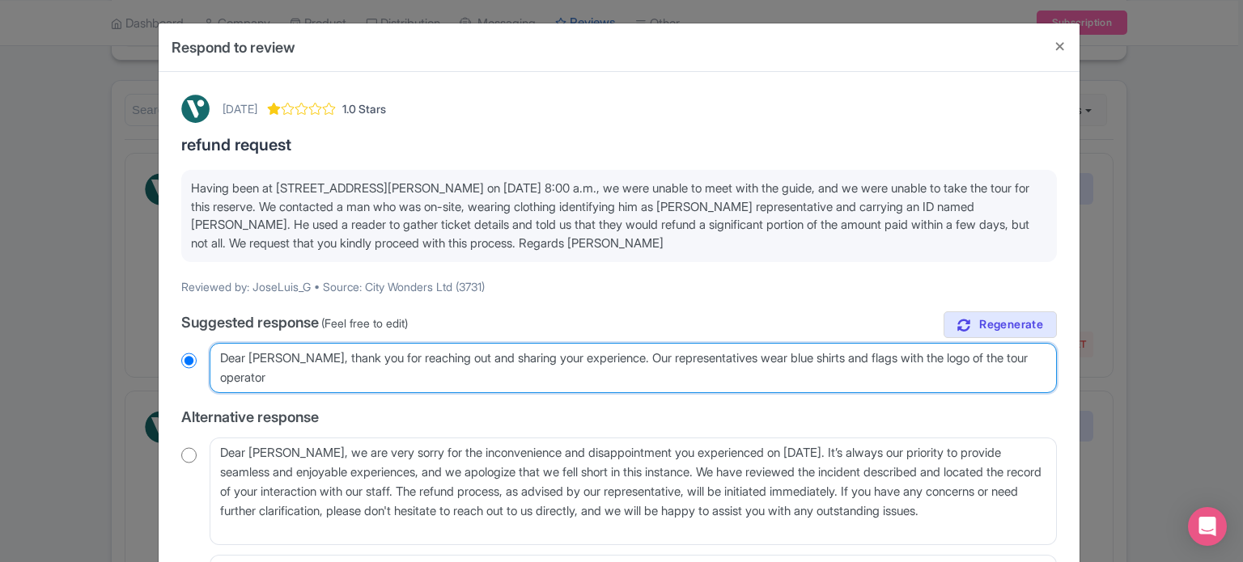
type textarea "Dear José Luis, thank you for reaching out and sharing your experience. Our rep…"
radio input "true"
type textarea "Dear José Luis, thank you for reaching out and sharing your experience. Our rep…"
radio input "true"
type textarea "Dear José Luis, thank you for reaching out and sharing your experience. Our rep…"
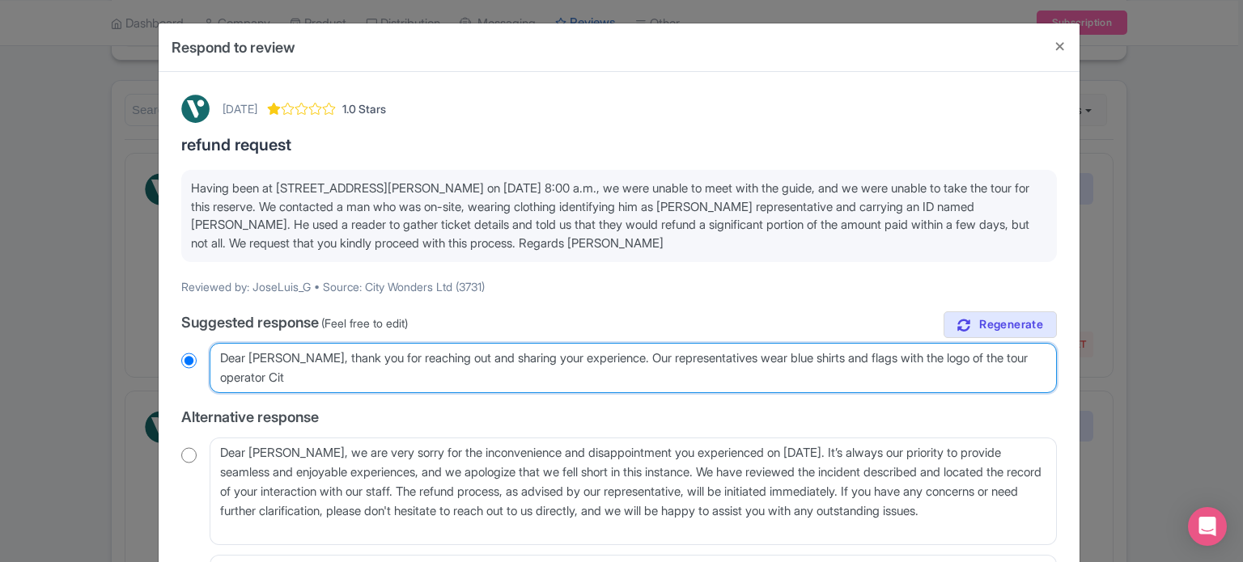
radio input "true"
type textarea "Dear José Luis, thank you for reaching out and sharing your experience. Our rep…"
radio input "true"
type textarea "Dear José Luis, thank you for reaching out and sharing your experience. Our rep…"
radio input "true"
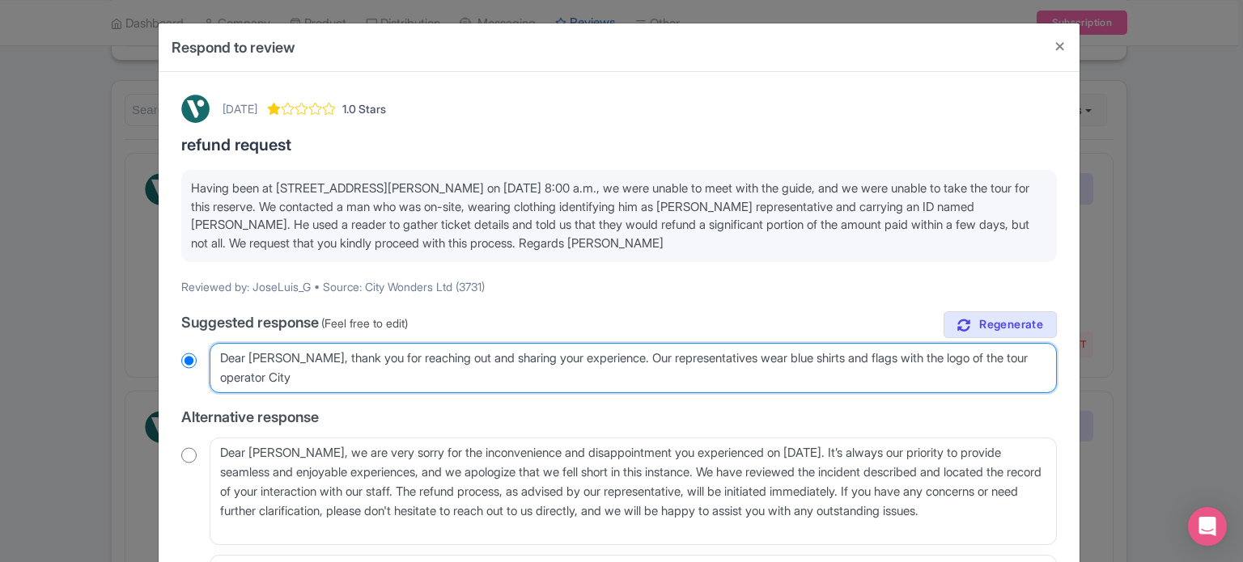
type textarea "Dear José Luis, thank you for reaching out and sharing your experience. Our rep…"
radio input "true"
type textarea "Dear José Luis, thank you for reaching out and sharing your experience. Our rep…"
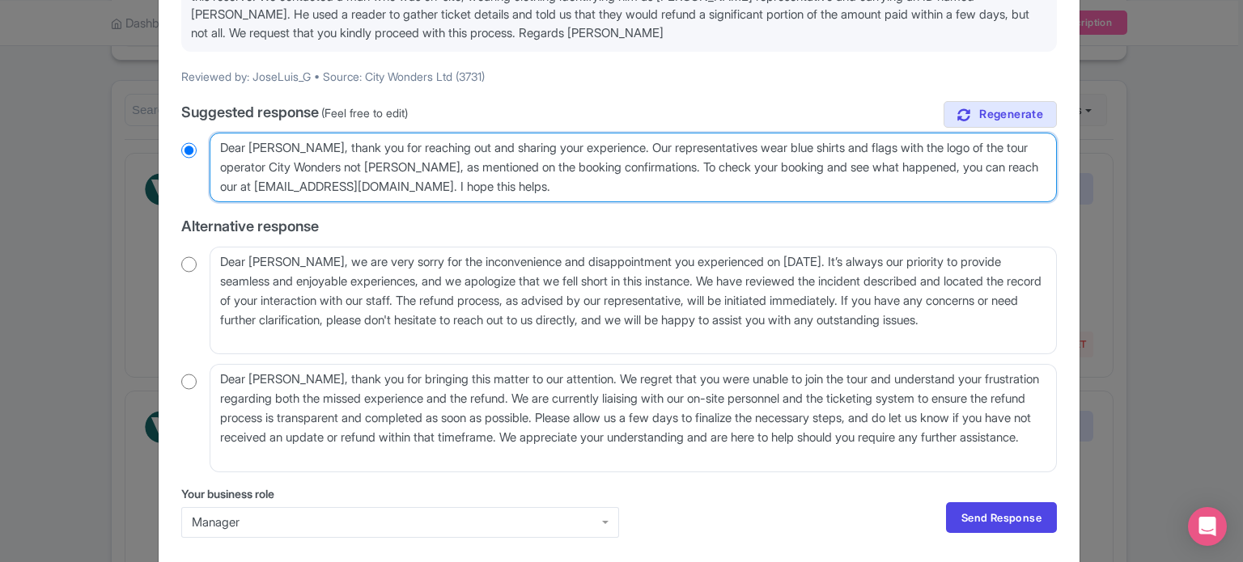
scroll to position [271, 0]
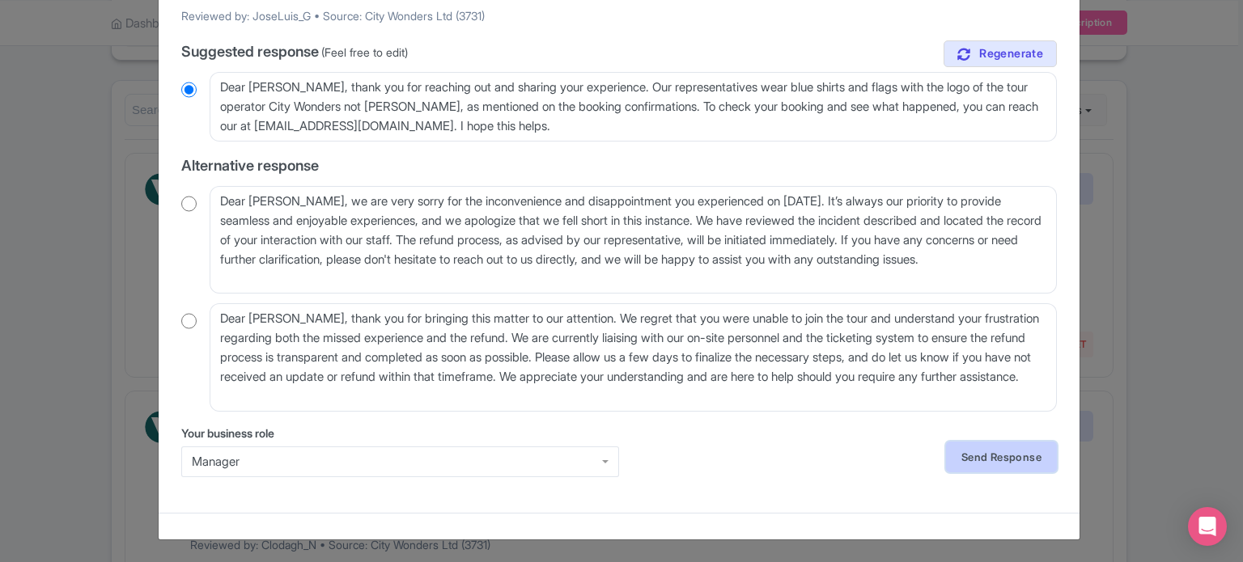
click at [993, 463] on link "Send Response" at bounding box center [1001, 457] width 111 height 31
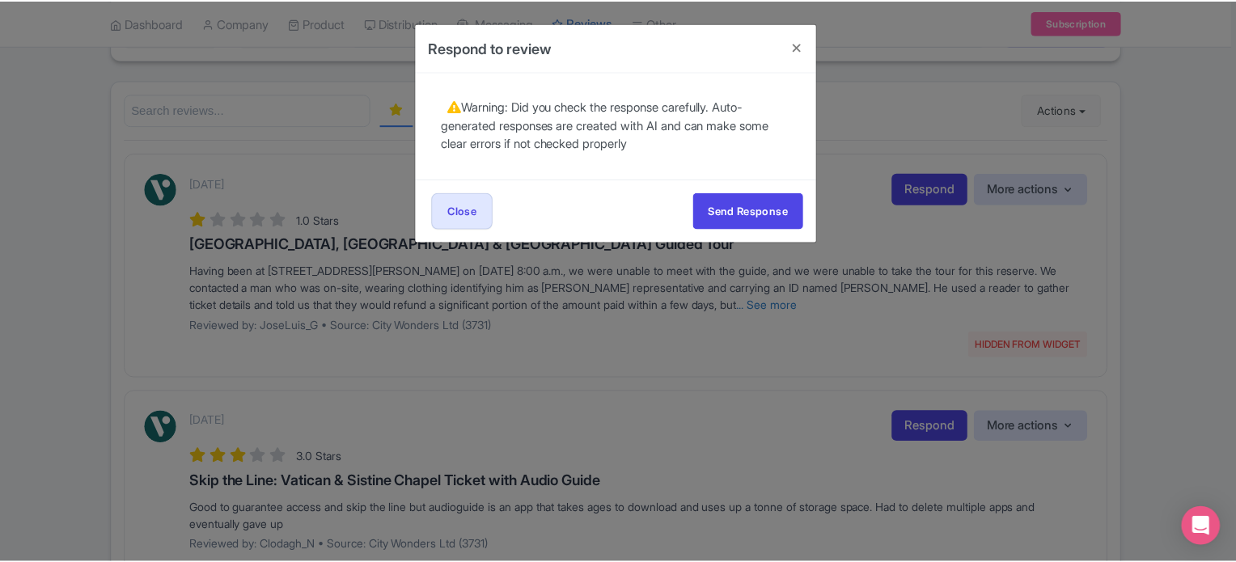
scroll to position [0, 0]
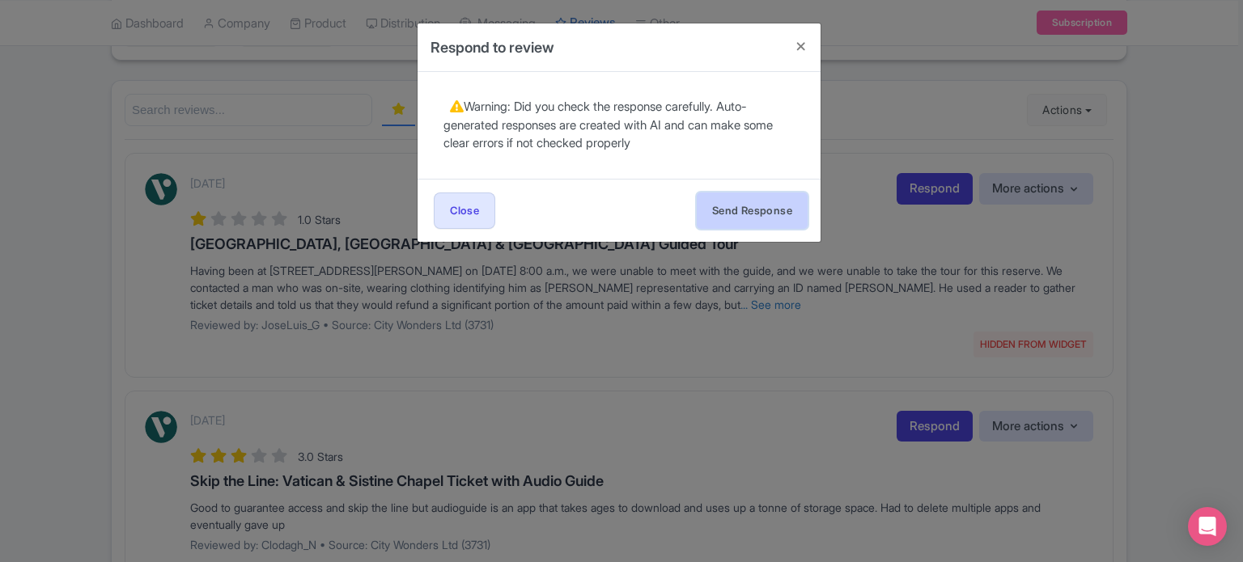
click at [760, 227] on button "Send Response" at bounding box center [752, 211] width 111 height 36
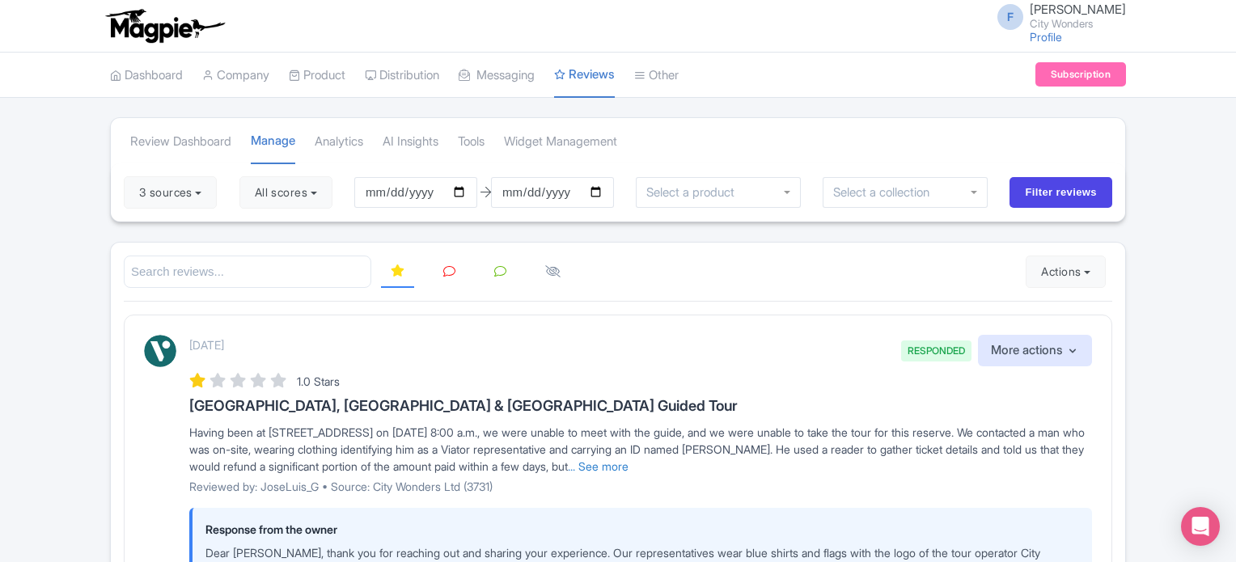
click at [445, 273] on icon at bounding box center [449, 271] width 12 height 12
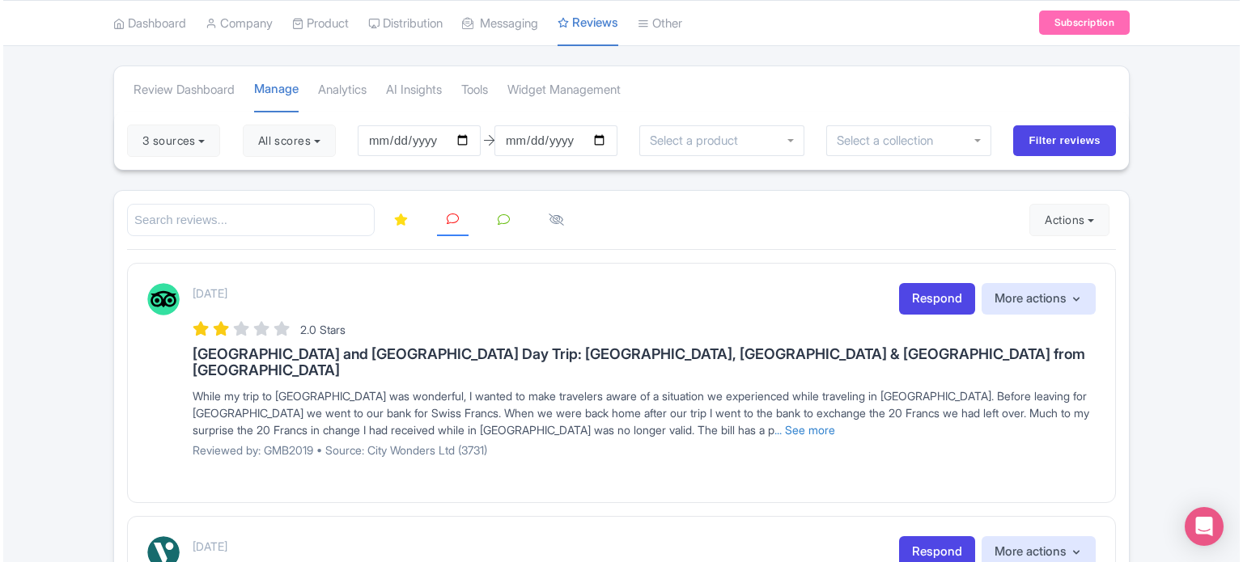
scroll to position [81, 0]
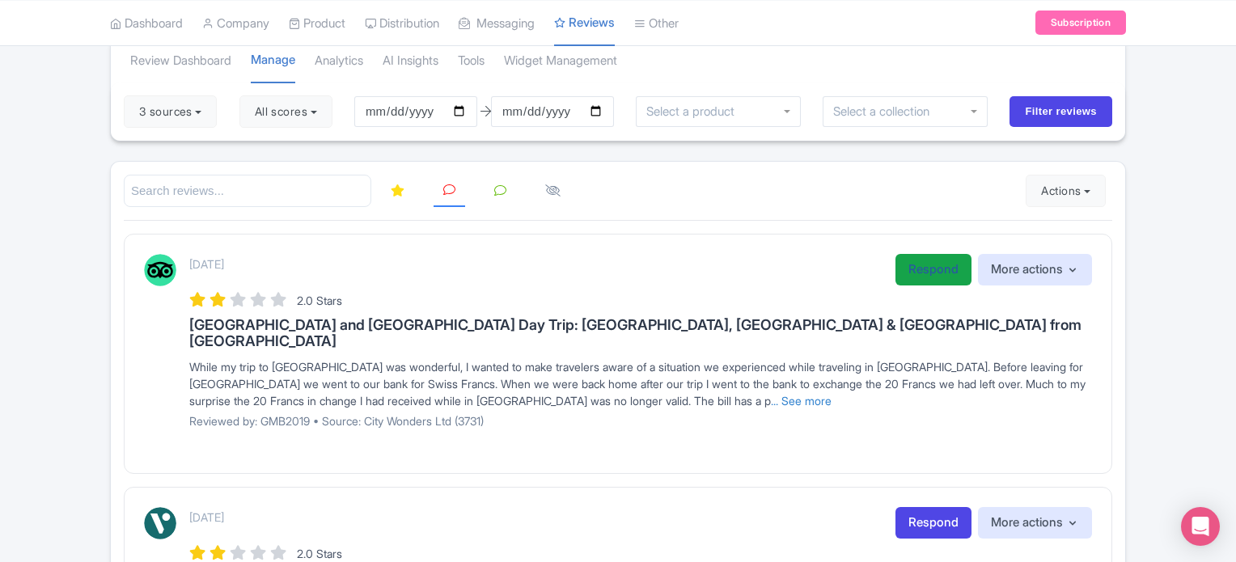
click at [905, 265] on link "Respond" at bounding box center [934, 270] width 76 height 32
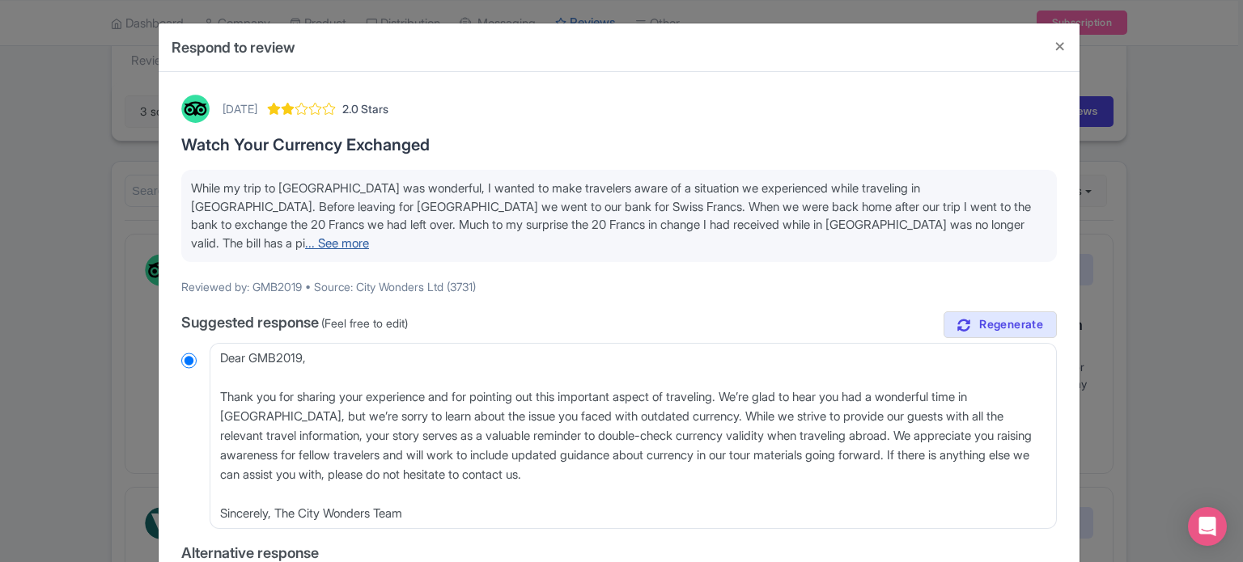
click at [369, 235] on link "... See more" at bounding box center [337, 242] width 64 height 15
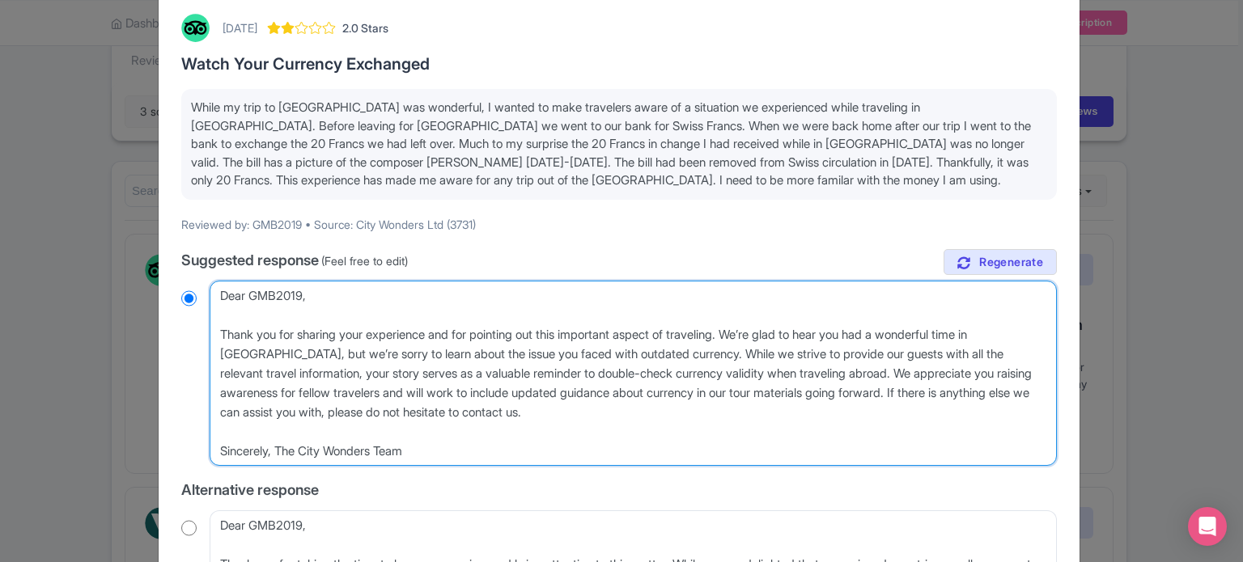
click at [272, 294] on textarea "Dear GMB2019, Thank you for sharing your experience and for pointing out this i…" at bounding box center [633, 374] width 847 height 186
drag, startPoint x: 561, startPoint y: 403, endPoint x: 214, endPoint y: 281, distance: 368.7
click at [214, 281] on textarea "Dear GMB2019, Thank you for sharing your experience and for pointing out this i…" at bounding box center [633, 374] width 847 height 186
type textarea "H Sincerely, The City Wonders Team"
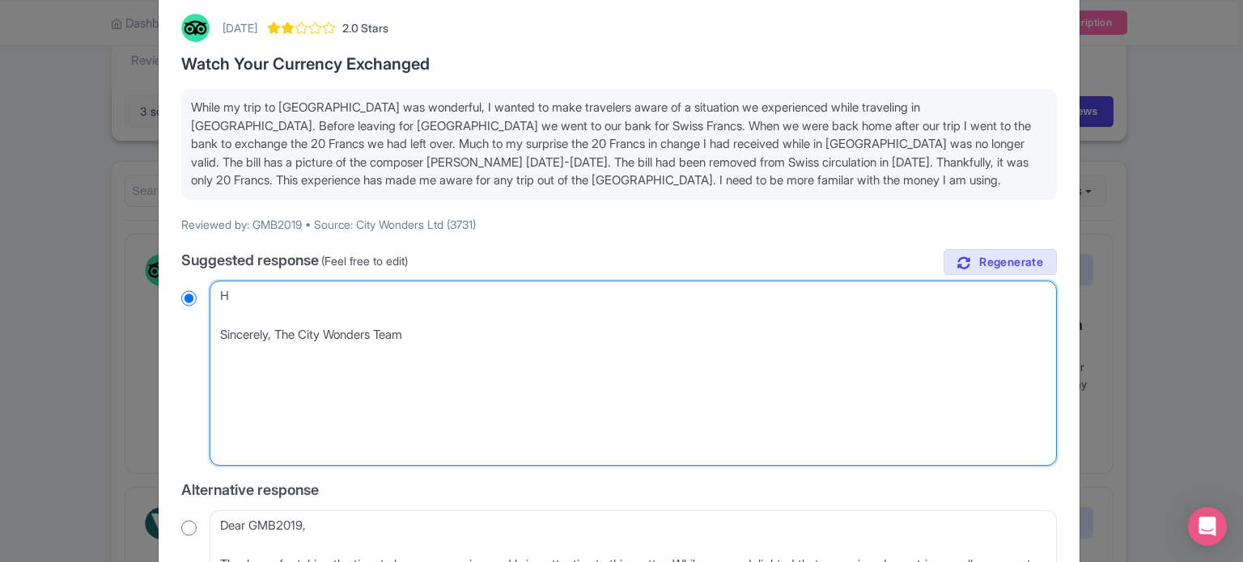
radio input "true"
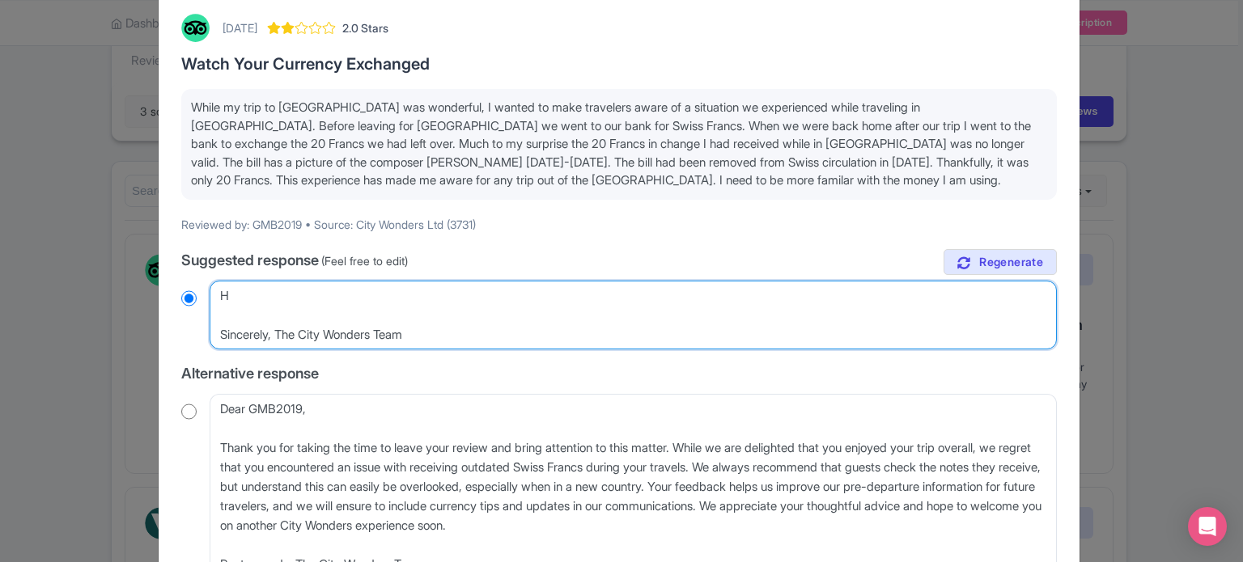
type textarea "He Sincerely, The City Wonders Team"
radio input "true"
type textarea "Hel Sincerely, The City Wonders Team"
radio input "true"
type textarea "Hell Sincerely, The City Wonders Team"
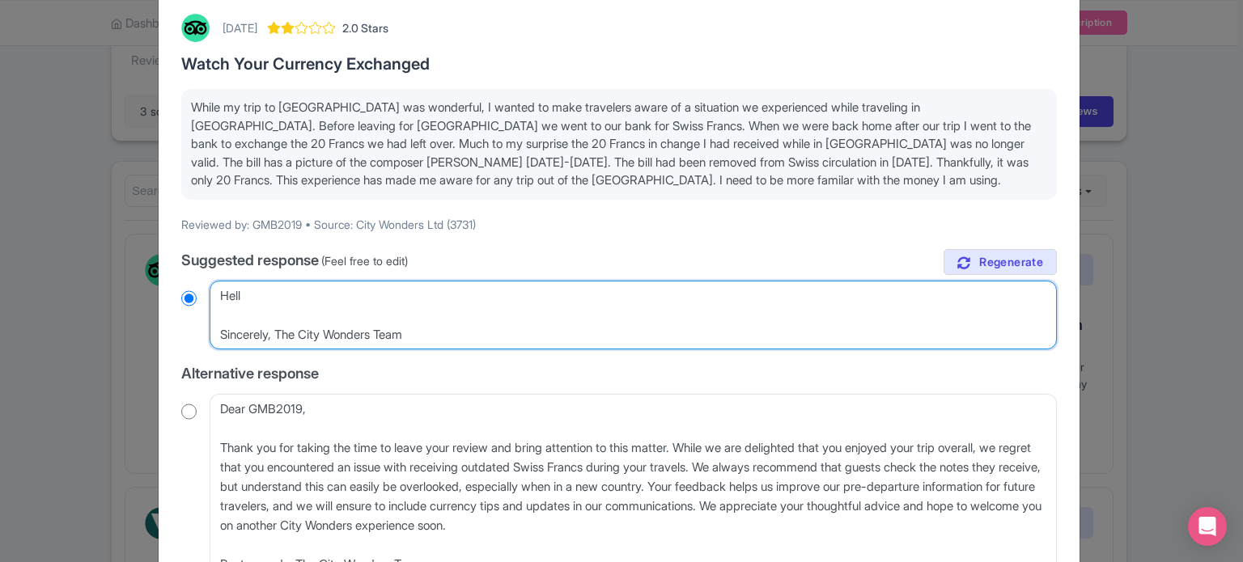
radio input "true"
type textarea "Hello Sincerely, The City Wonders Team"
radio input "true"
type textarea "Hello, Sincerely, The City Wonders Team"
radio input "true"
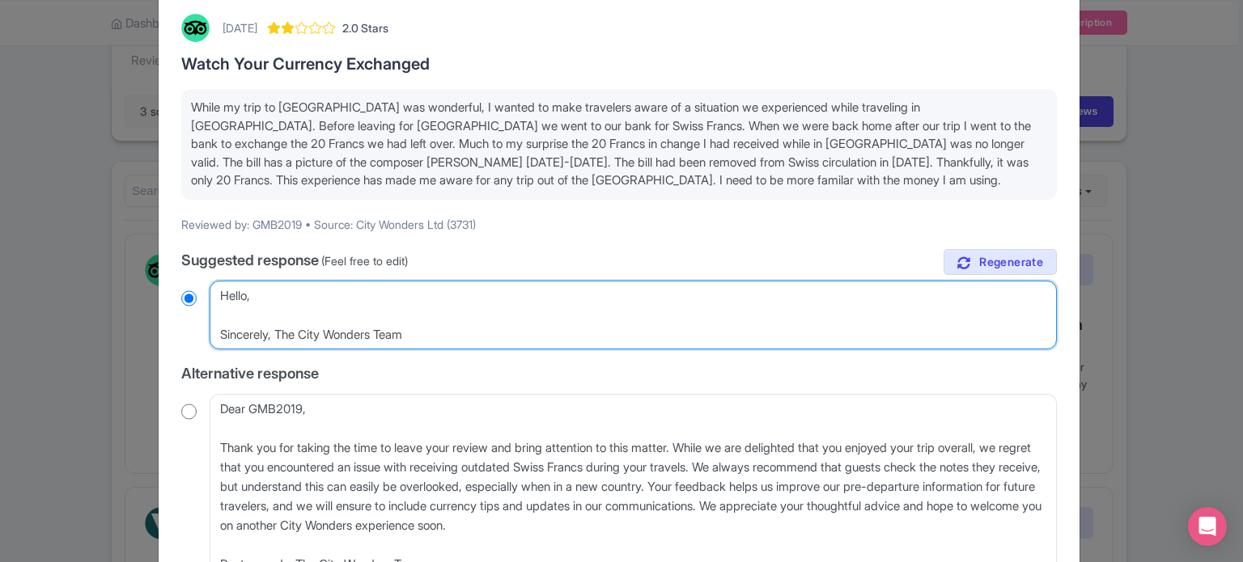
type textarea "Hello, Sincerely, The City Wonders Team"
radio input "true"
type textarea "Hello, T Sincerely, The City Wonders Team"
radio input "true"
type textarea "Hello, Th Sincerely, The City Wonders Team"
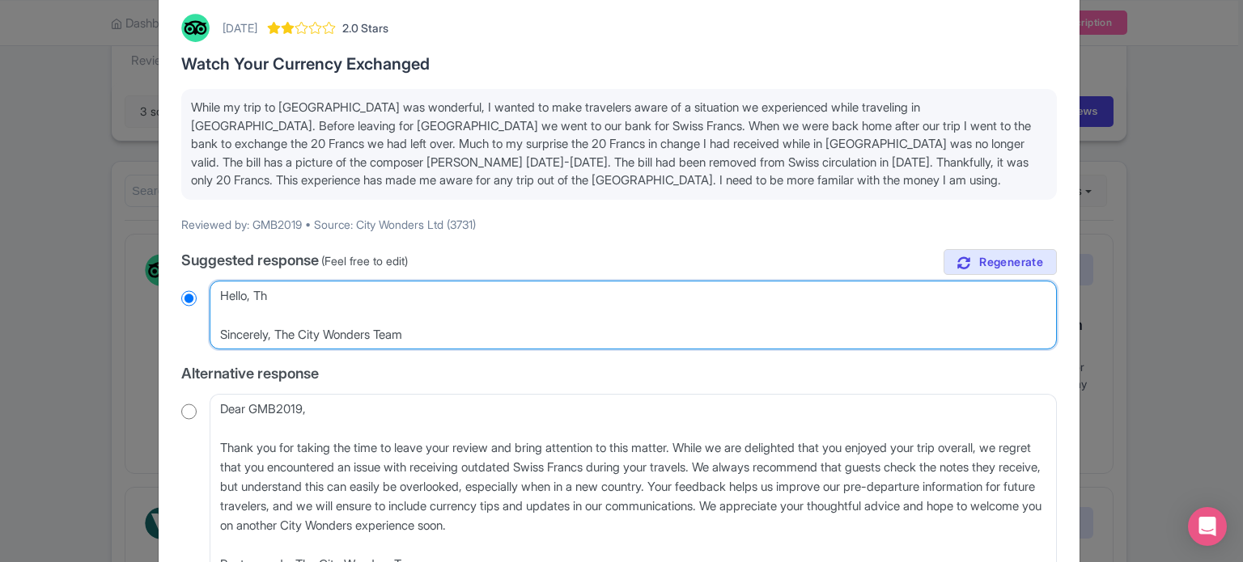
radio input "true"
type textarea "Hello, Than Sincerely, The City Wonders Team"
radio input "true"
type textarea "Hello, Thank Sincerely, The City Wonders Team"
radio input "true"
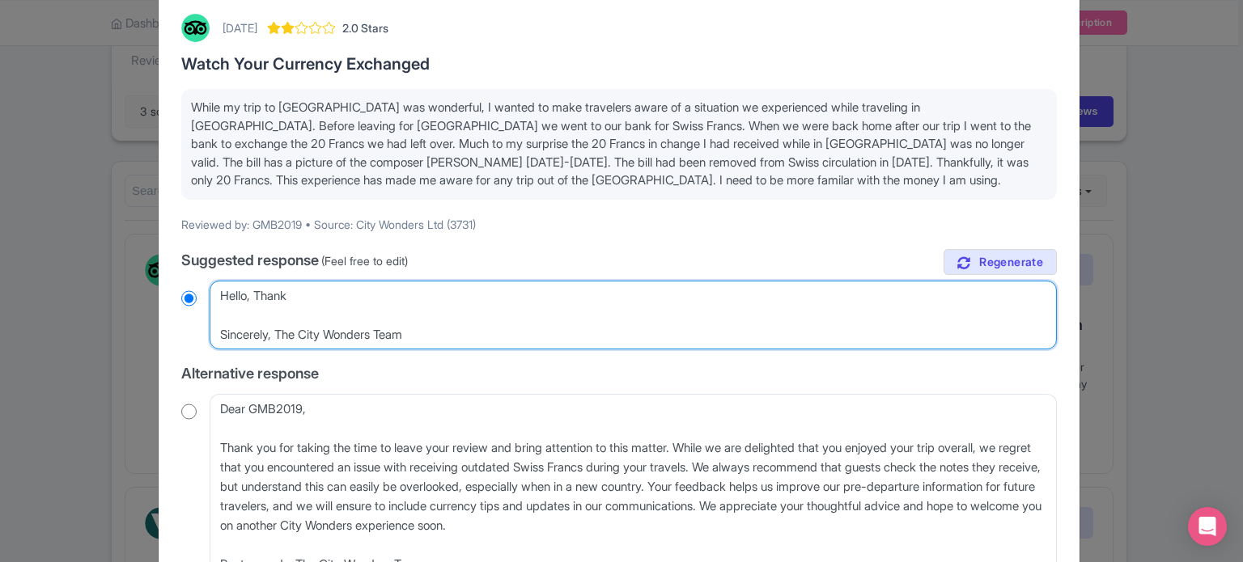
type textarea "Hello, Thank Sincerely, The City Wonders Team"
radio input "true"
type textarea "Hello, Thank y Sincerely, The City Wonders Team"
radio input "true"
type textarea "Hello, Thank yo Sincerely, The City Wonders Team"
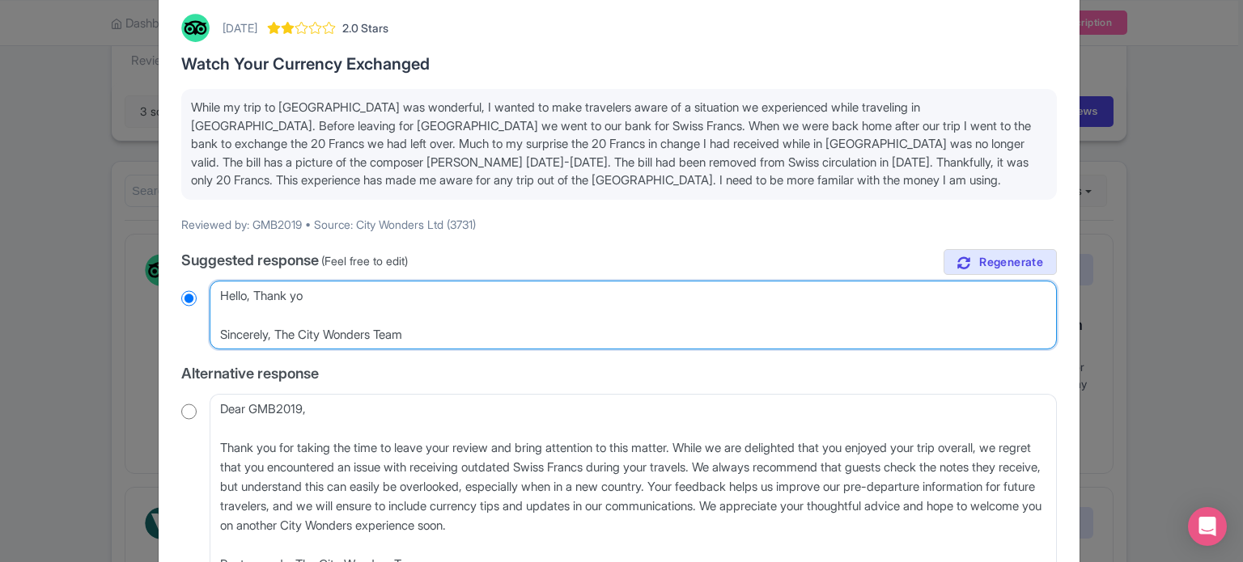
radio input "true"
type textarea "Hello, Thank you Sincerely, The City Wonders Team"
radio input "true"
type textarea "Hello, Thank you Sincerely, The City Wonders Team"
radio input "true"
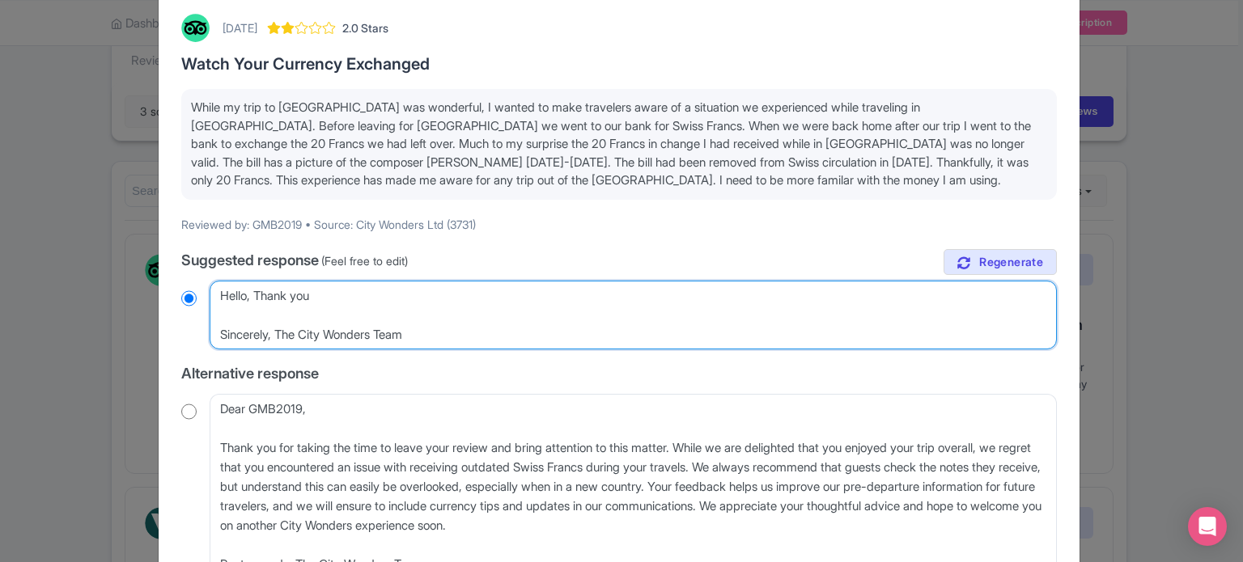
type textarea "Hello, Thank you f Sincerely, The City Wonders Team"
radio input "true"
type textarea "Hello, Thank you fo Sincerely, The City Wonders Team"
radio input "true"
type textarea "Hello, Thank you for Sincerely, The City Wonders Team"
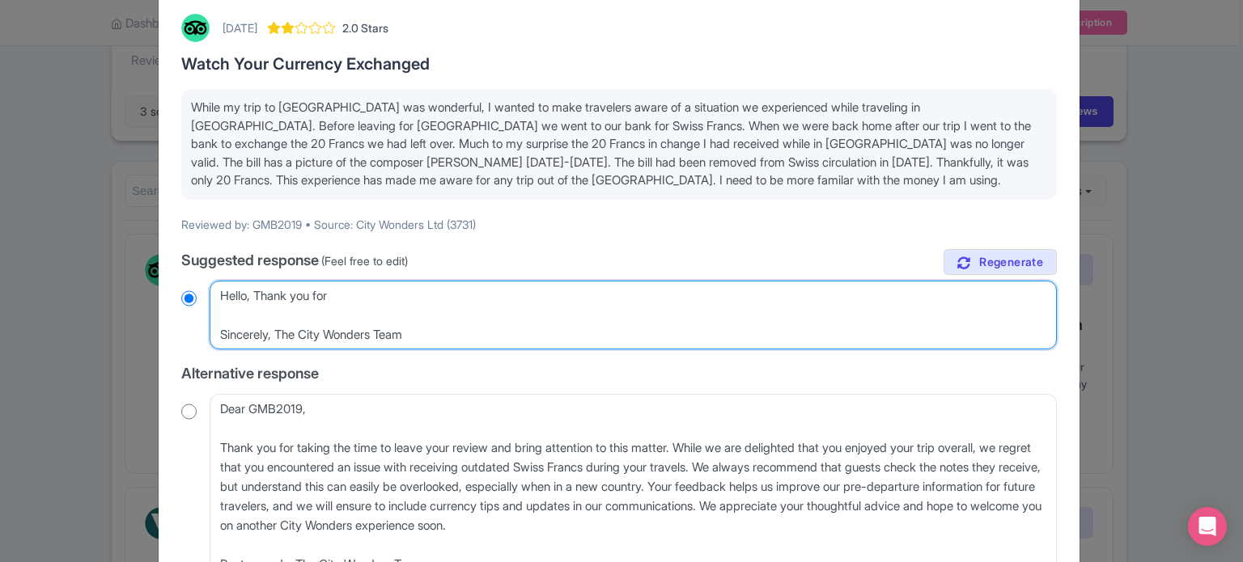
radio input "true"
type textarea "Hello, Thank you for Sincerely, The City Wonders Team"
radio input "true"
type textarea "Hello, Thank you for j Sincerely, The City Wonders Team"
radio input "true"
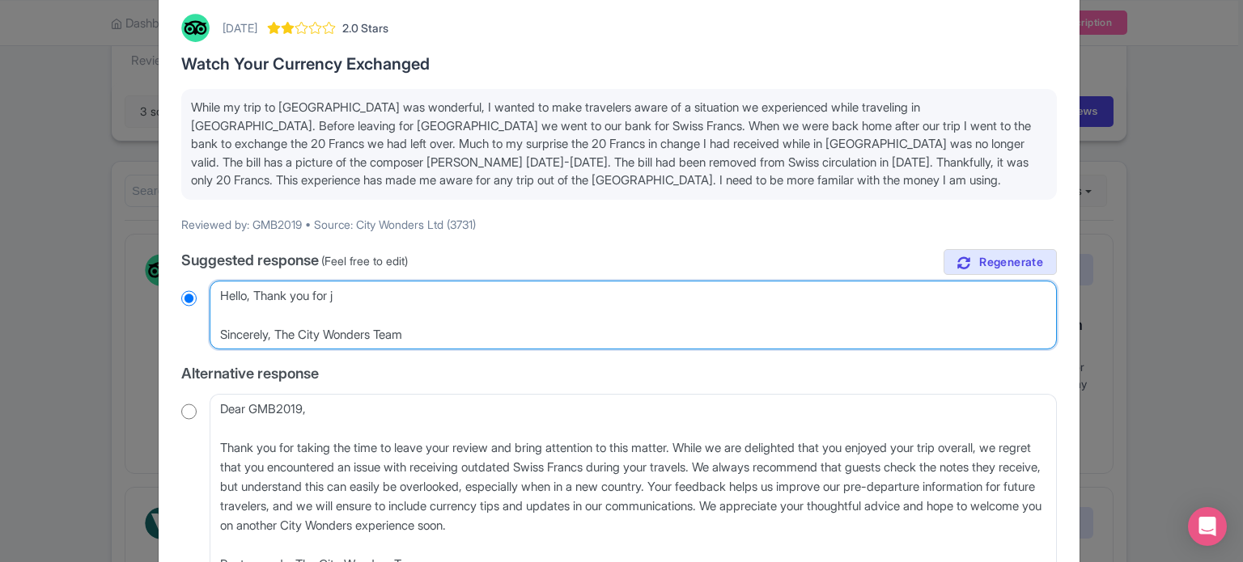
type textarea "Hello, Thank you for [PERSON_NAME] Sincerely, The City Wonders Team"
radio input "true"
type textarea "Hello, Thank you for [PERSON_NAME] Sincerely, The City Wonders Team"
radio input "true"
type textarea "Hello, Thank you for join Sincerely, The City Wonders Team"
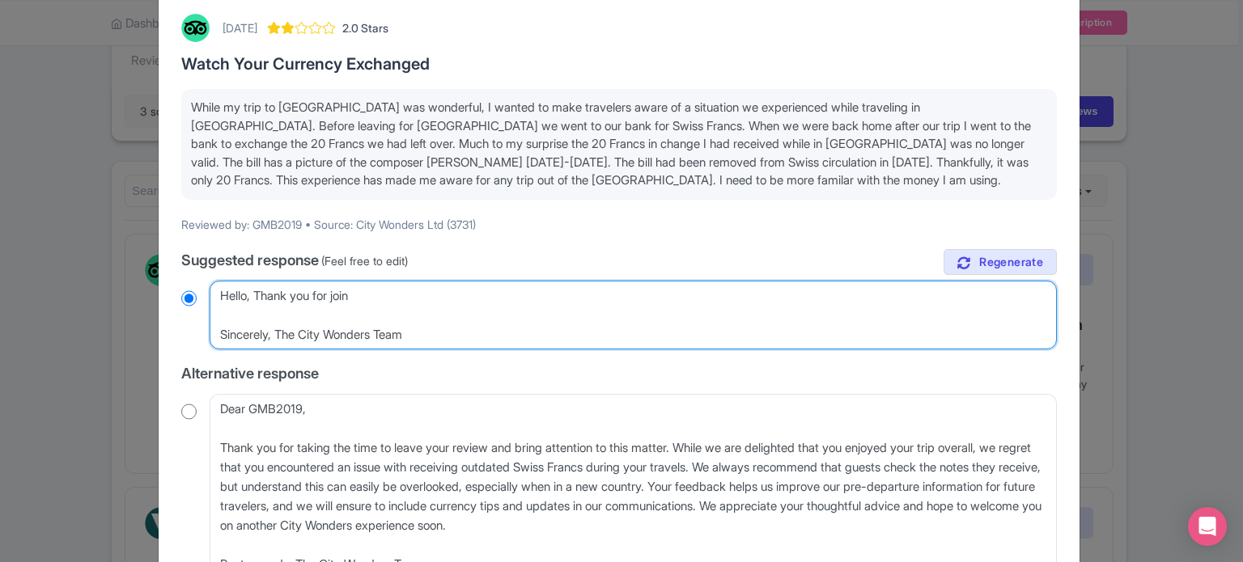
radio input "true"
type textarea "Hello, Thank you for joini Sincerely, The City Wonders Team"
radio input "true"
type textarea "Hello, Thank you for joinin Sincerely, The City Wonders Team"
radio input "true"
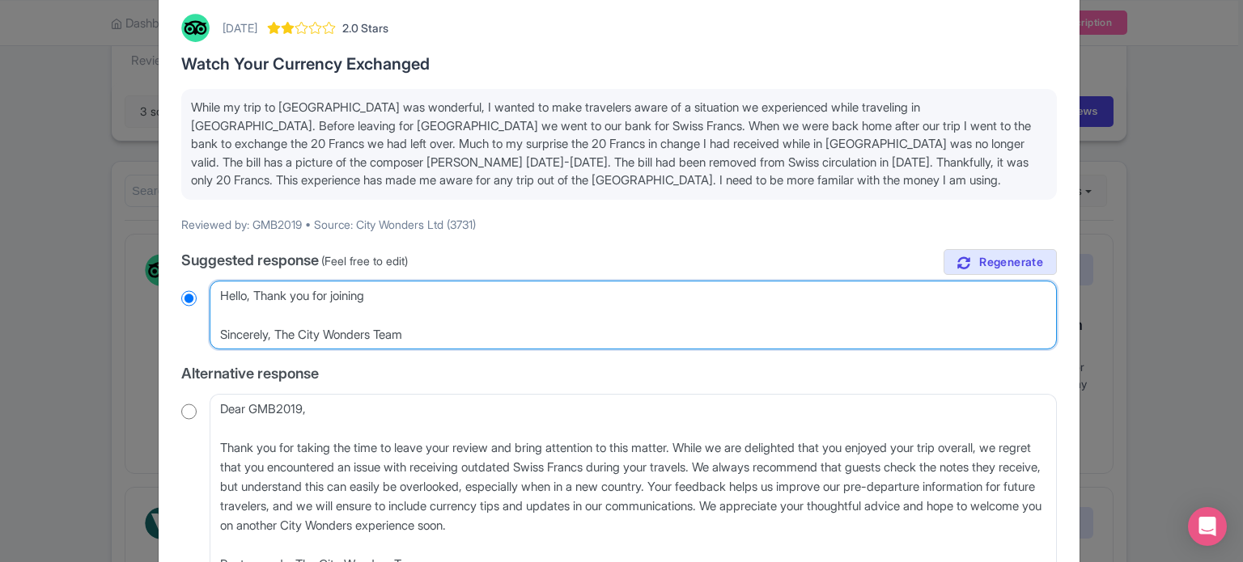
type textarea "Hello, Thank you for joining Sincerely, The City Wonders Team"
radio input "true"
type textarea "Hello, Thank you for joining o Sincerely, The City Wonders Team"
radio input "true"
type textarea "Hello, Thank you for joining ou Sincerely, The City Wonders Team"
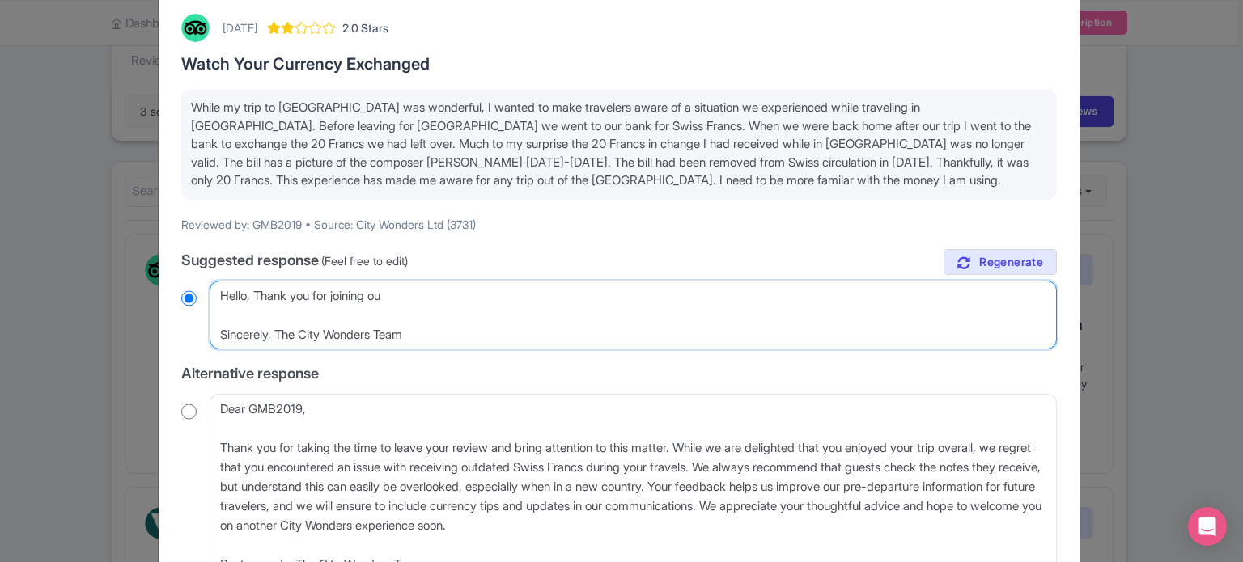
radio input "true"
type textarea "Hello, Thank you for joining our Sincerely, The City Wonders Team"
radio input "true"
type textarea "Hello, Thank you for joining our Sincerely, The City Wonders Team"
radio input "true"
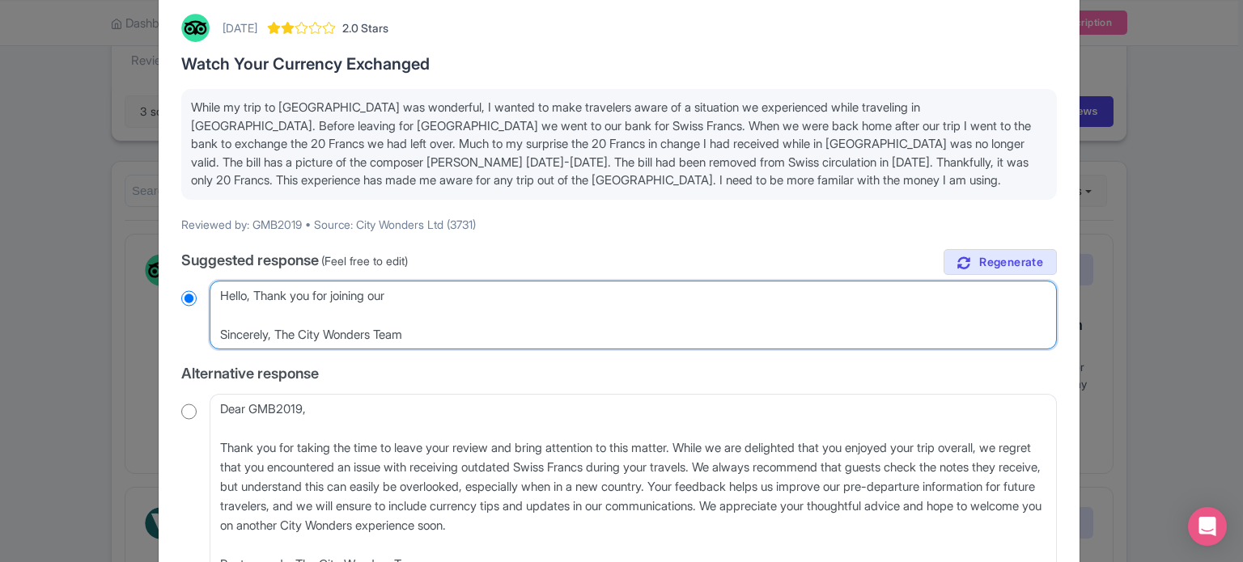
type textarea "Hello, Thank you for joining our d Sincerely, The City Wonders Team"
radio input "true"
type textarea "Hello, Thank you for joining our da Sincerely, The City Wonders Team"
radio input "true"
type textarea "Hello, Thank you for joining our day Sincerely, The City Wonders Team"
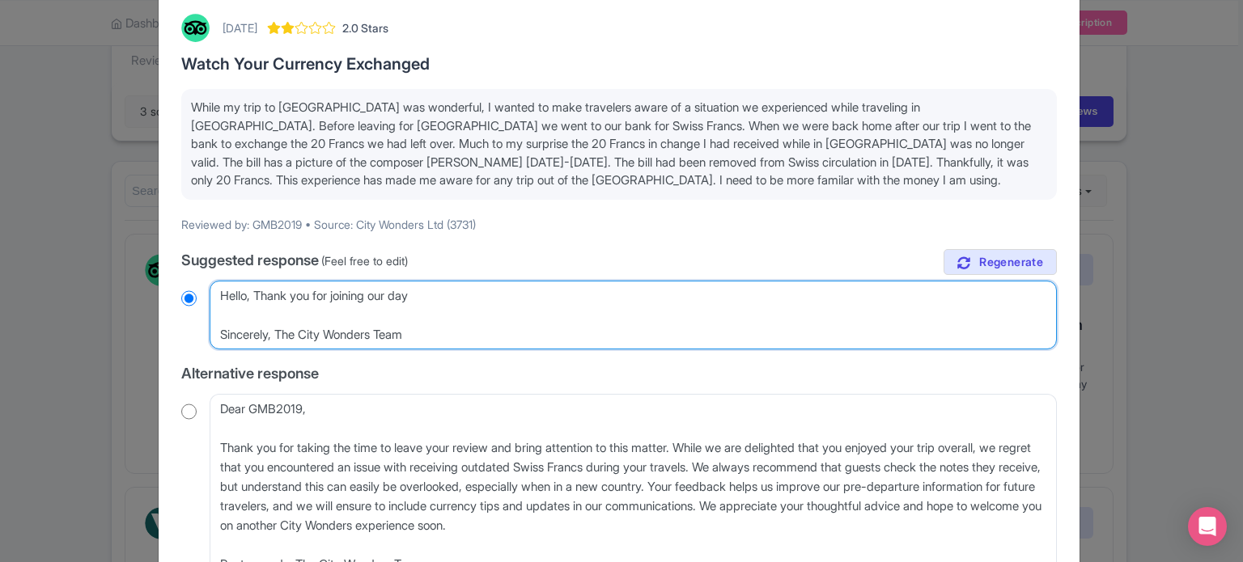
radio input "true"
type textarea "Hello, Thank you for joining our day Sincerely, The City Wonders Team"
radio input "true"
type textarea "Hello, Thank you for joining our day t Sincerely, The City Wonders Team"
radio input "true"
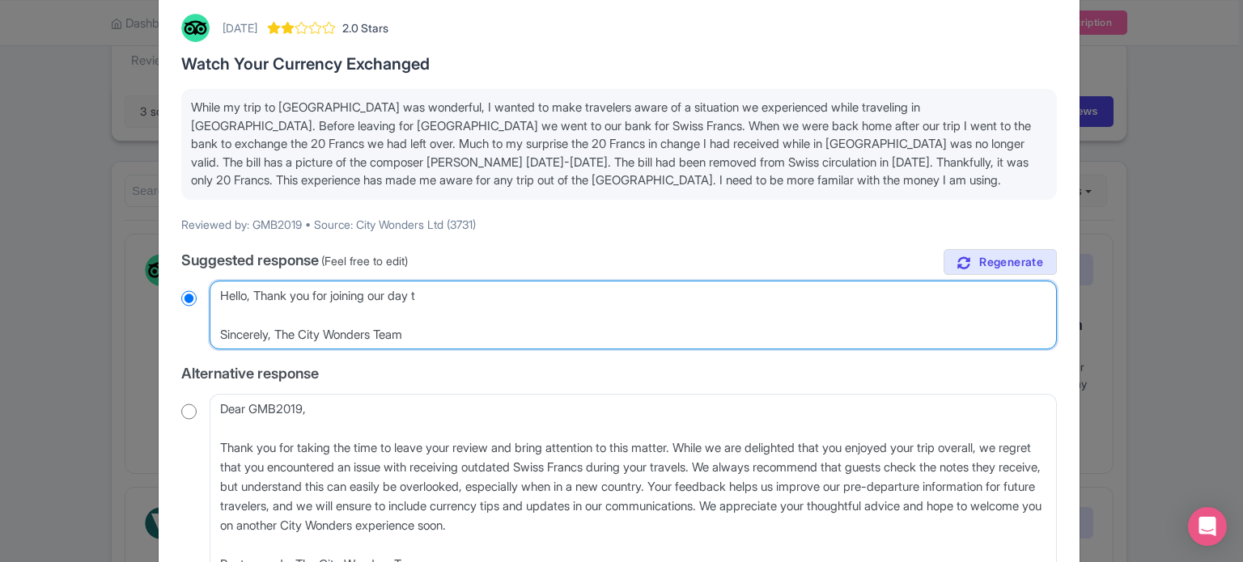
type textarea "Hello, Thank you for joining our day tr Sincerely, The City Wonders Team"
radio input "true"
type textarea "Hello, Thank you for joining our day tri Sincerely, The City Wonders Team"
radio input "true"
type textarea "Hello, Thank you for joining our day trip Sincerely, The City Wonders Team"
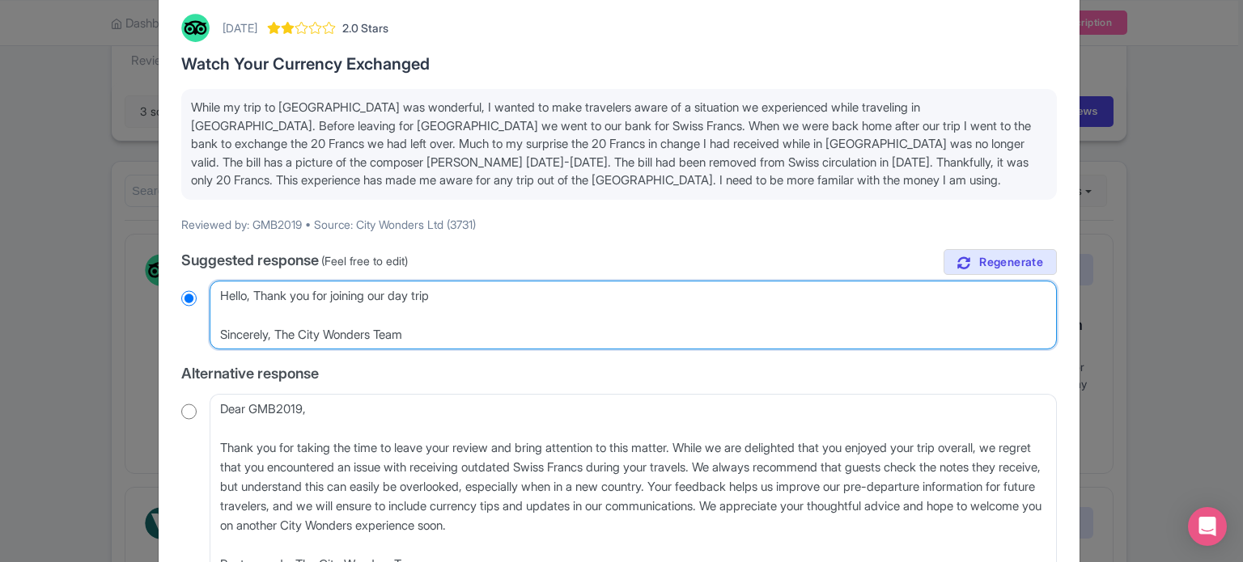
radio input "true"
type textarea "Hello, Thank you for joining our day trip Sincerely, The City Wonders Team"
radio input "true"
type textarea "Hello, Thank you for joining our day trip f Sincerely, The City Wonders Team"
radio input "true"
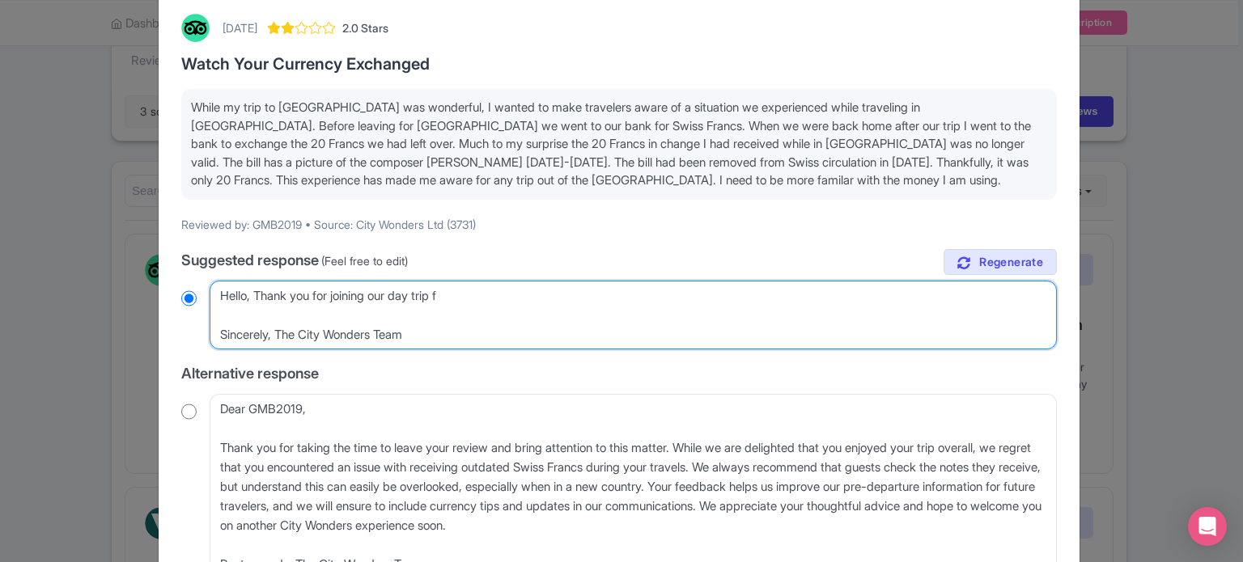
type textarea "Hello, Thank you for joining our day trip fr Sincerely, The City Wonders Team"
radio input "true"
type textarea "Hello, Thank you for joining our day trip fro Sincerely, The City Wonders Team"
radio input "true"
type textarea "Hello, Thank you for joining our day trip from Sincerely, The City Wonders Team"
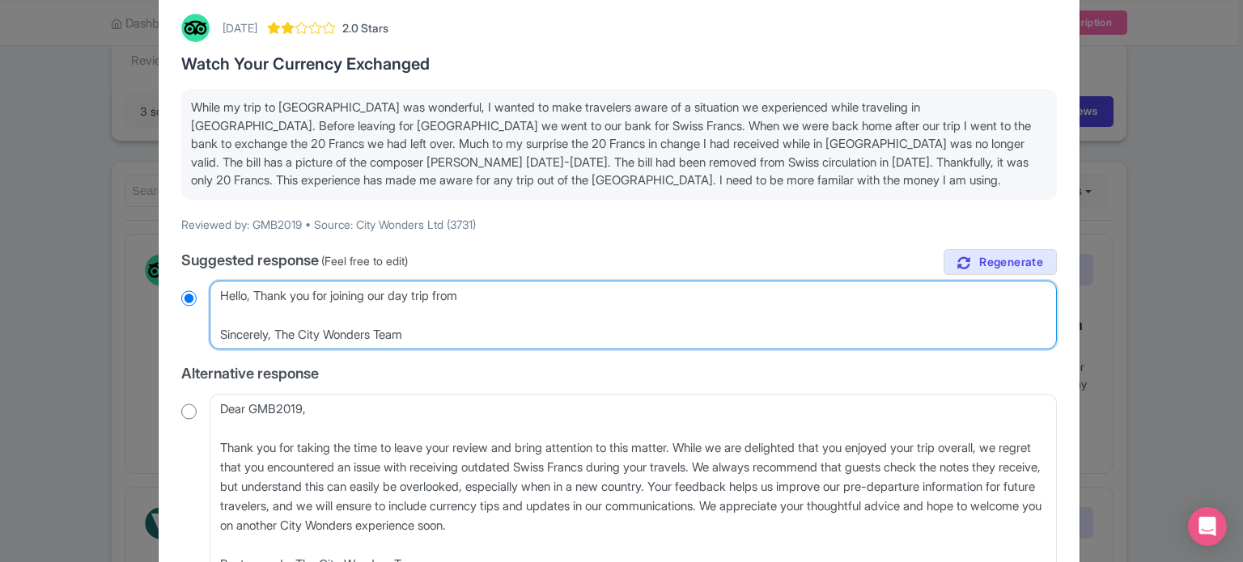
radio input "true"
type textarea "Hello, Thank you for joining our day trip from Sincerely, The City Wonders Team"
radio input "true"
type textarea "Hello, Thank you for joining our day trip from M Sincerely, The City Wonders Te…"
radio input "true"
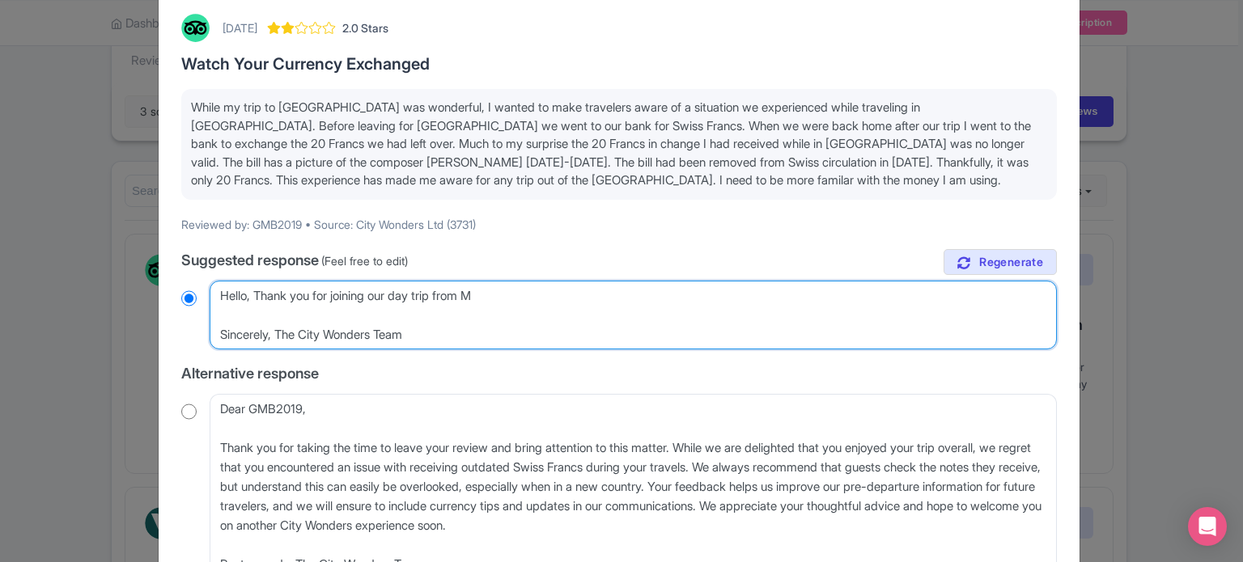
type textarea "Hello, Thank you for joining our day trip from Mi Sincerely, The City Wonders T…"
radio input "true"
type textarea "Hello, Thank you for joining our day trip from Mil Sincerely, The City Wonders …"
radio input "true"
type textarea "Hello, Thank you for joining our day trip from Mila Sincerely, The City Wonders…"
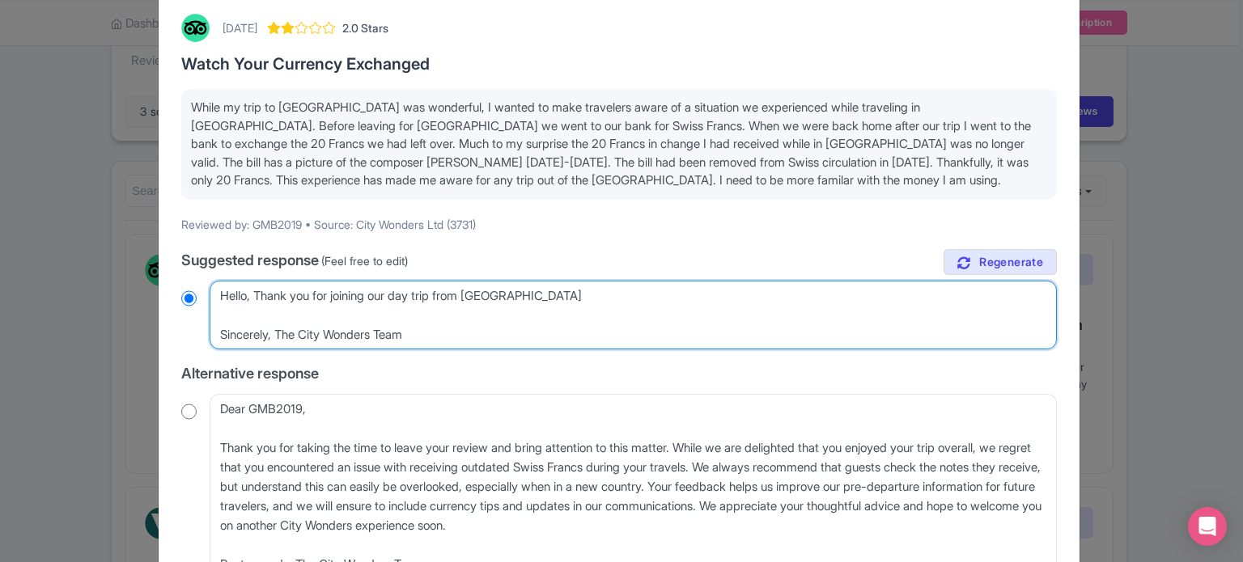
radio input "true"
type textarea "Hello, Thank you for joining our day trip from Milan Sincerely, The City Wonder…"
radio input "true"
type textarea "Hello, Thank you for joining our day trip from Milan, Sincerely, The City Wonde…"
radio input "true"
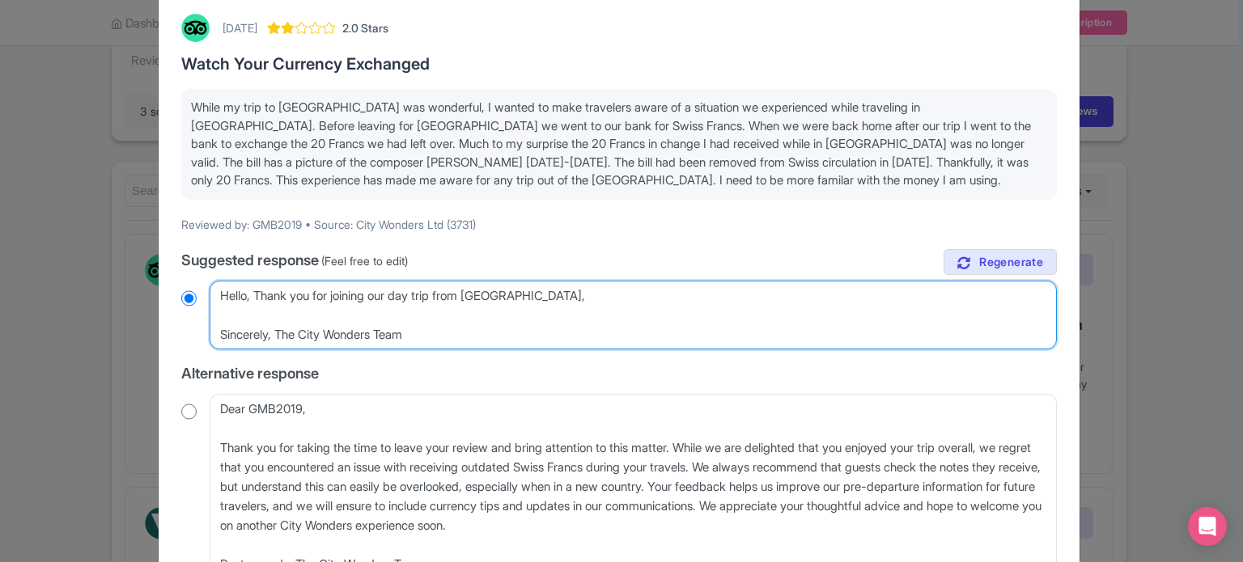
type textarea "Hello, Thank you for joining our day trip from Milan, Sincerely, The City Wonde…"
radio input "true"
type textarea "Hello, Thank you for joining our day trip from Milan, I Sincerely, The City Won…"
radio input "true"
type textarea "Hello, Thank you for joining our day trip from Milan, I Sincerely, The City Won…"
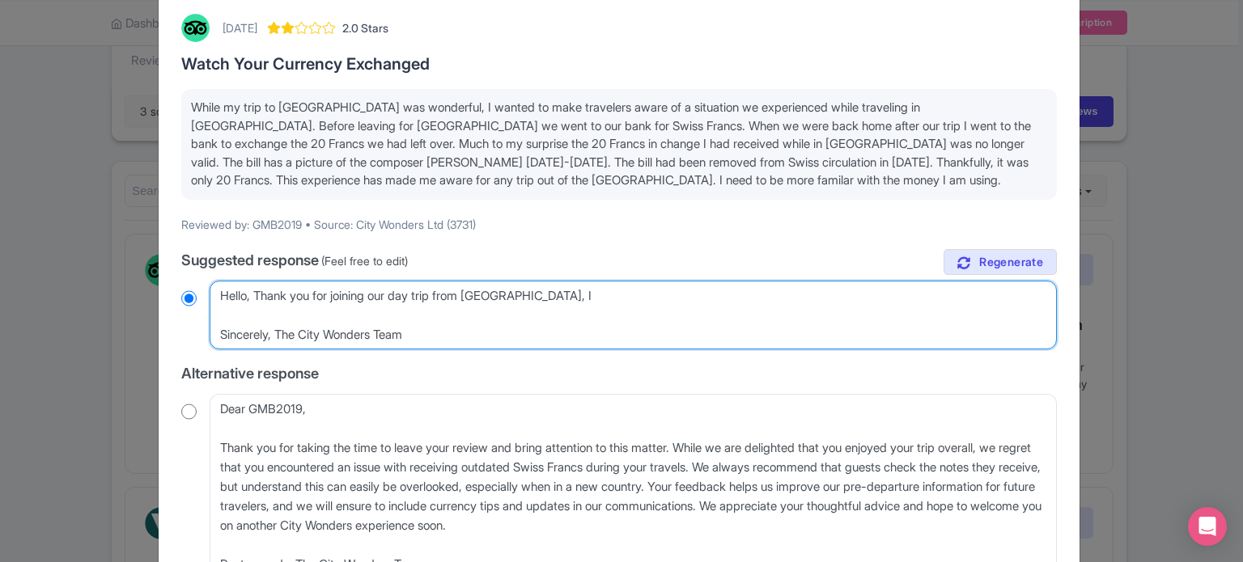
radio input "true"
type textarea "Hello, Thank you for joining our day trip from Milan, I am Sincerely, The City …"
radio input "true"
type textarea "Hello, Thank you for joining our day trip from Milan, I am Sincerely, The City …"
radio input "true"
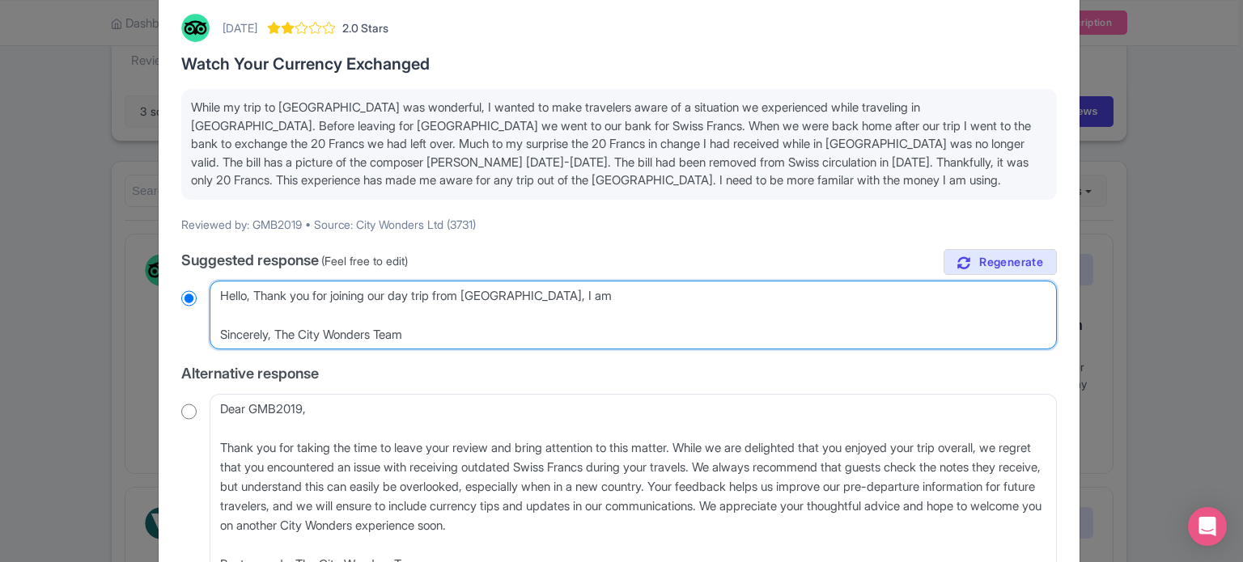
type textarea "Hello, Thank you for joining our day trip from Milan, I am s Sincerely, The Cit…"
radio input "true"
type textarea "Hello, Thank you for joining our day trip from Milan, I am so Sincerely, The Ci…"
radio input "true"
type textarea "Hello, Thank you for joining our day trip from Milan, I am sor Sincerely, The C…"
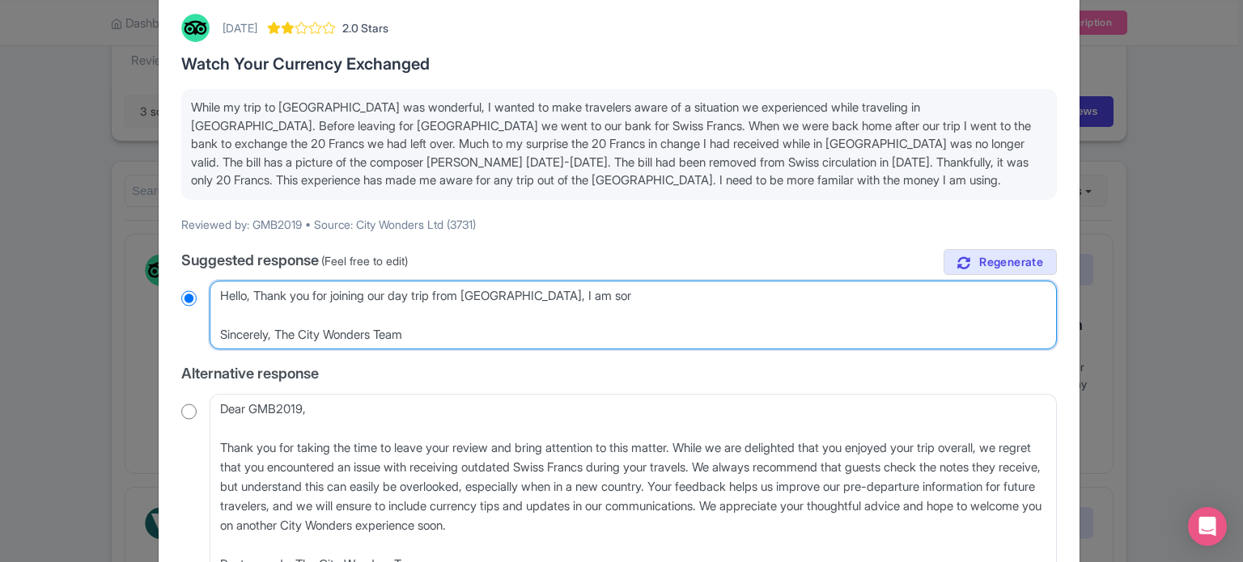
radio input "true"
type textarea "Hello, Thank you for joining our day trip from Milan, I am sorr Sincerely, The …"
radio input "true"
type textarea "Hello, Thank you for joining our day trip from Milan, I am sorry Sincerely, The…"
radio input "true"
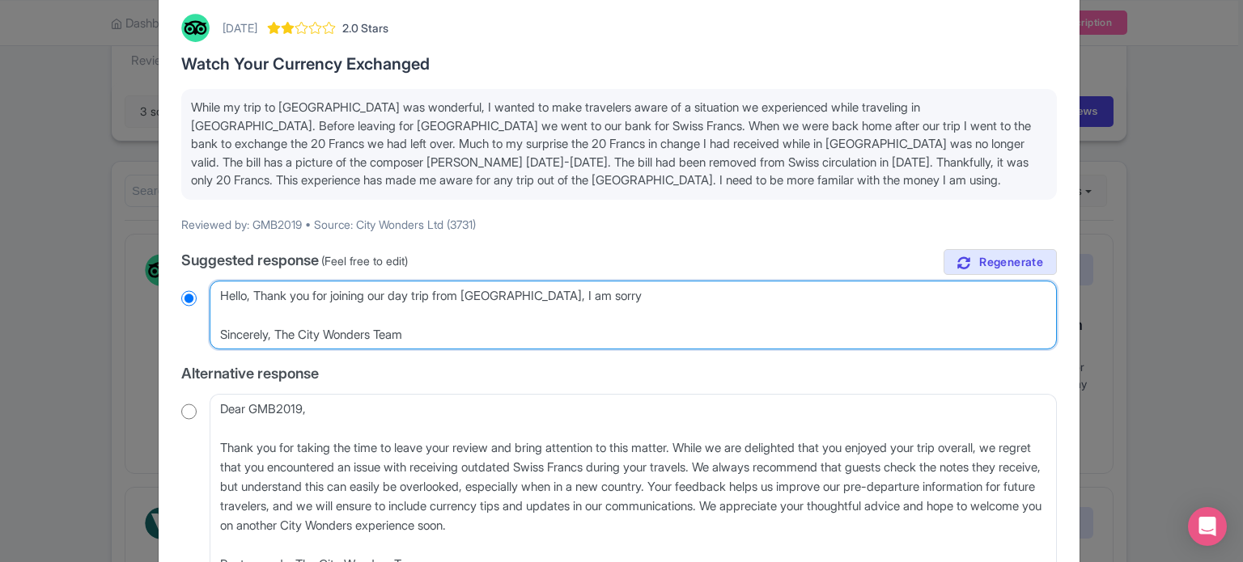
type textarea "Hello, Thank you for joining our day trip from Milan, I am sorry Sincerely, The…"
radio input "true"
type textarea "Hello, Thank you for joining our day trip from Milan, I am sorry t Sincerely, T…"
radio input "true"
type textarea "Hello, Thank you for joining our day trip from Milan, I am sorry to Sincerely, …"
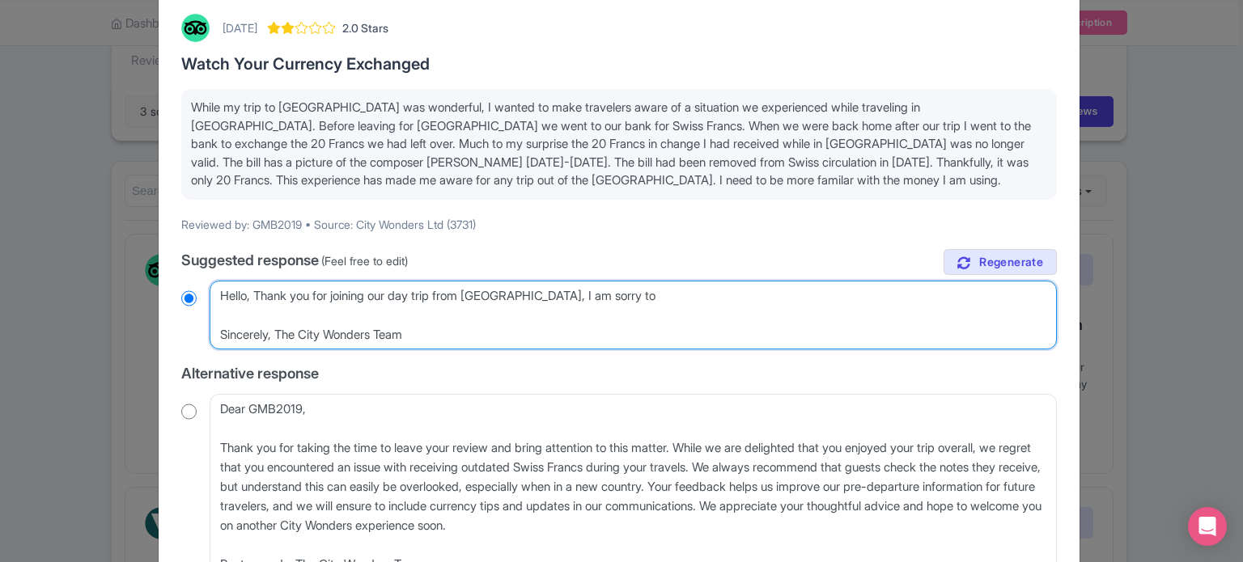
radio input "true"
type textarea "Hello, Thank you for joining our day trip from Milan, I am sorry to Sincerely, …"
radio input "true"
type textarea "Hello, Thank you for joining our day trip from Milan, I am sorry to h Sincerely…"
radio input "true"
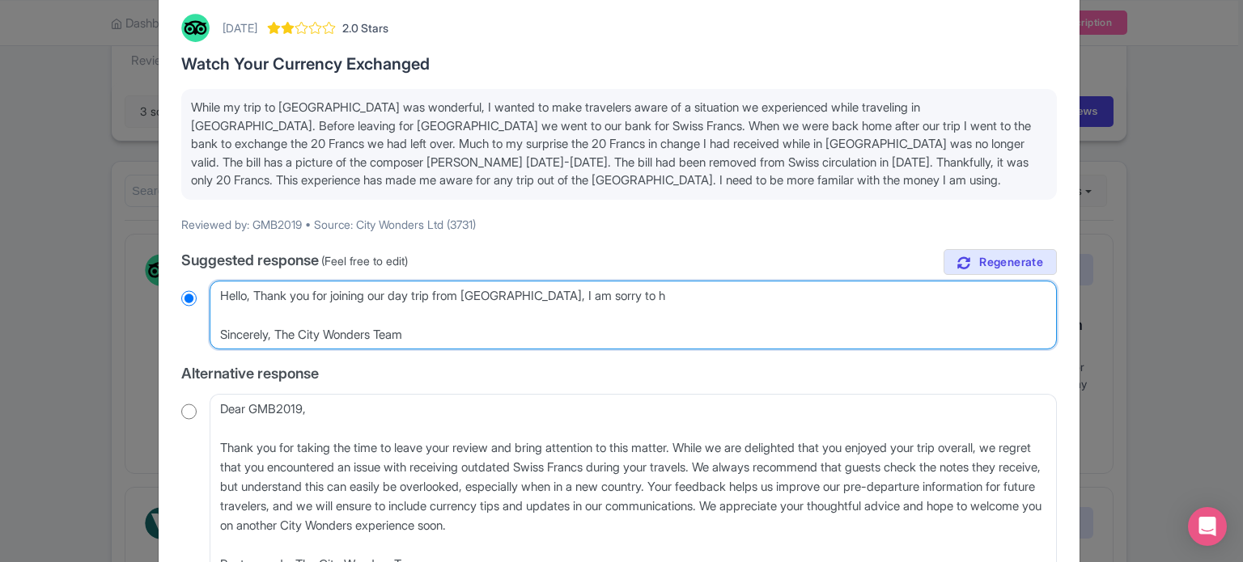
type textarea "Hello, Thank you for joining our day trip from Milan, I am sorry to he Sincerel…"
radio input "true"
type textarea "Hello, Thank you for joining our day trip from Milan, I am sorry to hear Sincer…"
radio input "true"
type textarea "Hello, Thank you for joining our day trip from Milan, I am sorry to heara Since…"
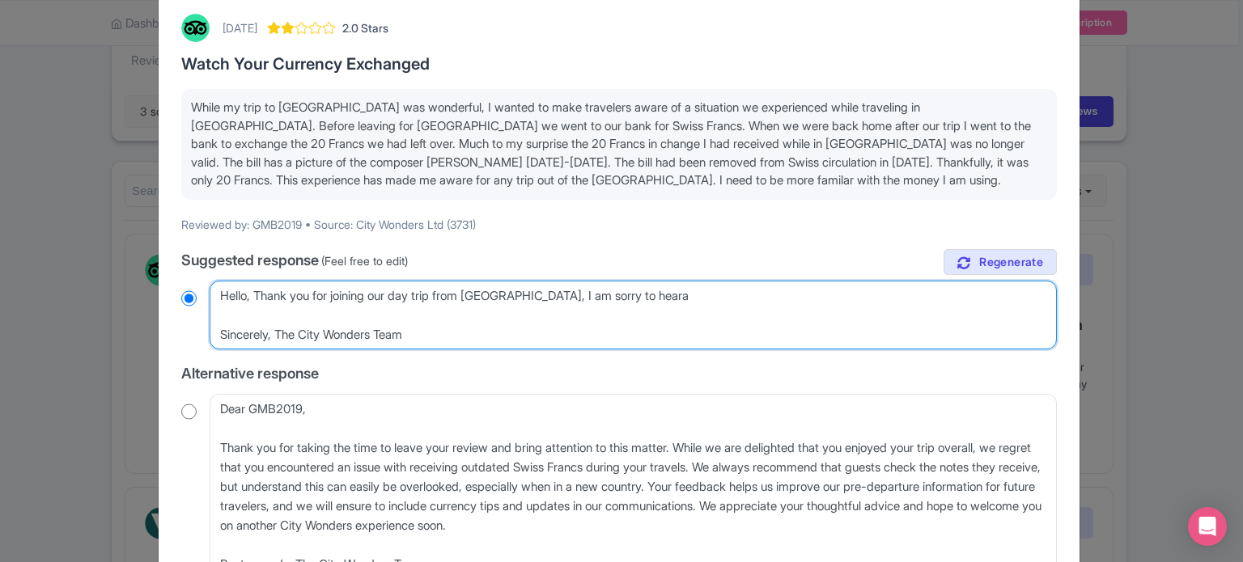
radio input "true"
type textarea "Hello, Thank you for joining our day trip from Milan, I am sorry to hearab Sinc…"
radio input "true"
type textarea "Hello, Thank you for joining our day trip from Milan, I am sorry to hearabo Sin…"
radio input "true"
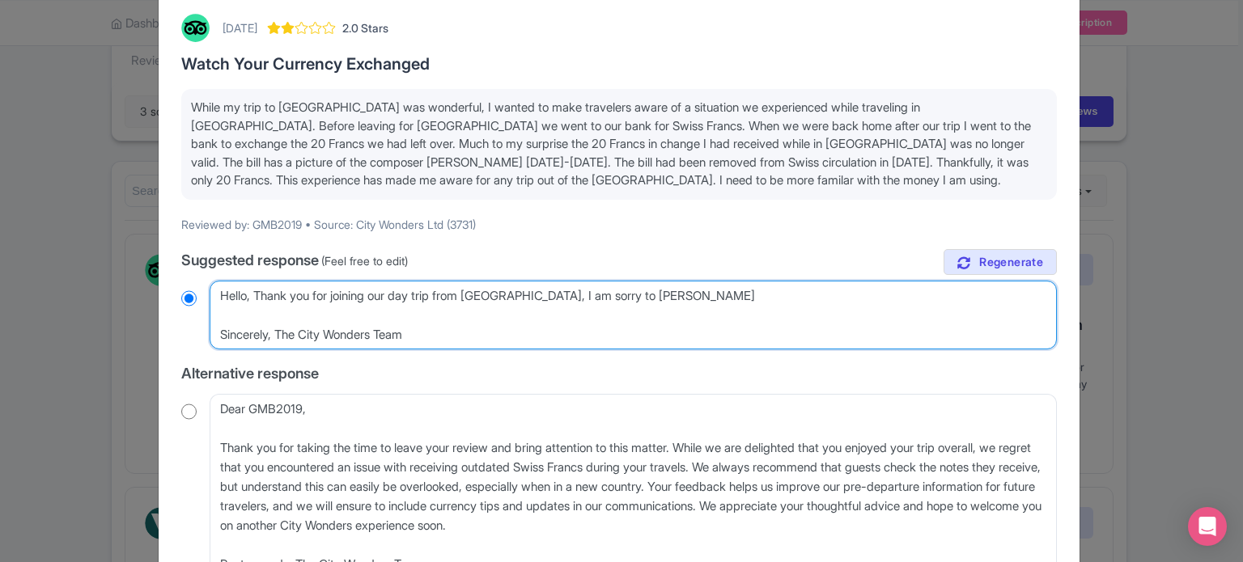
type textarea "Hello, Thank you for joining our day trip from Milan, I am sorry to hearabou Si…"
radio input "true"
type textarea "Hello, Thank you for joining our day trip from Milan, I am sorry to hearabout S…"
radio input "true"
type textarea "Hello, Thank you for joining our day trip from Milan, I am sorry to hearabout S…"
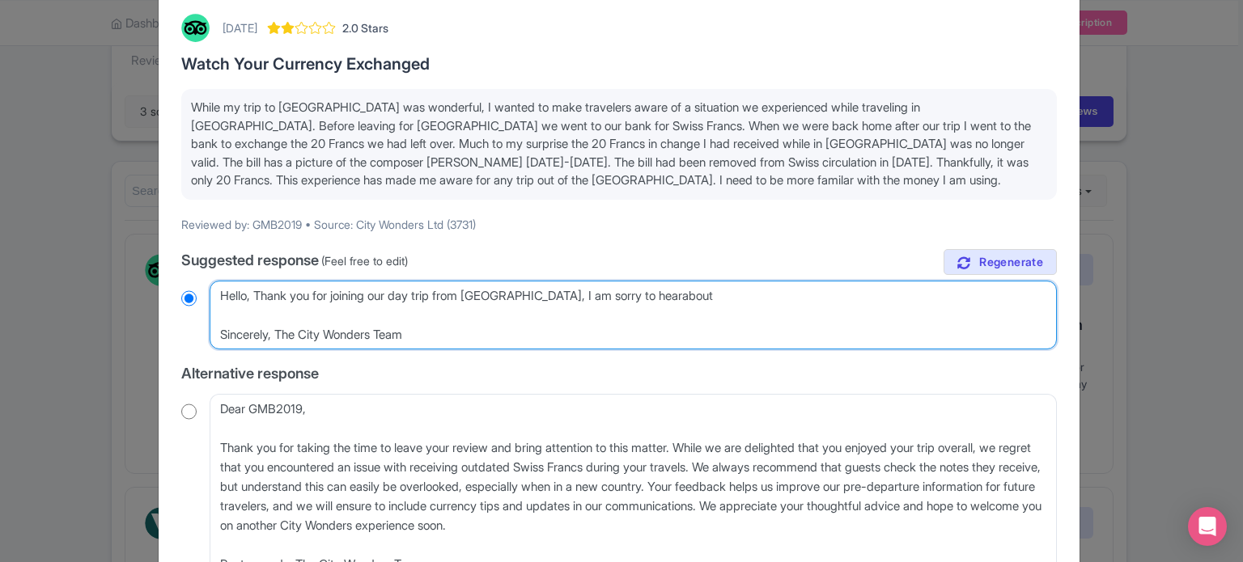
radio input "true"
type textarea "Hello, Thank you for joining our day trip from Milan, I am sorry to hearabout t…"
radio input "true"
type textarea "Hello, Thank you for joining our day trip from Milan, I am sorry to hearabout t…"
radio input "true"
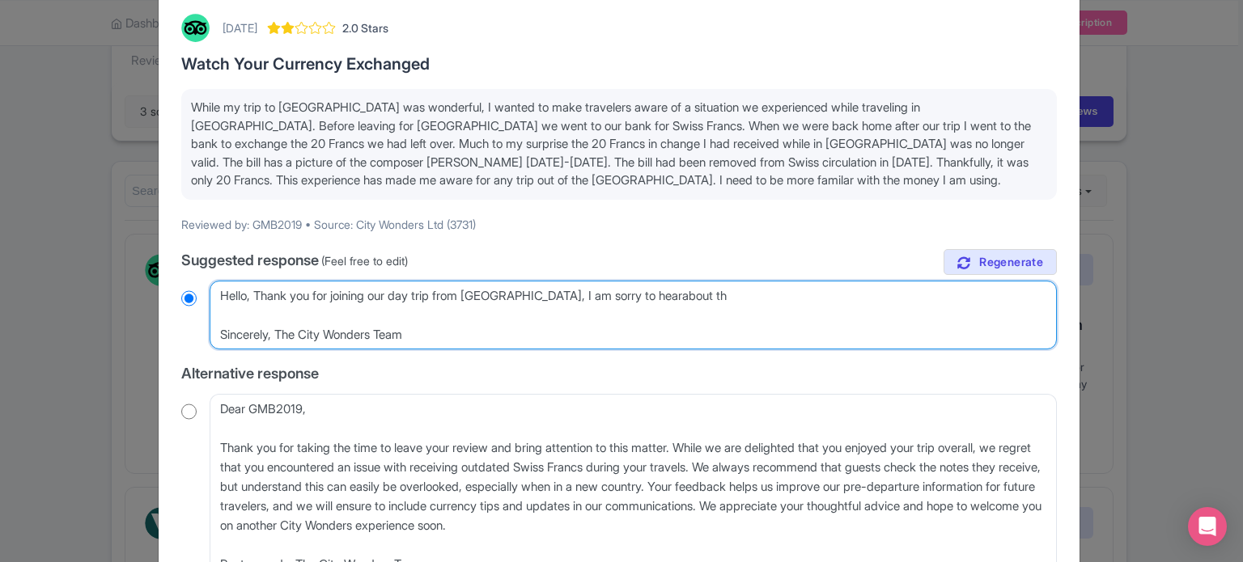
type textarea "Hello, Thank you for joining our day trip from Milan, I am sorry to hearabout t…"
radio input "true"
click at [614, 292] on textarea "Dear GMB2019, Thank you for sharing your experience and for pointing out this i…" at bounding box center [633, 316] width 847 height 70
type textarea "Hello, Thank you for joining our day trip from Milan, I am sorry to hear about …"
radio input "true"
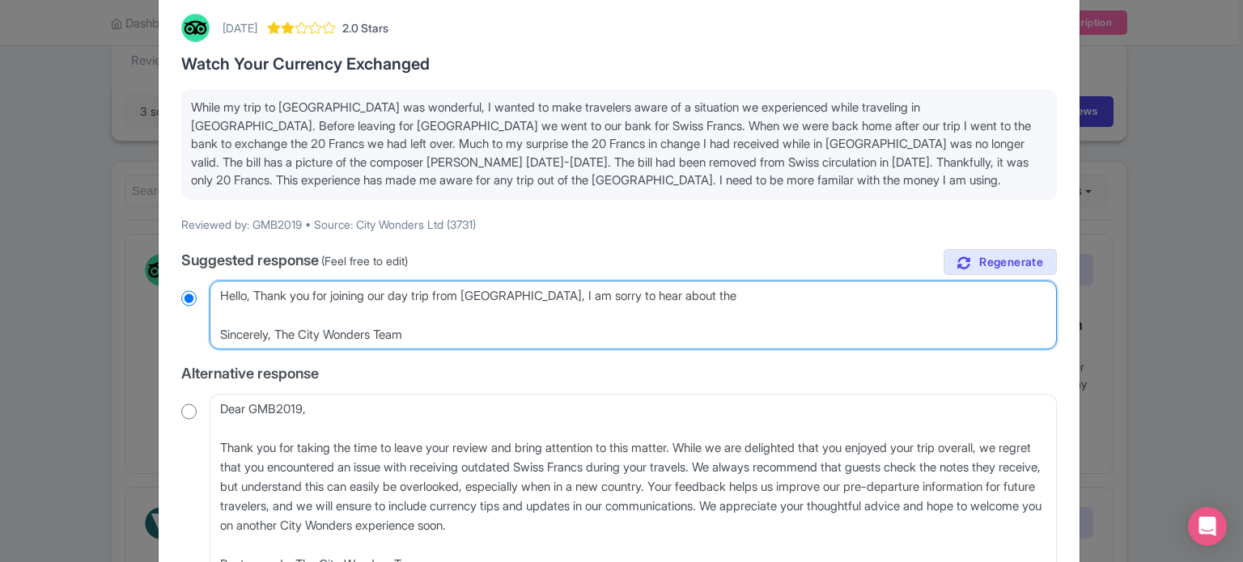
click at [709, 294] on textarea "Dear GMB2019, Thank you for sharing your experience and for pointing out this i…" at bounding box center [633, 316] width 847 height 70
type textarea "Hello, Thank you for joining our day trip from Milan, I am sorry to hear about …"
radio input "true"
type textarea "Hello, Thank you for joining our day trip from Milan, I am sorry to hear about …"
radio input "true"
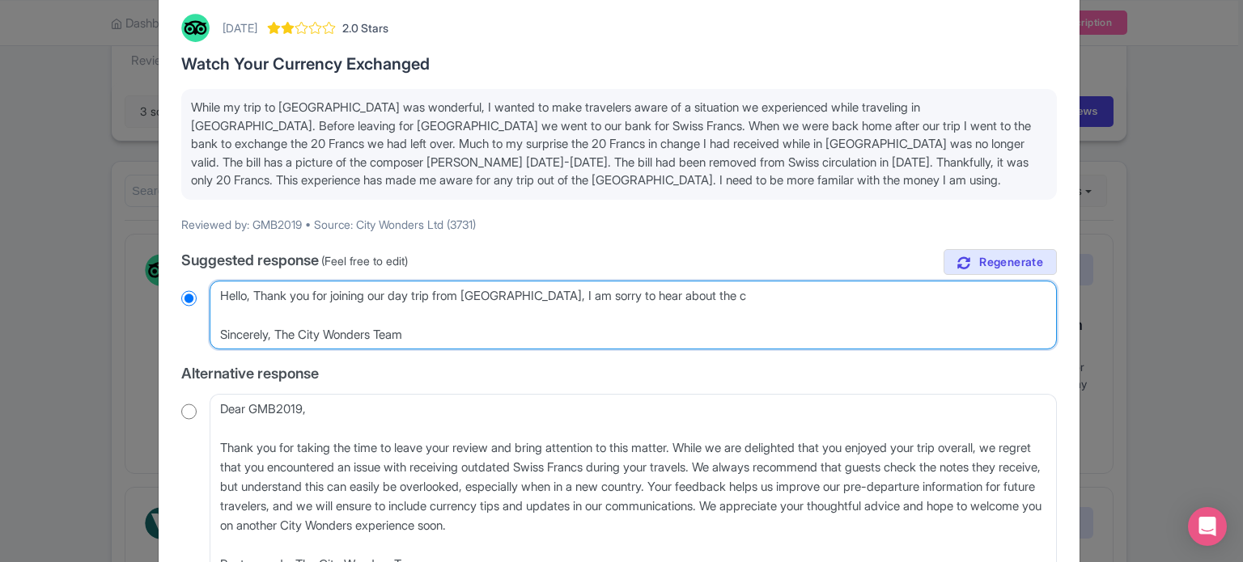
type textarea "Hello, Thank you for joining our day trip from Milan, I am sorry to hear about …"
radio input "true"
type textarea "Hello, Thank you for joining our day trip from Milan, I am sorry to hear about …"
radio input "true"
type textarea "Hello, Thank you for joining our day trip from Milan, I am sorry to hear about …"
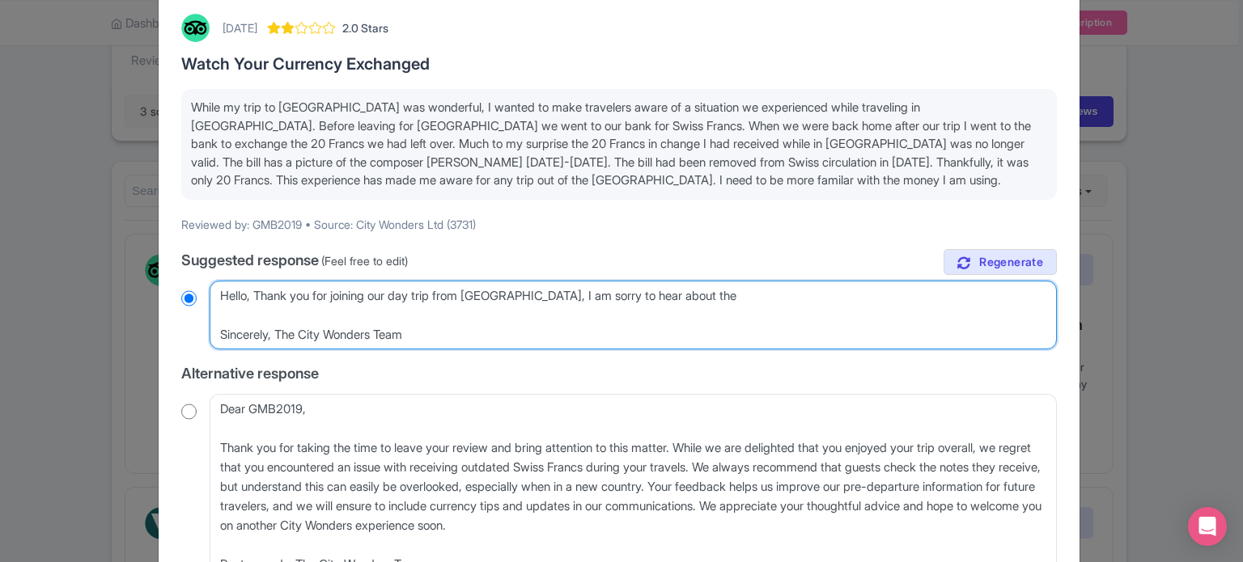
radio input "true"
type textarea "Hello, Thank you for joining our day trip from Milan, I am sorry to hear about …"
radio input "true"
type textarea "Hello, Thank you for joining our day trip from Milan, I am sorry to hear about …"
radio input "true"
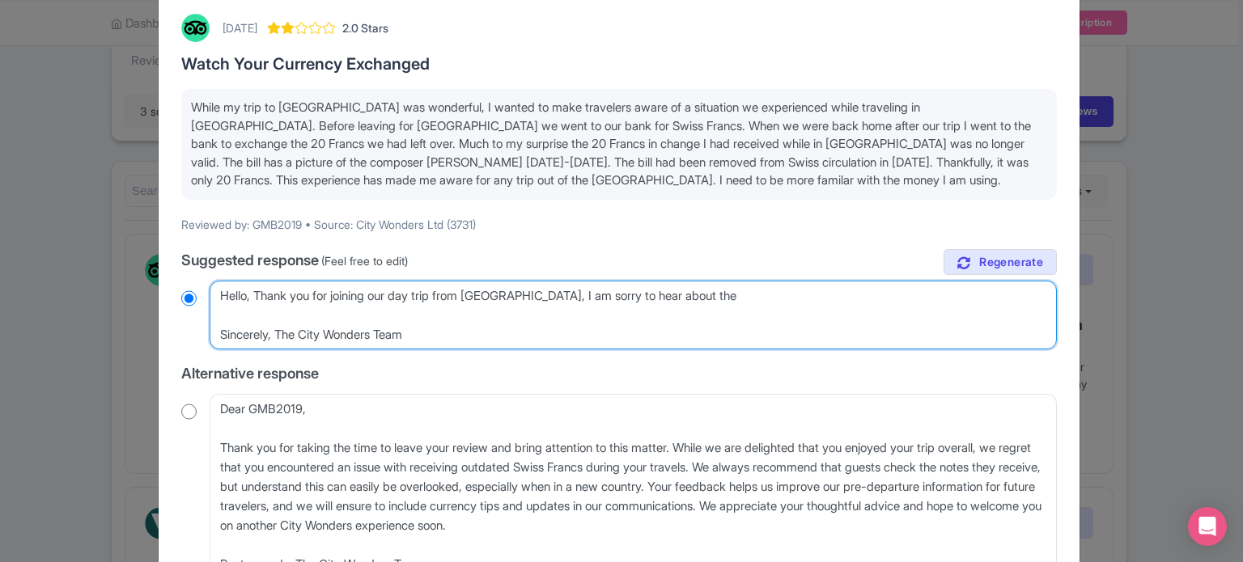
type textarea "Hello, Thank you for joining our day trip from Milan, I am sorry to hear about …"
radio input "true"
type textarea "Hello, Thank you for joining our day trip from Milan, I am sorry to hear about …"
radio input "true"
type textarea "Hello, Thank you for joining our day trip from Milan, I am sorry to hear about …"
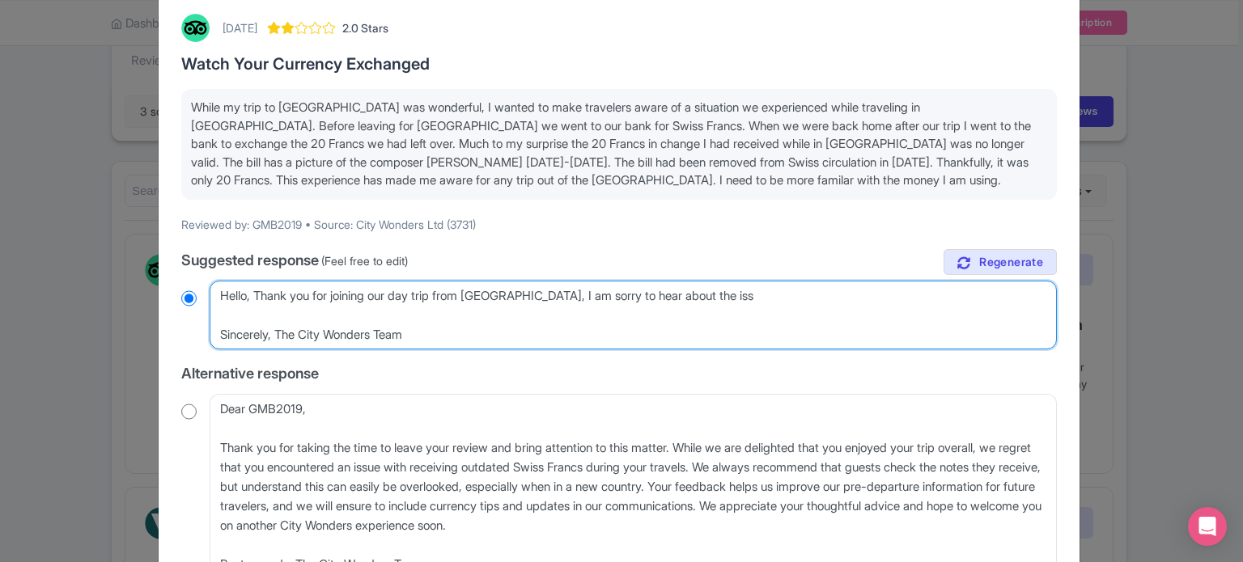
radio input "true"
type textarea "Hello, Thank you for joining our day trip from Milan, I am sorry to hear about …"
radio input "true"
type textarea "Hello, Thank you for joining our day trip from Milan, I am sorry to hear about …"
radio input "true"
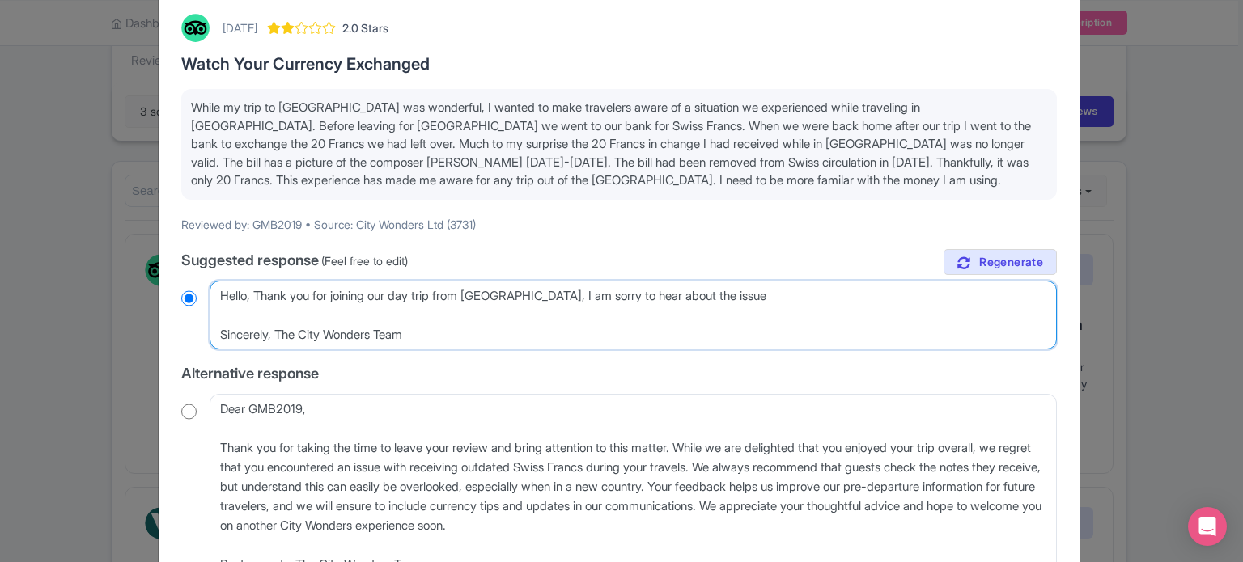
type textarea "Hello, Thank you for joining our day trip from Milan, I am sorry to hear about …"
radio input "true"
type textarea "Hello, Thank you for joining our day trip from Milan, I am sorry to hear about …"
radio input "true"
type textarea "Hello, Thank you for joining our day trip from Milan, I am sorry to hear about …"
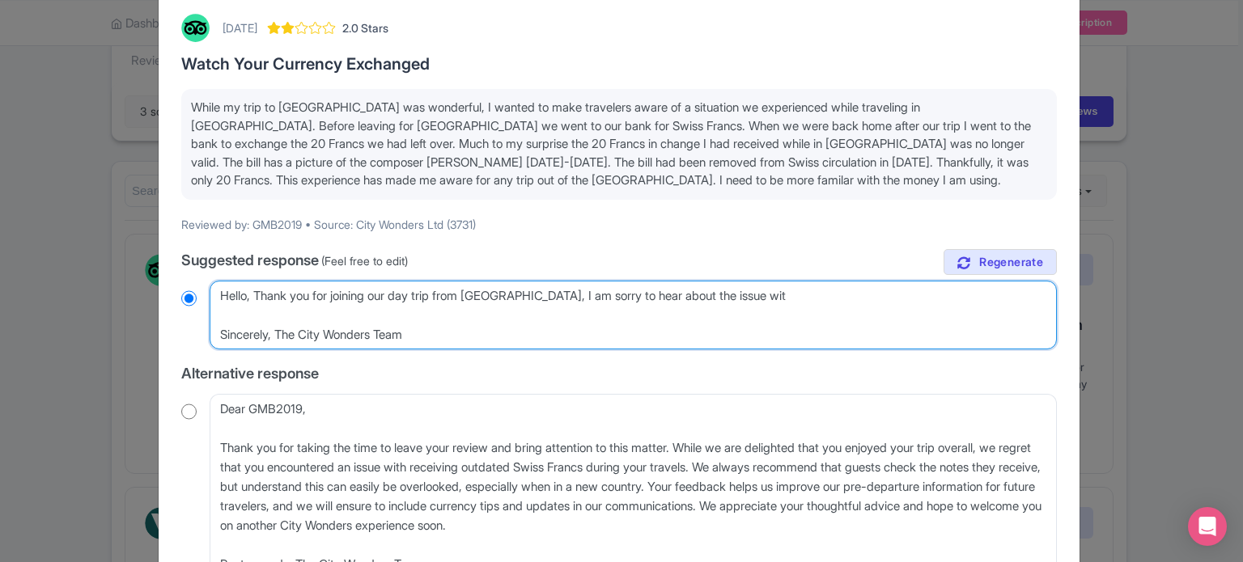
radio input "true"
type textarea "Hello, Thank you for joining our day trip from Milan, I am sorry to hear about …"
radio input "true"
type textarea "Hello, Thank you for joining our day trip from Milan, I am sorry to hear about …"
radio input "true"
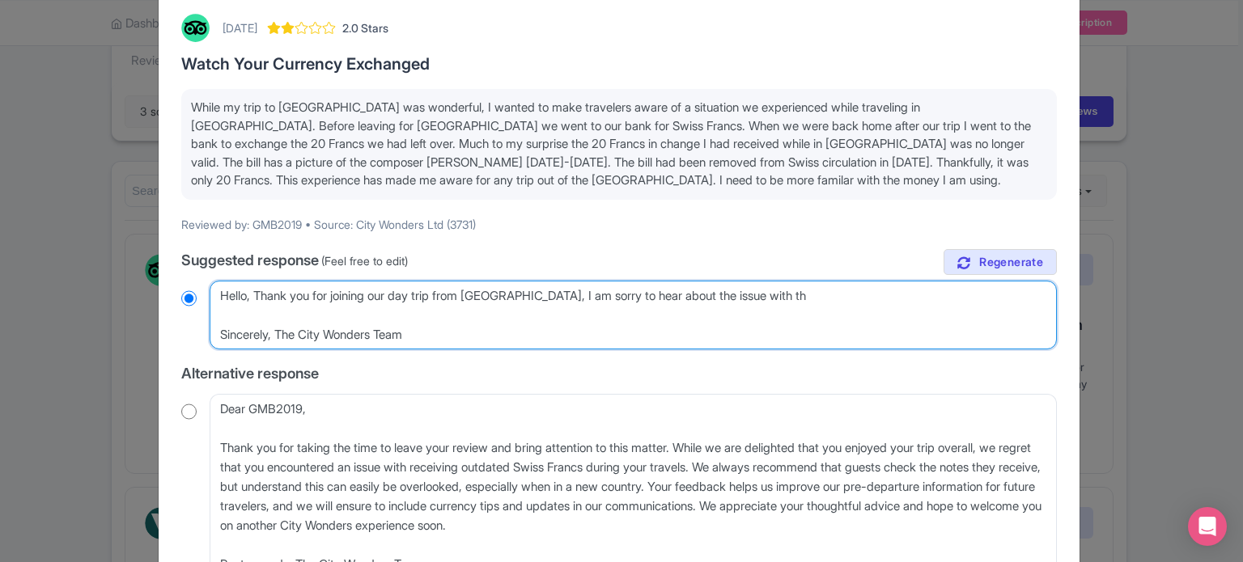
type textarea "Hello, Thank you for joining our day trip from Milan, I am sorry to hear about …"
radio input "true"
type textarea "Hello, Thank you for joining our day trip from Milan, I am sorry to hear about …"
radio input "true"
type textarea "Hello, Thank you for joining our day trip from Milan, I am sorry to hear about …"
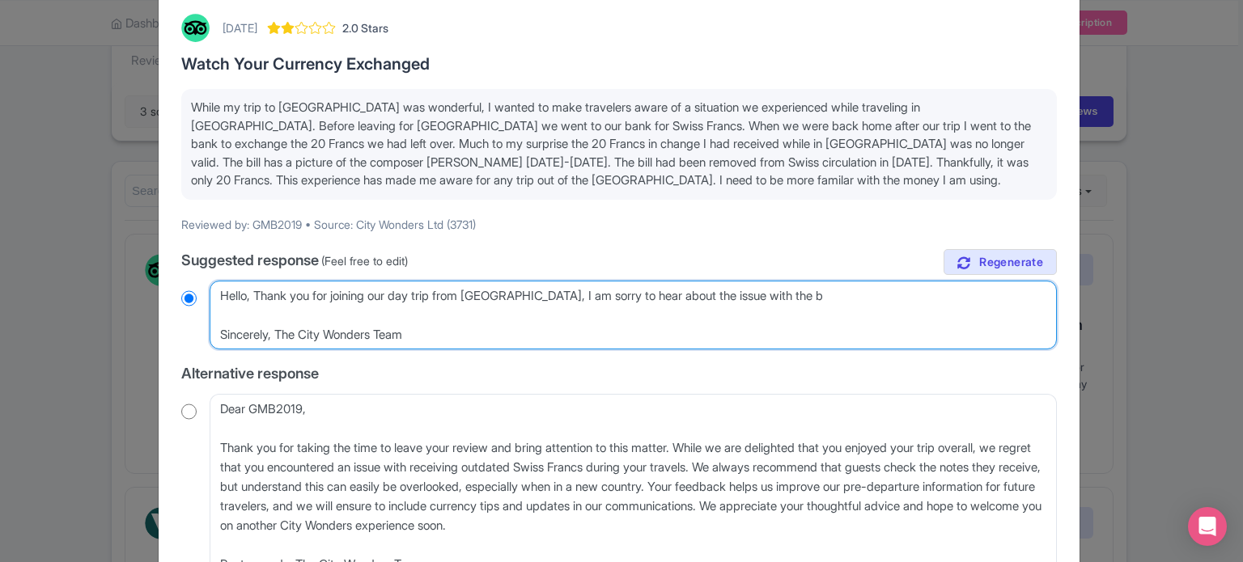
radio input "true"
type textarea "Hello, Thank you for joining our day trip from Milan, I am sorry to hear about …"
radio input "true"
type textarea "Hello, Thank you for joining our day trip from Milan, I am sorry to hear about …"
radio input "true"
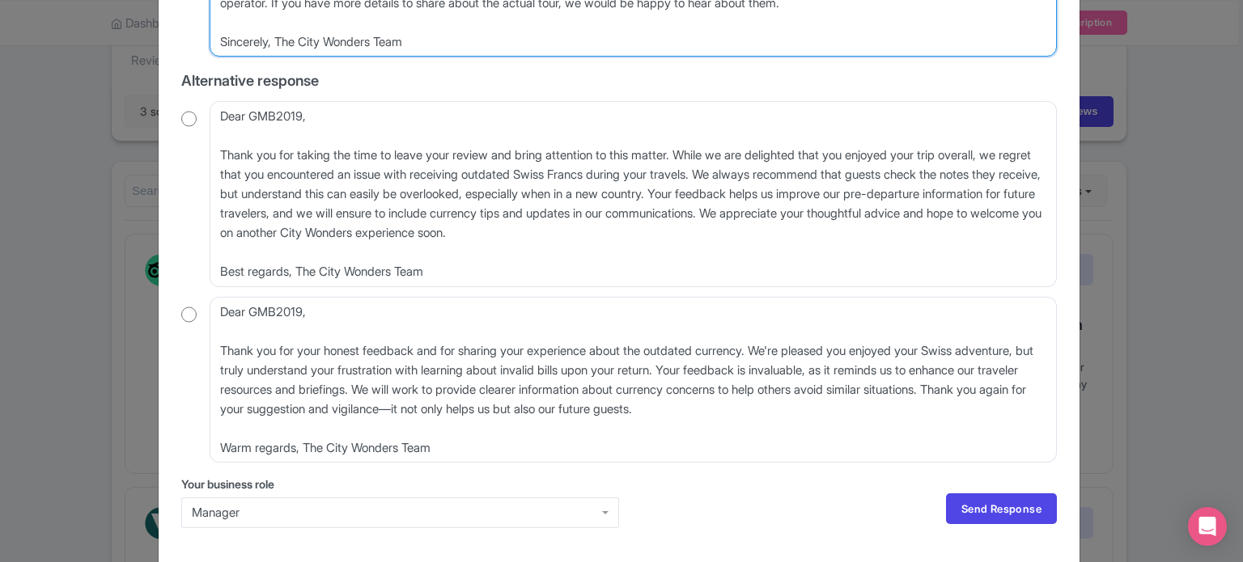
scroll to position [444, 0]
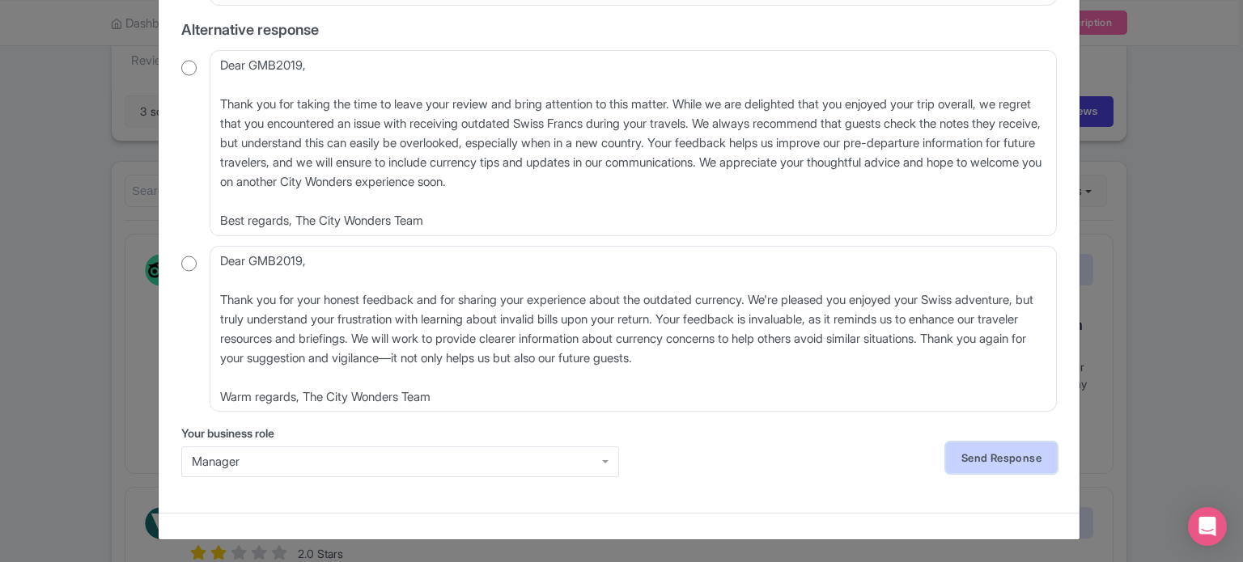
click at [1003, 468] on link "Send Response" at bounding box center [1001, 458] width 111 height 31
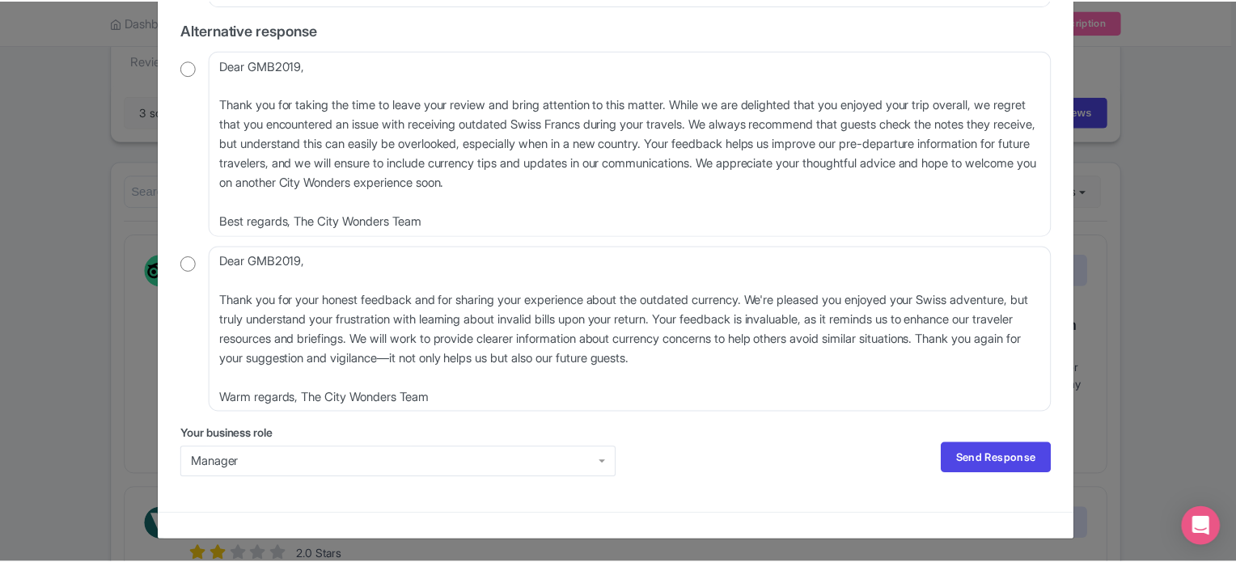
scroll to position [0, 0]
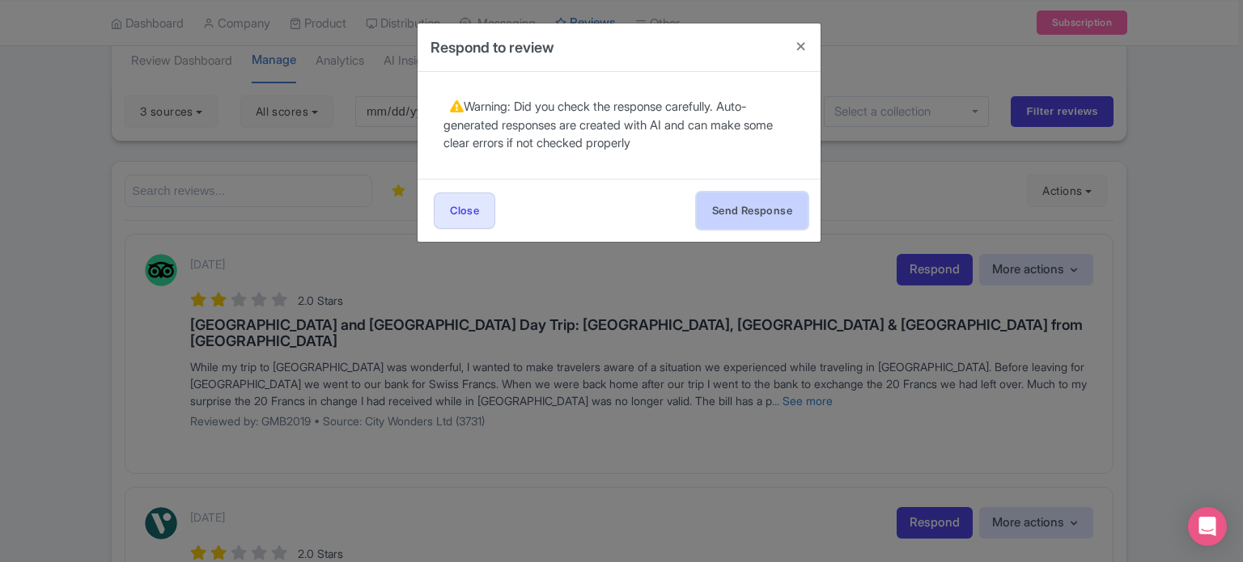
click at [758, 214] on button "Send Response" at bounding box center [752, 211] width 111 height 36
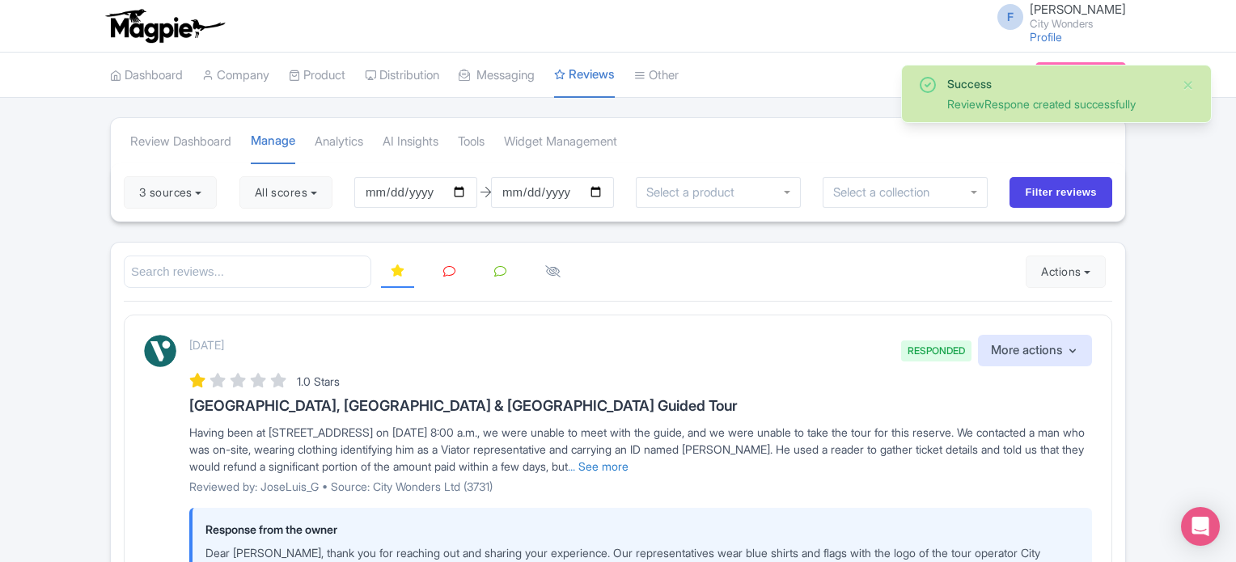
click at [450, 268] on icon at bounding box center [449, 271] width 12 height 12
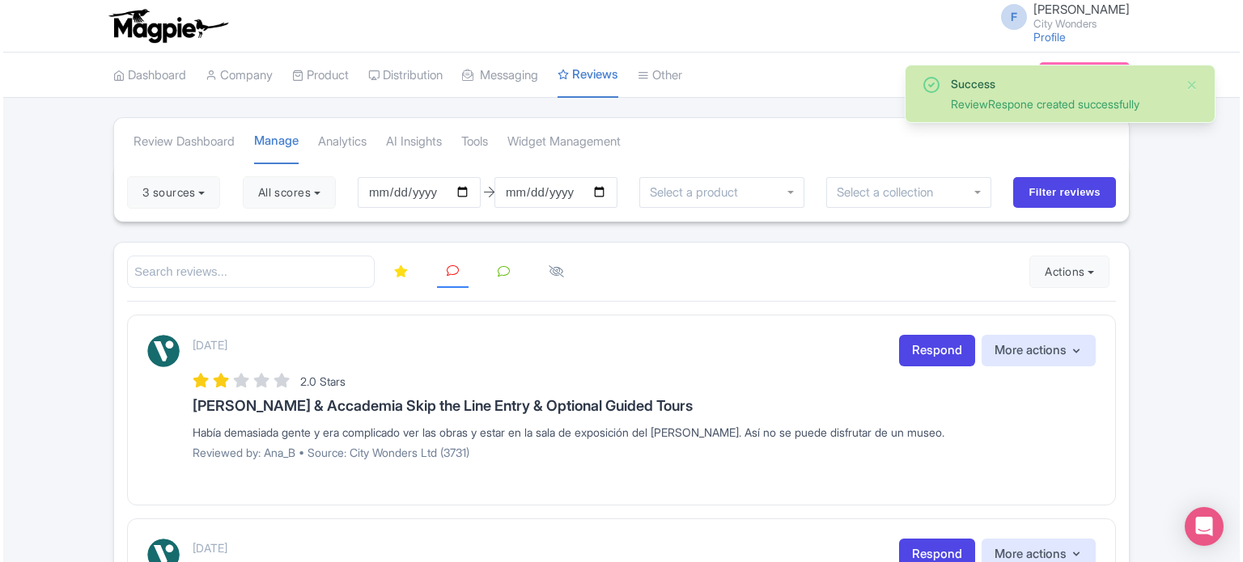
scroll to position [81, 0]
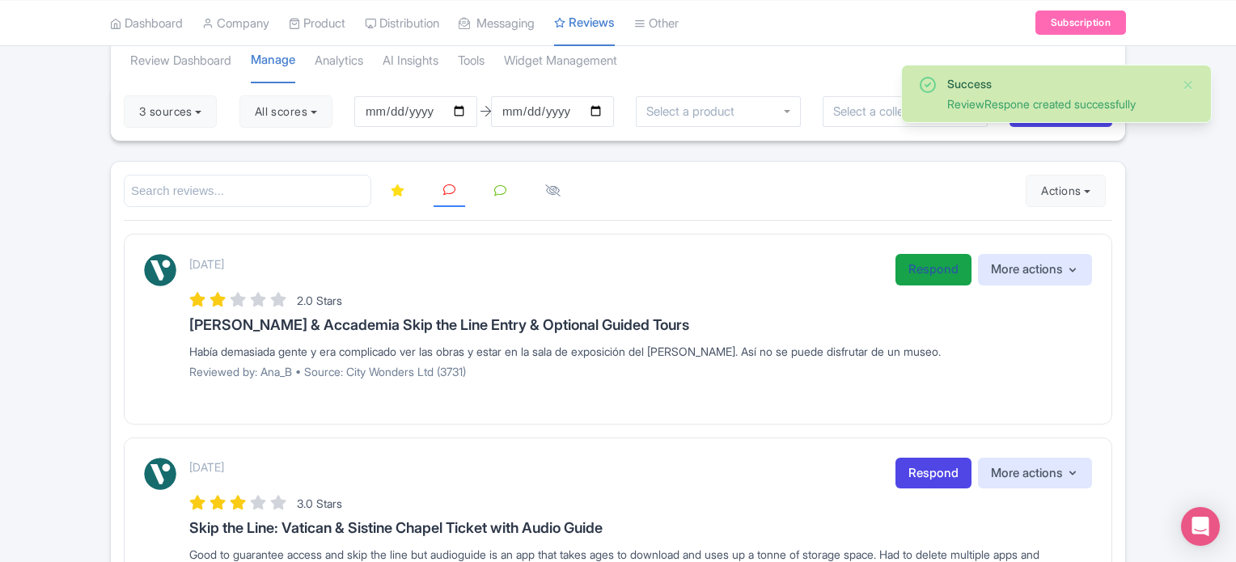
click at [909, 271] on link "Respond" at bounding box center [934, 270] width 76 height 32
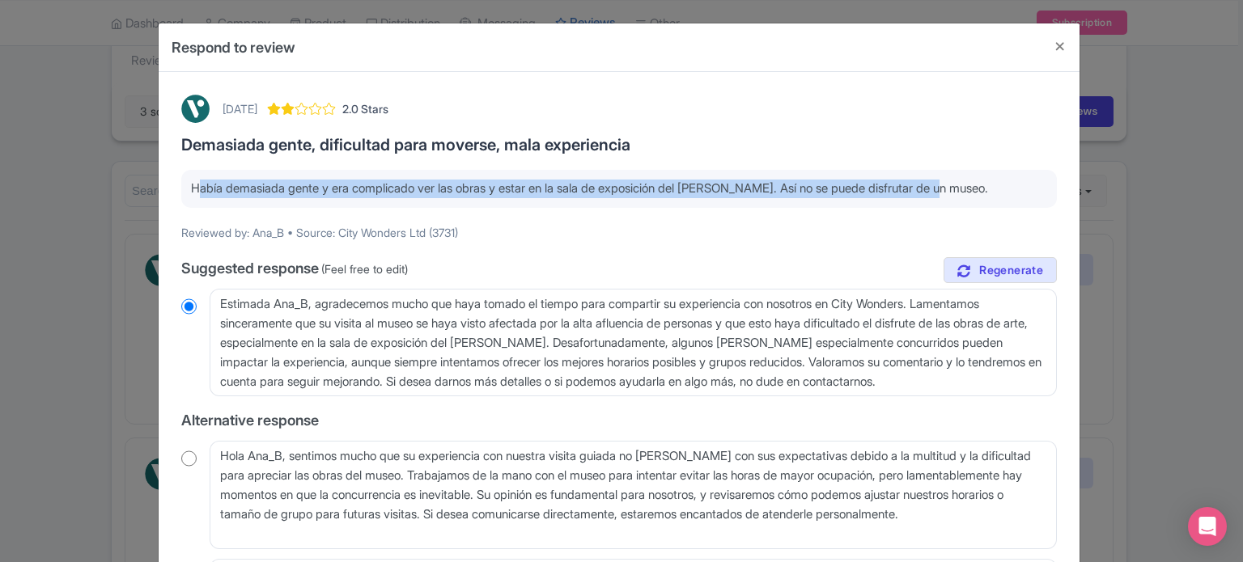
drag, startPoint x: 190, startPoint y: 184, endPoint x: 967, endPoint y: 167, distance: 776.8
click at [967, 167] on div "[DATE] 2.0 Stars Demasiada gente, dificultad para moverse, mala experiencia Hab…" at bounding box center [619, 420] width 895 height 670
copy p "Había demasiada gente y era complicado ver las obras y estar en la sala de expo…"
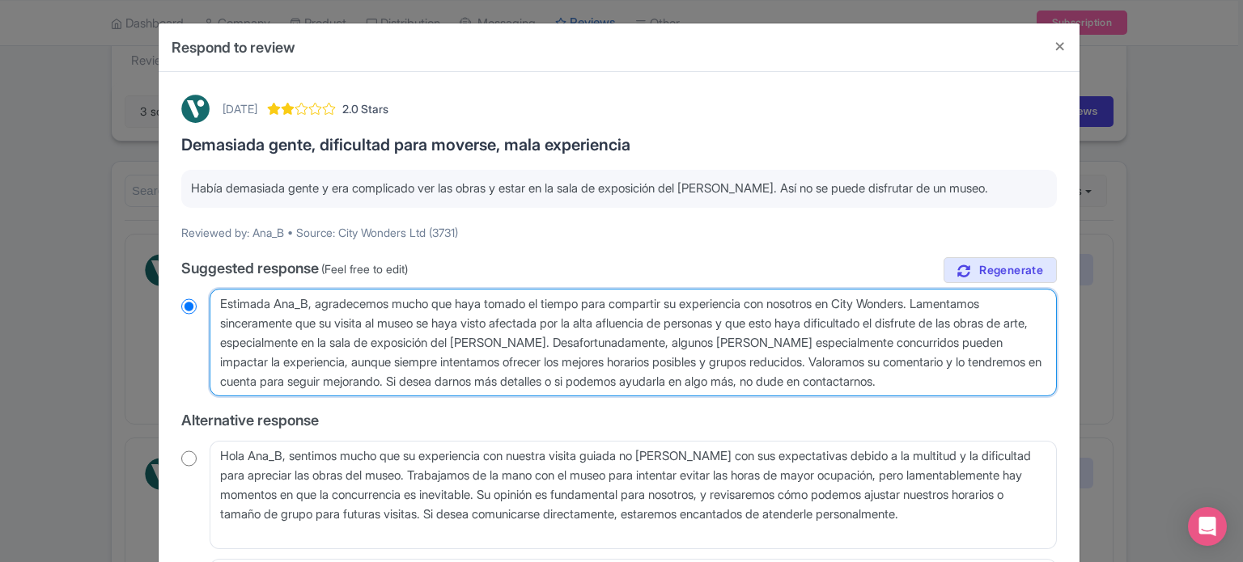
drag, startPoint x: 218, startPoint y: 305, endPoint x: 937, endPoint y: 381, distance: 723.2
click at [937, 381] on textarea "Estimada Ana_B, agradecemos mucho que haya tomado el tiempo para compartir su e…" at bounding box center [633, 343] width 847 height 108
radio input "true"
click at [895, 379] on textarea "Estimada Ana_B, agradecemos mucho que haya tomado el tiempo para compartir su e…" at bounding box center [633, 343] width 847 height 108
drag, startPoint x: 934, startPoint y: 383, endPoint x: 193, endPoint y: 296, distance: 746.1
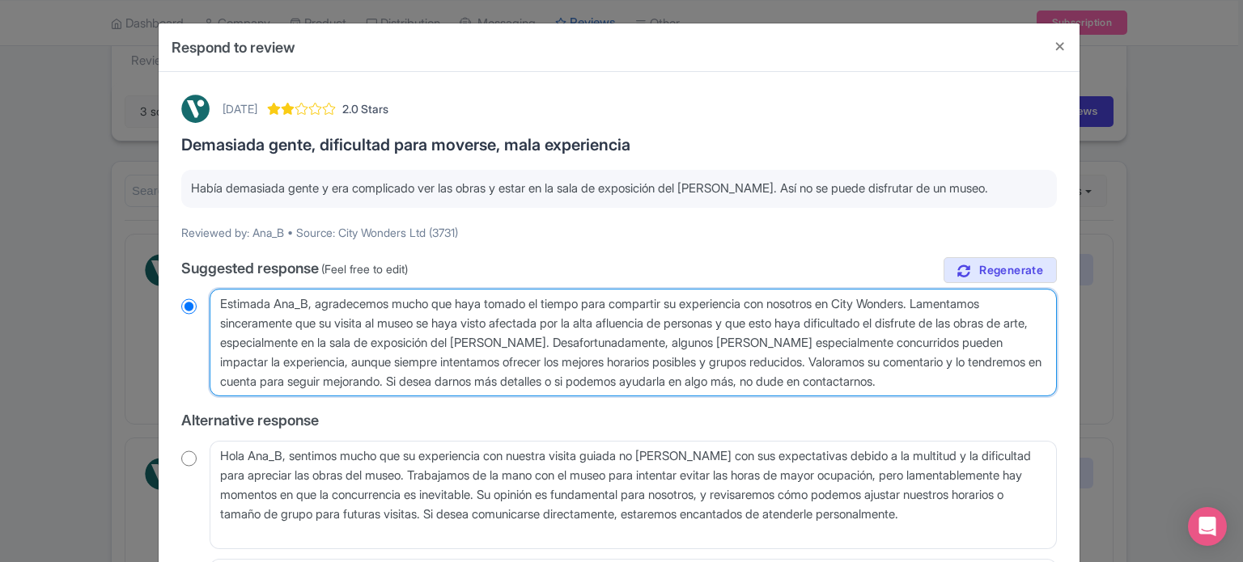
click at [194, 296] on div "Estimada Ana_B, agradecemos mucho que haya tomado el tiempo para compartir su e…" at bounding box center [618, 343] width 875 height 108
paste textarea "enormemente que se haya tomado el tiempo de compartir su experiencia con nosotr…"
type textarea "Estimada Ana_B, agradecemos enormemente que se haya tomado el tiempo de compart…"
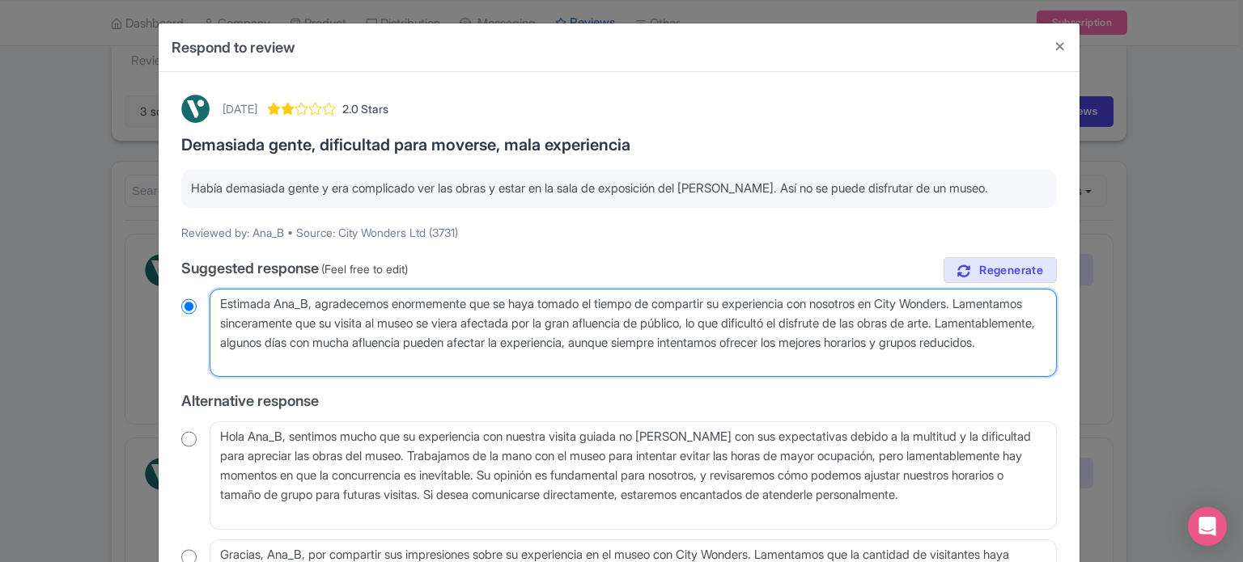
radio input "true"
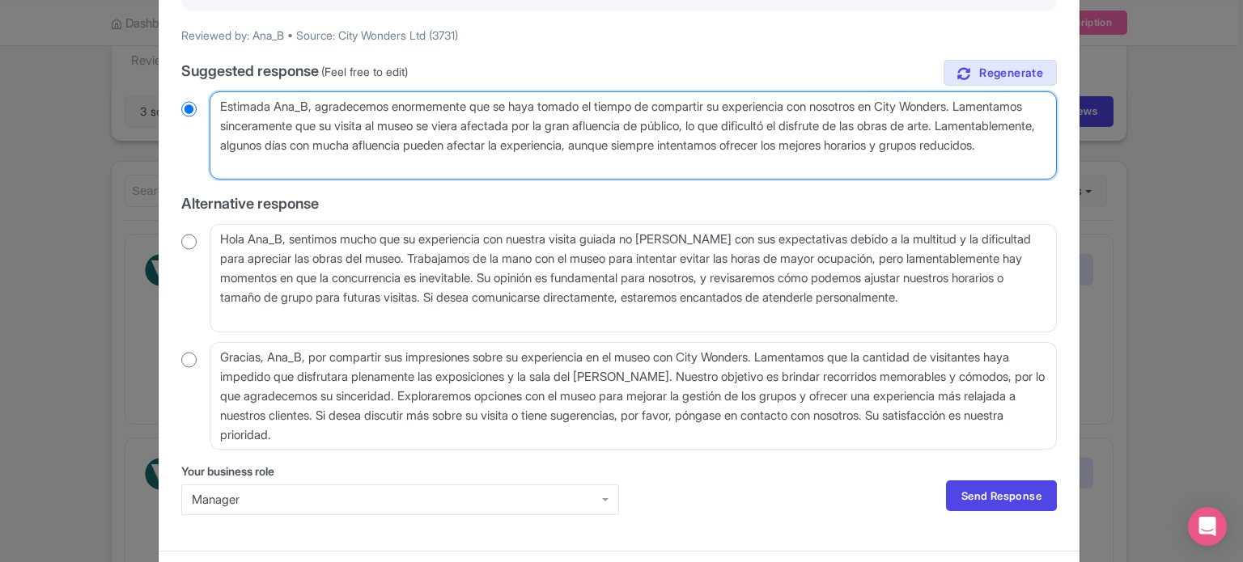
scroll to position [235, 0]
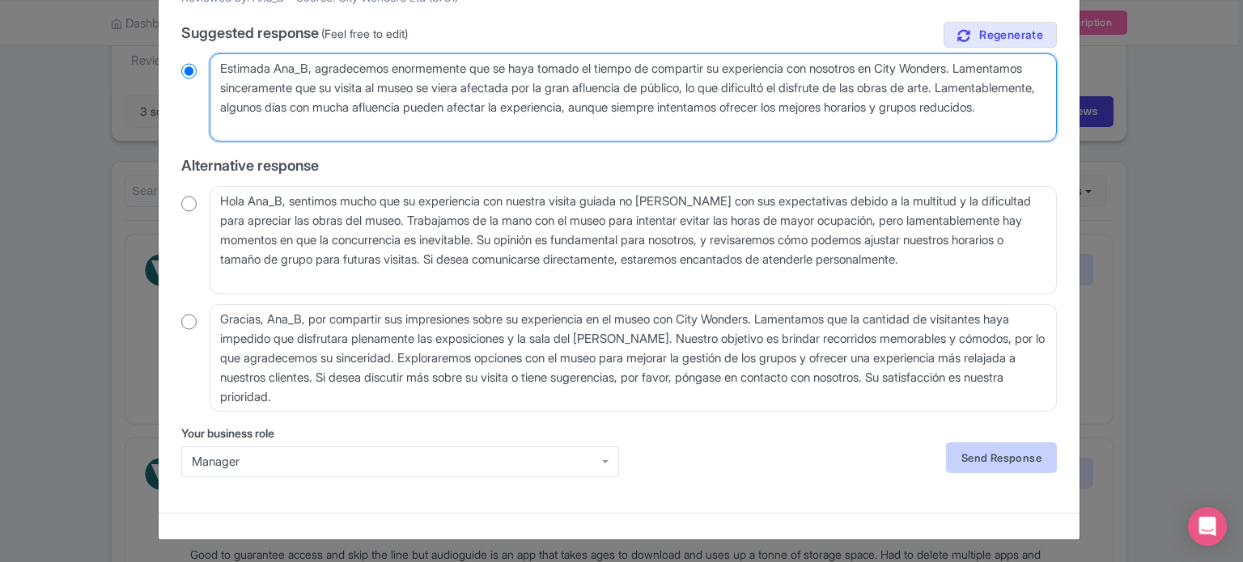
type textarea "Estimada Ana_B, agradecemos enormemente que se haya tomado el tiempo de compart…"
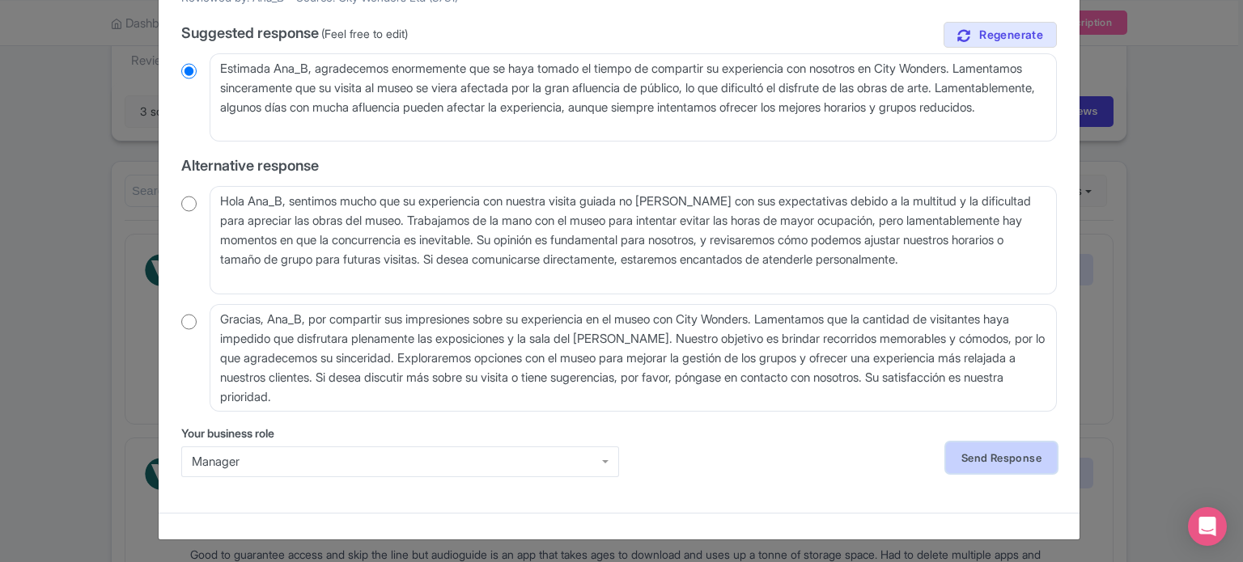
click at [987, 454] on link "Send Response" at bounding box center [1001, 458] width 111 height 31
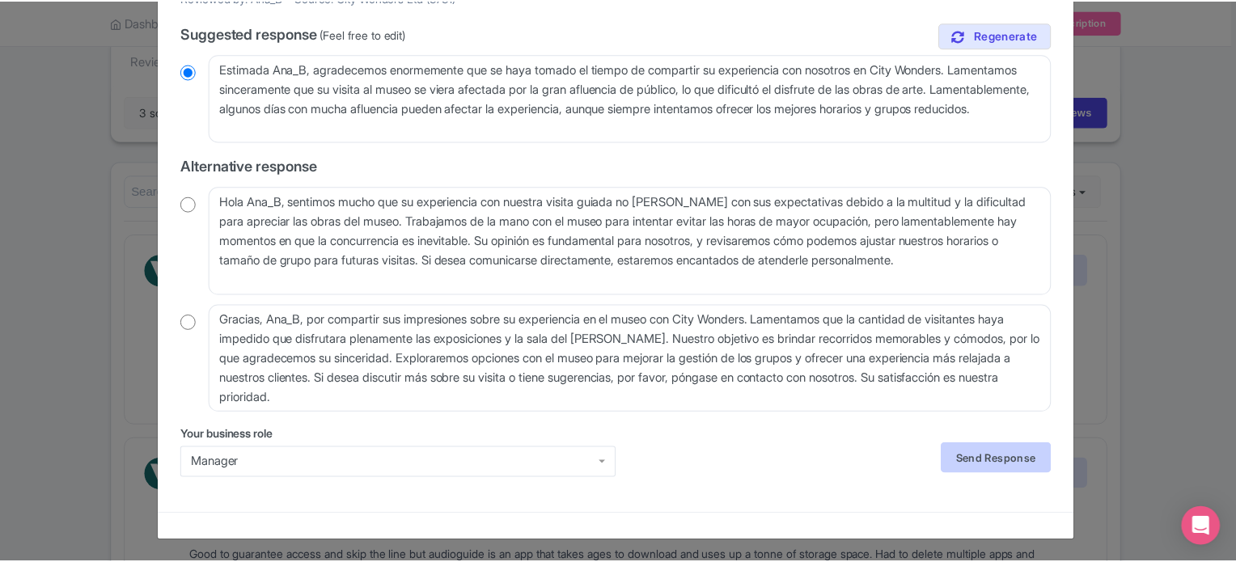
scroll to position [0, 0]
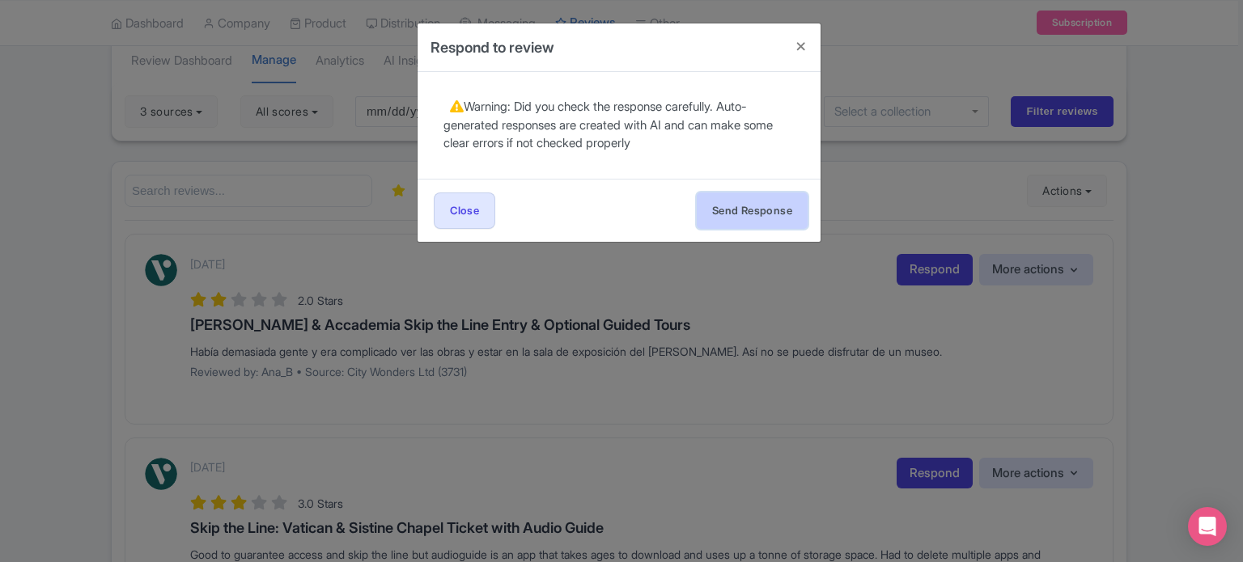
click at [727, 207] on button "Send Response" at bounding box center [752, 211] width 111 height 36
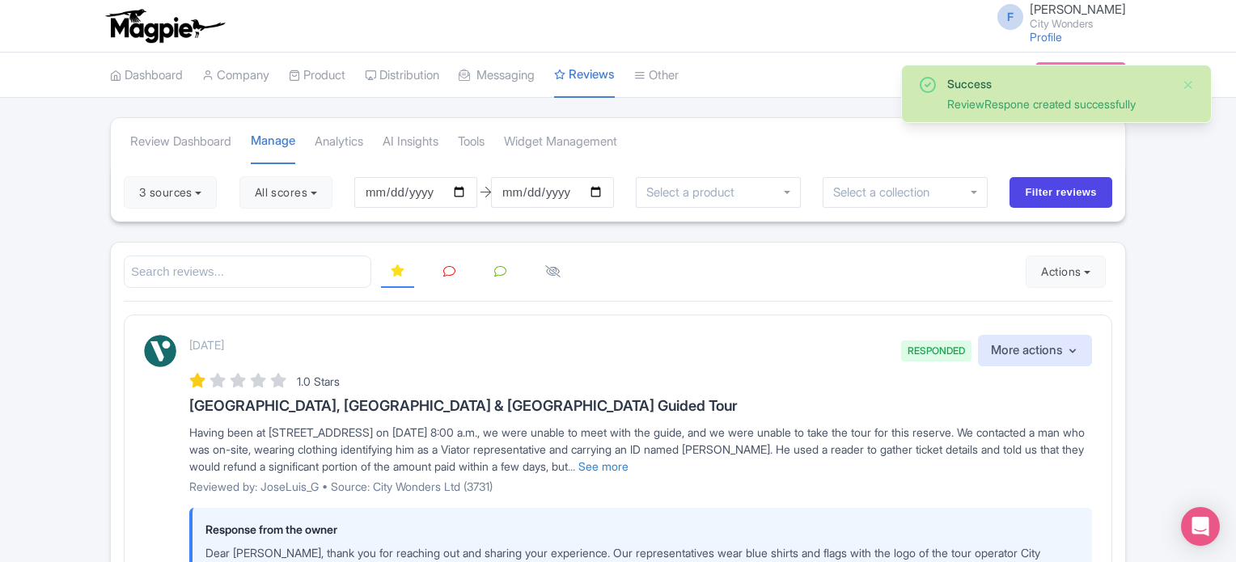
click at [445, 265] on icon at bounding box center [449, 271] width 12 height 12
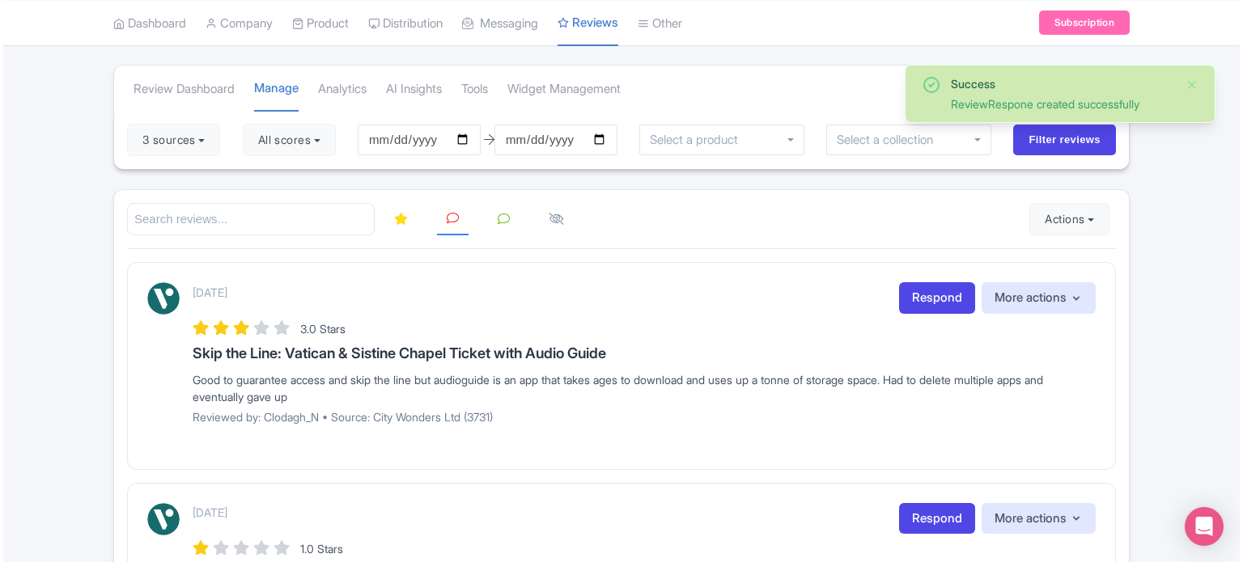
scroll to position [81, 0]
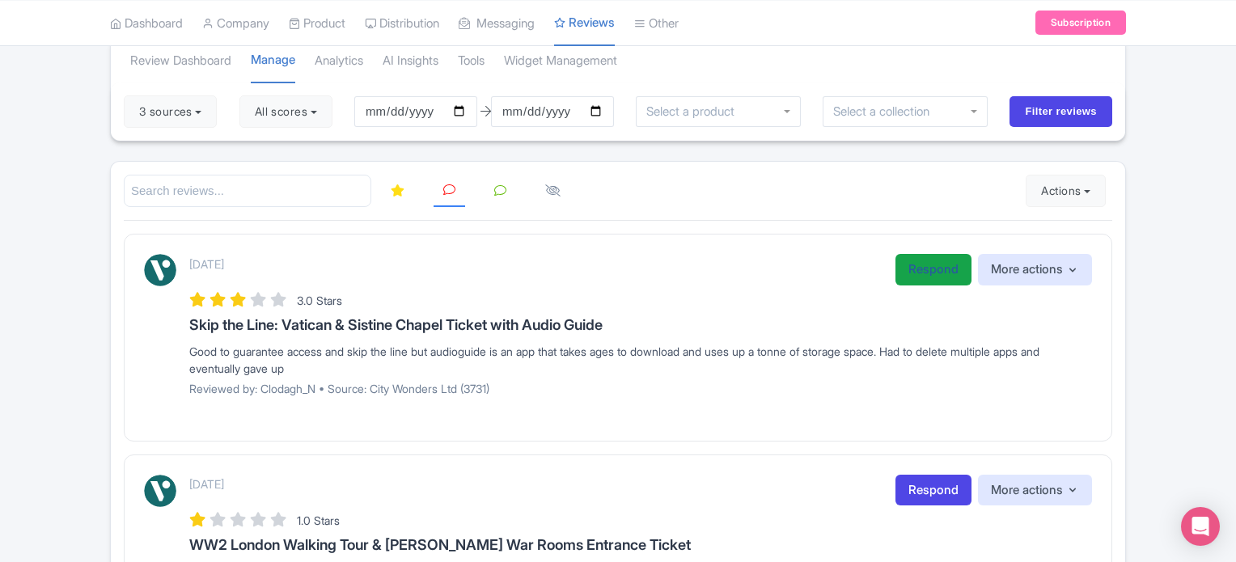
click at [935, 273] on link "Respond" at bounding box center [934, 270] width 76 height 32
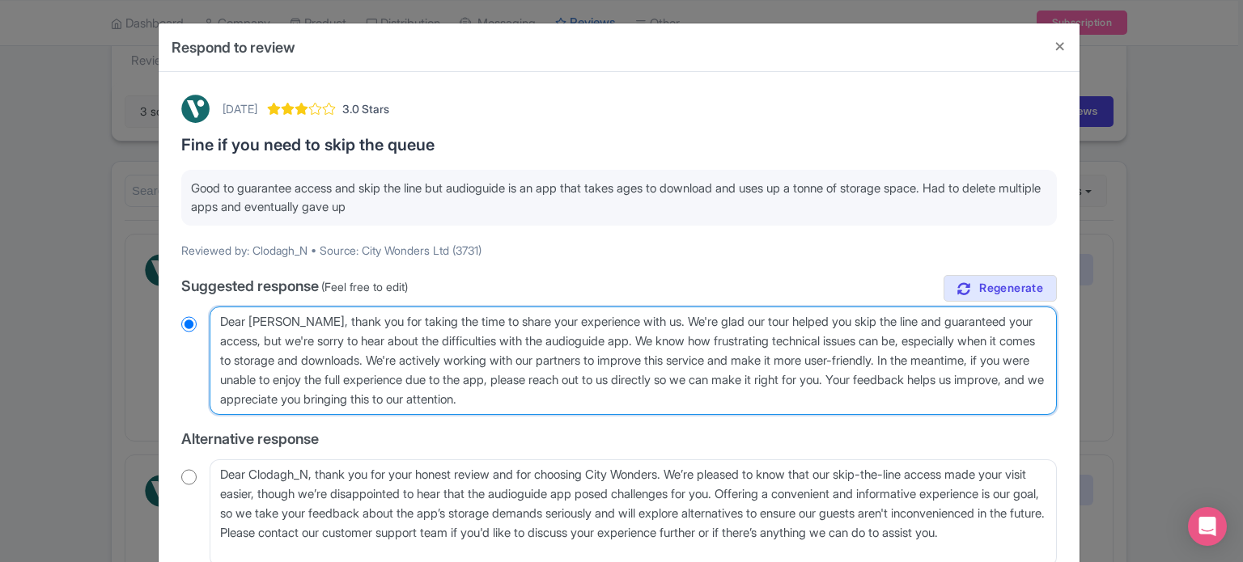
click at [597, 339] on textarea "Dear [PERSON_NAME], thank you for taking the time to share your experience with…" at bounding box center [633, 361] width 847 height 108
type textarea "Dear [PERSON_NAME], thank you for taking the time to share your experience with…"
radio input "true"
type textarea "Dear Clodagh_N, thank you for taking the time to share your experience with us.…"
radio input "true"
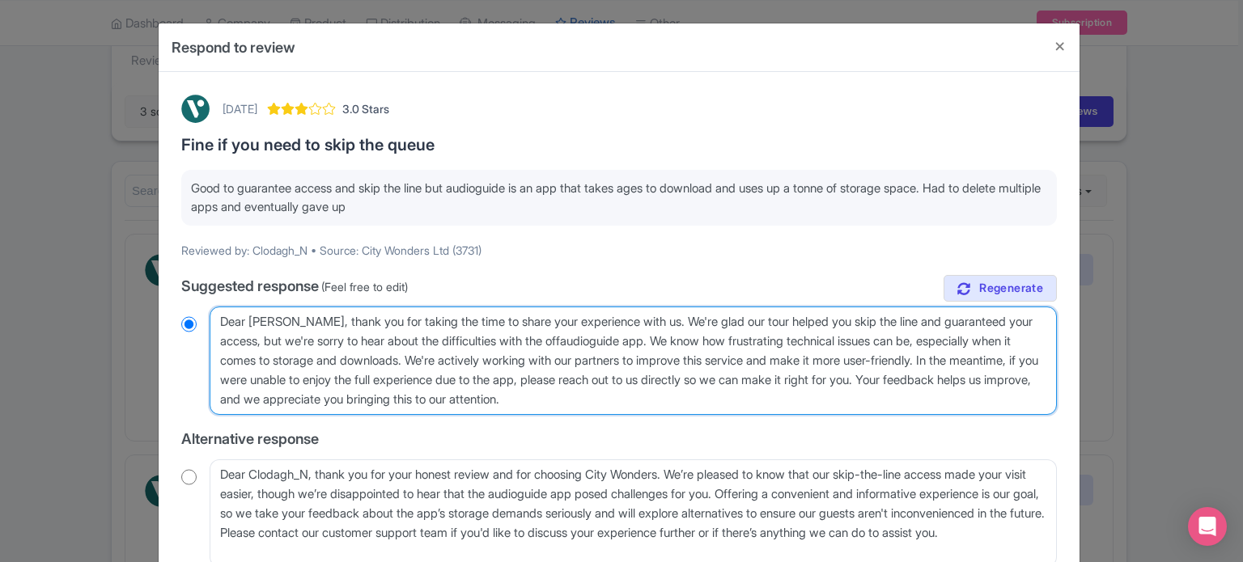
type textarea "Dear Clodagh_N, thank you for taking the time to share your experience with us.…"
radio input "true"
type textarea "Dear Clodagh_N, thank you for taking the time to share your experience with us.…"
radio input "true"
type textarea "Dear Clodagh_N, thank you for taking the time to share your experience with us.…"
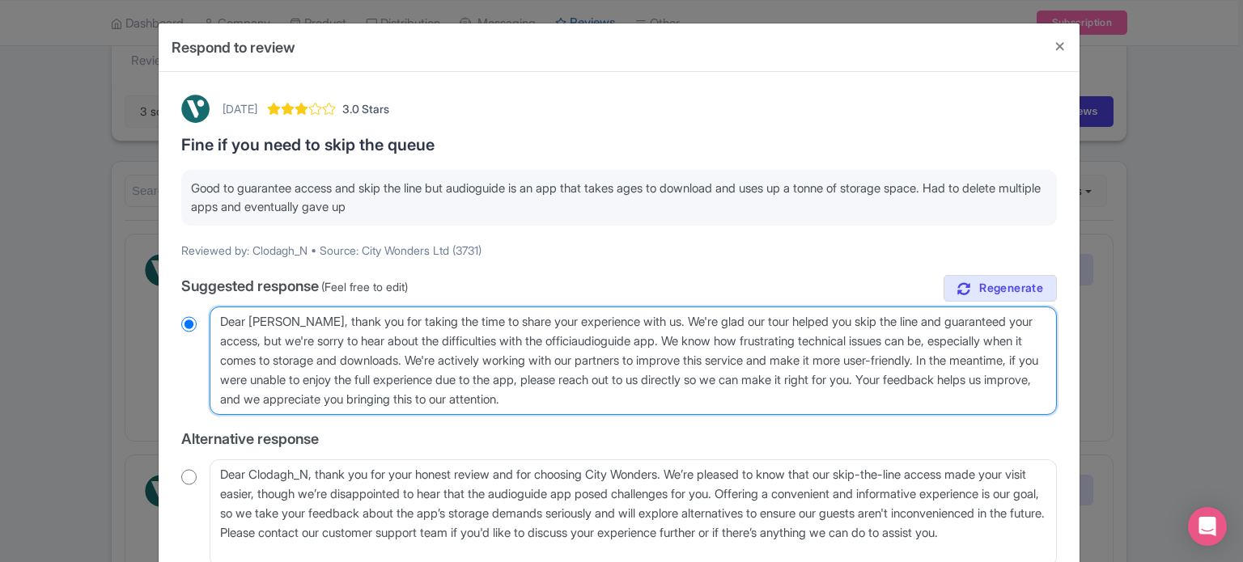
radio input "true"
type textarea "Dear Clodagh_N, thank you for taking the time to share your experience with us.…"
radio input "true"
type textarea "Dear Clodagh_N, thank you for taking the time to share your experience with us.…"
radio input "true"
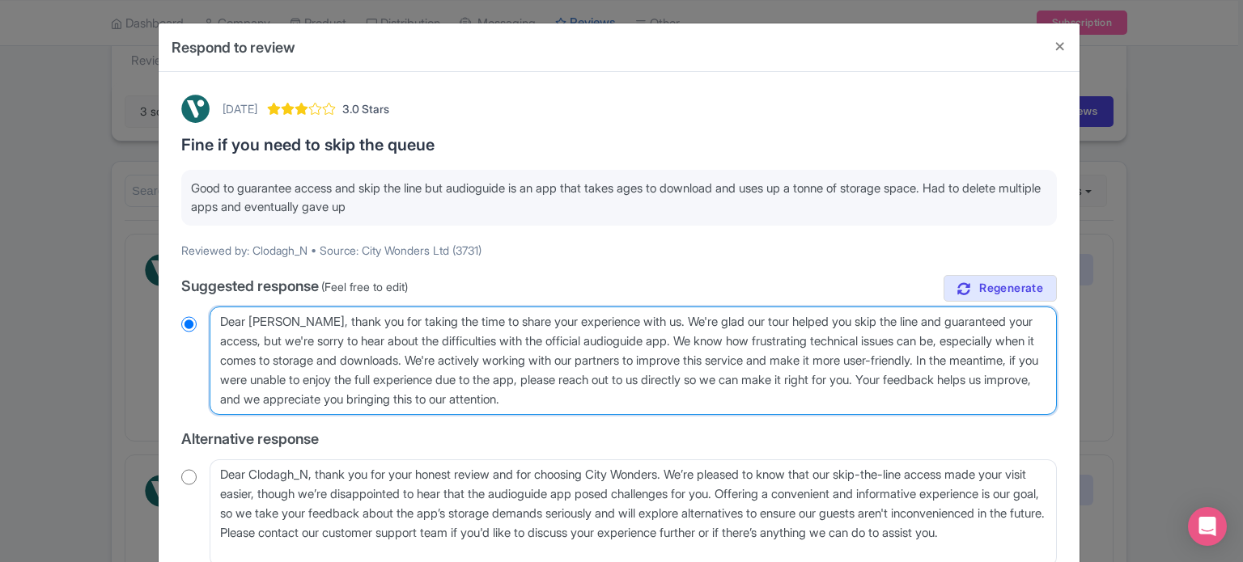
click at [660, 339] on textarea "Dear Clodagh_N, thank you for taking the time to share your experience with us.…" at bounding box center [633, 361] width 847 height 108
click at [671, 338] on textarea "Dear Clodagh_N, thank you for taking the time to share your experience with us.…" at bounding box center [633, 361] width 847 height 108
type textarea "Dear Clodagh_N, thank you for taking the time to share your experience with us.…"
radio input "true"
drag, startPoint x: 735, startPoint y: 341, endPoint x: 517, endPoint y: 360, distance: 218.5
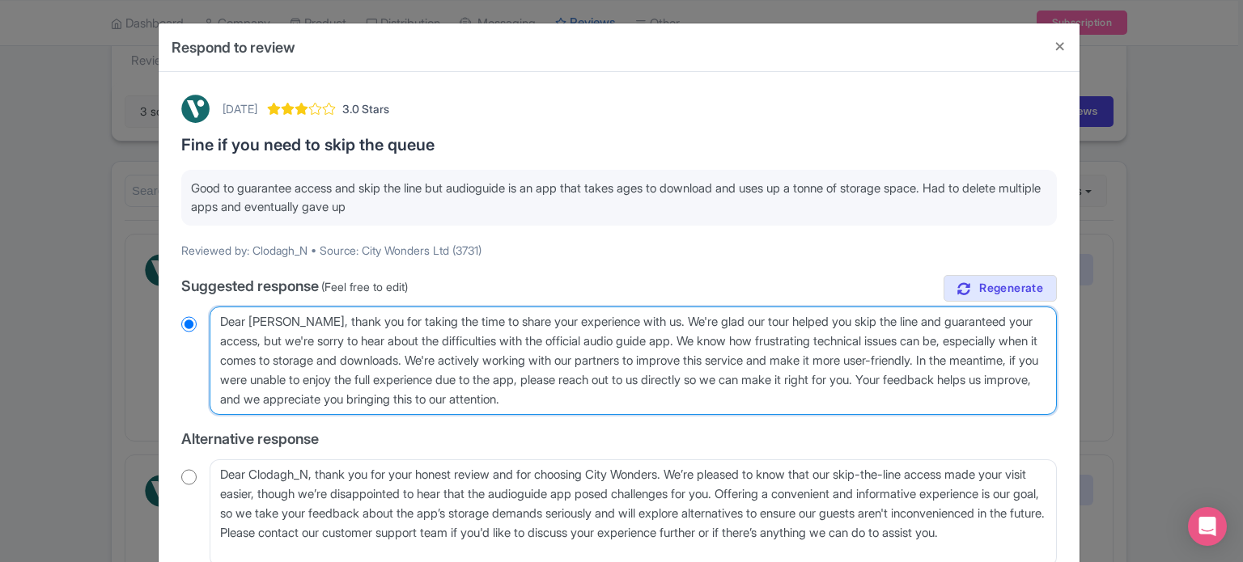
click at [517, 360] on textarea "Dear Clodagh_N, thank you for taking the time to share your experience with us.…" at bounding box center [633, 361] width 847 height 108
type textarea "Dear Clodagh_N, thank you for taking the time to share your experience with us.…"
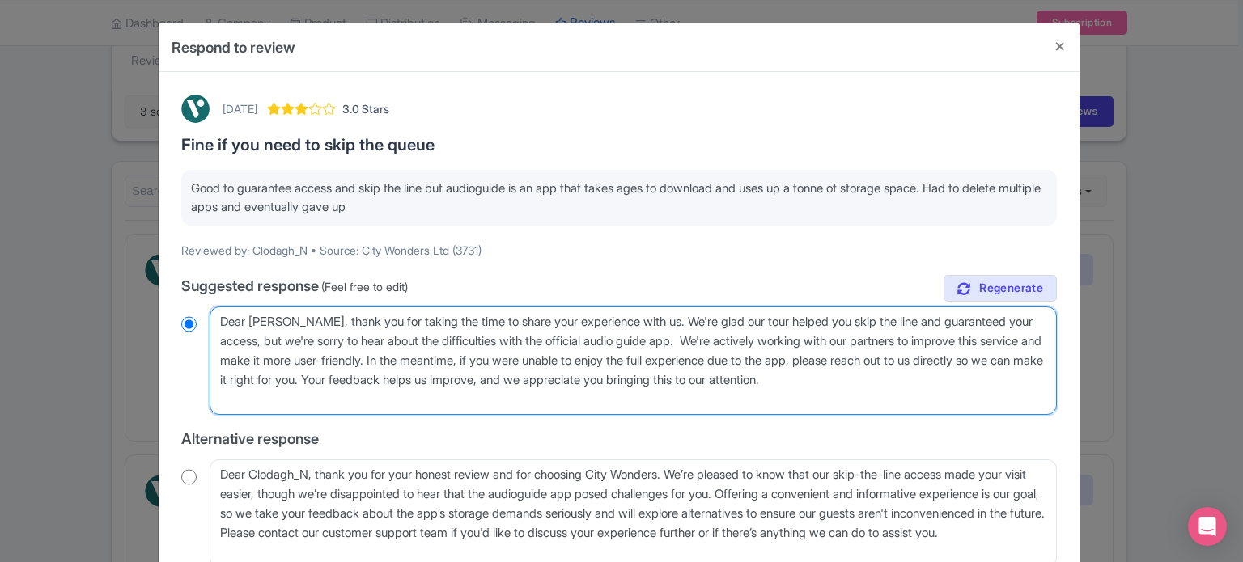
radio input "true"
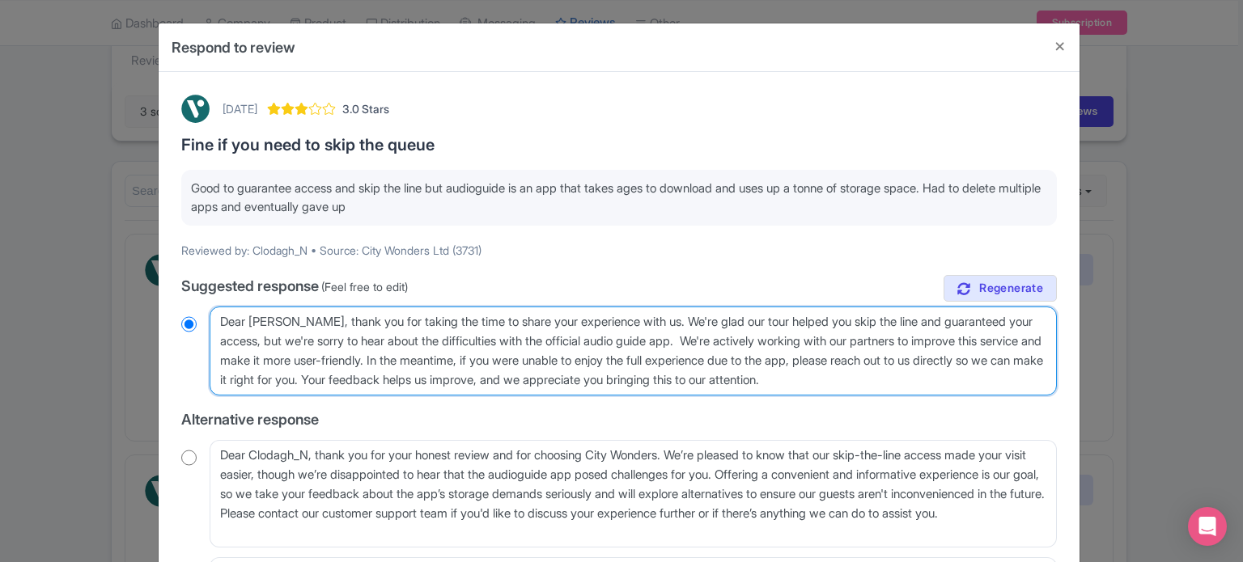
drag, startPoint x: 285, startPoint y: 357, endPoint x: 460, endPoint y: 361, distance: 175.6
click at [460, 361] on textarea "Dear Clodagh_N, thank you for taking the time to share your experience with us.…" at bounding box center [633, 351] width 847 height 89
click at [477, 364] on textarea "Dear Clodagh_N, thank you for taking the time to share your experience with us.…" at bounding box center [633, 351] width 847 height 89
drag, startPoint x: 466, startPoint y: 361, endPoint x: 464, endPoint y: 381, distance: 20.4
click at [464, 381] on textarea "Dear Clodagh_N, thank you for taking the time to share your experience with us.…" at bounding box center [633, 351] width 847 height 89
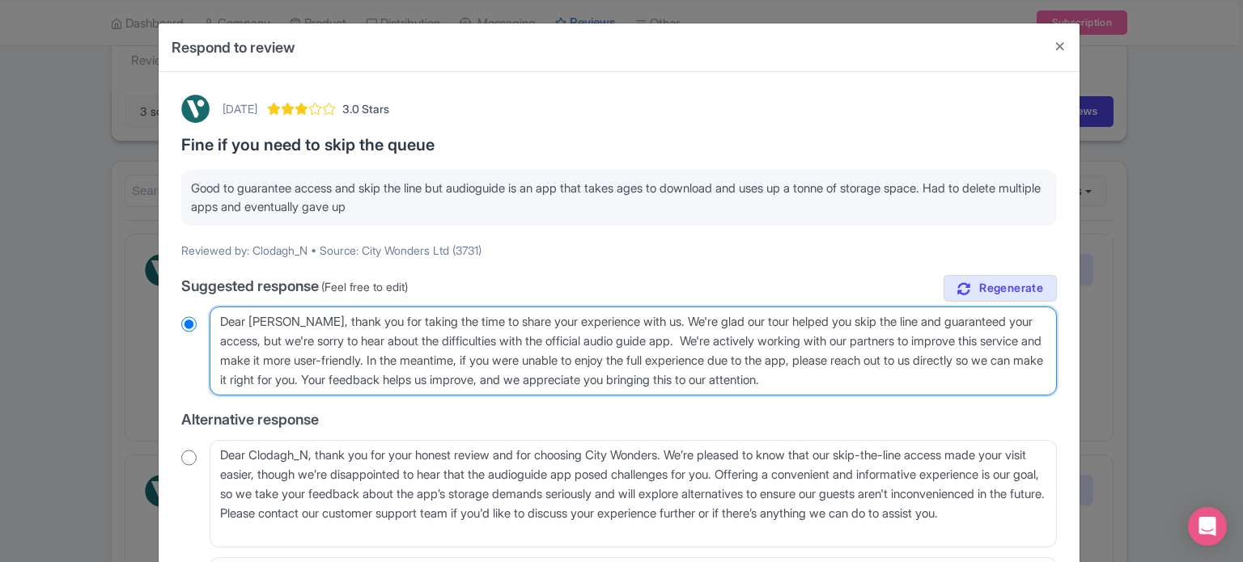
type textarea "Dear [PERSON_NAME], thank you for taking the time to share your experience with…"
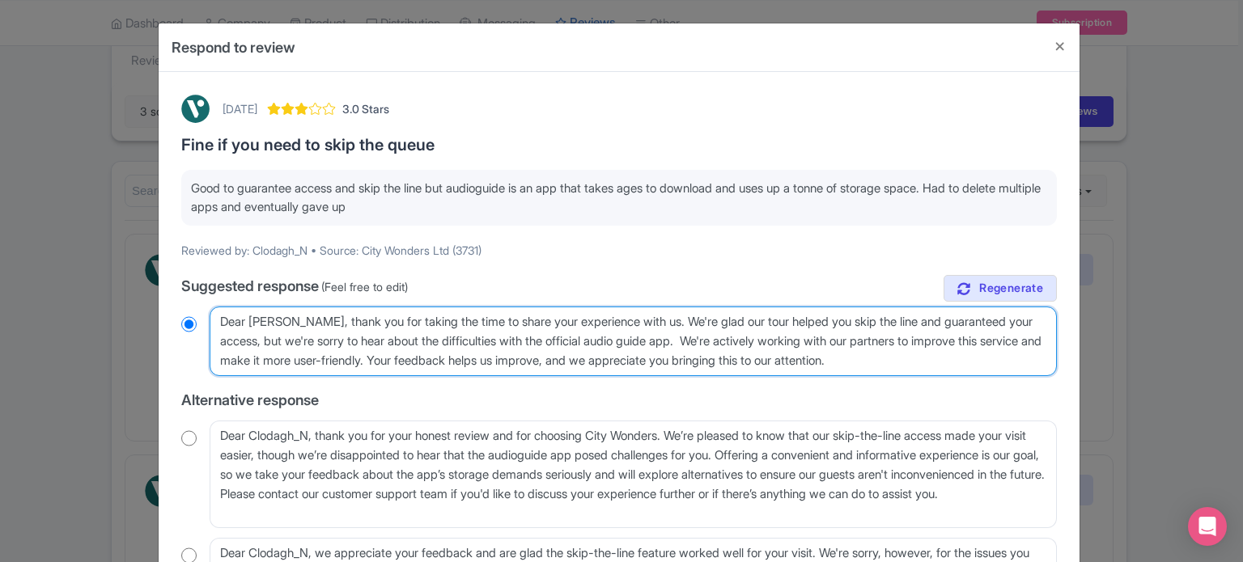
radio input "true"
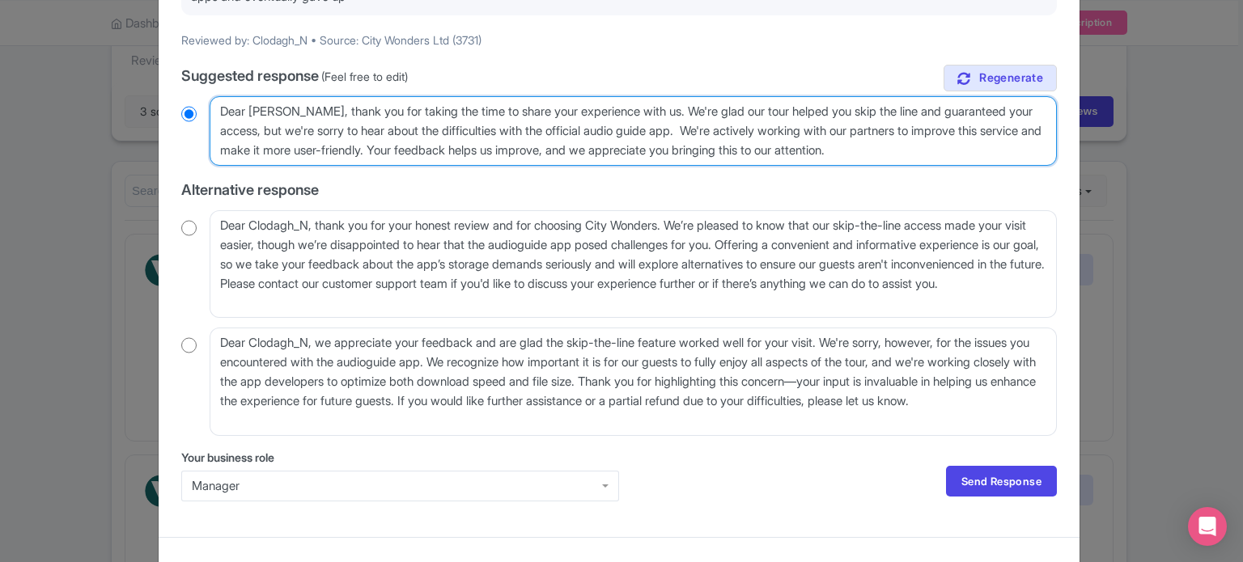
scroll to position [234, 0]
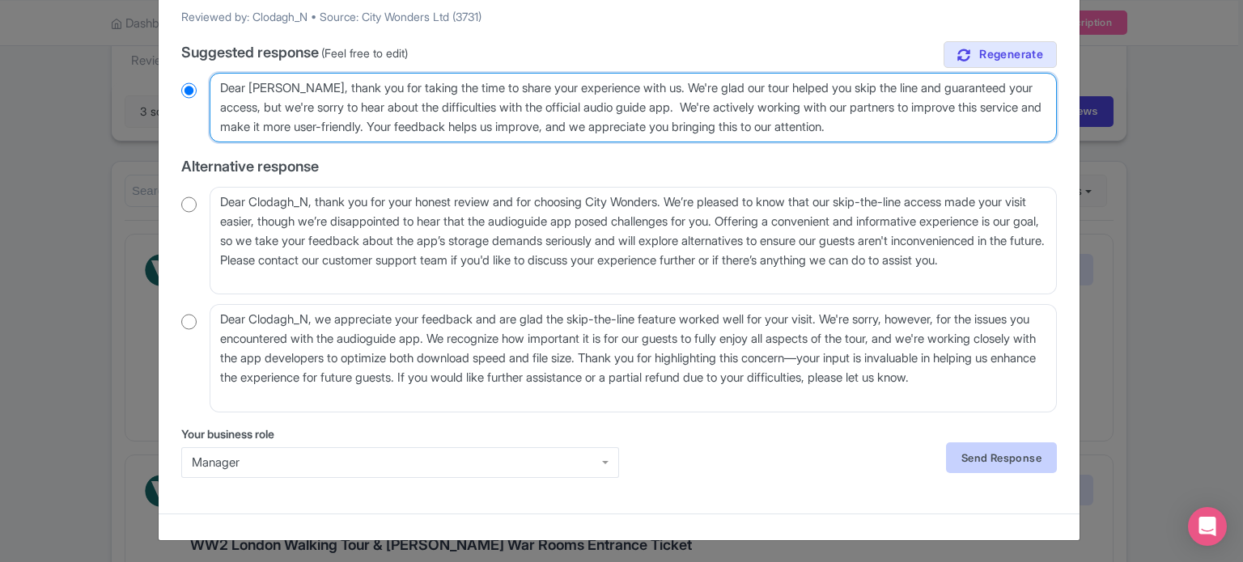
type textarea "Dear [PERSON_NAME], thank you for taking the time to share your experience with…"
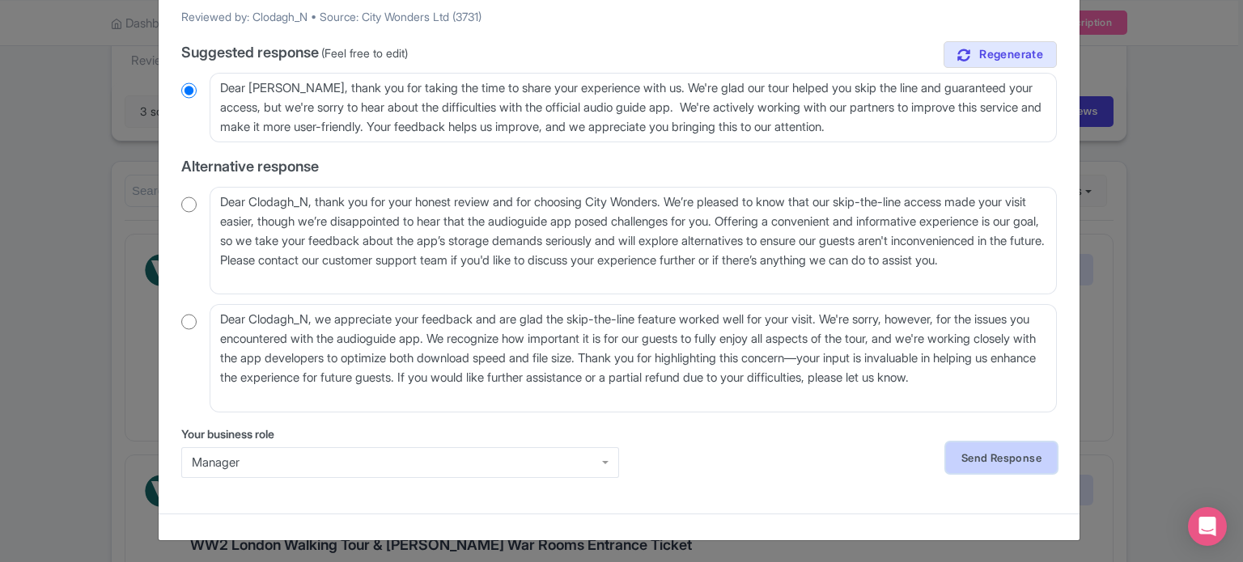
click at [951, 455] on link "Send Response" at bounding box center [1001, 458] width 111 height 31
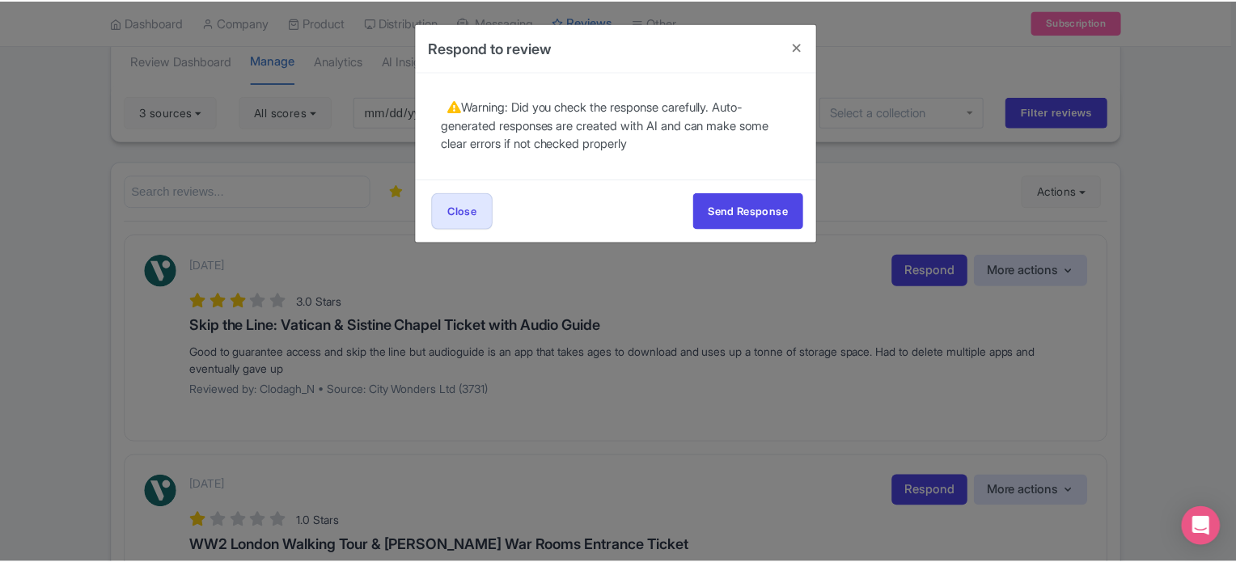
scroll to position [0, 0]
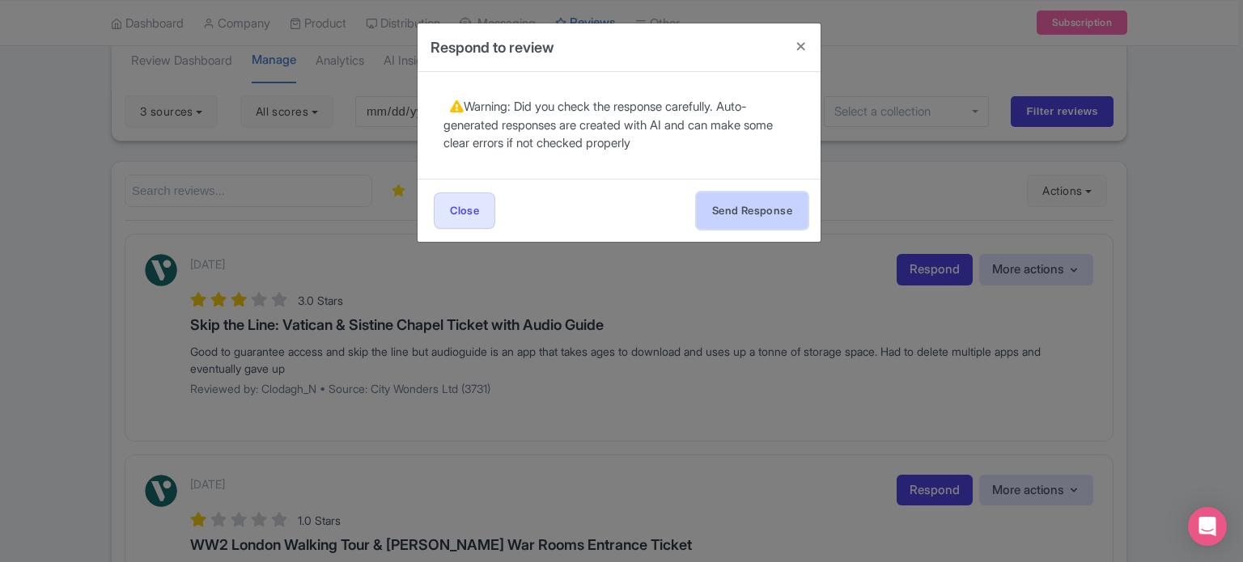
click at [777, 222] on button "Send Response" at bounding box center [752, 211] width 111 height 36
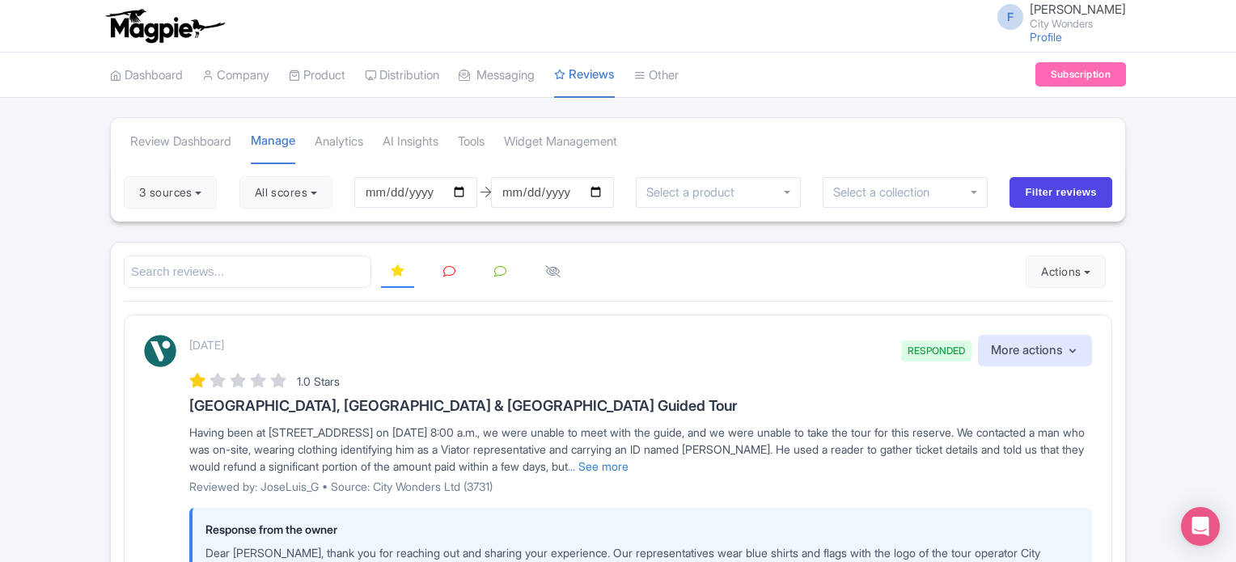
click at [441, 265] on link at bounding box center [450, 272] width 32 height 32
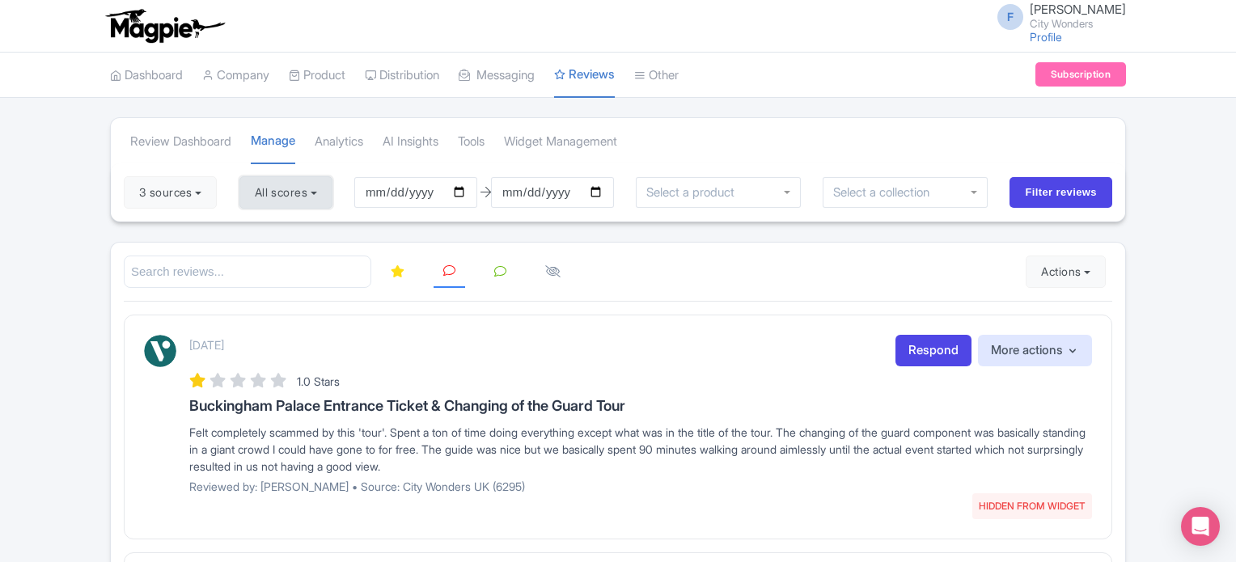
click at [275, 205] on button "All scores" at bounding box center [285, 192] width 93 height 32
click at [269, 229] on label "5 stars" at bounding box center [287, 231] width 36 height 19
click at [269, 229] on input "5 stars" at bounding box center [274, 226] width 11 height 11
checkbox input "true"
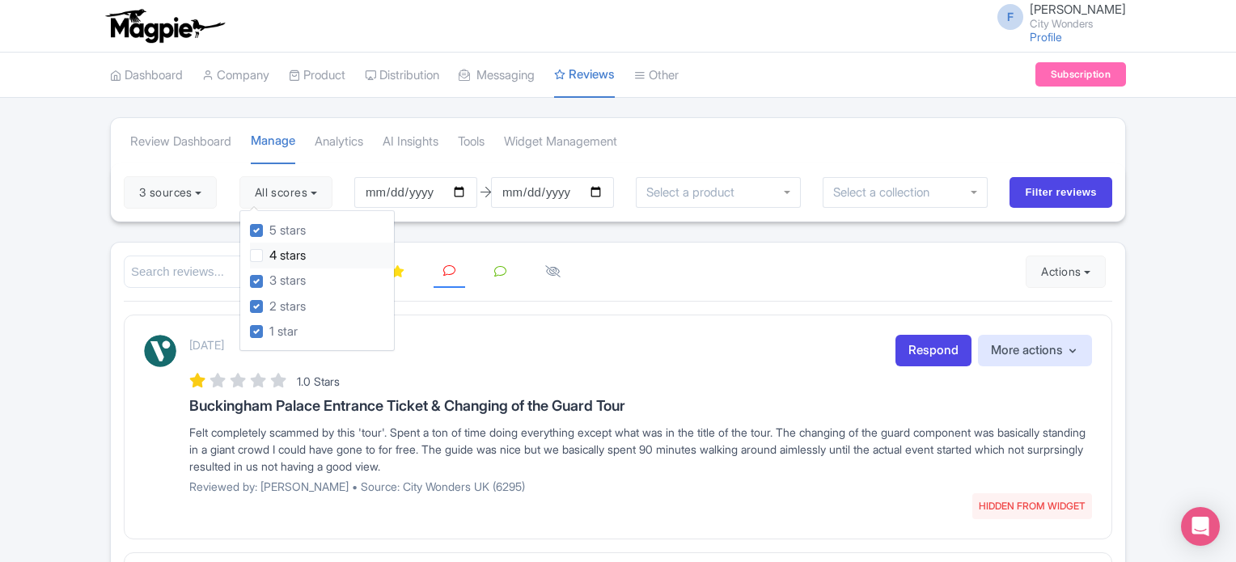
click at [269, 249] on label "4 stars" at bounding box center [287, 256] width 36 height 19
click at [269, 249] on input "4 stars" at bounding box center [274, 251] width 11 height 11
checkbox input "true"
drag, startPoint x: 257, startPoint y: 277, endPoint x: 262, endPoint y: 303, distance: 26.3
click at [269, 278] on label "3 stars" at bounding box center [287, 281] width 36 height 19
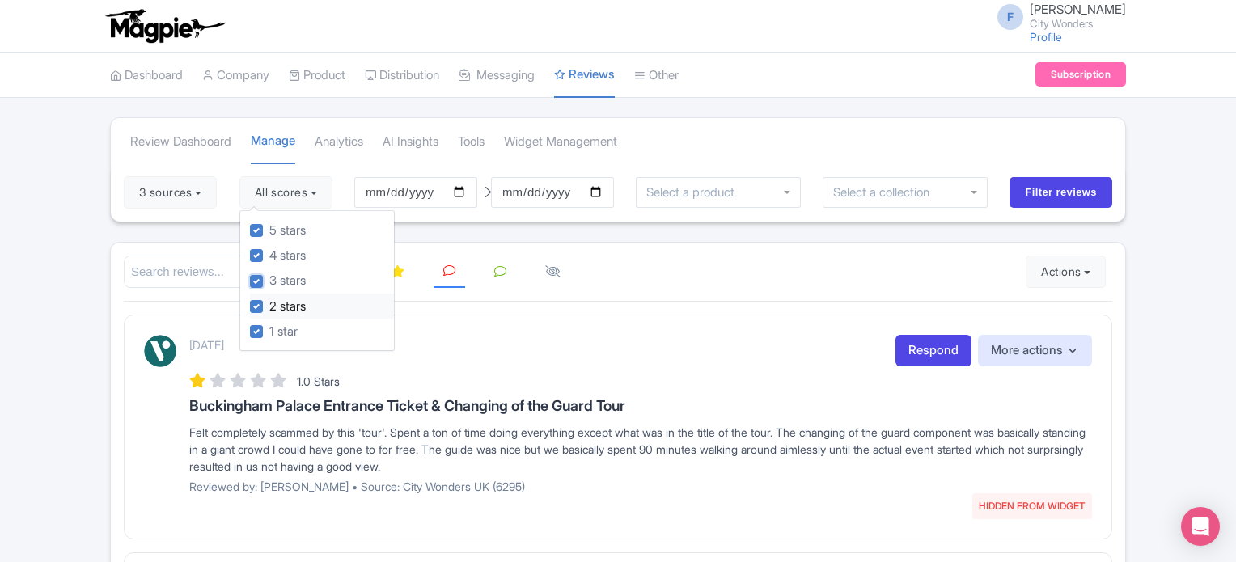
click at [269, 278] on input "3 stars" at bounding box center [274, 277] width 11 height 11
checkbox input "false"
drag, startPoint x: 263, startPoint y: 306, endPoint x: 259, endPoint y: 315, distance: 9.8
click at [269, 307] on label "2 stars" at bounding box center [287, 307] width 36 height 19
click at [269, 307] on input "2 stars" at bounding box center [274, 302] width 11 height 11
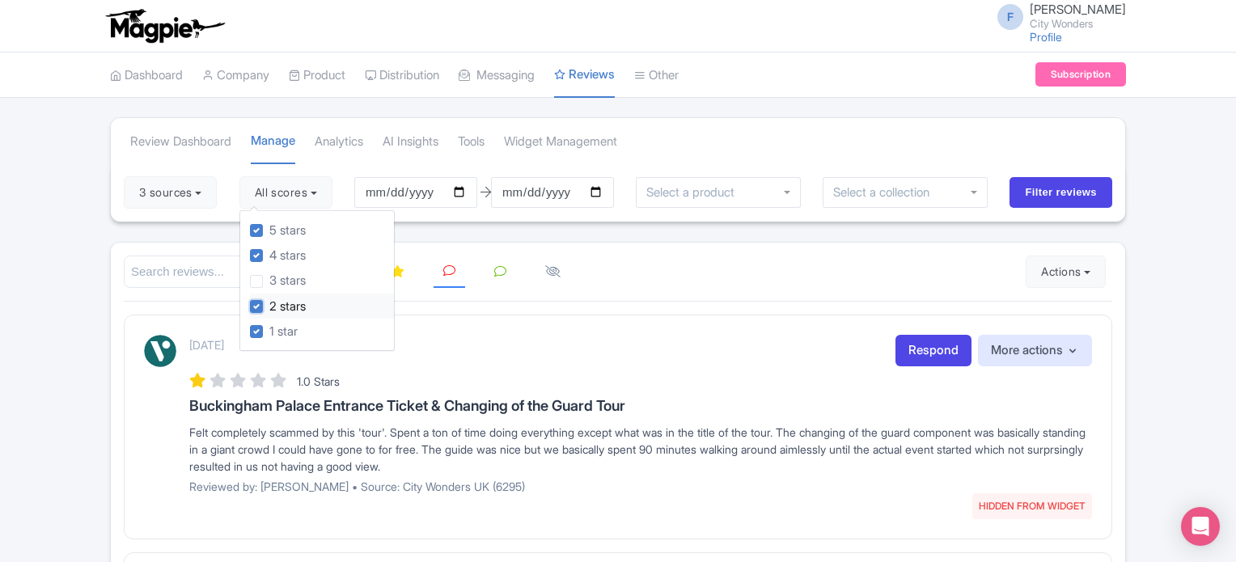
checkbox input "false"
click at [269, 325] on label "1 star" at bounding box center [283, 332] width 28 height 19
click at [269, 325] on input "1 star" at bounding box center [274, 327] width 11 height 11
checkbox input "false"
